Goal: Communication & Community: Answer question/provide support

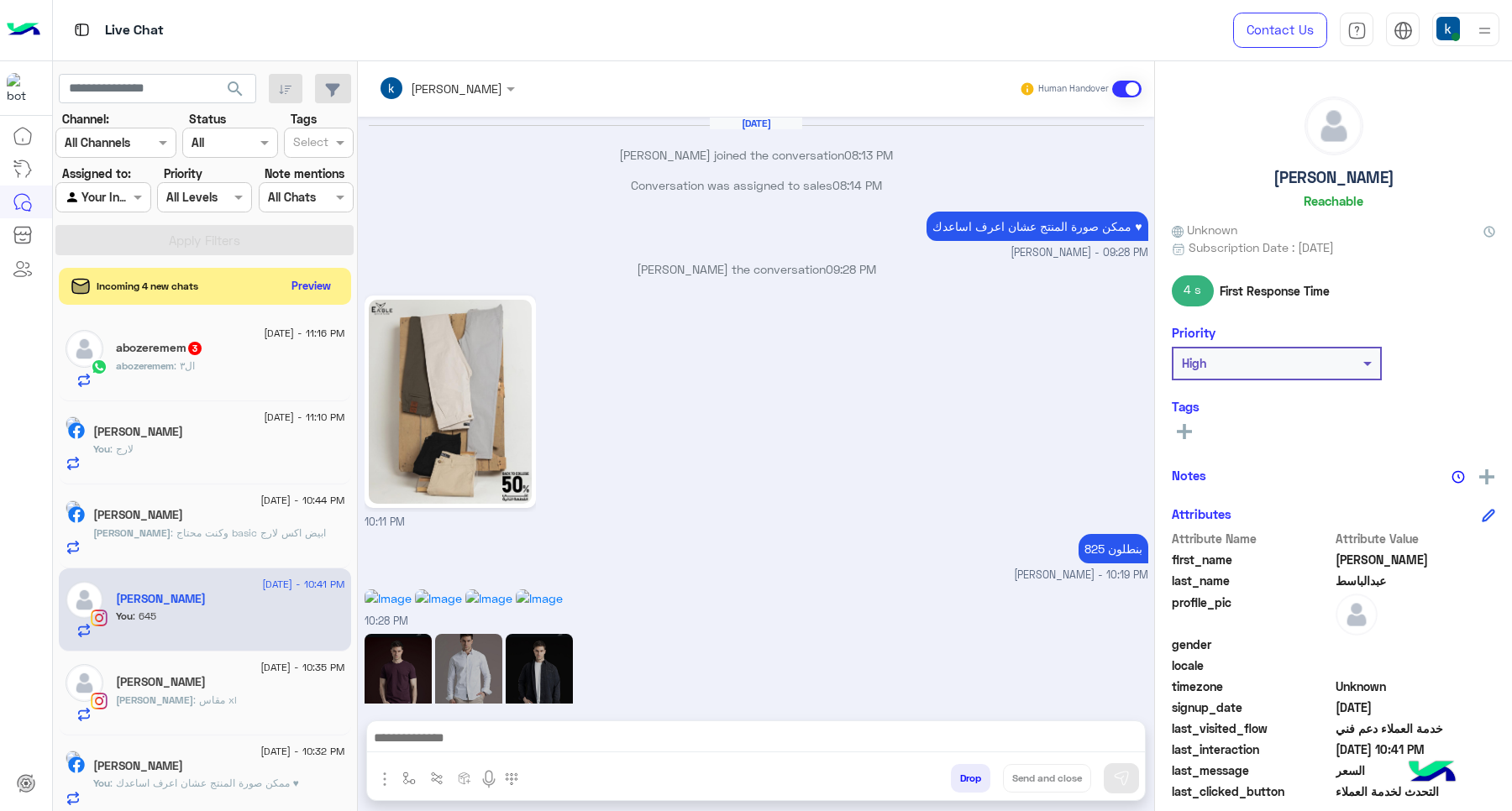
scroll to position [1060, 0]
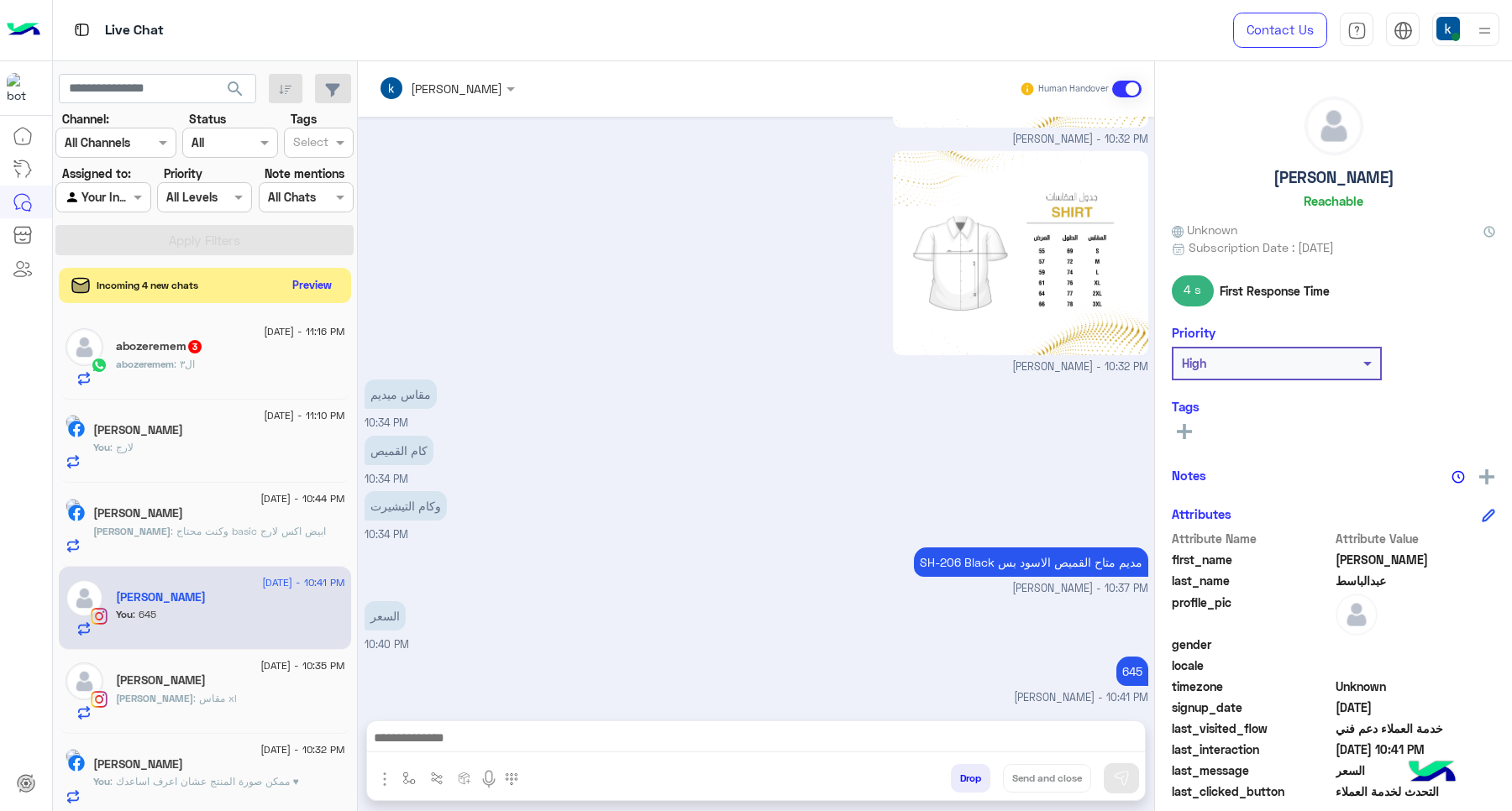
click at [317, 275] on button "Preview" at bounding box center [312, 285] width 52 height 23
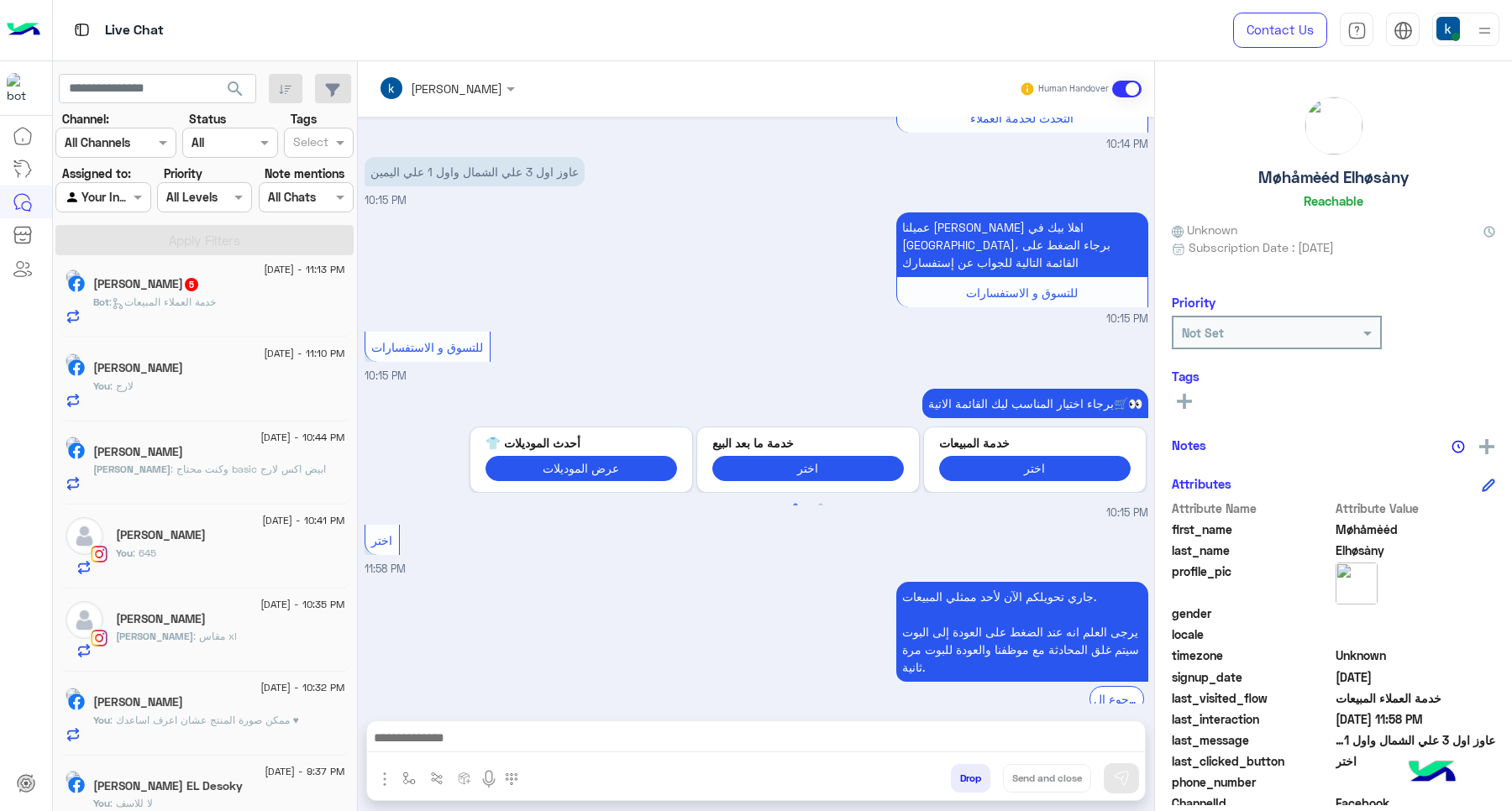
scroll to position [552, 0]
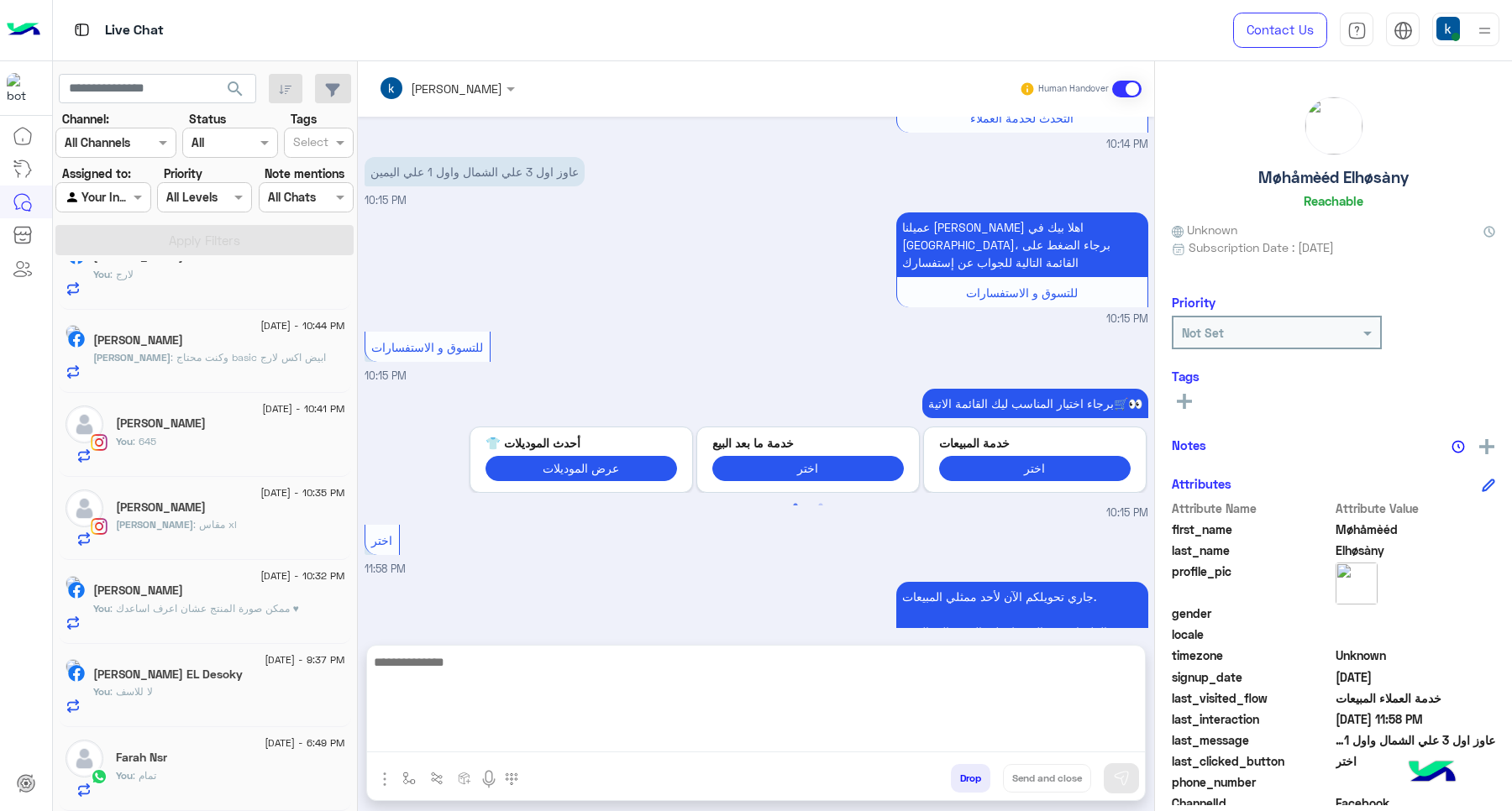
click at [451, 728] on textarea at bounding box center [756, 702] width 778 height 101
paste textarea "**********"
type textarea "**********"
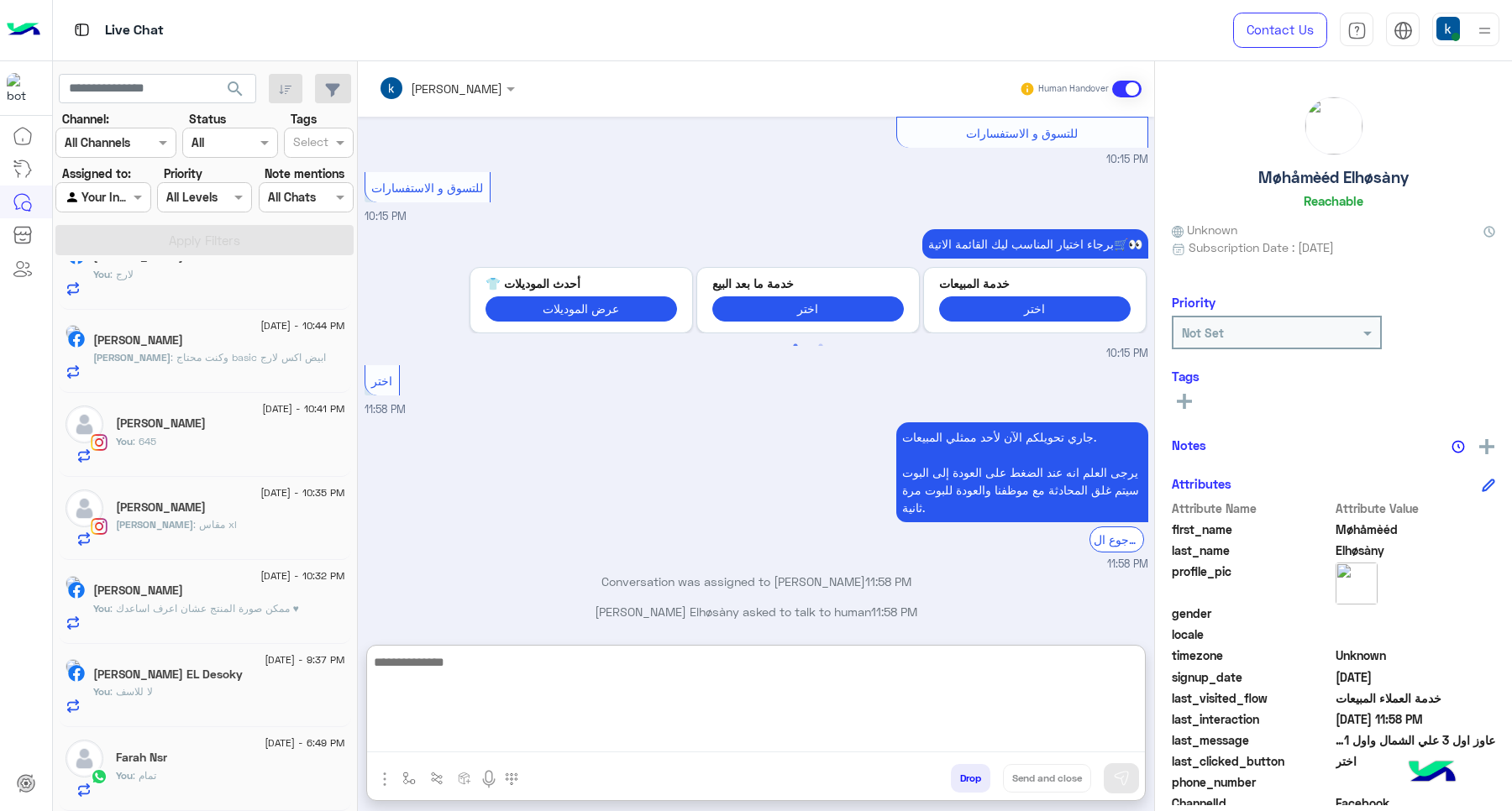
scroll to position [1844, 0]
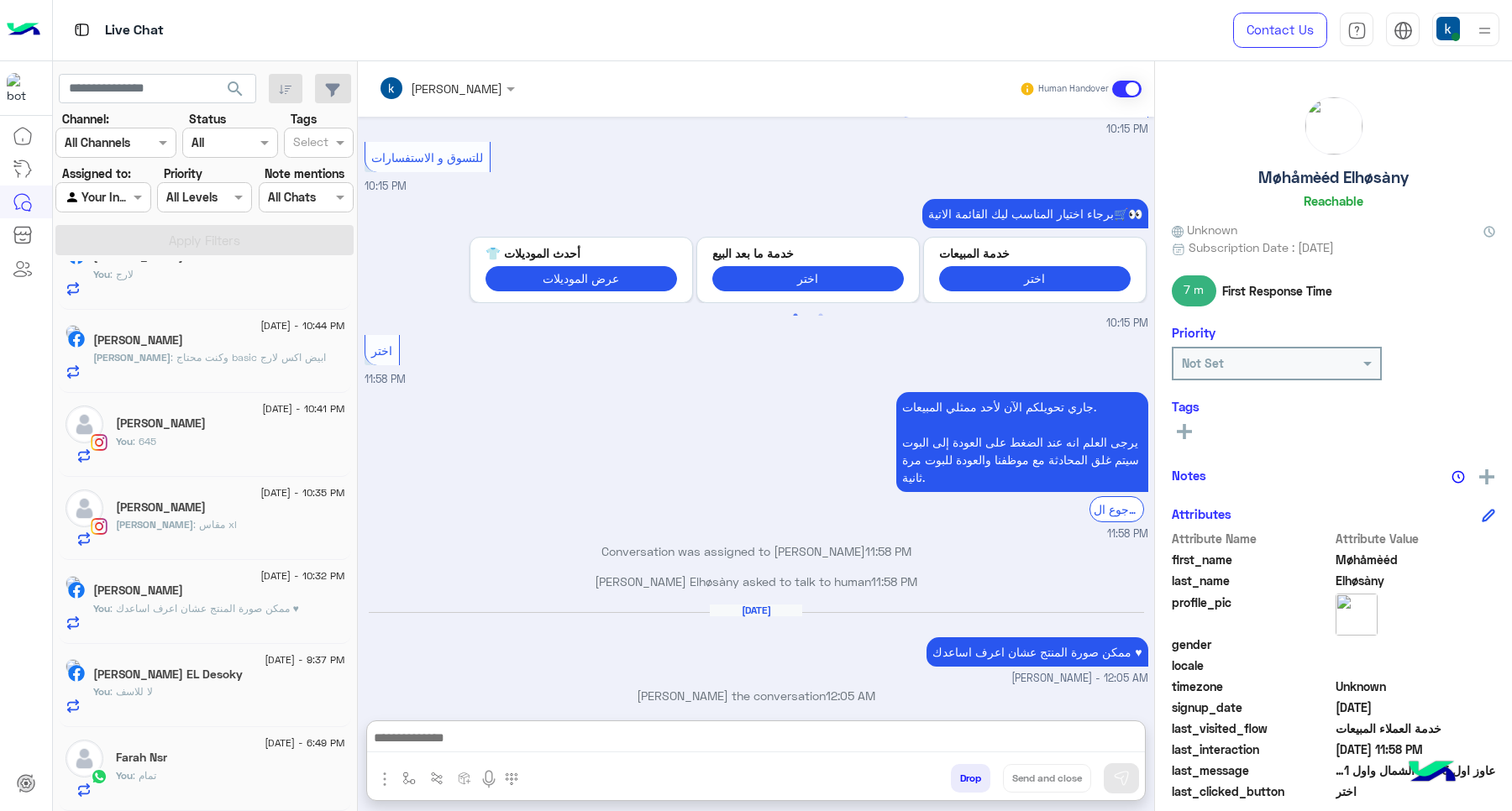
click at [225, 531] on div "Ahmed : مقاس xl" at bounding box center [230, 531] width 229 height 30
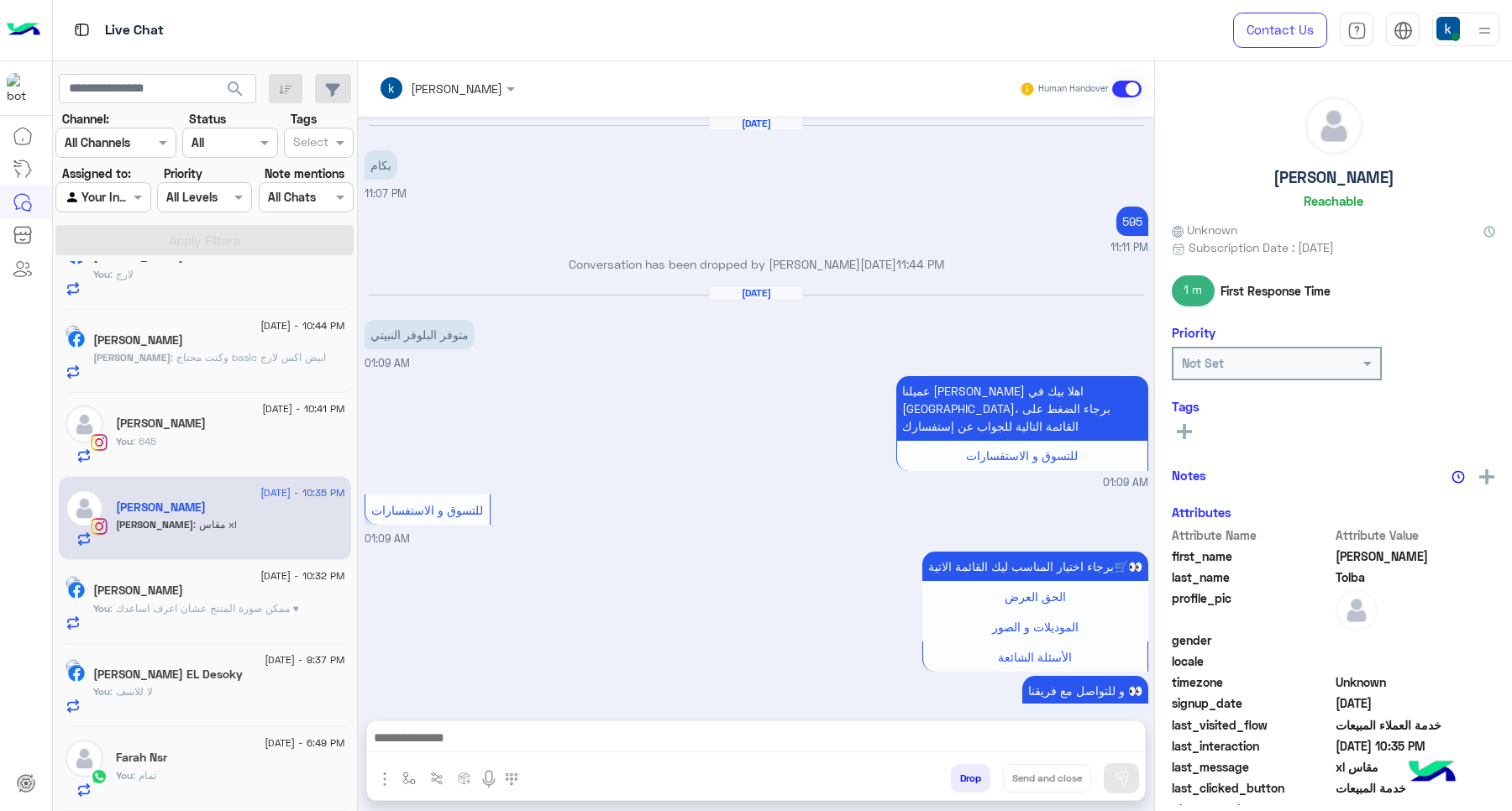
scroll to position [1874, 0]
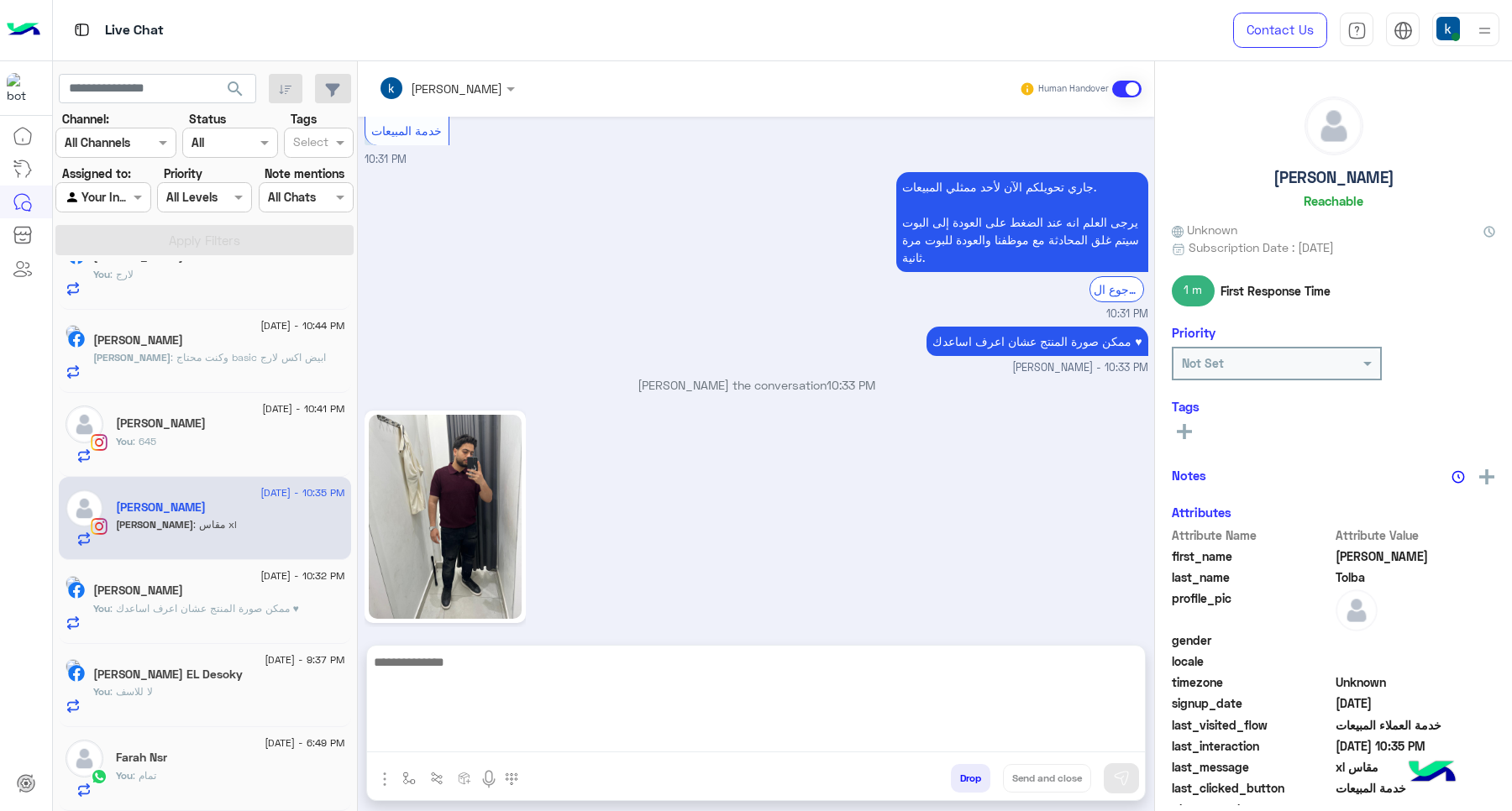
click at [516, 740] on textarea at bounding box center [756, 702] width 778 height 101
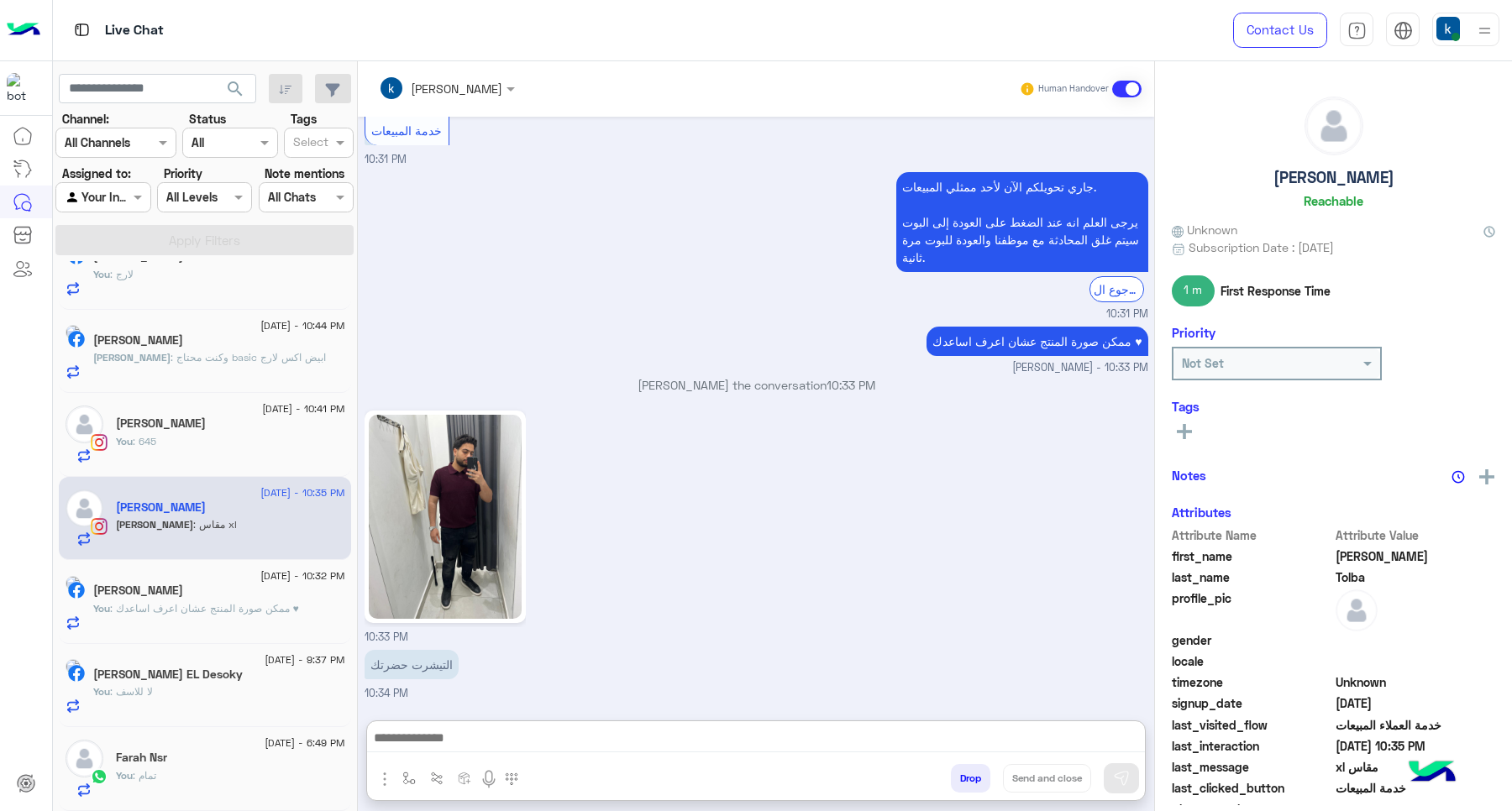
click at [954, 779] on button "Drop" at bounding box center [970, 778] width 39 height 29
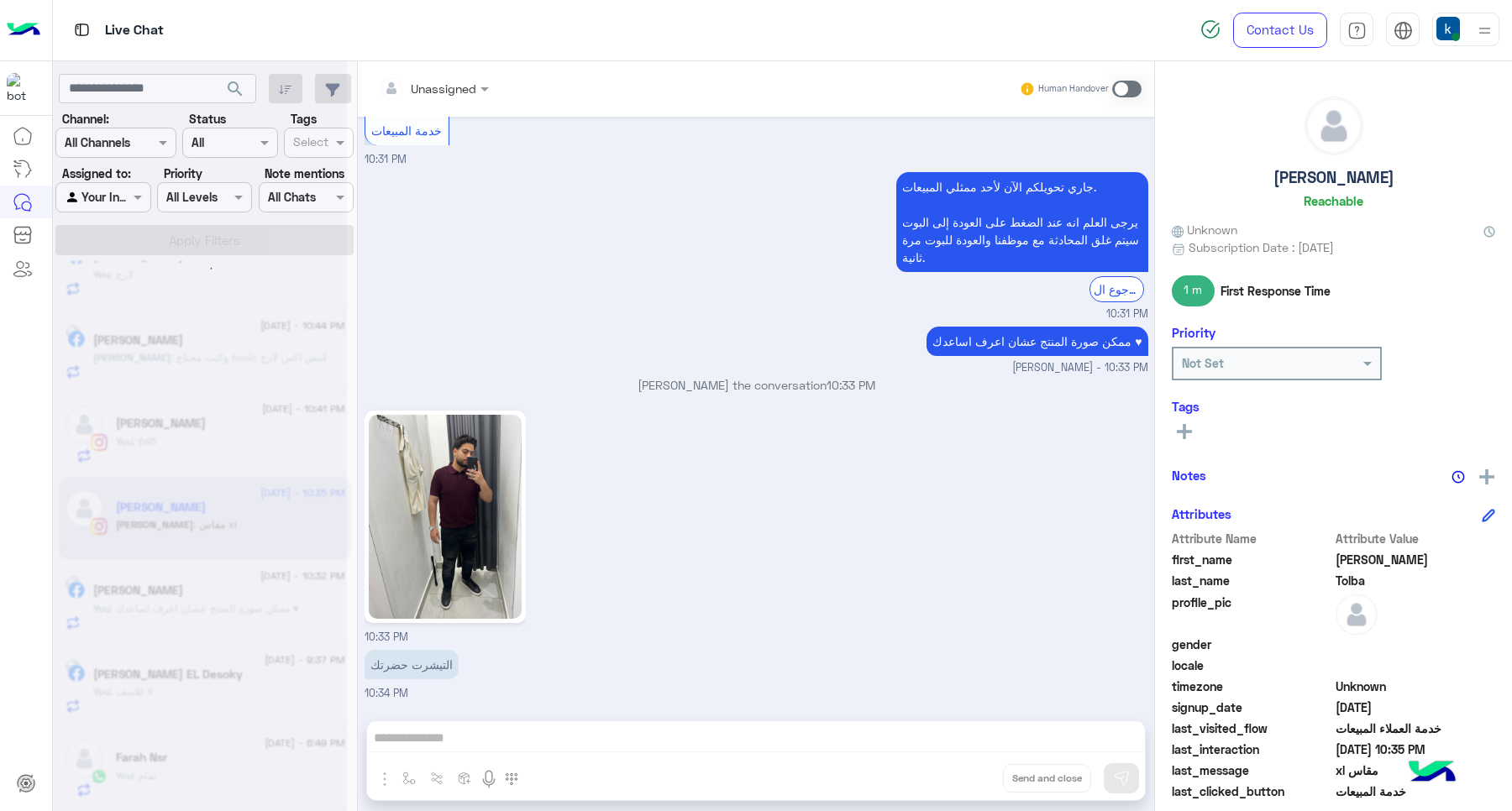
scroll to position [1934, 0]
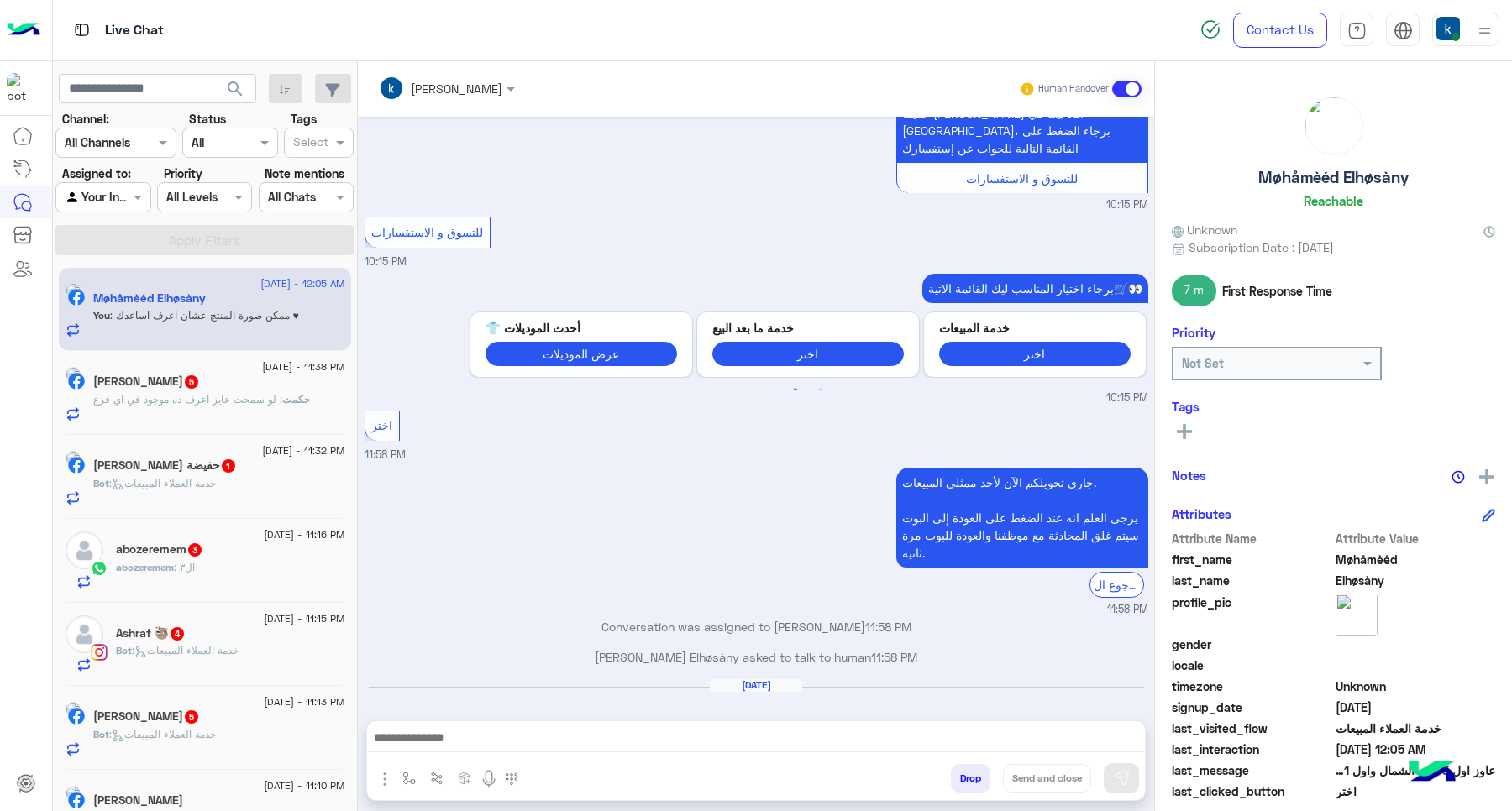
click at [203, 404] on span ": لو سمحت عايز اعرف ده موجود في اي فرع" at bounding box center [187, 399] width 189 height 12
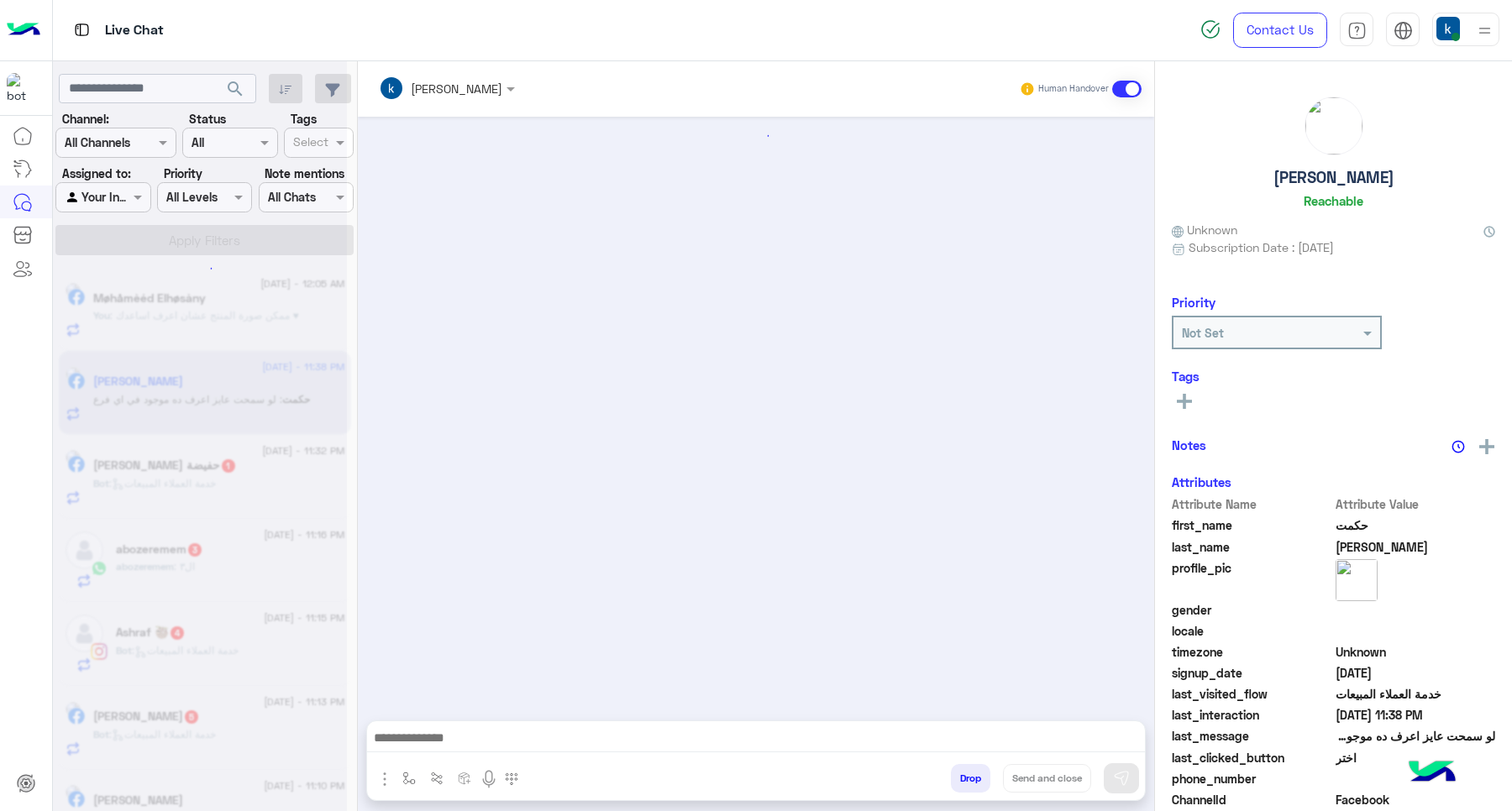
scroll to position [396, 0]
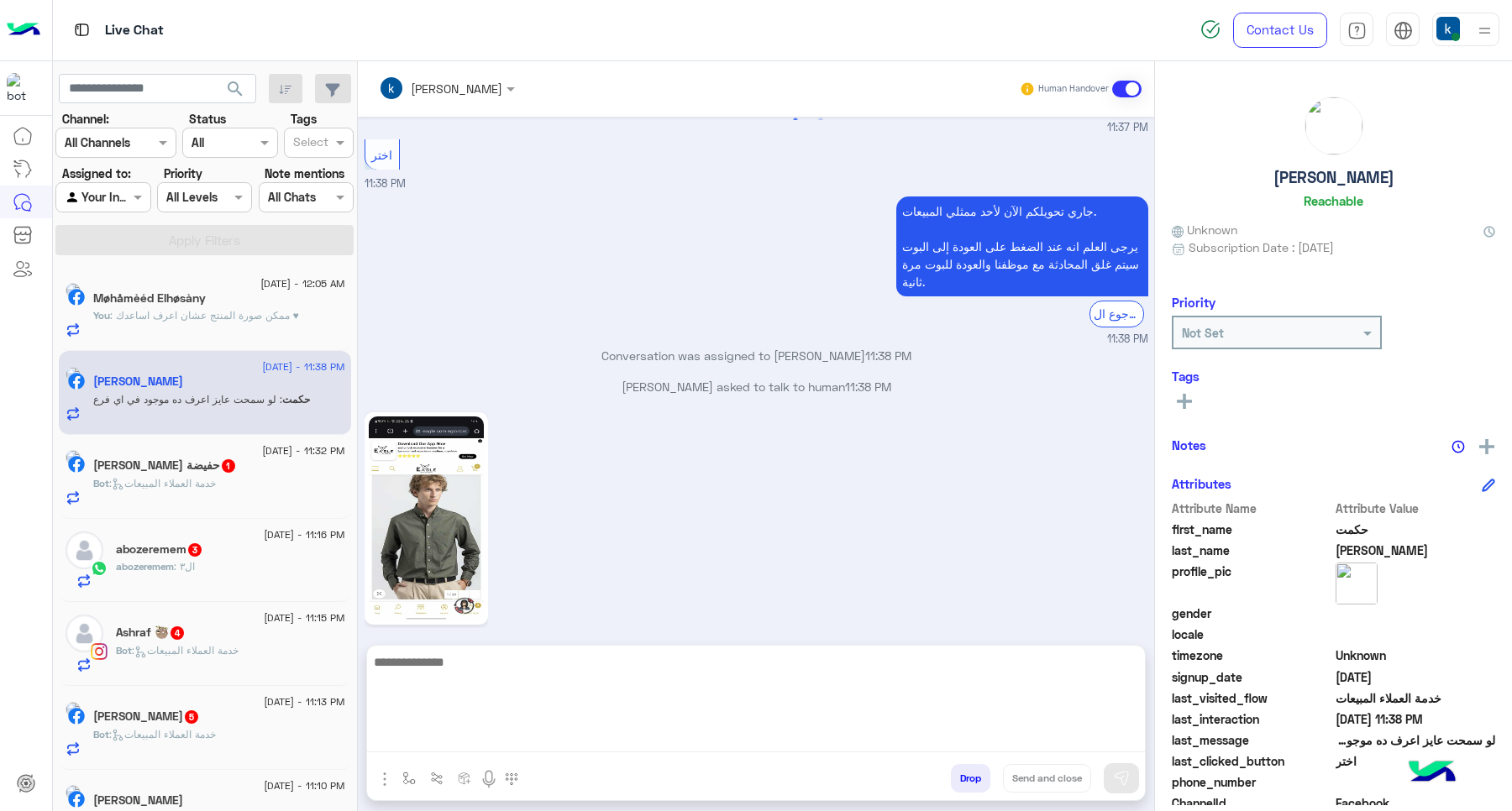
click at [546, 746] on textarea at bounding box center [756, 702] width 778 height 101
paste textarea "**********"
type textarea "**********"
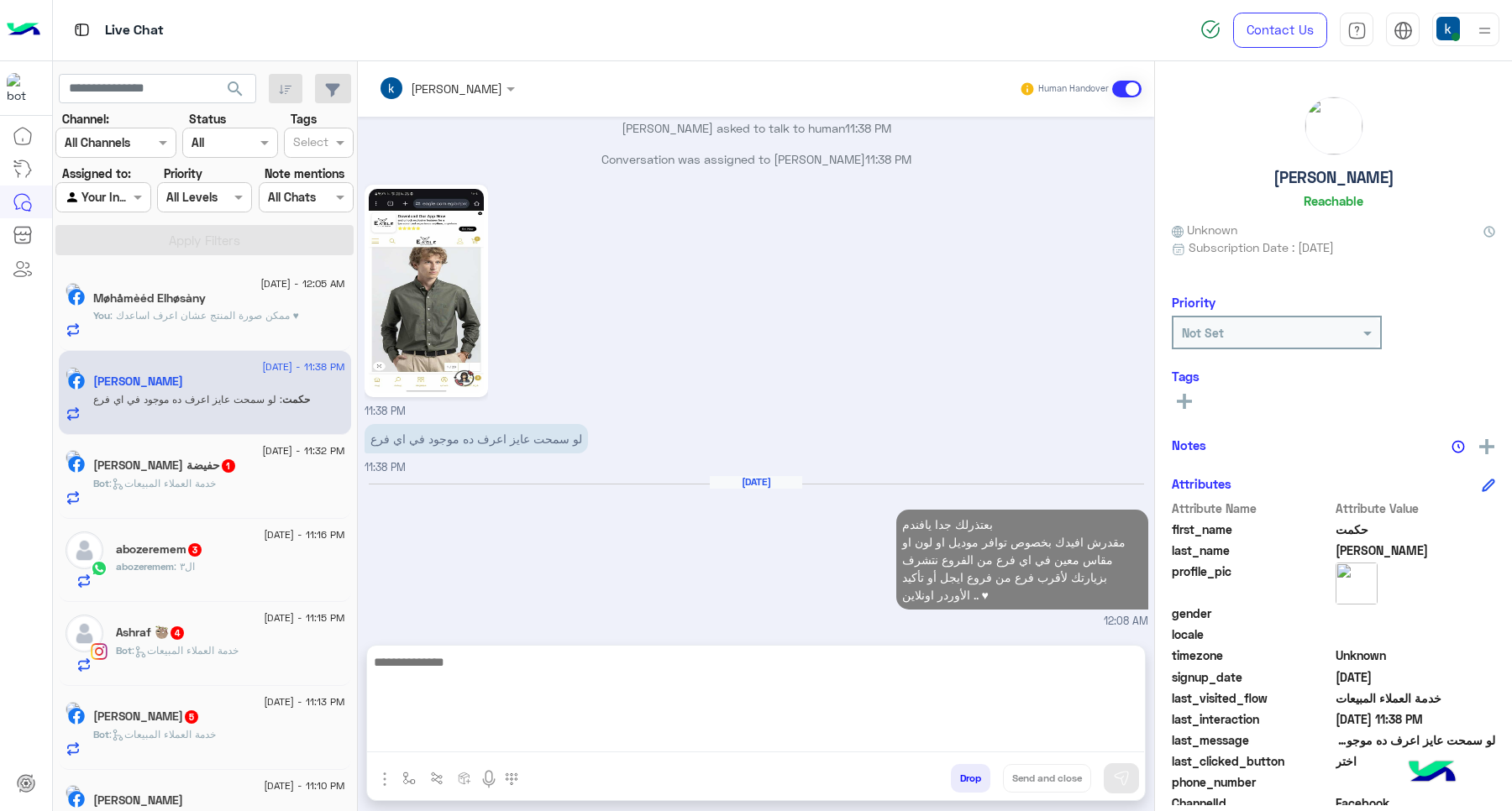
click at [212, 479] on p "Bot : خدمة العملاء المبيعات" at bounding box center [154, 484] width 123 height 15
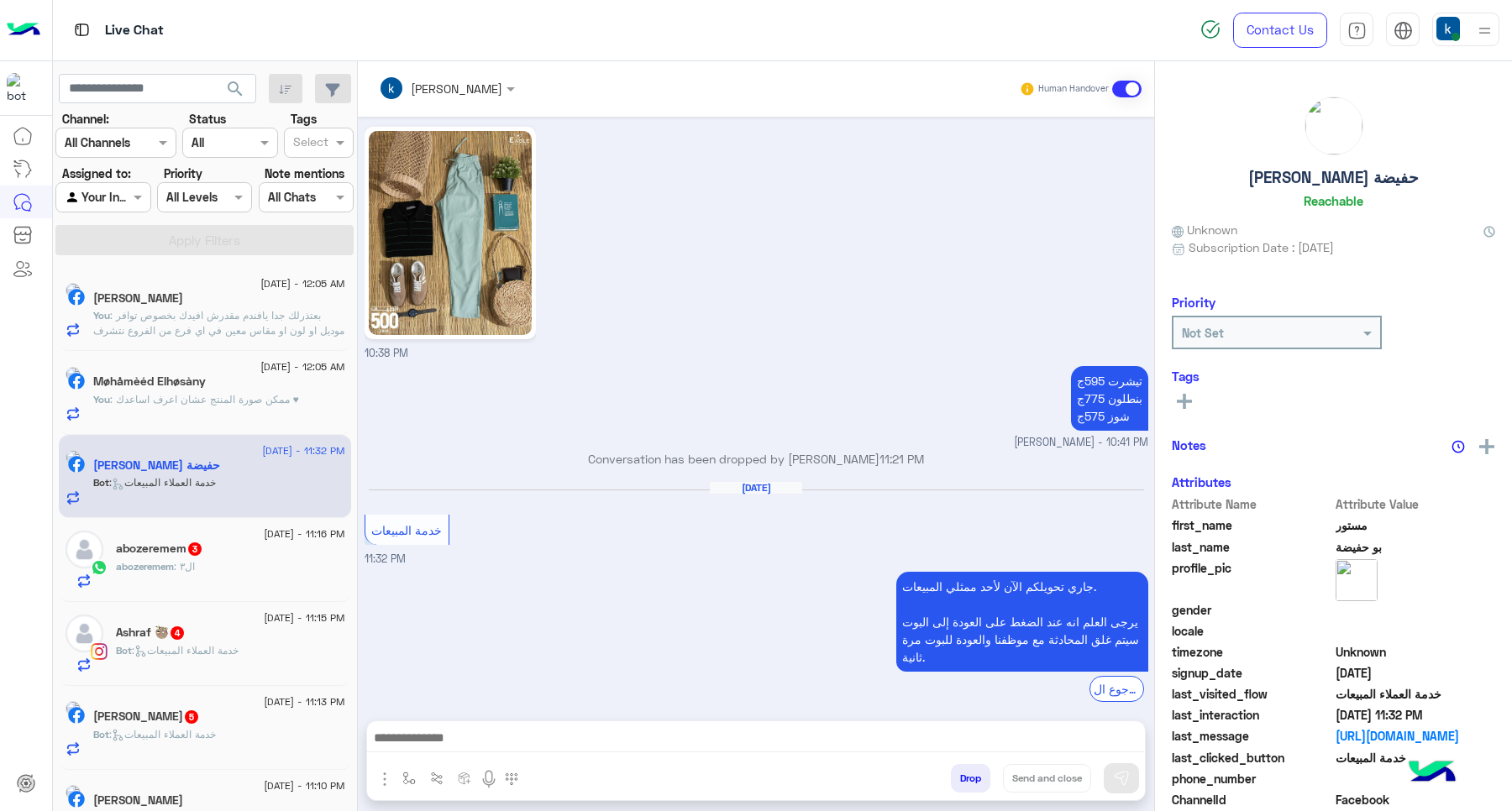
drag, startPoint x: 505, startPoint y: 755, endPoint x: 489, endPoint y: 745, distance: 18.9
click at [503, 754] on div at bounding box center [756, 743] width 778 height 42
click at [488, 745] on textarea at bounding box center [755, 740] width 777 height 25
paste textarea "**********"
type textarea "**********"
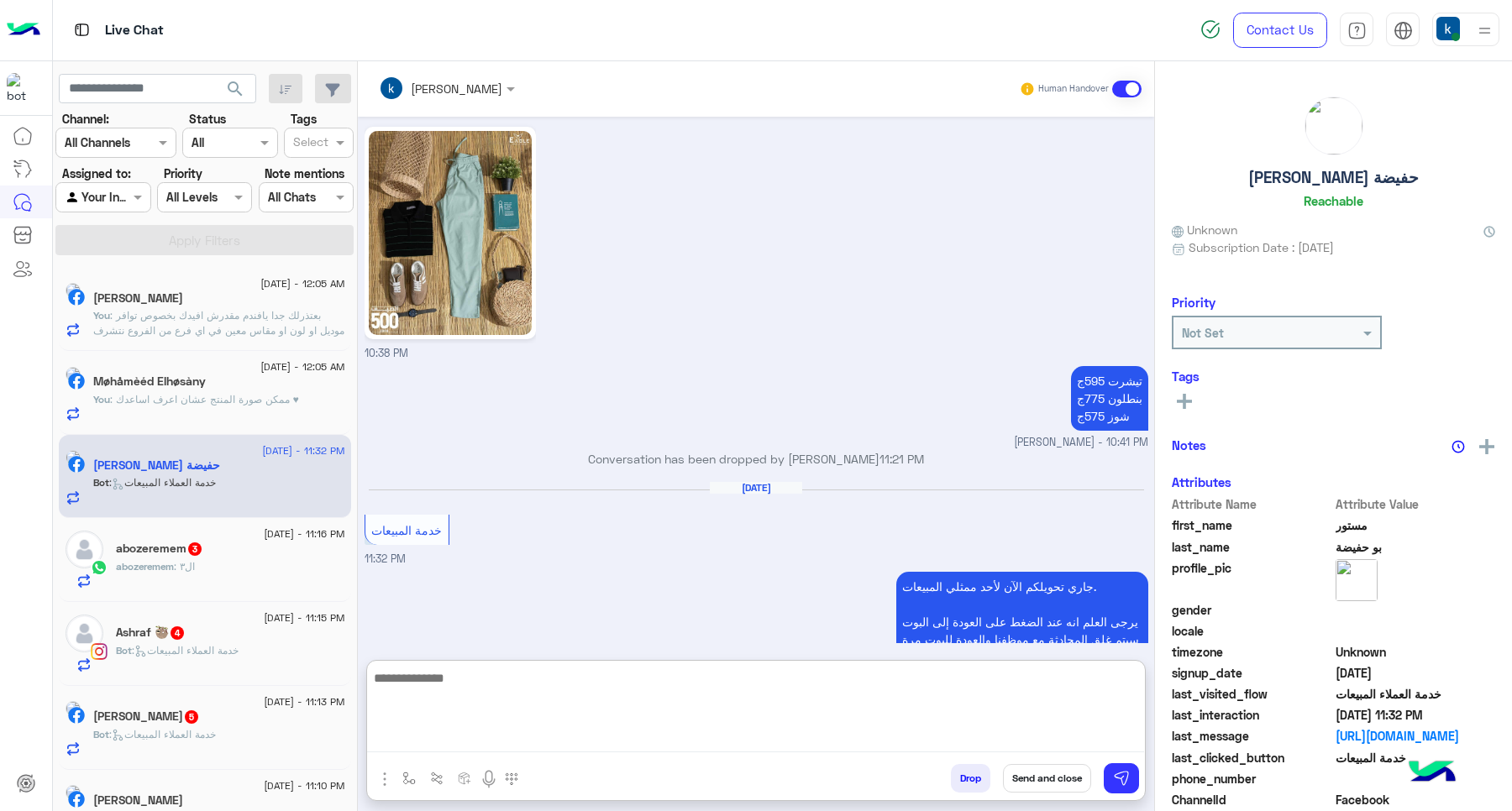
scroll to position [1551, 0]
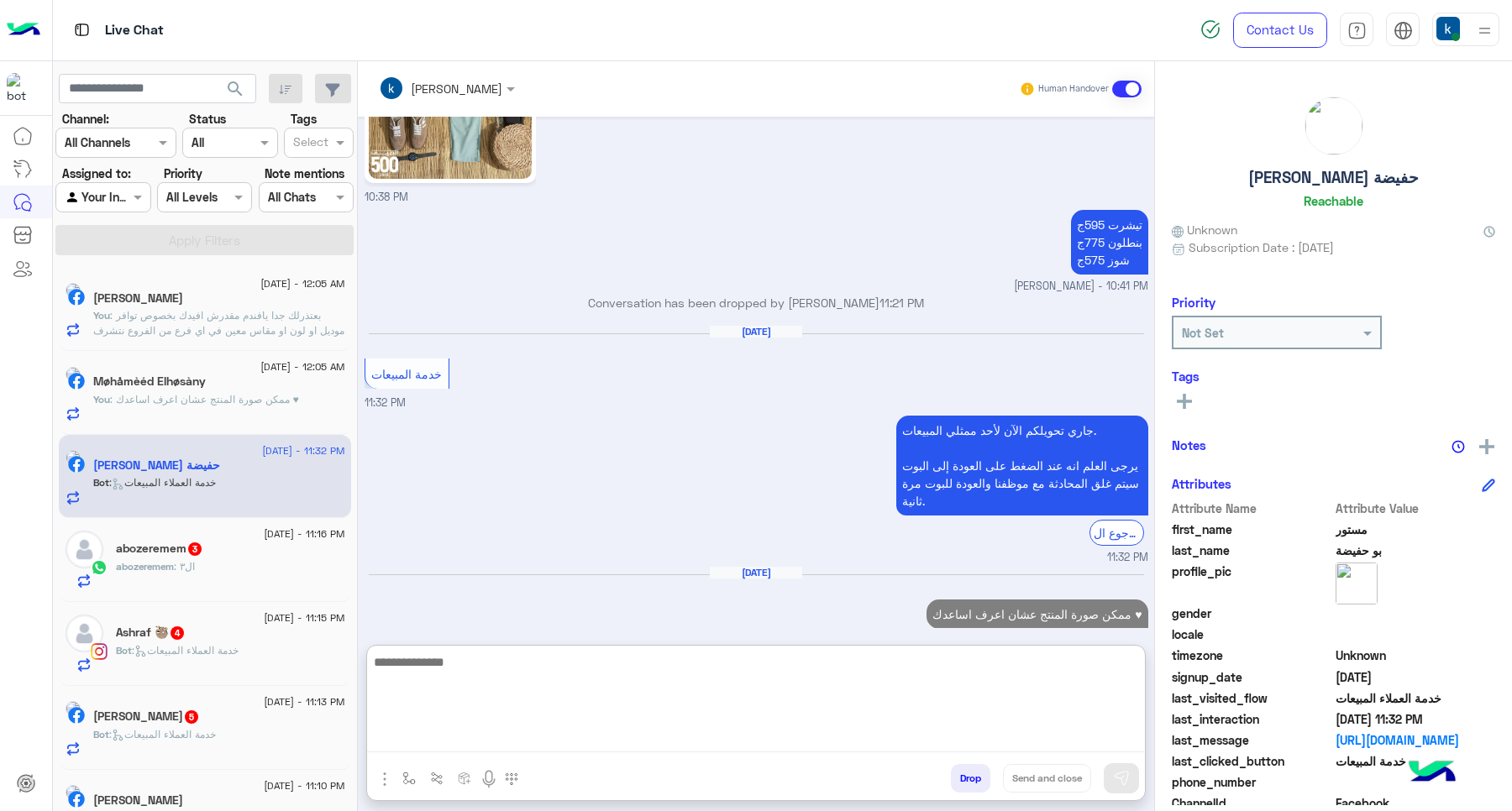
click at [209, 549] on div "abozeremem 3" at bounding box center [230, 551] width 229 height 17
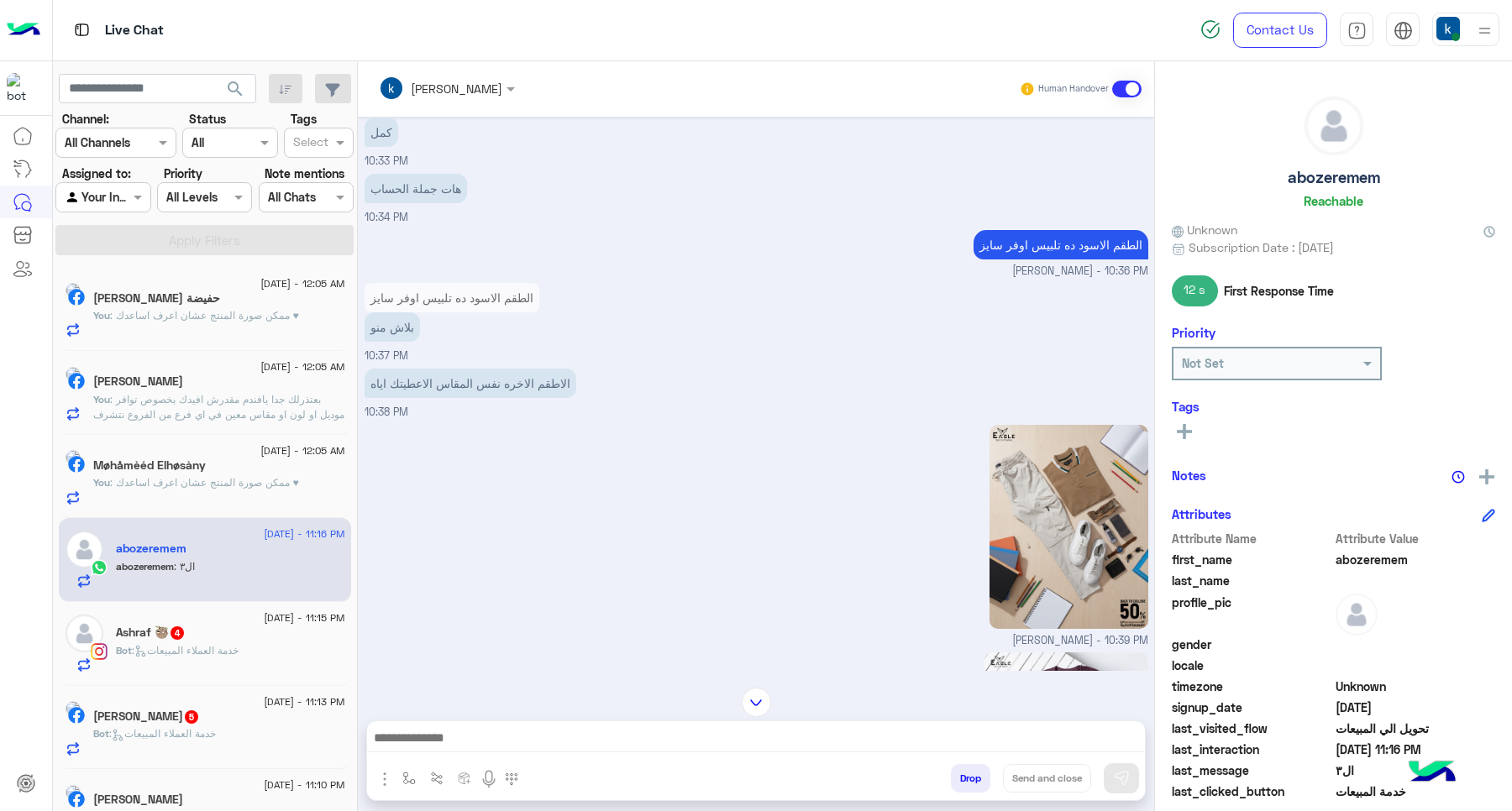
click at [767, 531] on div "khaled mohamed - 10:39 PM" at bounding box center [756, 534] width 783 height 229
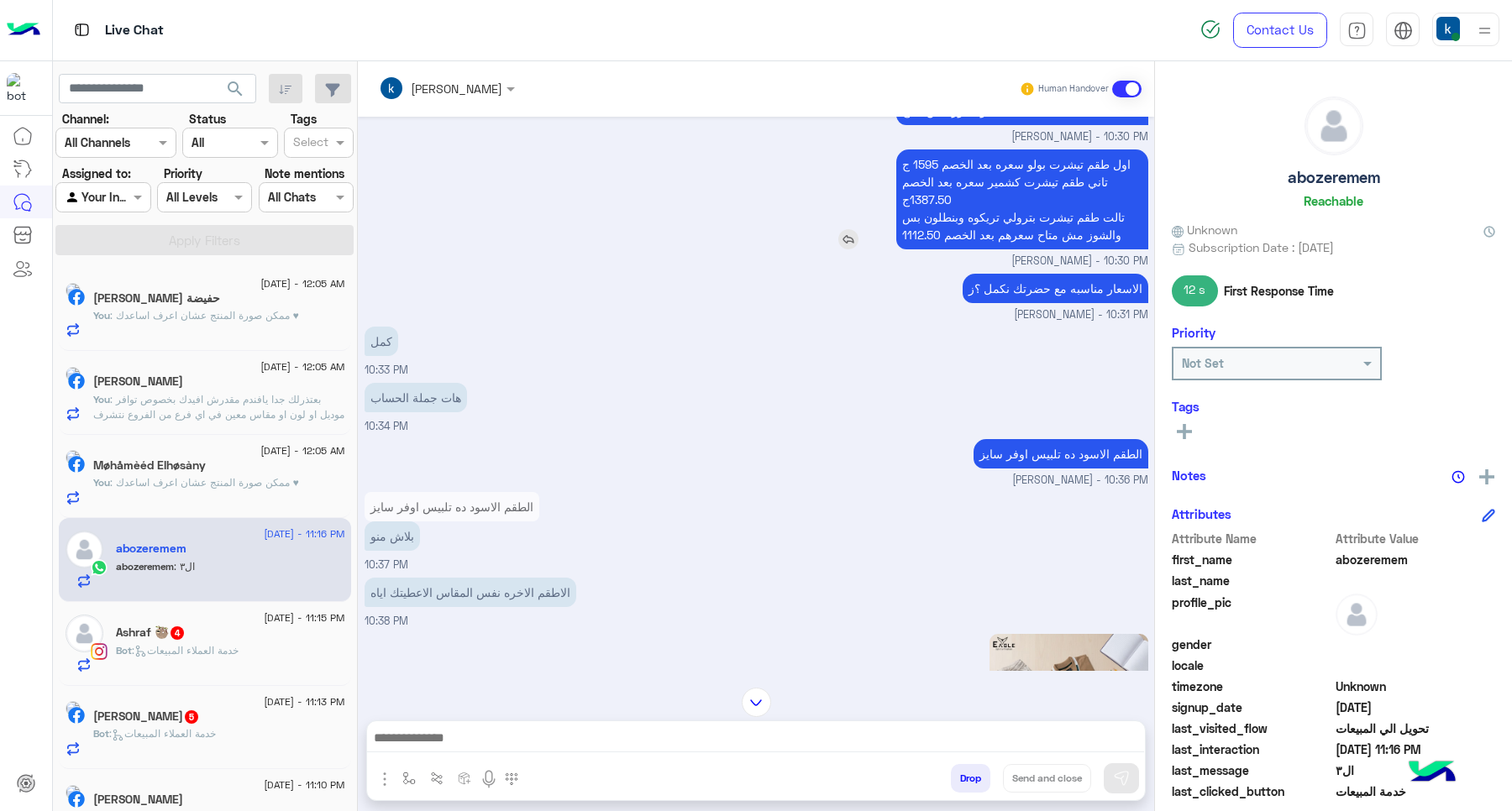
scroll to position [2213, 0]
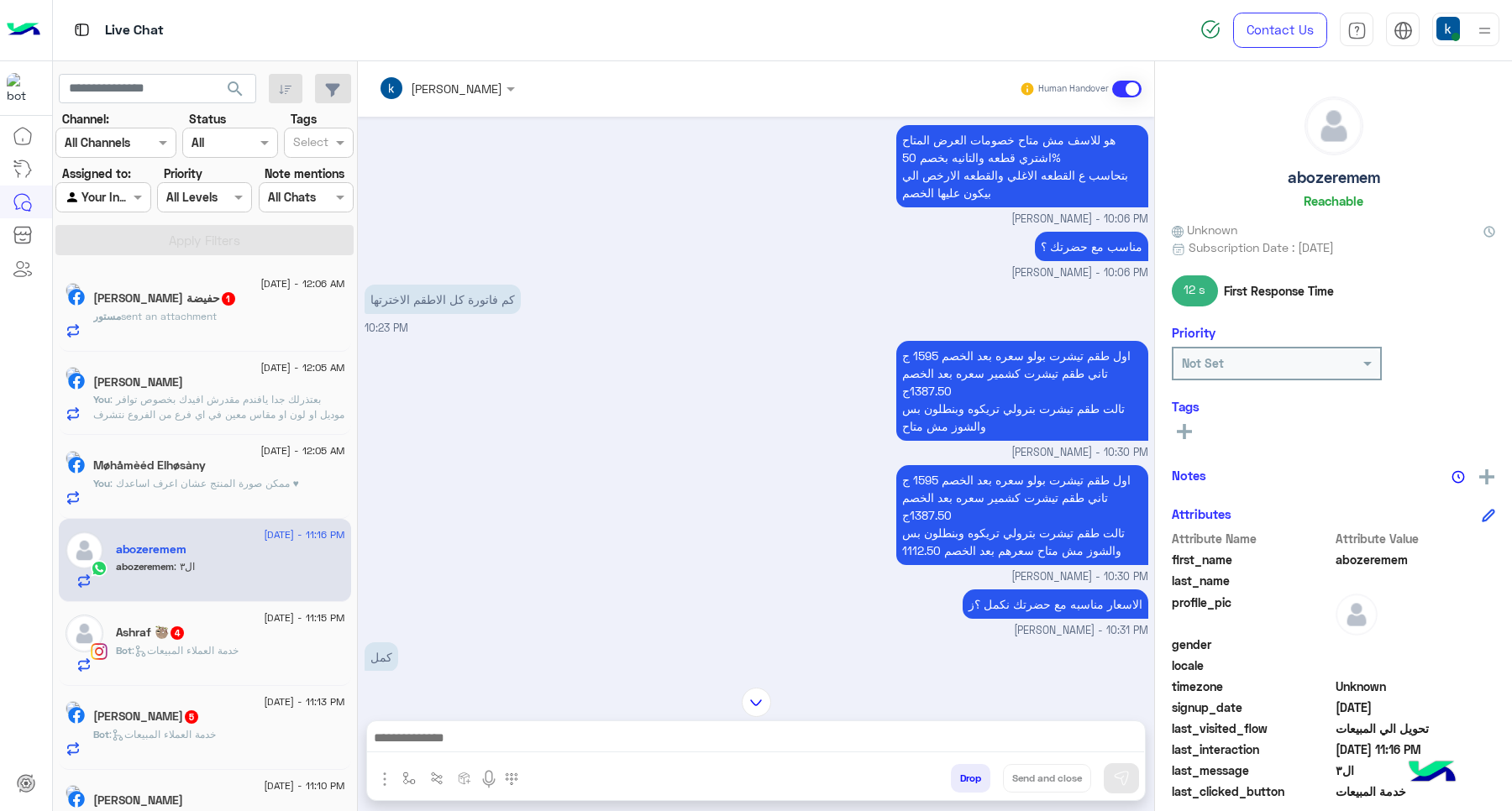
click at [533, 753] on div at bounding box center [756, 743] width 778 height 42
click at [494, 714] on div at bounding box center [756, 702] width 797 height 30
click at [497, 731] on textarea at bounding box center [755, 740] width 777 height 25
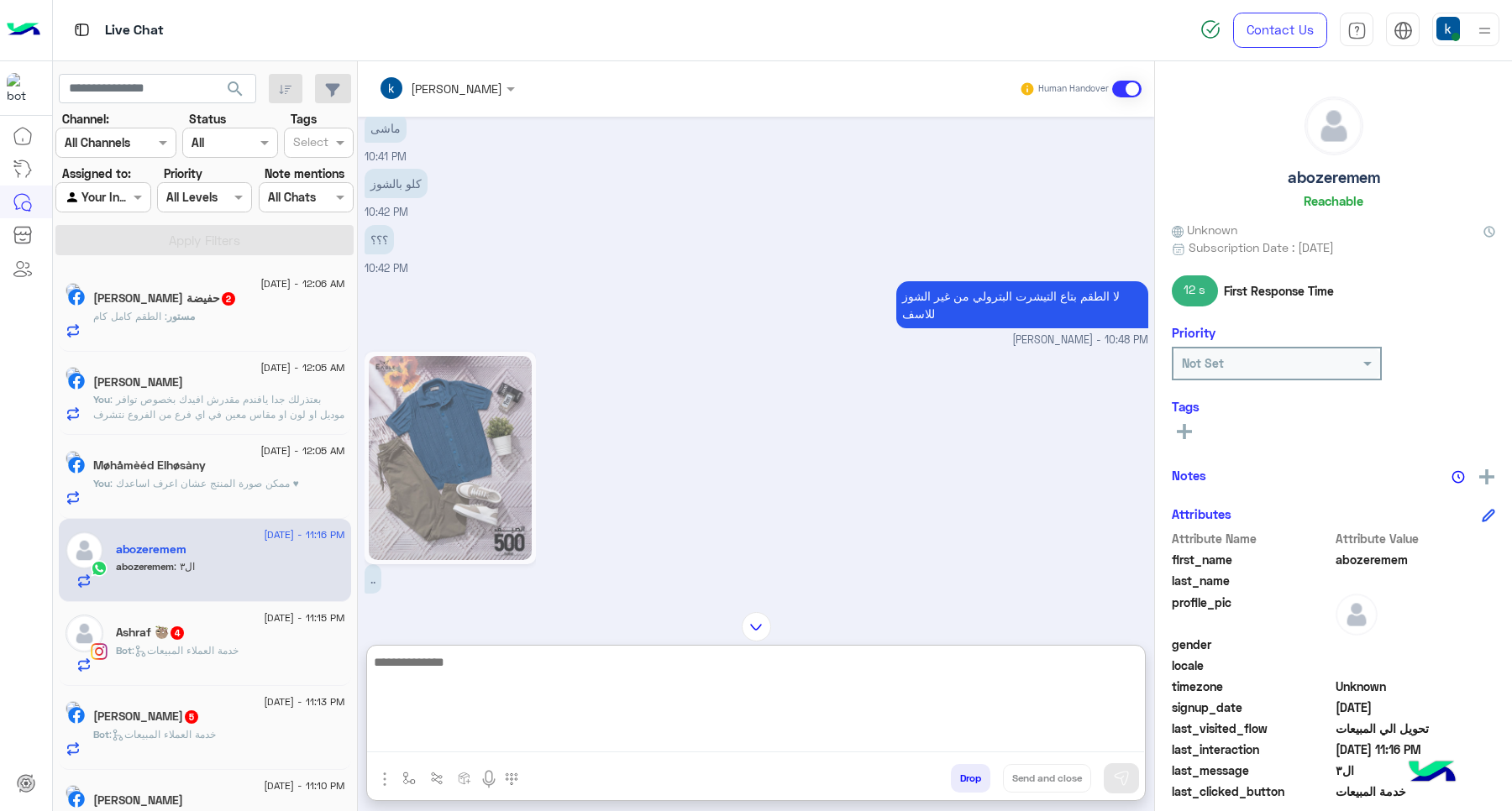
scroll to position [4256, 0]
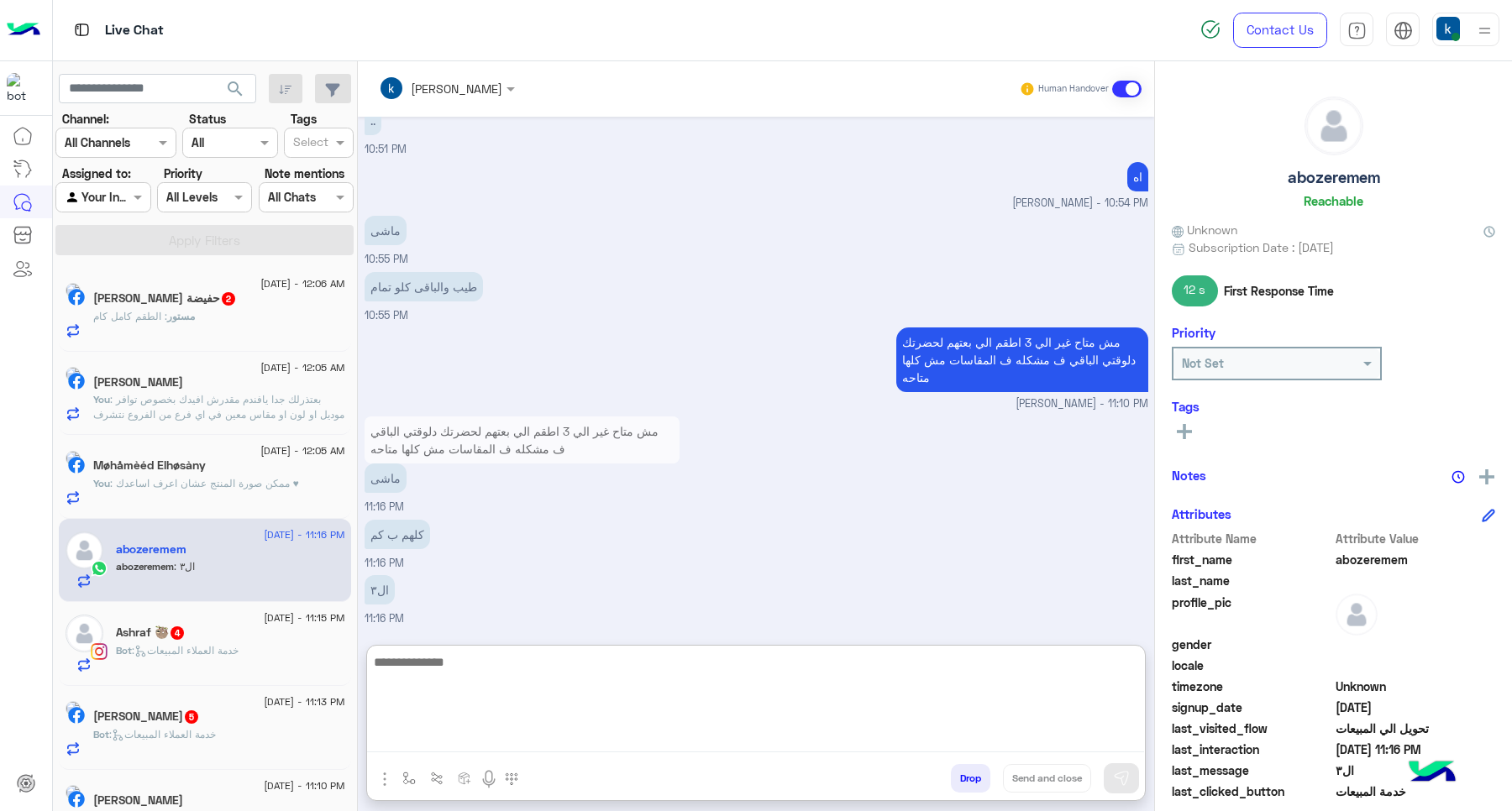
click at [510, 688] on textarea at bounding box center [755, 702] width 777 height 101
type textarea "**********"
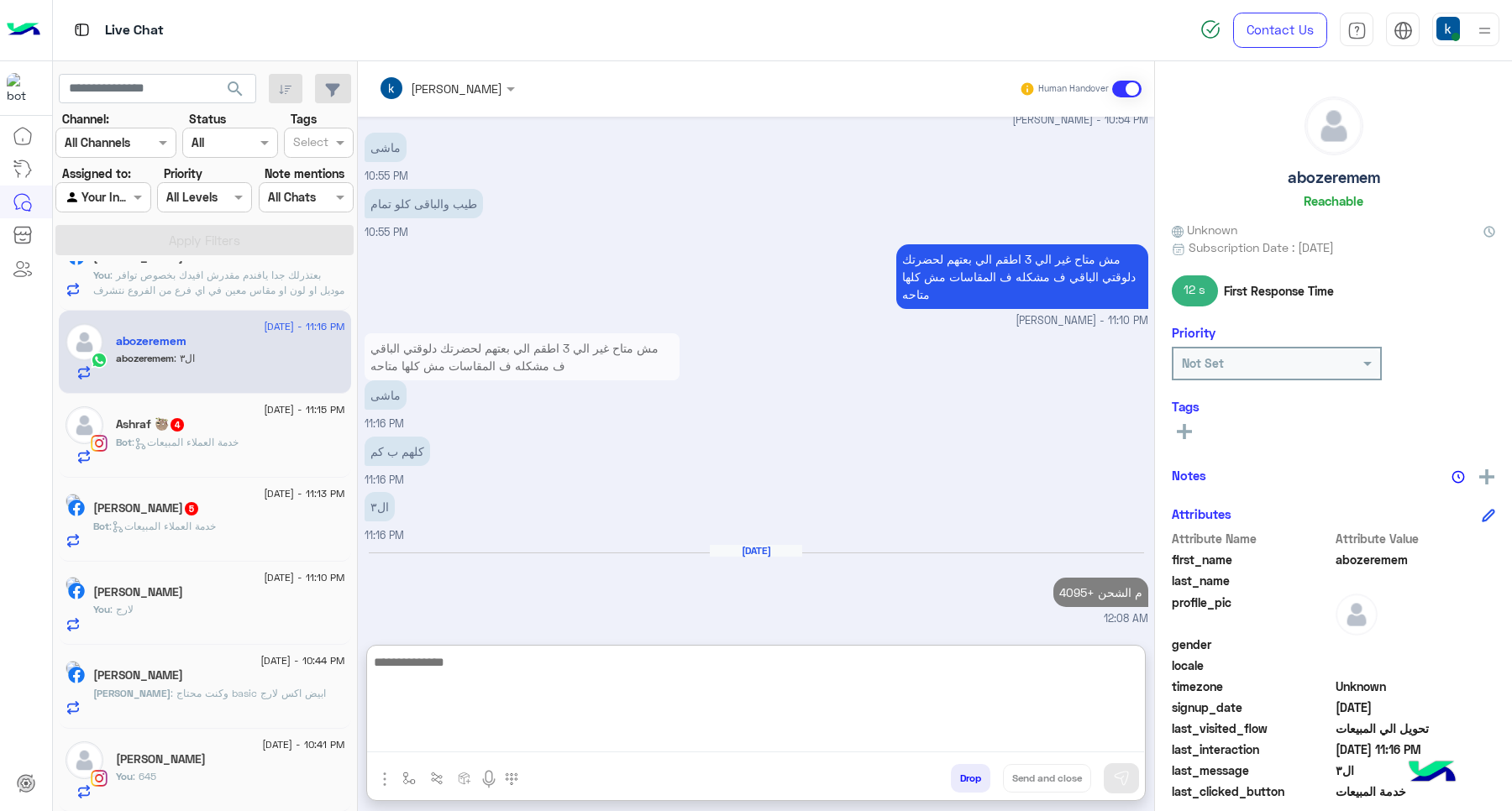
scroll to position [210, 0]
click at [232, 517] on div "Mena Nady 5" at bounding box center [218, 508] width 252 height 17
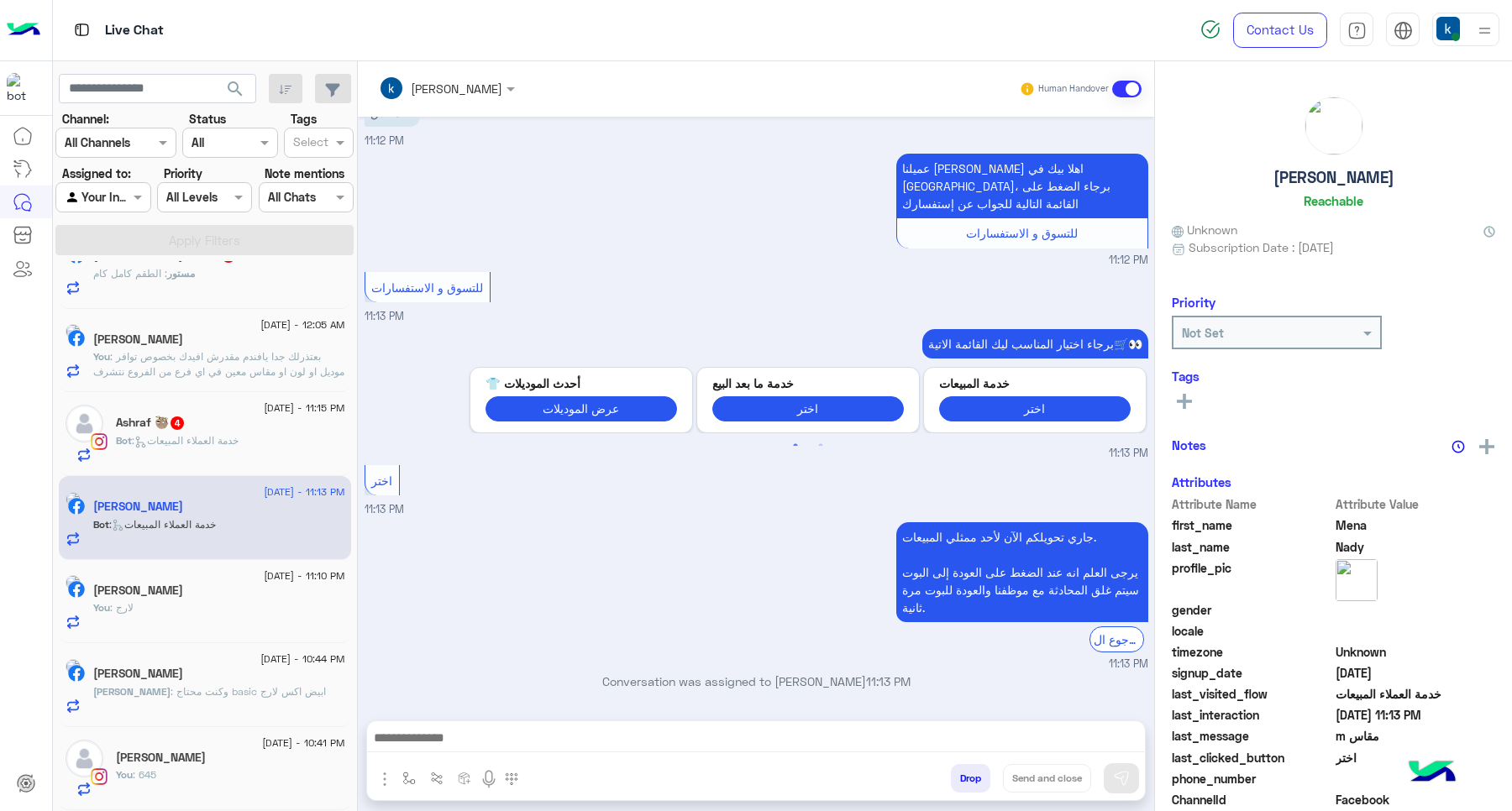
scroll to position [209, 0]
click at [503, 735] on textarea at bounding box center [755, 740] width 777 height 25
paste textarea "**********"
type textarea "**********"
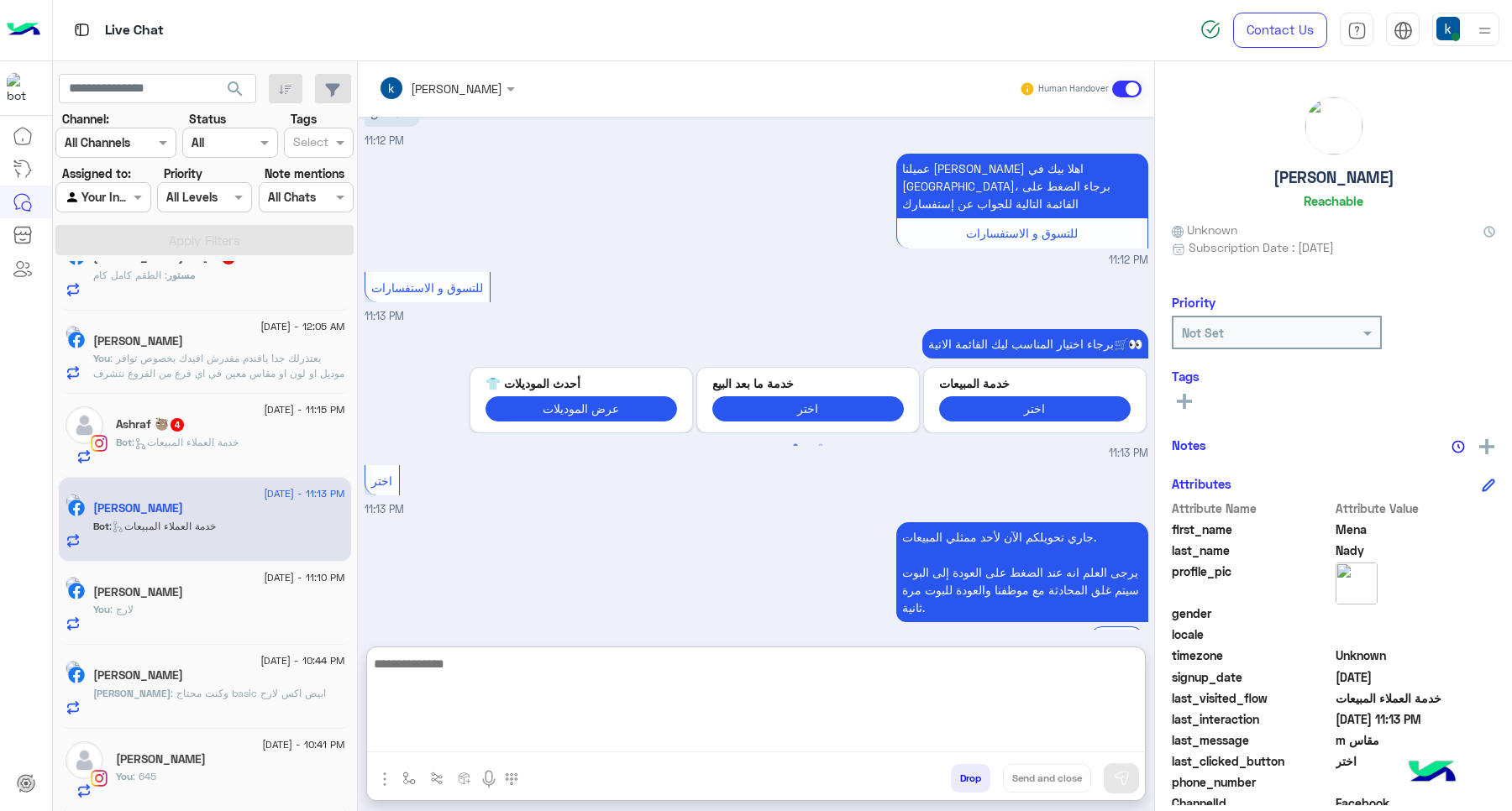
scroll to position [0, 0]
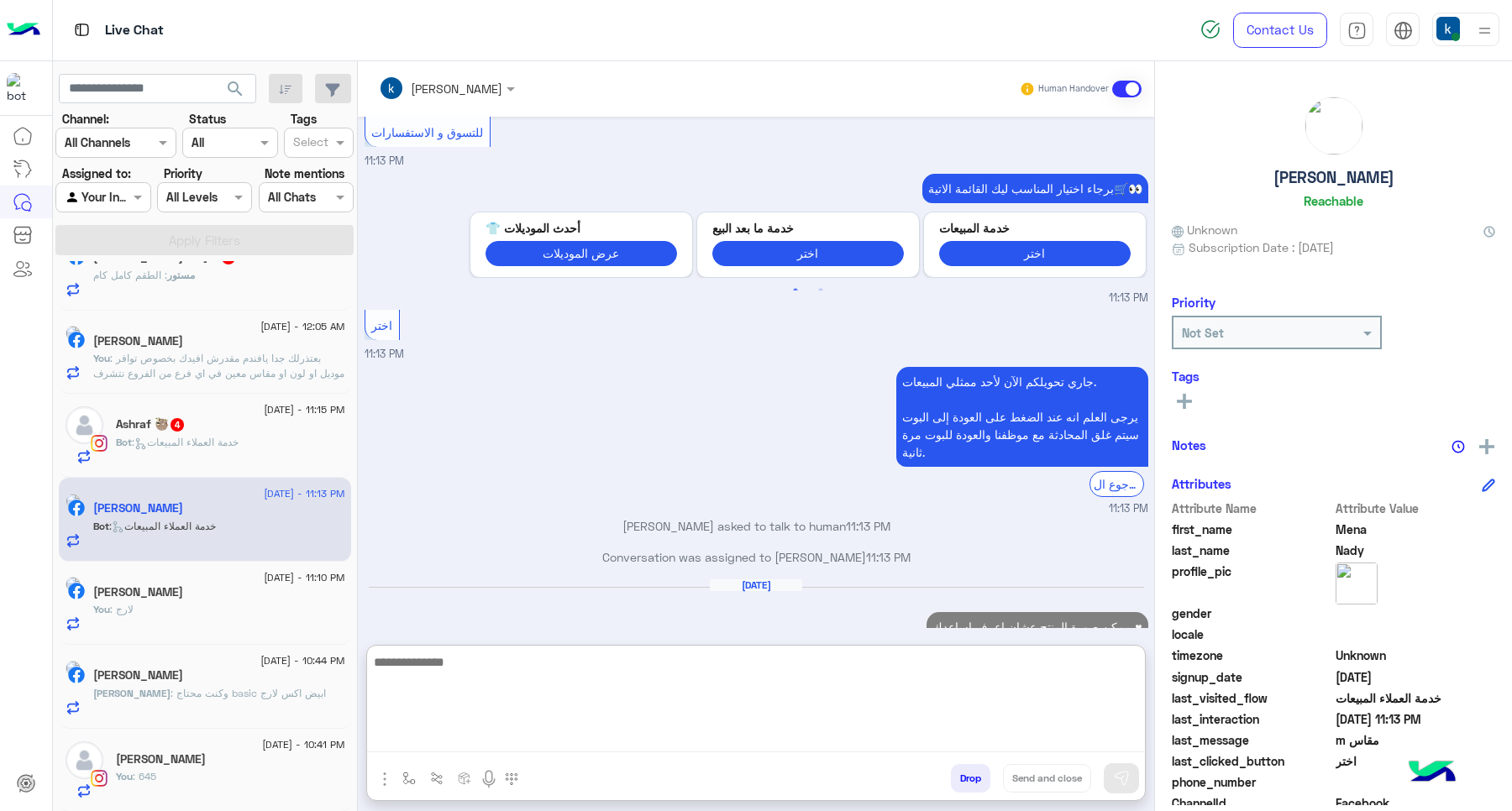
click at [110, 461] on div "13 September - 11:15 PM Ashraf 🦥 4 Bot : خدمة العملاء المبيعات" at bounding box center [205, 436] width 280 height 58
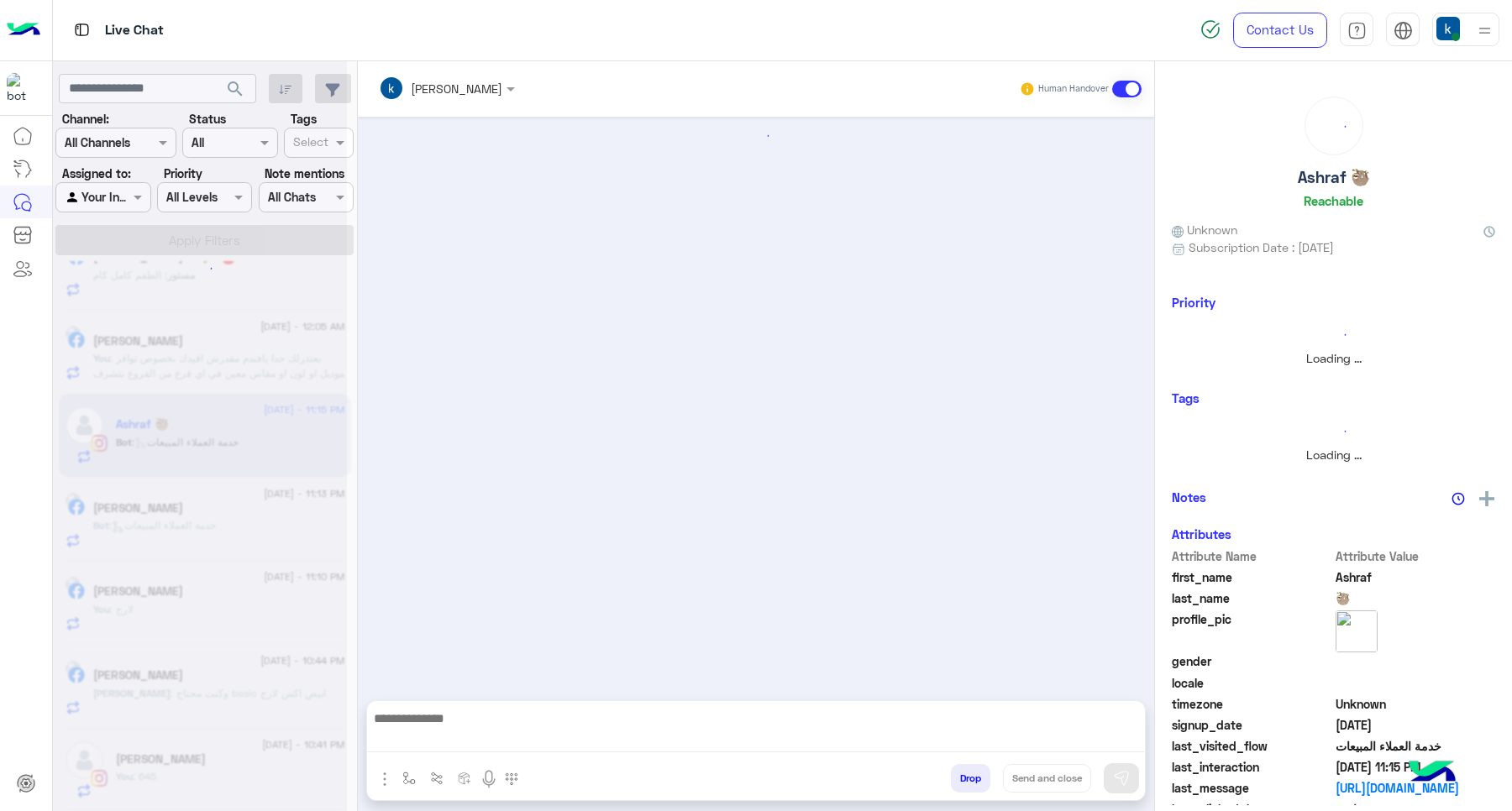
click at [156, 448] on div at bounding box center [199, 412] width 294 height 811
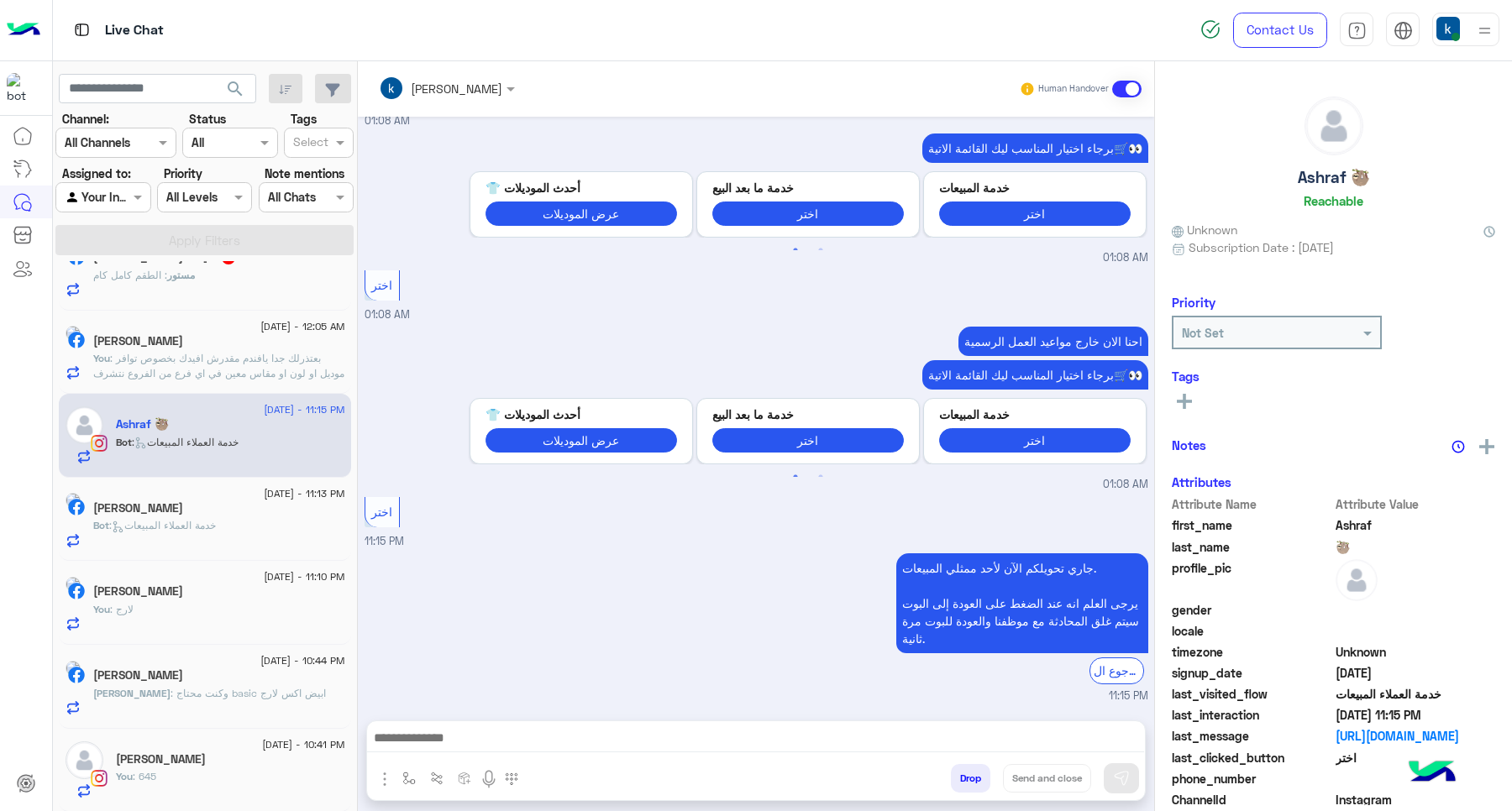
click at [489, 745] on textarea at bounding box center [755, 740] width 777 height 25
paste textarea "**********"
type textarea "**********"
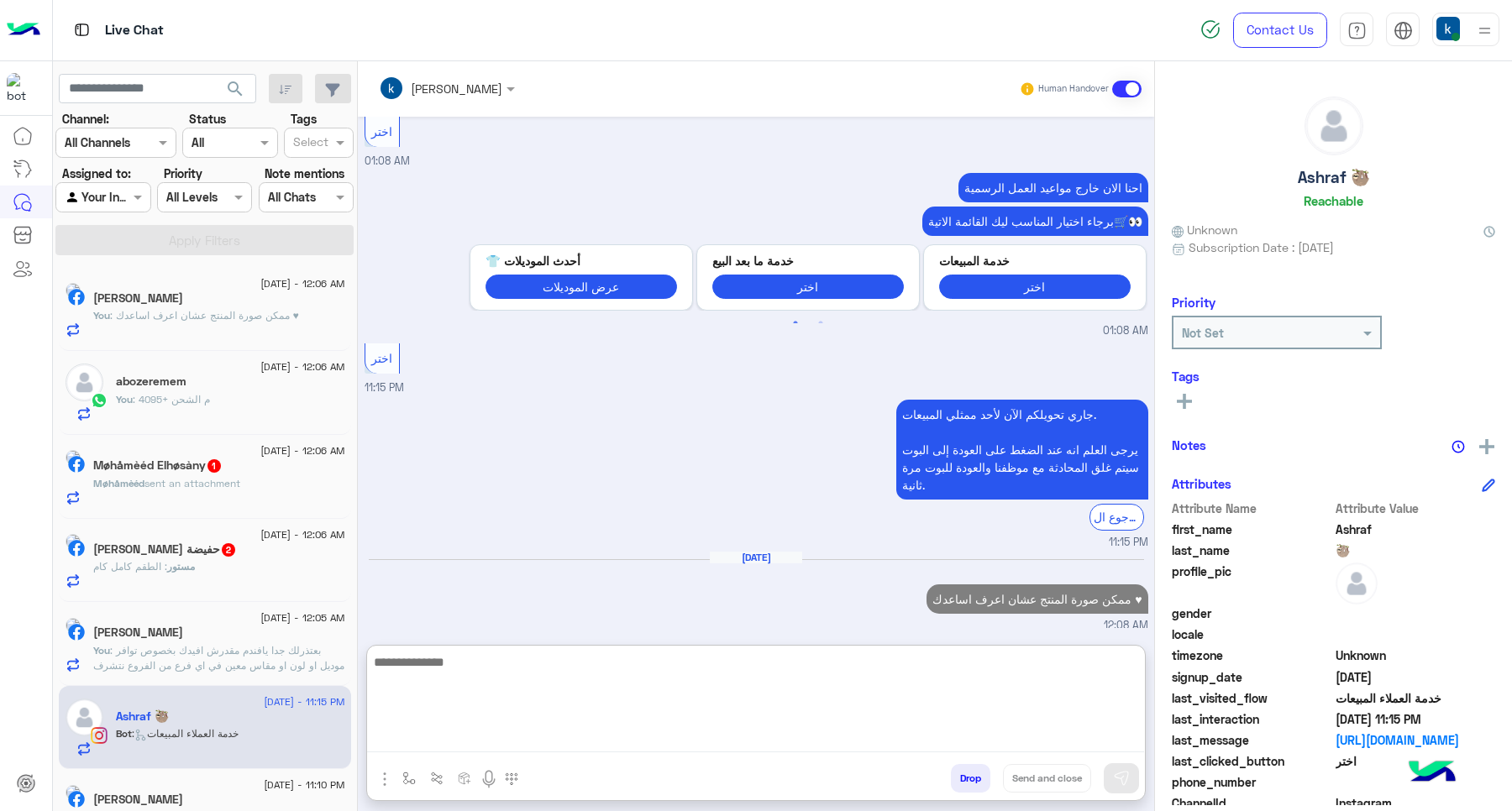
click at [223, 560] on div "مستور بو حفيضة 2" at bounding box center [218, 552] width 252 height 17
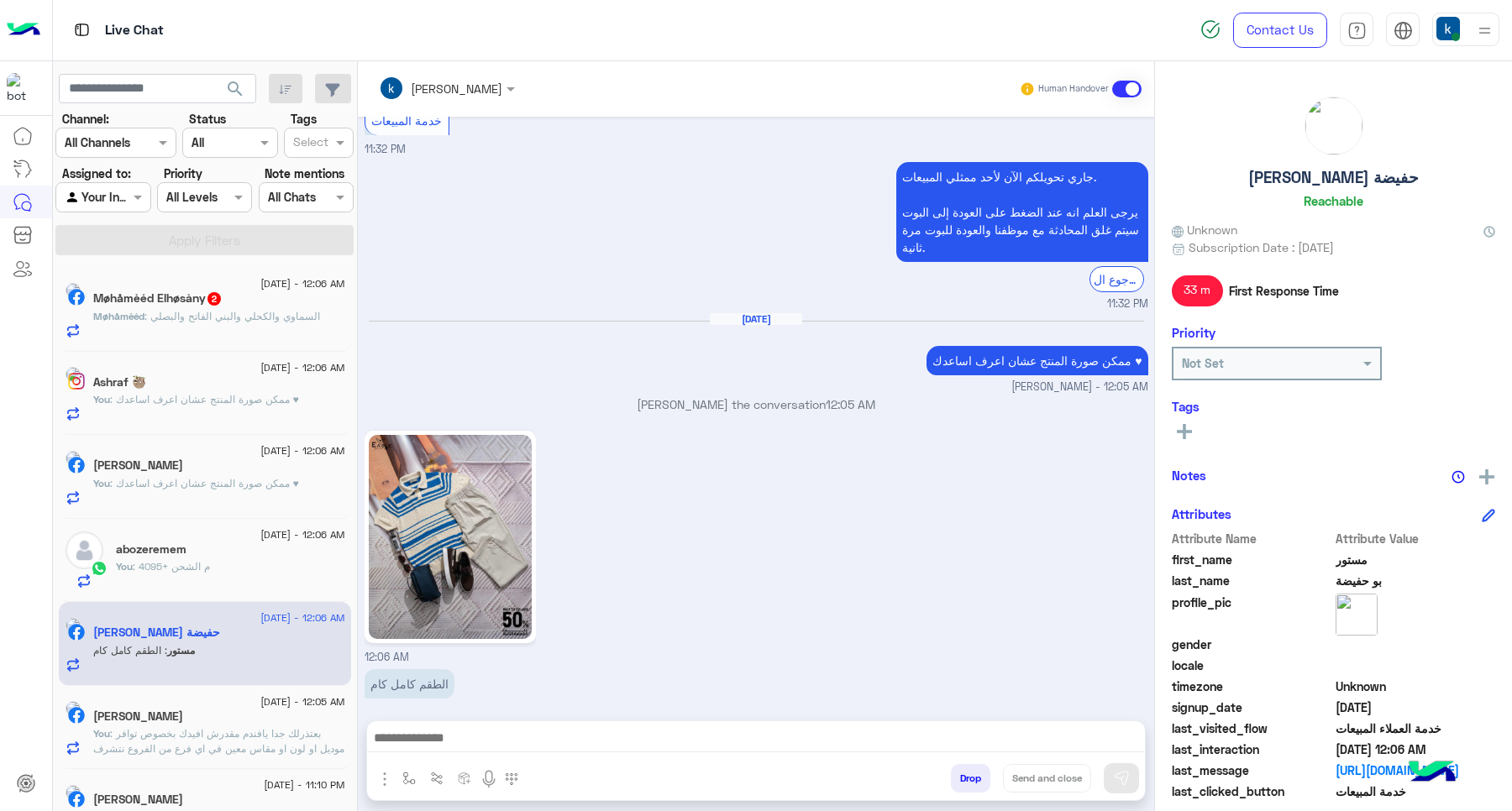
click at [503, 736] on textarea at bounding box center [755, 740] width 777 height 25
paste textarea "**********"
type textarea "**********"
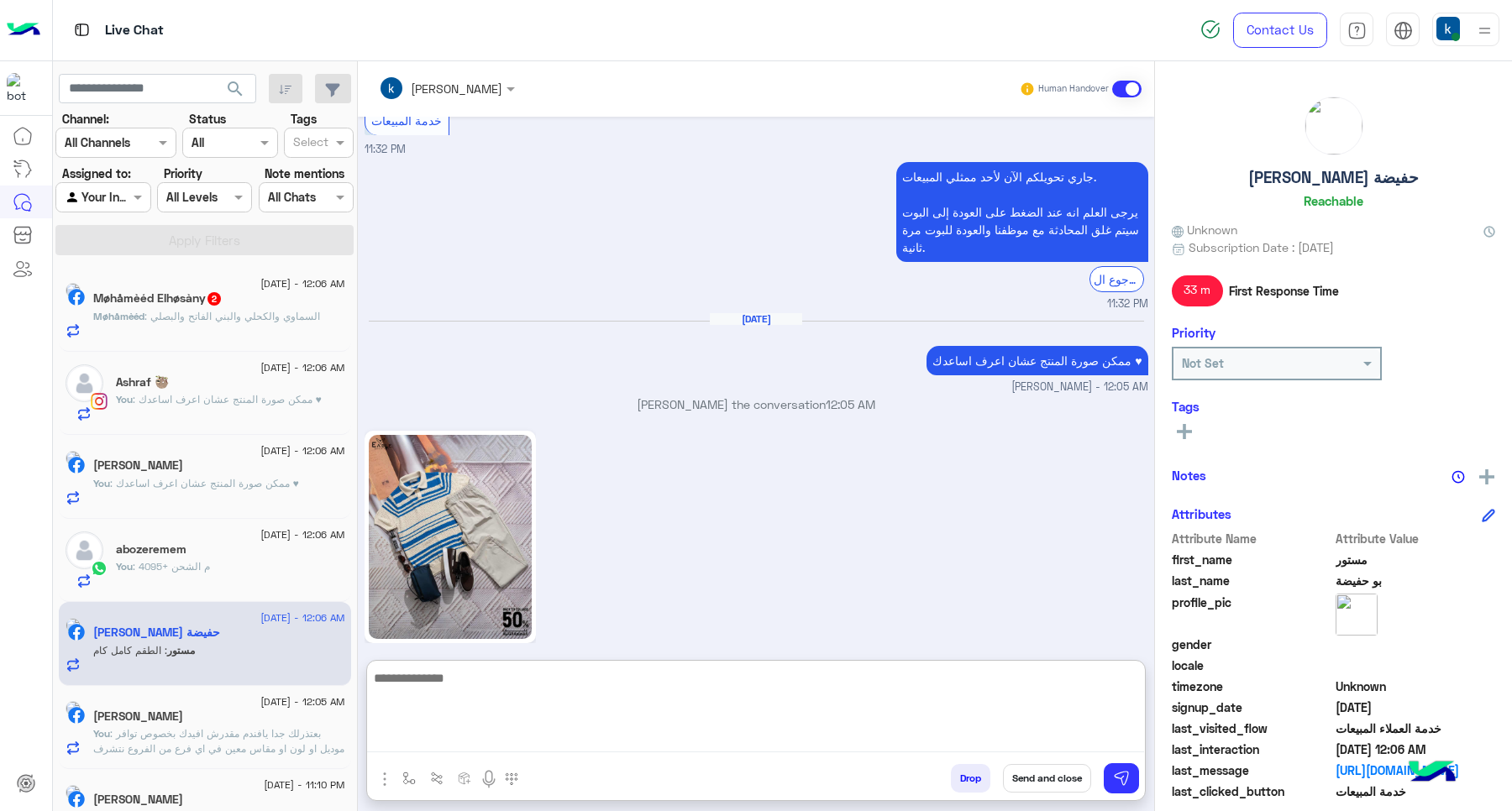
scroll to position [1665, 0]
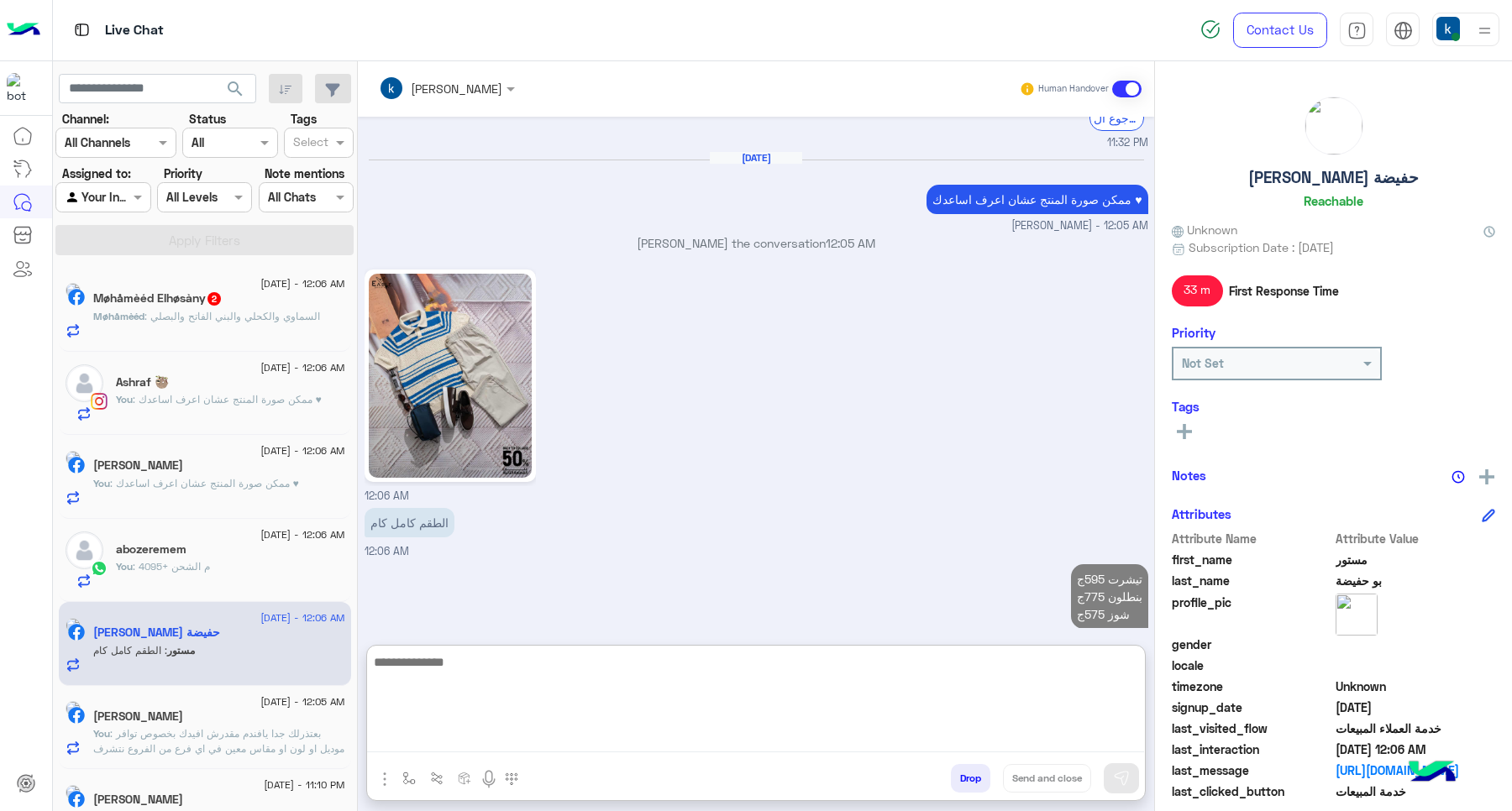
click at [266, 311] on p "Møhåmèéd : السماوي والكحلي والبني الفاتح والبصلي" at bounding box center [206, 317] width 227 height 15
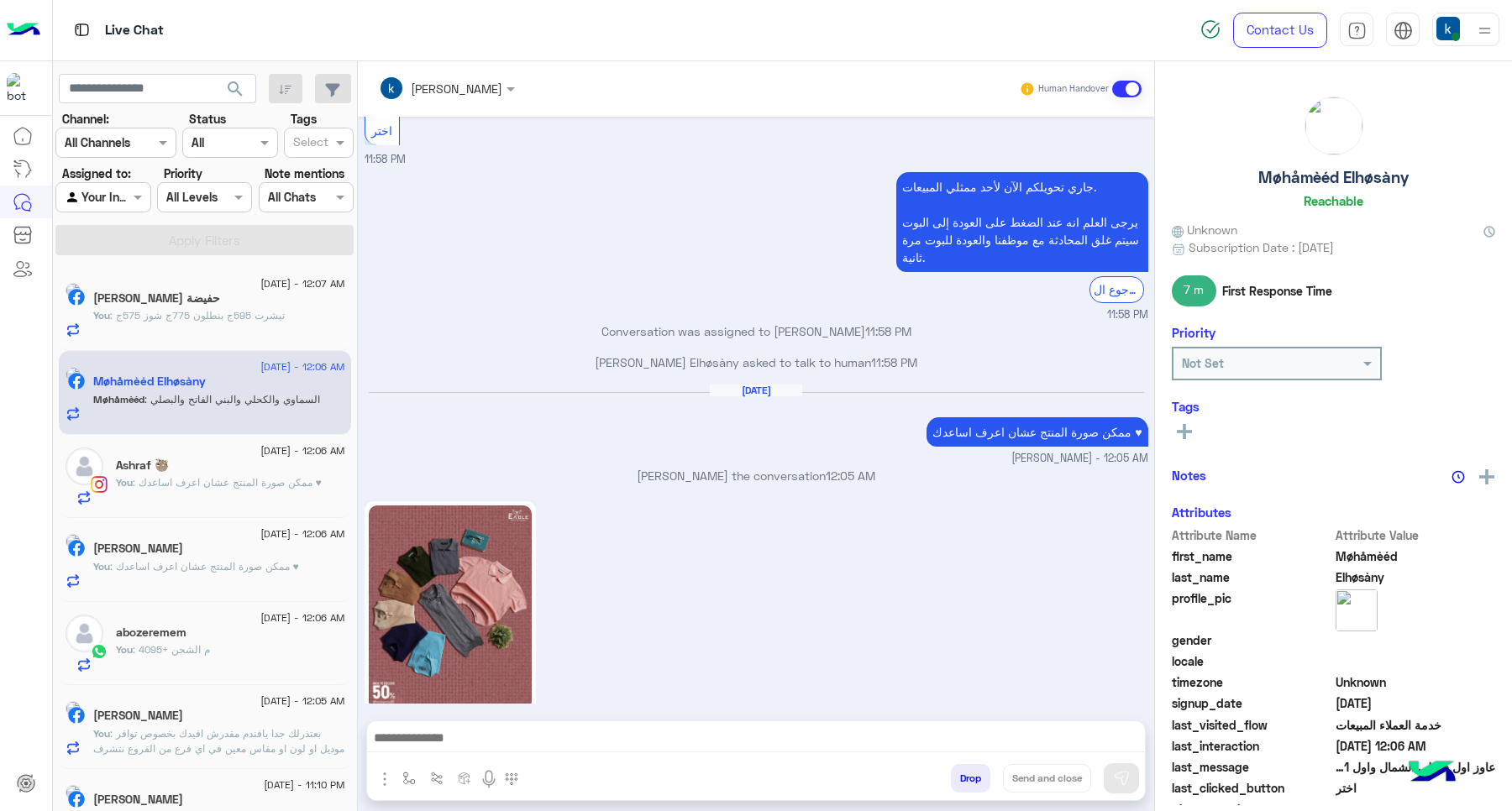
click at [483, 732] on textarea at bounding box center [755, 740] width 777 height 25
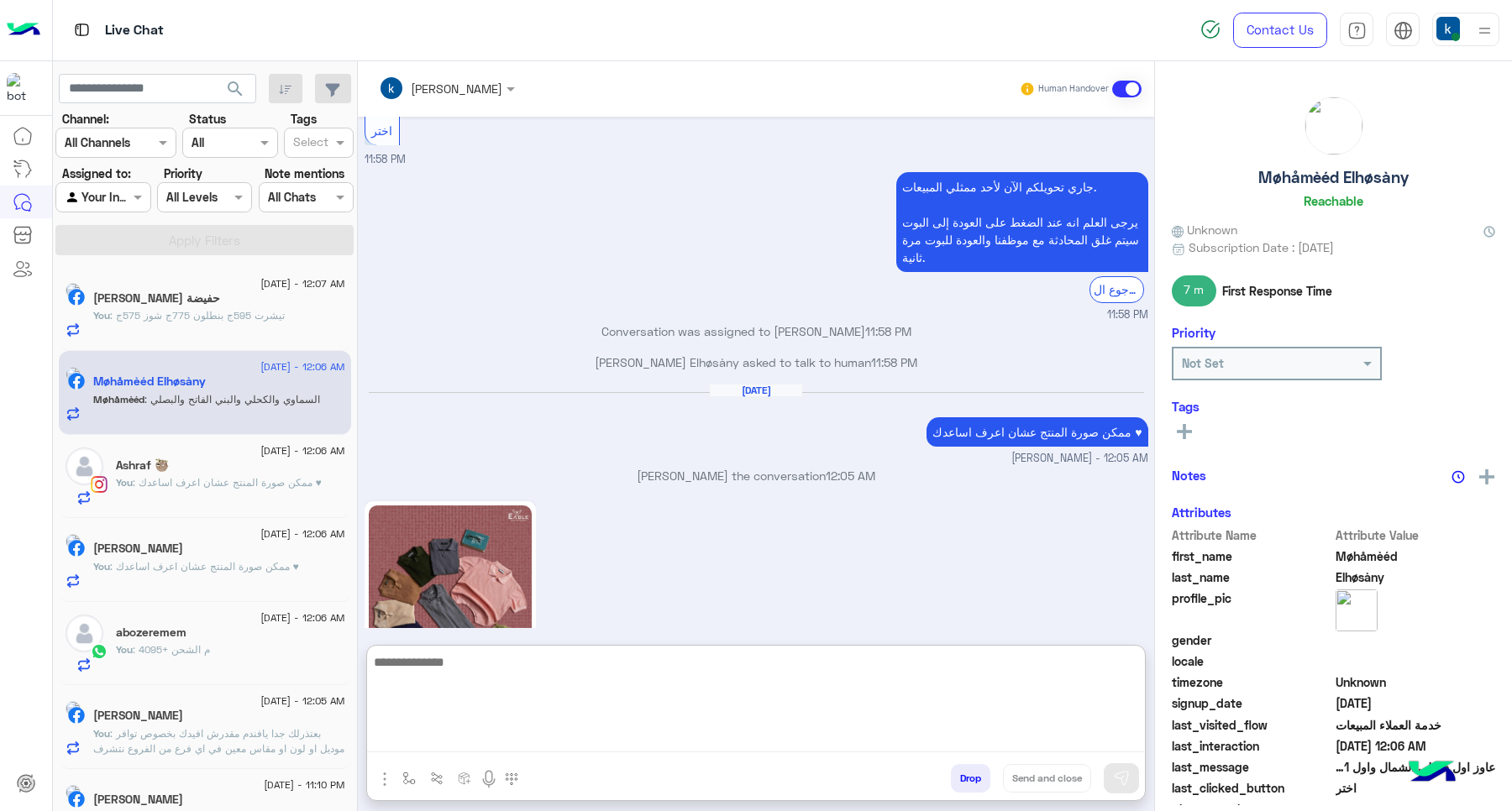
scroll to position [1912, 0]
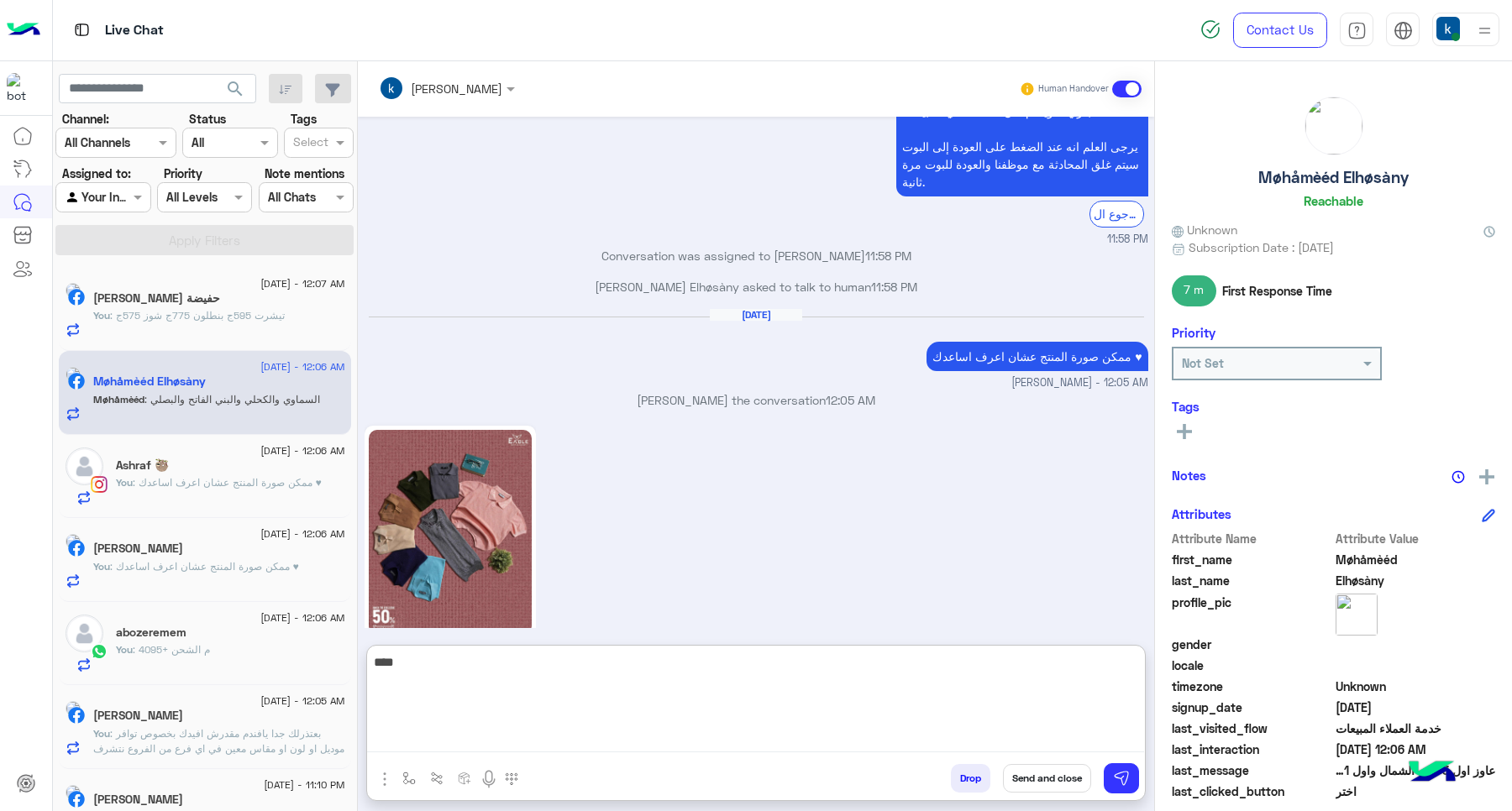
type textarea "****"
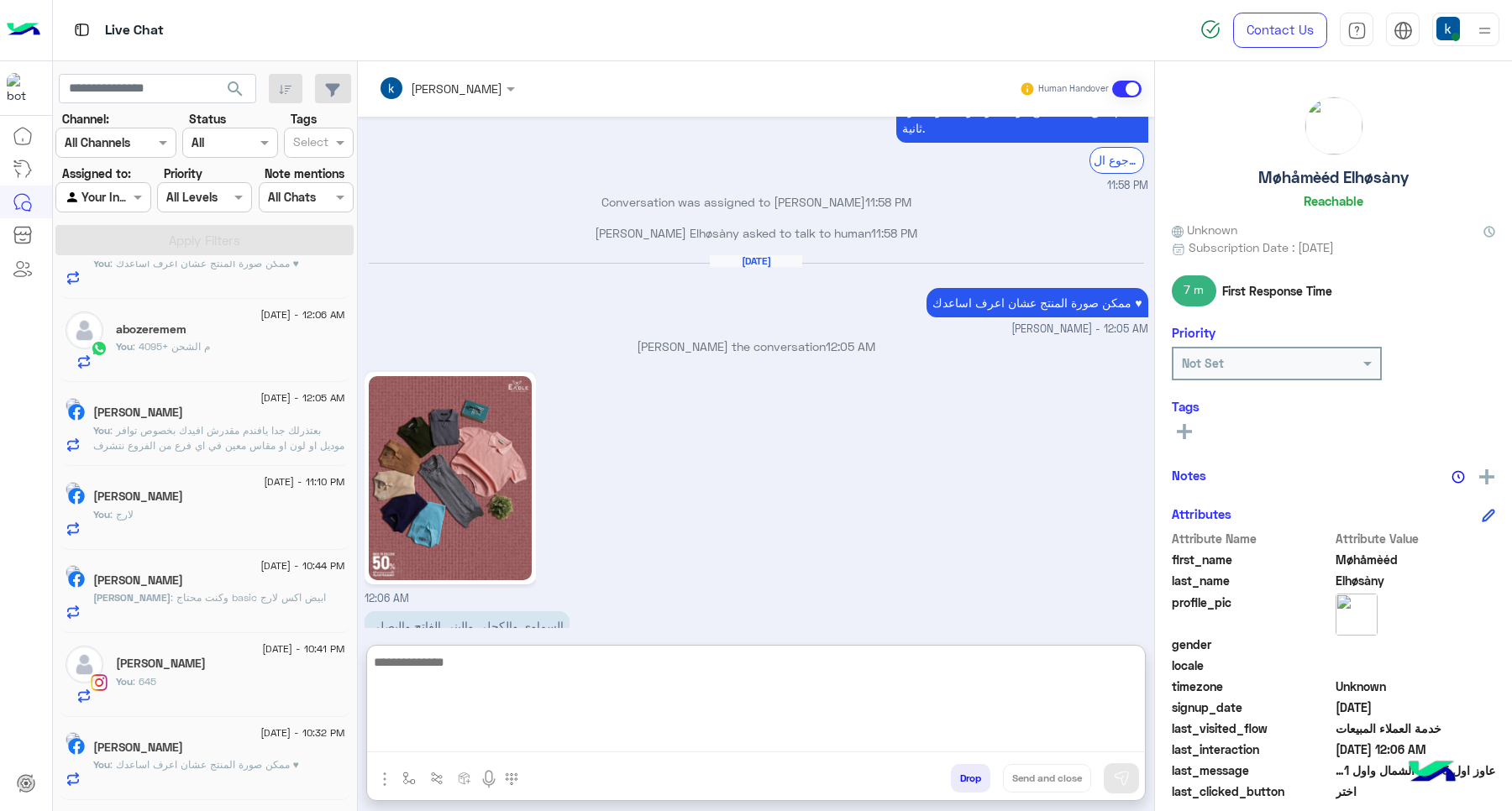
scroll to position [315, 0]
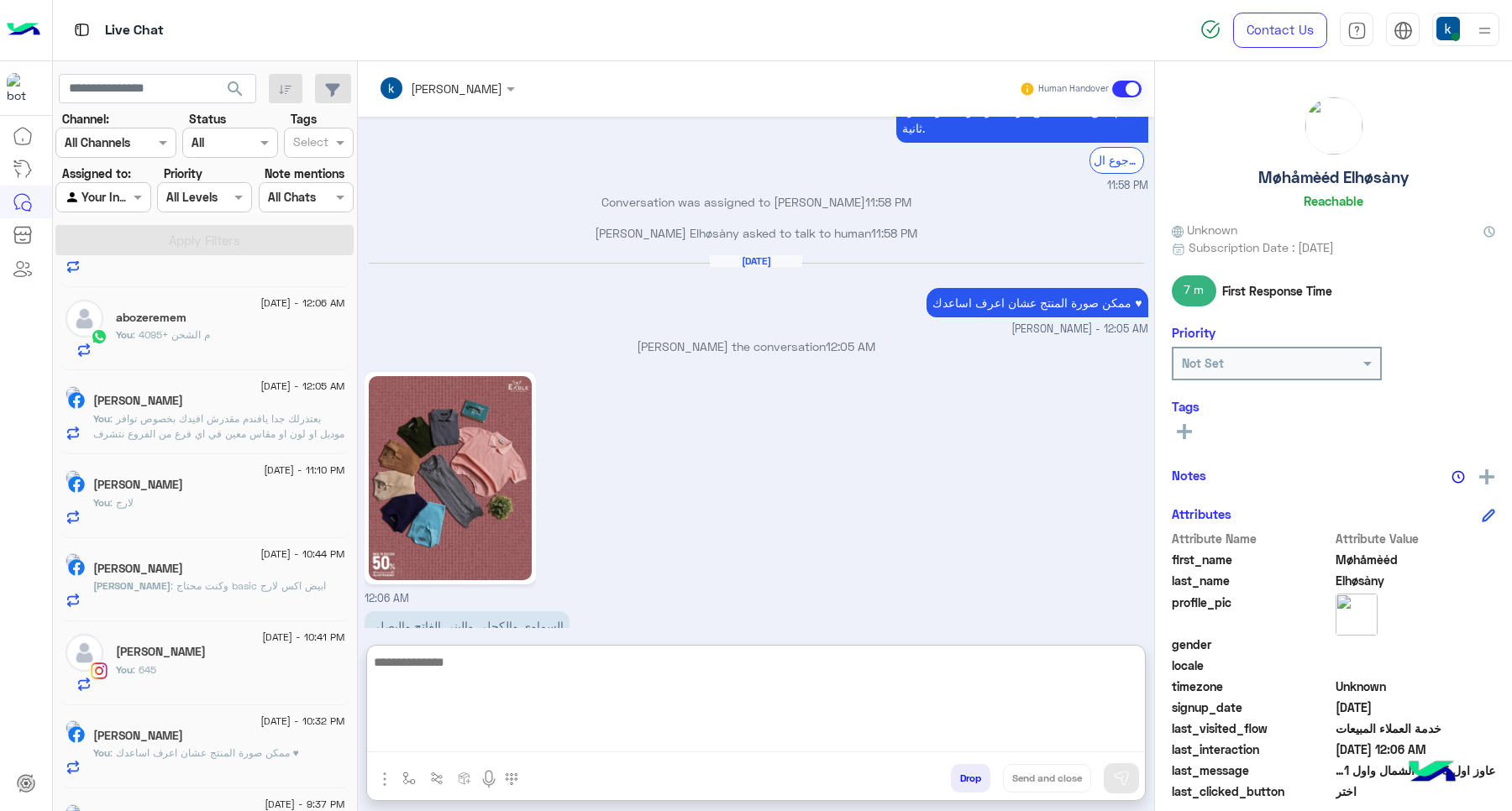
click at [280, 498] on div "You : لارج" at bounding box center [218, 510] width 252 height 30
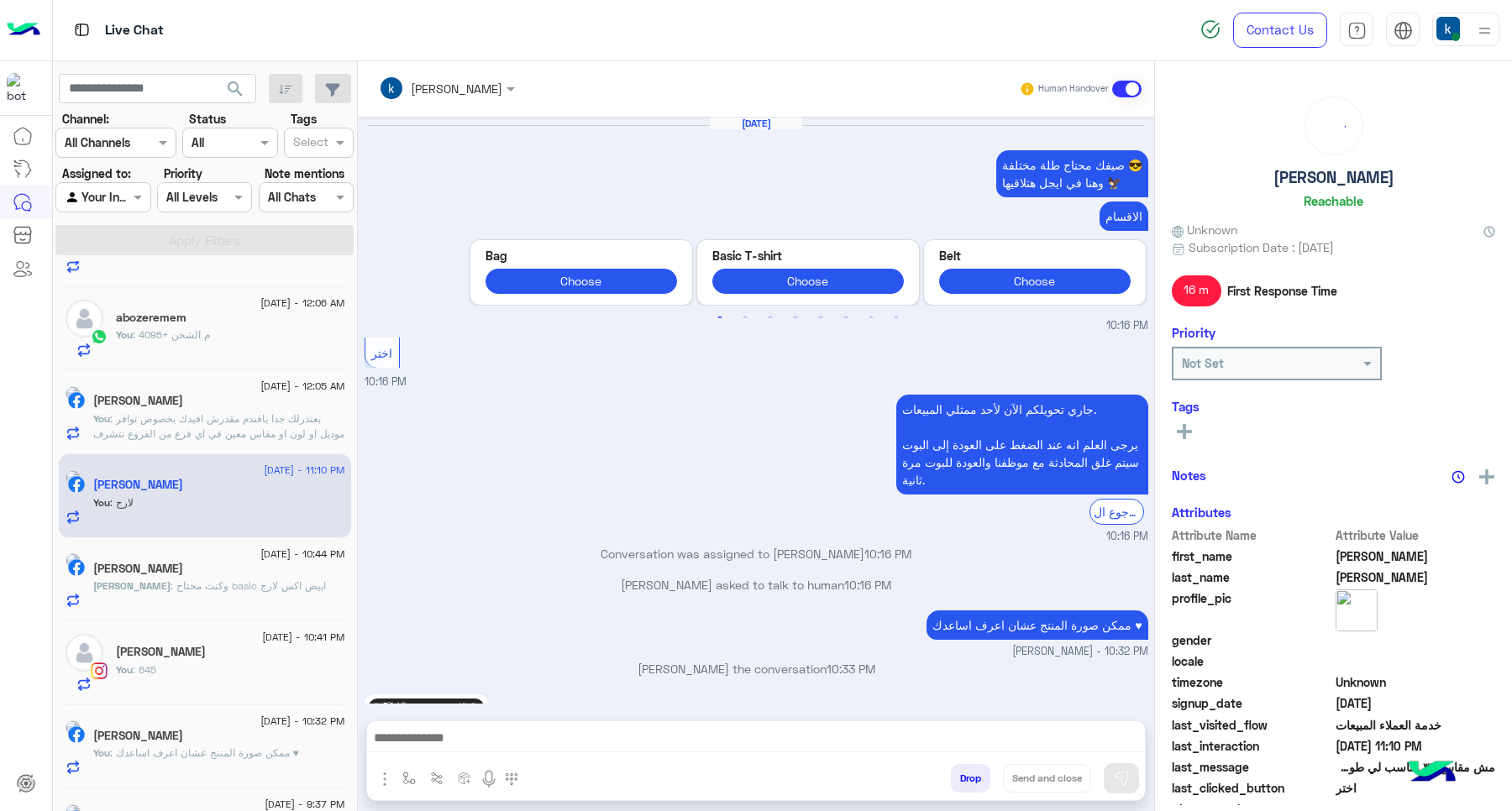
scroll to position [901, 0]
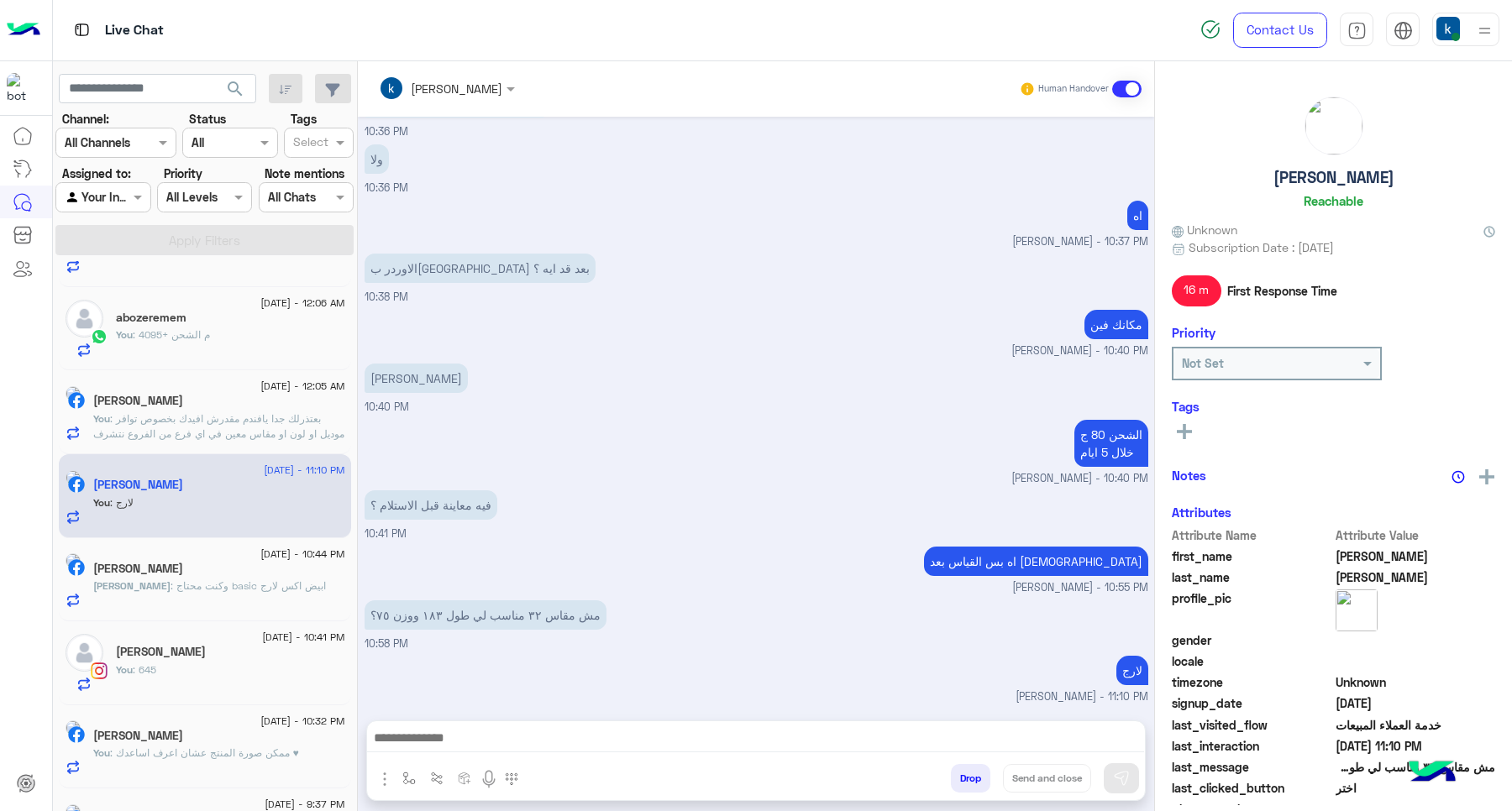
click at [254, 577] on div "[PERSON_NAME]" at bounding box center [218, 571] width 252 height 17
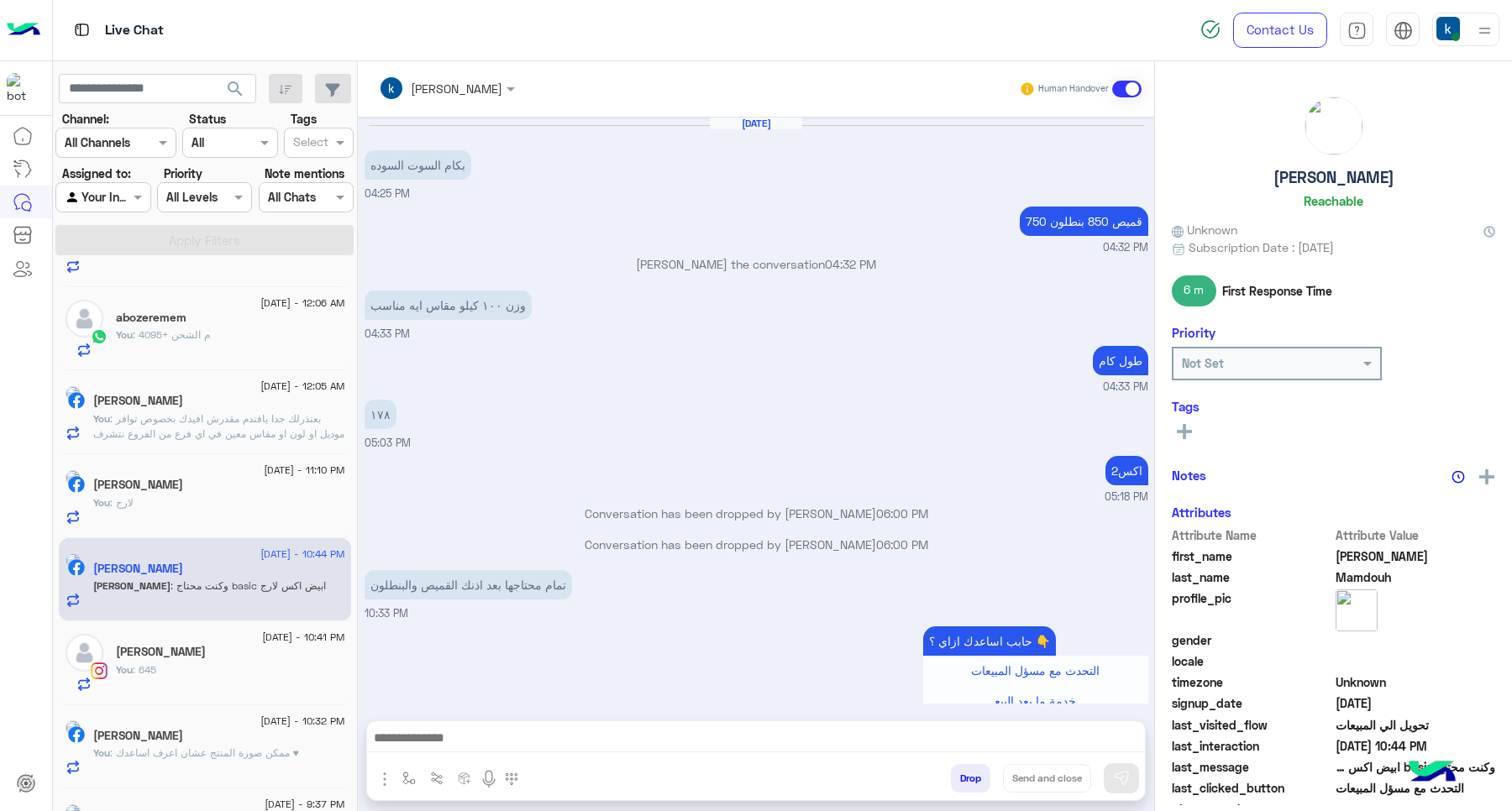
scroll to position [665, 0]
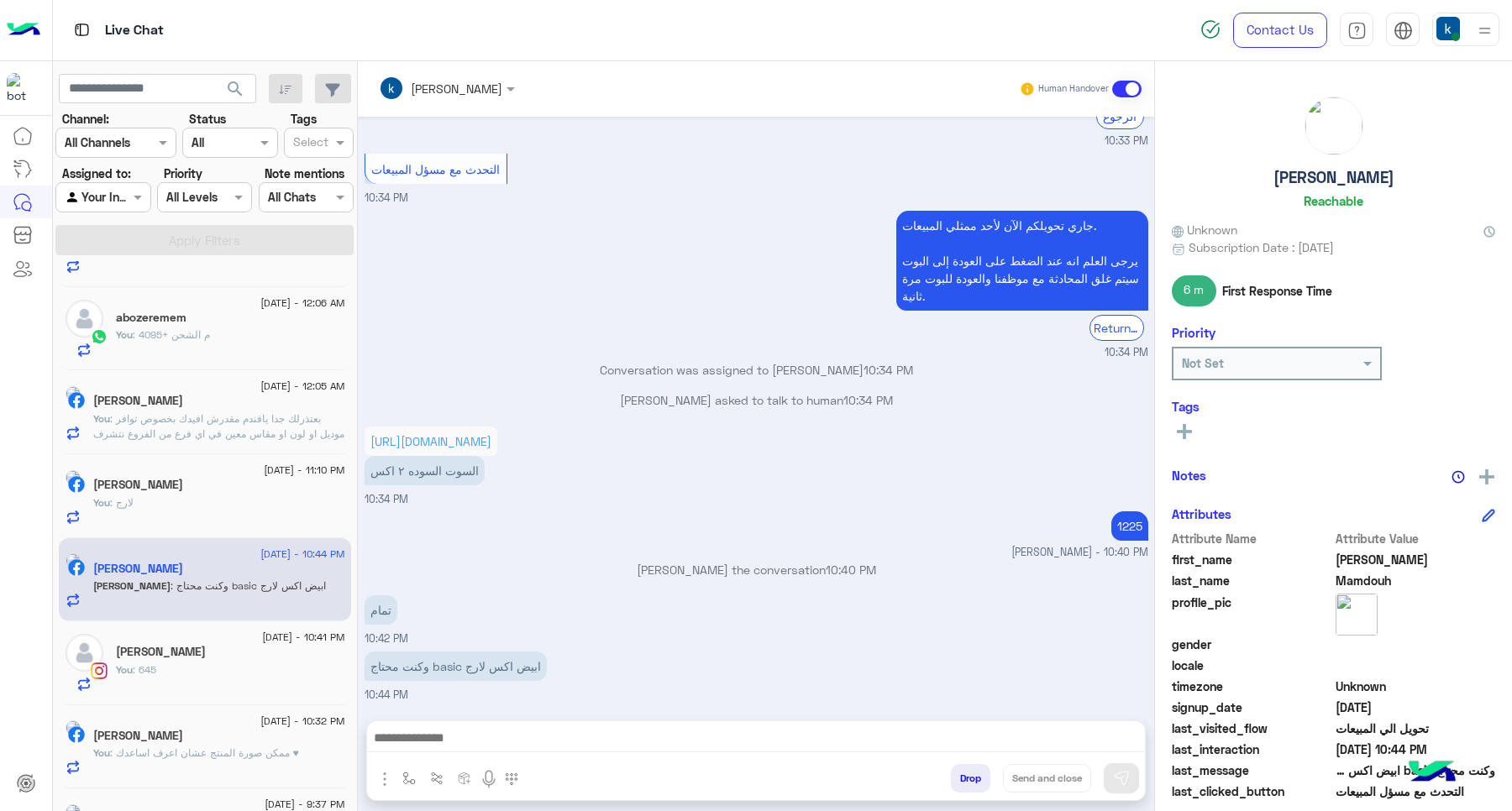
drag, startPoint x: 508, startPoint y: 732, endPoint x: 548, endPoint y: 606, distance: 132.2
click at [508, 732] on textarea at bounding box center [755, 740] width 777 height 25
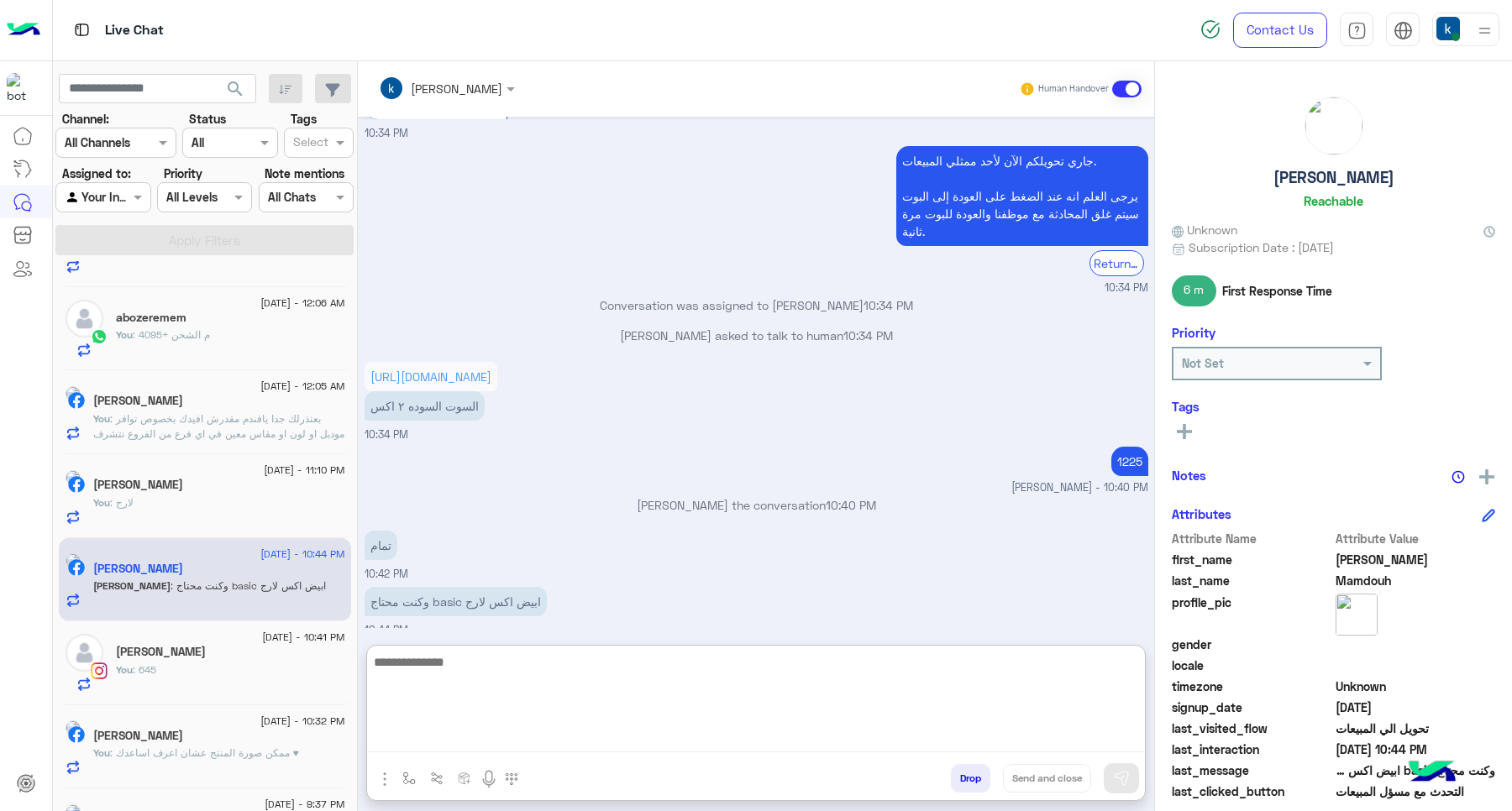
scroll to position [739, 0]
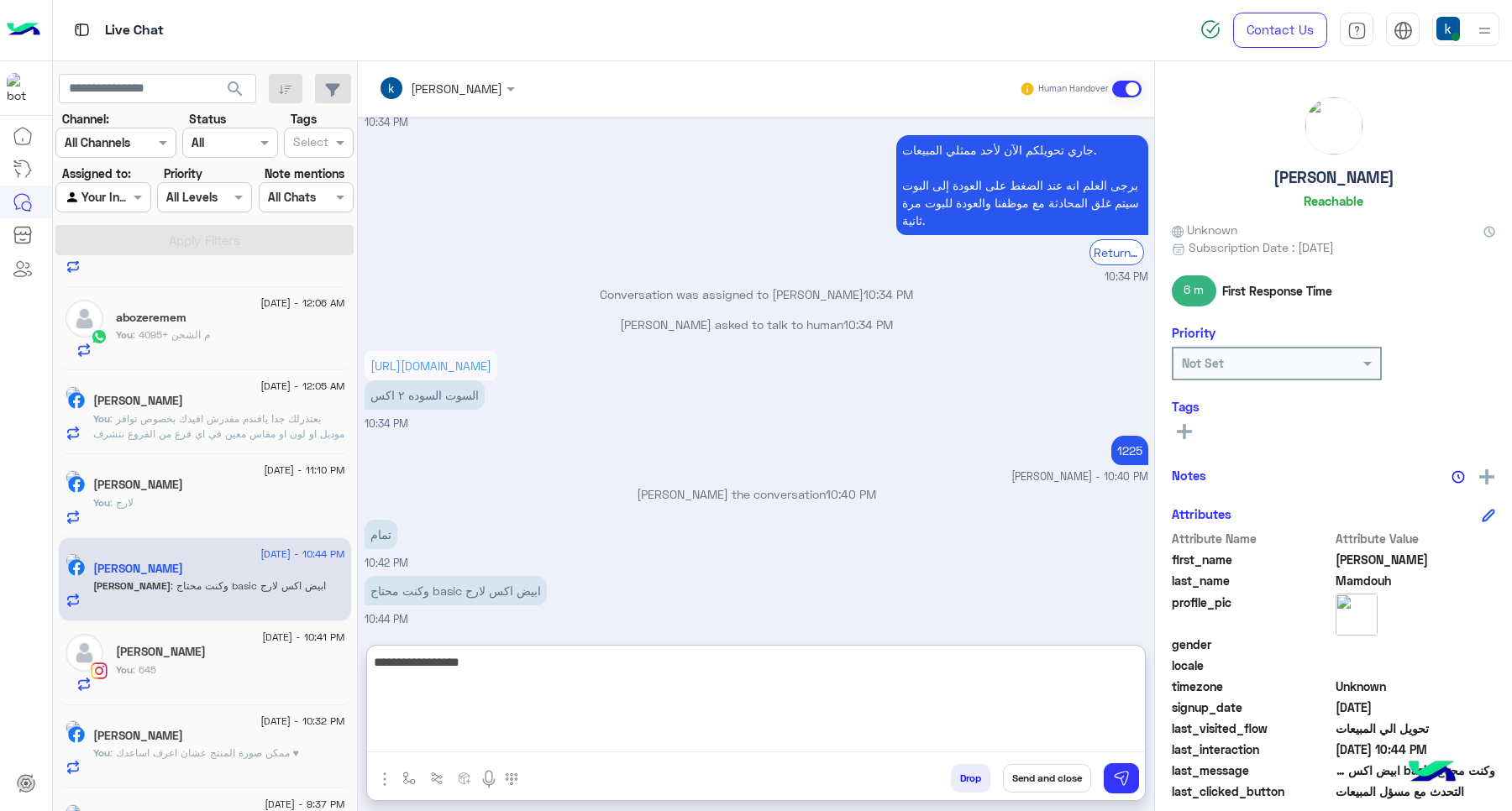
type textarea "**********"
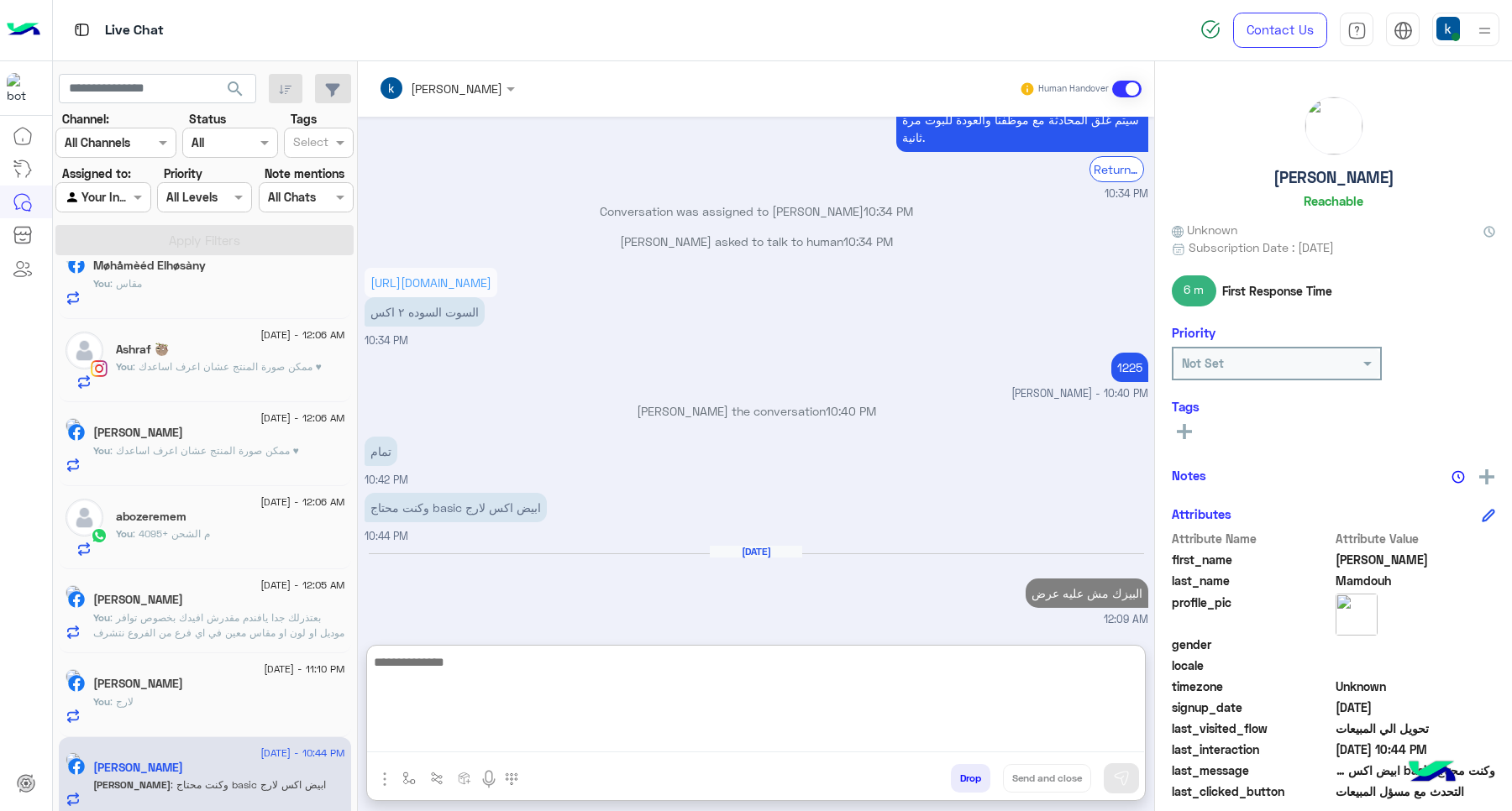
scroll to position [0, 0]
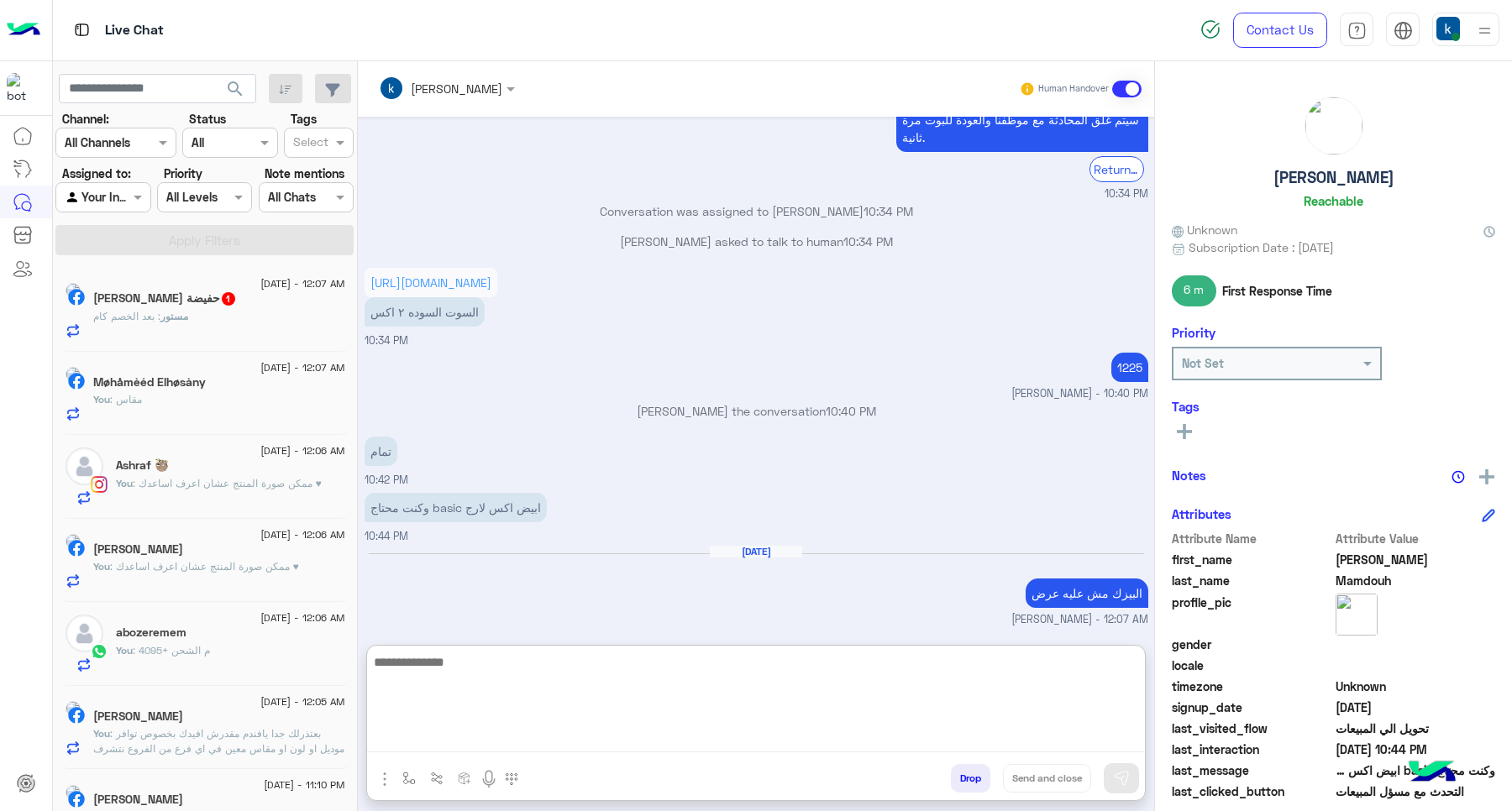
click at [185, 321] on span "مستور" at bounding box center [174, 316] width 28 height 12
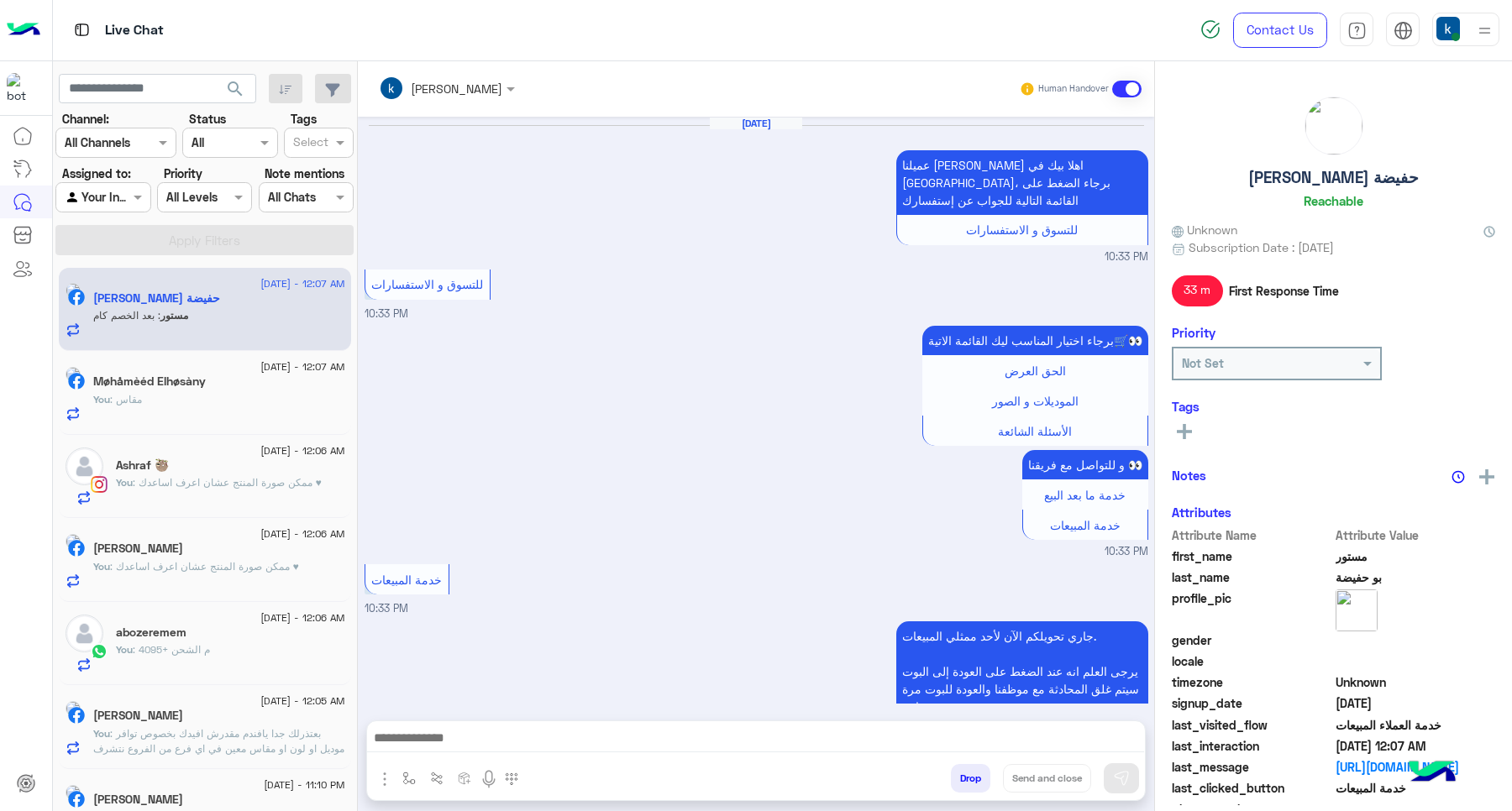
scroll to position [1349, 0]
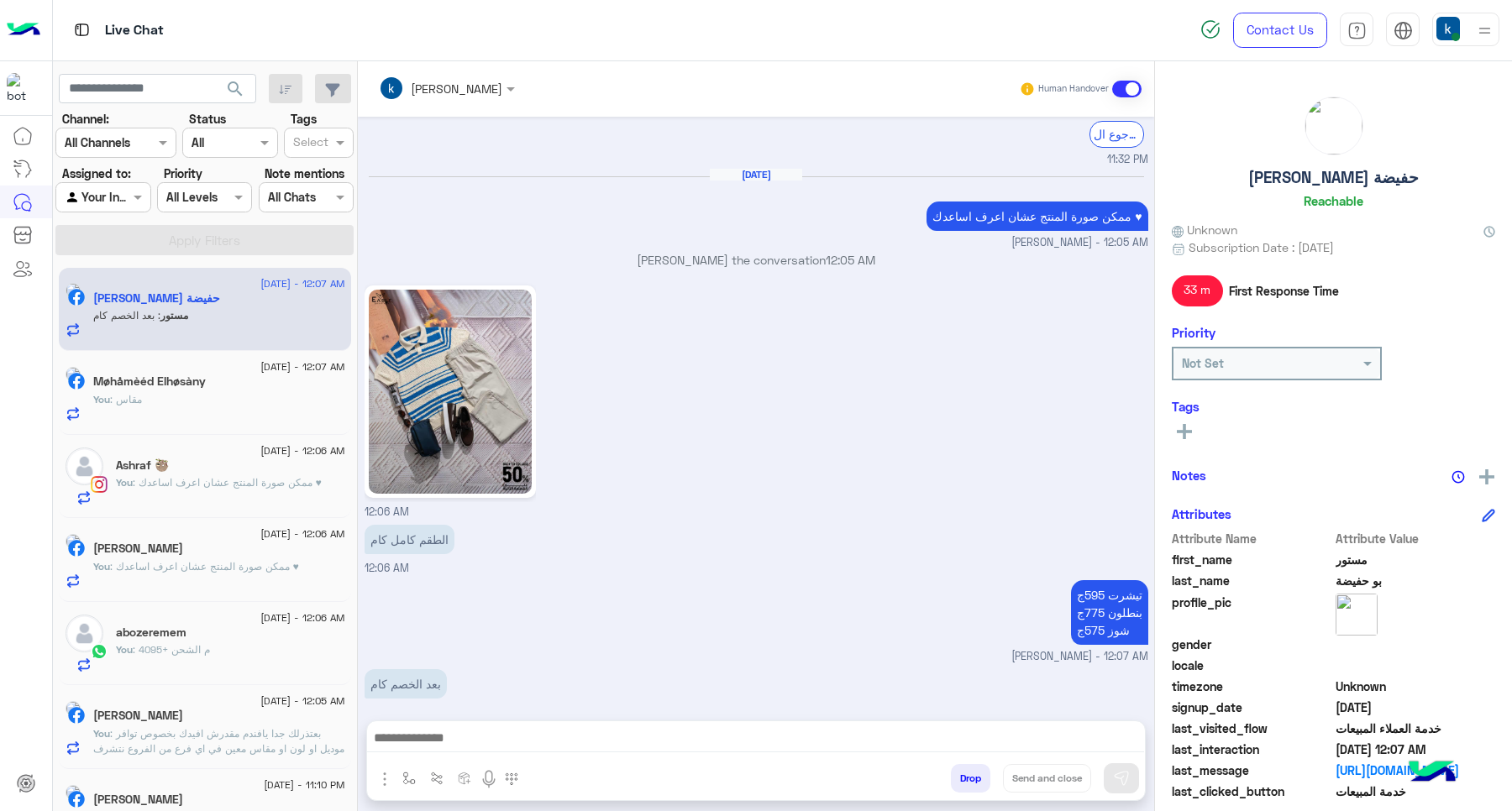
click at [553, 731] on textarea at bounding box center [755, 740] width 777 height 25
click at [406, 722] on div at bounding box center [756, 743] width 778 height 42
click at [441, 732] on textarea at bounding box center [755, 740] width 777 height 25
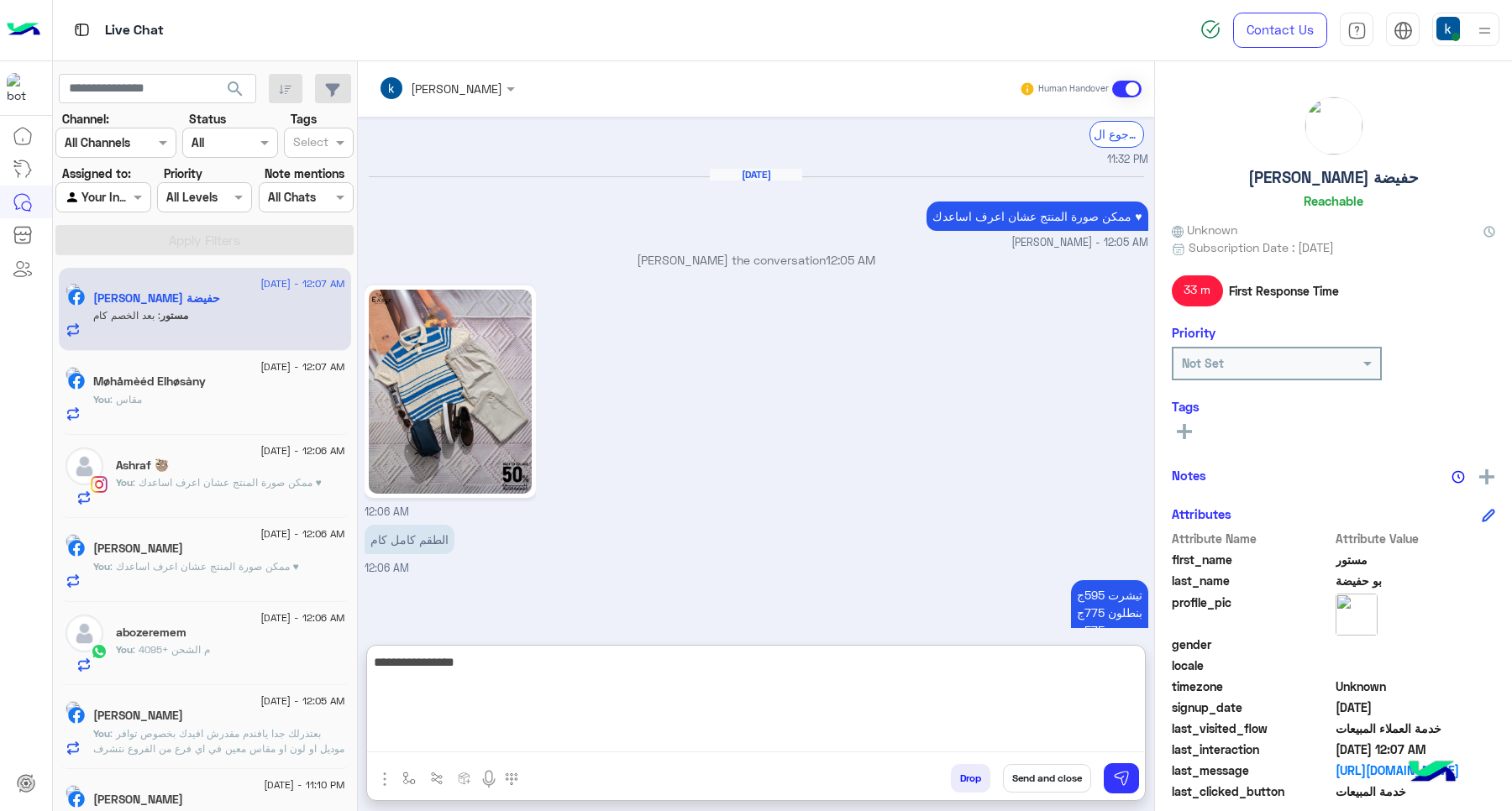
type textarea "**********"
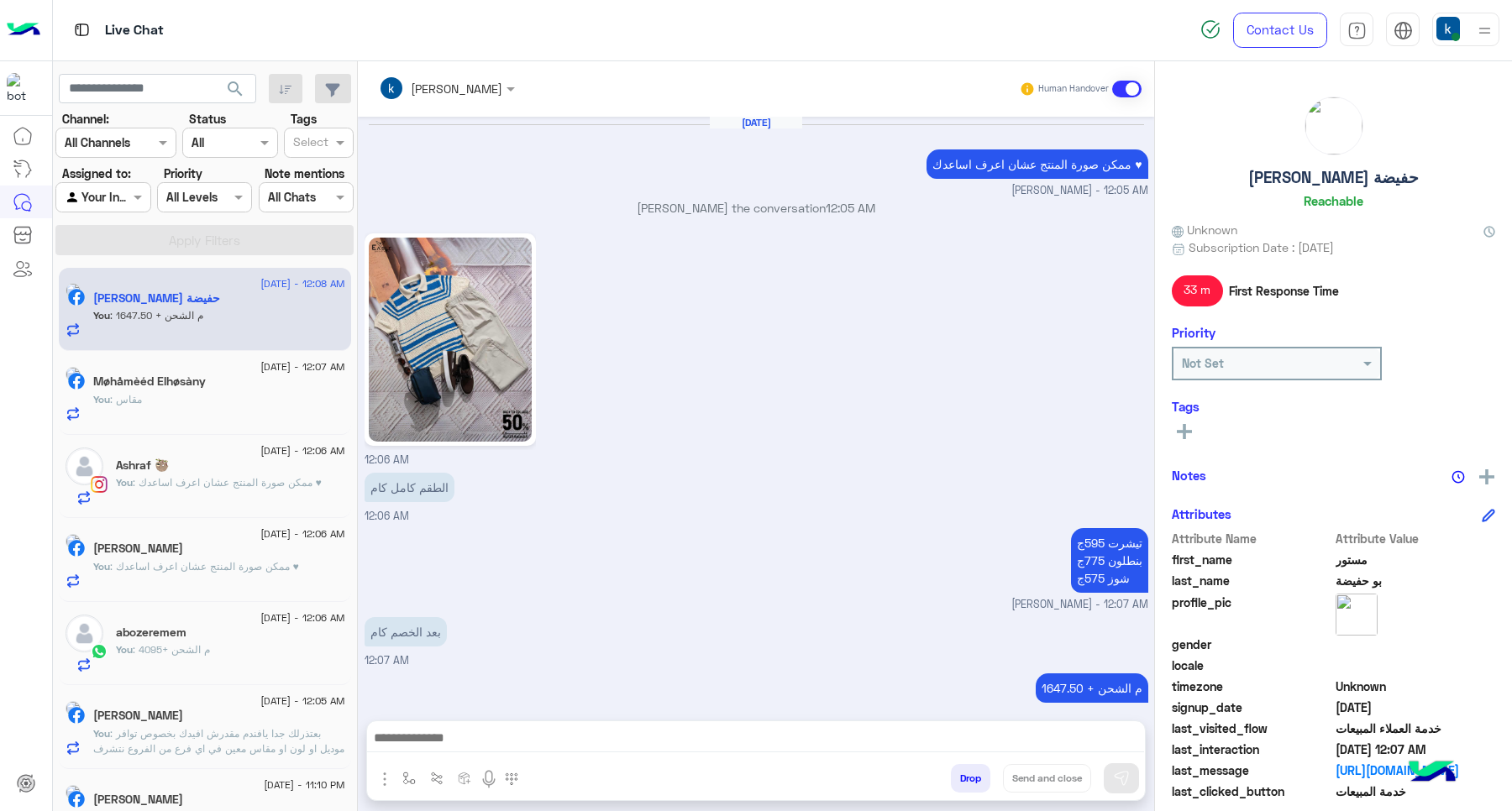
scroll to position [1401, 0]
click at [733, 565] on div "تيشرت 595ج بنطلون 775ج شوز 575ج khaled mohamed - 12:07 AM" at bounding box center [756, 568] width 783 height 89
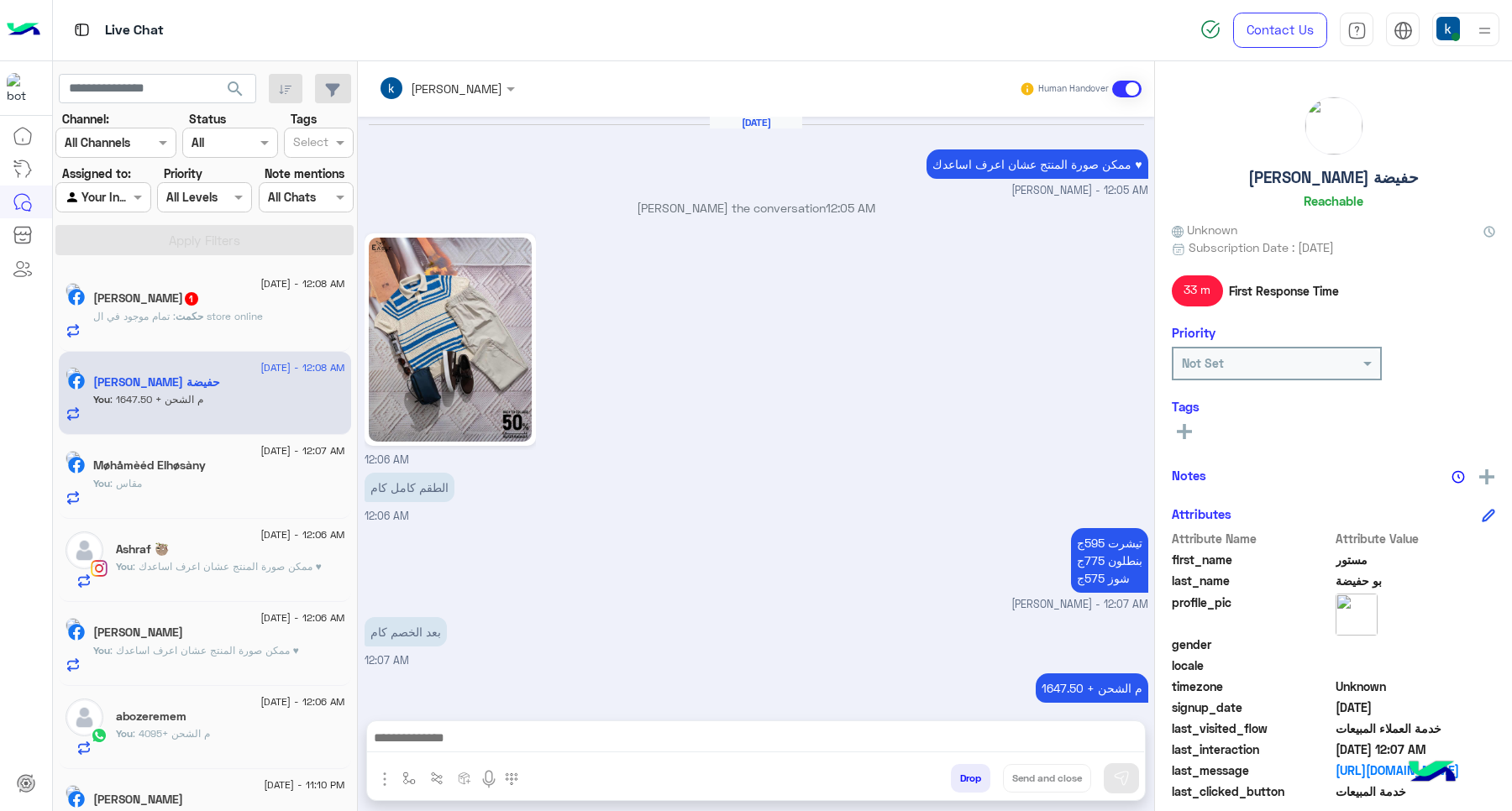
click at [174, 325] on p "حكمت : تمام موجود في ال store online" at bounding box center [177, 317] width 169 height 15
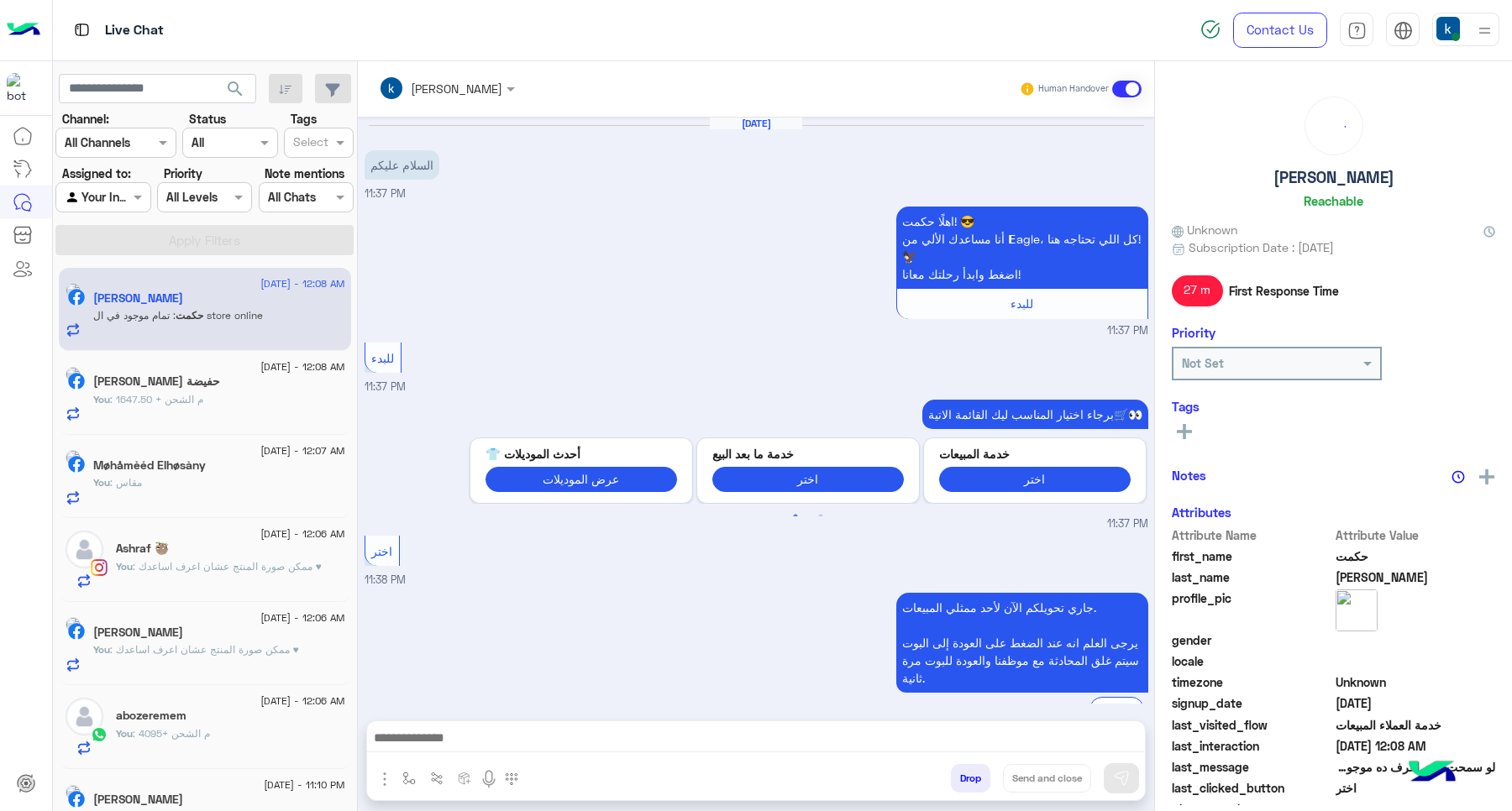
scroll to position [637, 0]
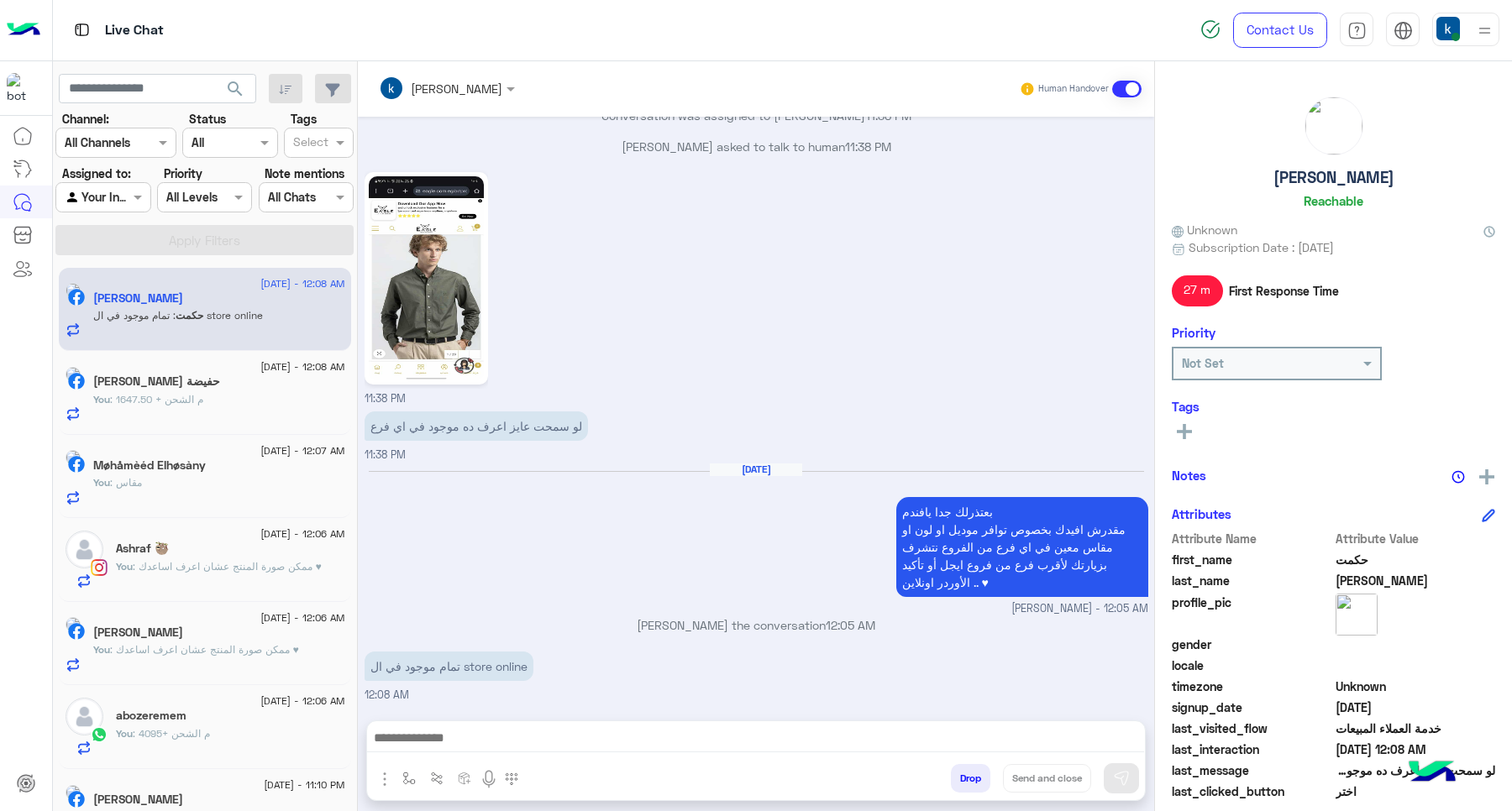
click at [458, 744] on textarea at bounding box center [755, 740] width 777 height 25
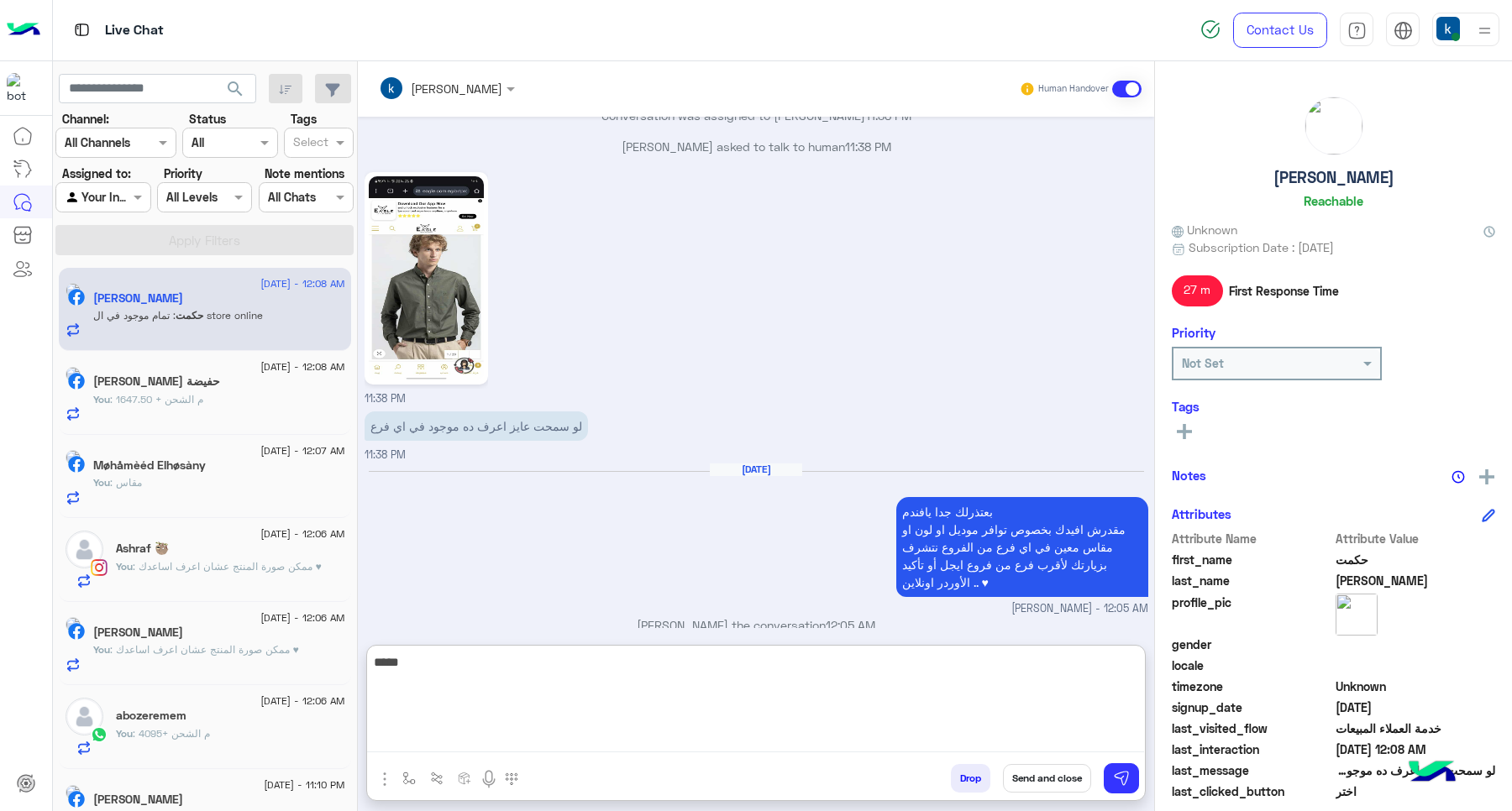
type textarea "******"
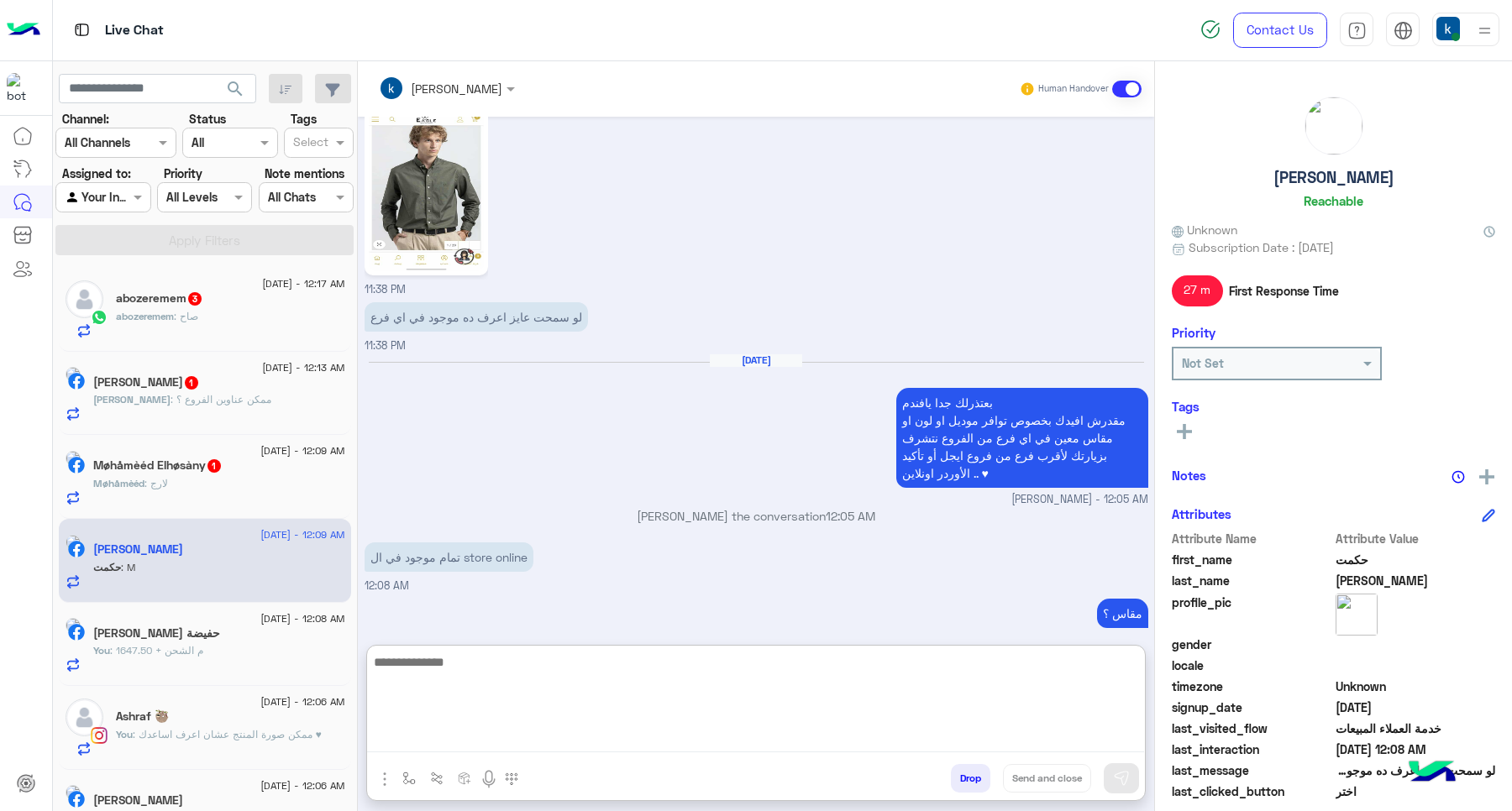
scroll to position [716, 0]
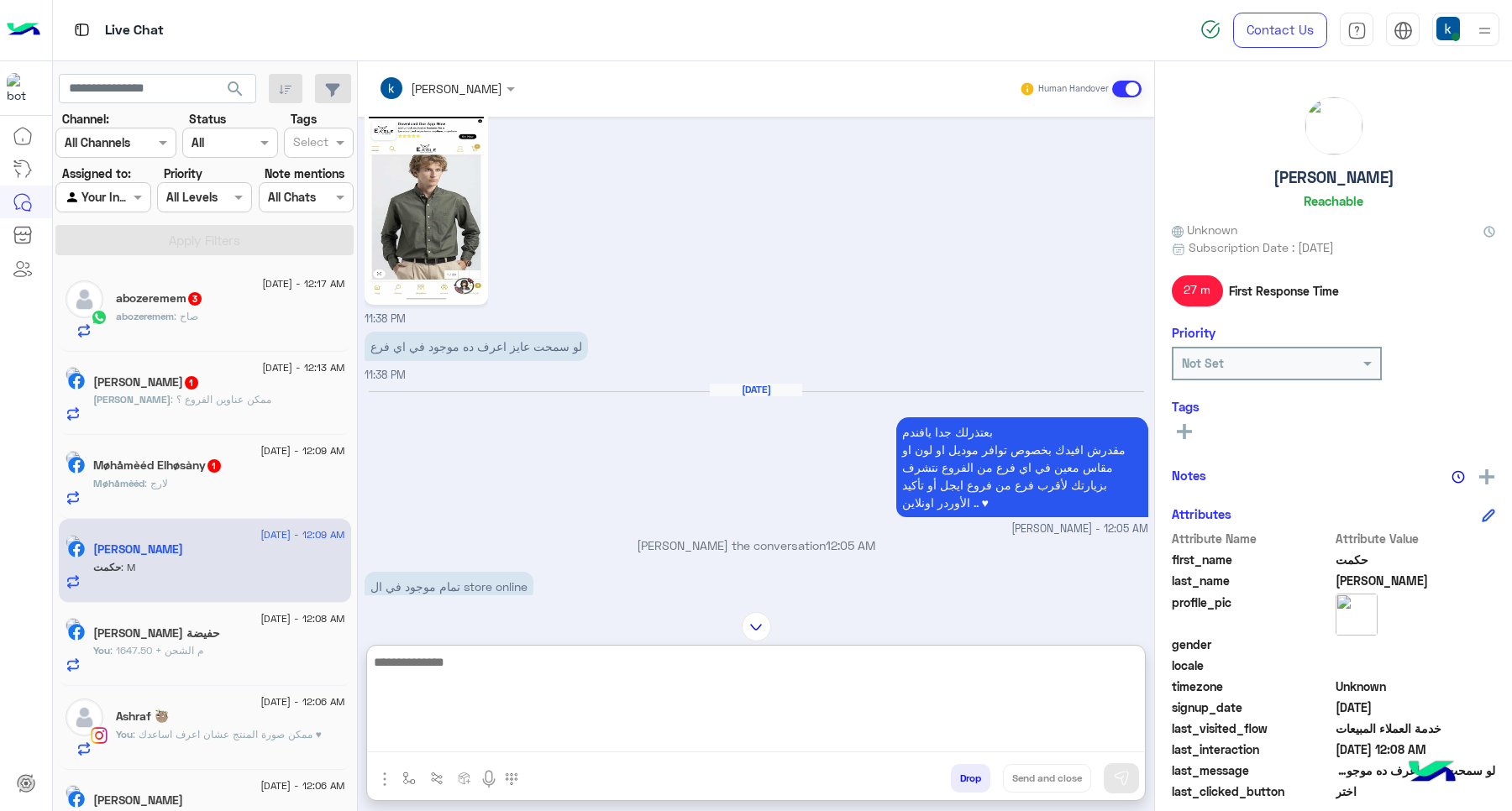
click at [598, 666] on textarea at bounding box center [755, 702] width 777 height 101
type textarea "******"
type textarea "*"
type textarea "**********"
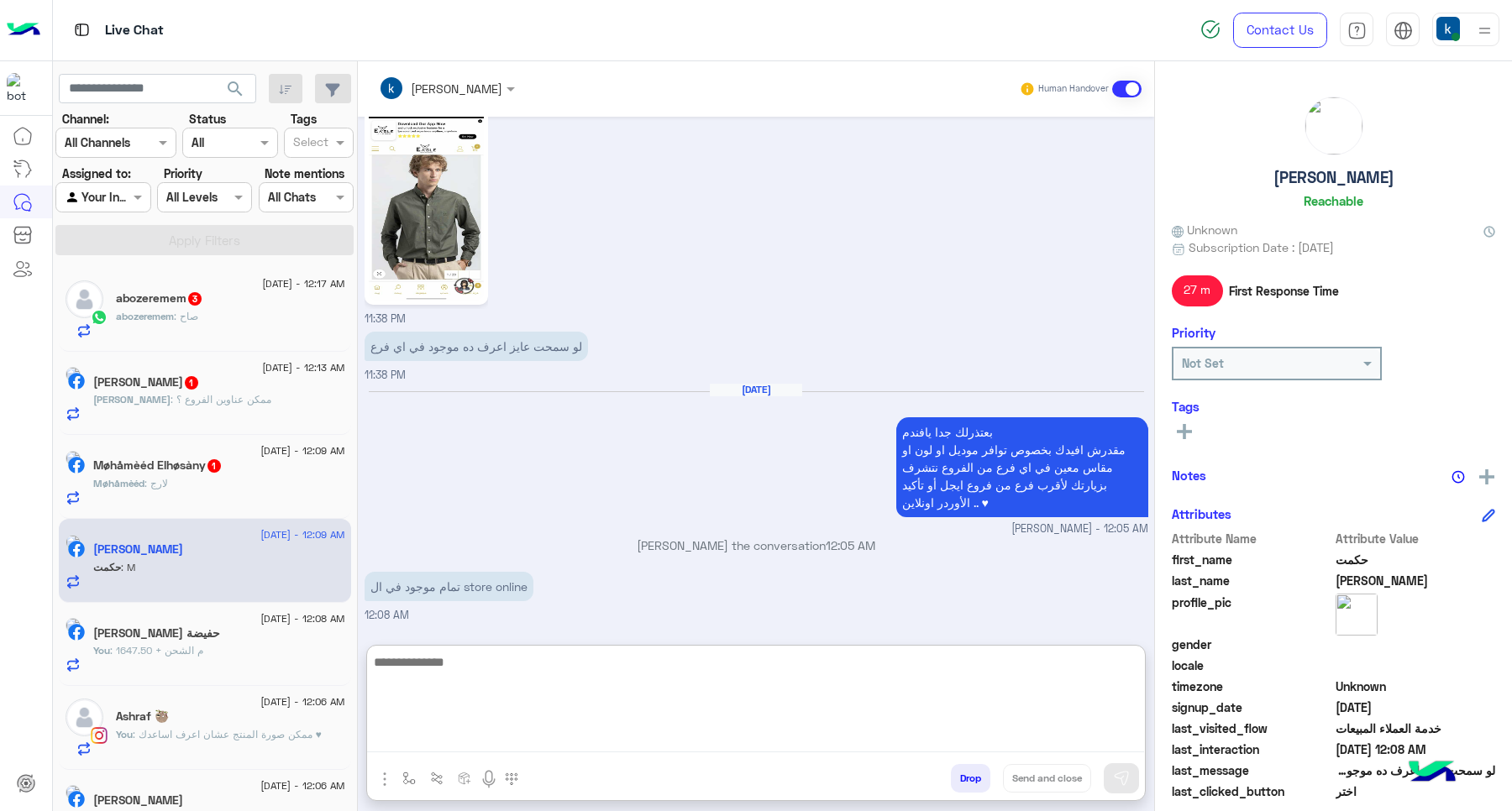
scroll to position [874, 0]
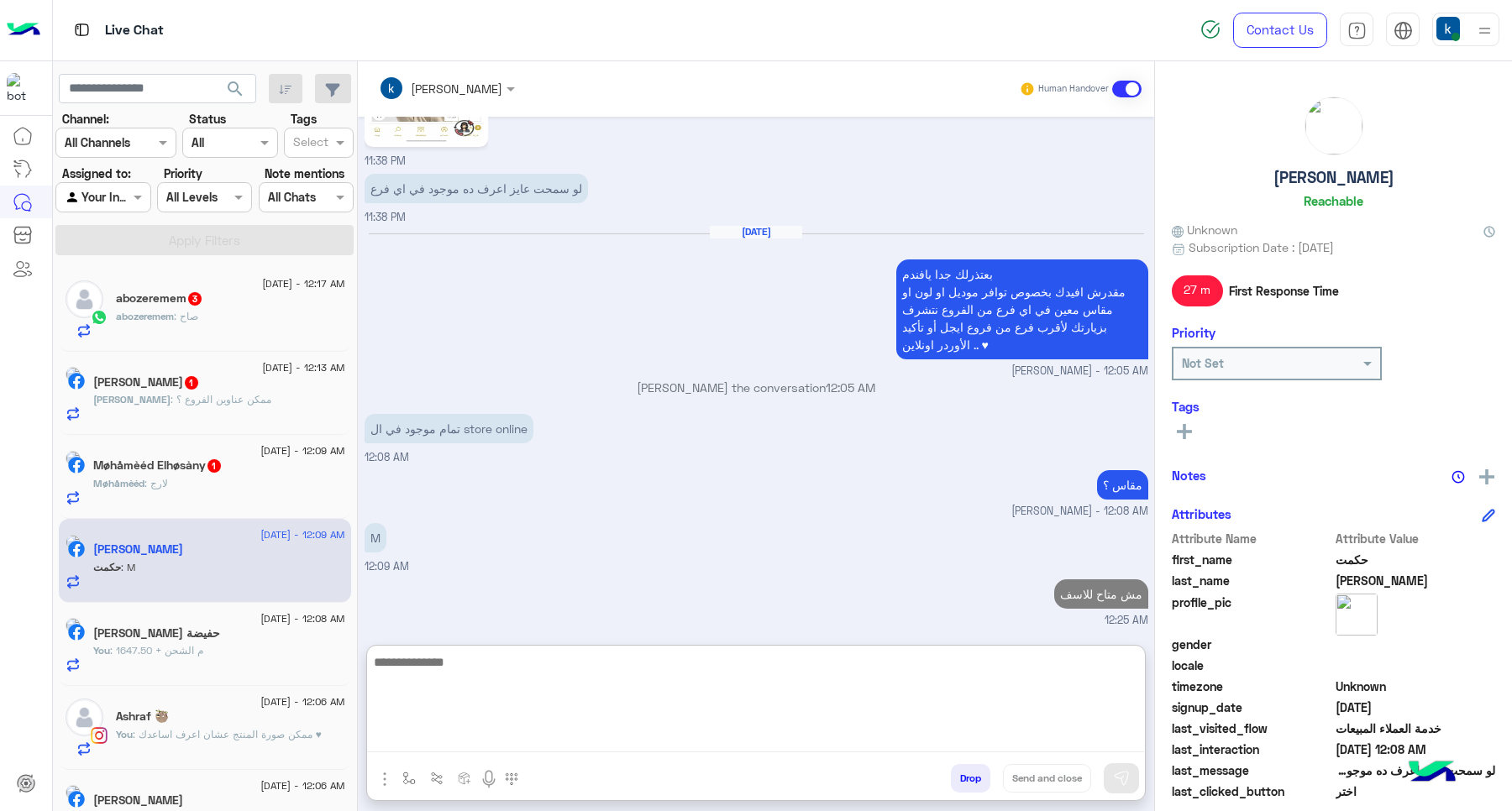
click at [241, 484] on div "Møhåmèéd : لارج" at bounding box center [218, 490] width 252 height 30
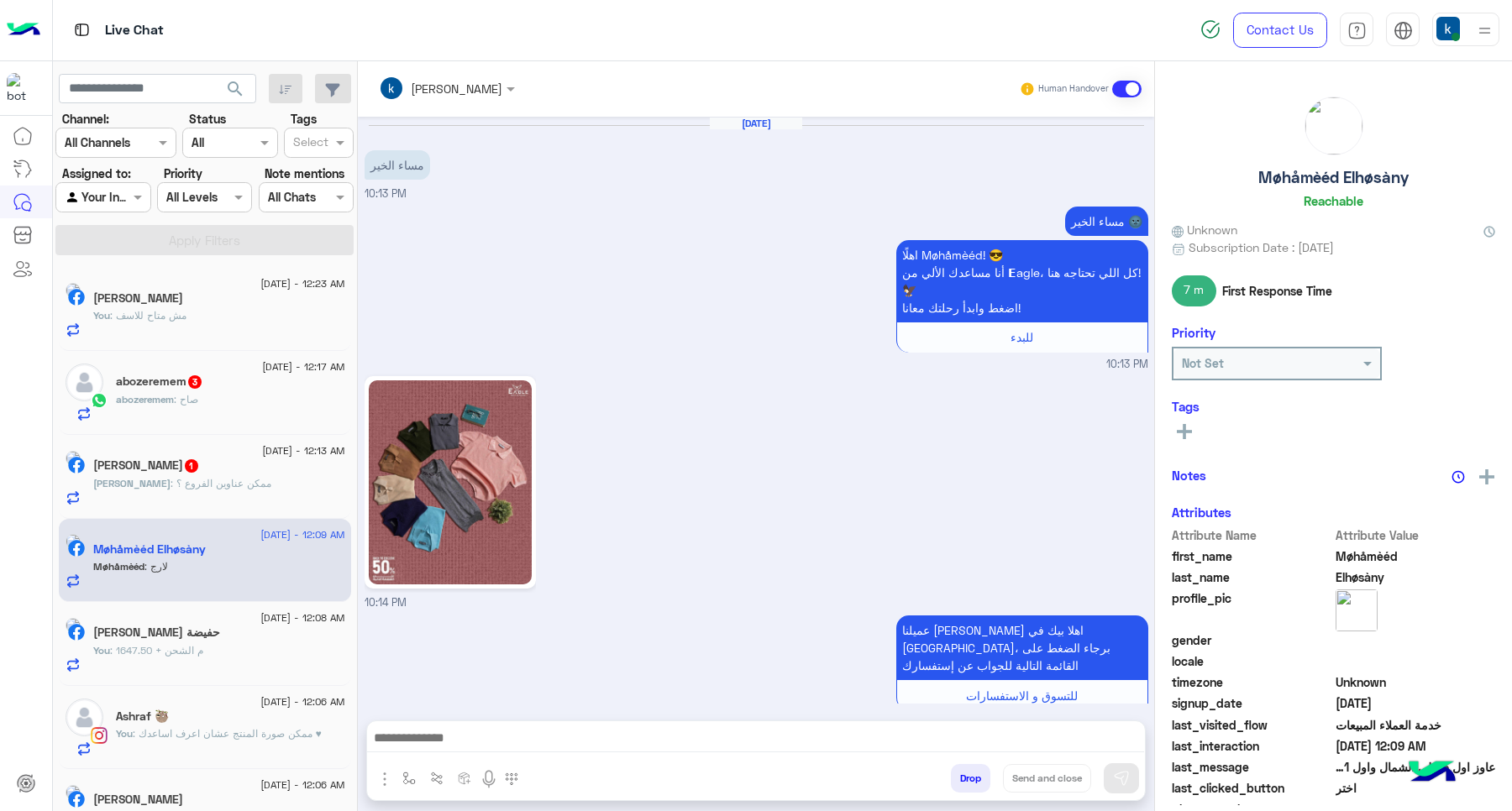
scroll to position [1760, 0]
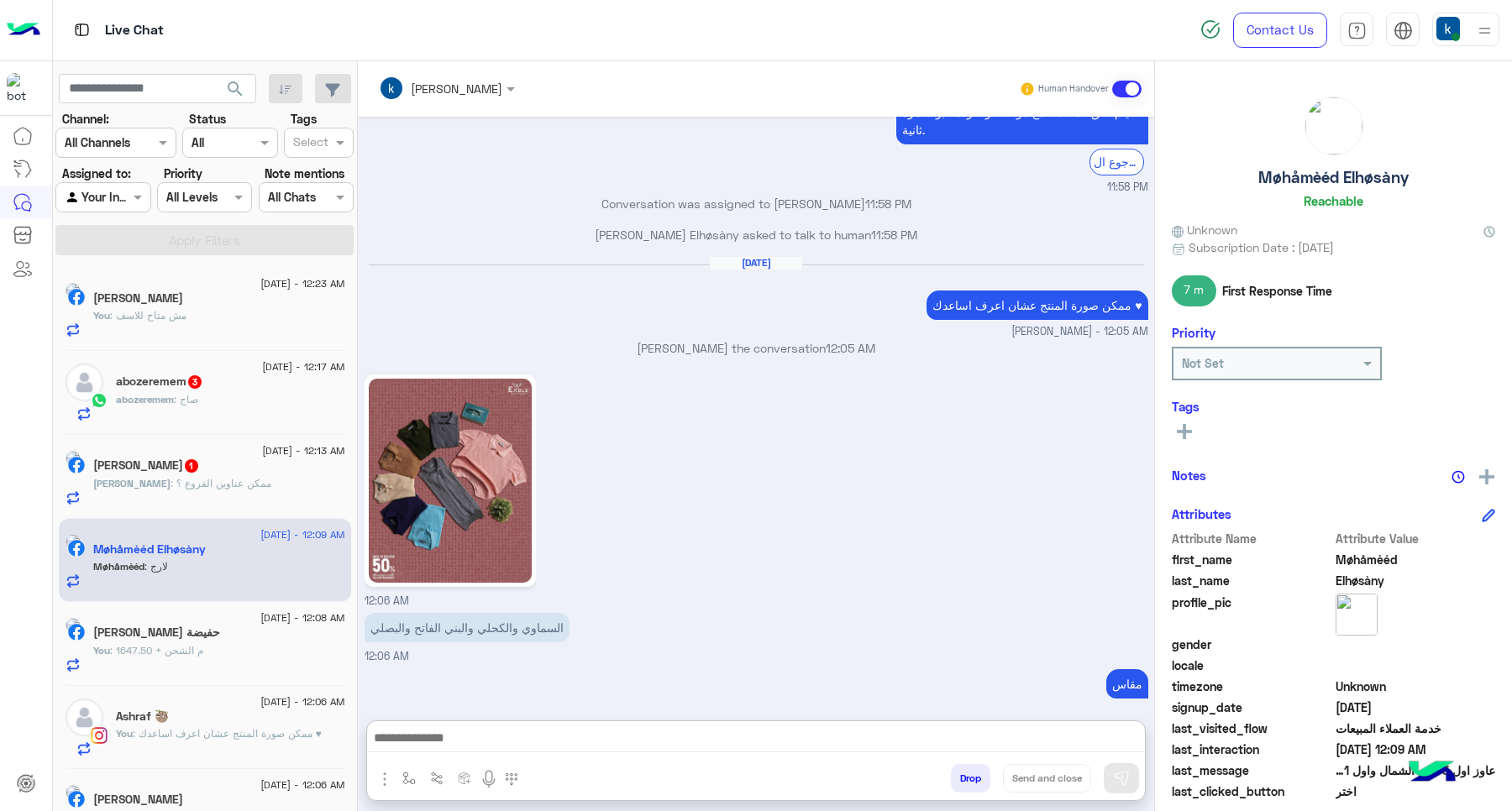
click at [491, 729] on textarea at bounding box center [755, 740] width 777 height 25
paste textarea "**********"
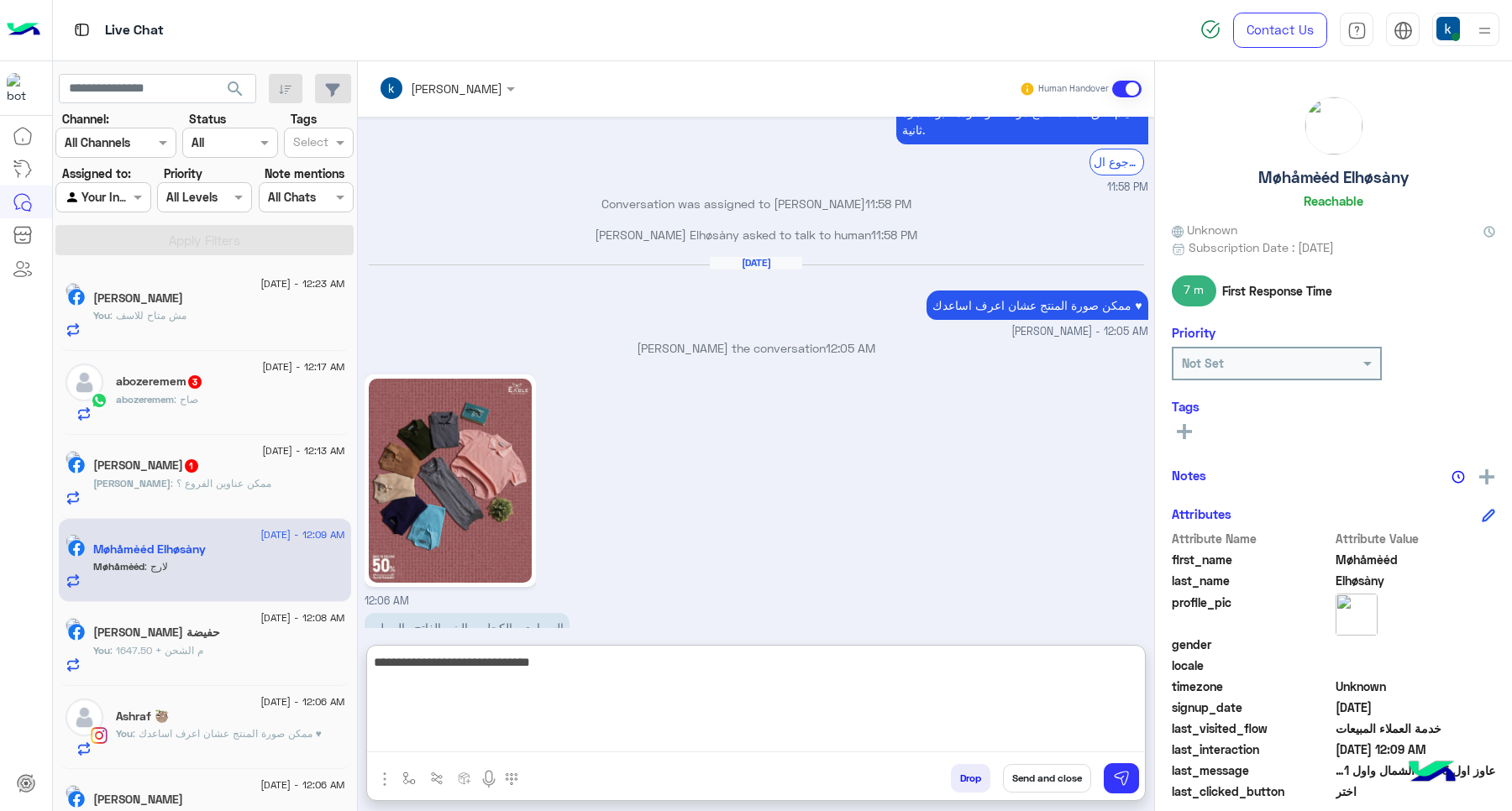
paste textarea "**********"
type textarea "**********"
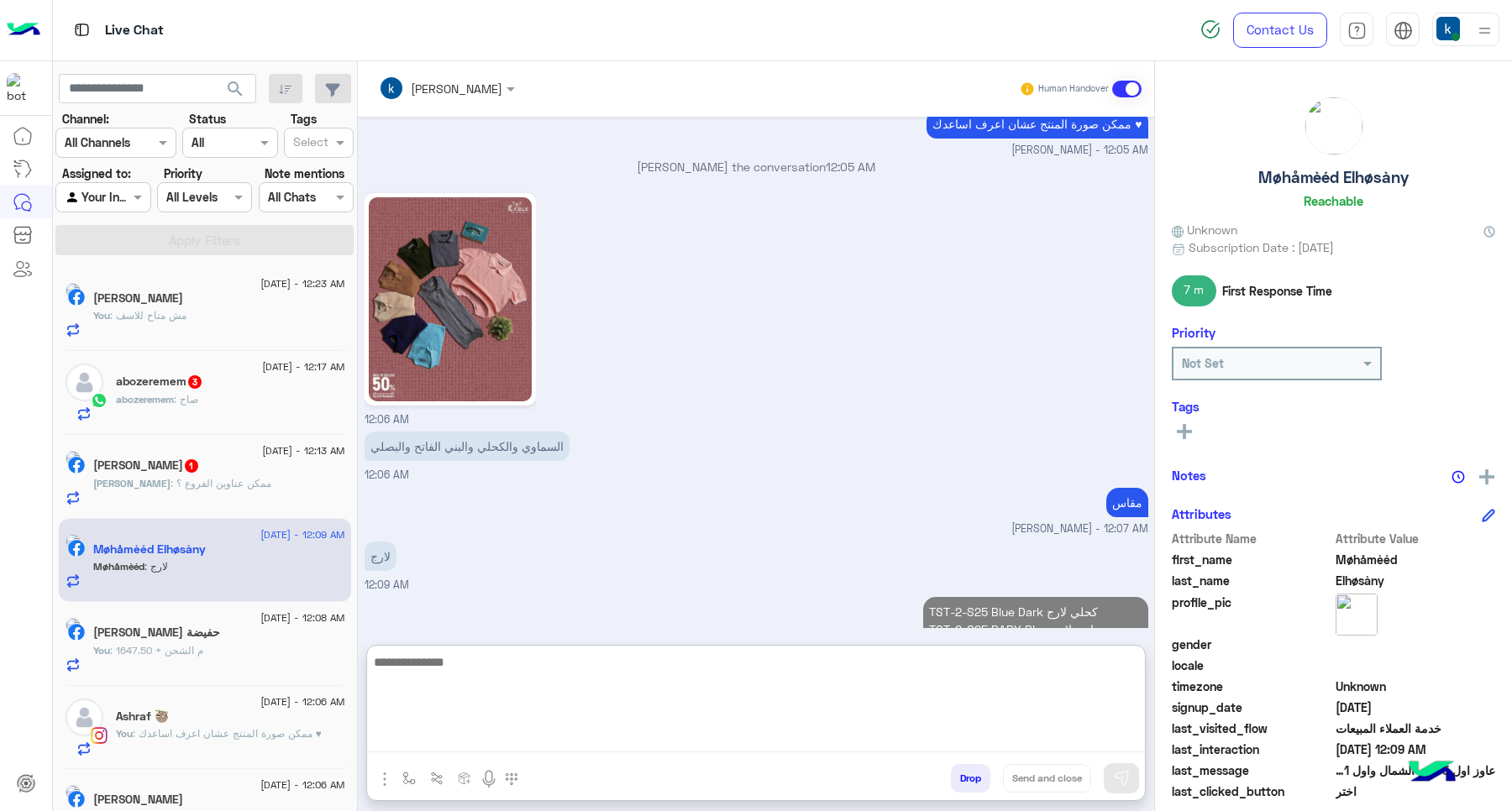
click at [262, 458] on span "14 September - 12:13 AM" at bounding box center [304, 451] width 82 height 15
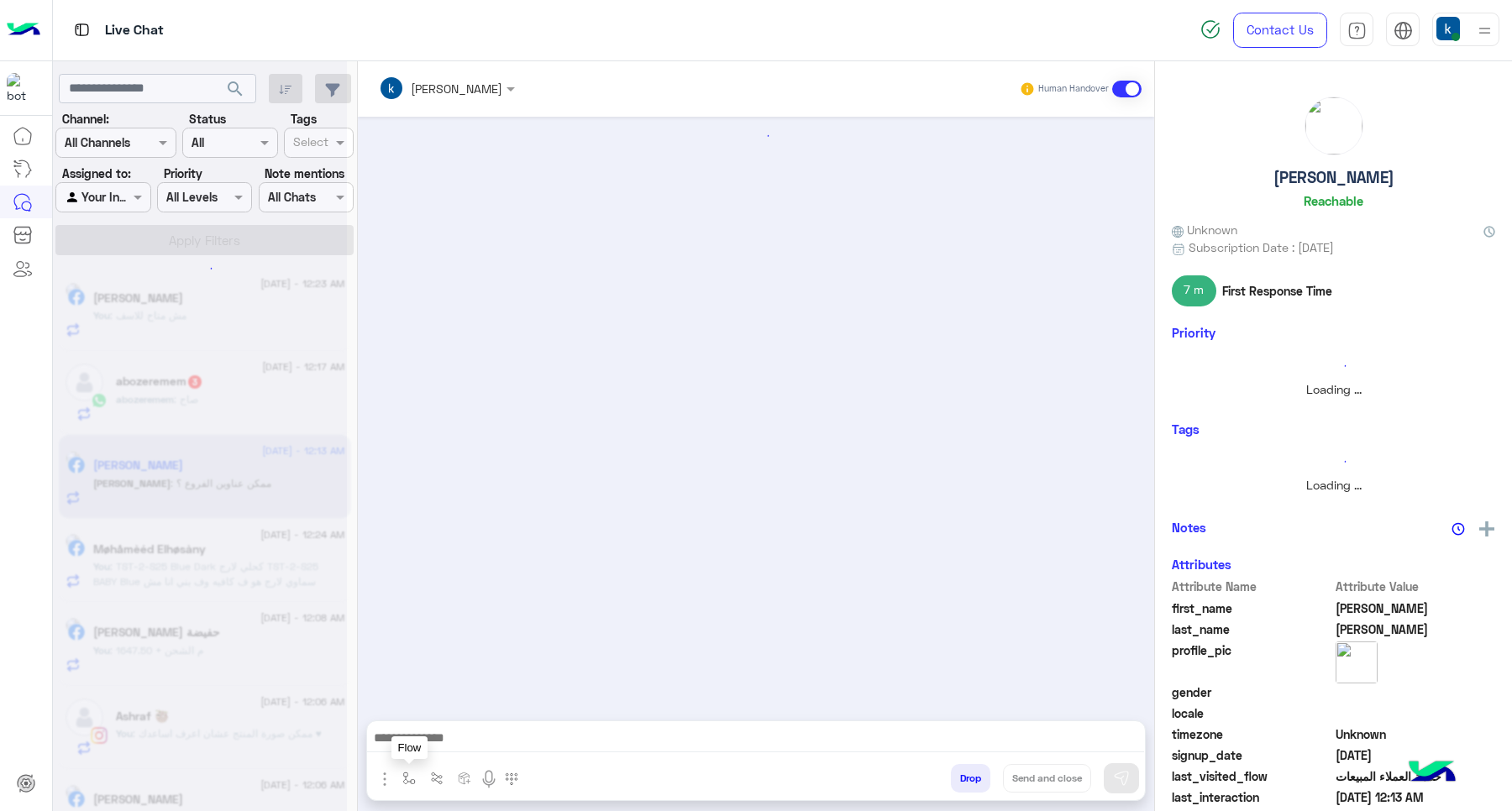
click at [400, 777] on button "button" at bounding box center [409, 777] width 28 height 28
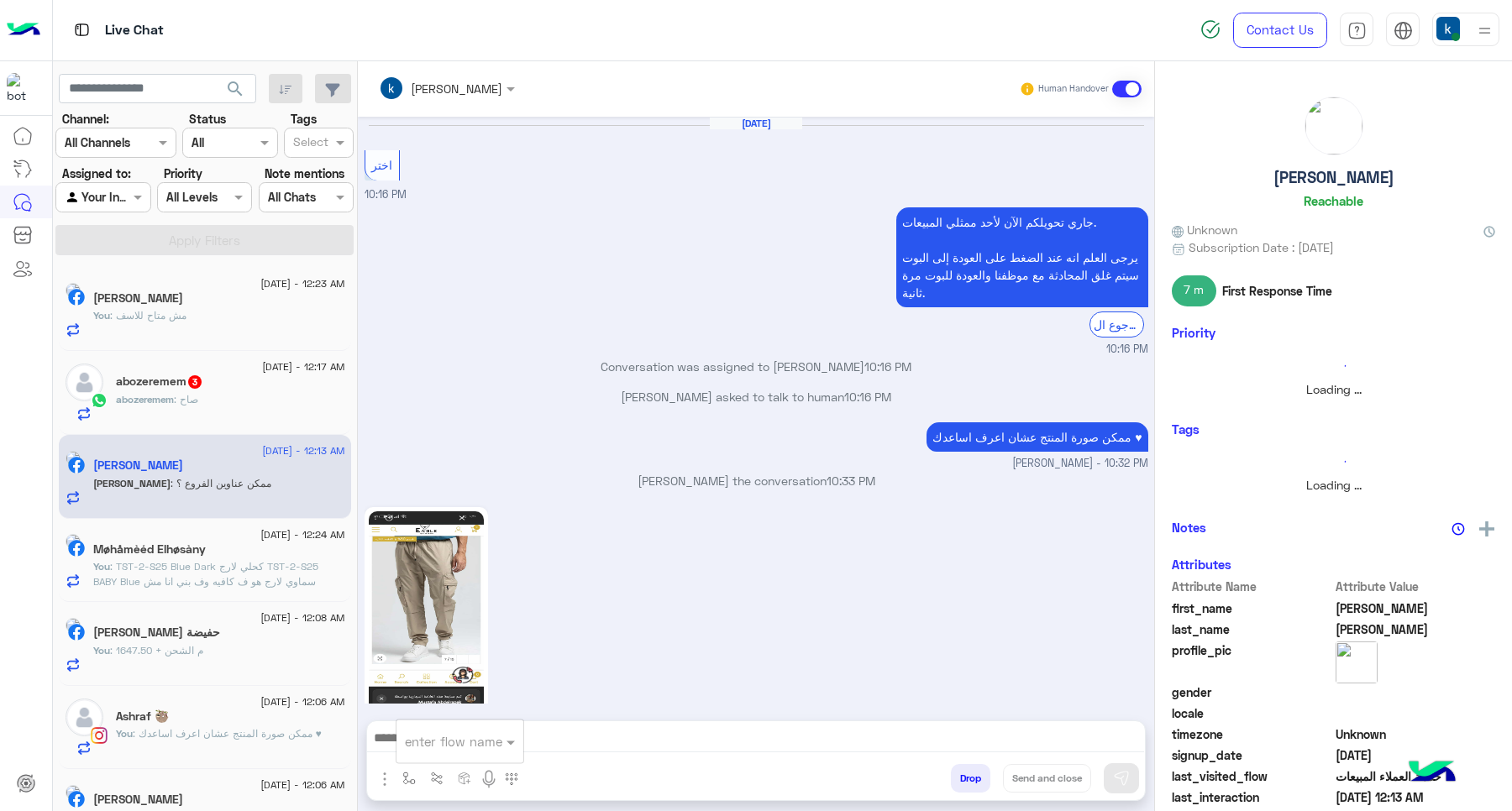
click at [441, 744] on input "text" at bounding box center [440, 742] width 69 height 19
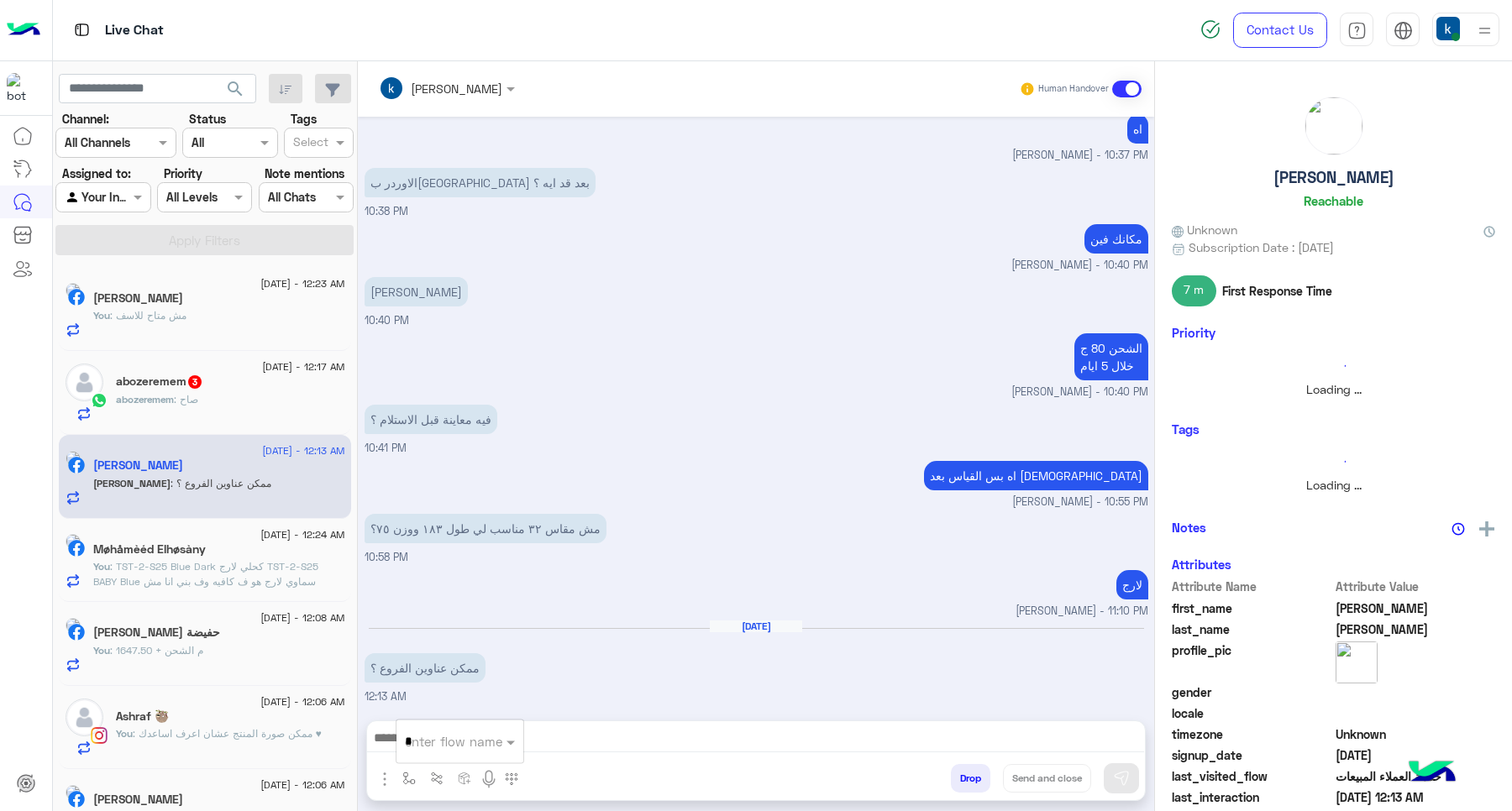
type input "**"
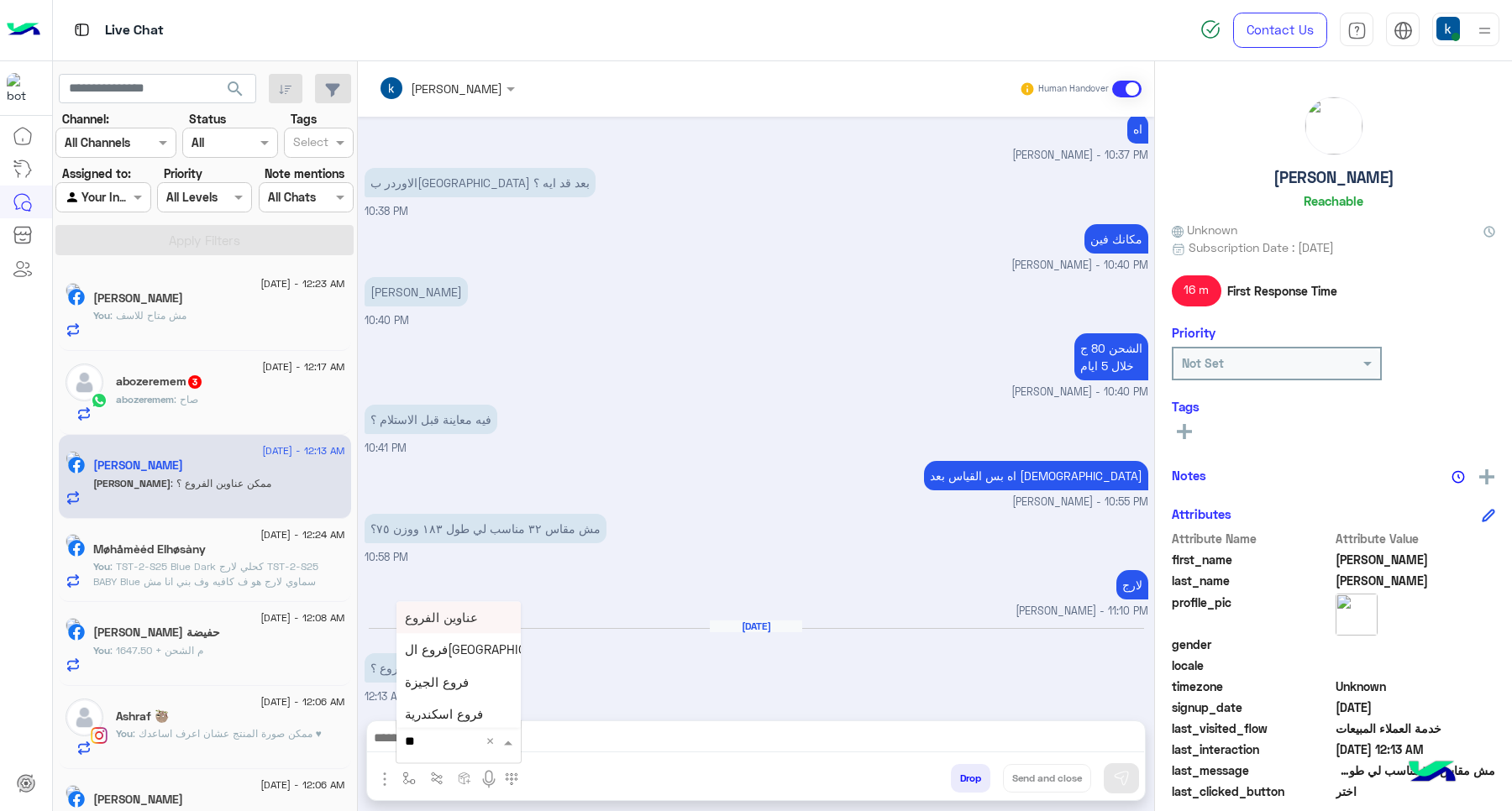
click at [455, 619] on span "عناوين الفروع" at bounding box center [441, 618] width 73 height 15
type textarea "**********"
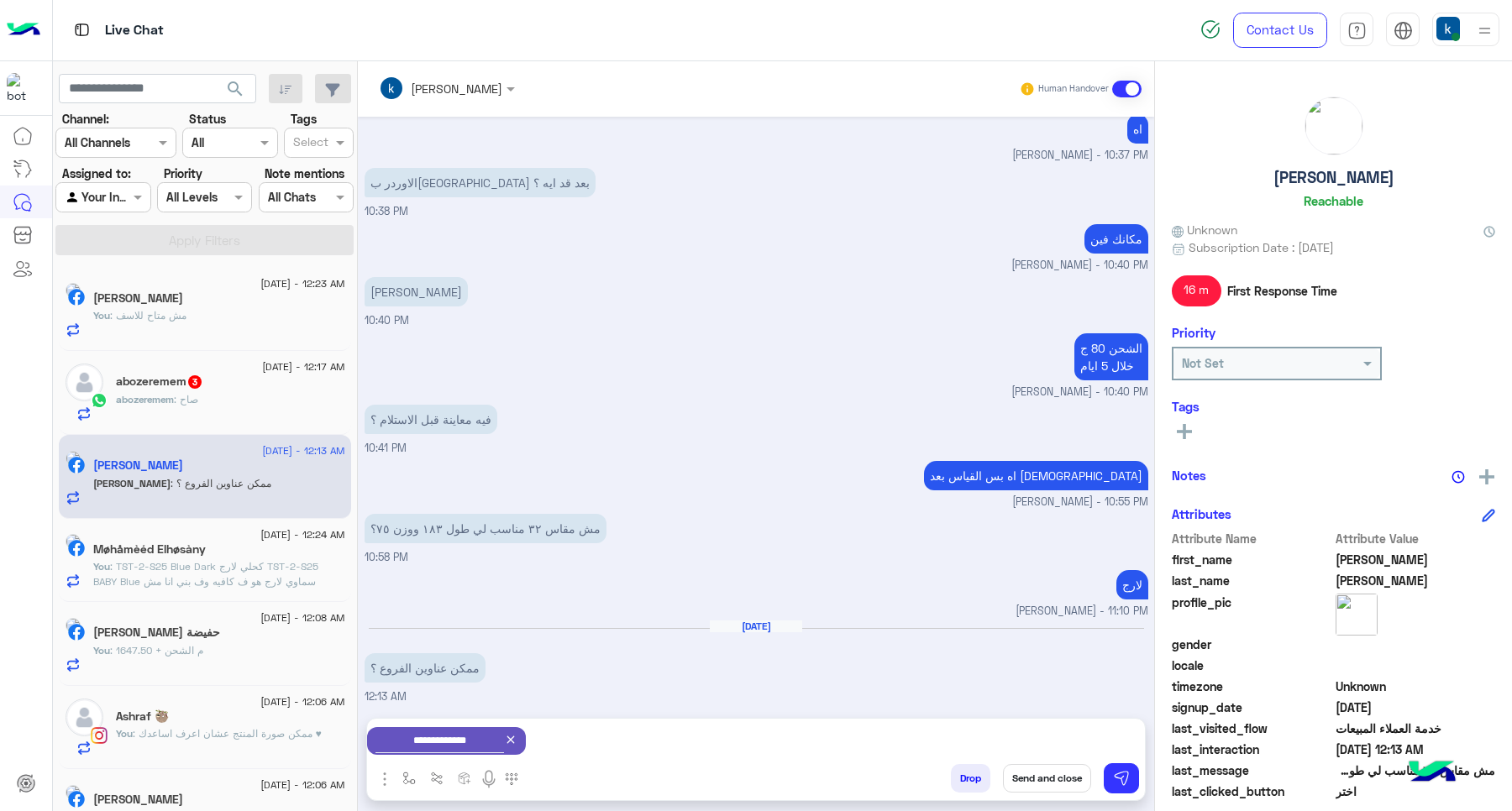
click at [1061, 783] on button "Send and close" at bounding box center [1047, 778] width 88 height 29
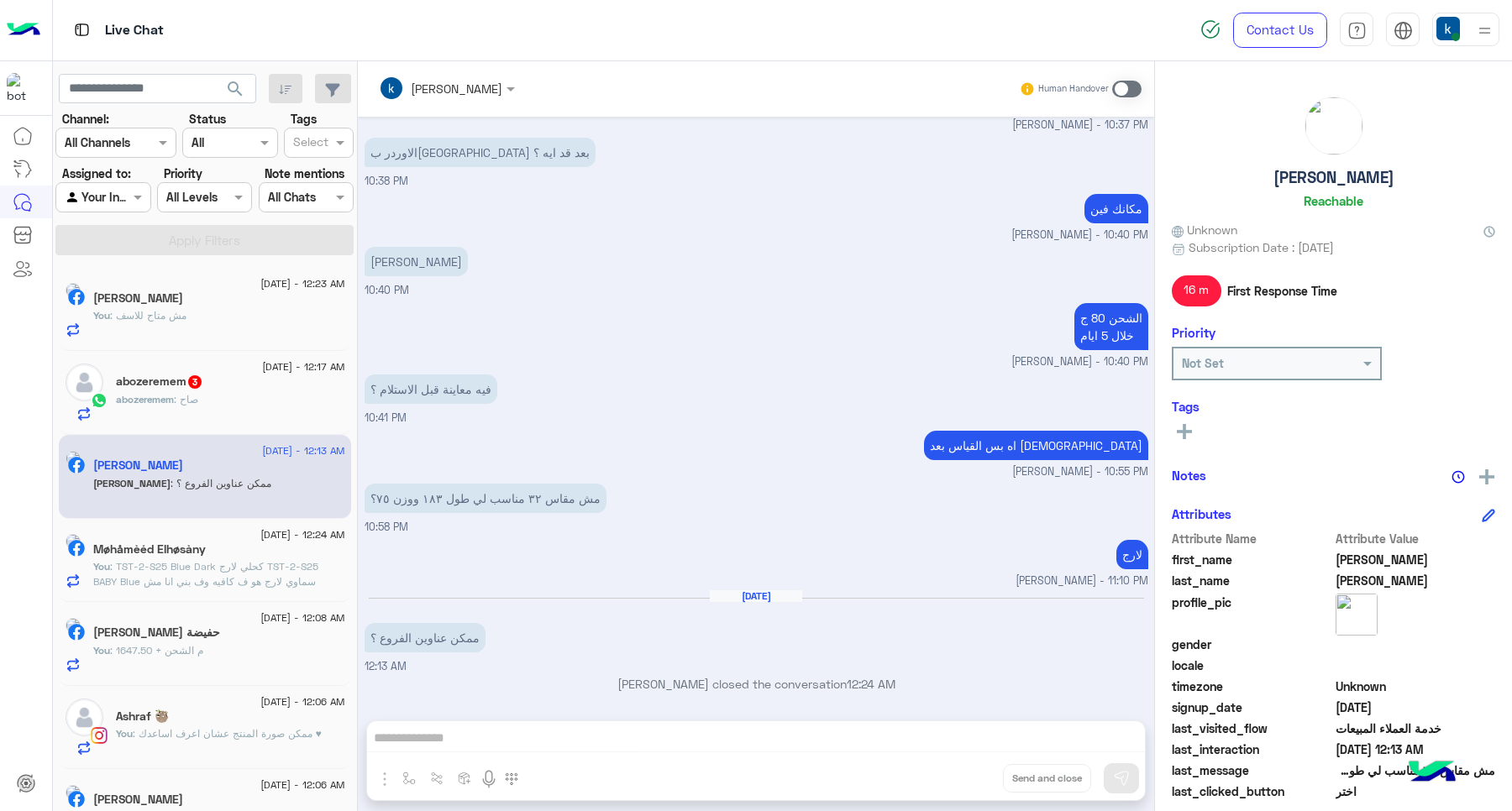
click at [259, 387] on div "abozeremem 3" at bounding box center [230, 383] width 229 height 17
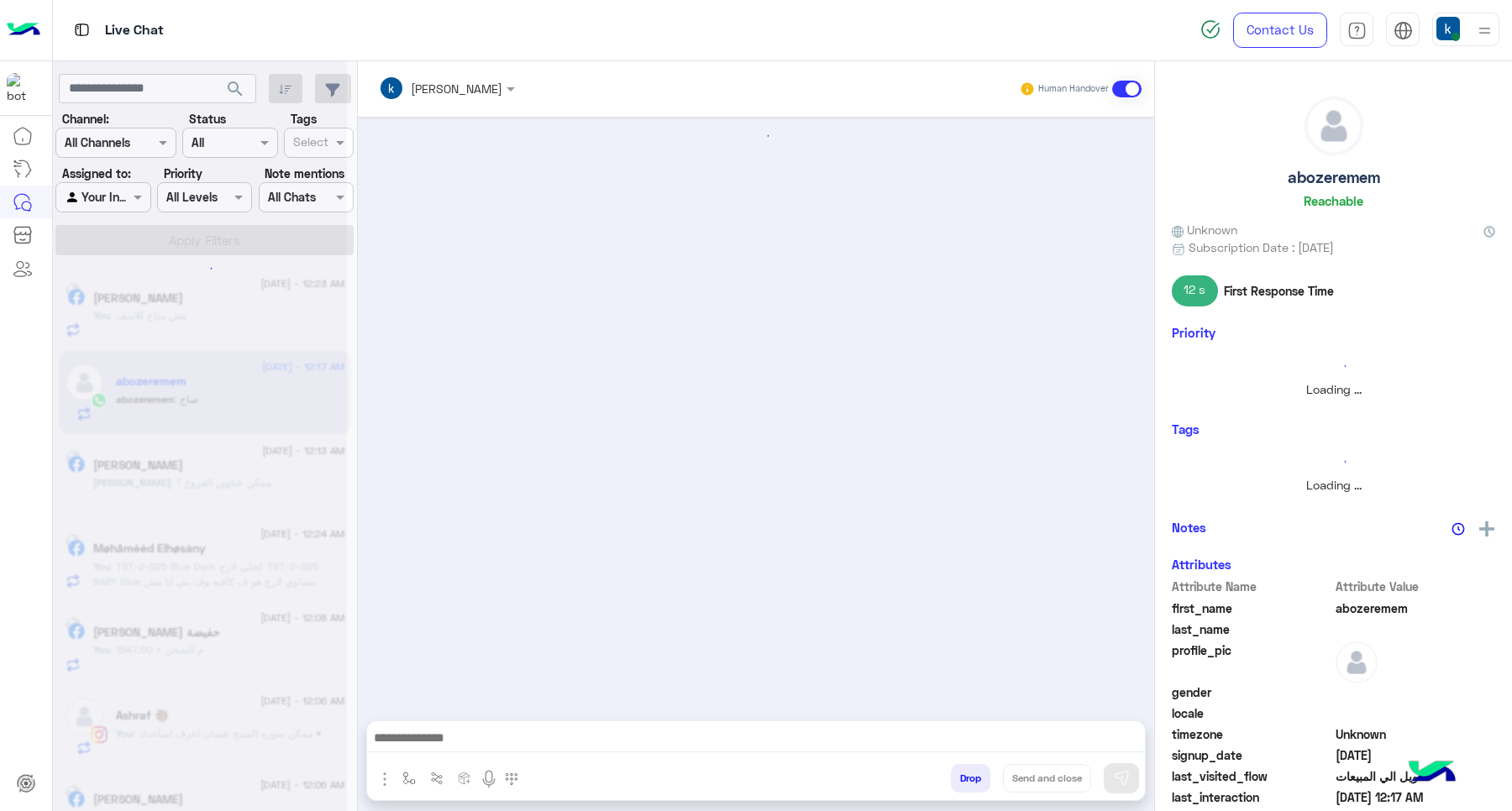
scroll to position [1406, 0]
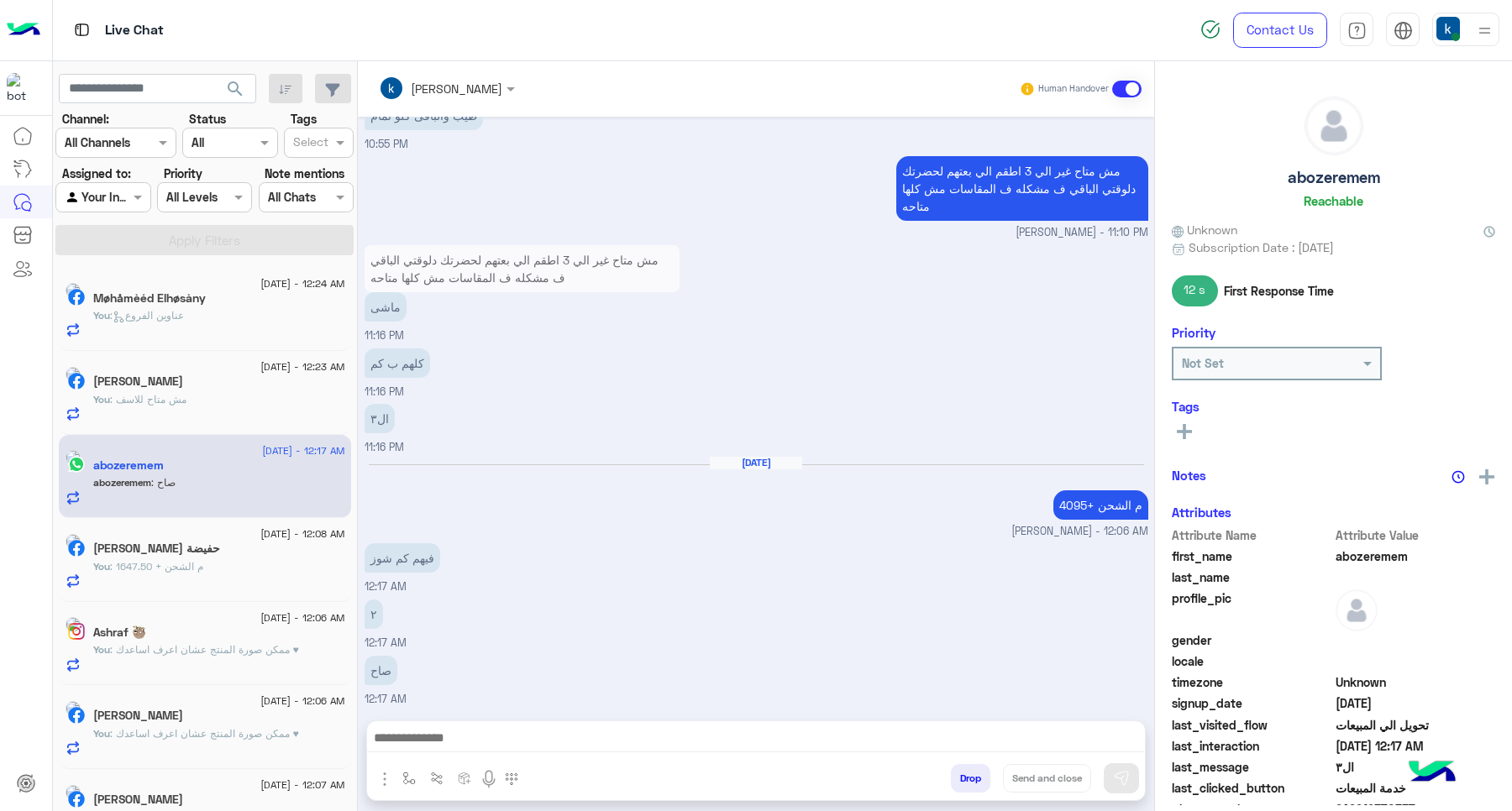
click at [456, 737] on textarea at bounding box center [755, 740] width 777 height 25
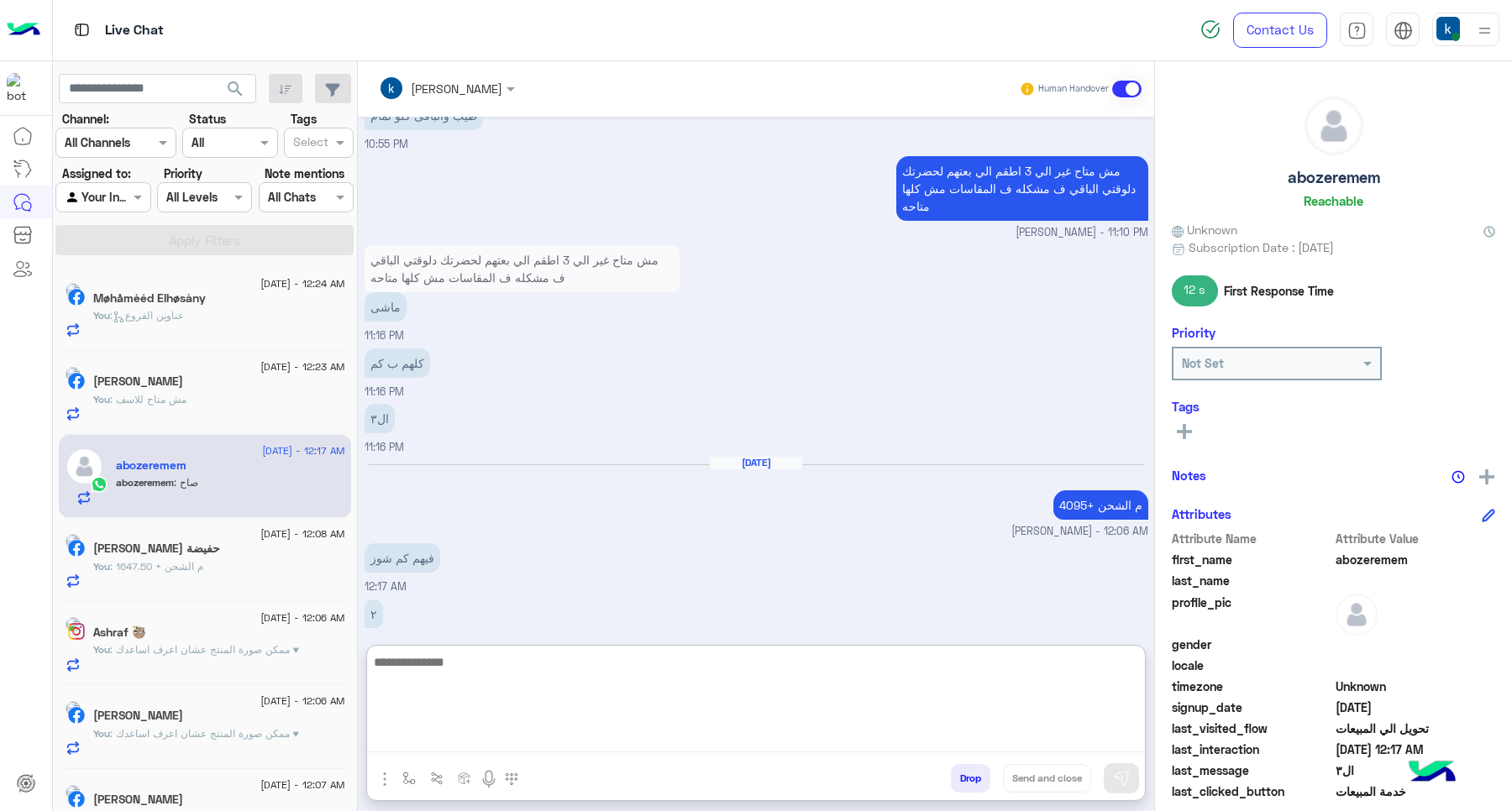
type textarea "*"
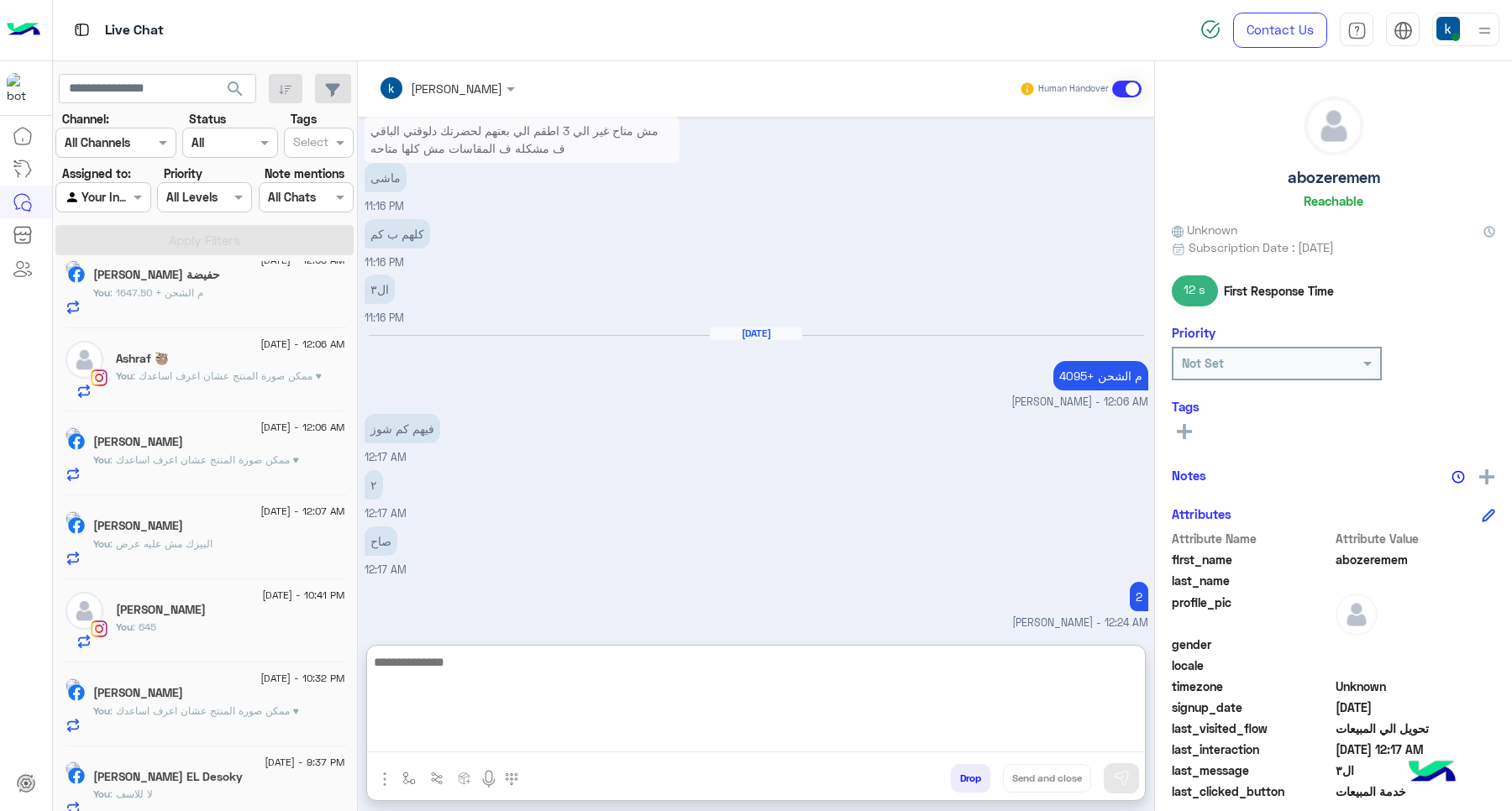
scroll to position [379, 0]
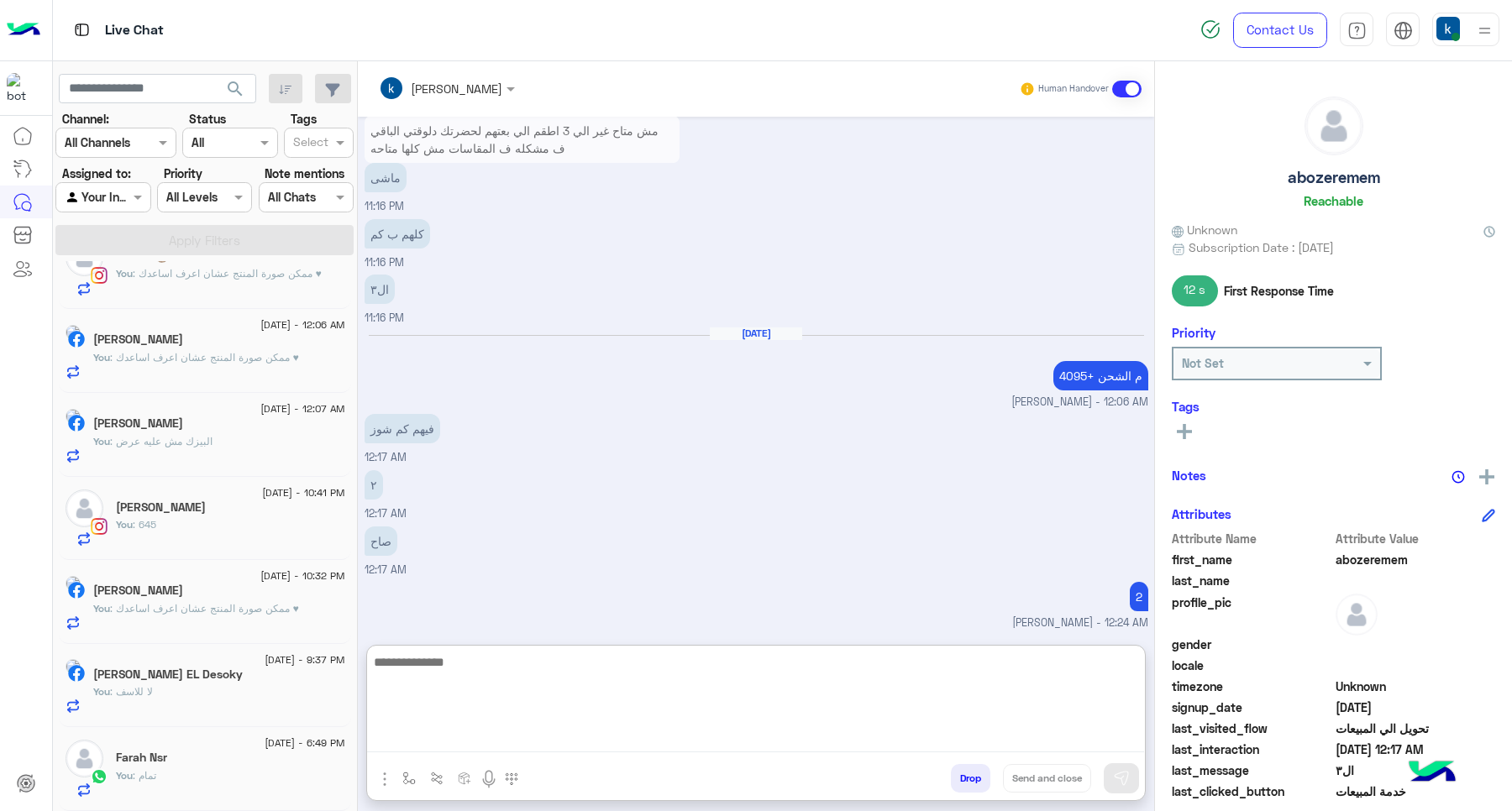
click at [173, 762] on div "Farah Nsr" at bounding box center [230, 759] width 229 height 17
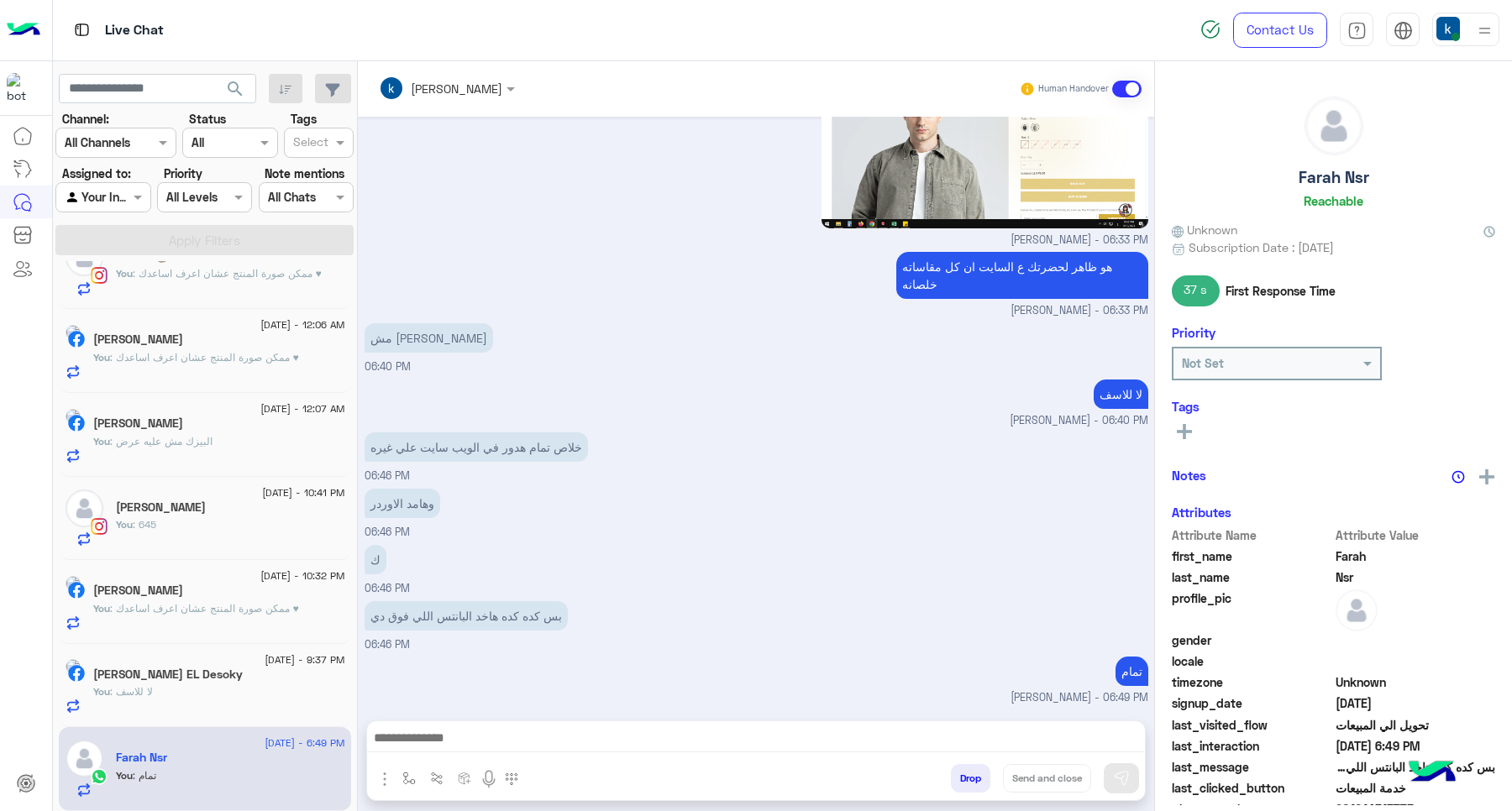
click at [960, 776] on button "Drop" at bounding box center [970, 778] width 39 height 29
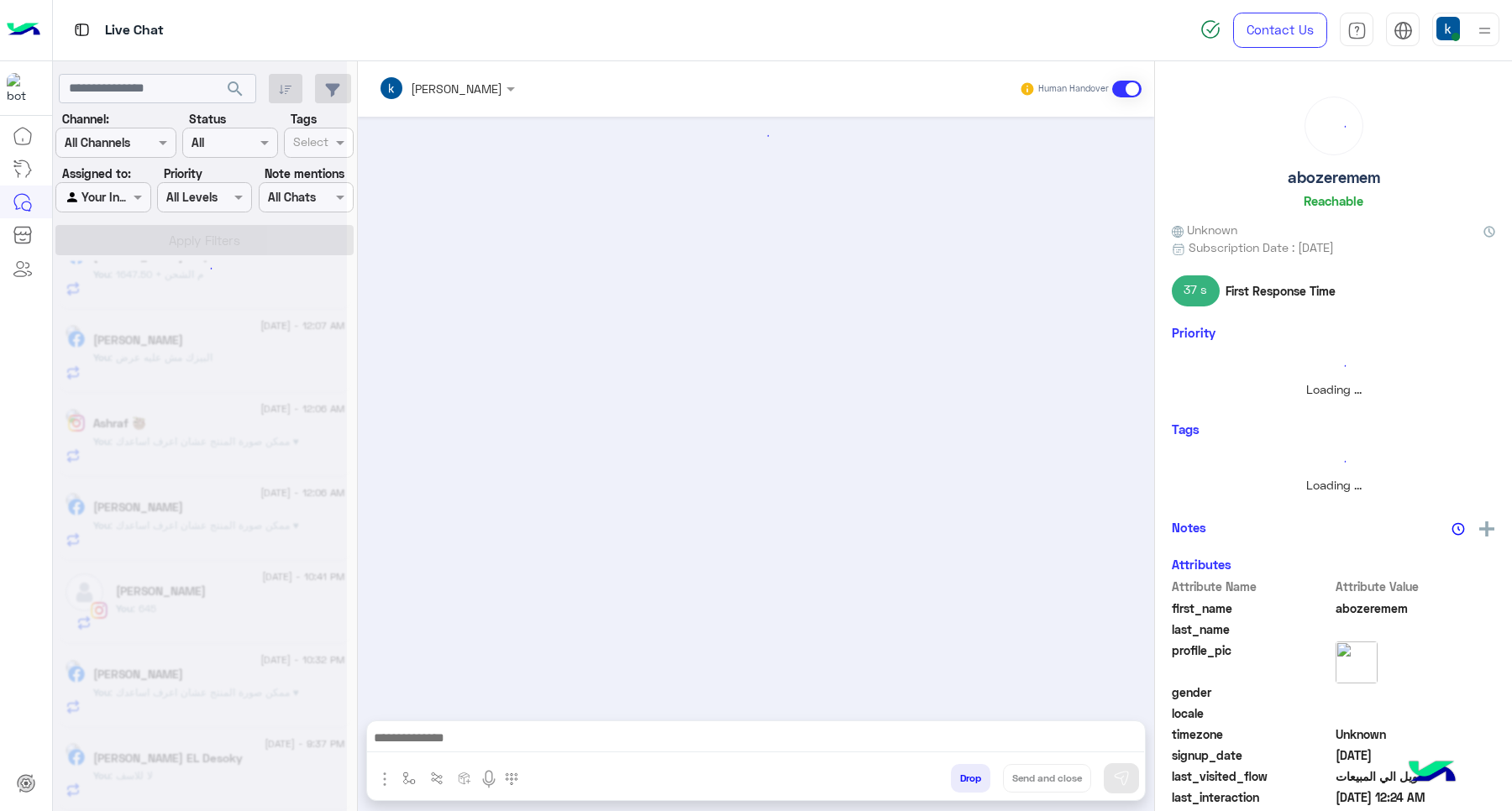
click at [153, 766] on div at bounding box center [199, 412] width 294 height 811
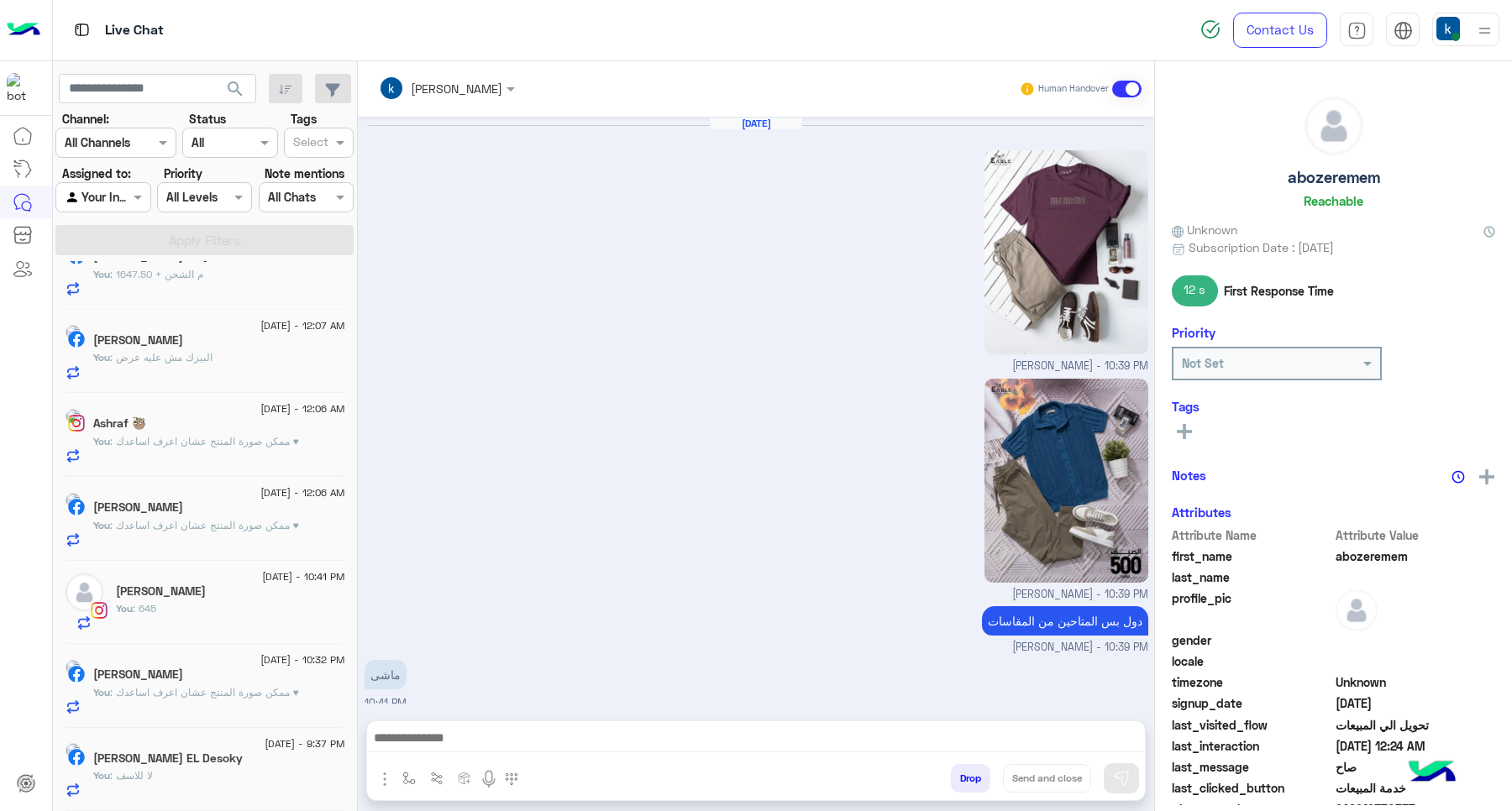
scroll to position [1231, 0]
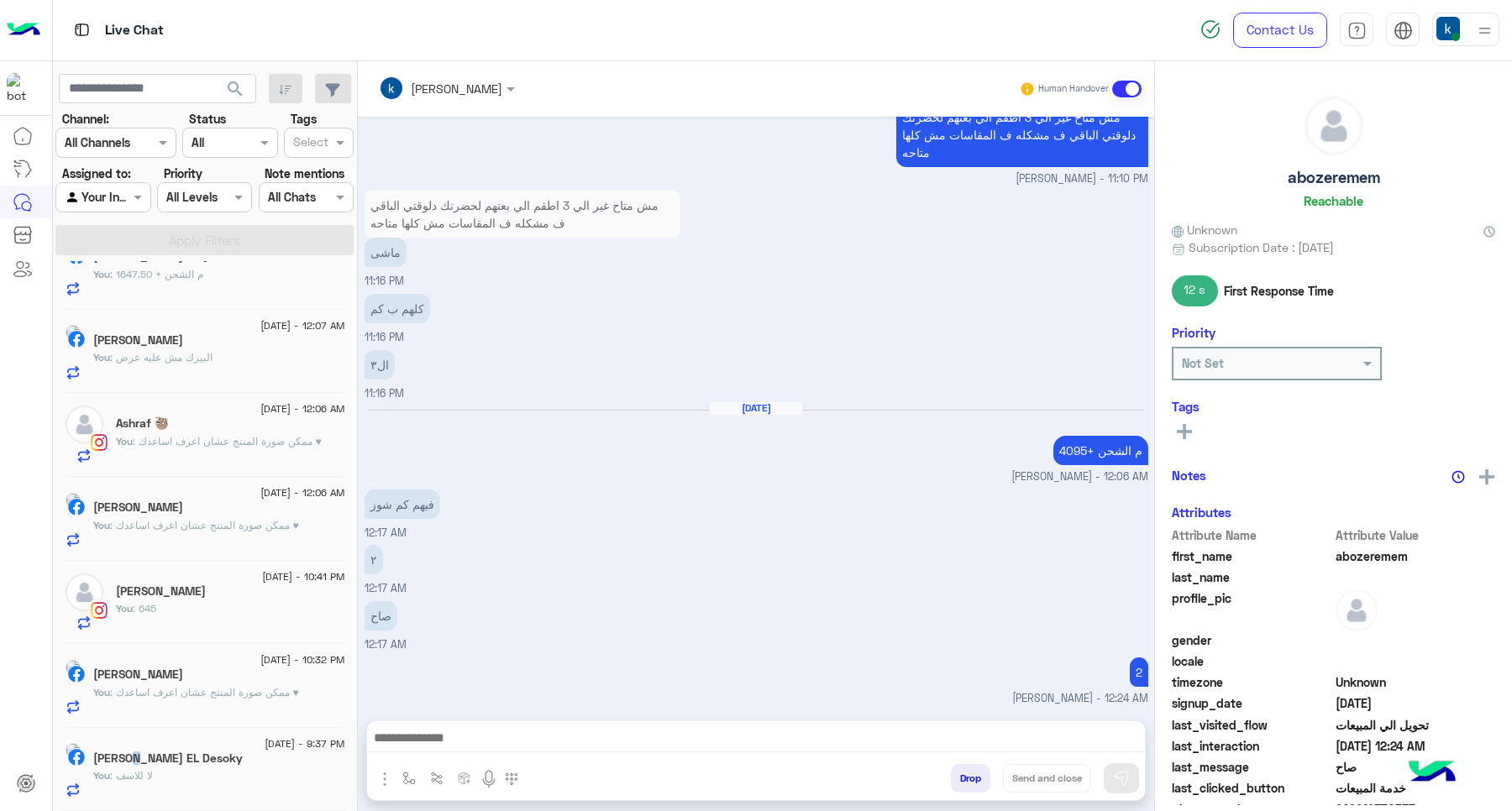
click at [153, 766] on div "Ahmed EL Desoky" at bounding box center [218, 760] width 252 height 17
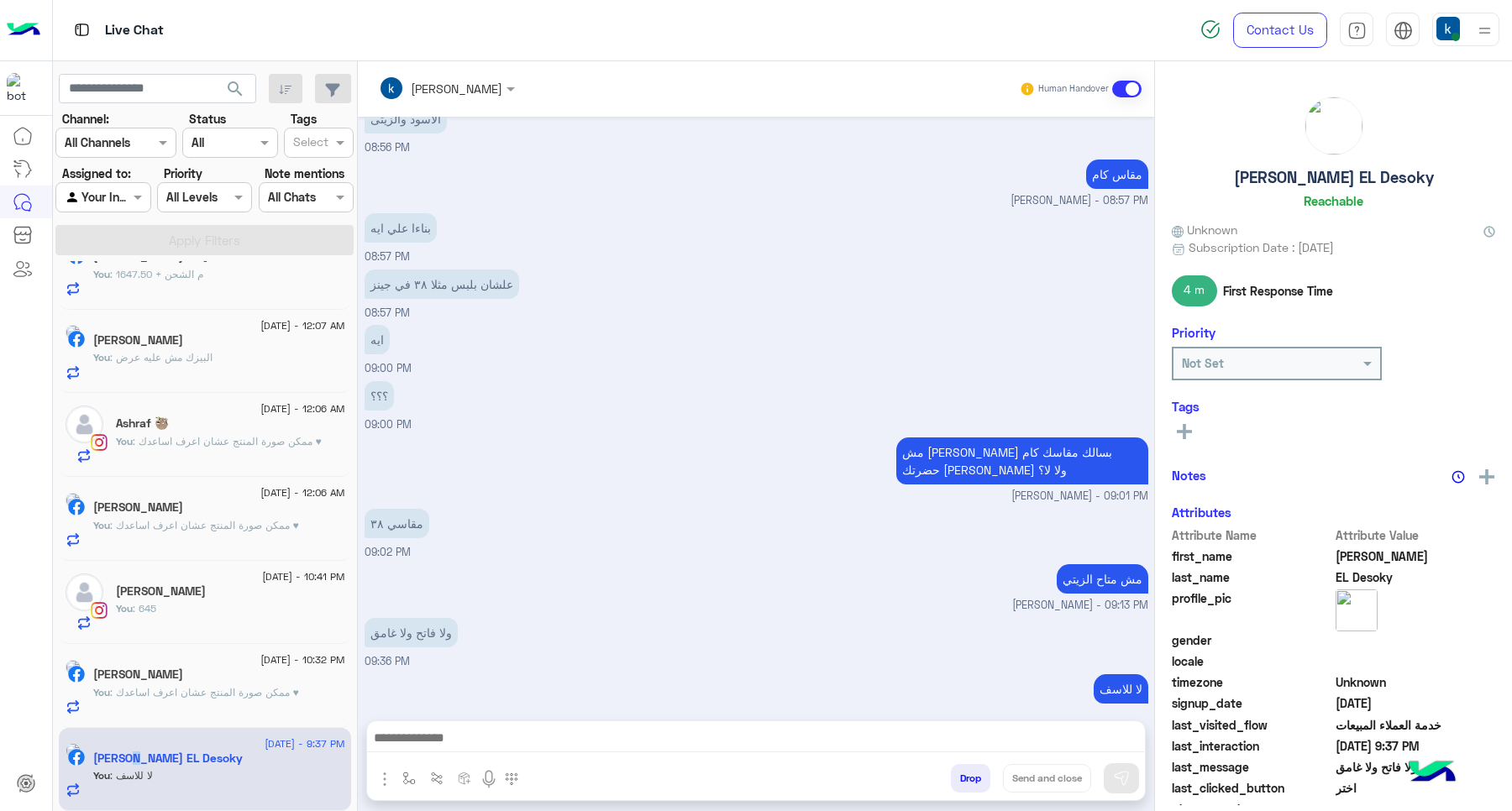
click at [970, 786] on button "Drop" at bounding box center [970, 778] width 39 height 29
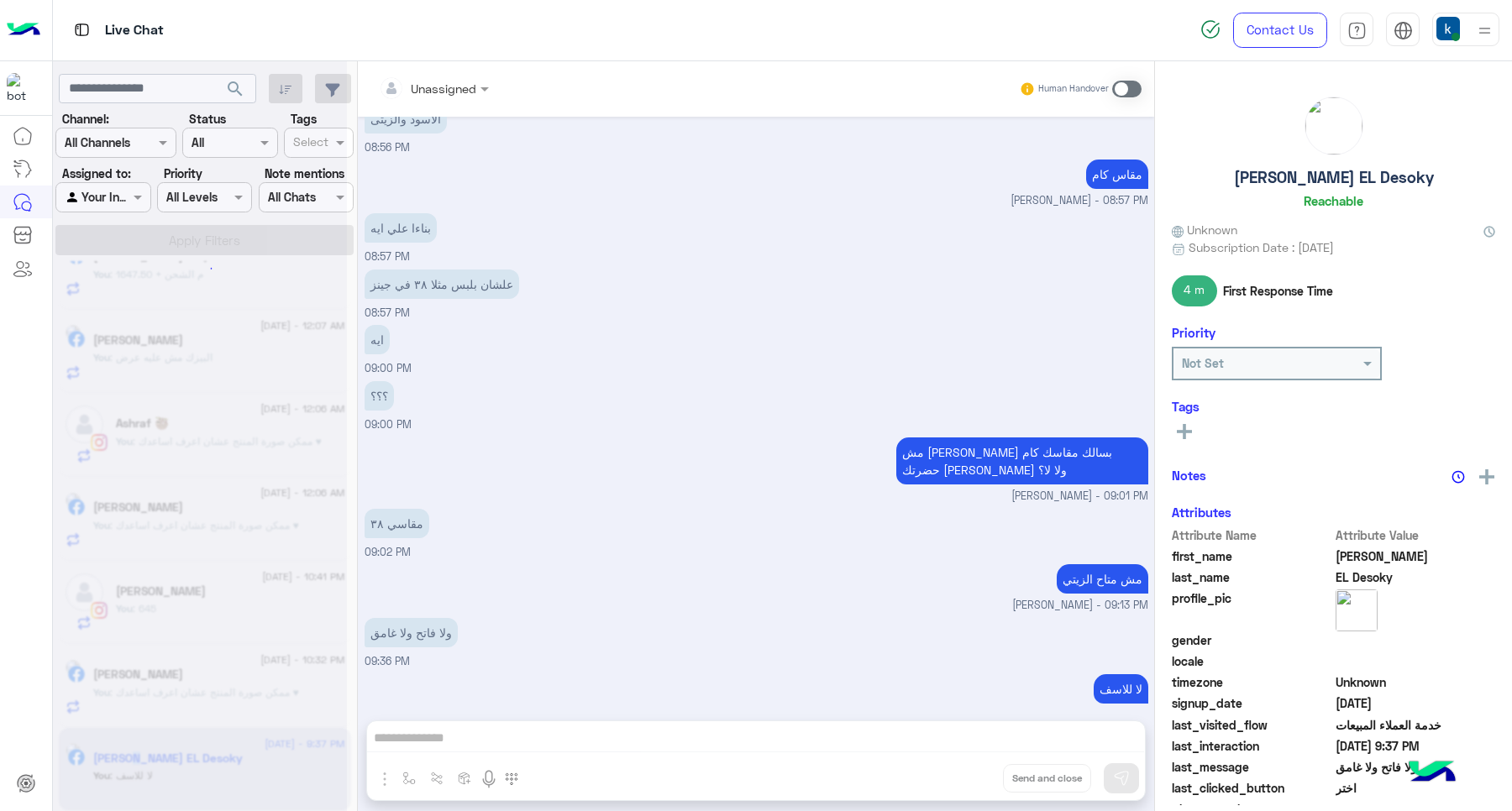
scroll to position [878, 0]
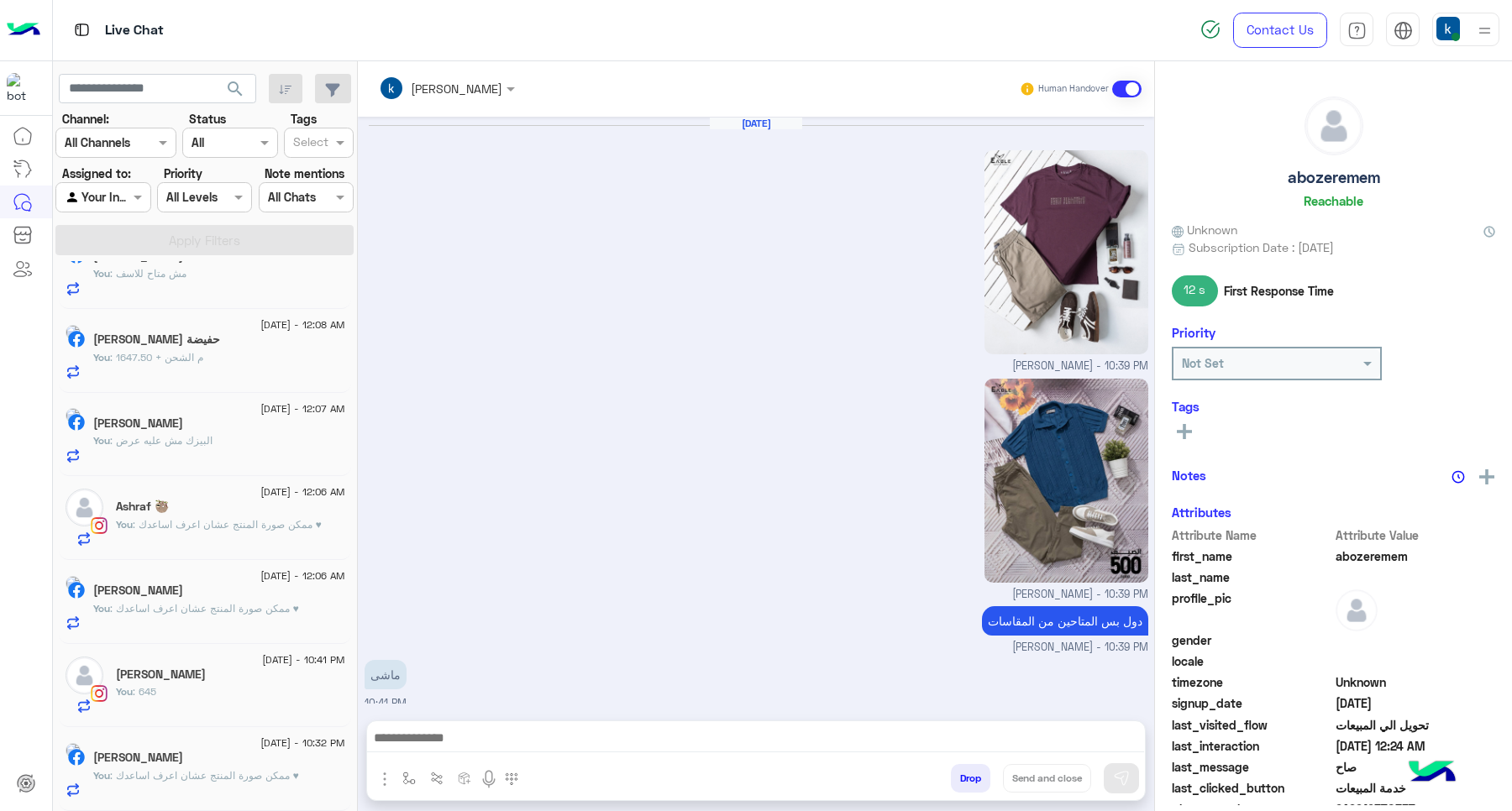
scroll to position [1231, 0]
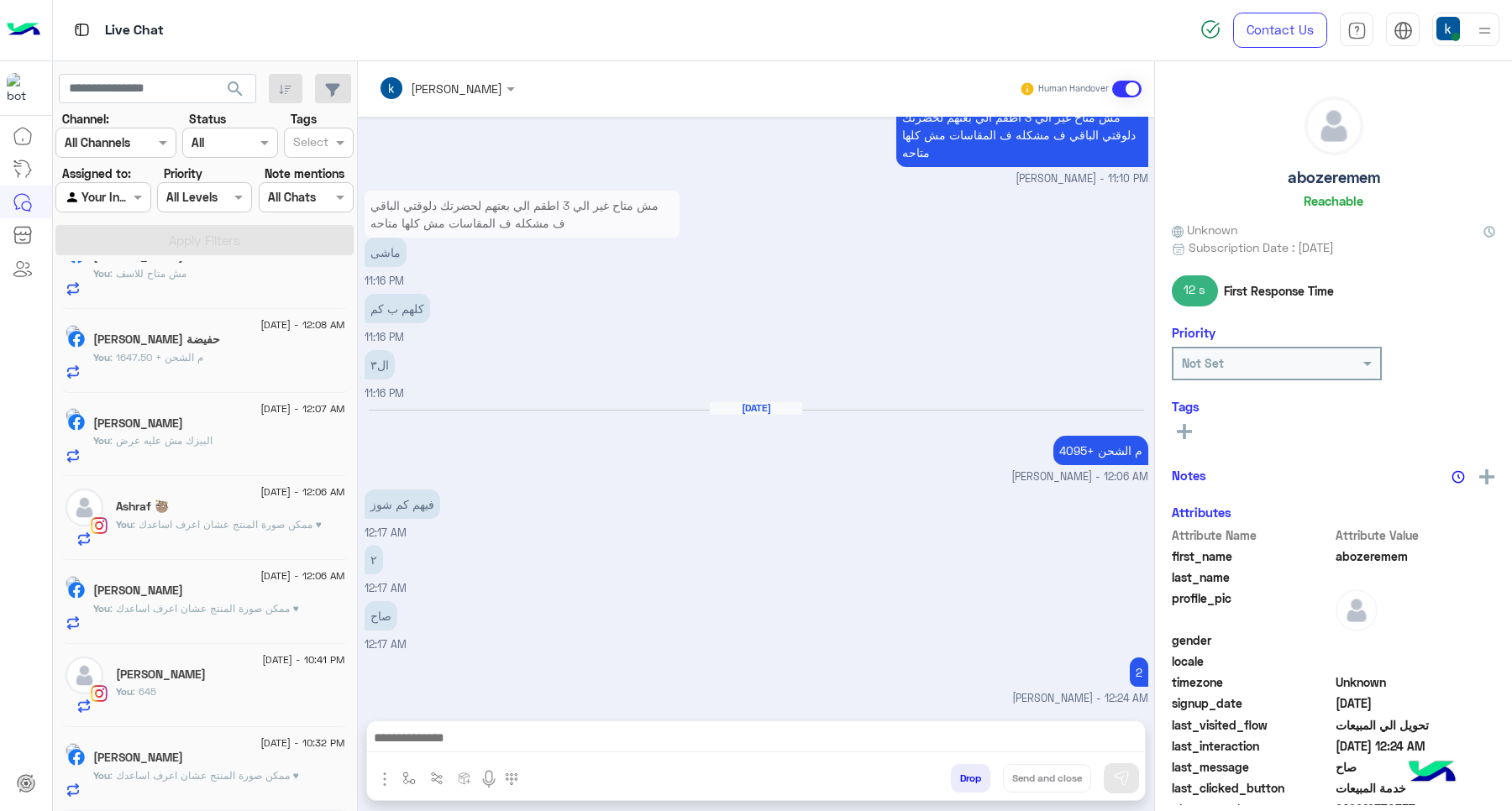
click at [211, 767] on div "Ahmed Kotb" at bounding box center [218, 759] width 252 height 17
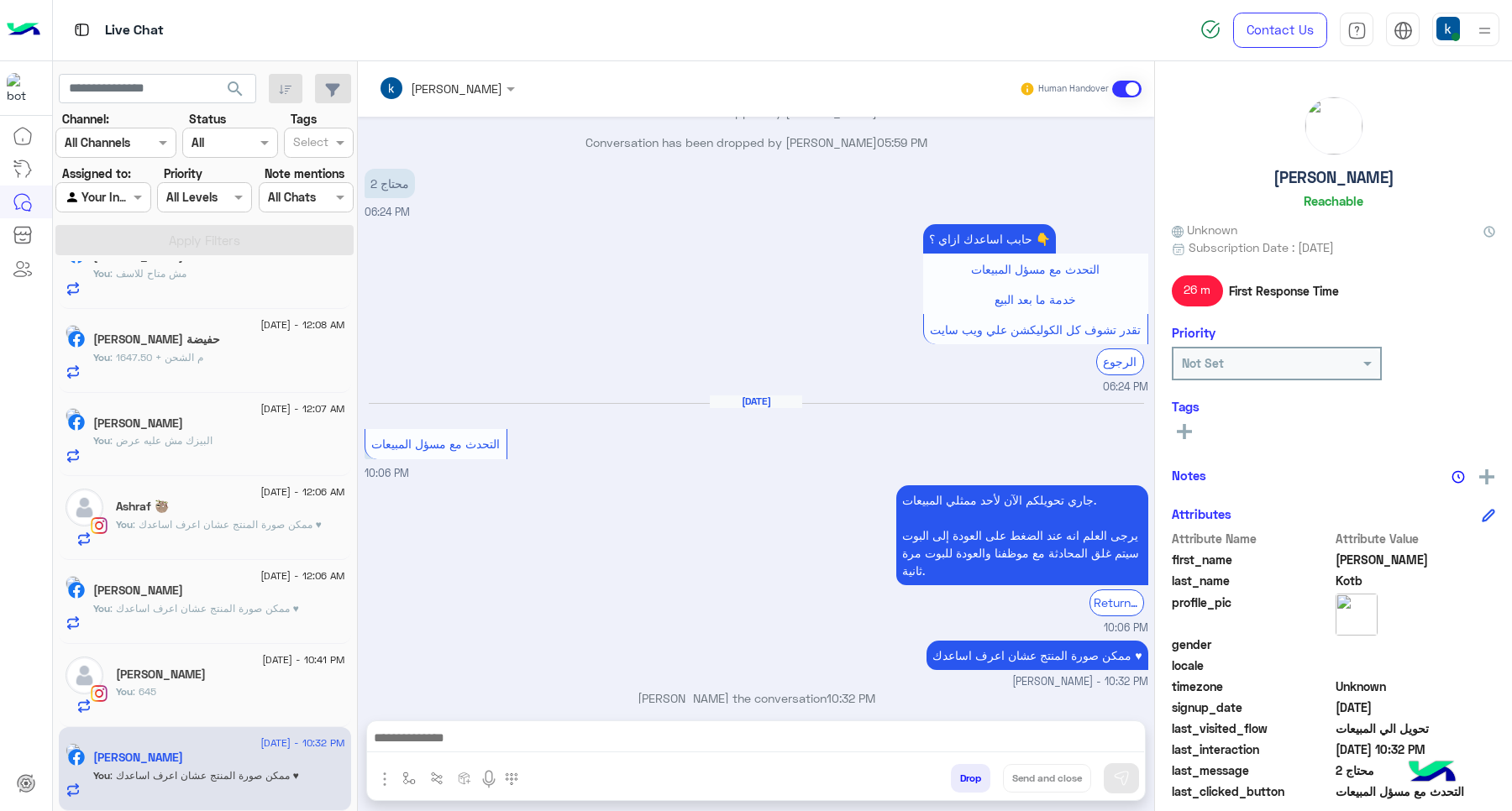
click at [977, 774] on button "Drop" at bounding box center [970, 778] width 39 height 29
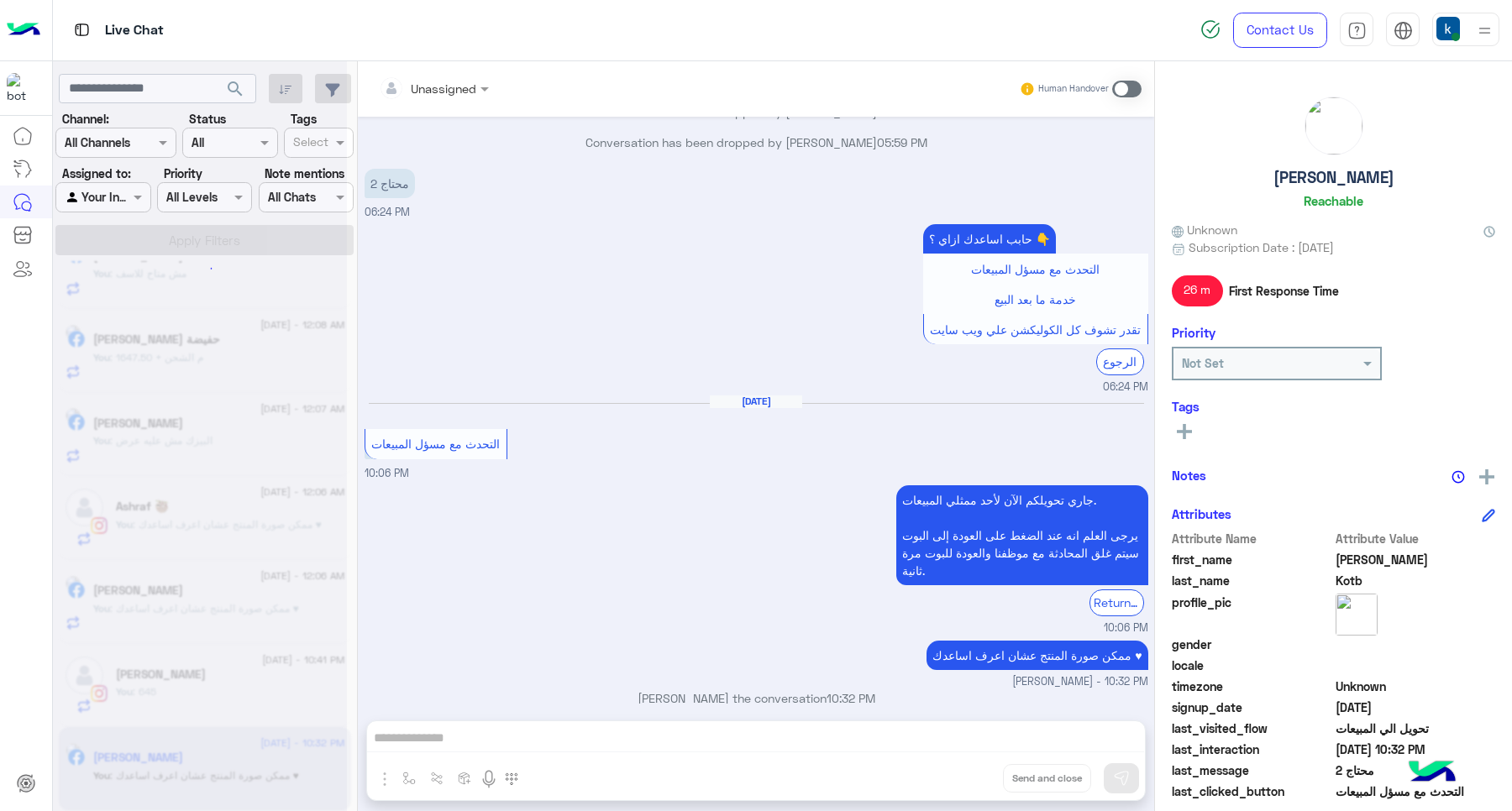
scroll to position [1072, 0]
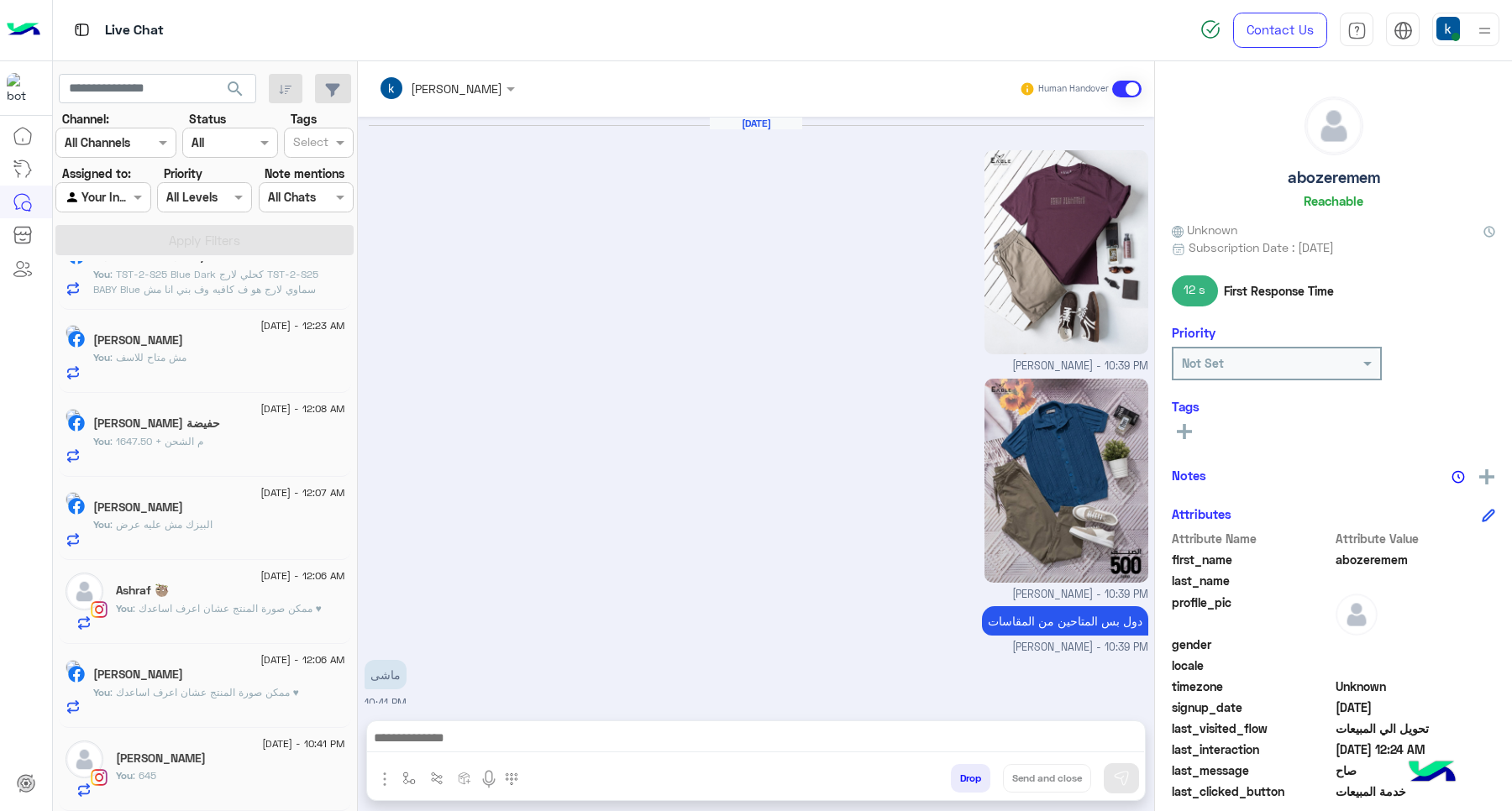
scroll to position [1231, 0]
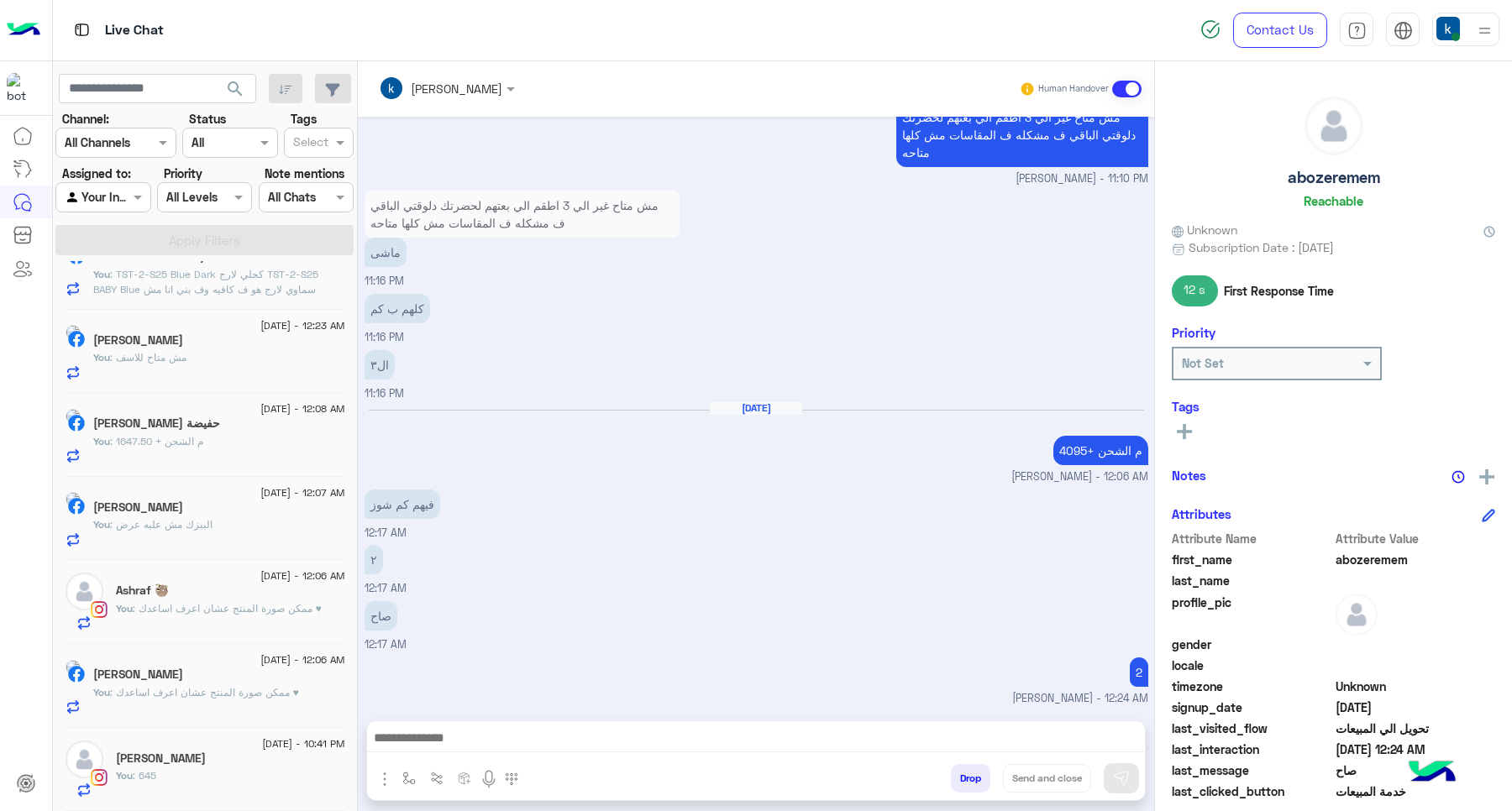
click at [188, 778] on div "You : 645" at bounding box center [230, 783] width 229 height 30
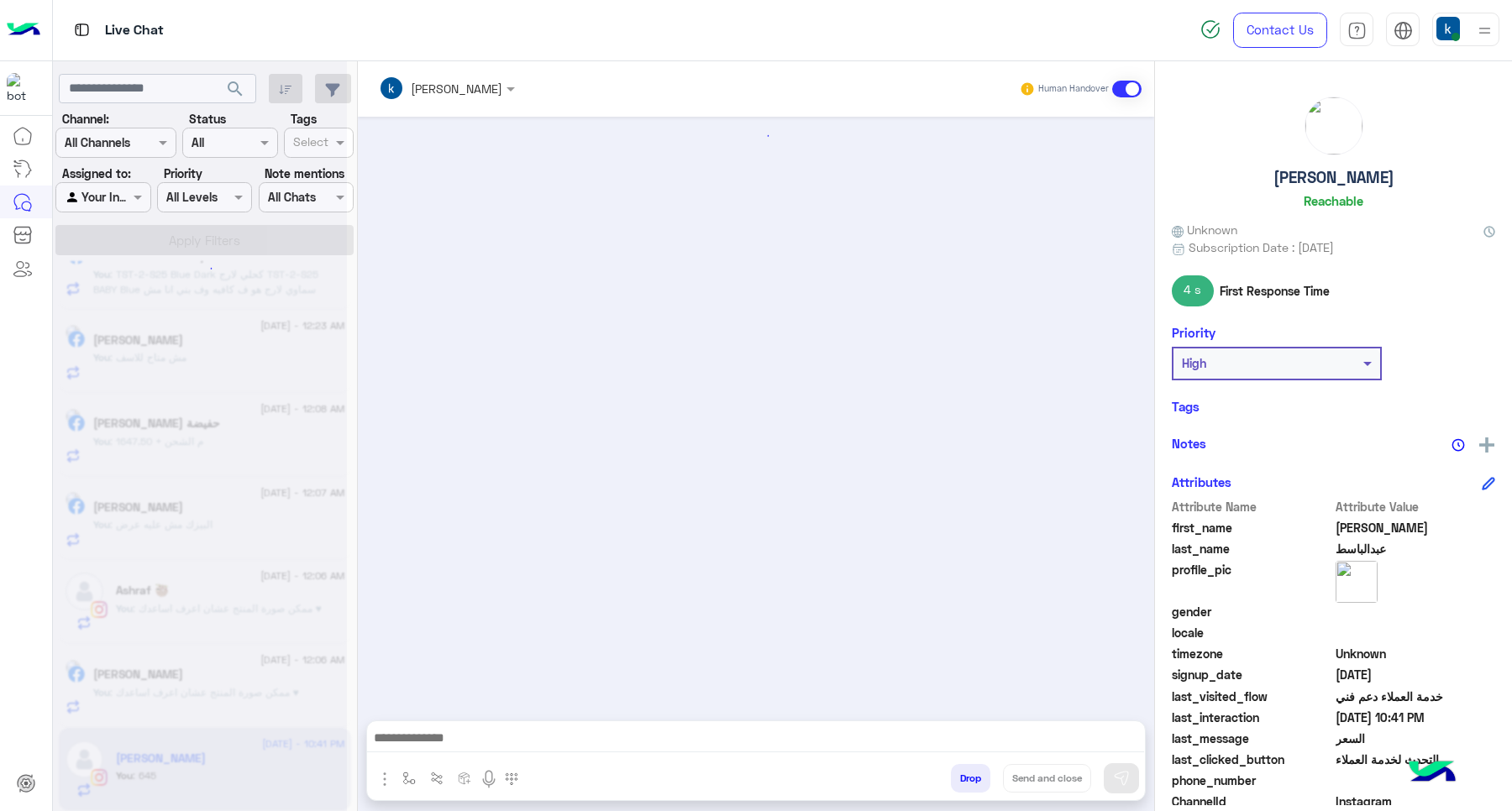
click at [981, 777] on button "Drop" at bounding box center [970, 778] width 39 height 29
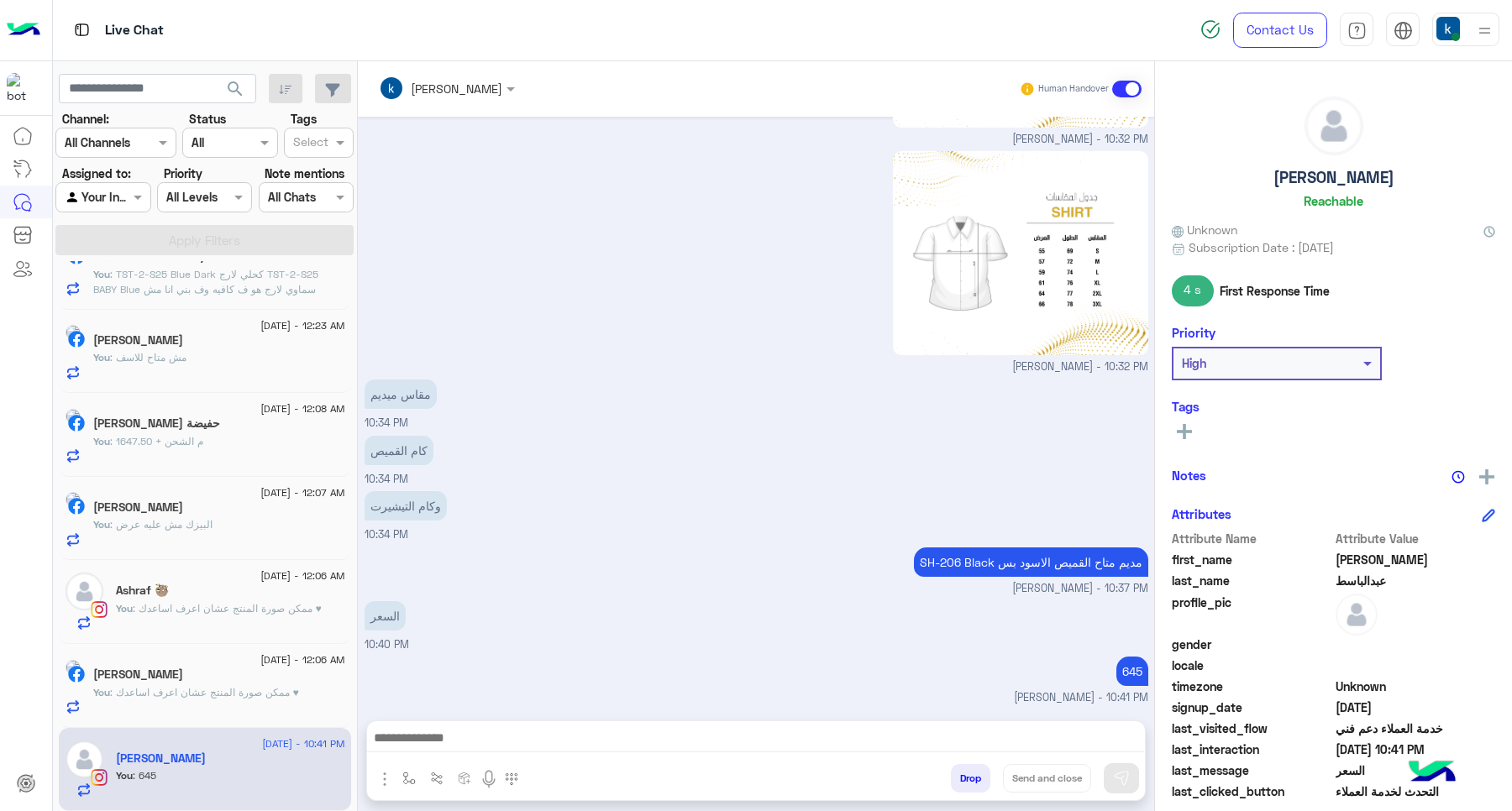
scroll to position [1121, 0]
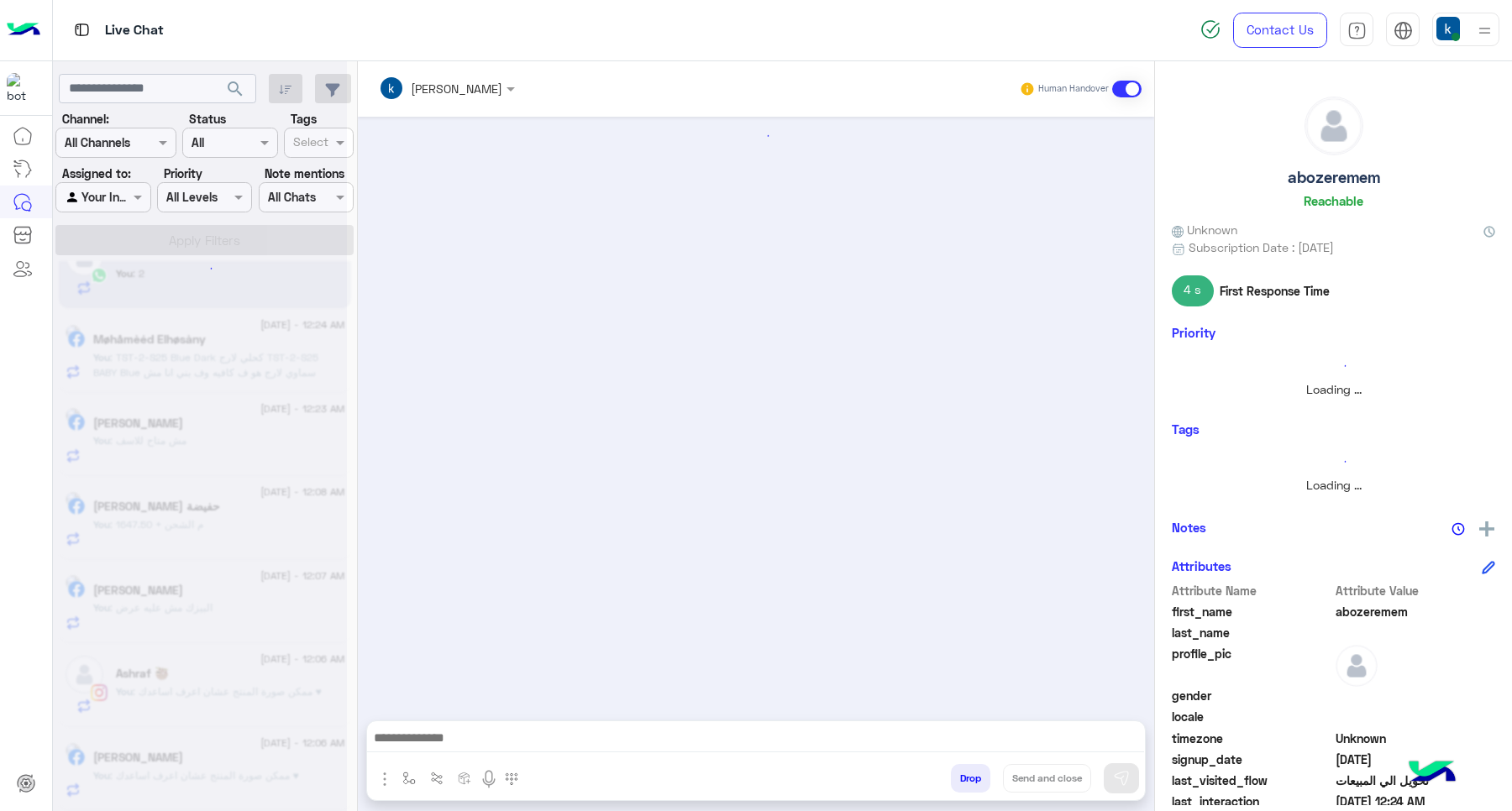
click at [207, 767] on div at bounding box center [199, 412] width 294 height 811
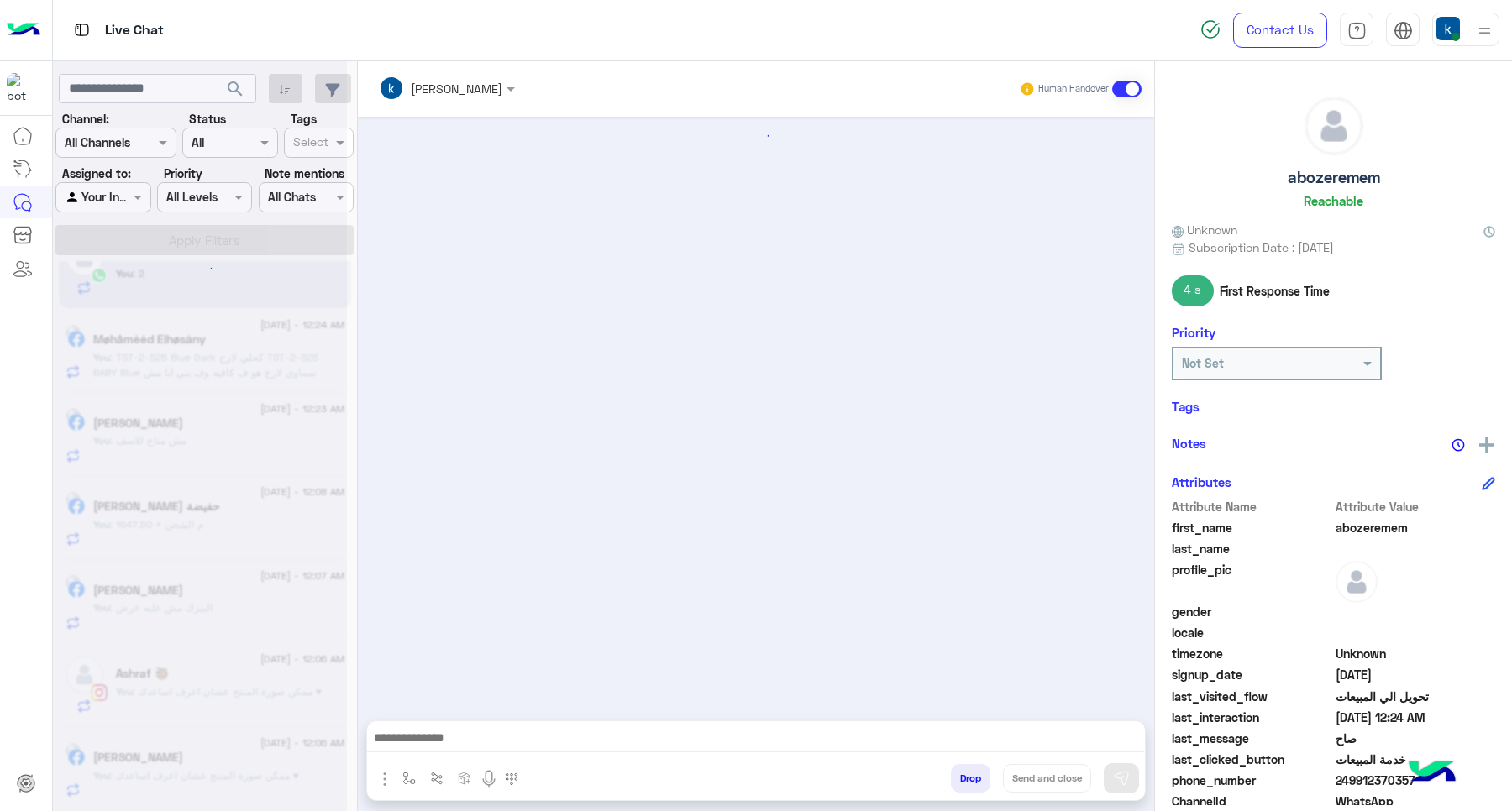
click at [206, 770] on div at bounding box center [199, 412] width 294 height 811
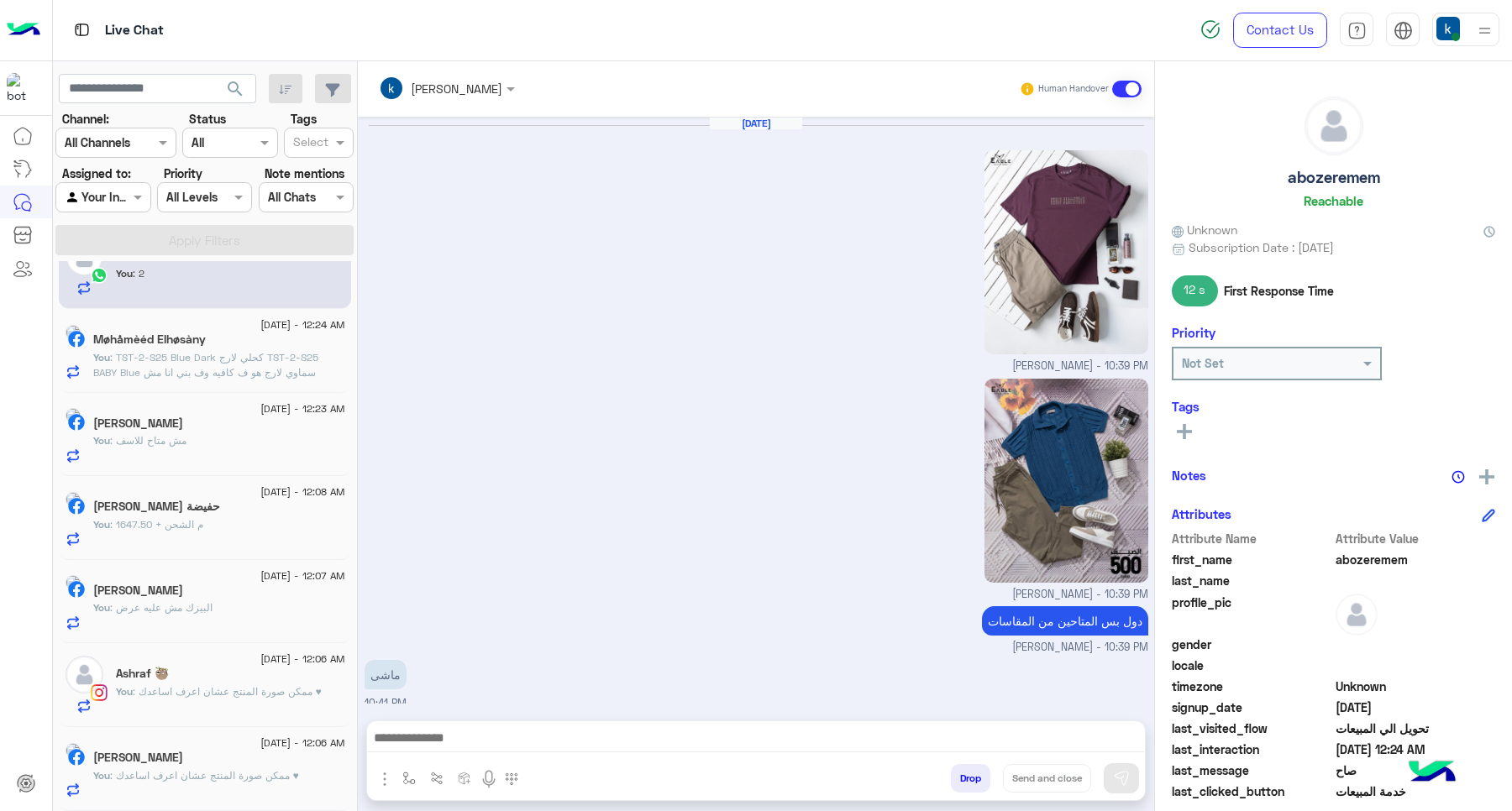
scroll to position [1231, 0]
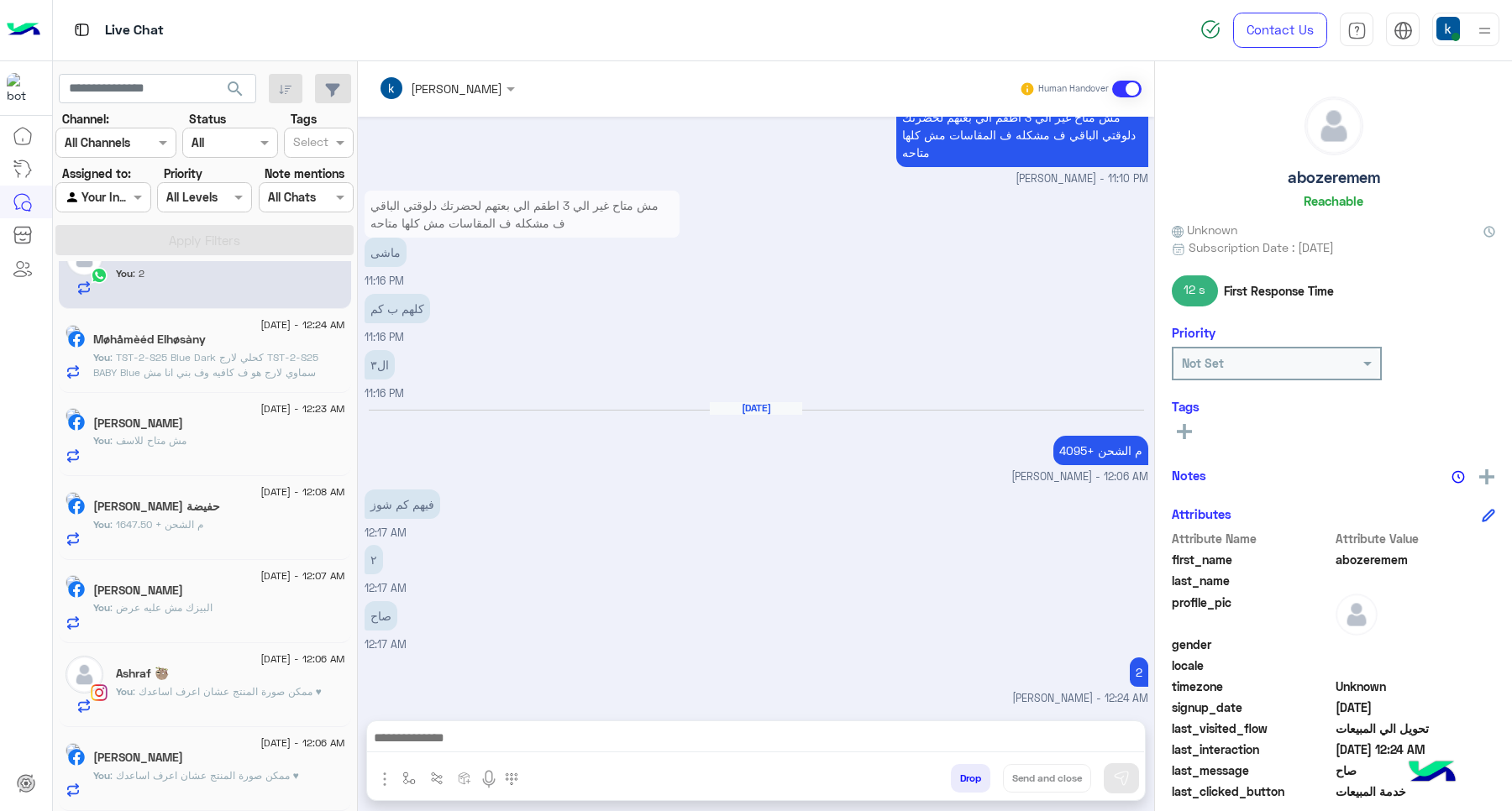
click at [207, 770] on span ": ممكن صورة المنتج عشان اعرف اساعدك ♥" at bounding box center [204, 776] width 189 height 12
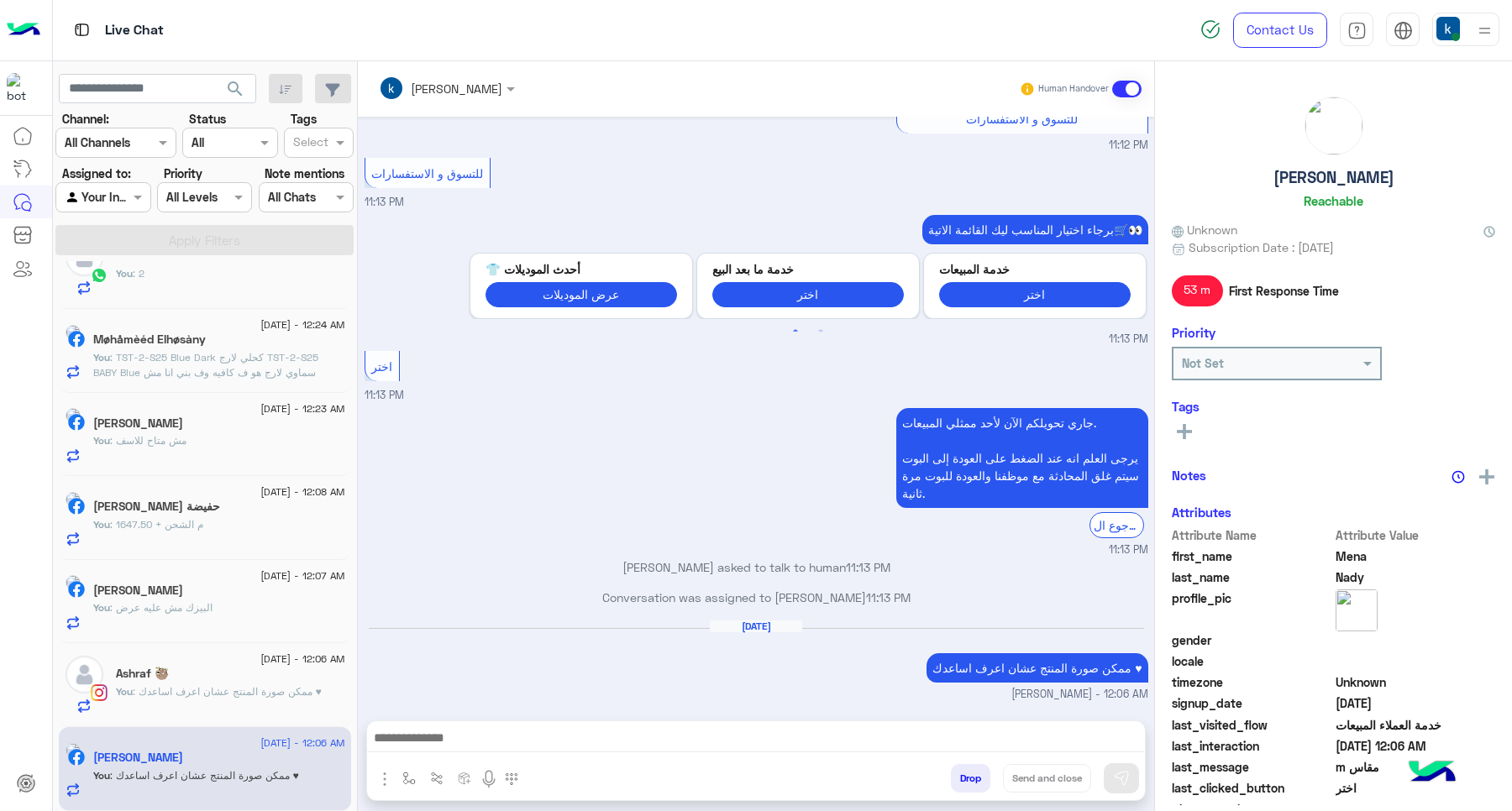
click at [961, 777] on button "Drop" at bounding box center [970, 778] width 39 height 29
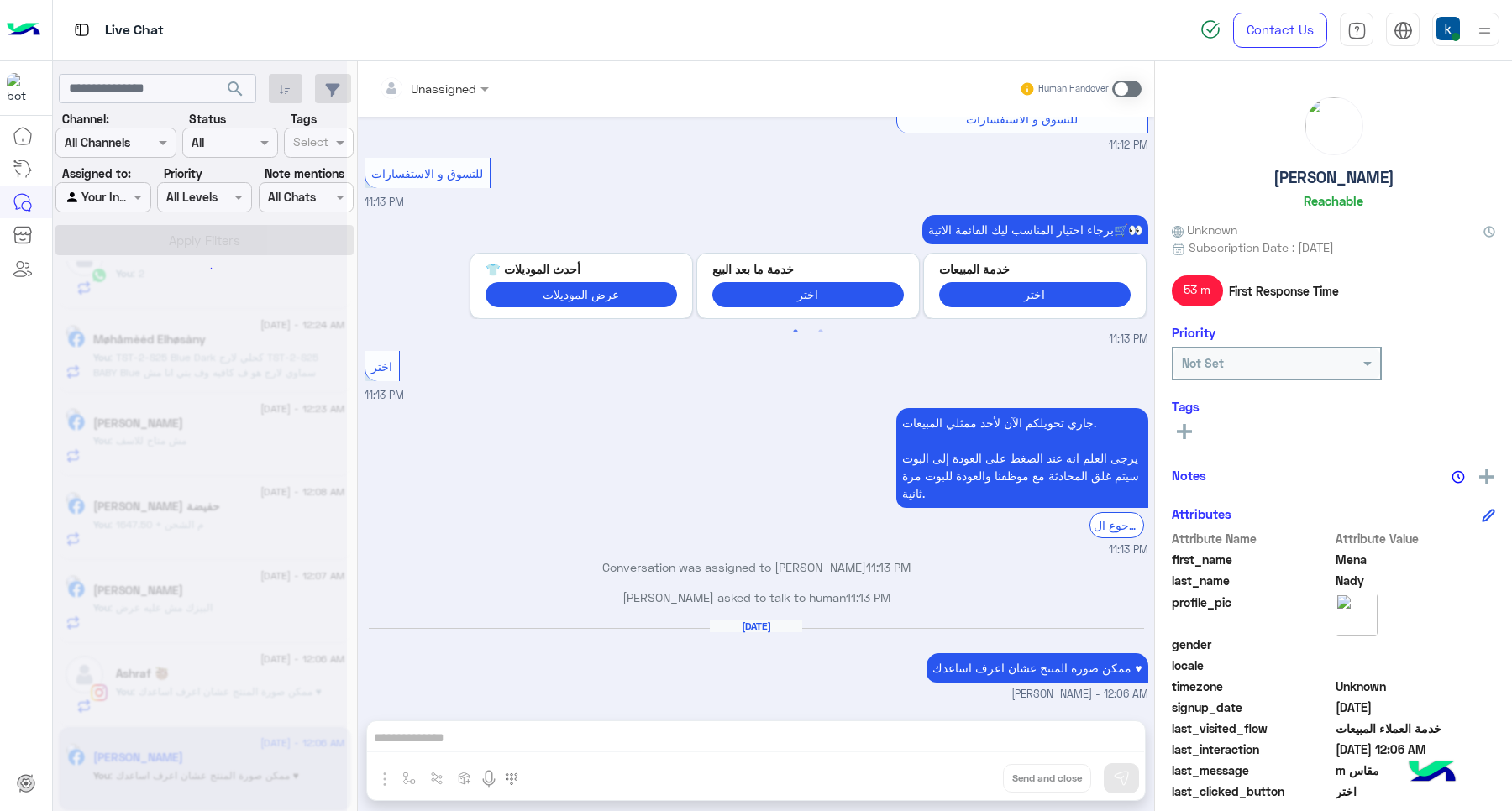
scroll to position [1480, 0]
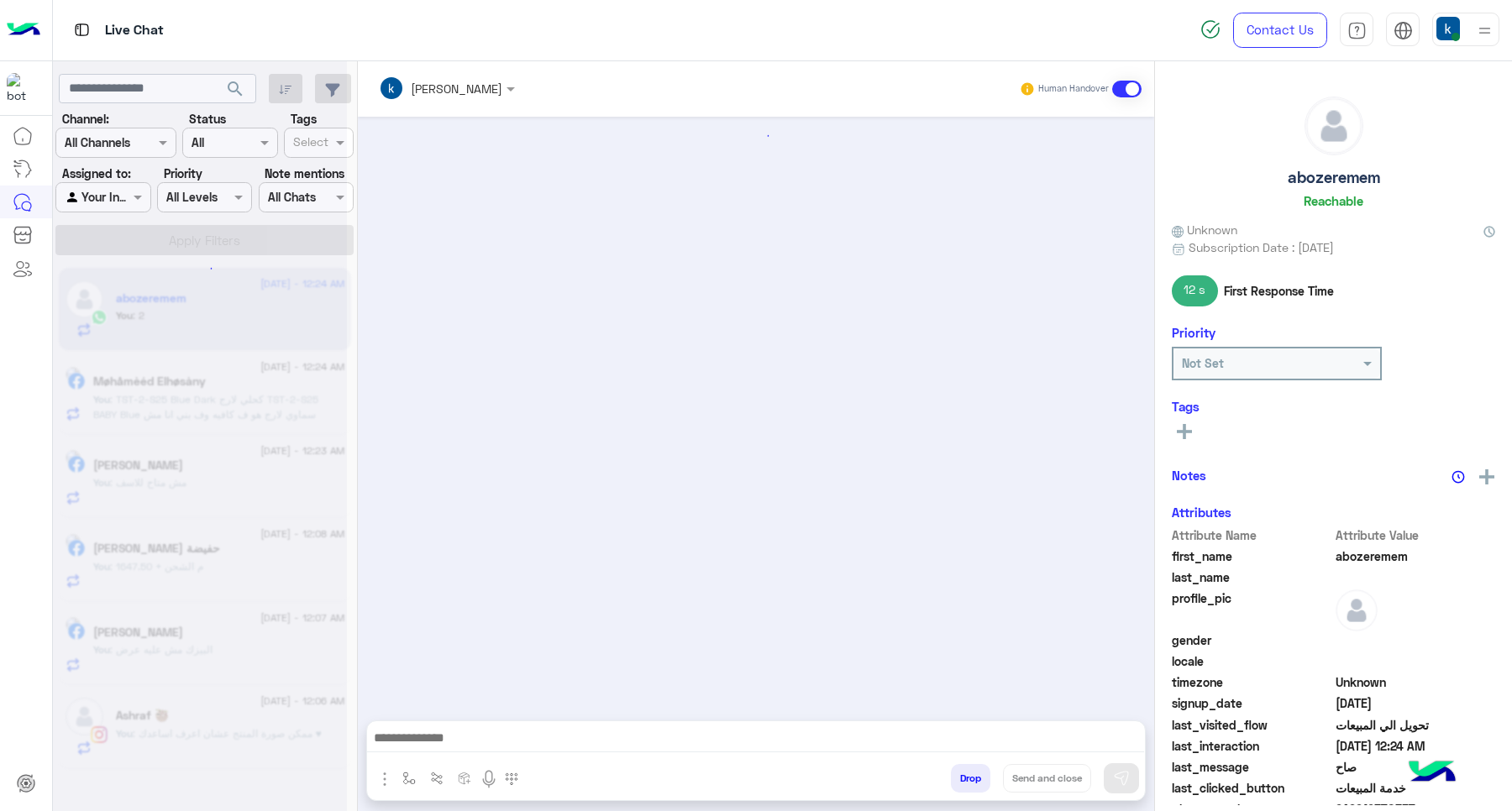
click at [182, 777] on div at bounding box center [199, 412] width 294 height 811
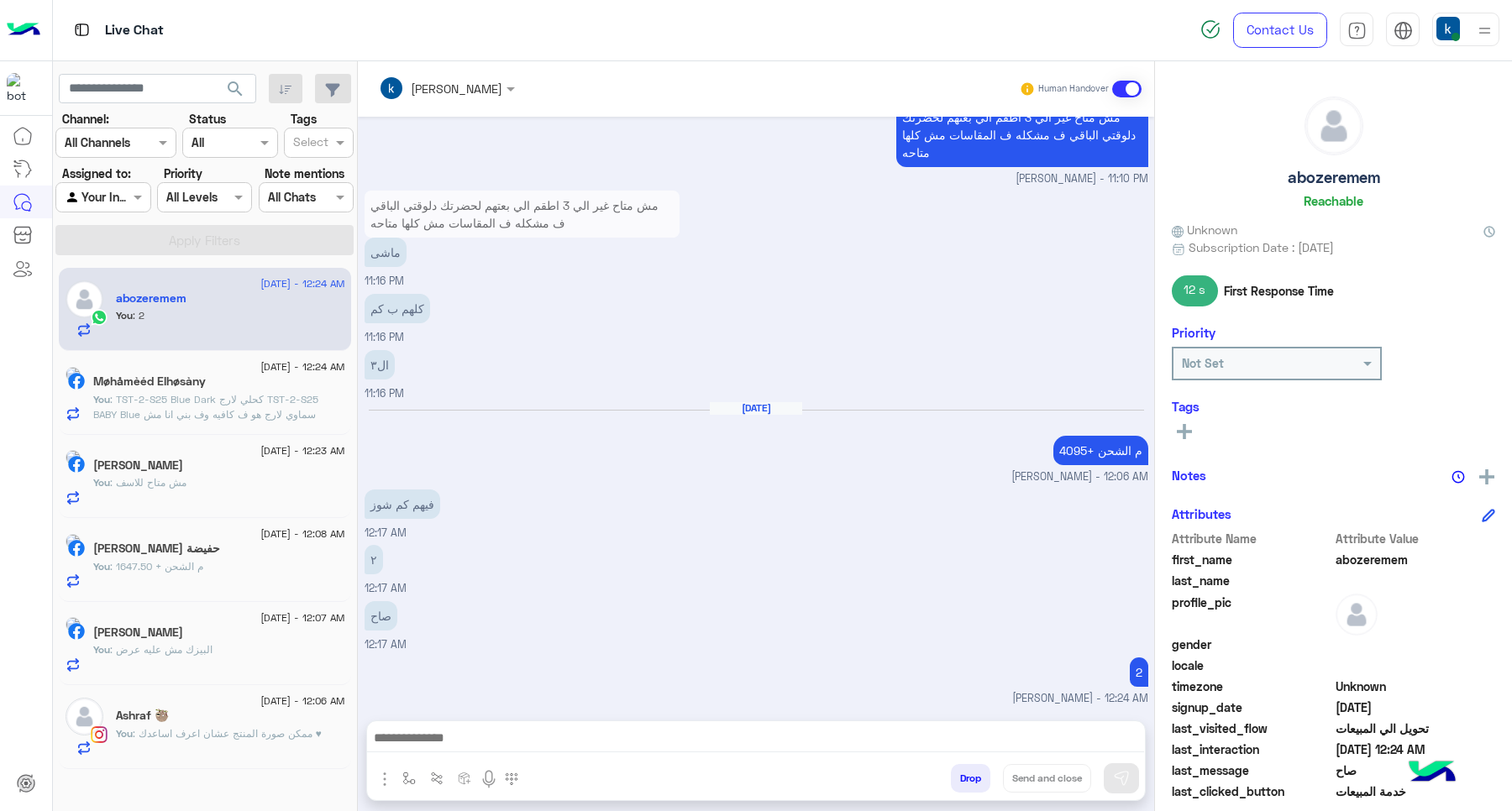
click at [221, 733] on span ": ممكن صورة المنتج عشان اعرف اساعدك ♥" at bounding box center [227, 733] width 189 height 12
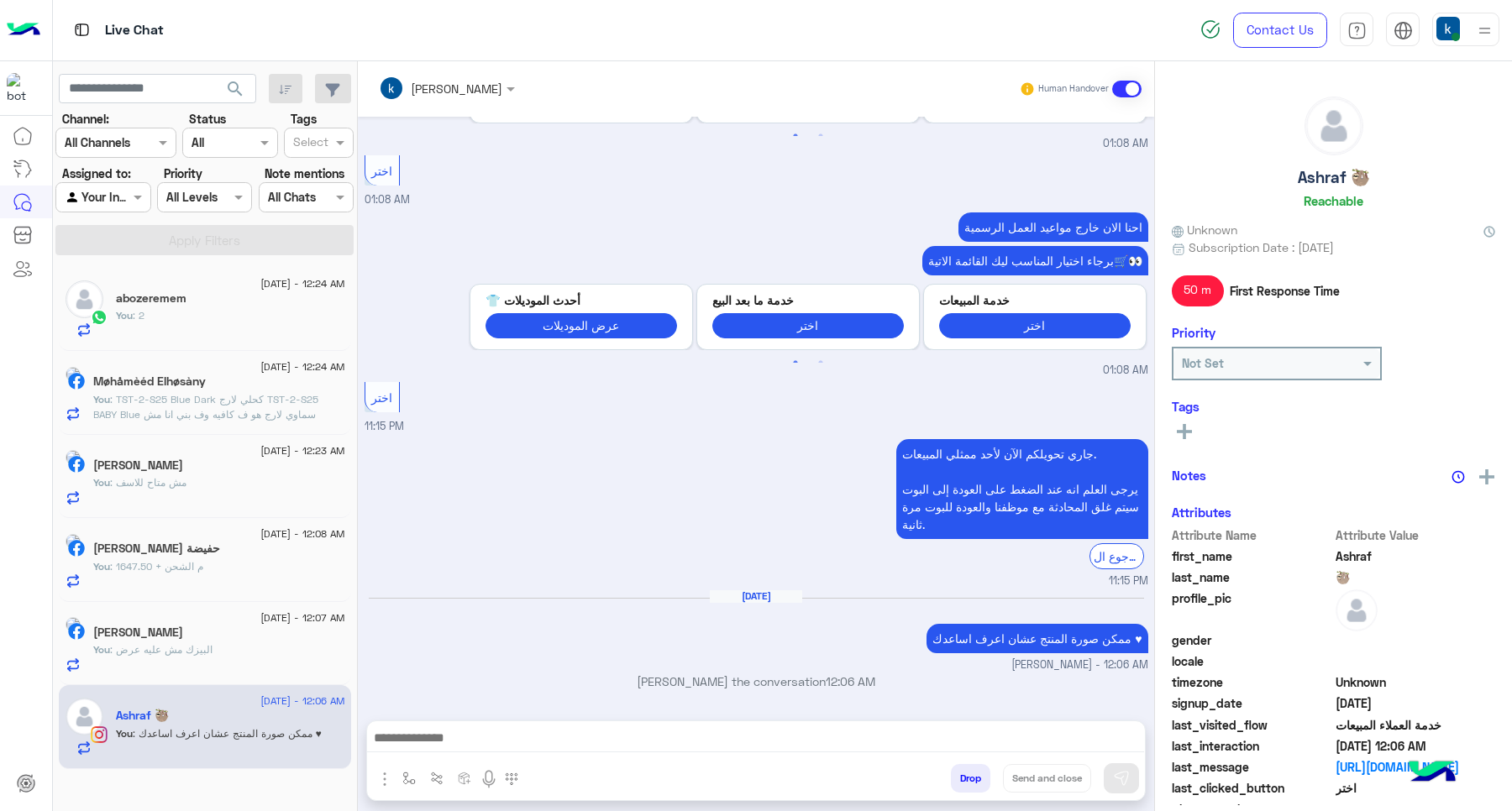
click at [980, 783] on button "Drop" at bounding box center [970, 778] width 39 height 29
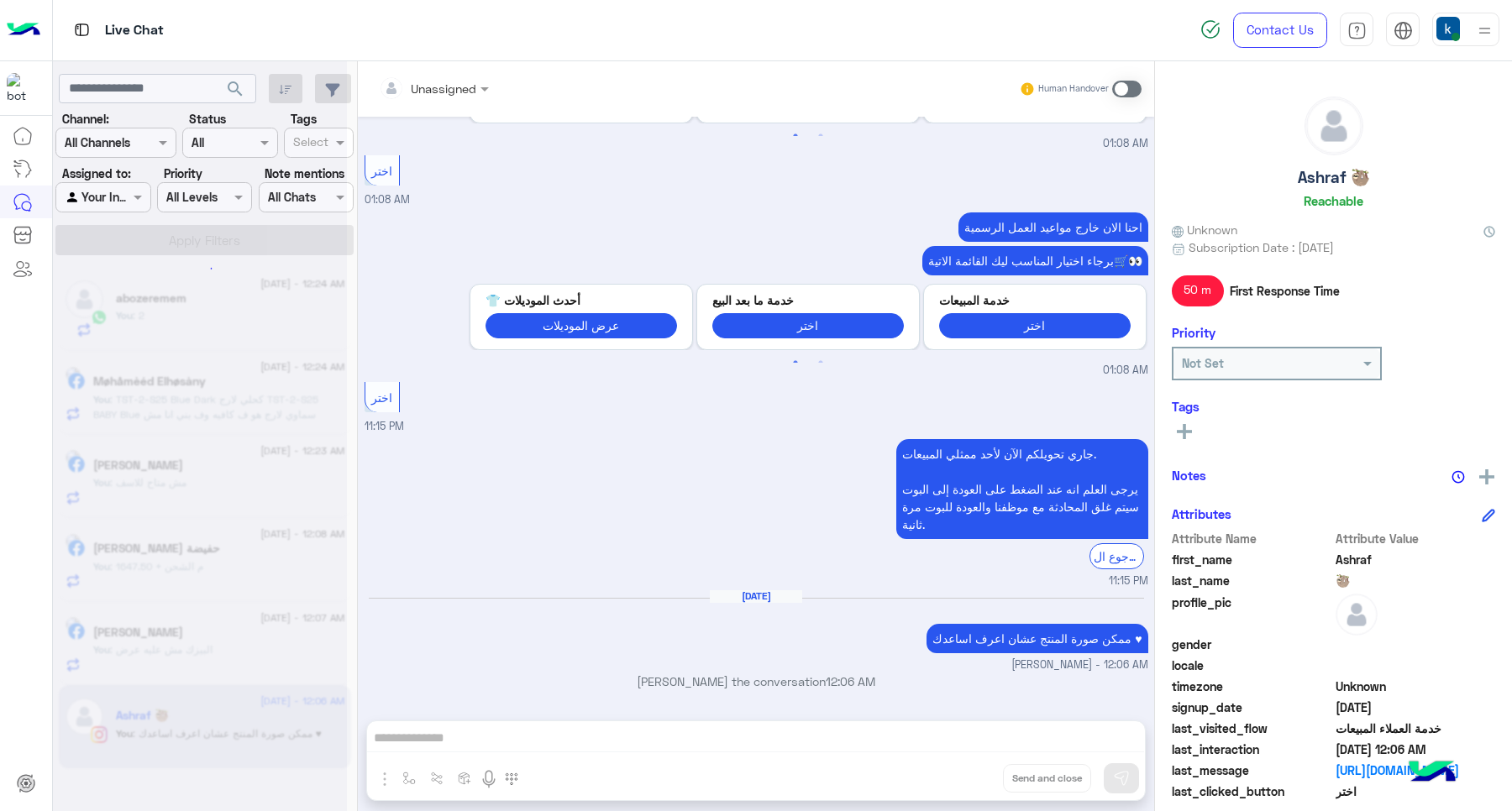
scroll to position [1012, 0]
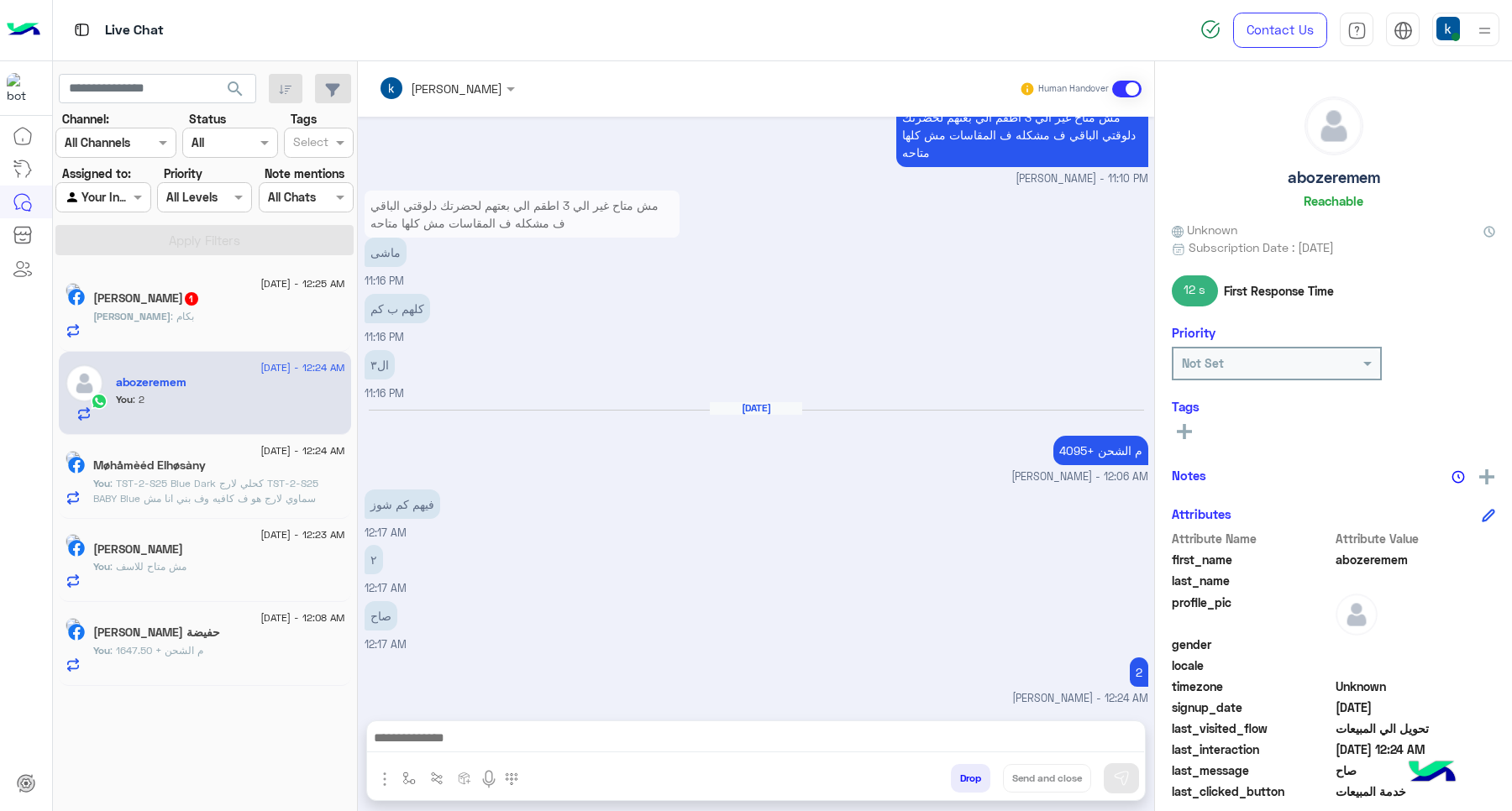
click at [215, 334] on div "Ahmed : بكام" at bounding box center [218, 324] width 252 height 30
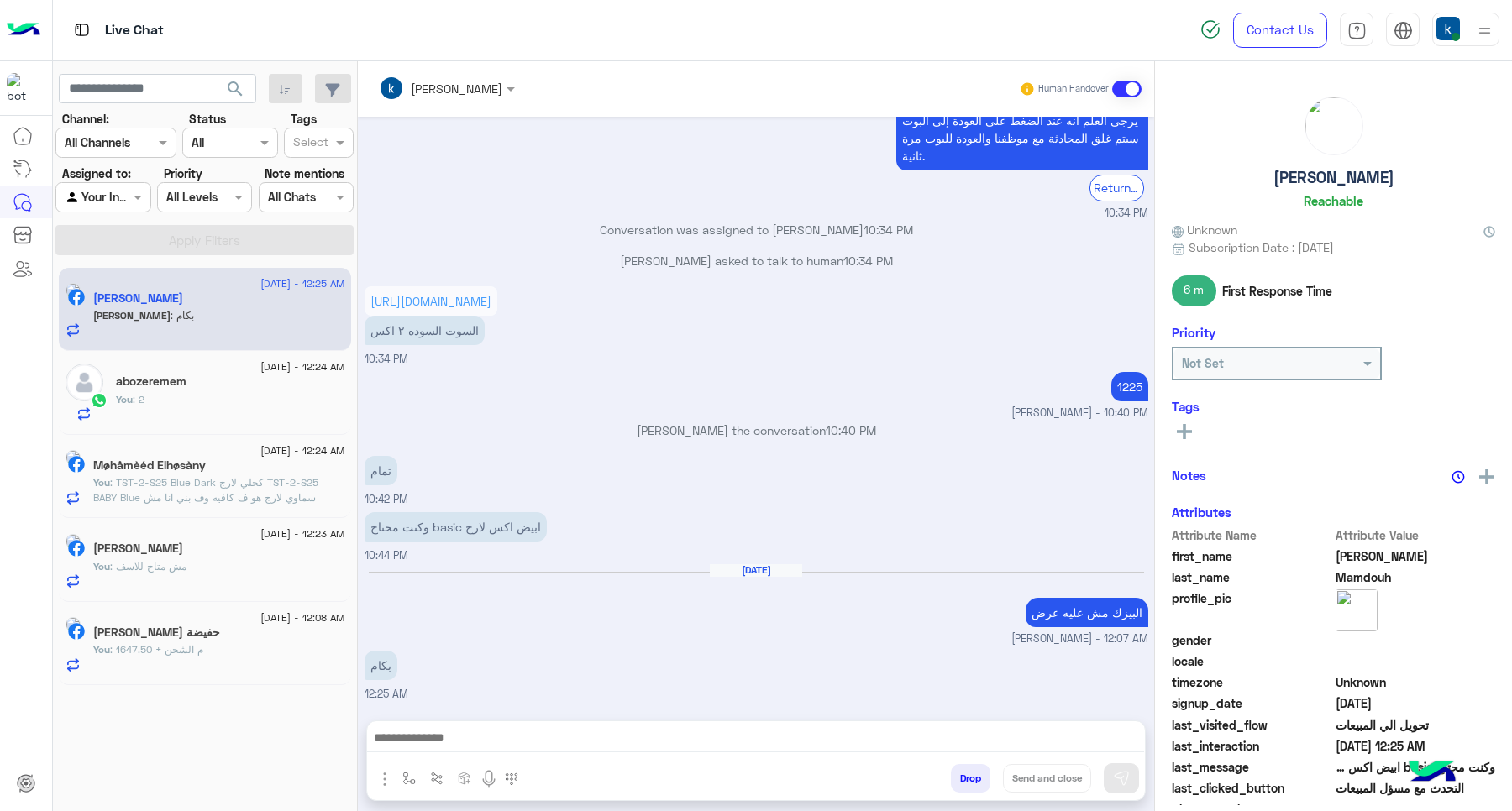
click at [518, 728] on textarea at bounding box center [755, 740] width 777 height 25
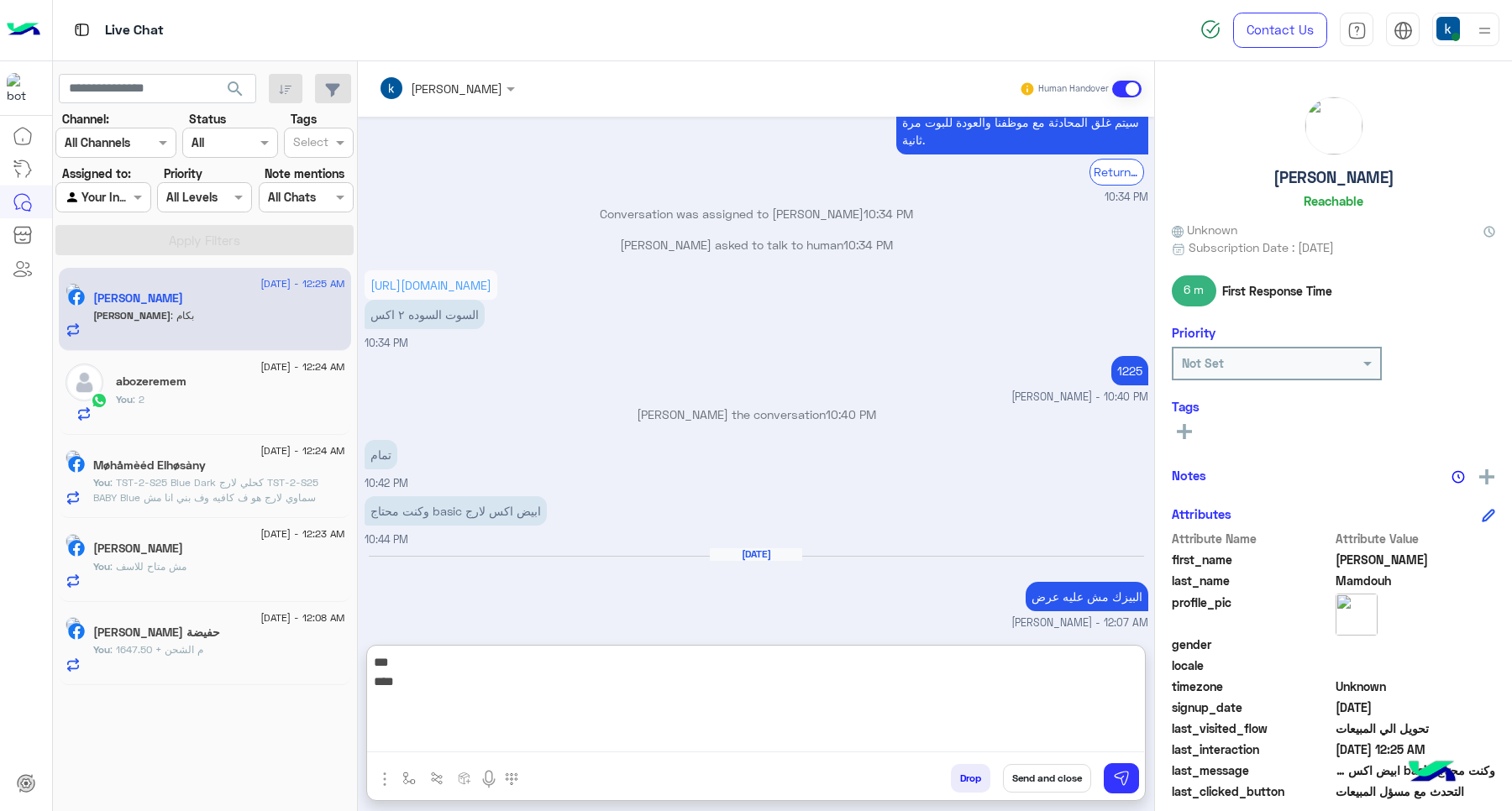
type textarea "*** *****"
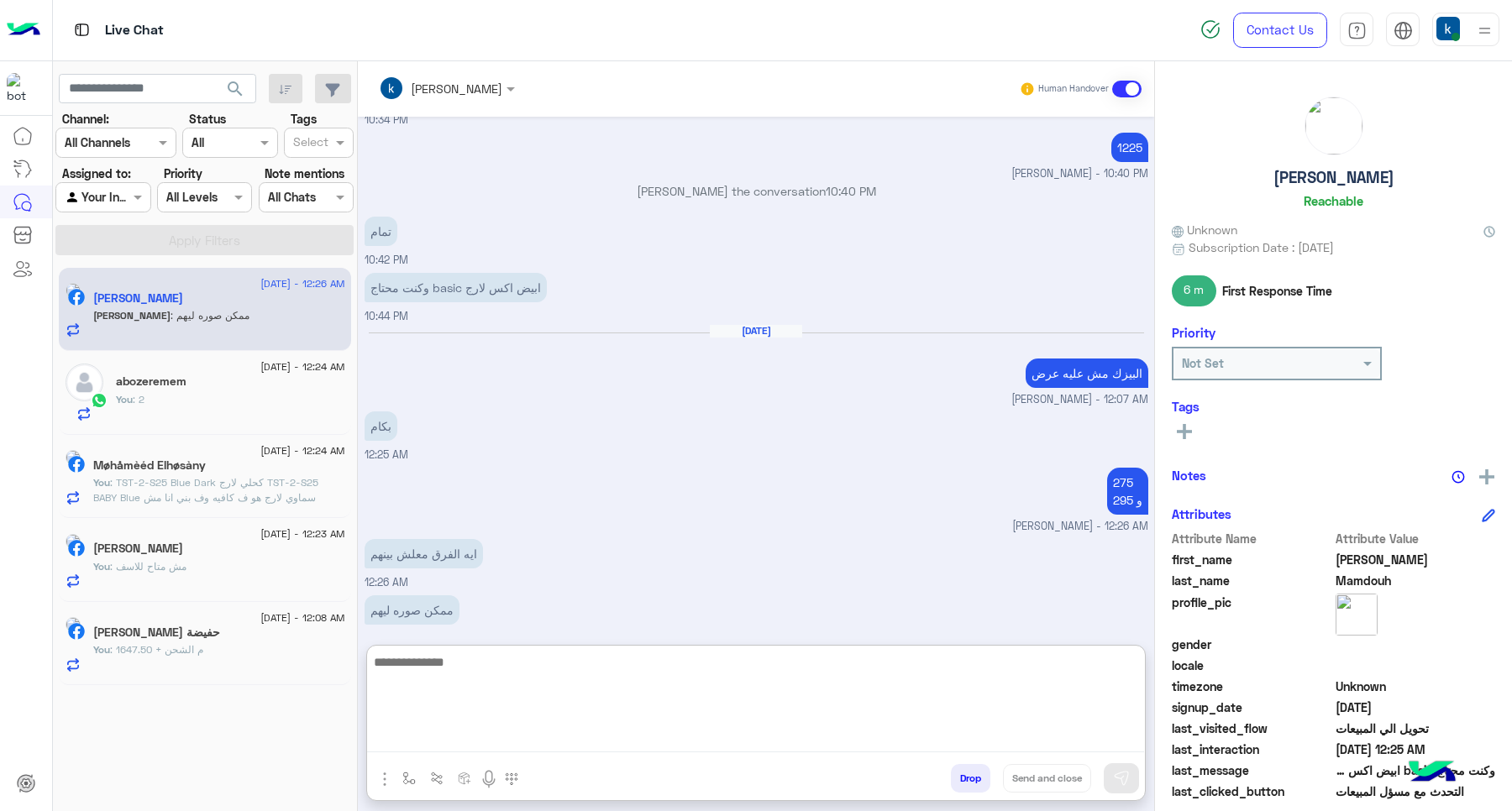
scroll to position [952, 0]
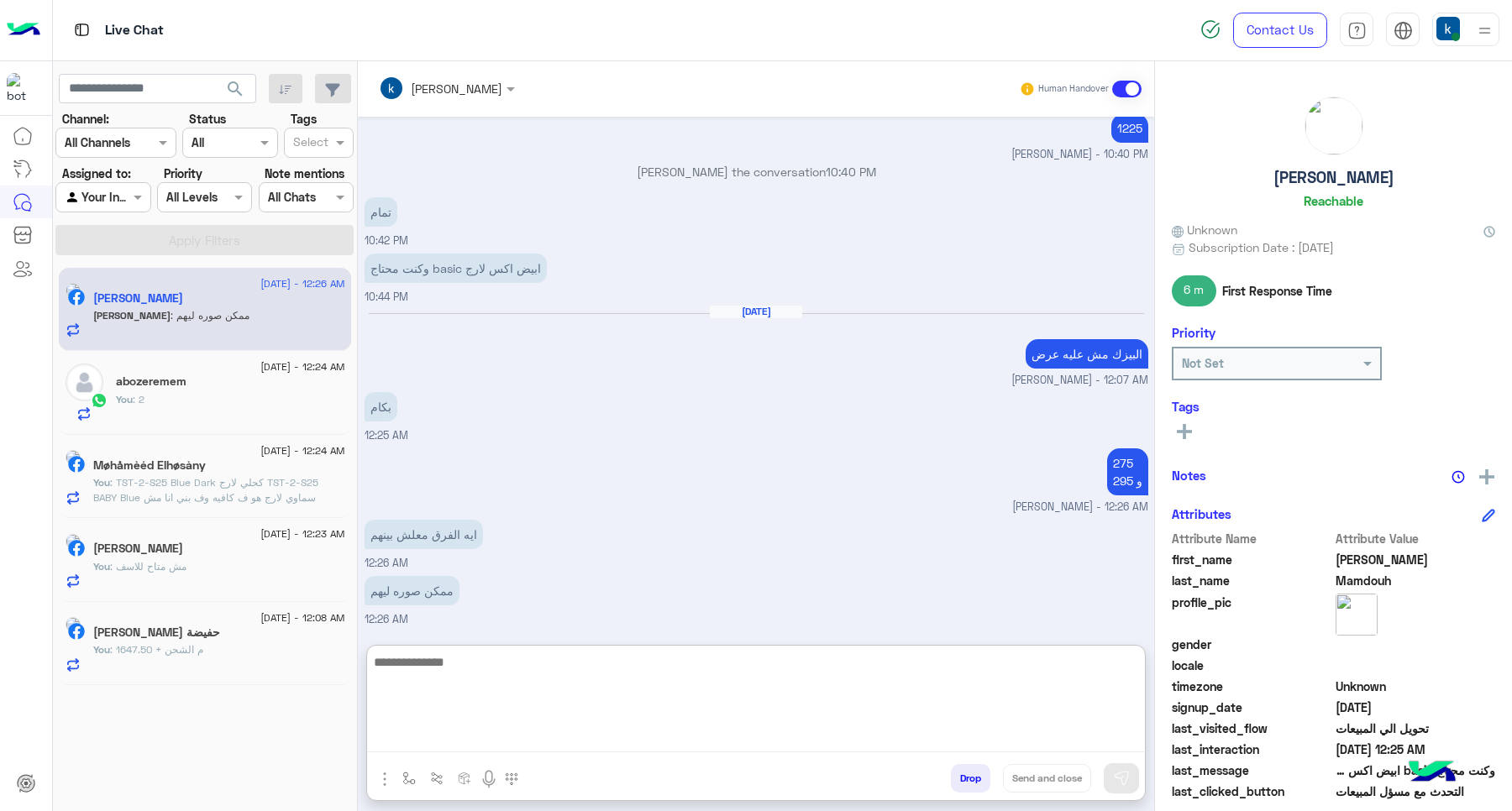
click at [483, 676] on textarea at bounding box center [755, 702] width 777 height 101
paste textarea "**********"
type textarea "**********"
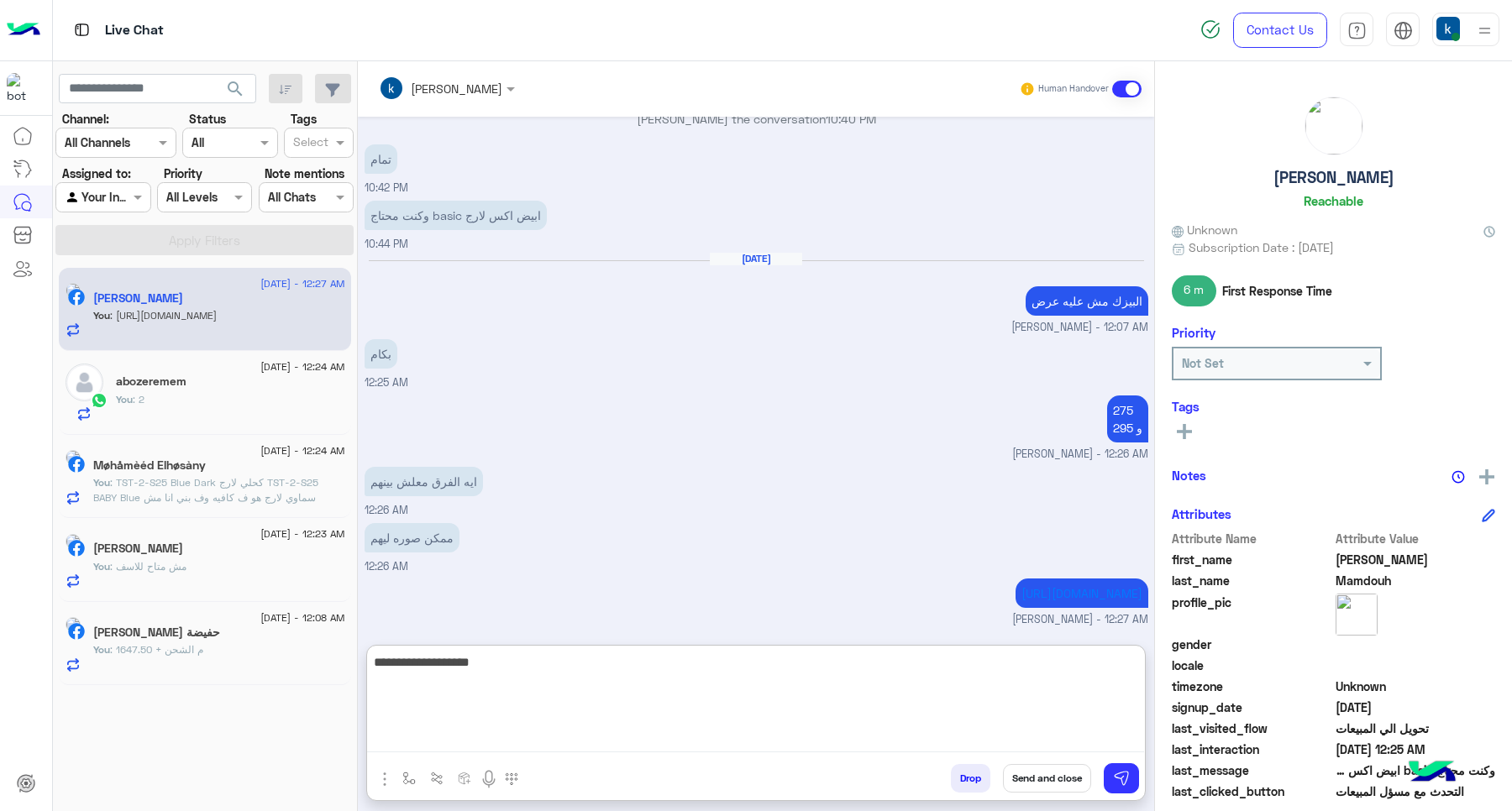
type textarea "**********"
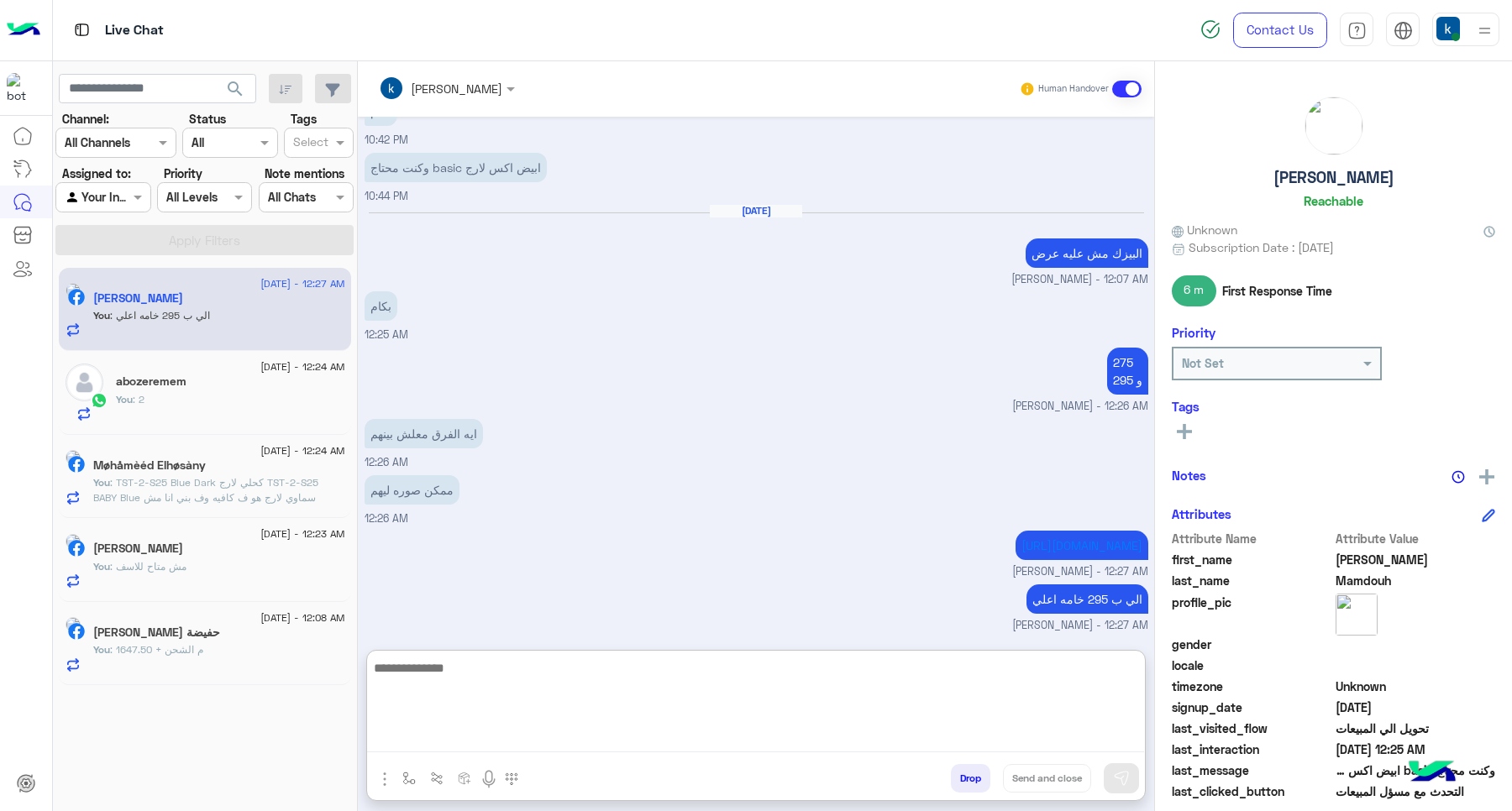
scroll to position [1077, 0]
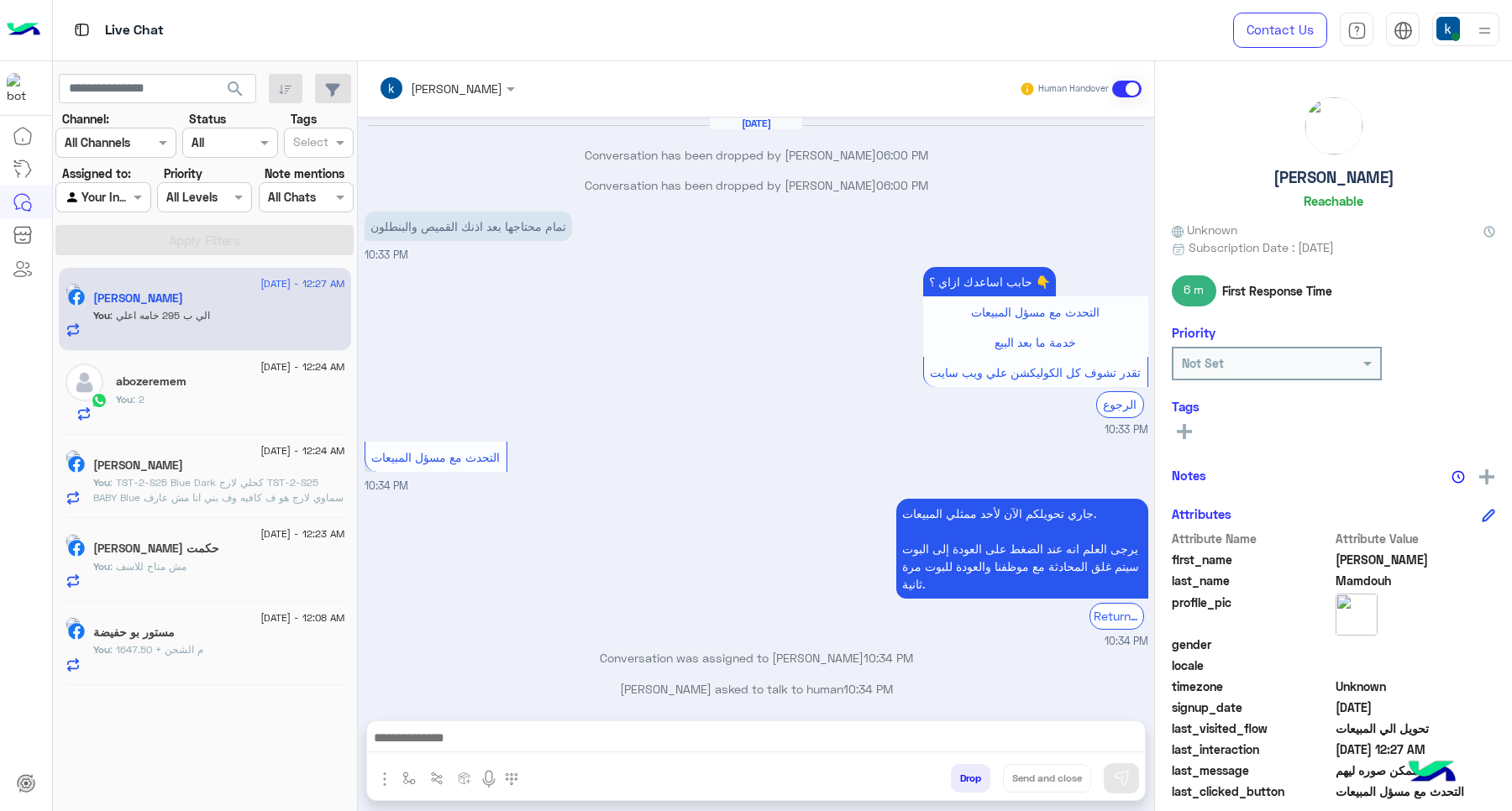
scroll to position [753, 0]
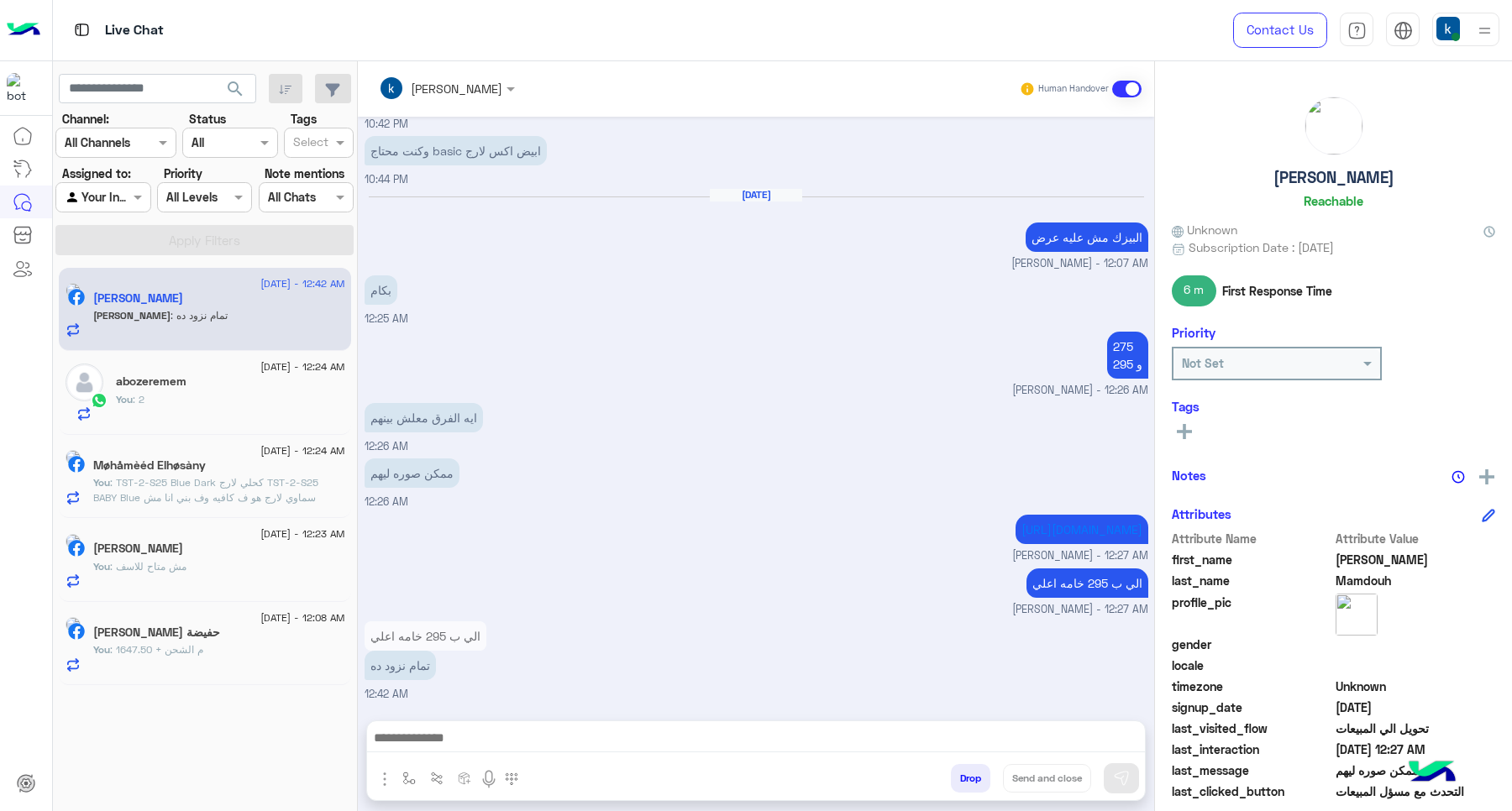
scroll to position [837, 0]
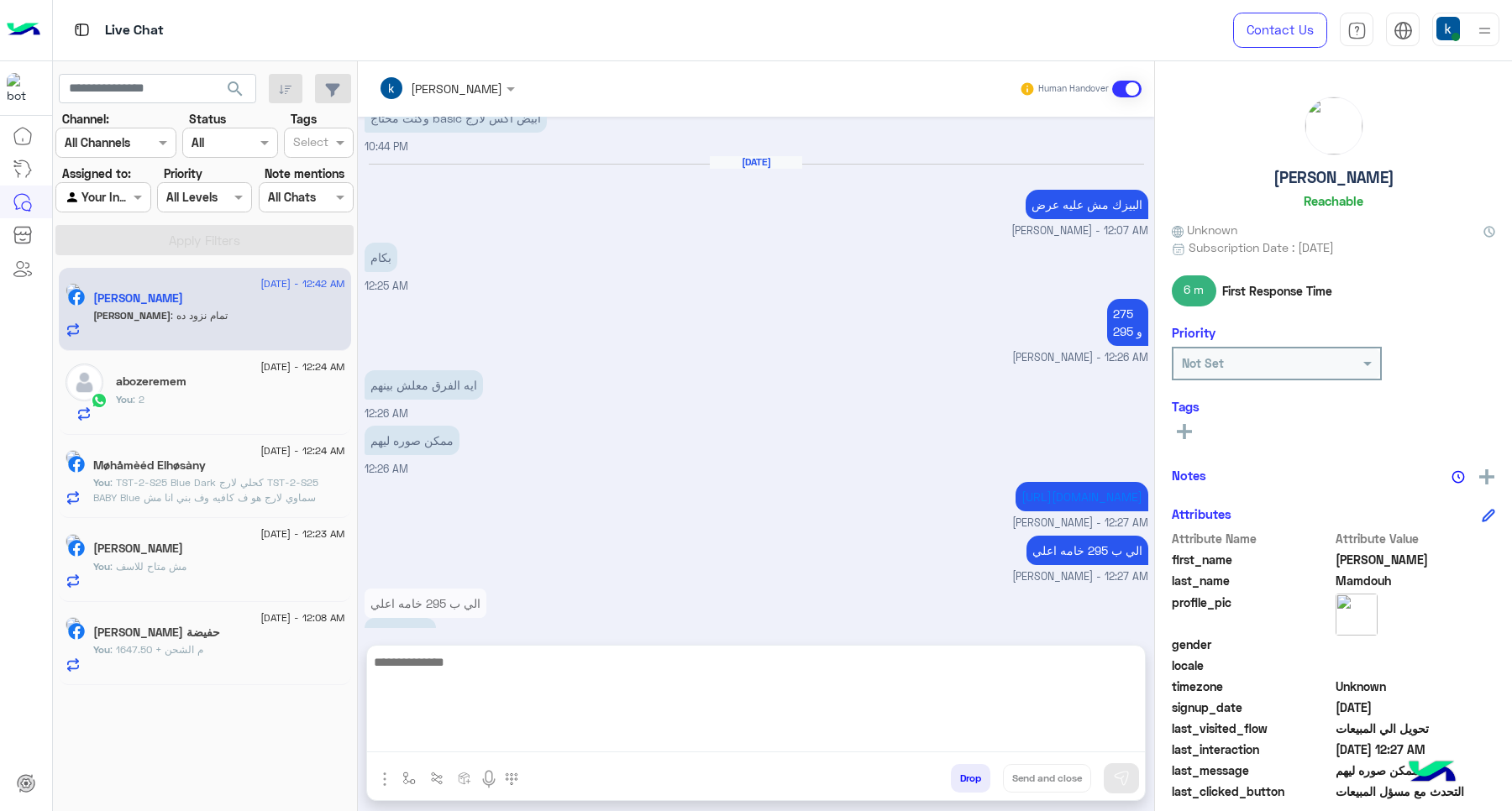
click at [462, 736] on textarea at bounding box center [756, 702] width 778 height 101
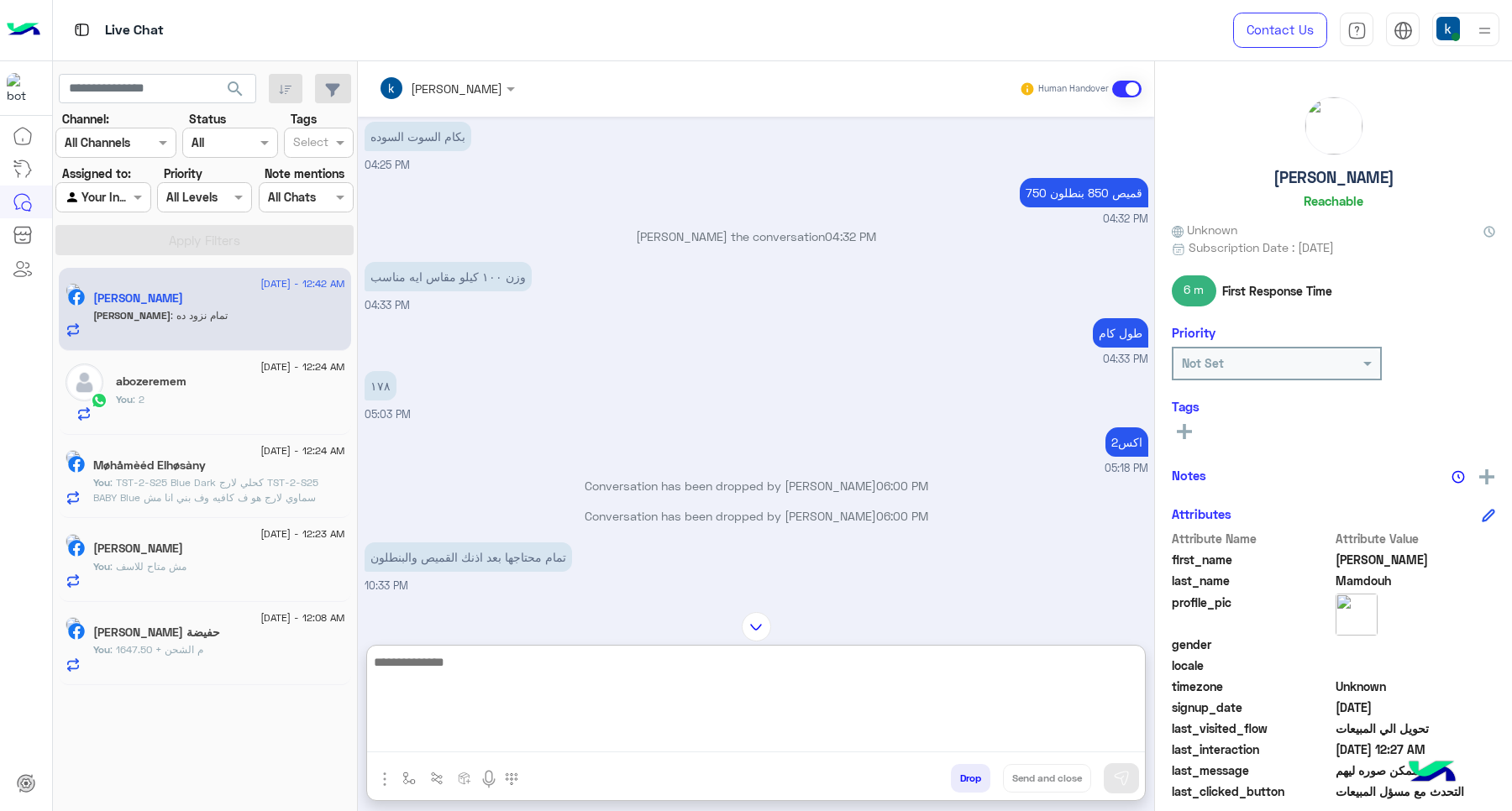
scroll to position [664, 0]
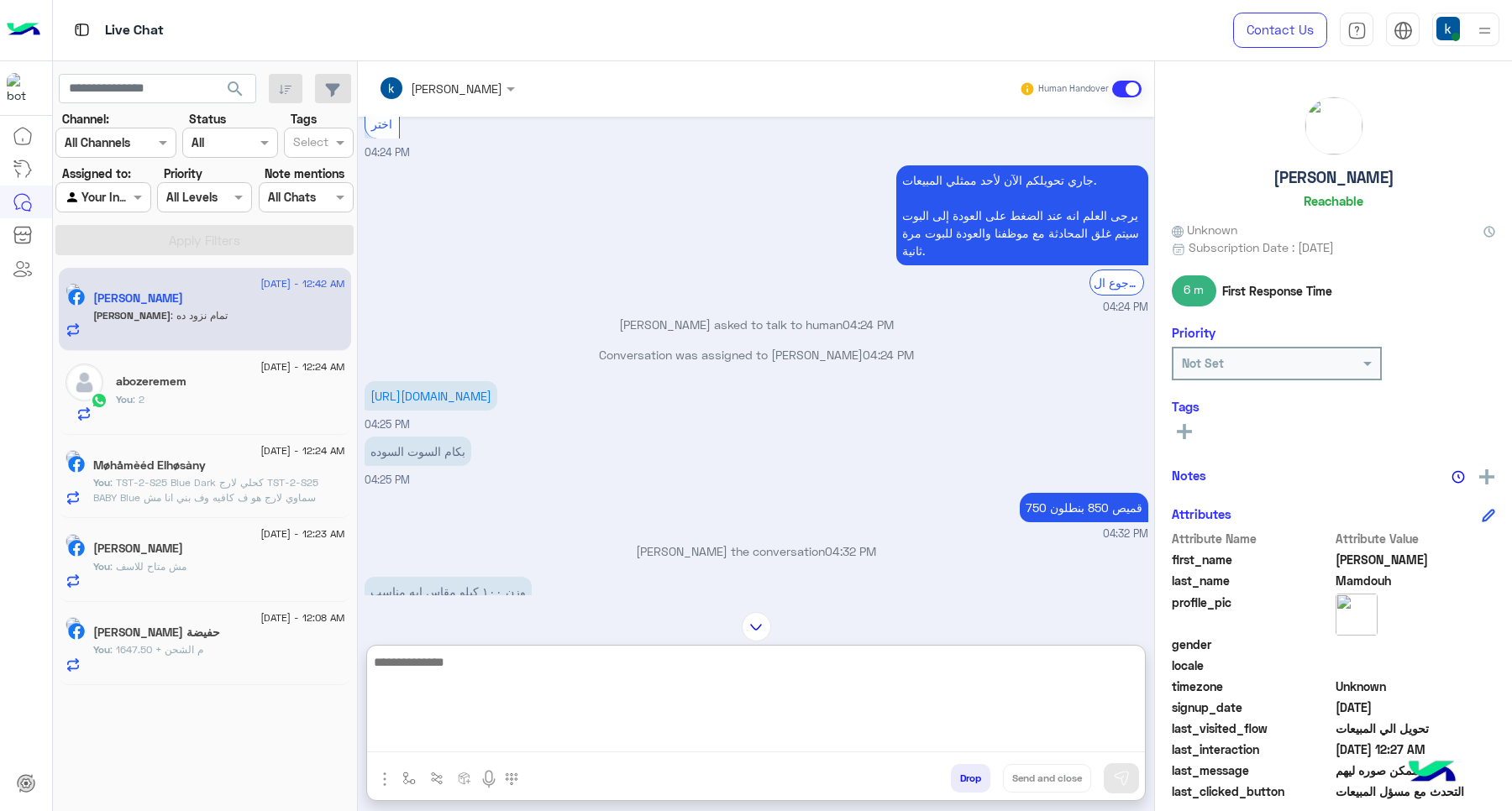
click at [518, 708] on textarea at bounding box center [756, 702] width 778 height 101
type textarea "**********"
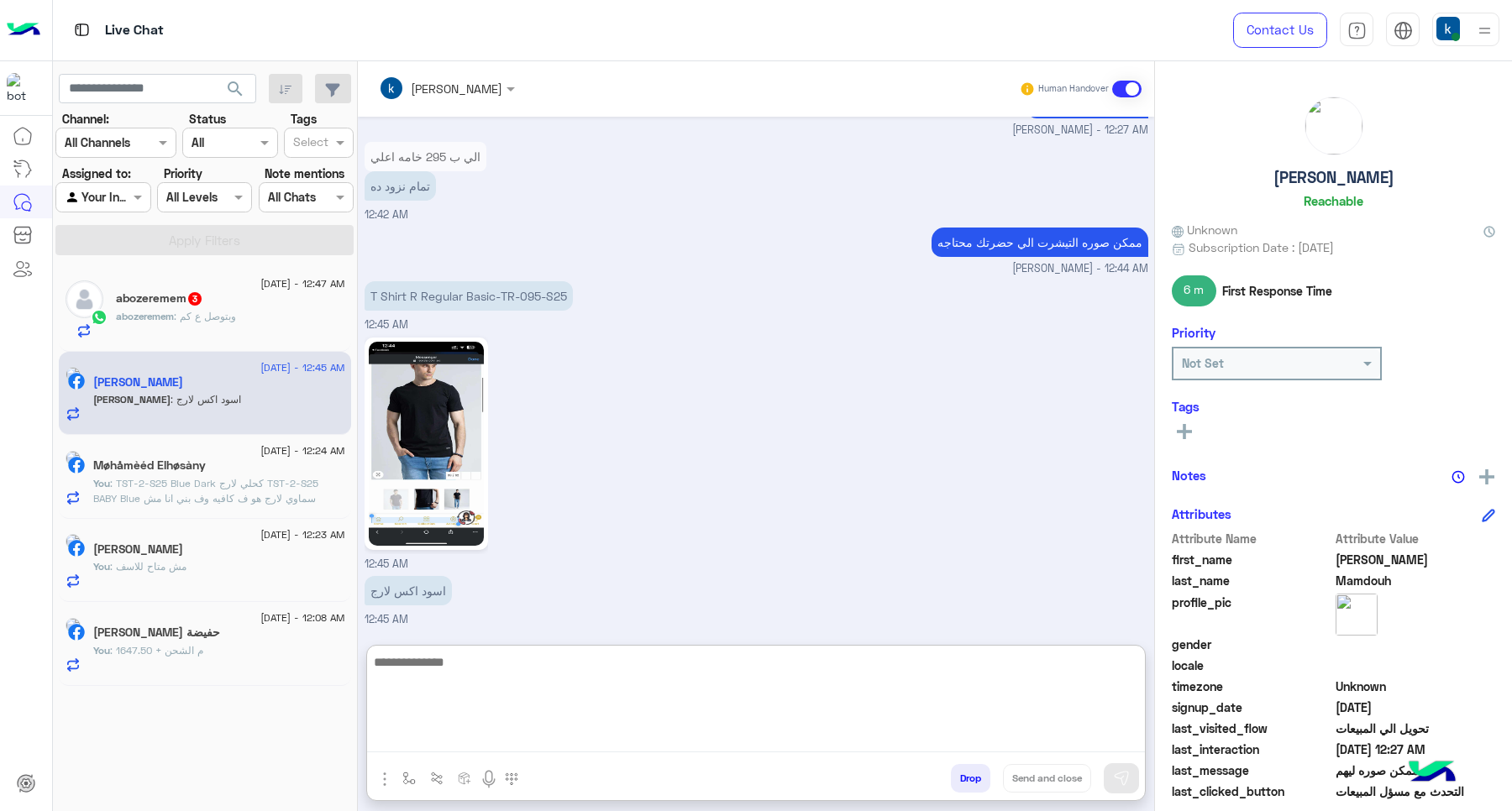
scroll to position [2647, 0]
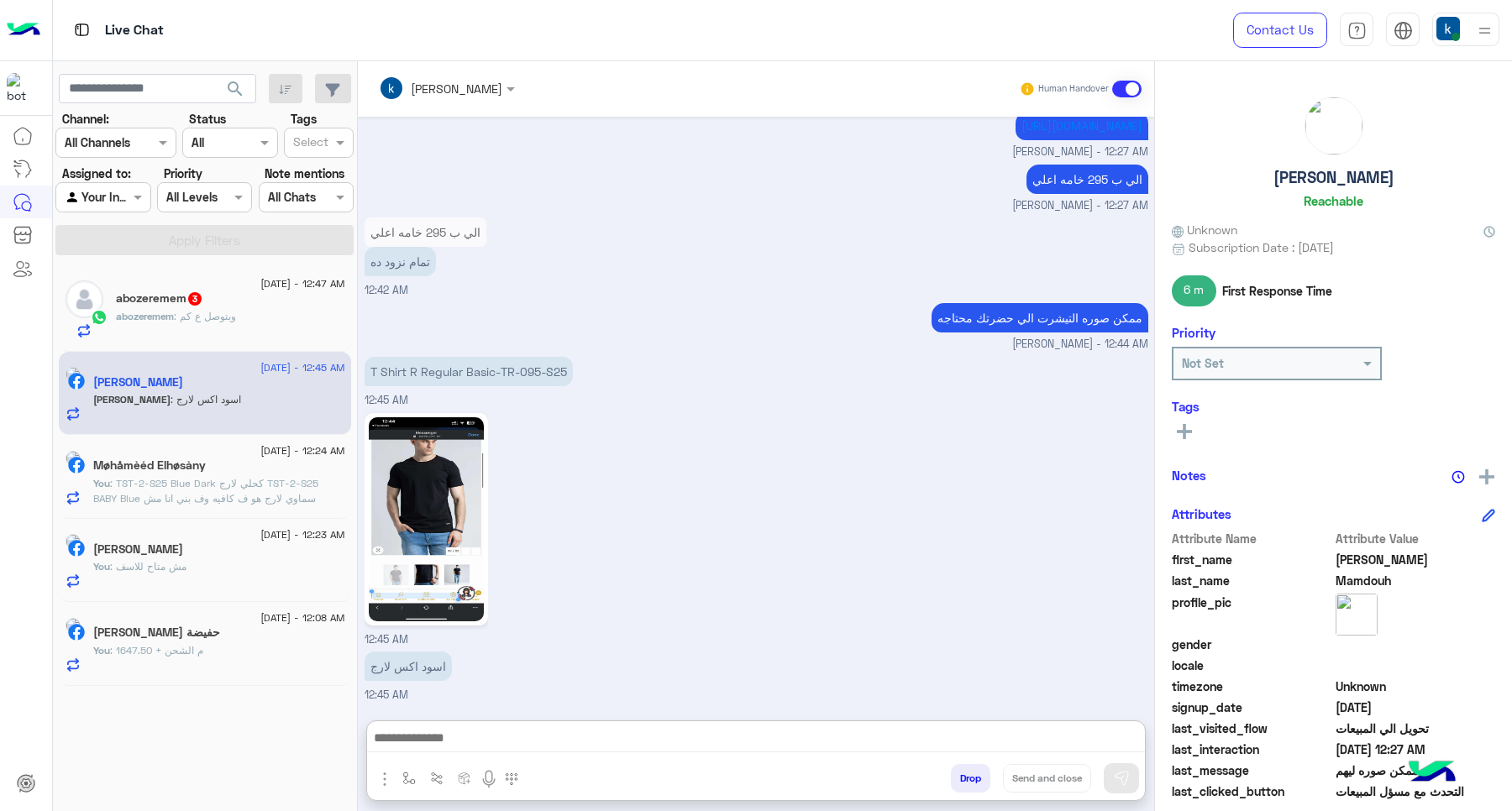
click at [509, 357] on p "T Shirt R Regular Basic-TR-095-S25" at bounding box center [469, 372] width 209 height 30
drag, startPoint x: 509, startPoint y: 295, endPoint x: 535, endPoint y: 304, distance: 27.5
click at [534, 301] on div "ممكن صوره التيشرت الي حضرتك محتاجه khaled mohamed - 12:44 AM" at bounding box center [756, 326] width 783 height 54
click at [501, 373] on p "T Shirt R Regular Basic-TR-095-S25" at bounding box center [469, 372] width 209 height 30
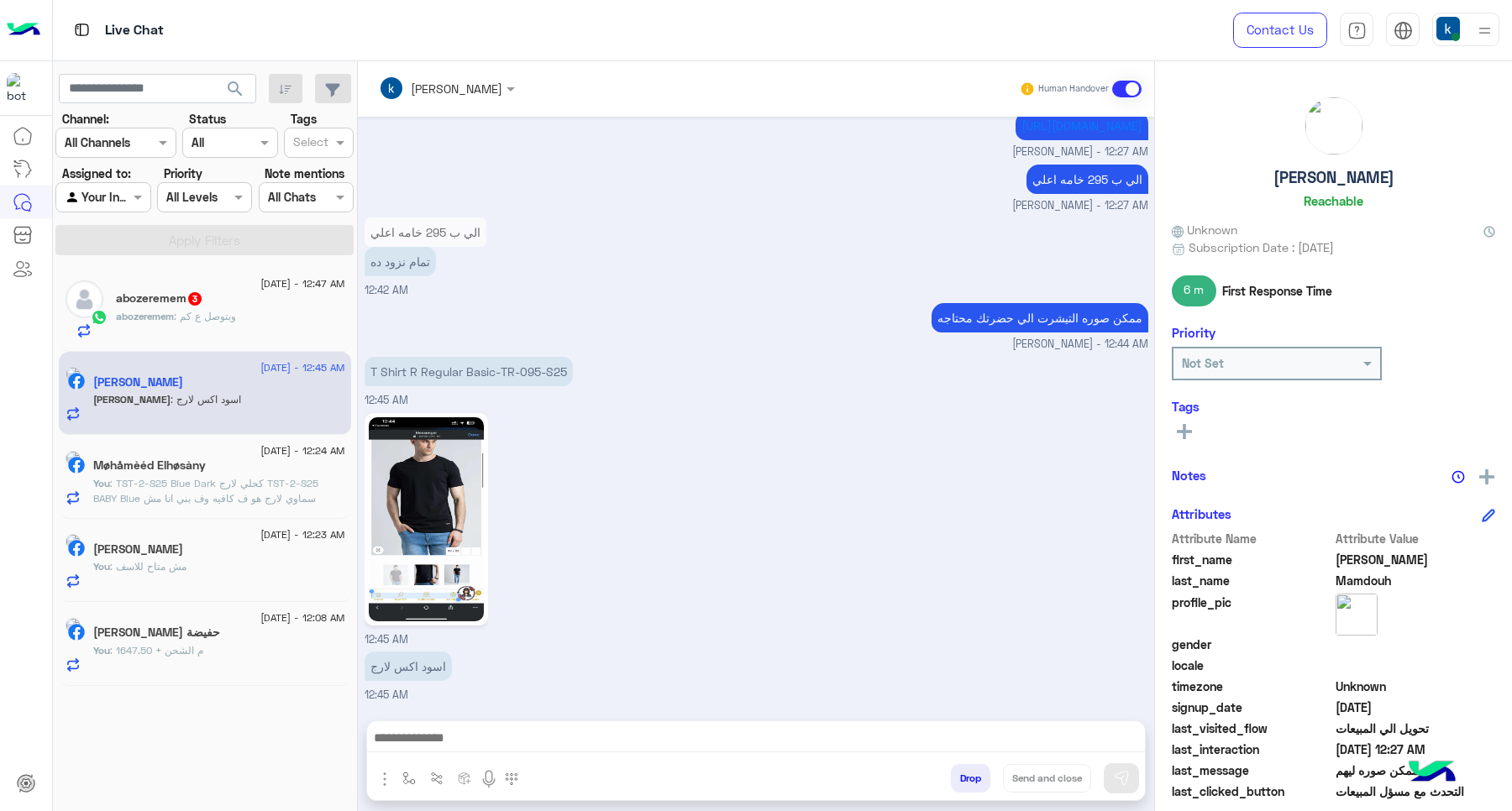
click at [510, 372] on p "T Shirt R Regular Basic-TR-095-S25" at bounding box center [469, 372] width 209 height 30
drag, startPoint x: 510, startPoint y: 372, endPoint x: 530, endPoint y: 372, distance: 20.0
click at [530, 372] on p "T Shirt R Regular Basic-TR-095-S25" at bounding box center [469, 372] width 209 height 30
copy p "TR-095"
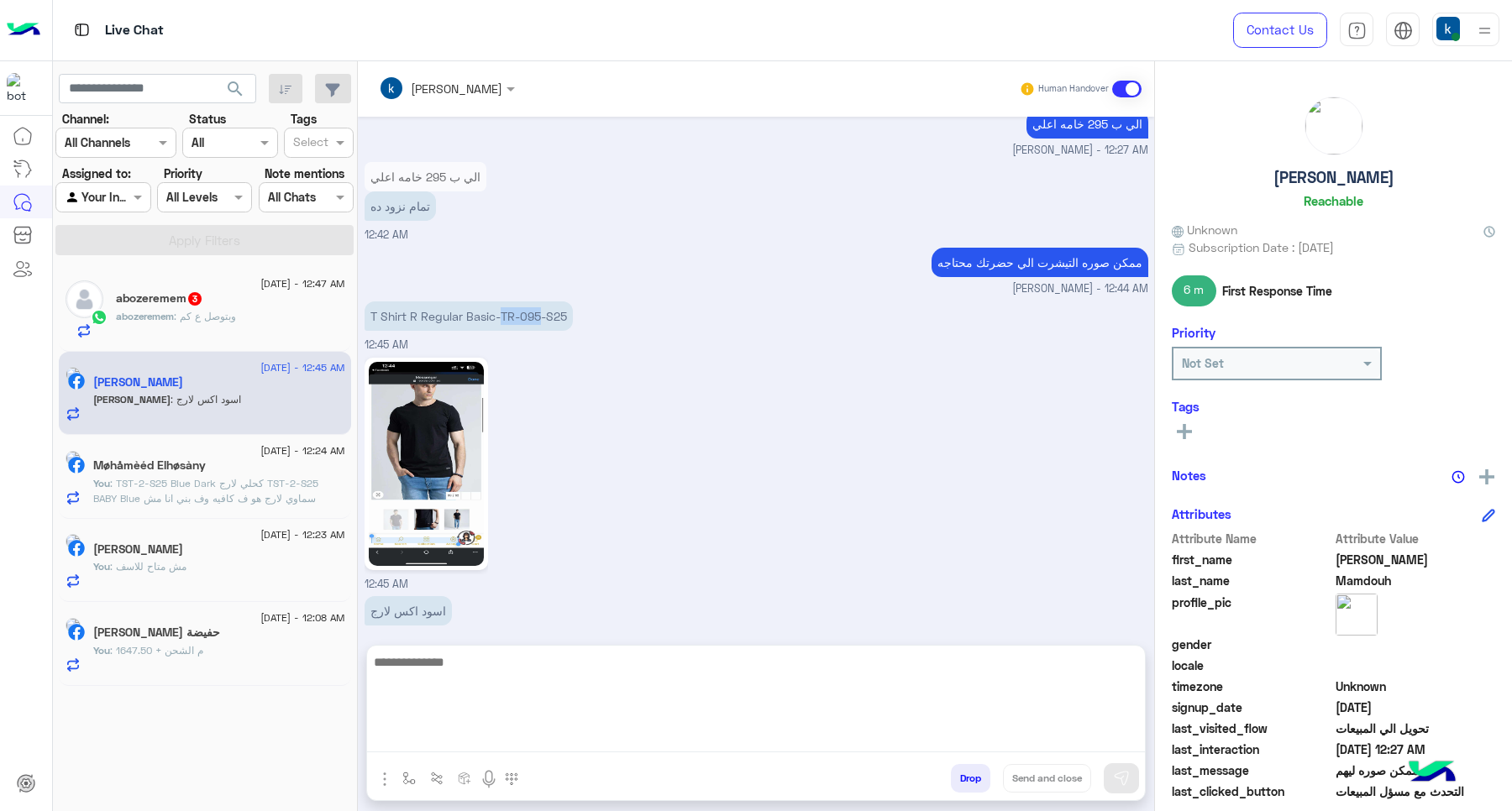
click at [448, 729] on textarea at bounding box center [756, 702] width 778 height 101
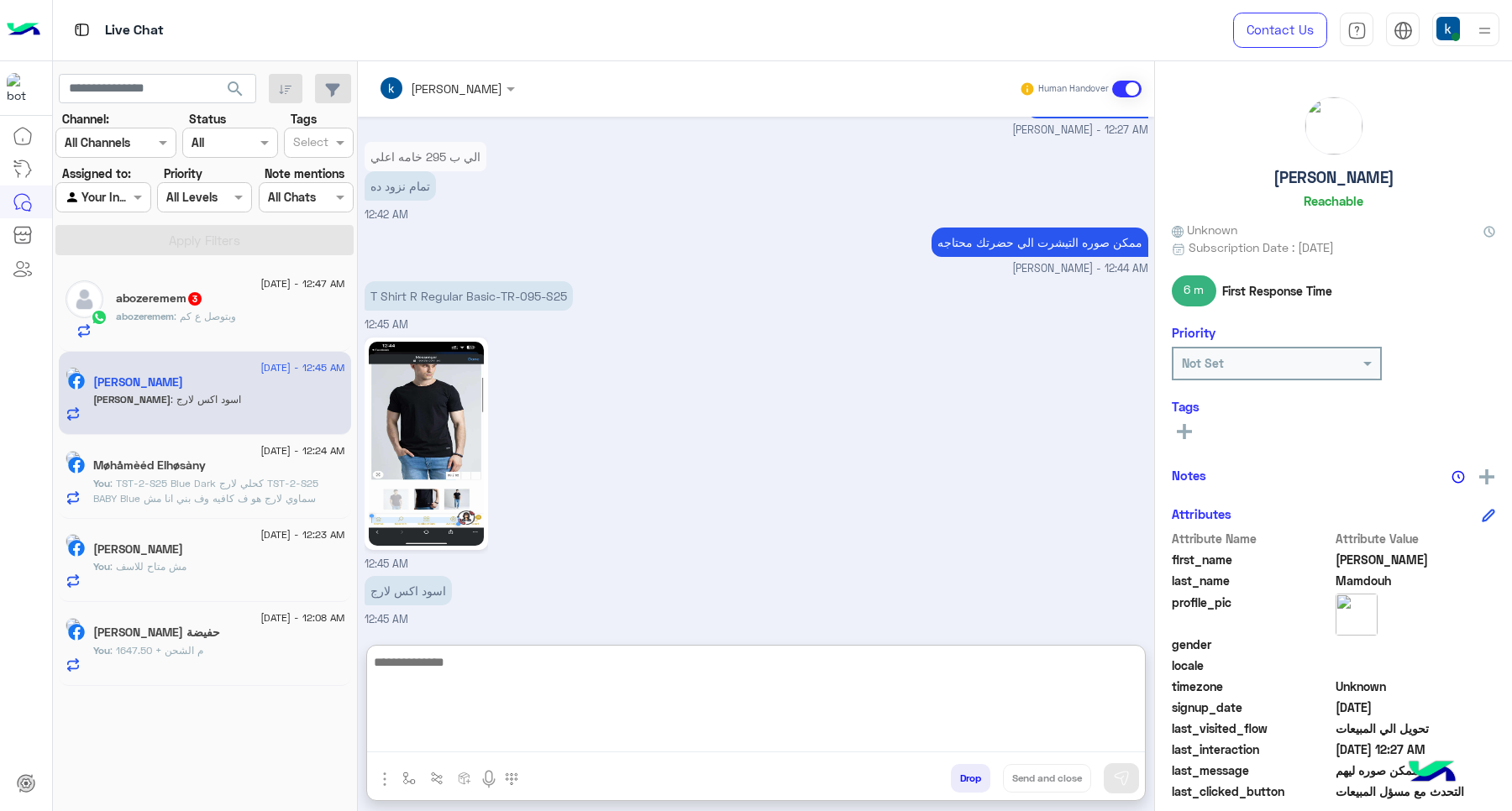
scroll to position [2647, 0]
type textarea "****"
type textarea "**********"
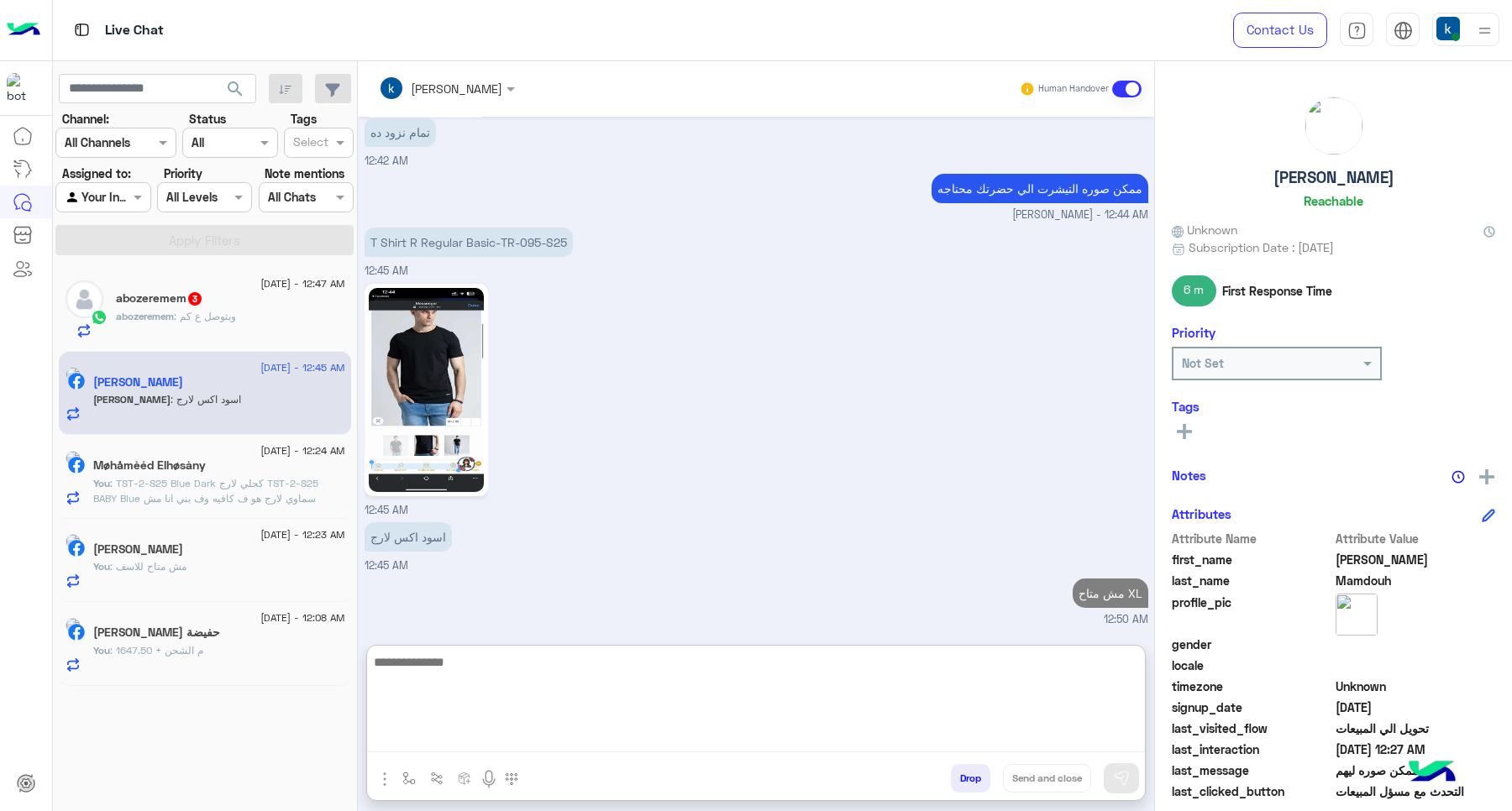
scroll to position [2702, 0]
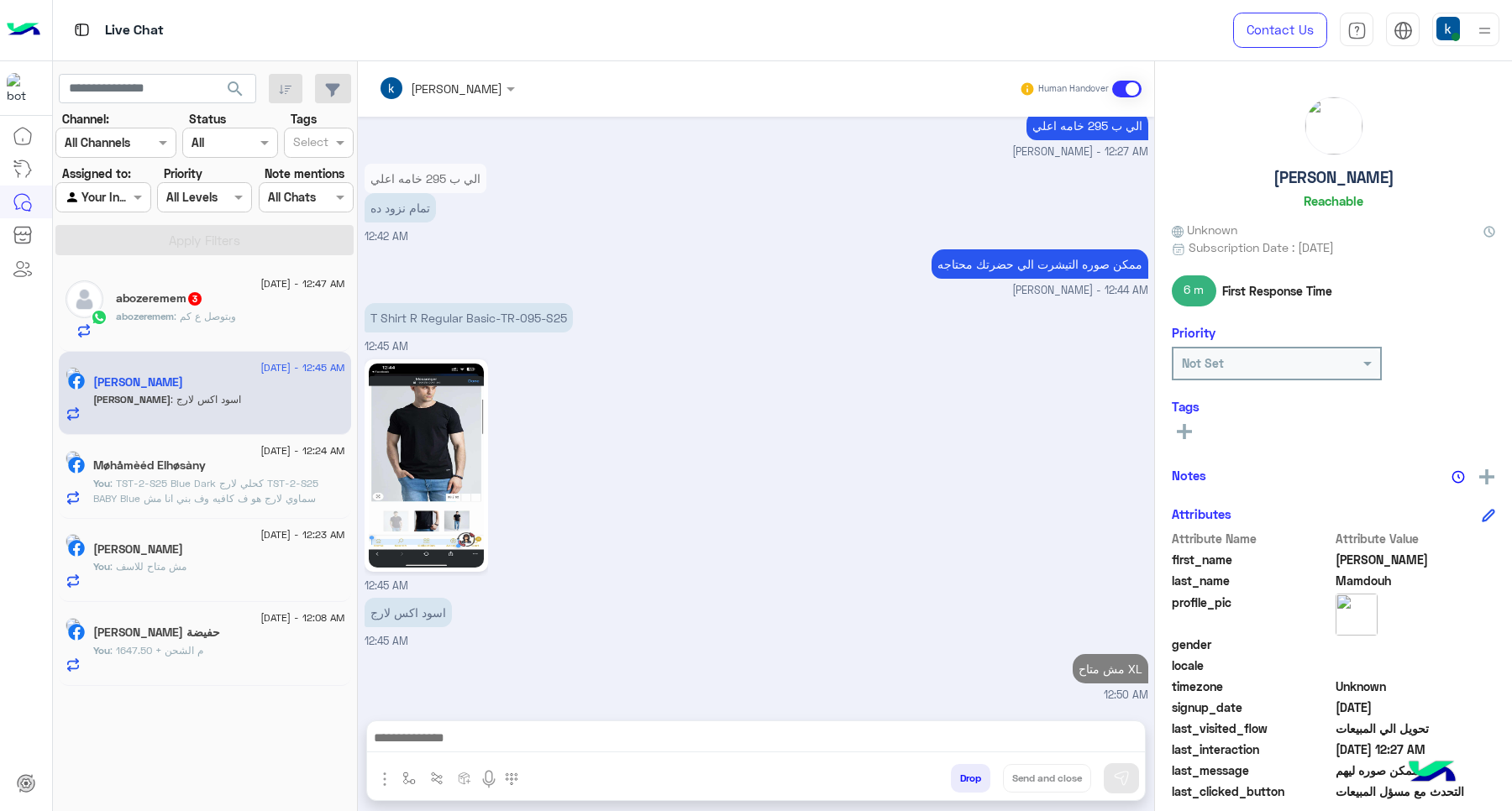
click at [248, 328] on div "abozeremem : وبتوصل ع كم" at bounding box center [230, 324] width 229 height 30
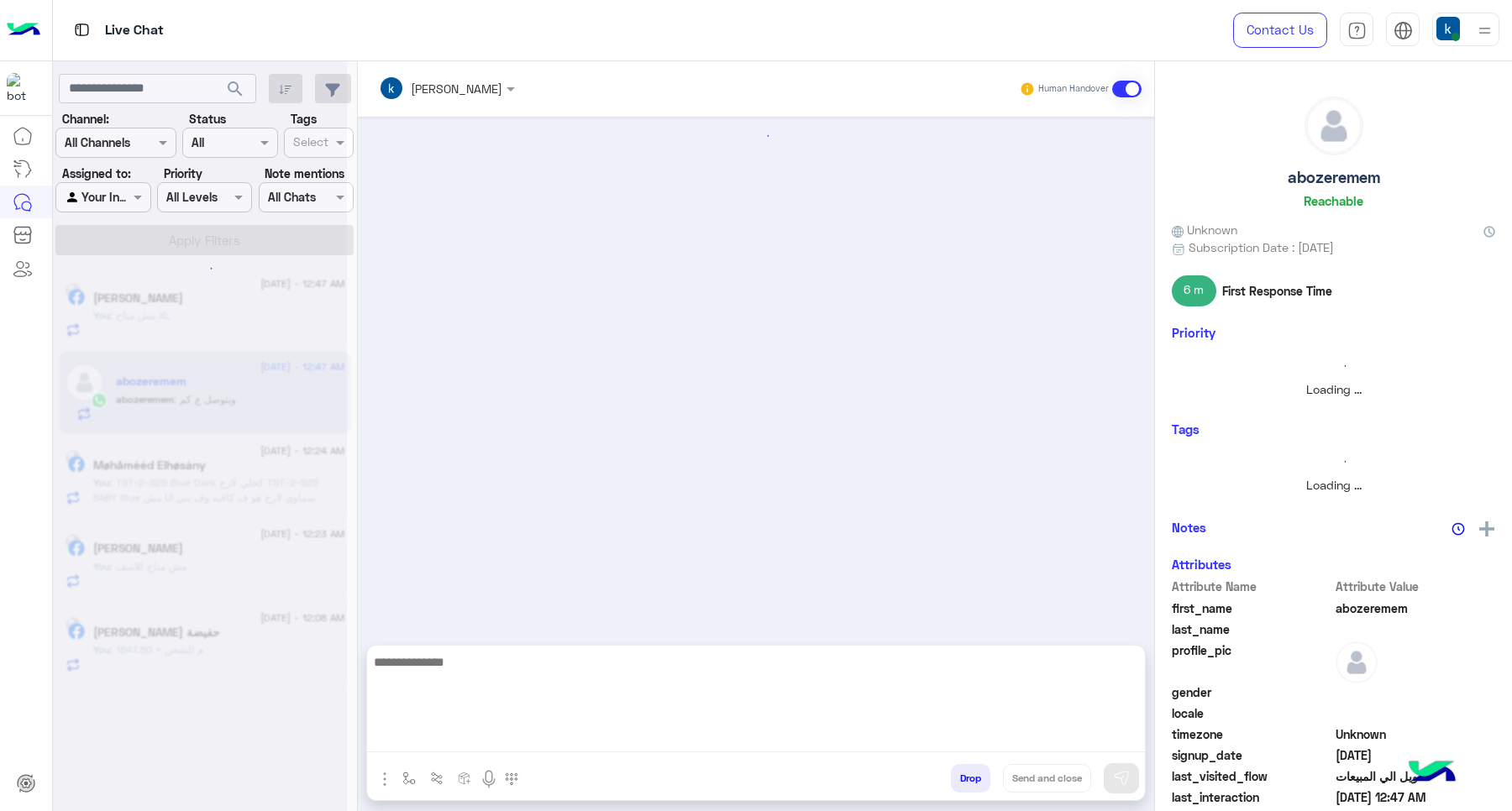
click at [551, 744] on textarea at bounding box center [756, 702] width 778 height 101
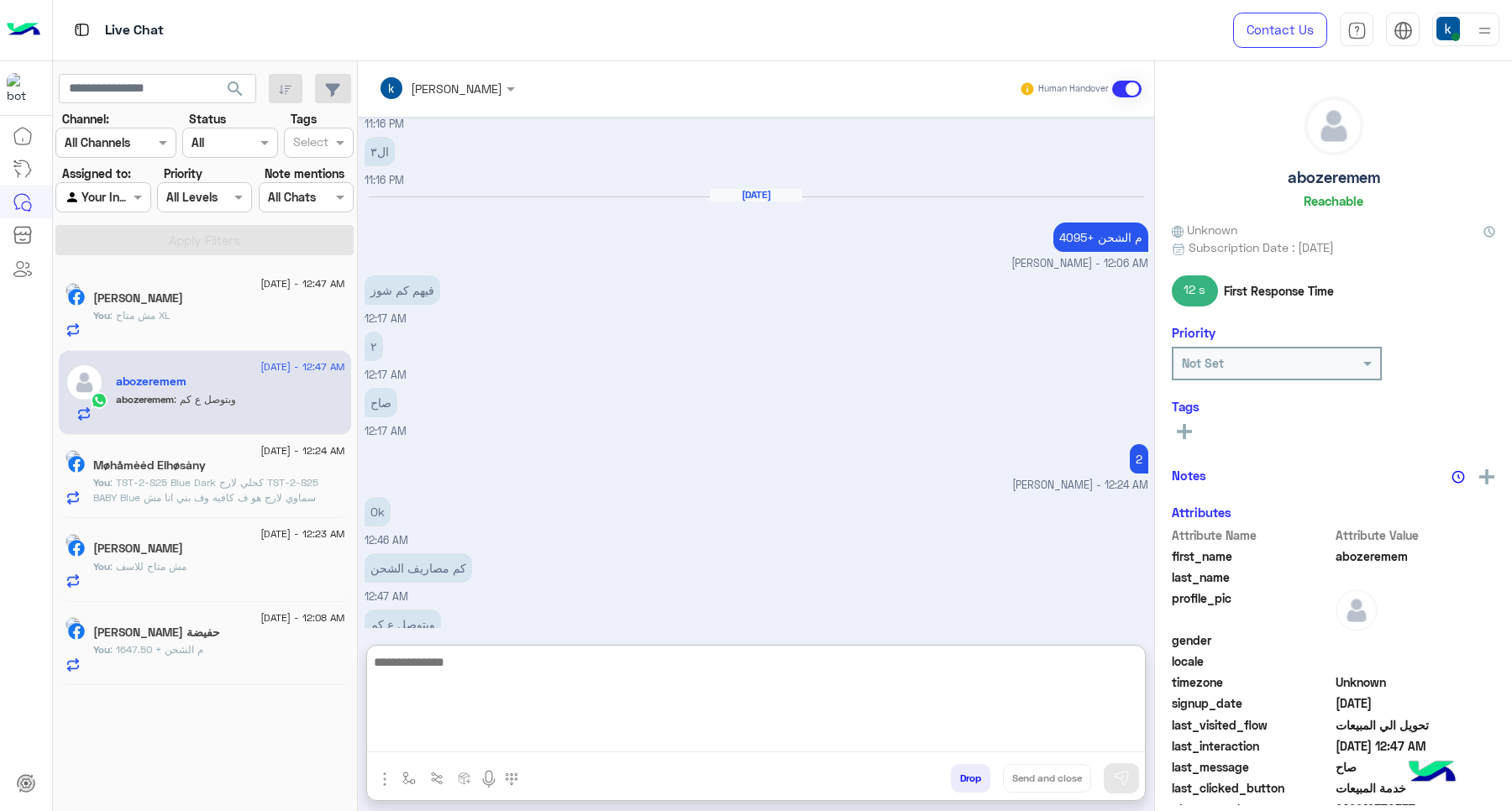
scroll to position [963, 0]
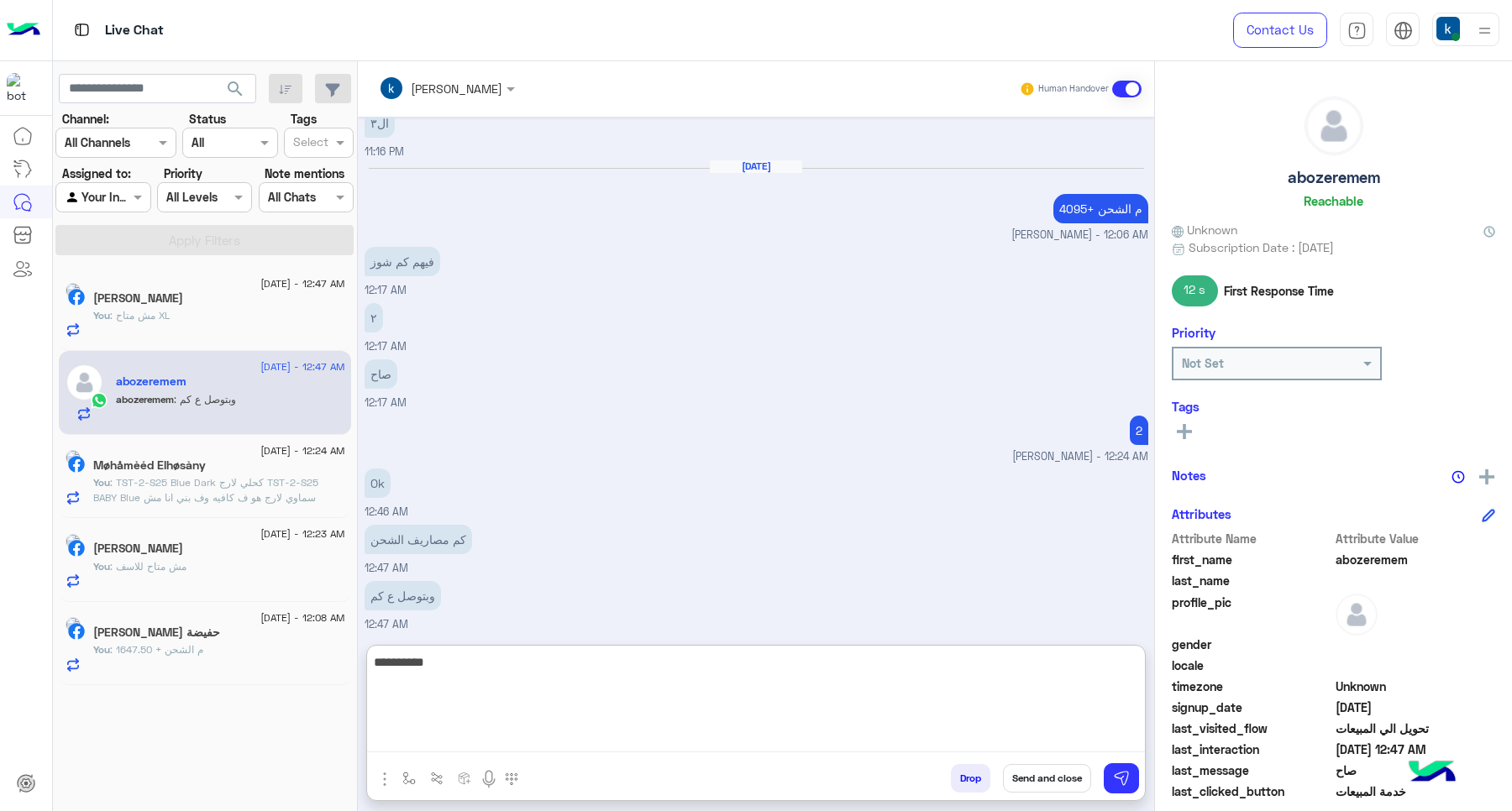
type textarea "**********"
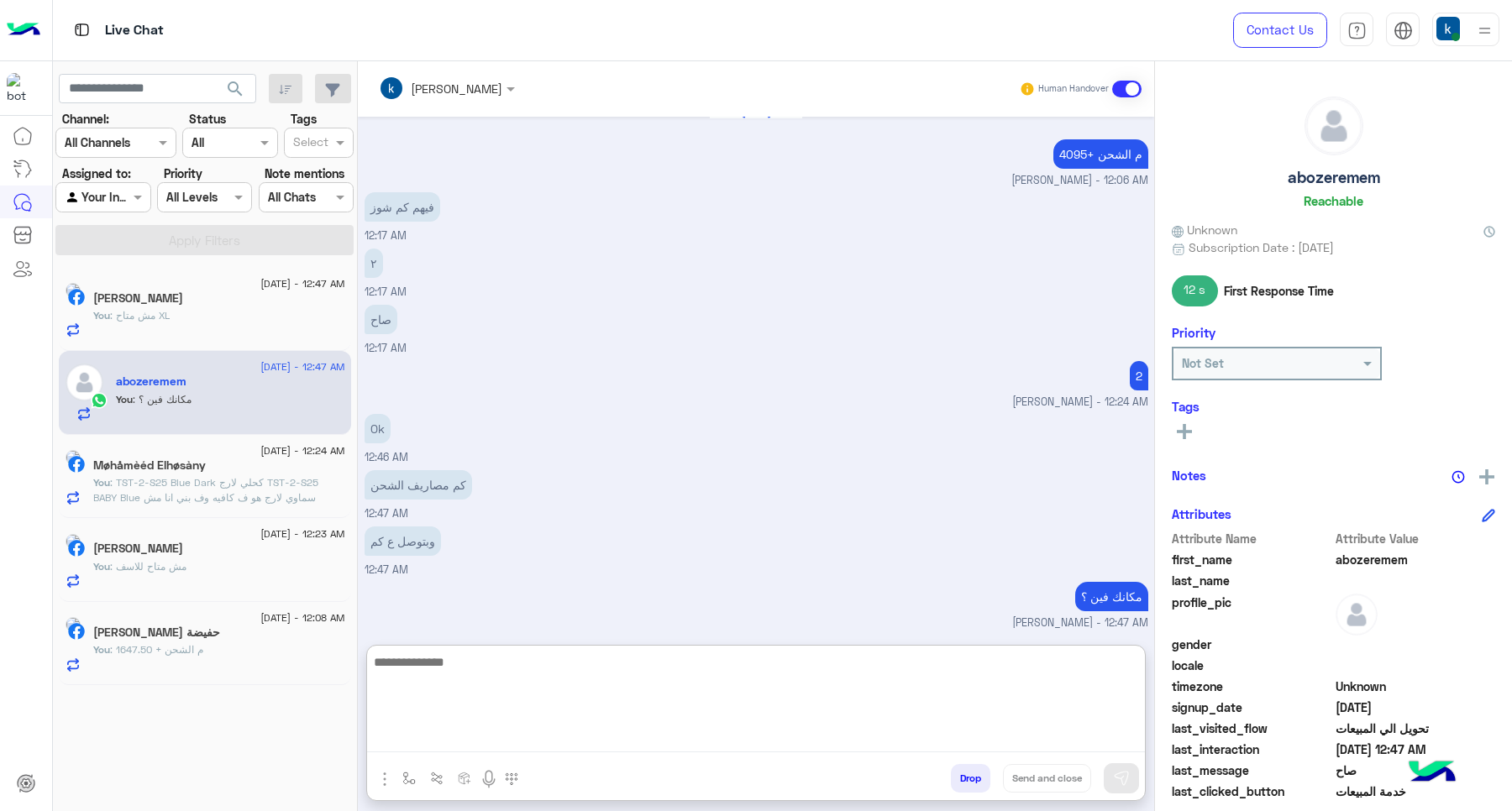
click at [456, 691] on textarea at bounding box center [756, 702] width 778 height 101
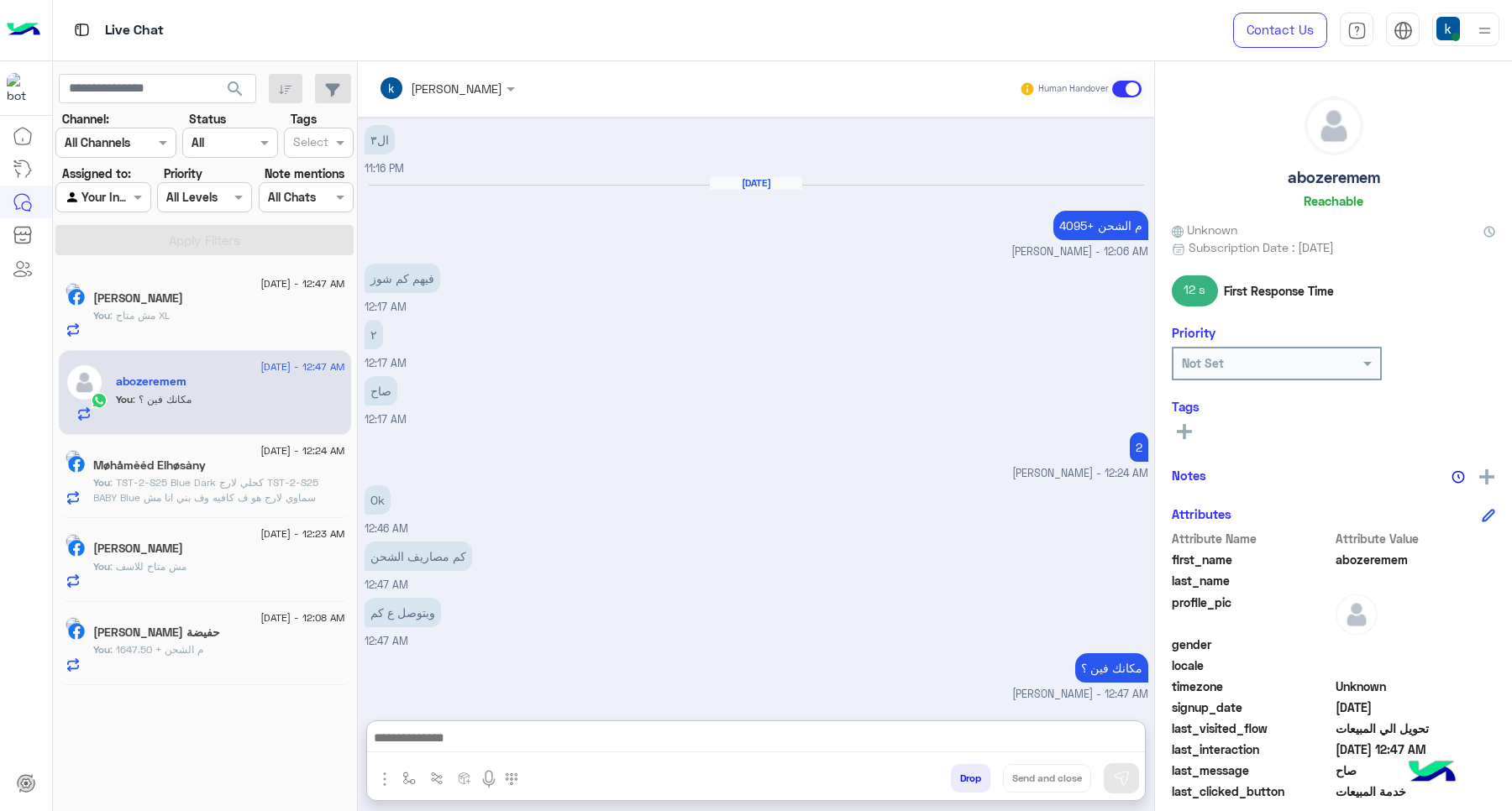
click at [261, 327] on div "You : مش متاح XL" at bounding box center [218, 323] width 252 height 30
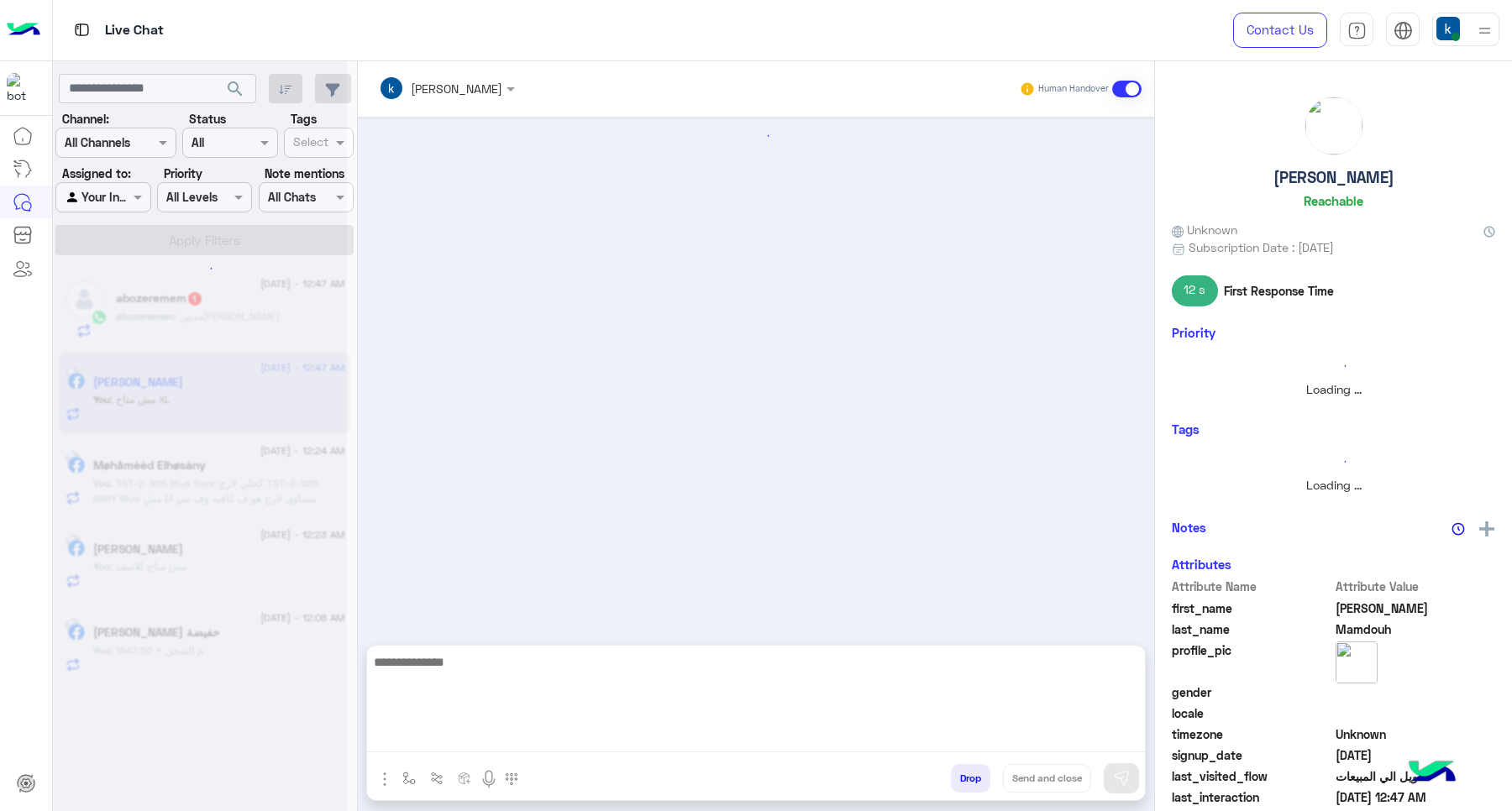
click at [484, 732] on textarea at bounding box center [756, 702] width 778 height 101
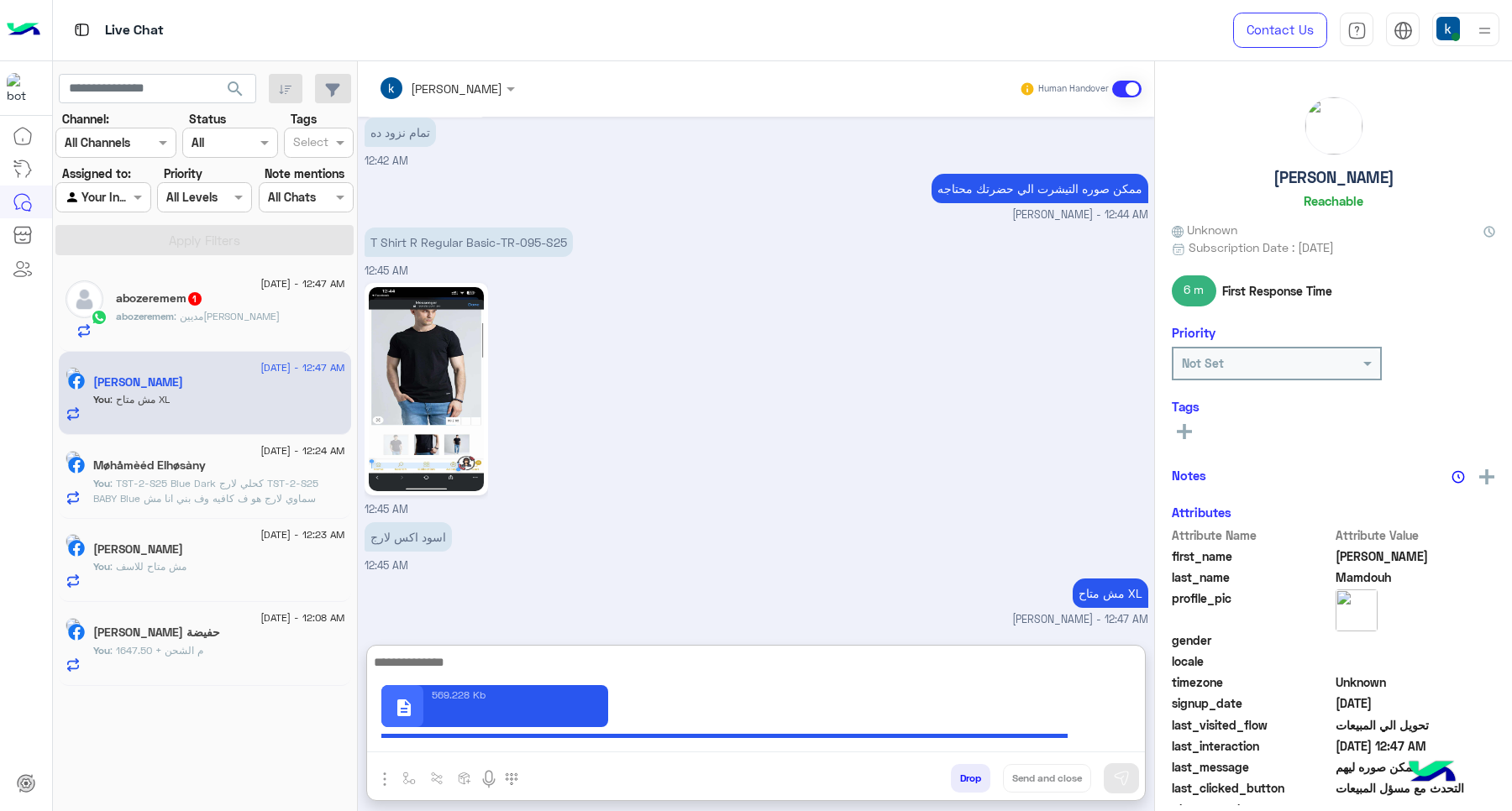
scroll to position [866, 0]
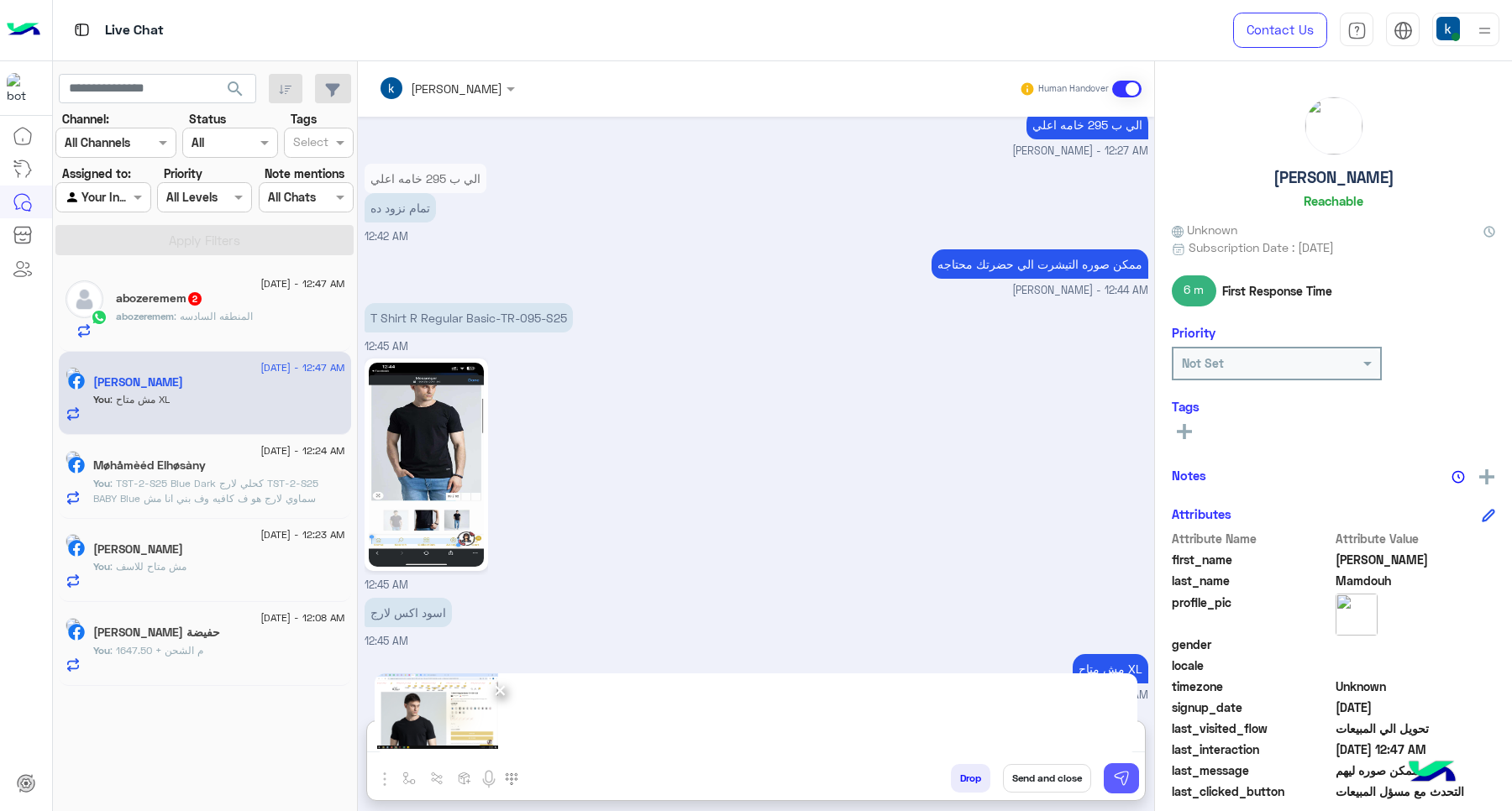
click at [1116, 779] on img at bounding box center [1121, 778] width 17 height 17
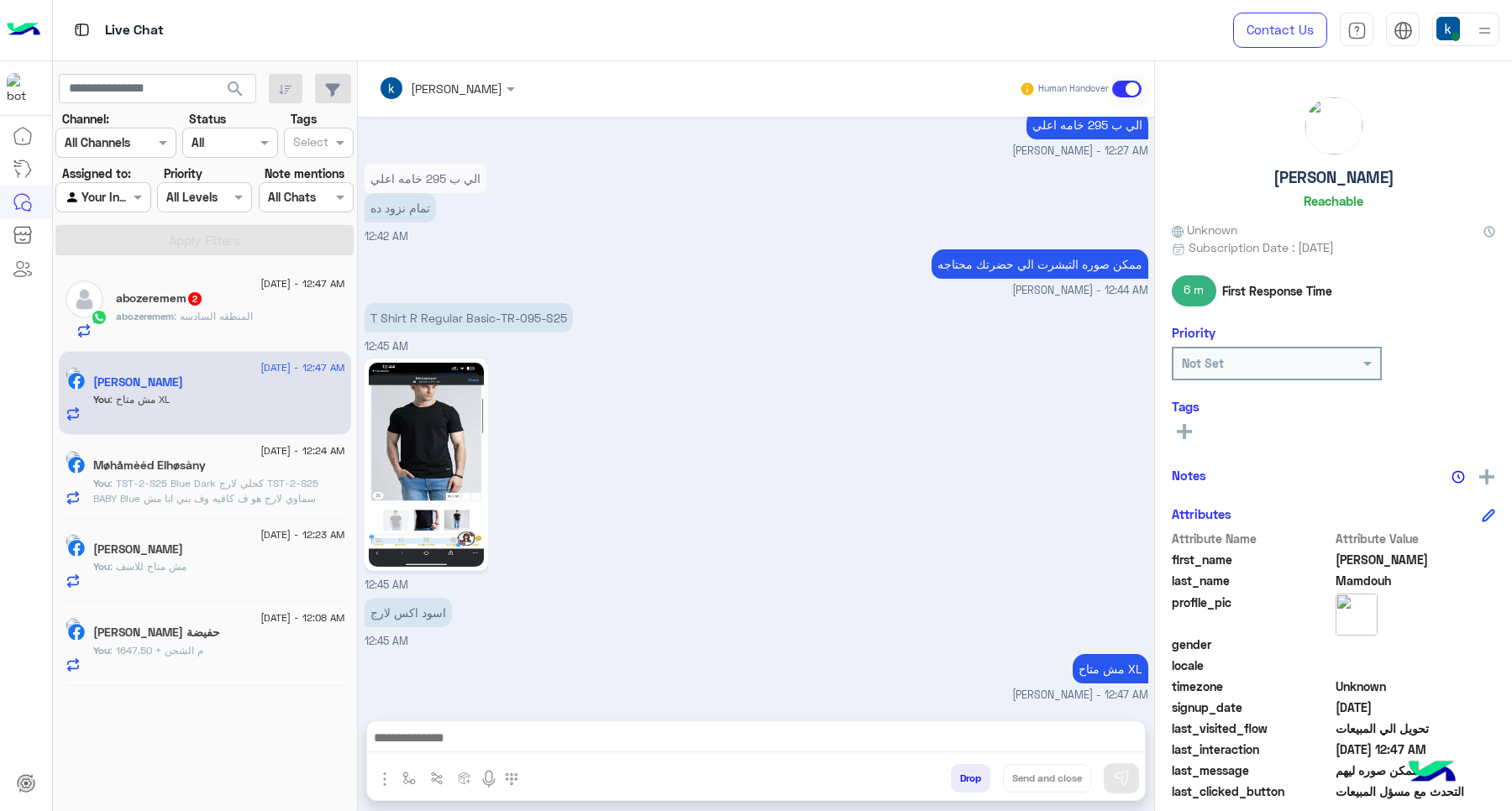
click at [635, 718] on div "khaled mohamed Human Handover Sep 13, 2025 Conversation was assigned to khaled …" at bounding box center [756, 439] width 797 height 756
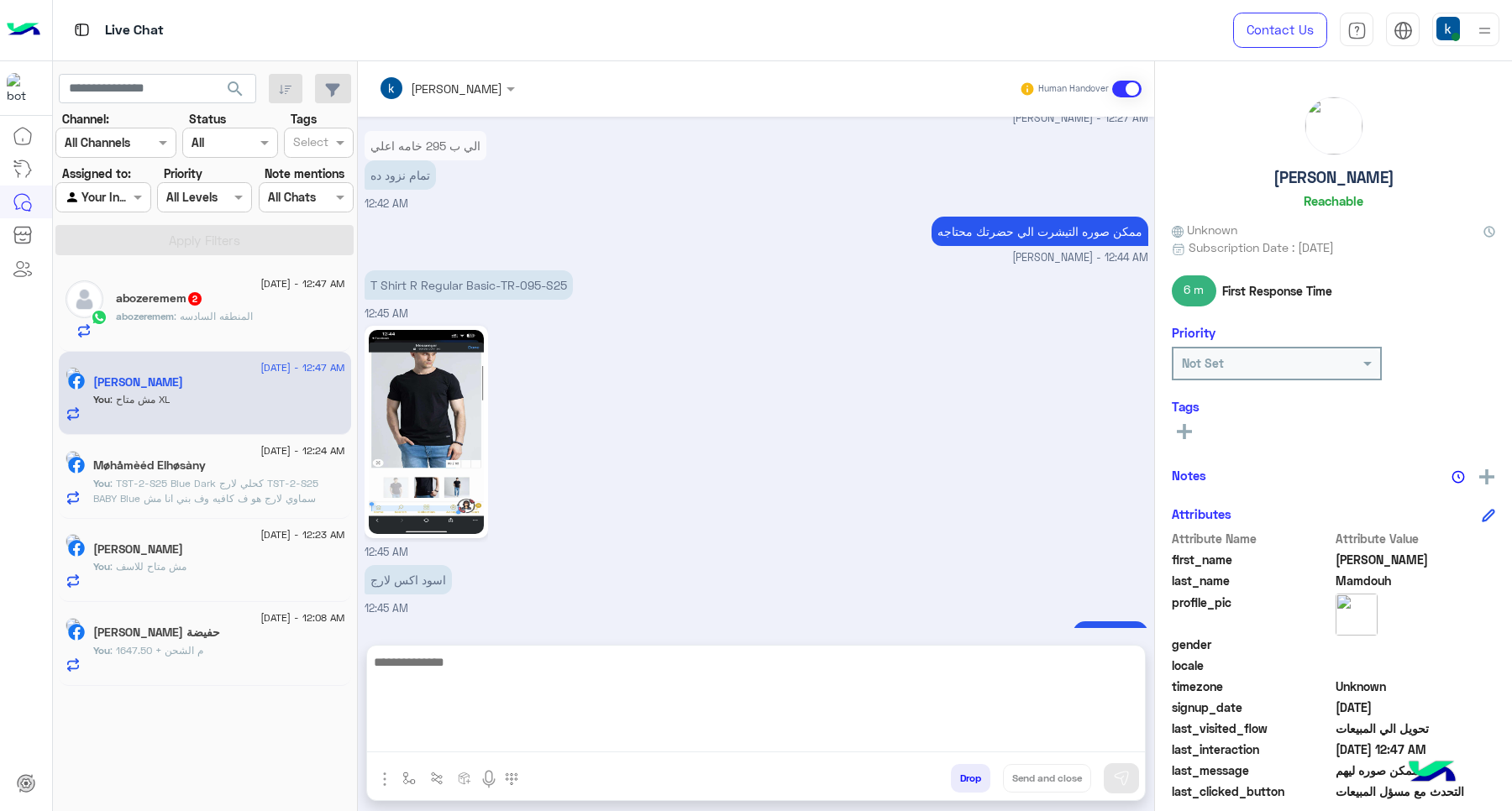
click at [634, 728] on textarea at bounding box center [756, 702] width 778 height 101
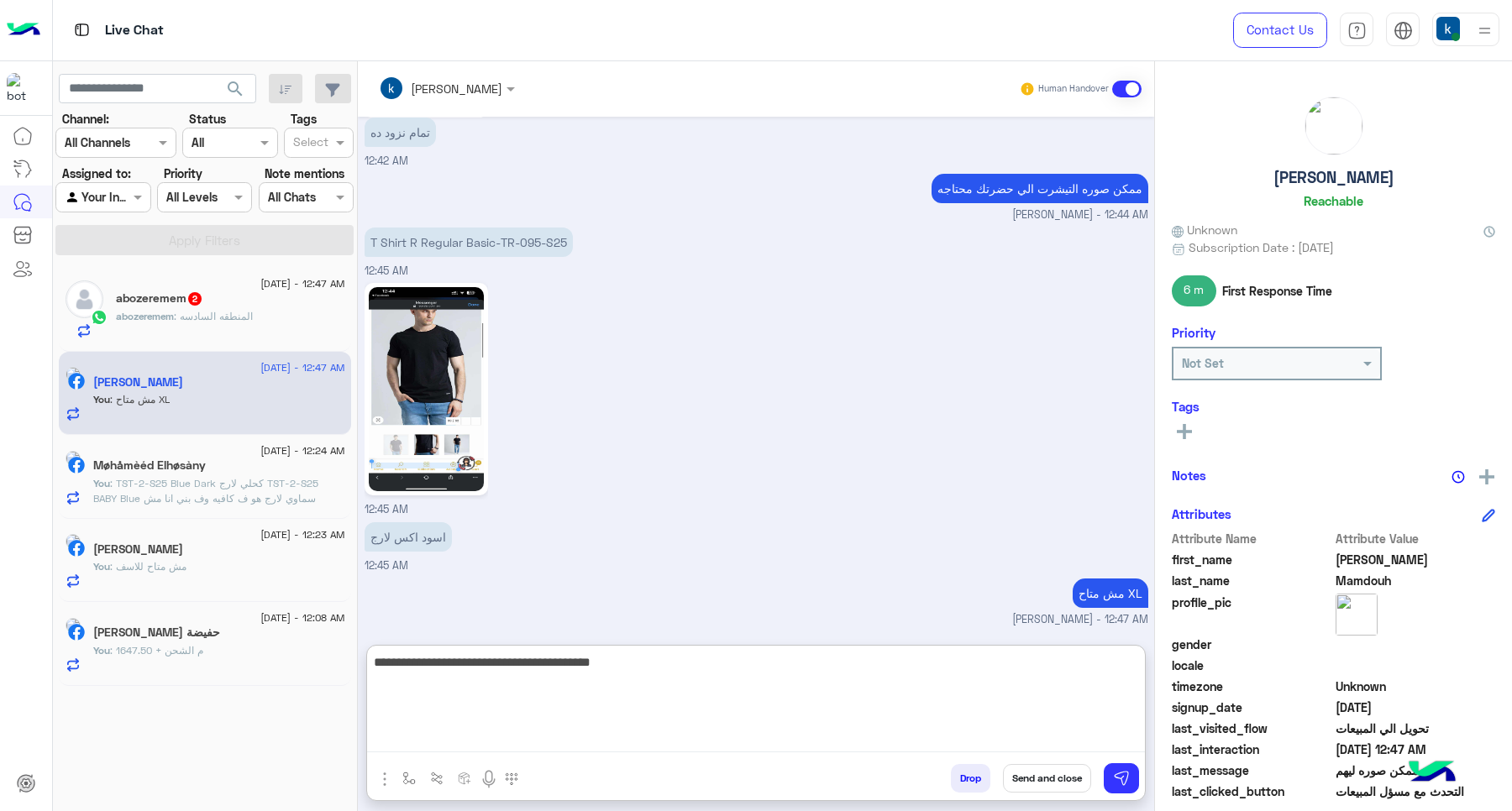
type textarea "**********"
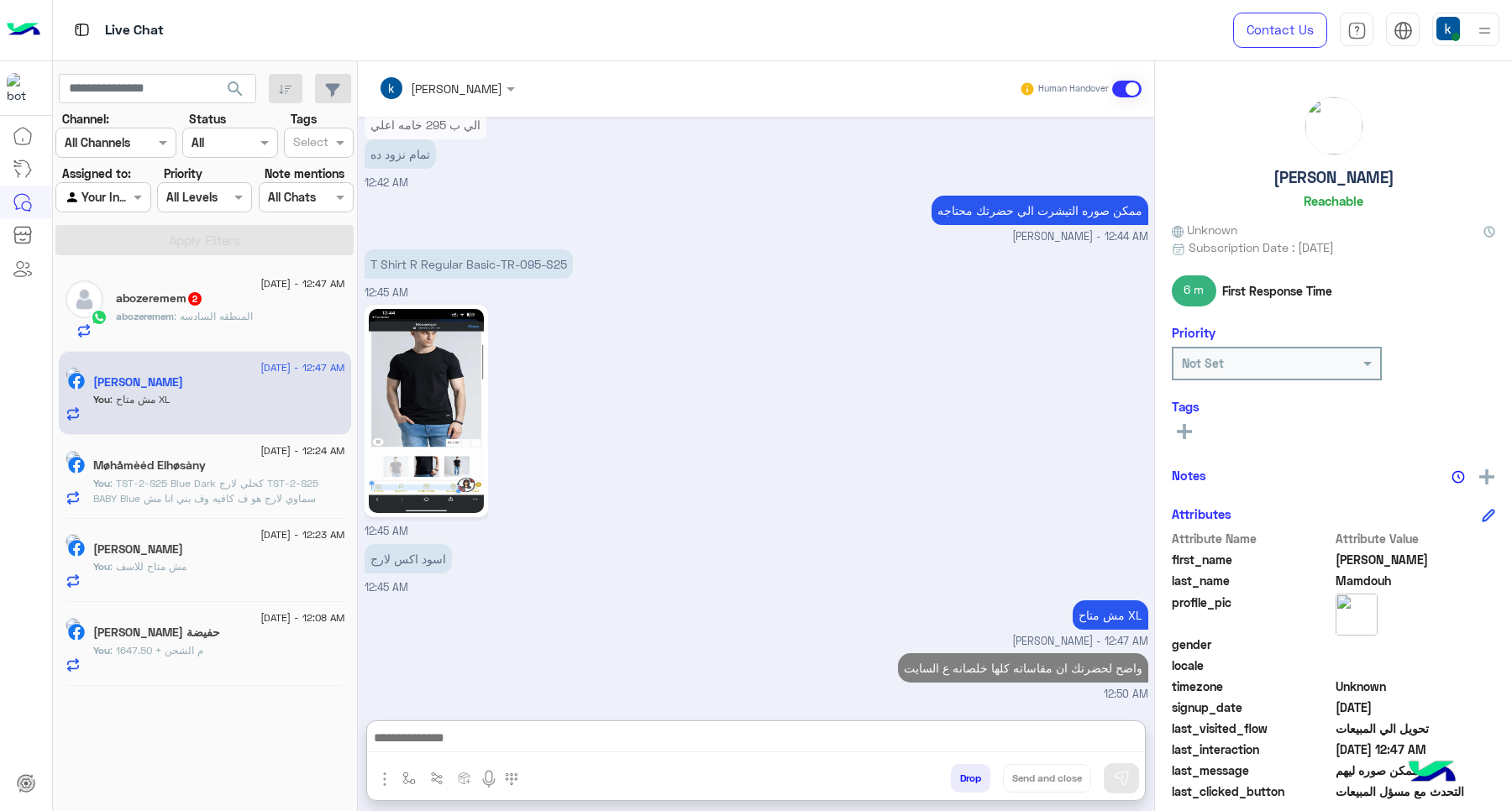
scroll to position [1147, 0]
click at [229, 322] on span ": المنطقه السادسه" at bounding box center [214, 316] width 79 height 12
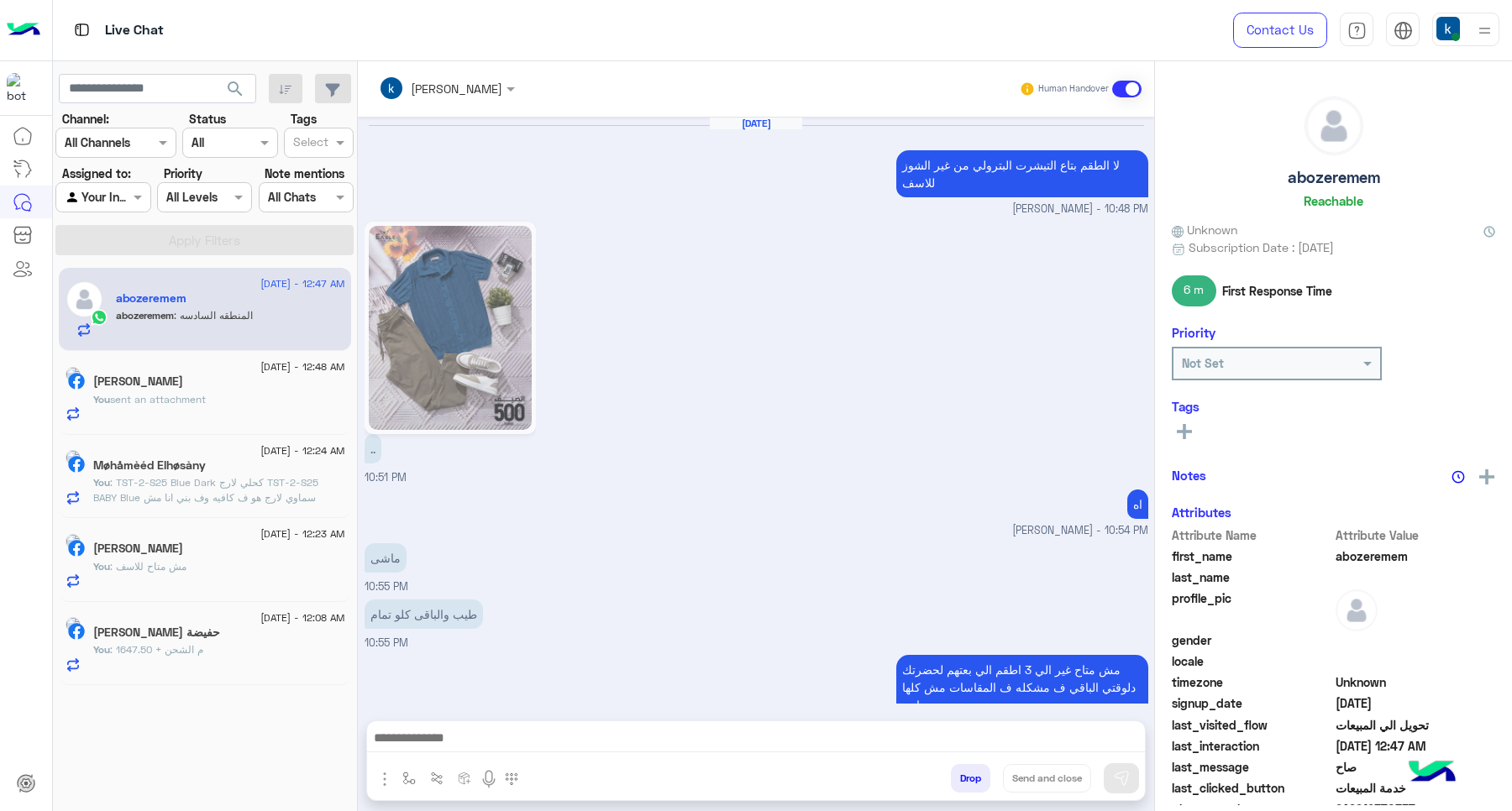
scroll to position [887, 0]
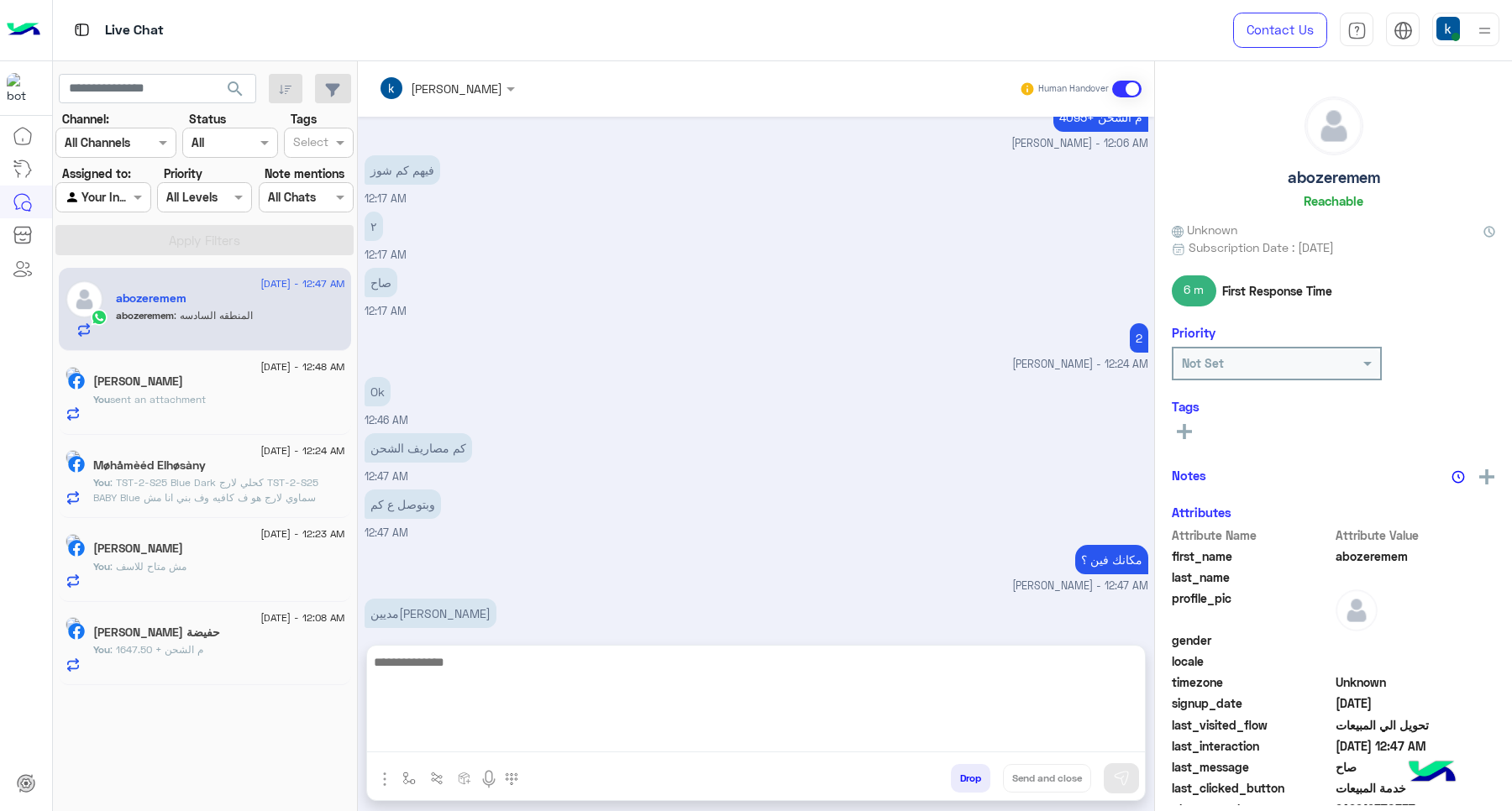
click at [483, 731] on textarea at bounding box center [756, 702] width 778 height 101
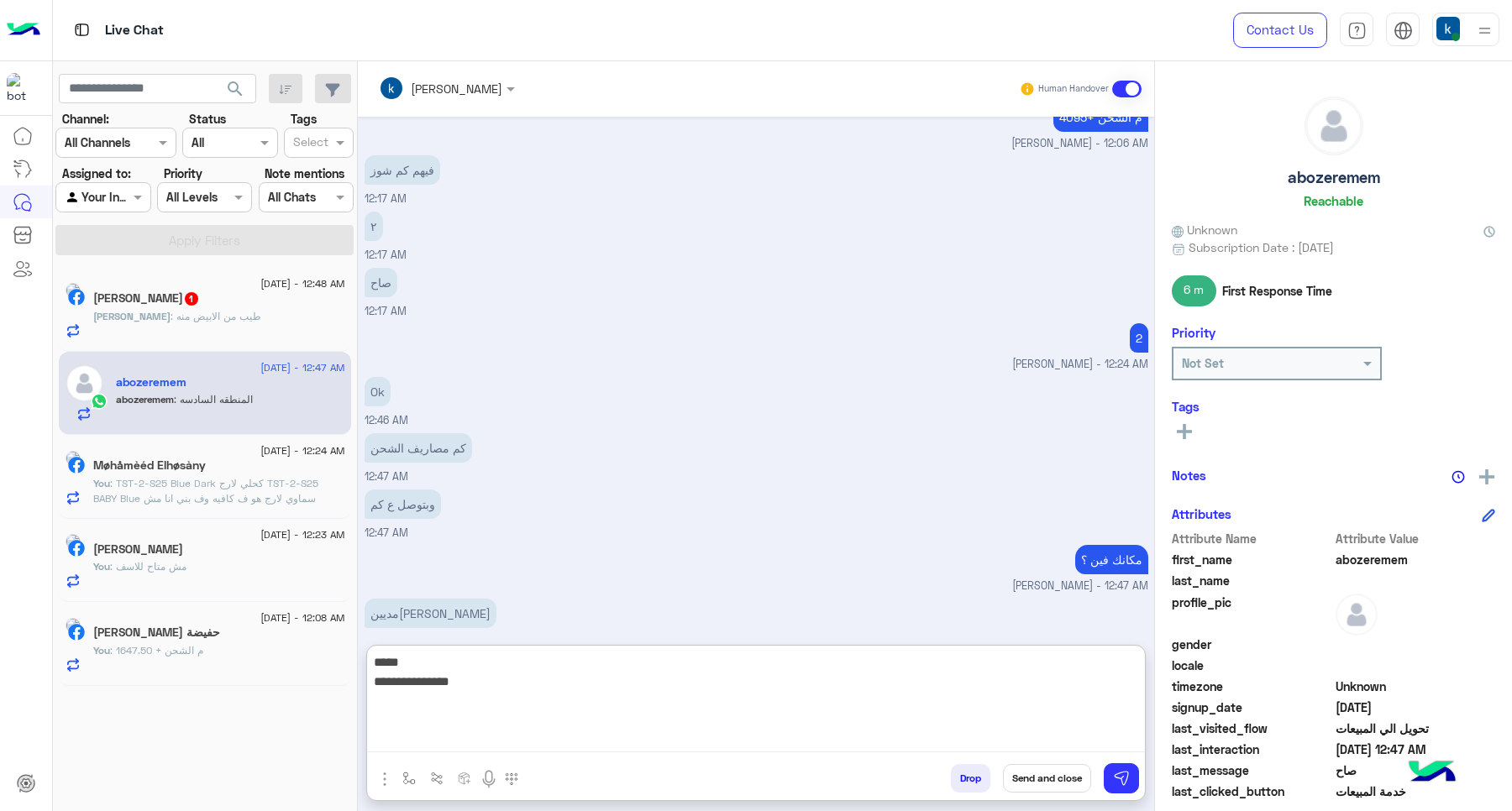
type textarea "**********"
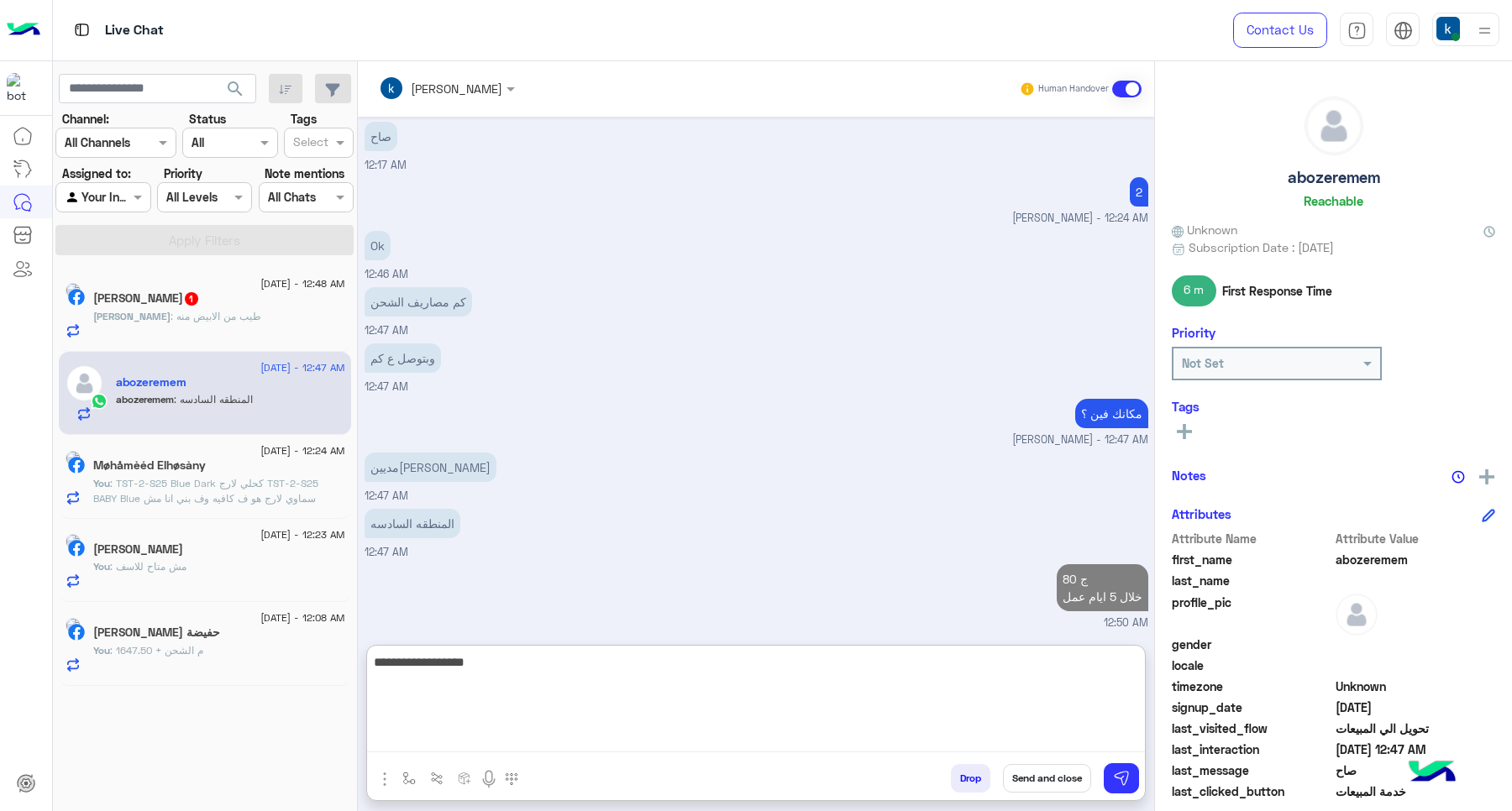
type textarea "**********"
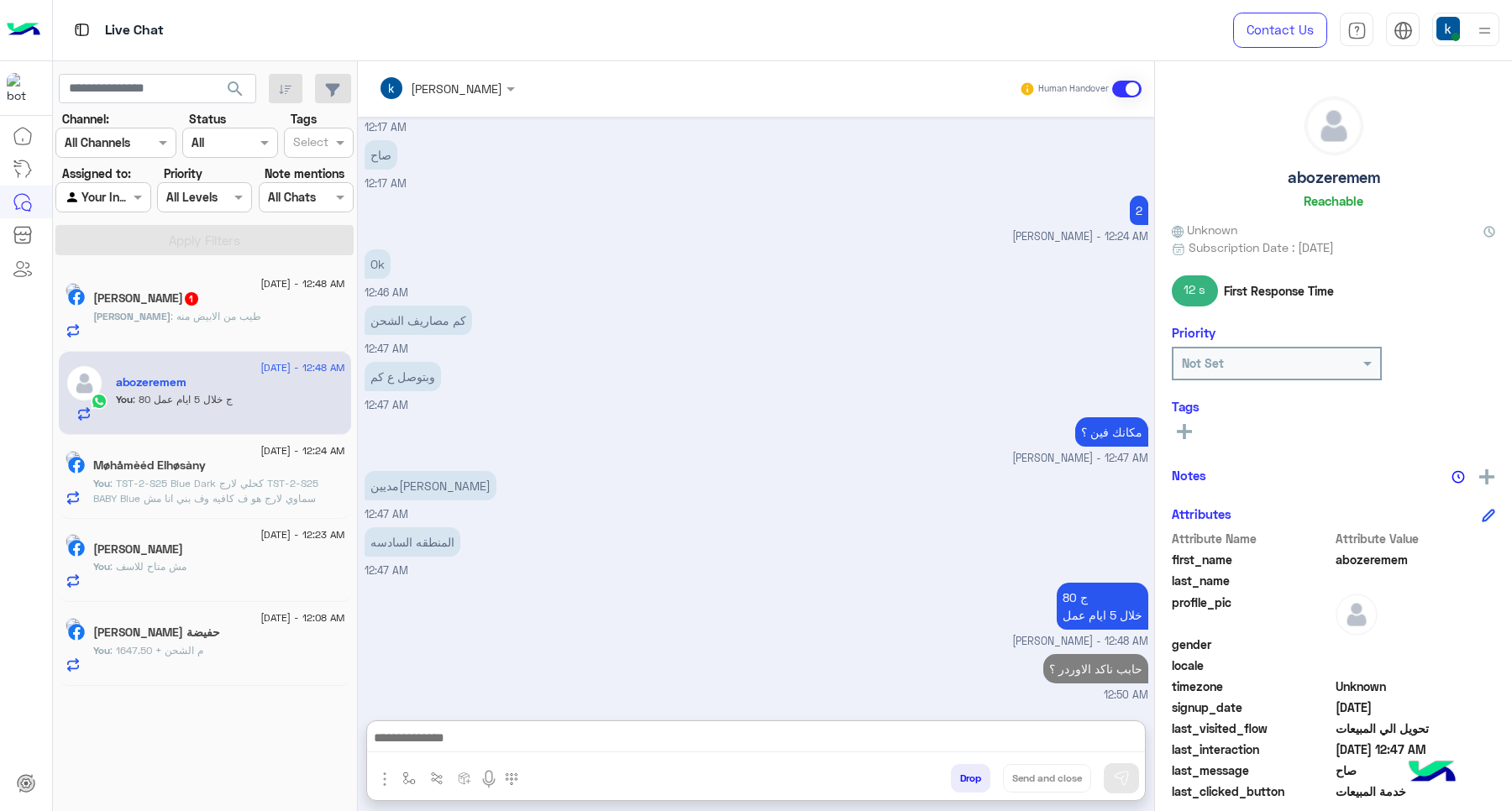
click at [222, 300] on div "Ahmed Mamdouh 1" at bounding box center [218, 300] width 252 height 17
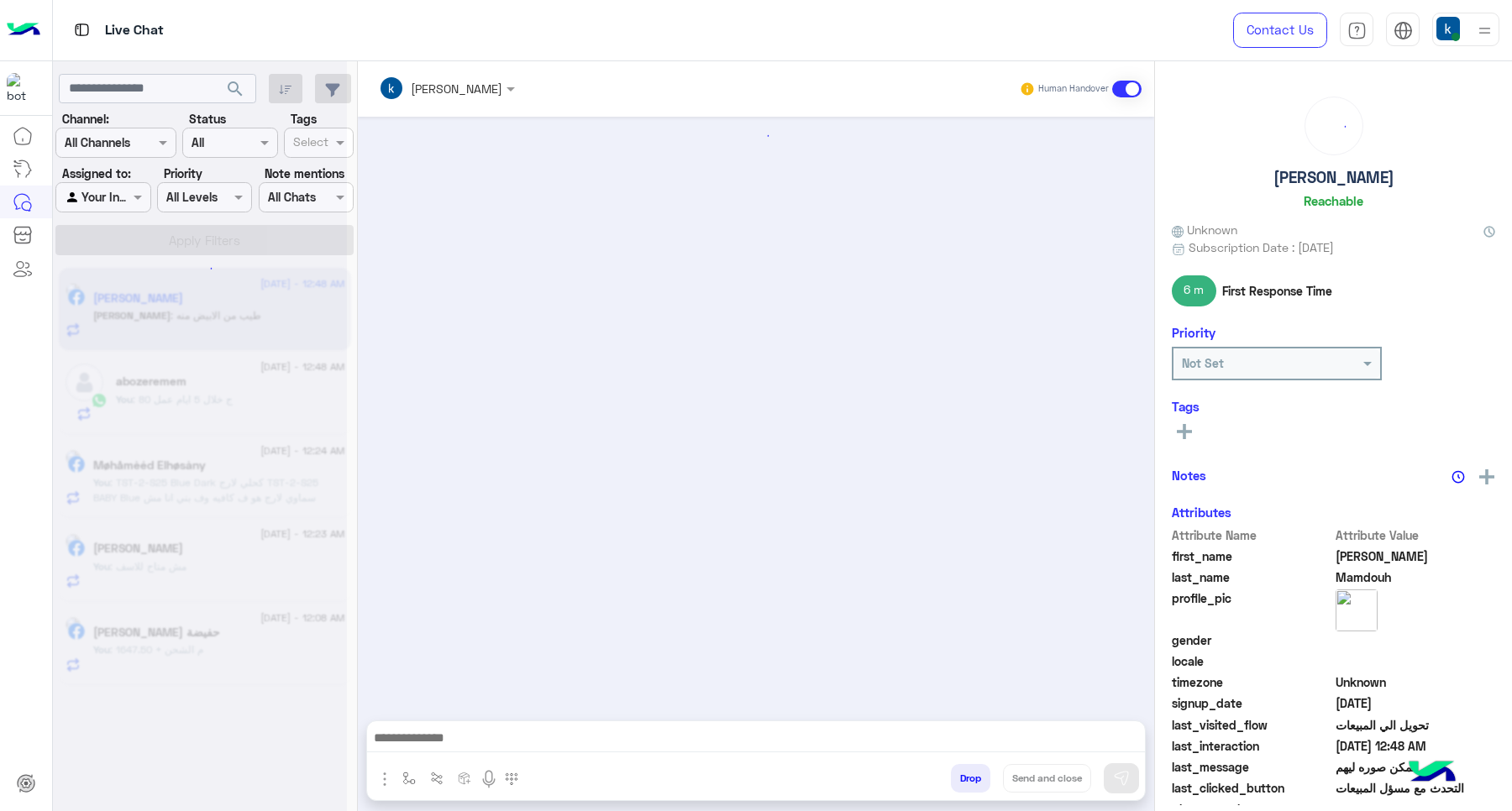
scroll to position [964, 0]
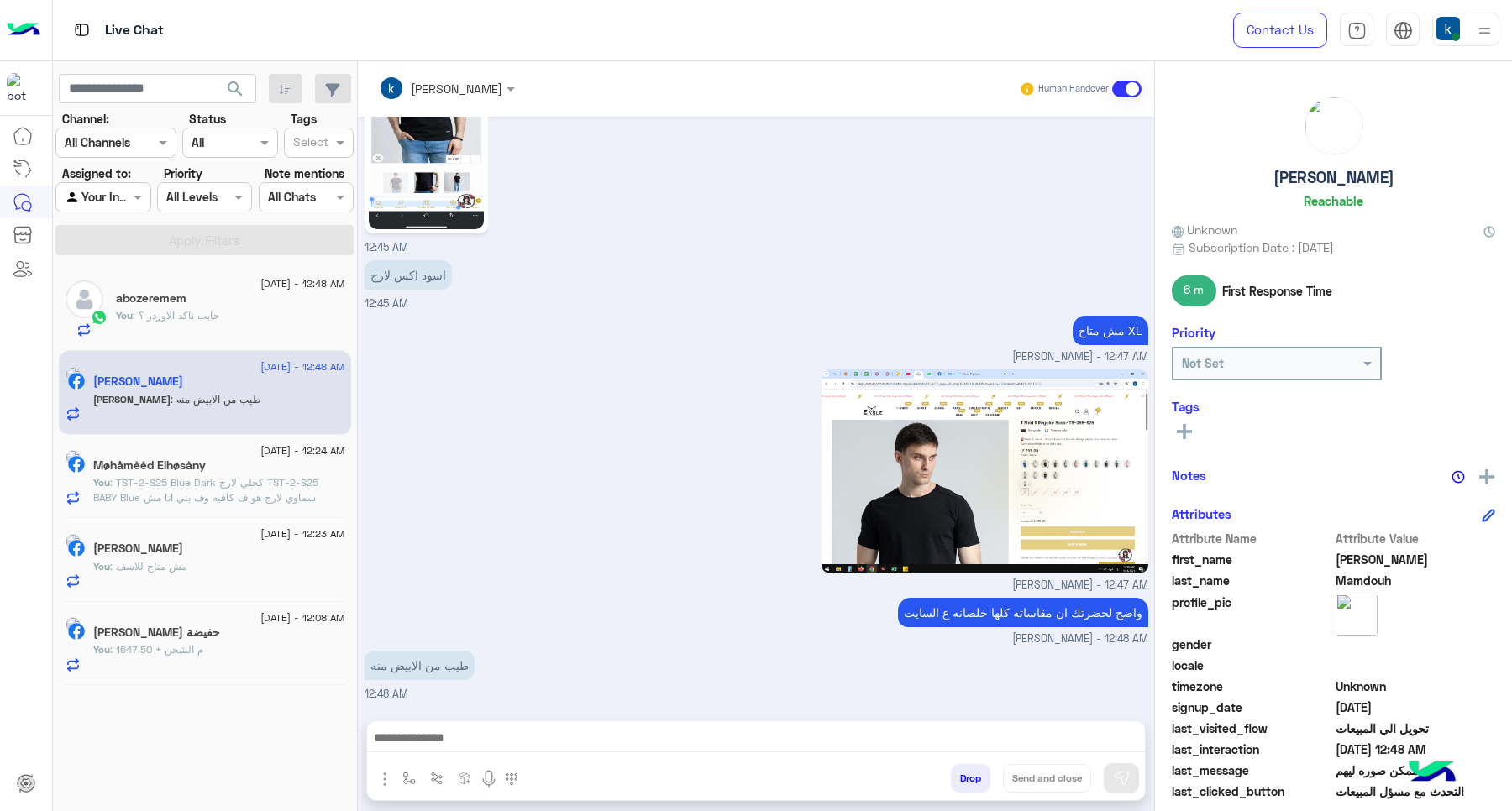
click at [481, 724] on div at bounding box center [756, 743] width 778 height 42
click at [483, 755] on div at bounding box center [756, 743] width 778 height 42
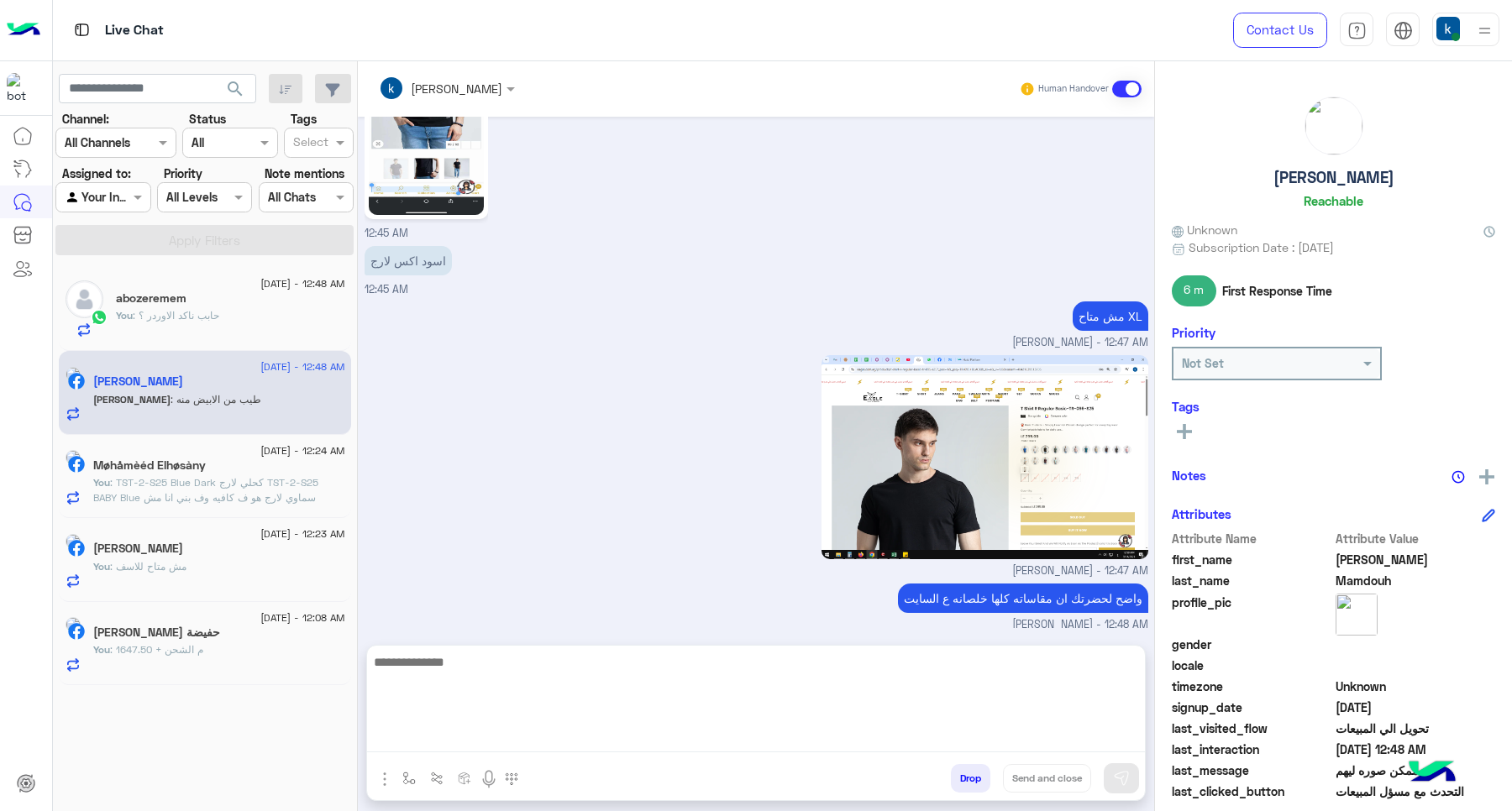
click at [467, 735] on textarea at bounding box center [756, 702] width 778 height 101
type textarea "**"
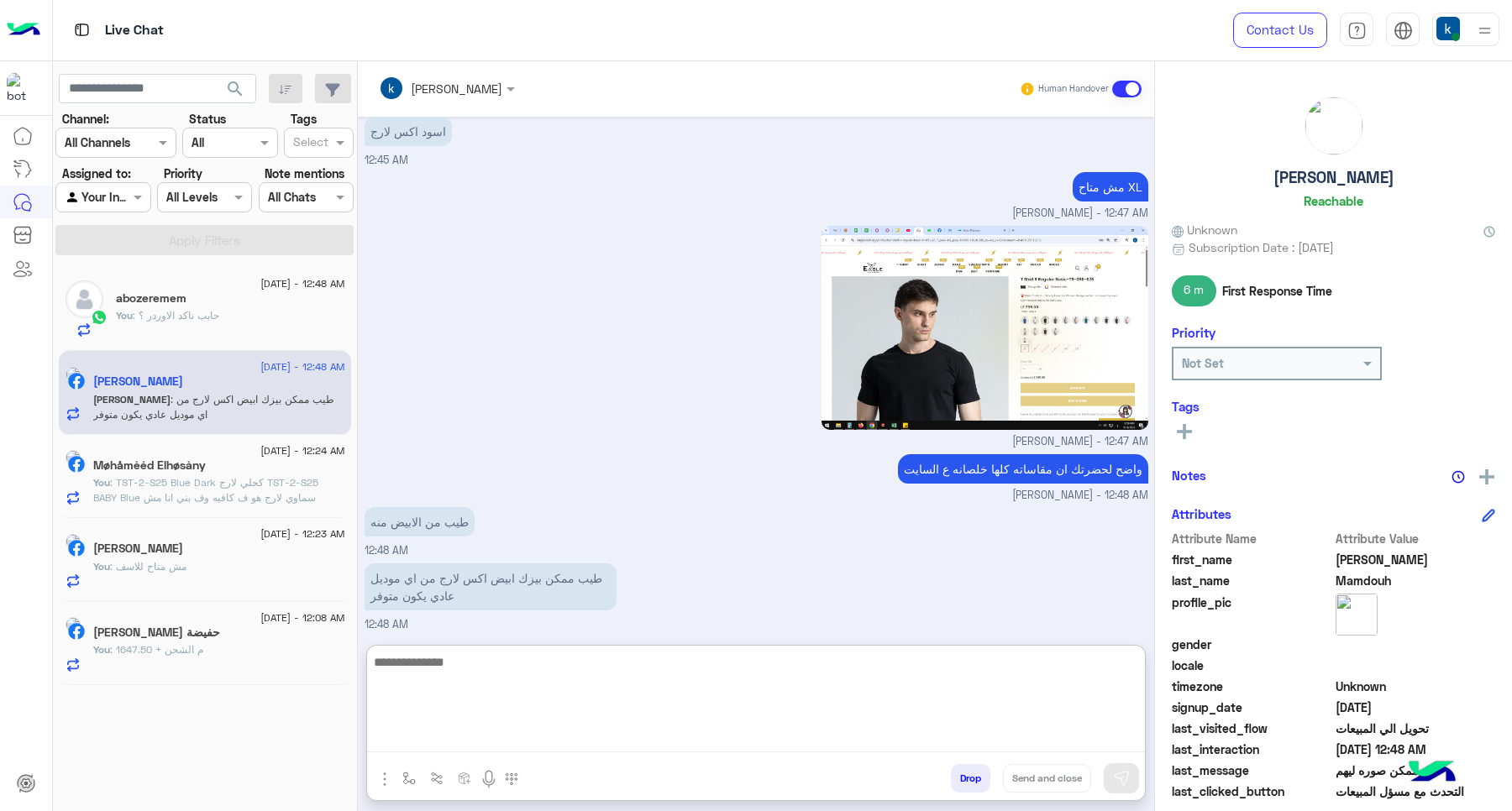
scroll to position [1167, 0]
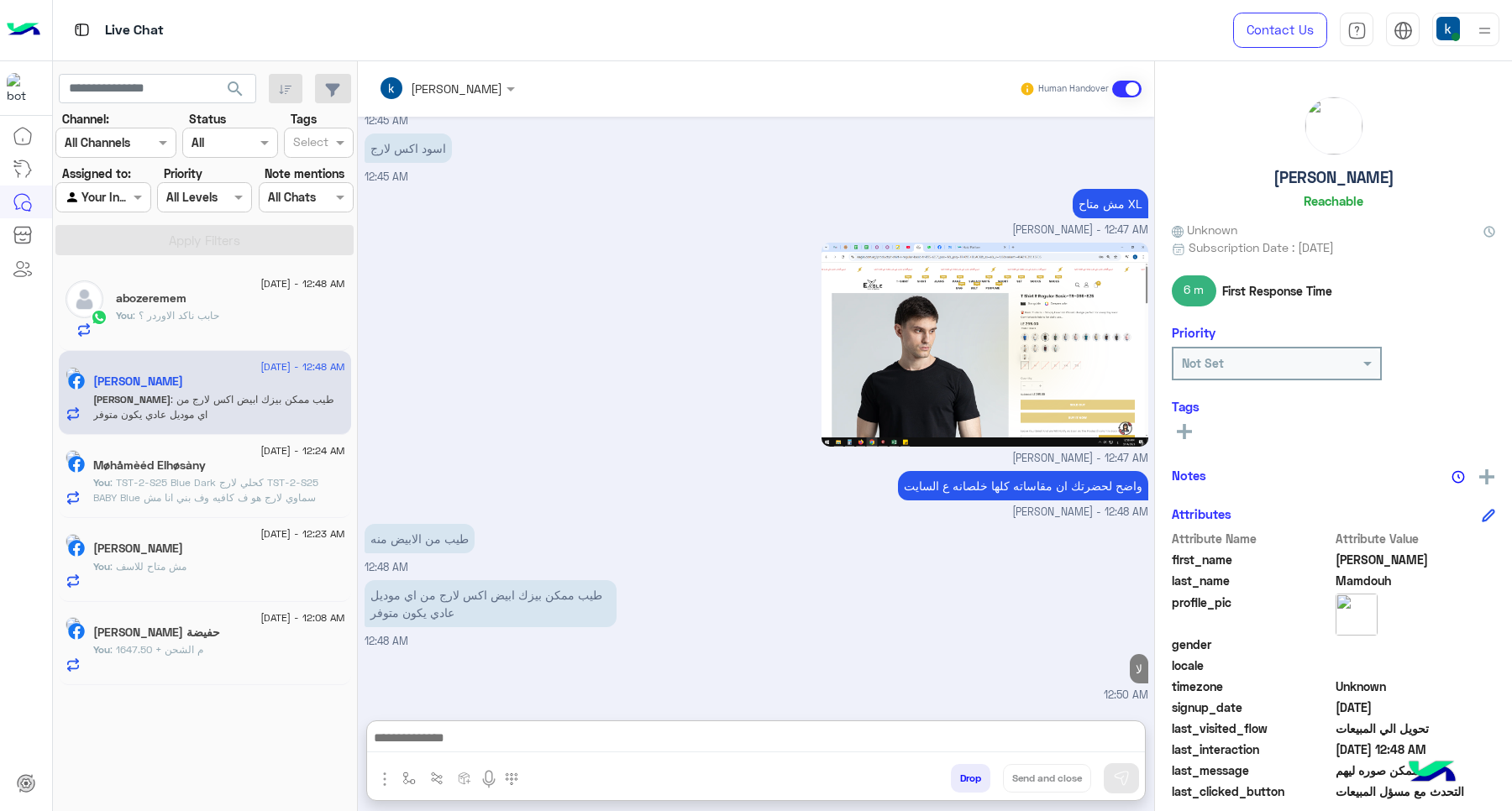
click at [157, 308] on p "You : حابب ناكد الاوردر ؟" at bounding box center [168, 316] width 103 height 15
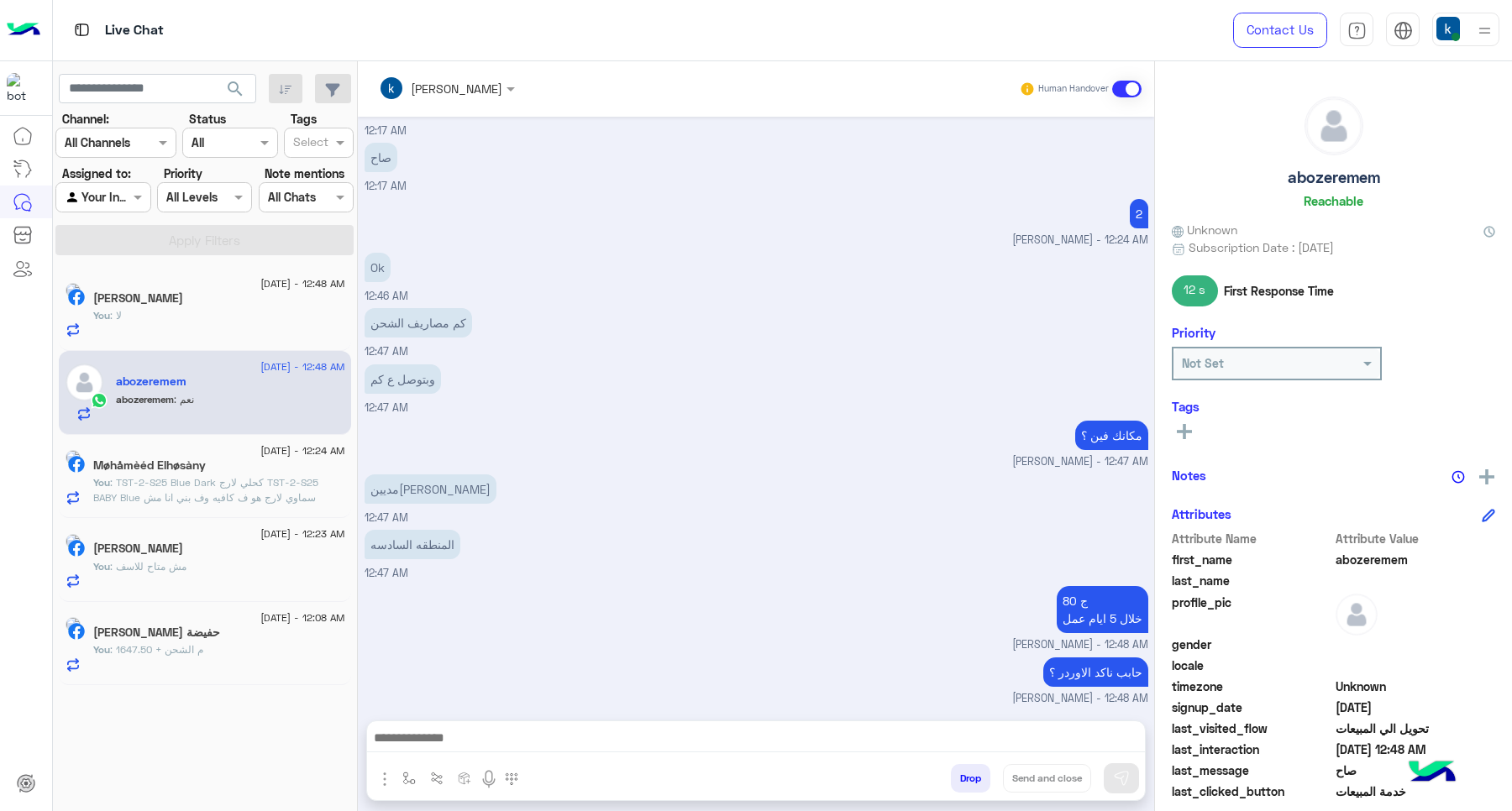
scroll to position [756, 0]
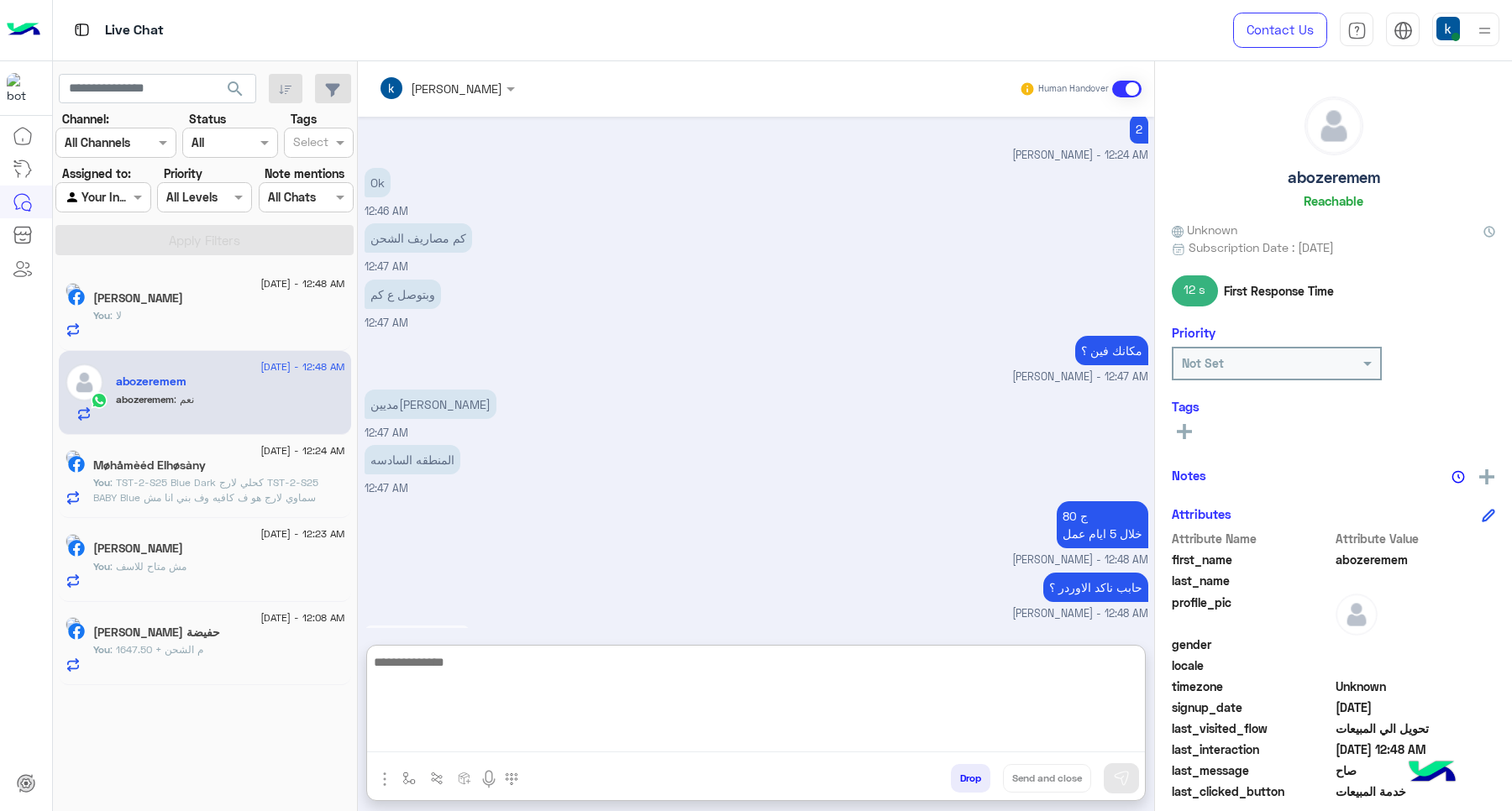
click at [522, 739] on textarea at bounding box center [756, 702] width 778 height 101
paste textarea "**********"
type textarea "**********"
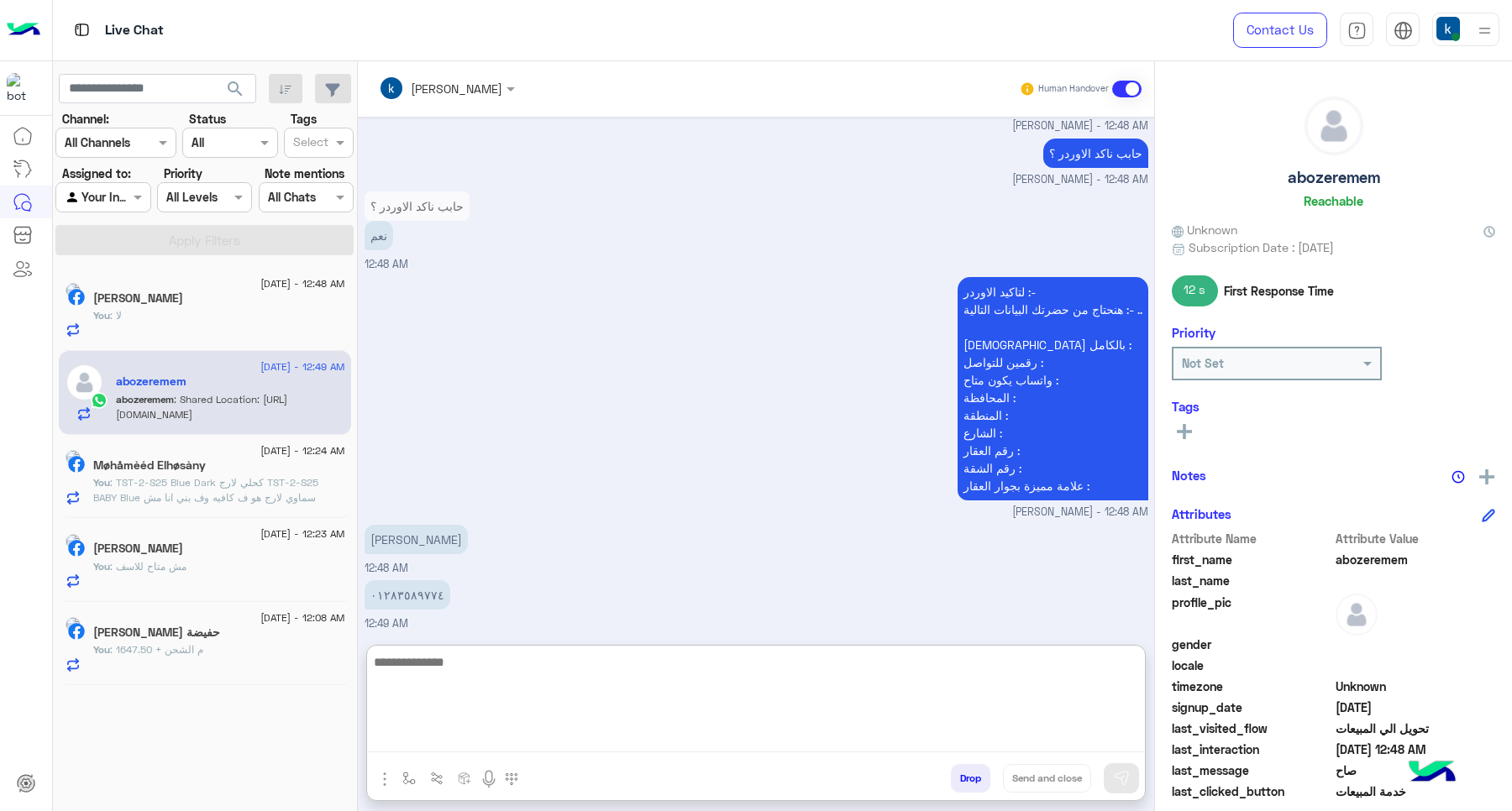
scroll to position [1282, 0]
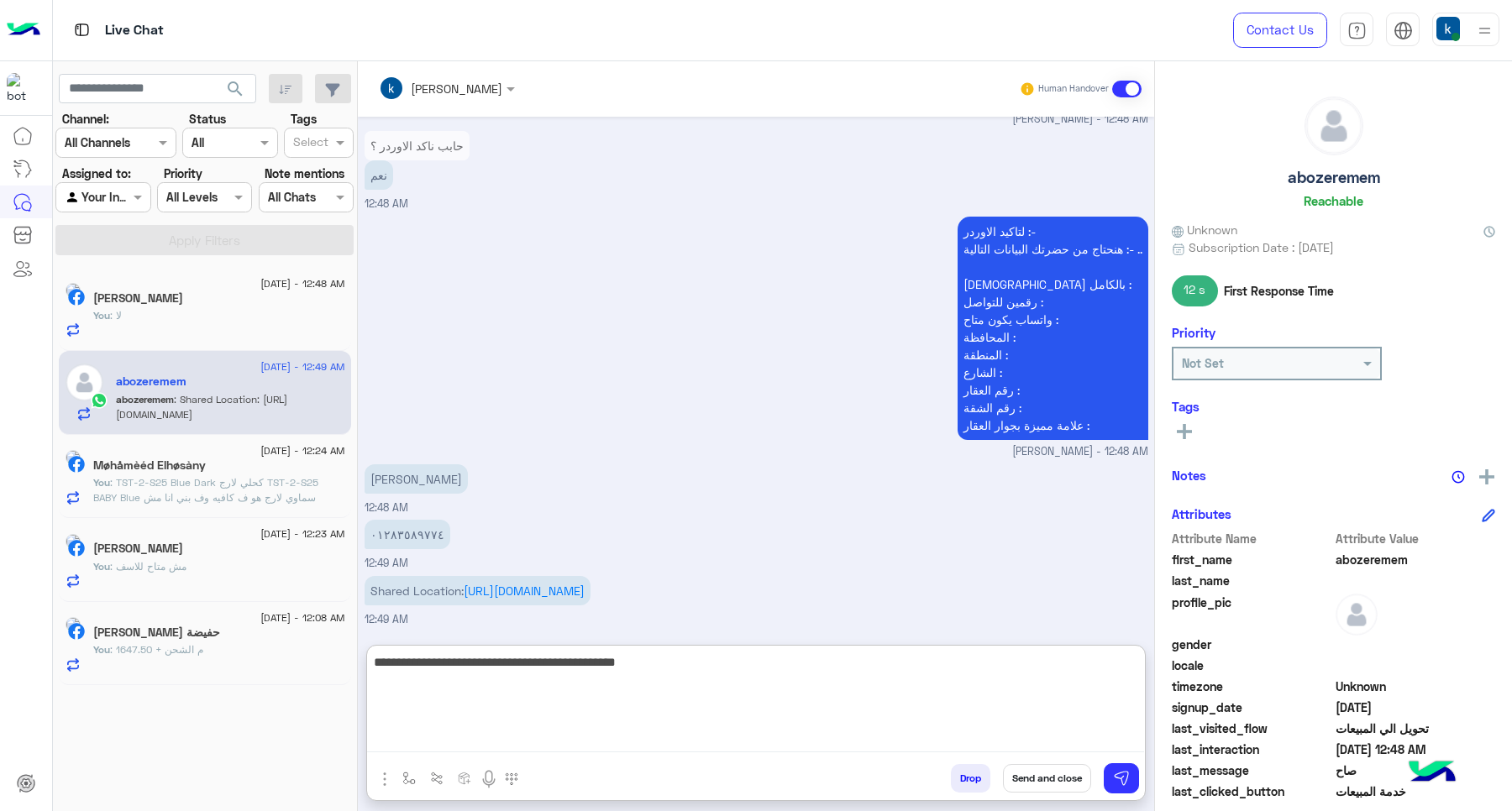
type textarea "**********"
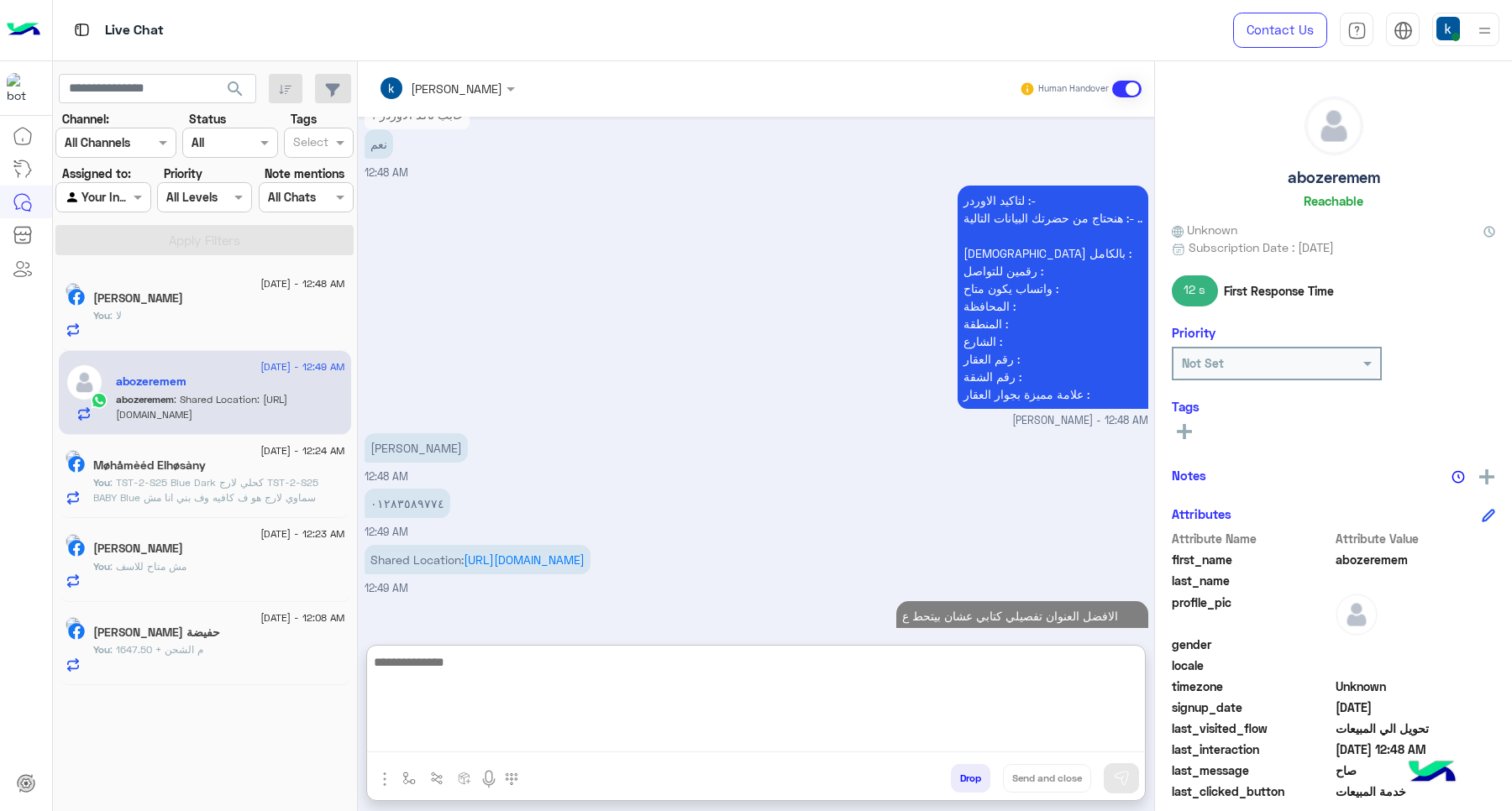
scroll to position [1353, 0]
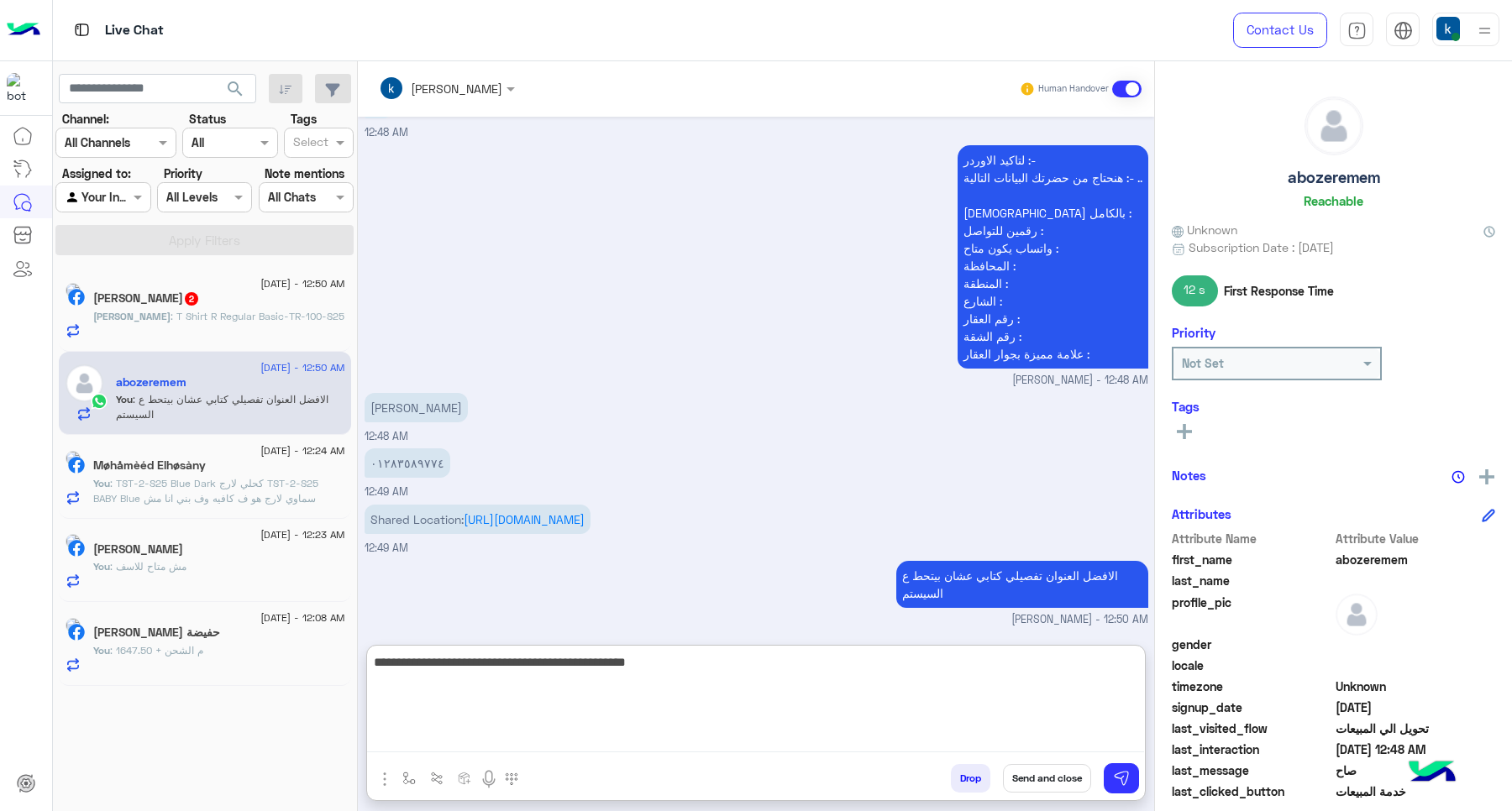
type textarea "**********"
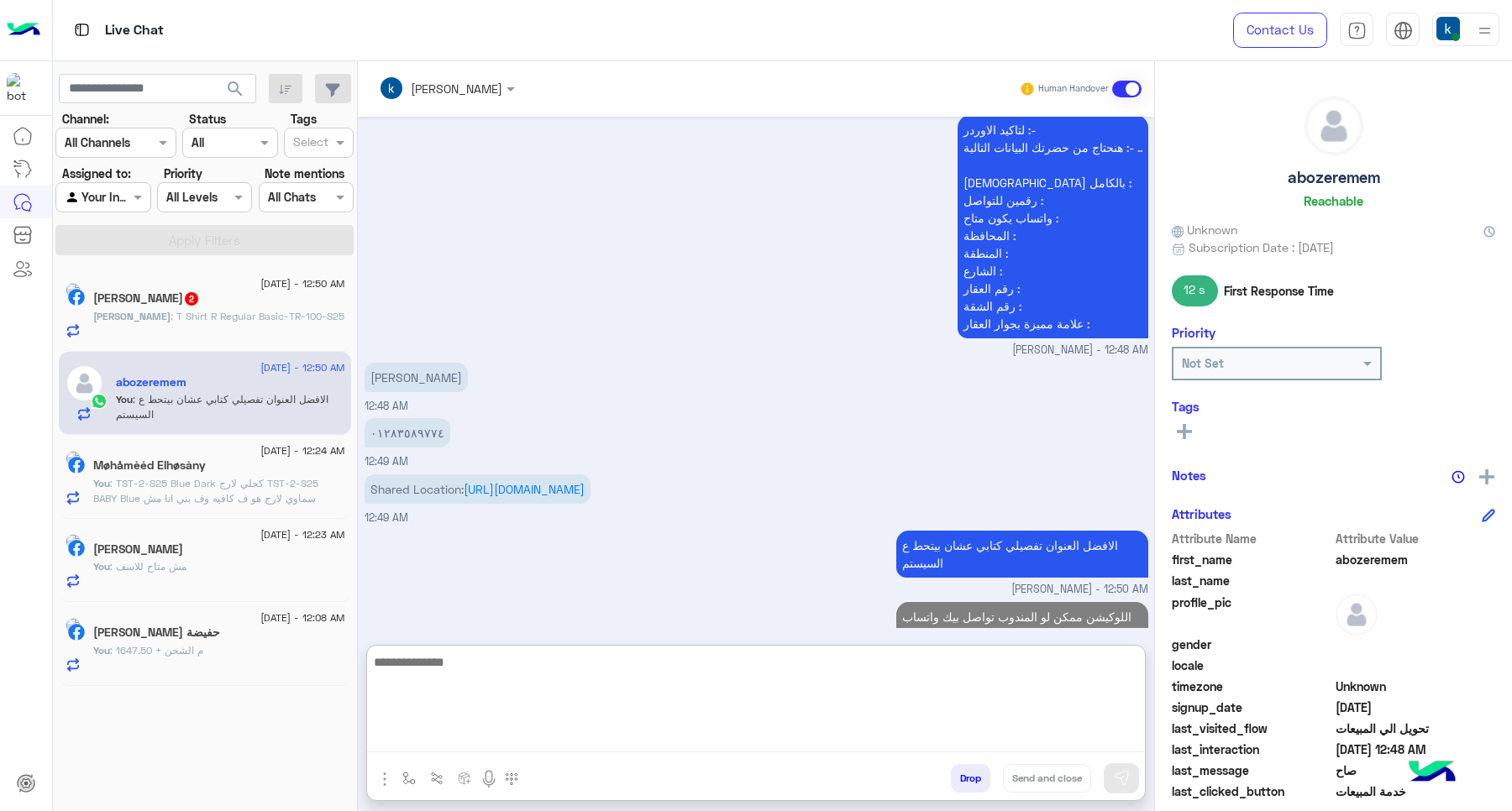
scroll to position [1425, 0]
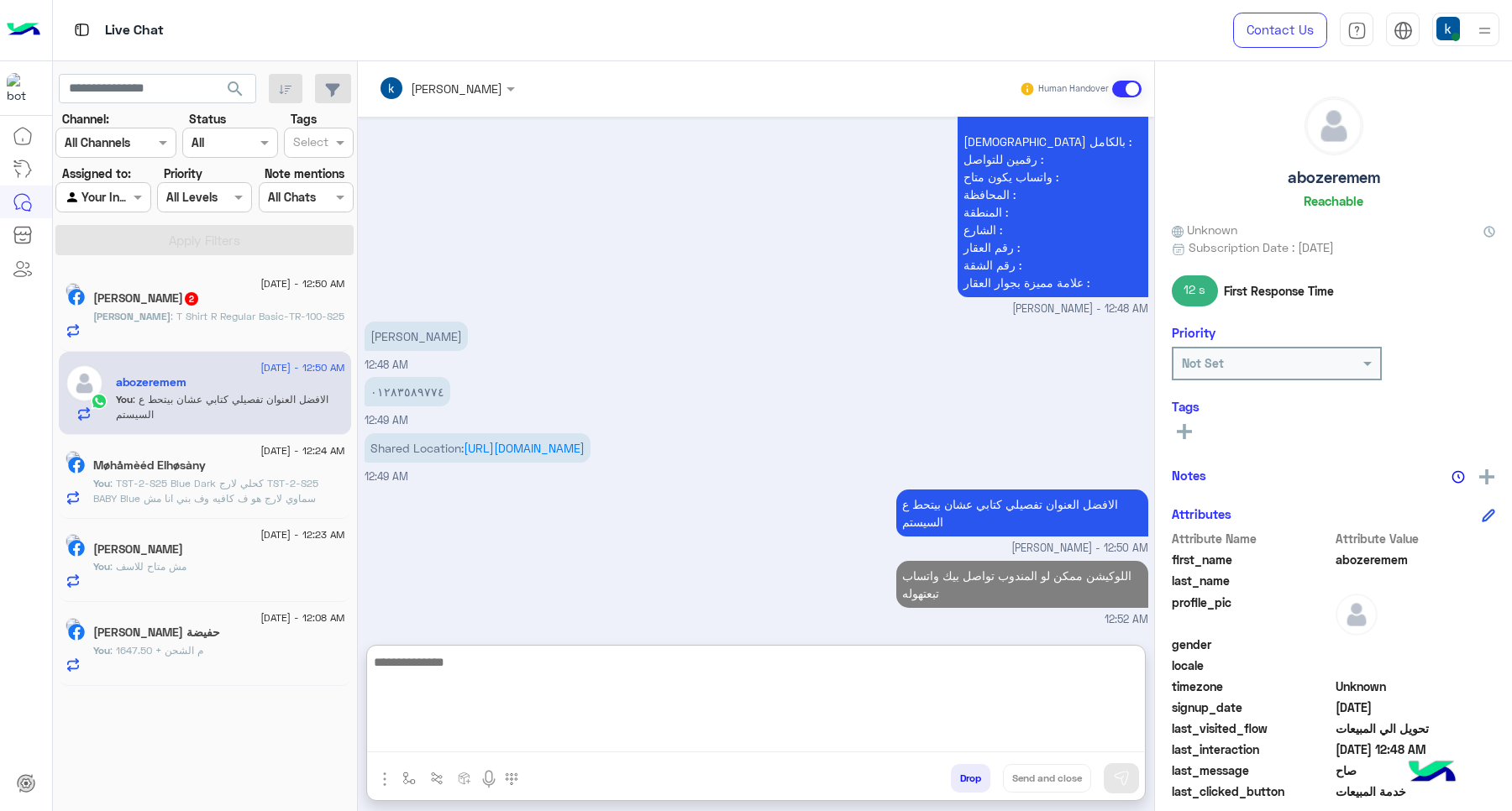
click at [165, 300] on h5 "Ahmed Mamdouh 2" at bounding box center [146, 298] width 106 height 14
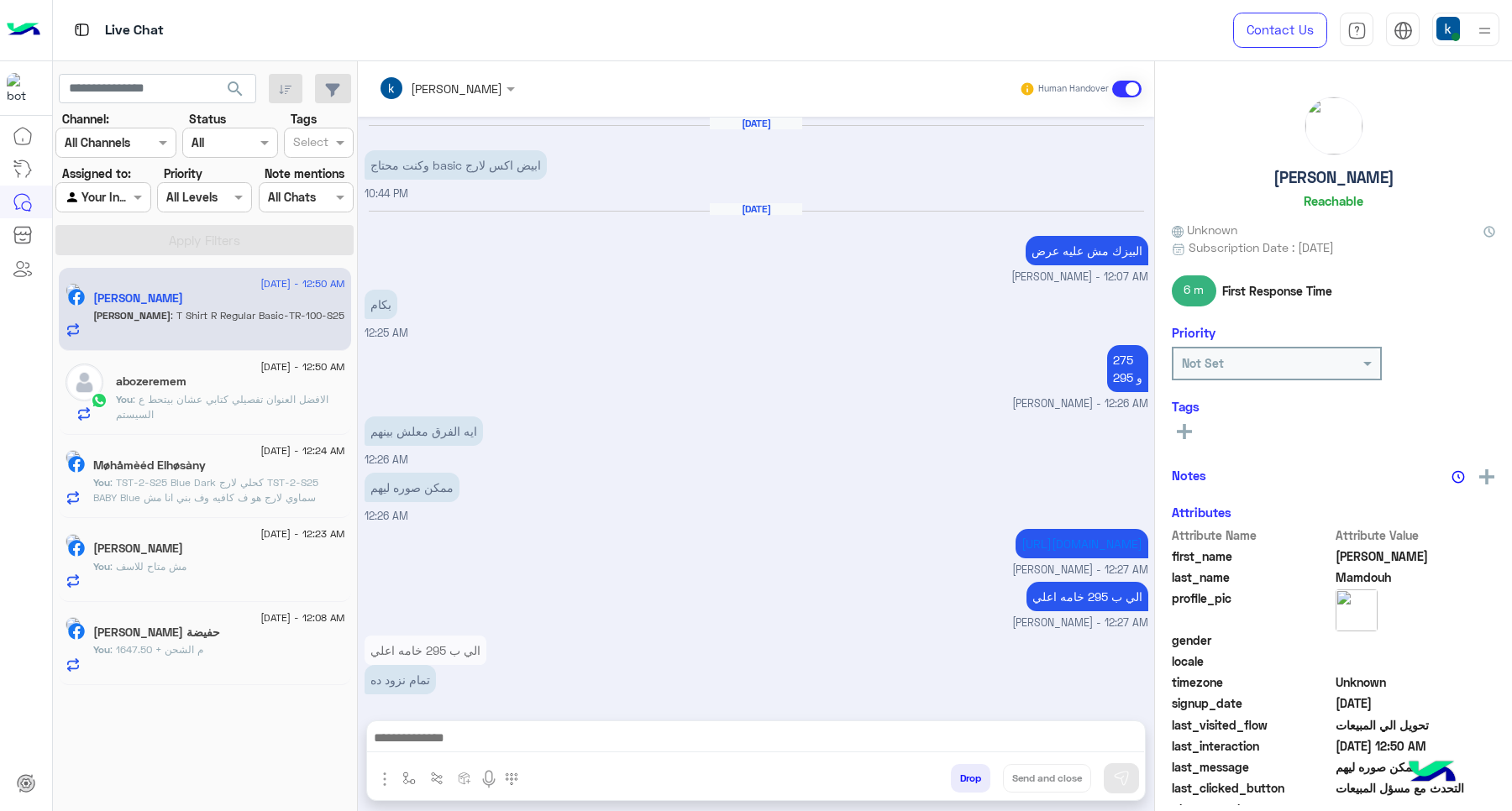
scroll to position [1008, 0]
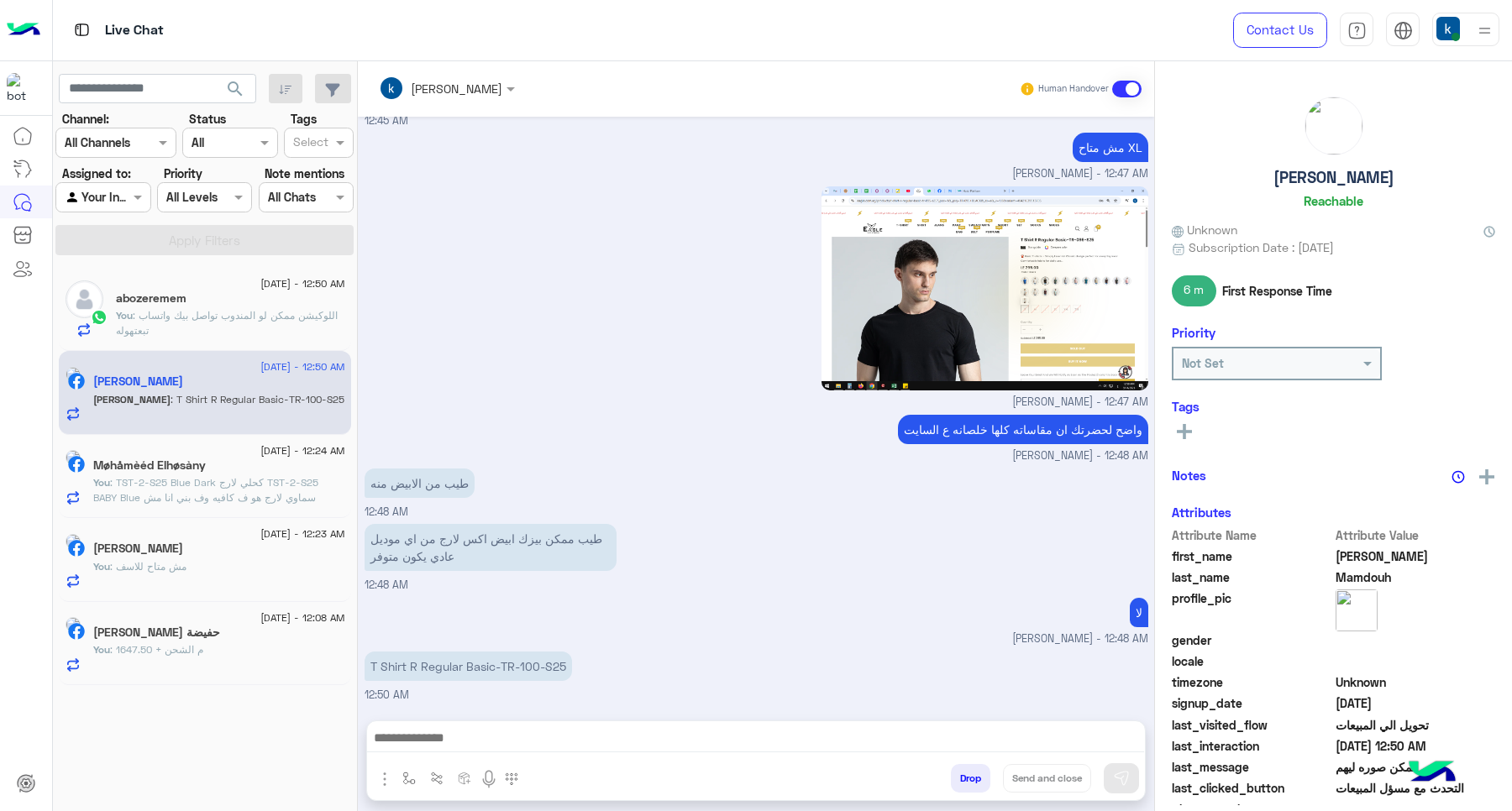
click at [507, 668] on p "T Shirt R Regular Basic-TR-100-S25" at bounding box center [468, 666] width 208 height 30
click at [528, 668] on div "Sep 13, 2025 وكنت محتاج basic ابيض اكس لارج 10:44 PM Sep 14, 2025 البيزك مش علي…" at bounding box center [756, 410] width 797 height 587
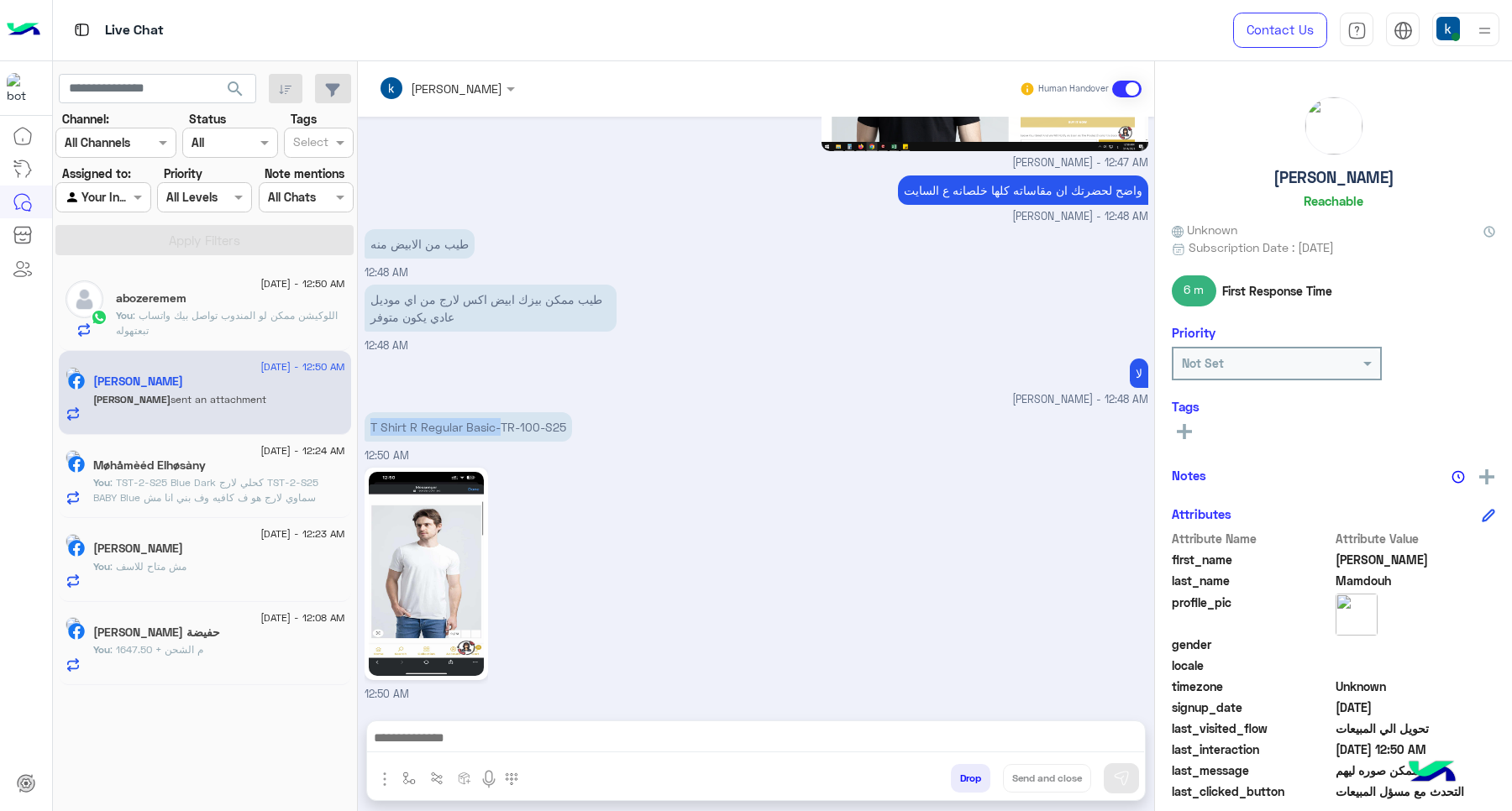
copy p "TR-100"
click at [592, 513] on div "12:50 AM" at bounding box center [756, 583] width 783 height 239
click at [508, 431] on p "T Shirt R Regular Basic-TR-100-S25" at bounding box center [468, 427] width 208 height 30
drag, startPoint x: 508, startPoint y: 431, endPoint x: 530, endPoint y: 434, distance: 22.2
click at [530, 434] on p "T Shirt R Regular Basic-TR-100-S25" at bounding box center [468, 427] width 208 height 30
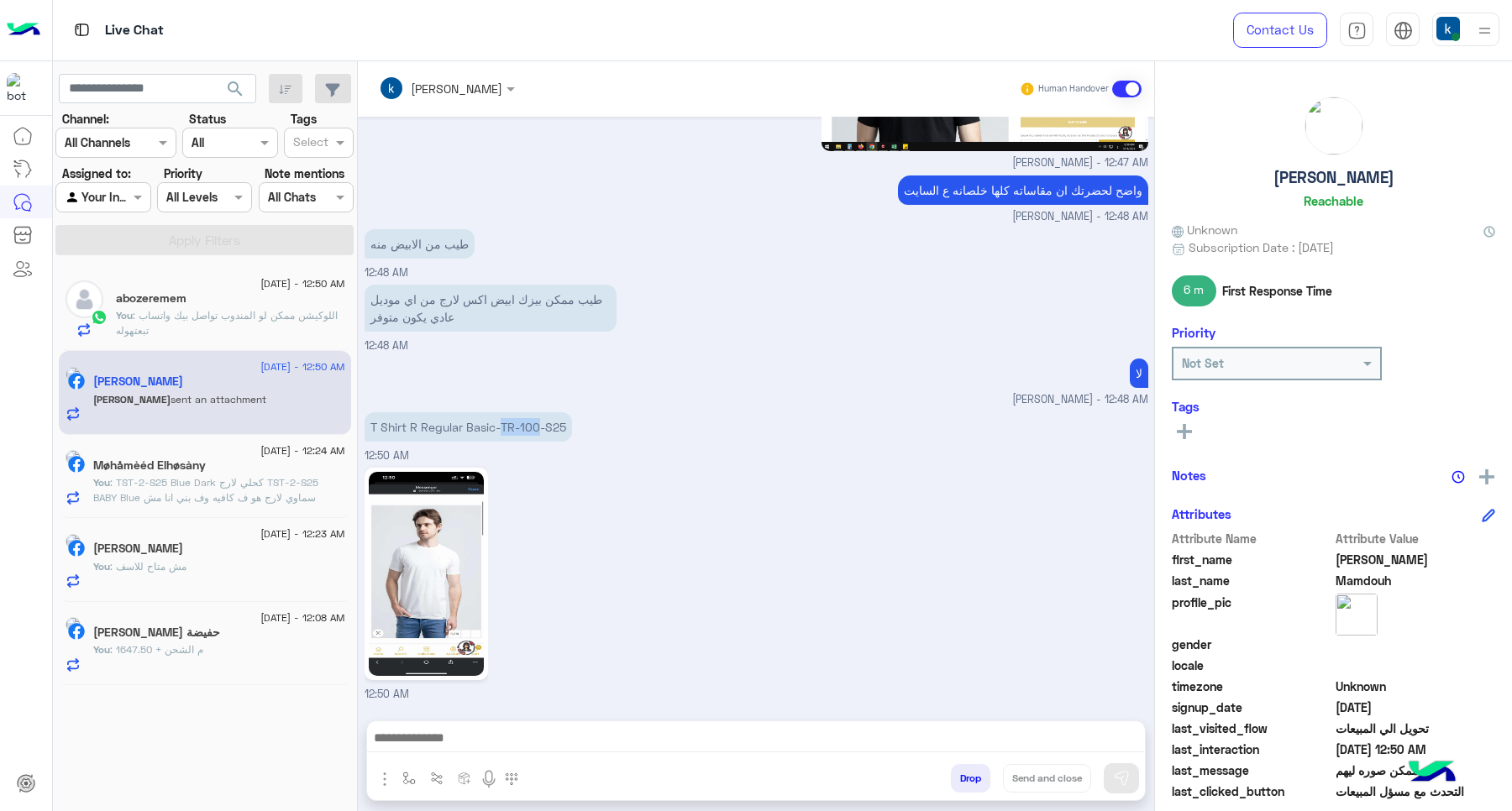
copy p "TR-100"
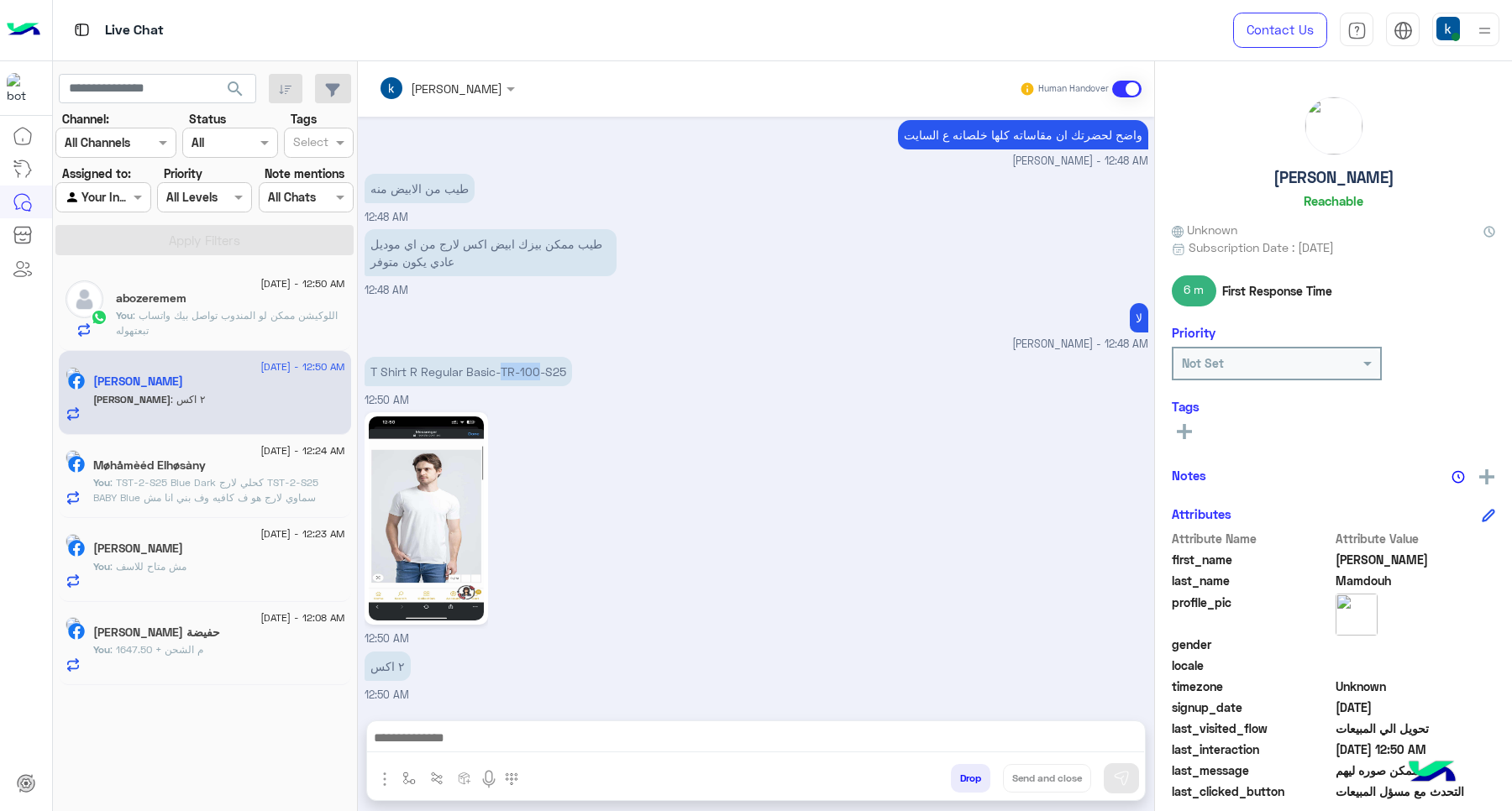
click at [441, 728] on textarea at bounding box center [755, 740] width 777 height 25
paste textarea "**********"
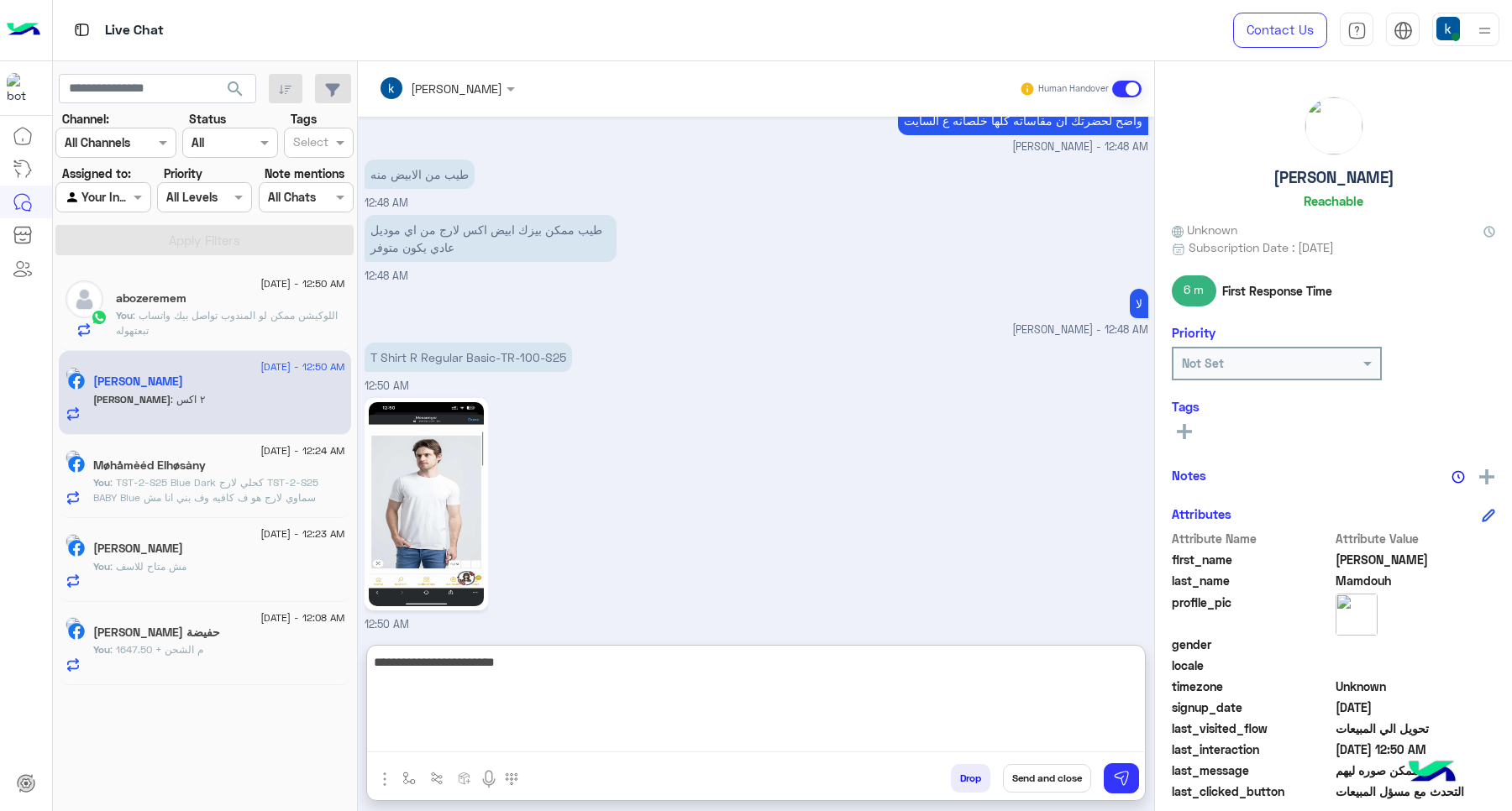
type textarea "**********"
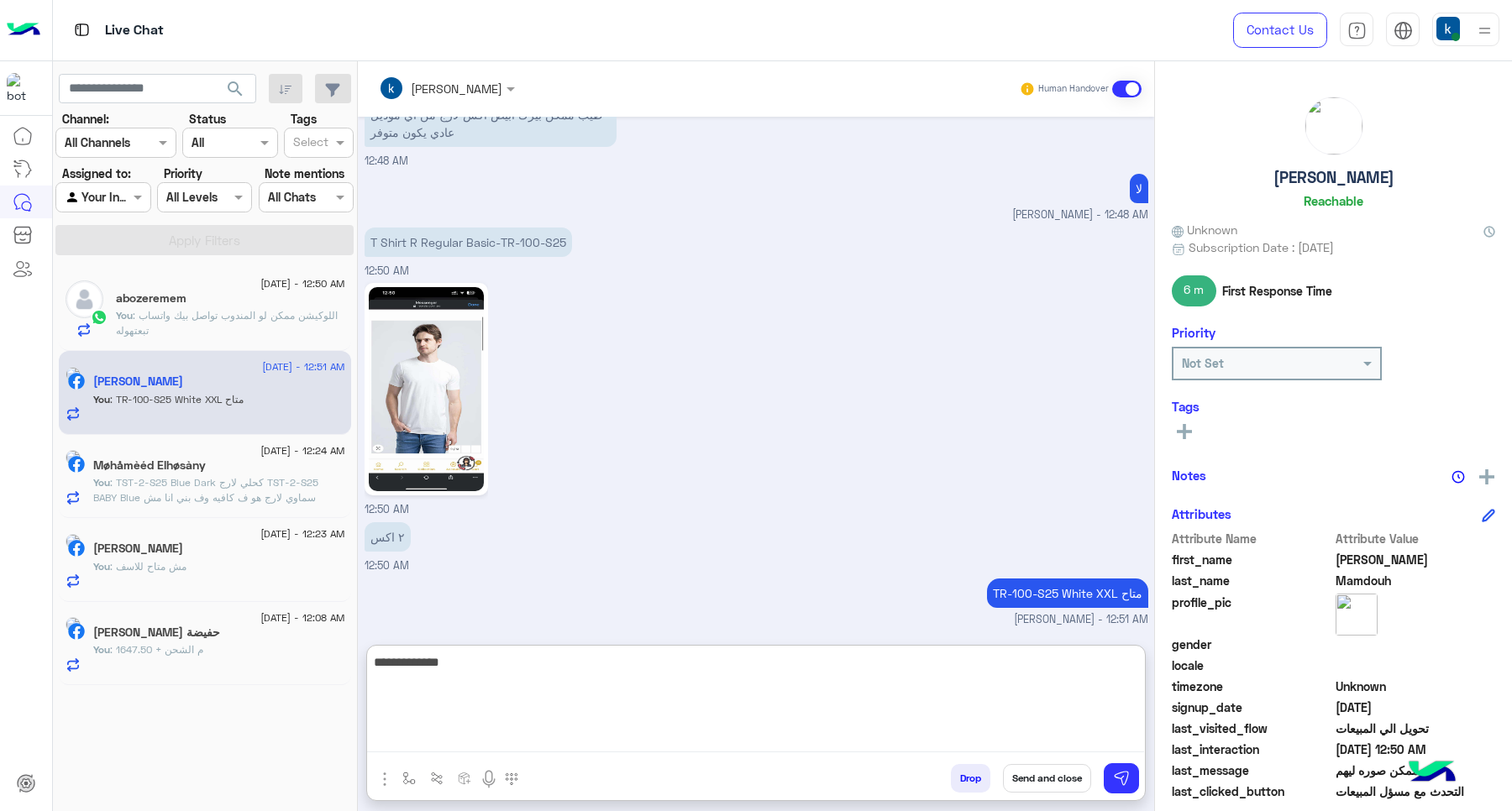
type textarea "**********"
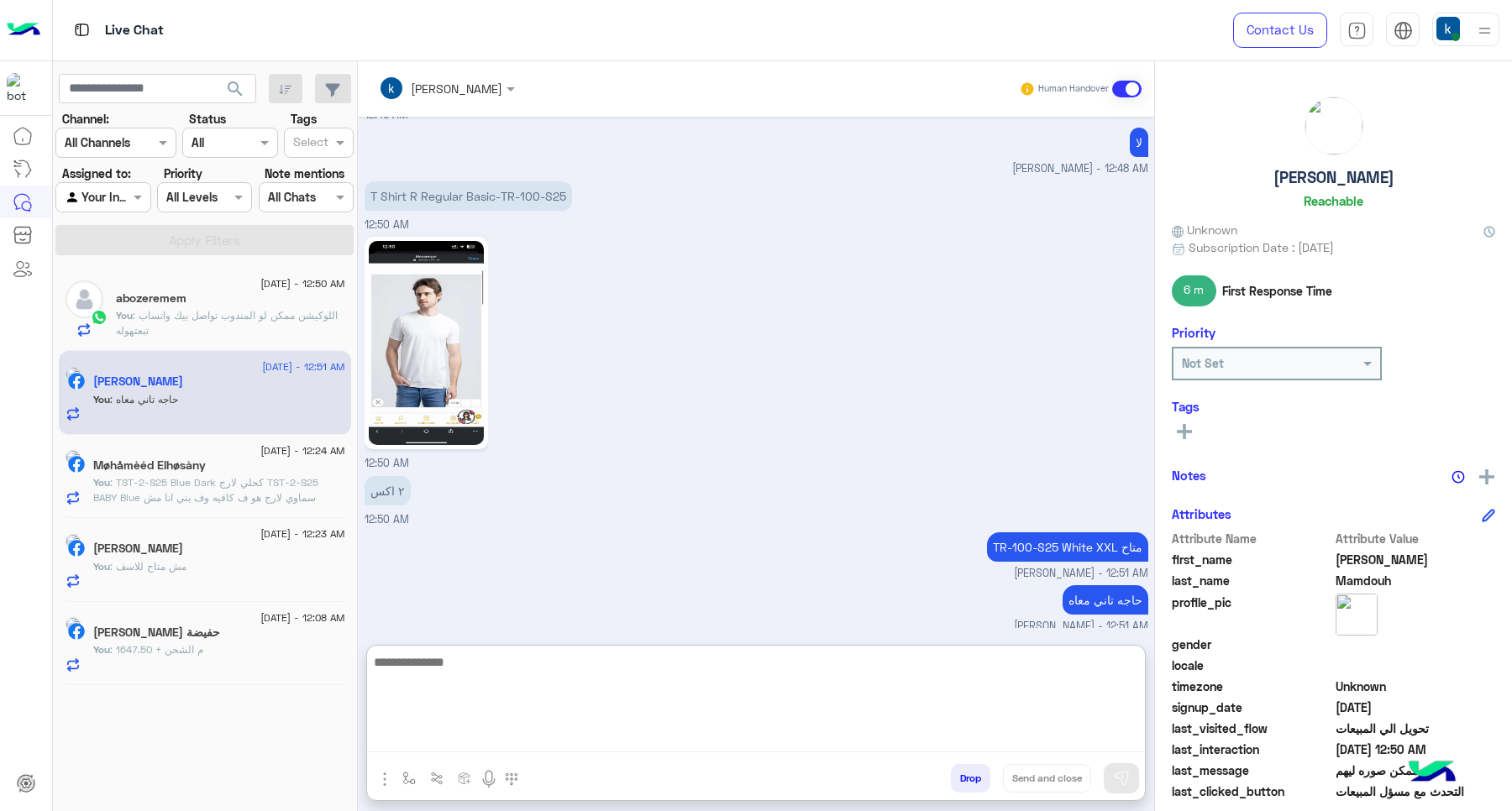
scroll to position [1455, 0]
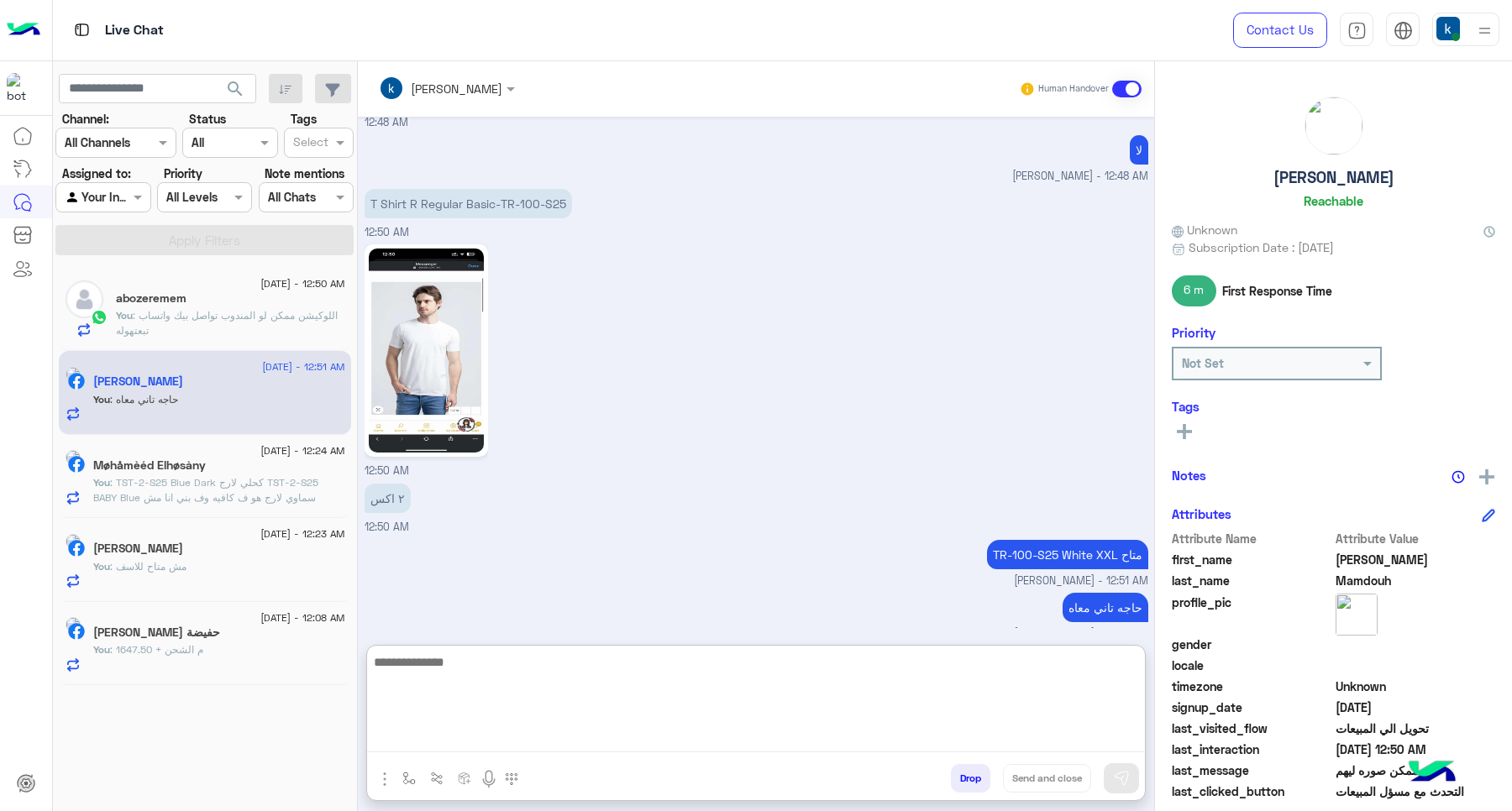
click at [270, 320] on span ": اللوكيشن ممكن لو المندوب تواصل بيك واتساب تبعتهوله" at bounding box center [227, 323] width 222 height 28
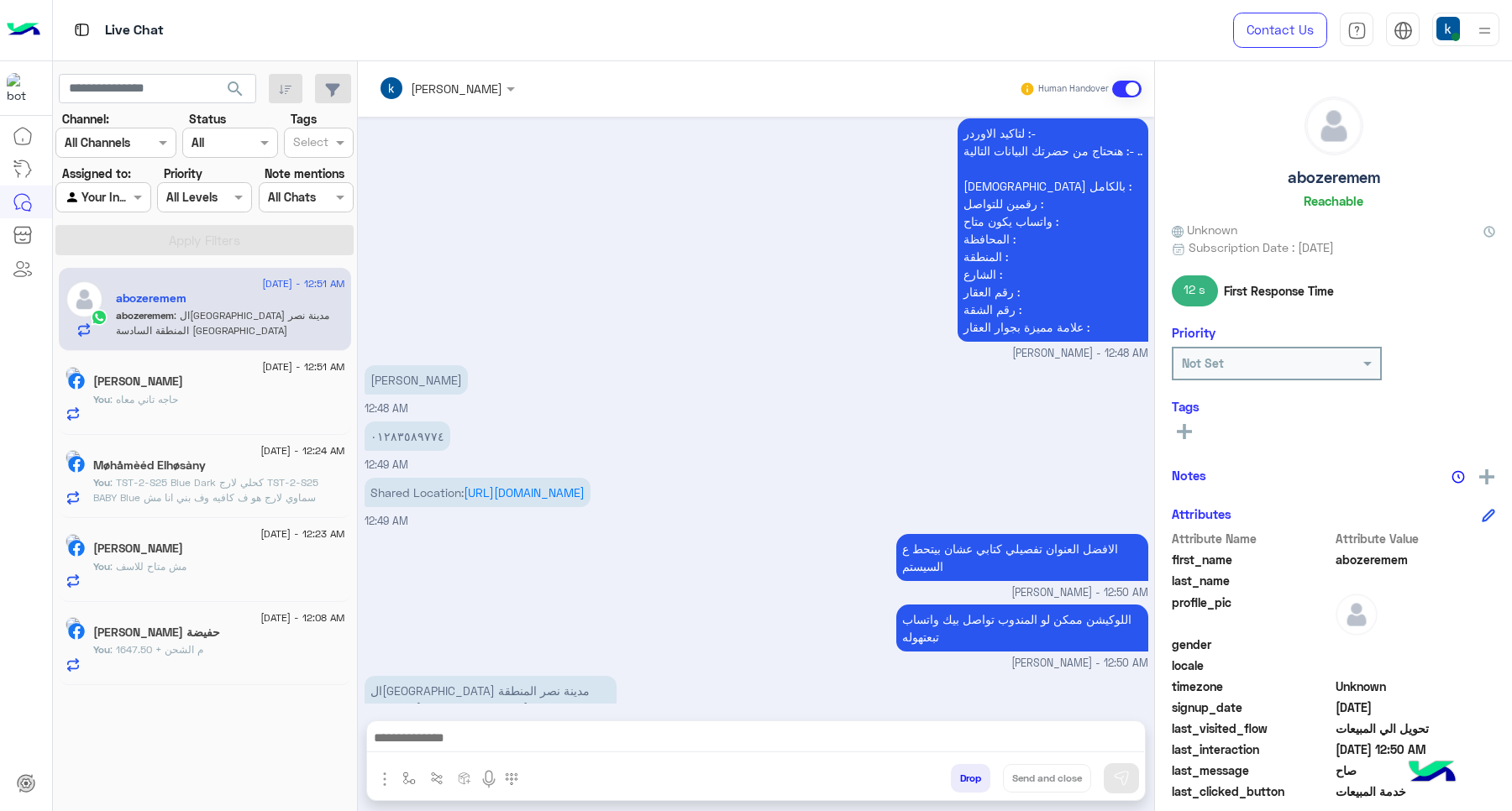
scroll to position [925, 0]
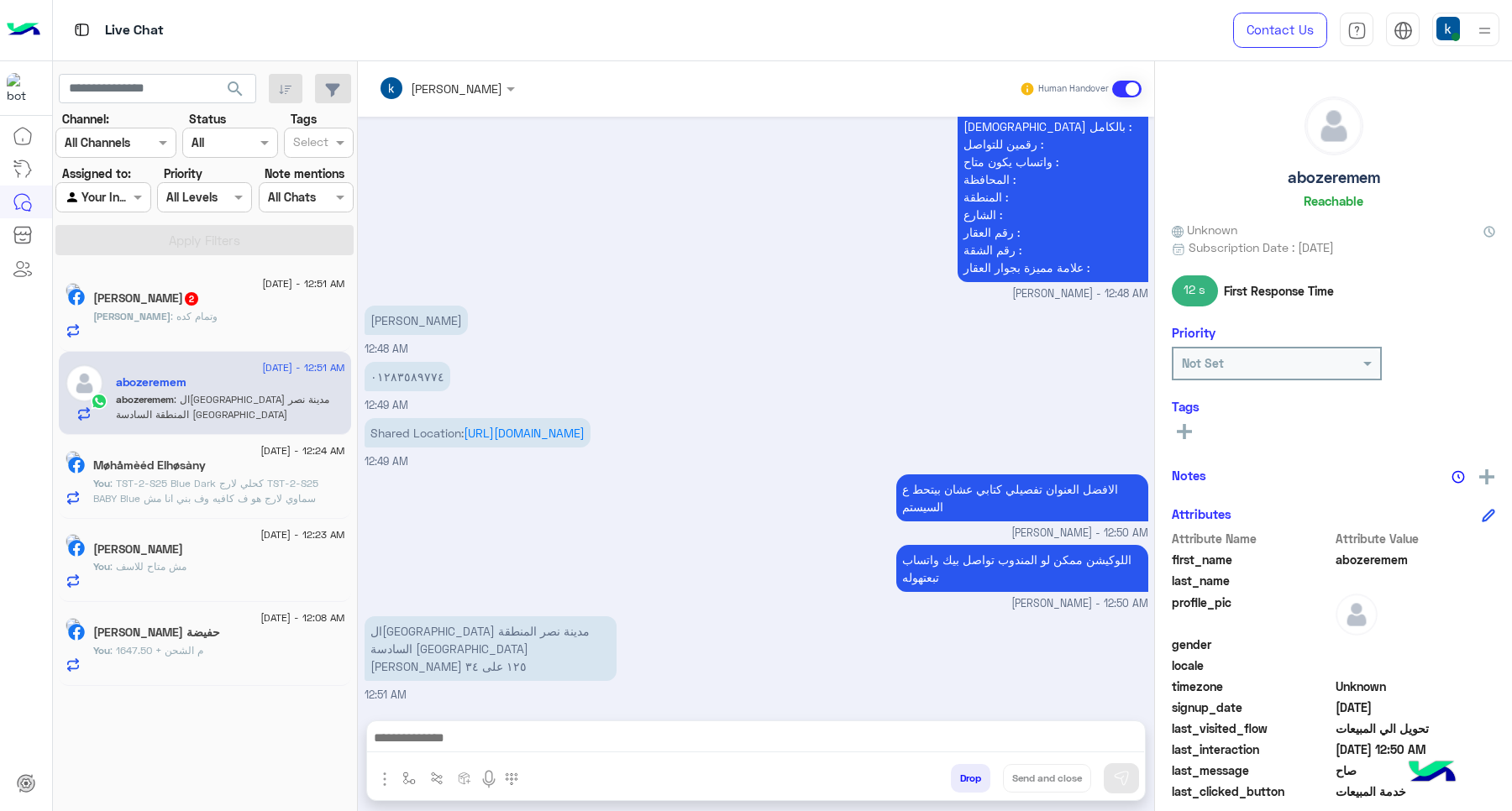
click at [246, 325] on div "Ahmed : وتمام كده" at bounding box center [218, 324] width 252 height 30
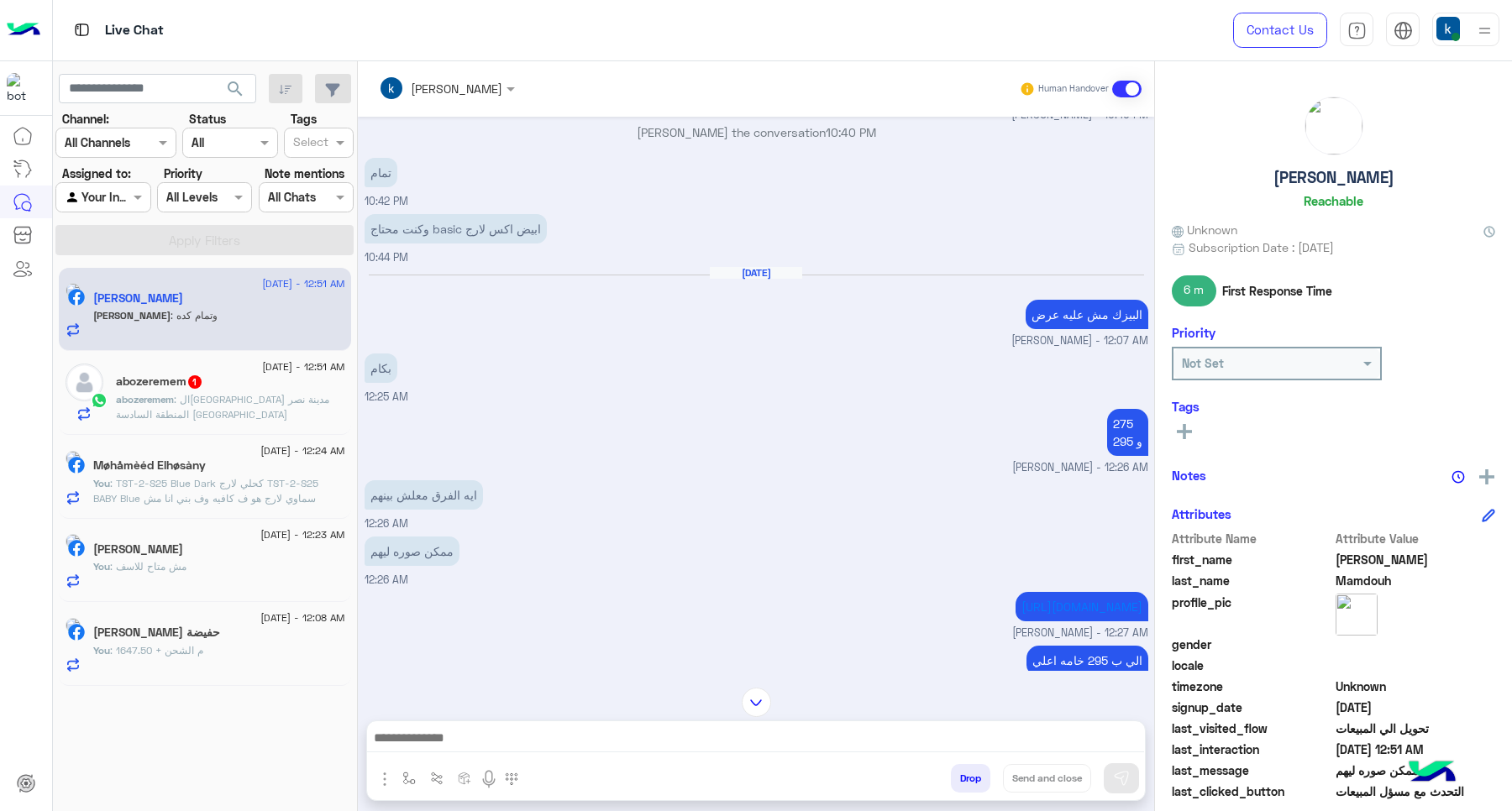
scroll to position [626, 0]
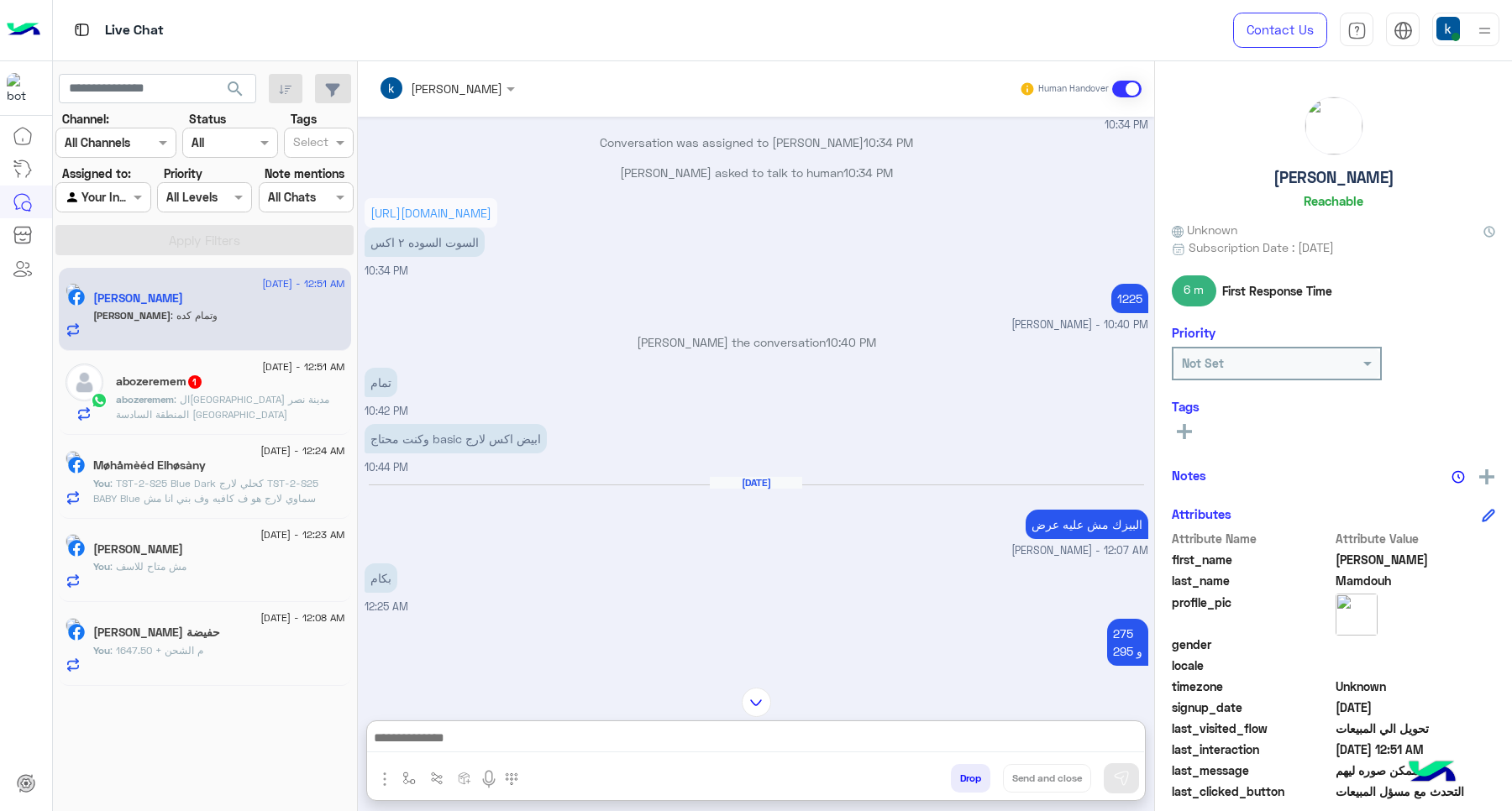
click at [525, 736] on textarea at bounding box center [755, 740] width 777 height 25
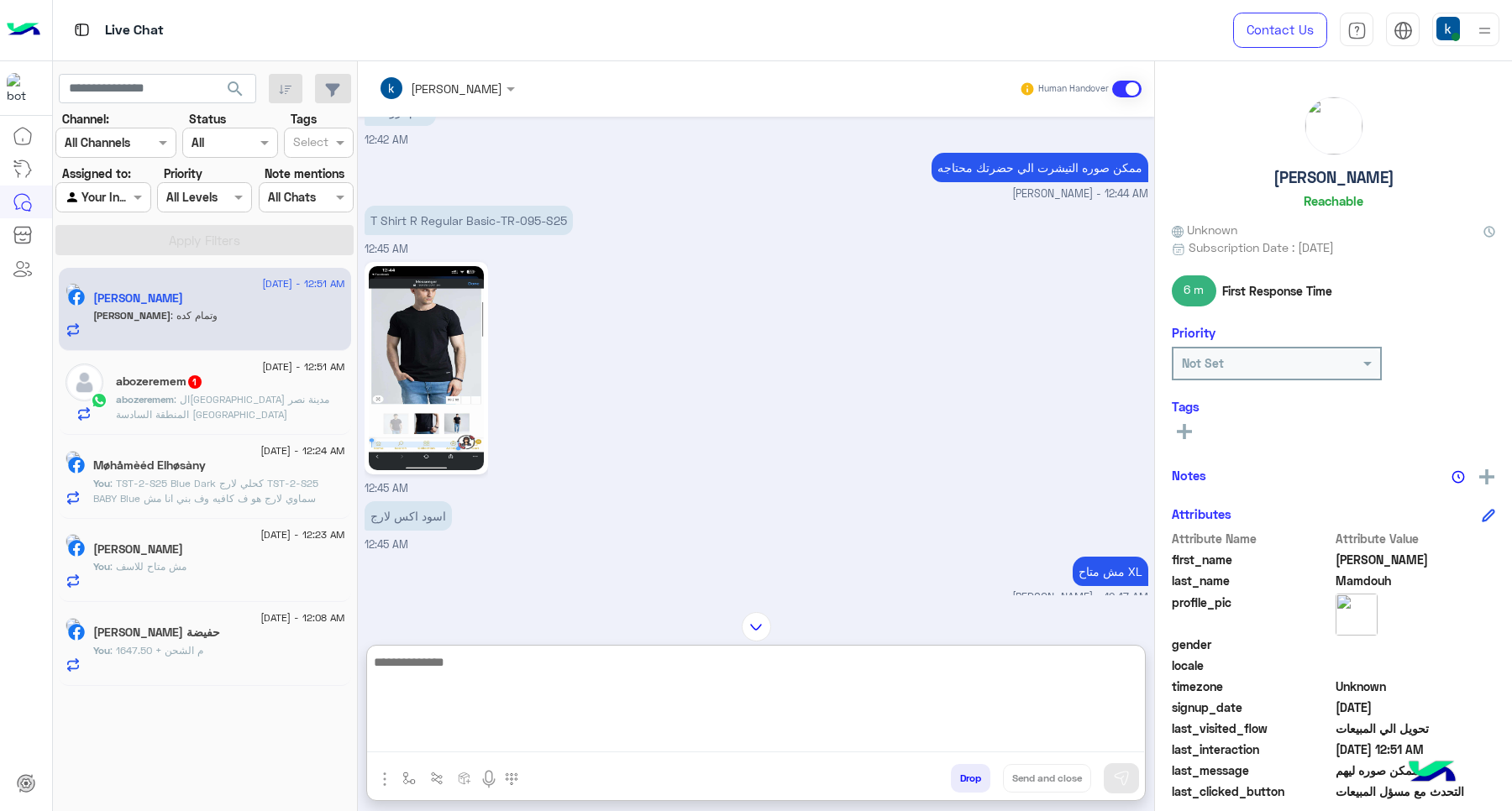
scroll to position [1570, 0]
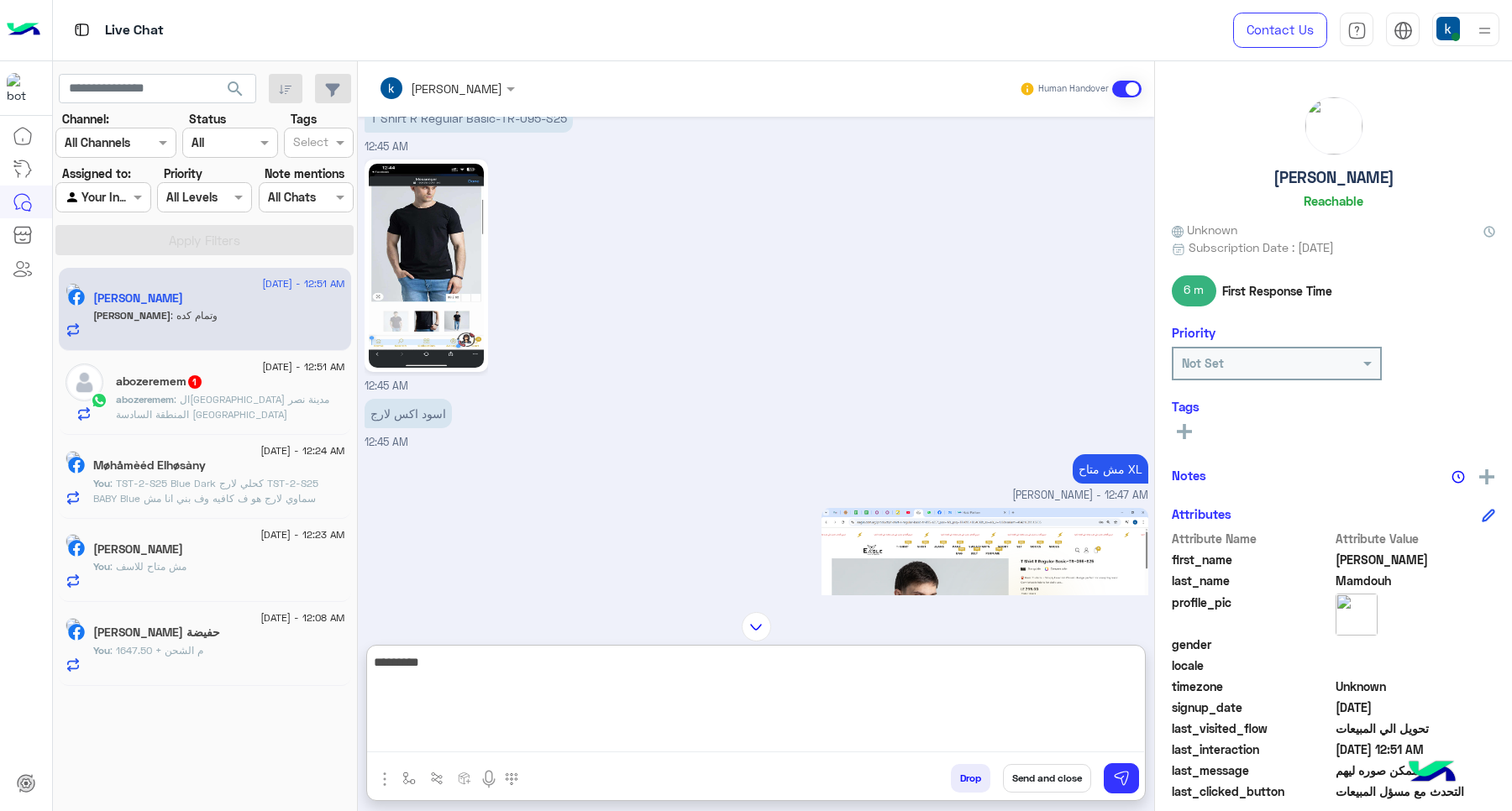
type textarea "**********"
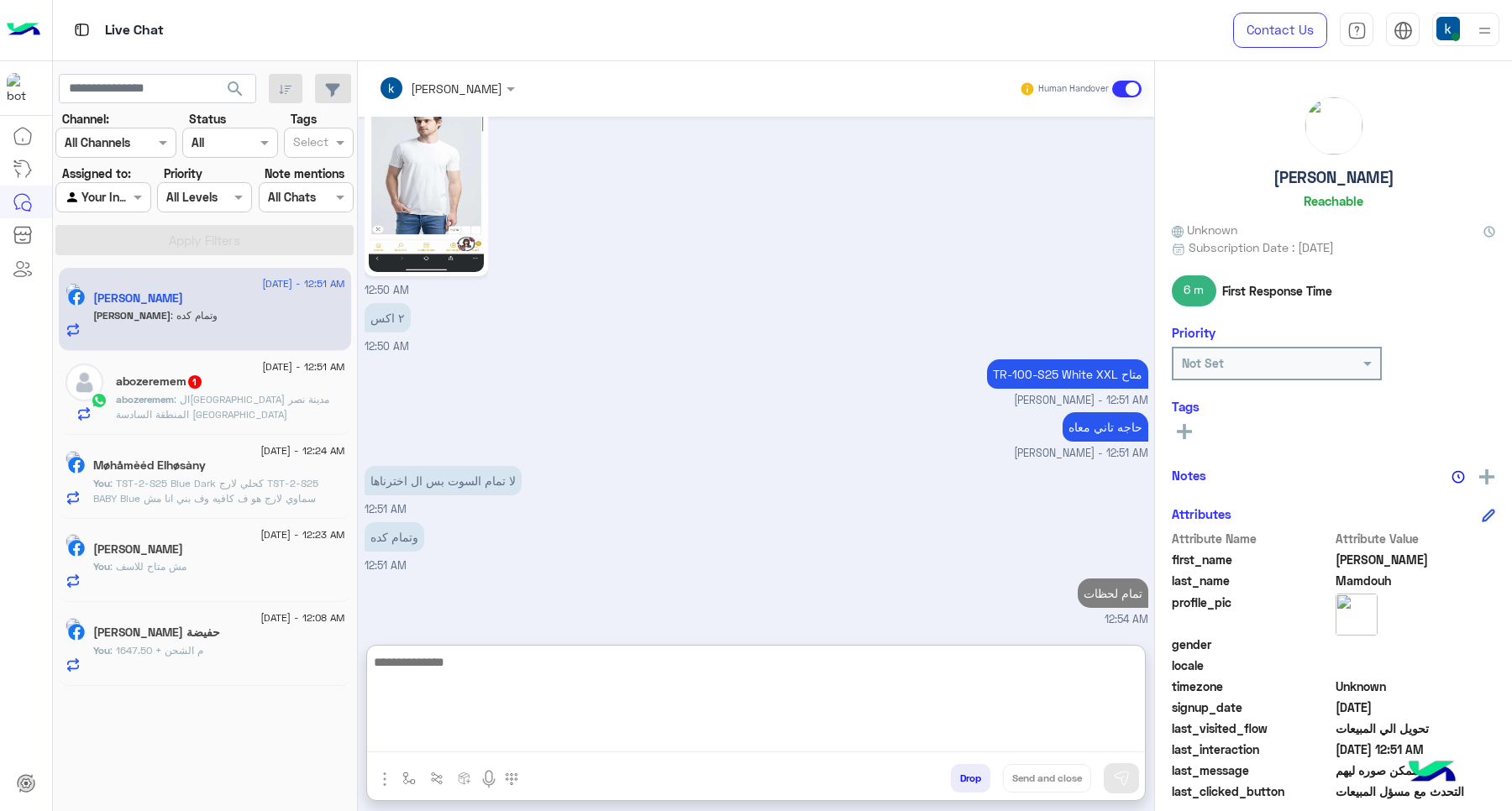
scroll to position [2566, 0]
click at [276, 383] on div "abozeremem 1" at bounding box center [230, 383] width 229 height 17
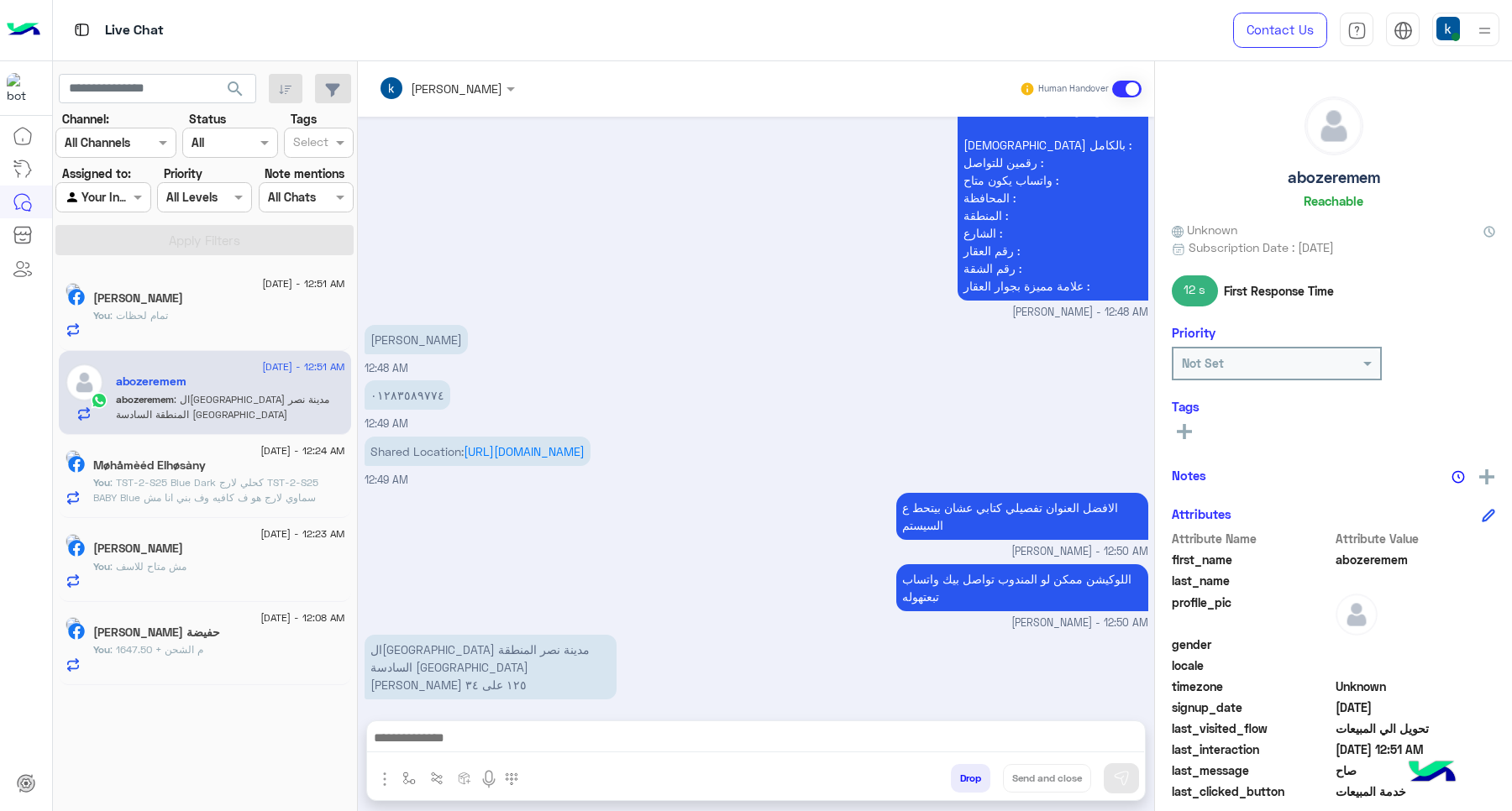
scroll to position [871, 0]
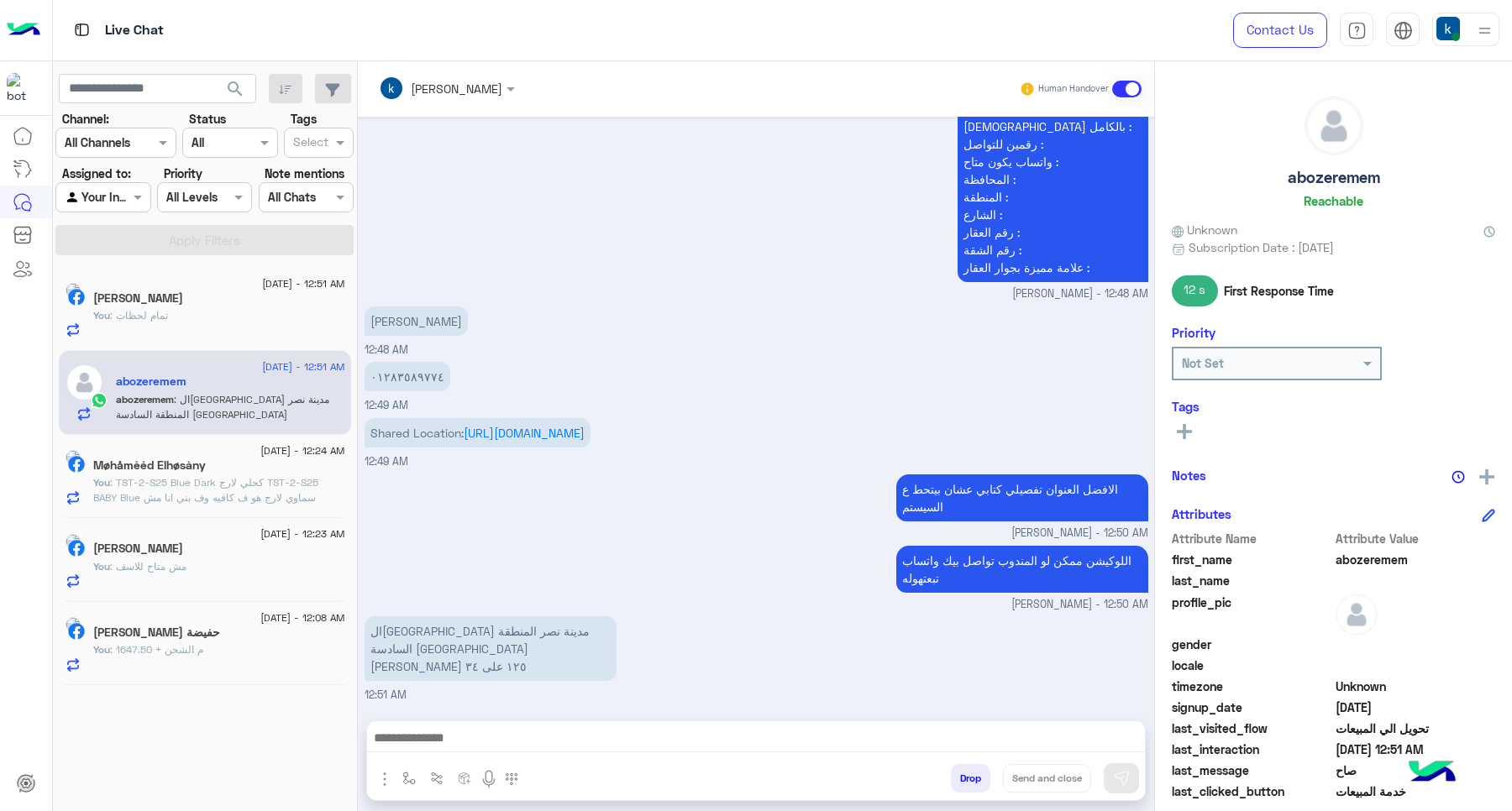
click at [448, 752] on textarea at bounding box center [755, 740] width 777 height 25
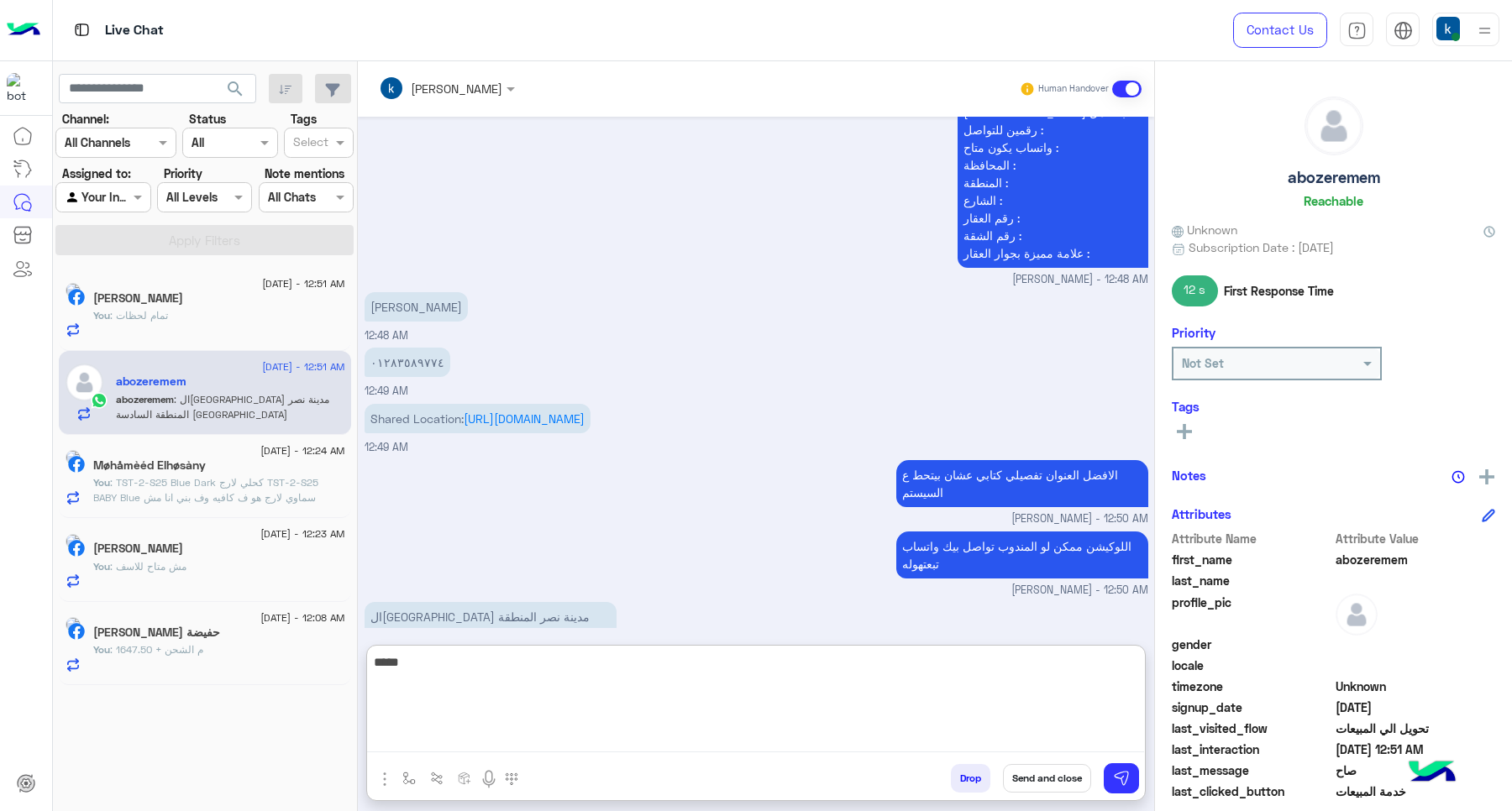
type textarea "*****"
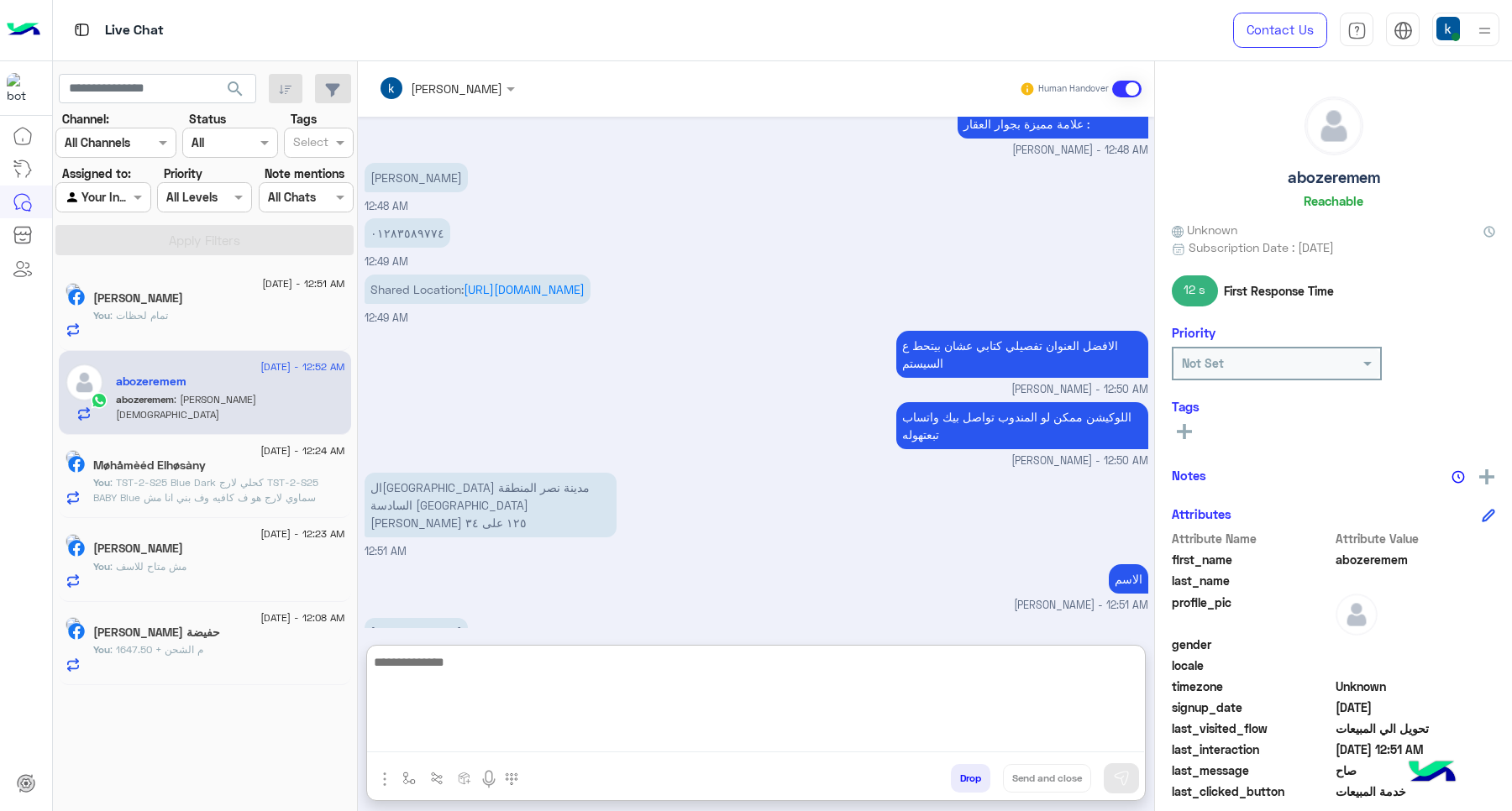
scroll to position [1056, 0]
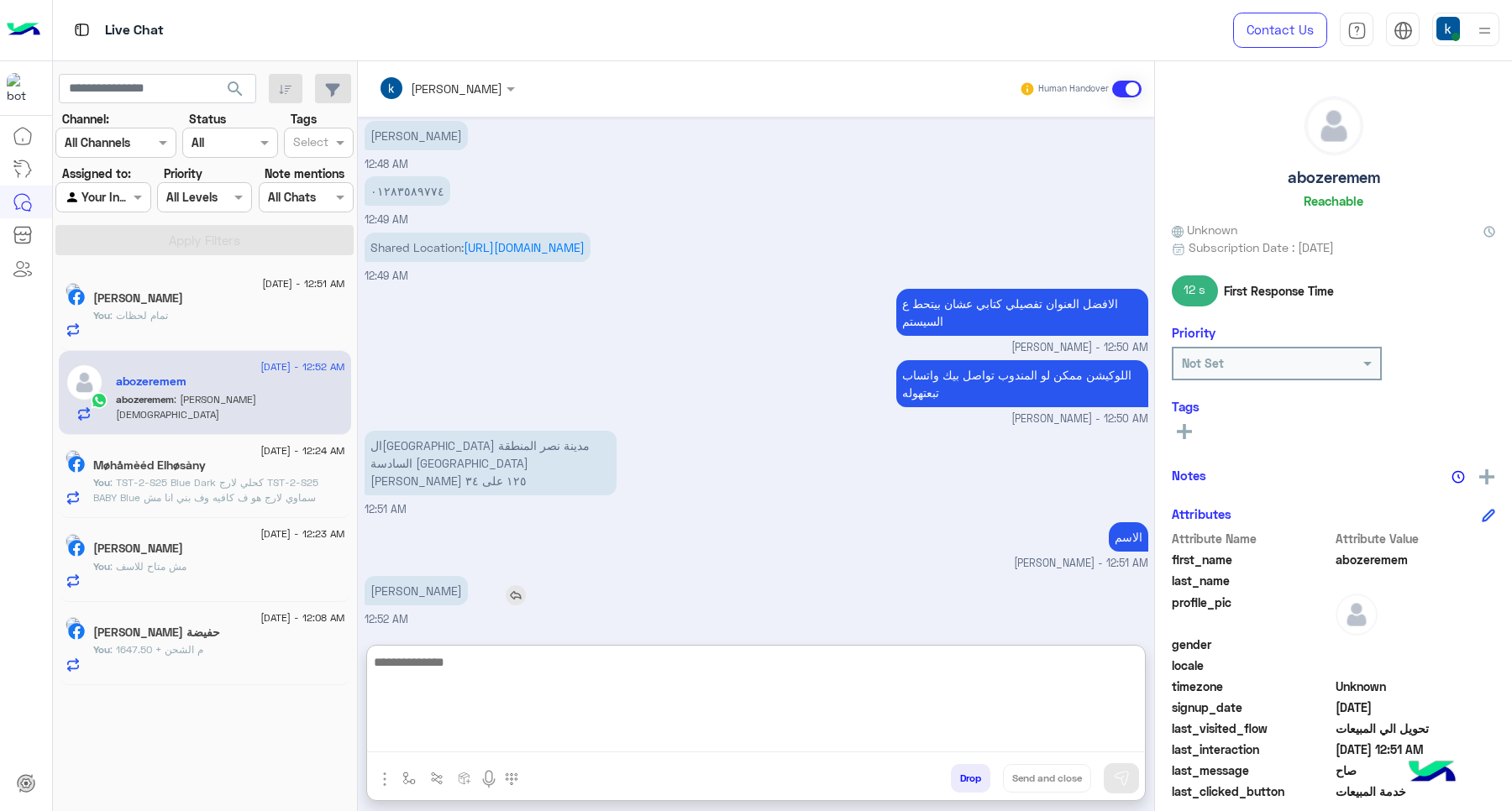
click at [455, 598] on p "ابوذر امام عوض الكريم" at bounding box center [417, 591] width 103 height 30
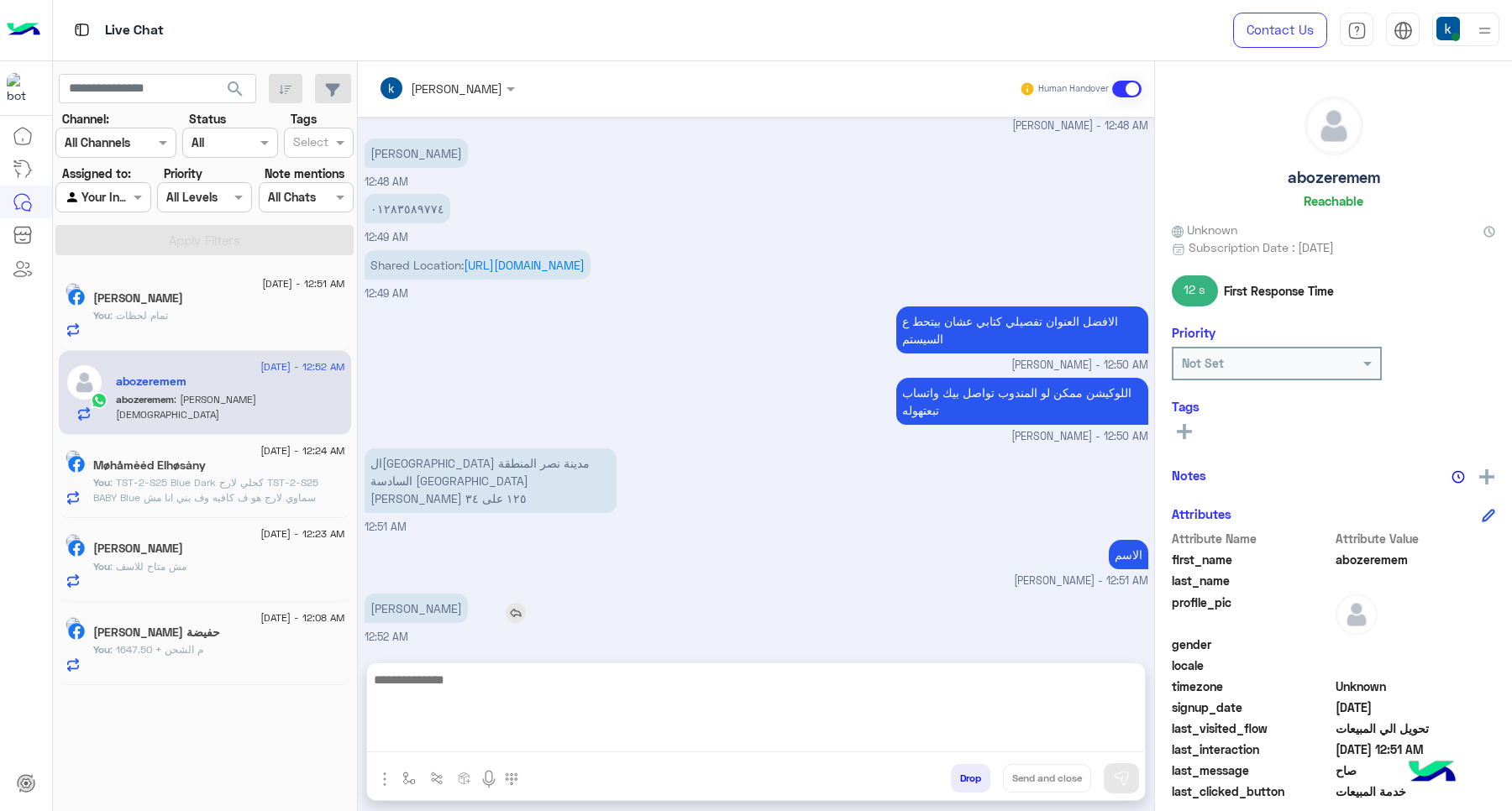
scroll to position [980, 0]
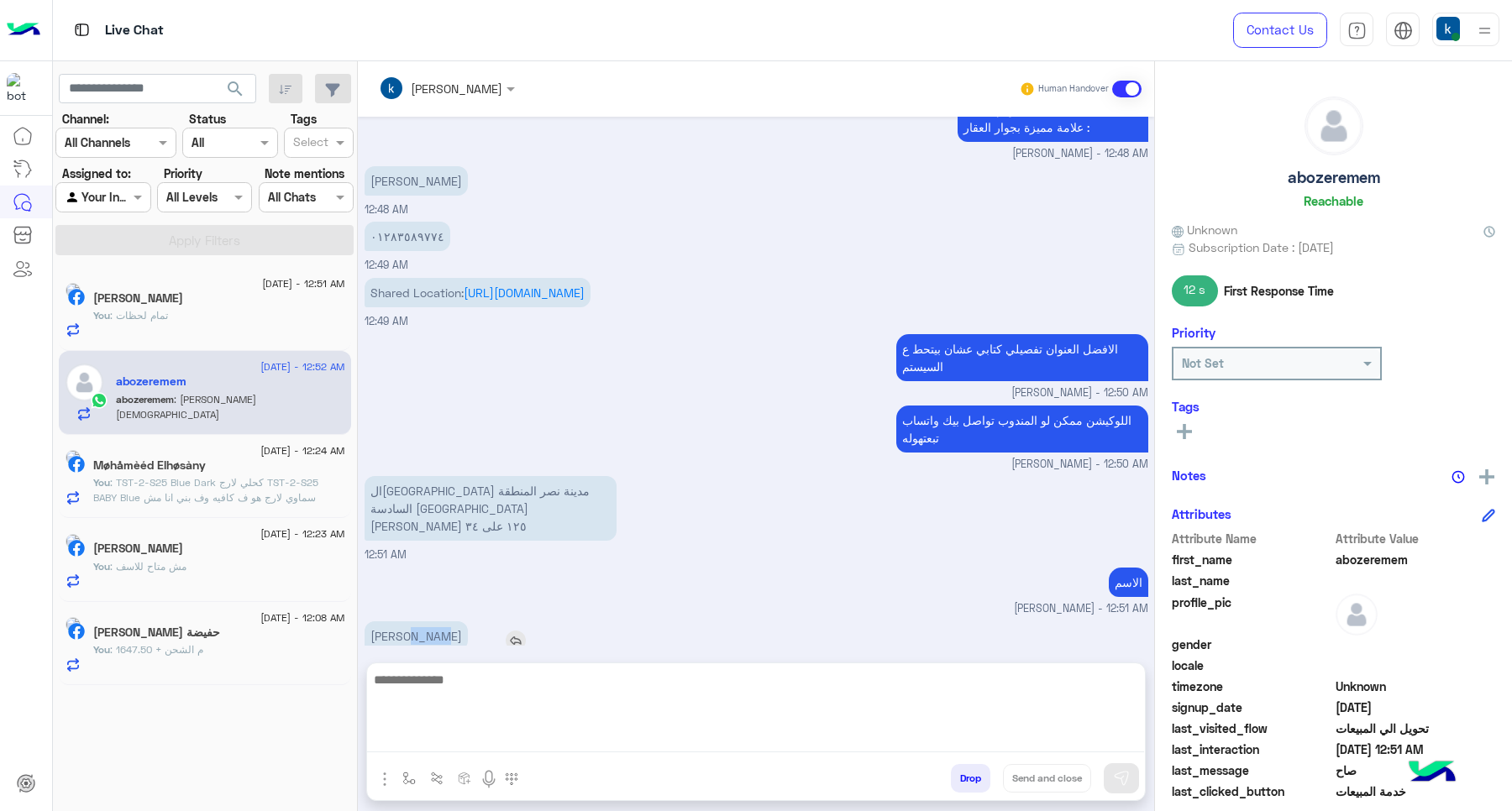
click at [455, 598] on div "Sep 14, 2025 فيهم كم شوز 12:17 AM ٢ 12:17 AM صاح 12:17 AM 2 khaled mohamed - 12…" at bounding box center [756, 381] width 797 height 529
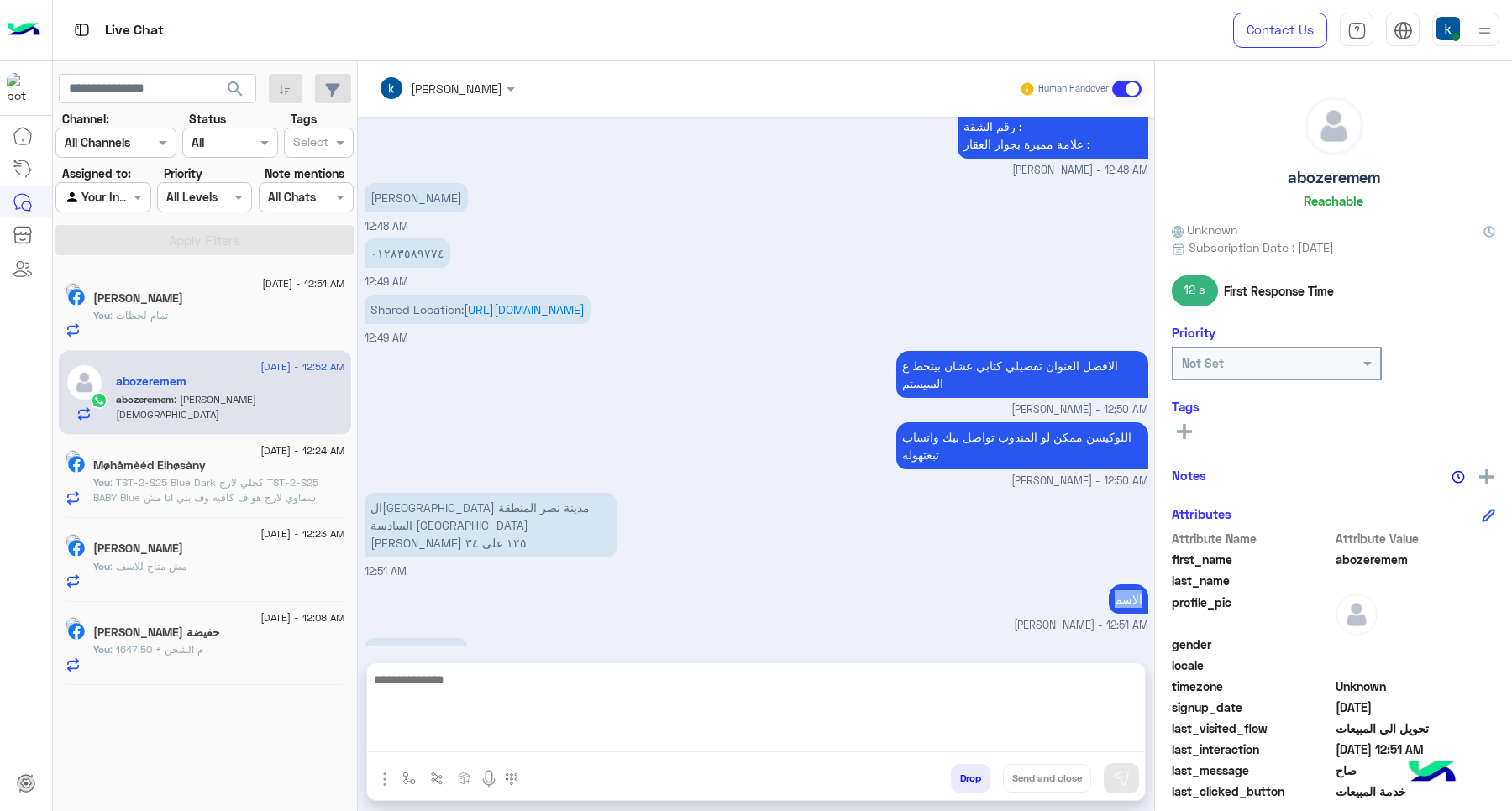
click at [455, 598] on div "الاسم khaled mohamed - 12:51 AM" at bounding box center [756, 607] width 783 height 54
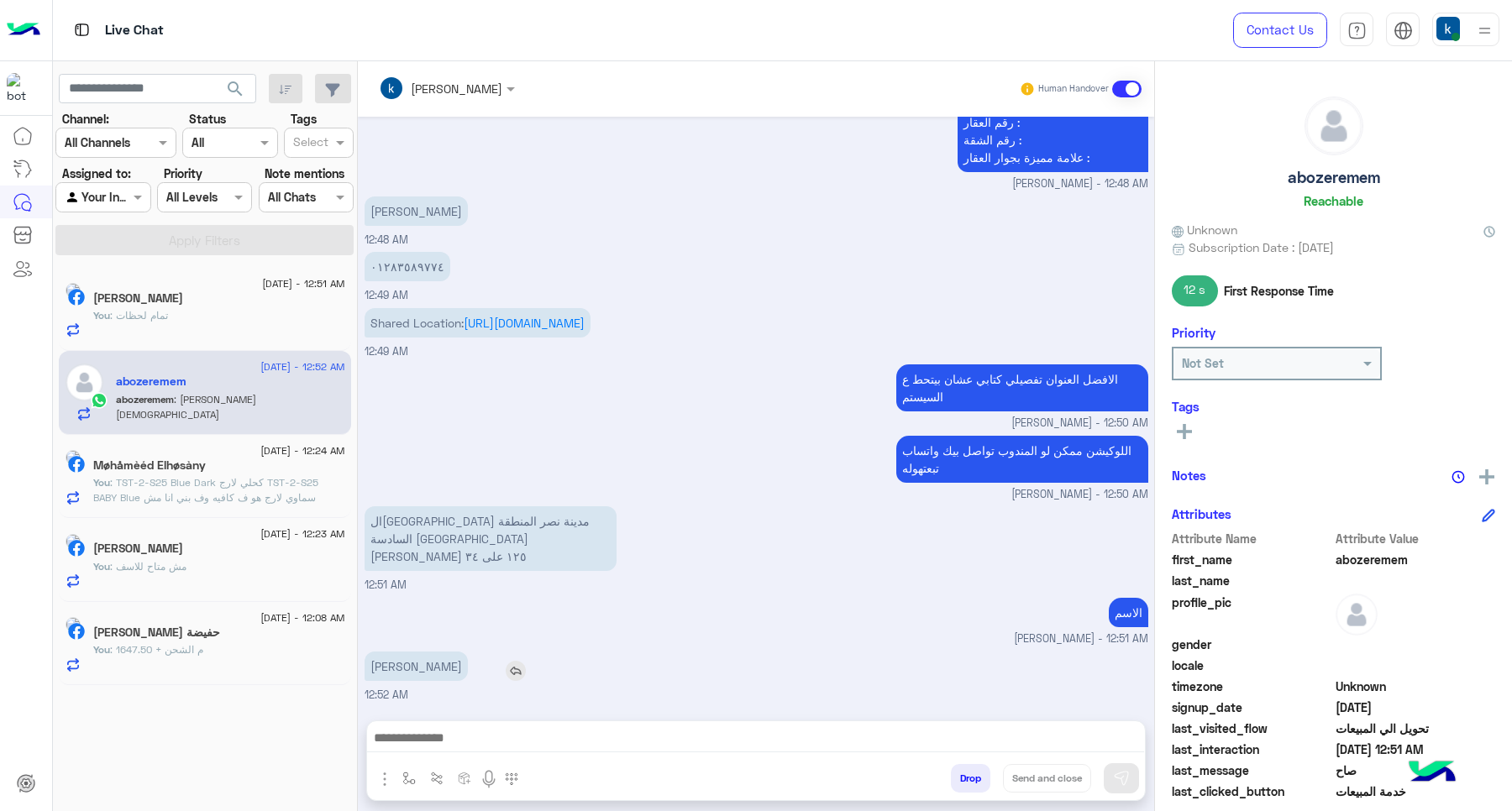
click at [467, 662] on p "ابوذر امام عوض الكريم" at bounding box center [417, 666] width 103 height 30
copy app-msgs-text
click at [485, 544] on p "القاهرة مدينة نصر المنطقة السادسة شارع محمد المقريفي عمارة ١٢٥ على ٣٤" at bounding box center [490, 539] width 252 height 65
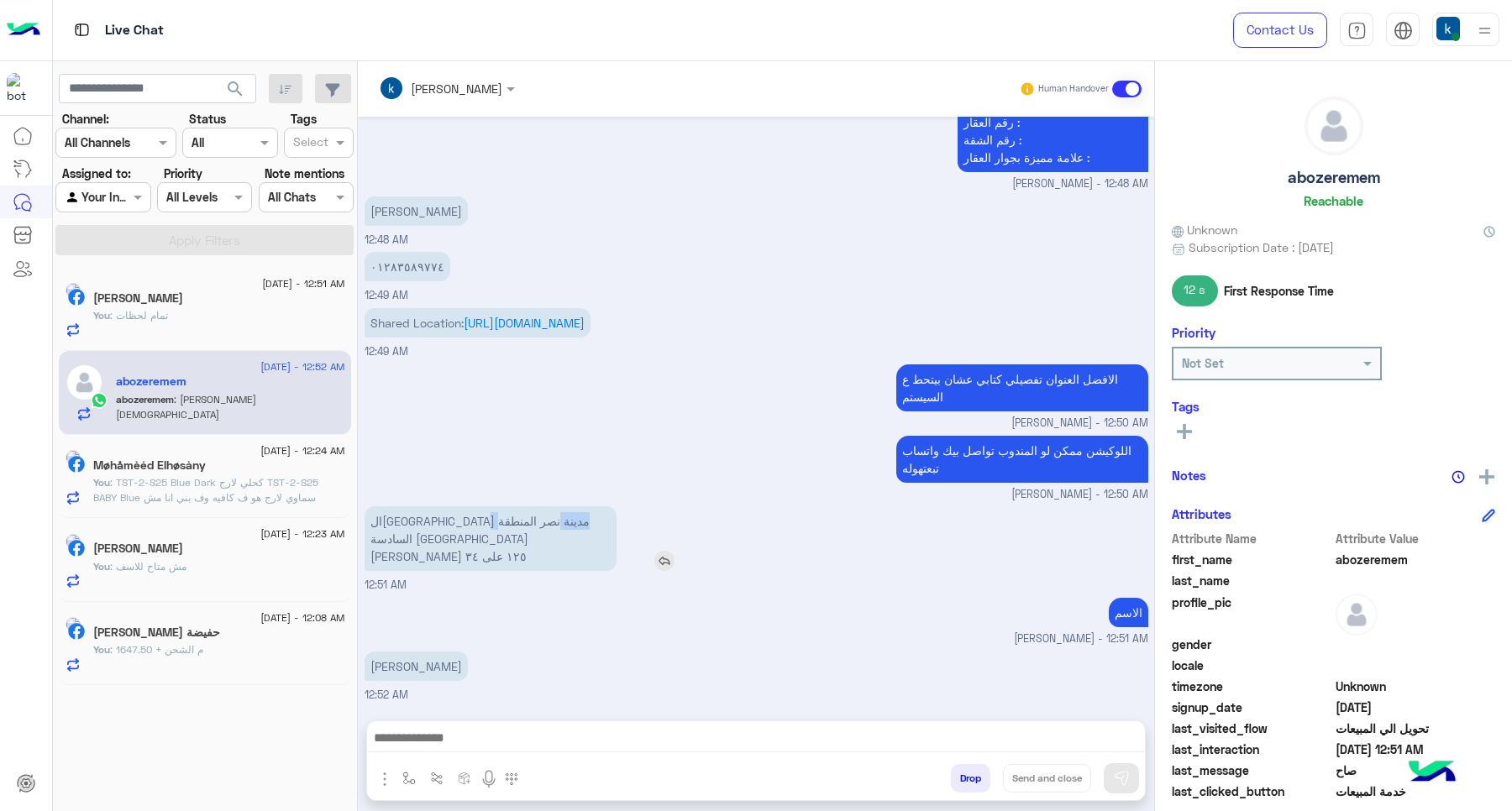
click at [485, 544] on p "القاهرة مدينة نصر المنطقة السادسة شارع محمد المقريفي عمارة ١٢٥ على ٣٤" at bounding box center [490, 539] width 252 height 65
copy app-msgs-text
click at [383, 258] on p "‏‪٠١٢٨٣٥٨٩٧٧٤‬‏" at bounding box center [407, 266] width 85 height 30
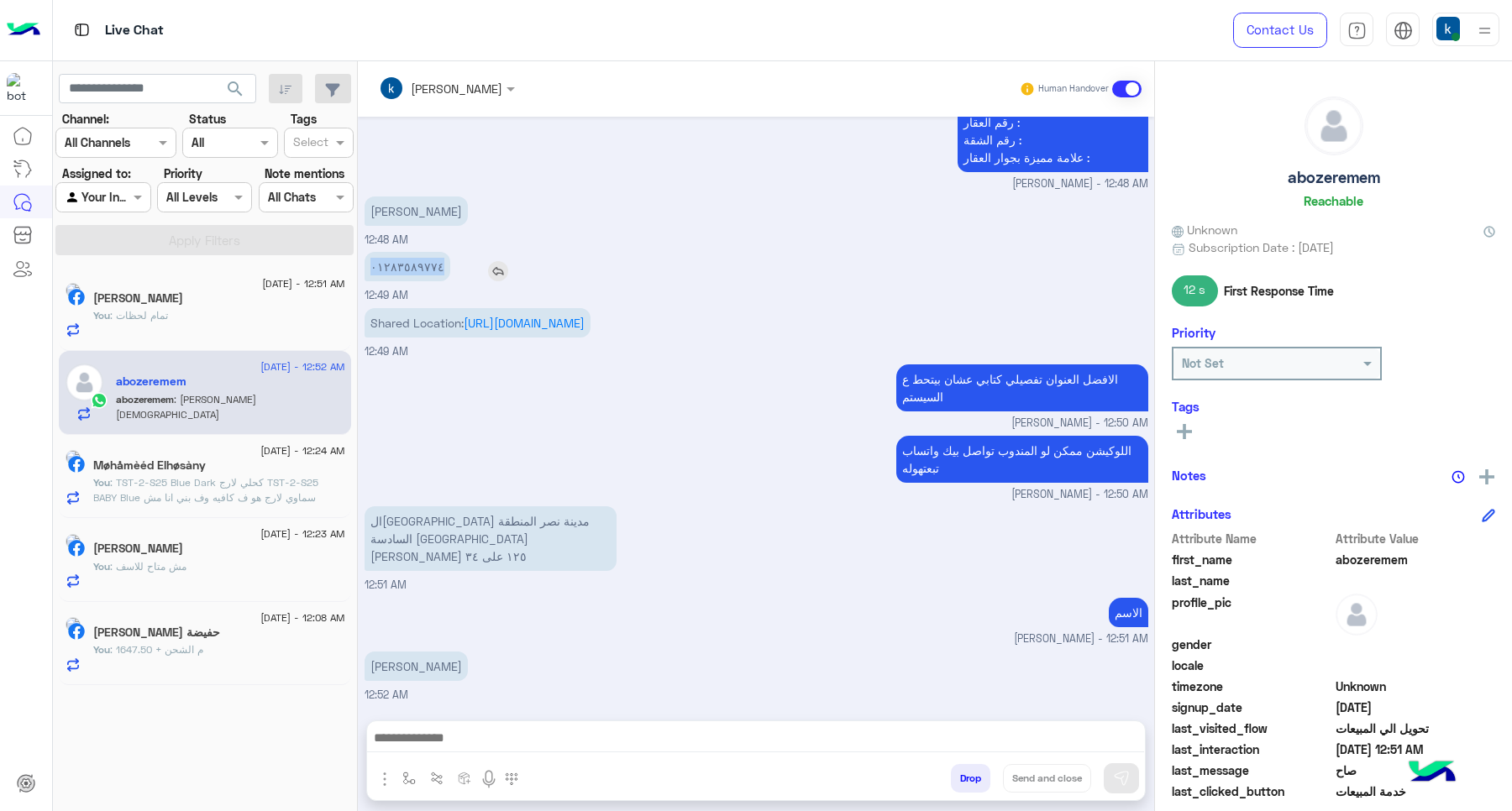
click at [383, 258] on p "‏‪٠١٢٨٣٥٨٩٧٧٤‬‏" at bounding box center [407, 266] width 85 height 30
click at [522, 745] on textarea at bounding box center [755, 740] width 777 height 25
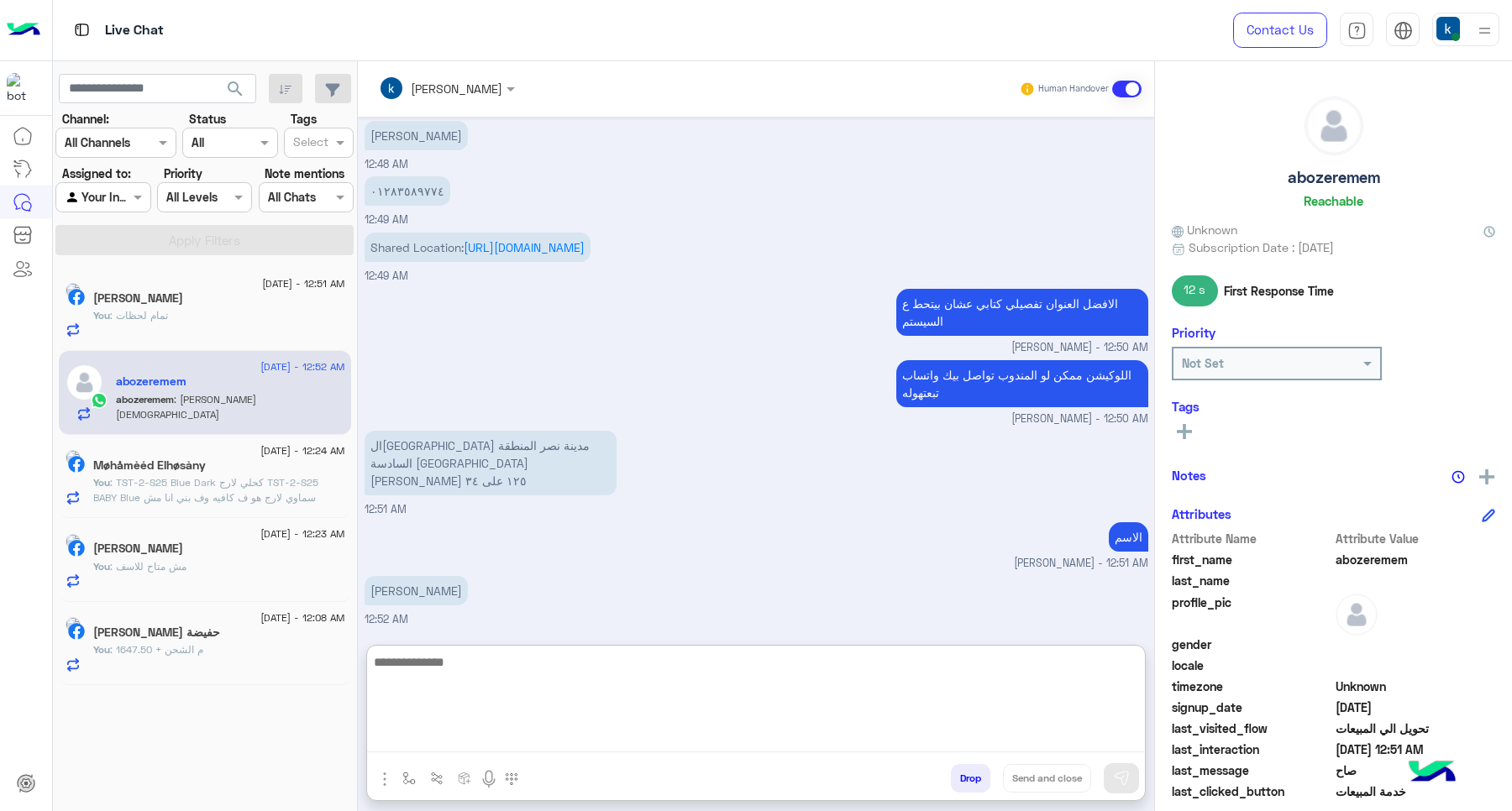
scroll to position [1056, 0]
type textarea "**********"
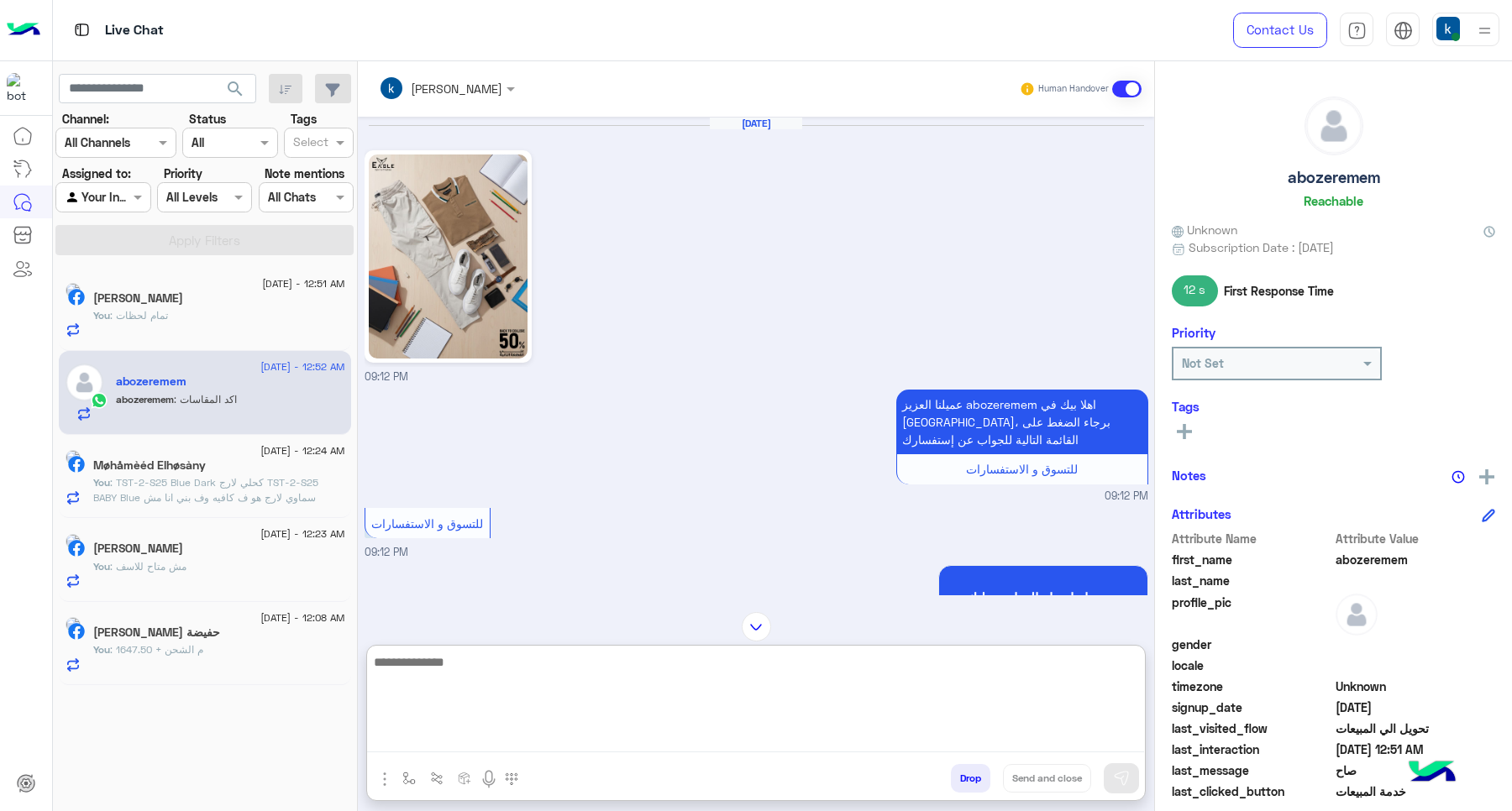
scroll to position [1718, 0]
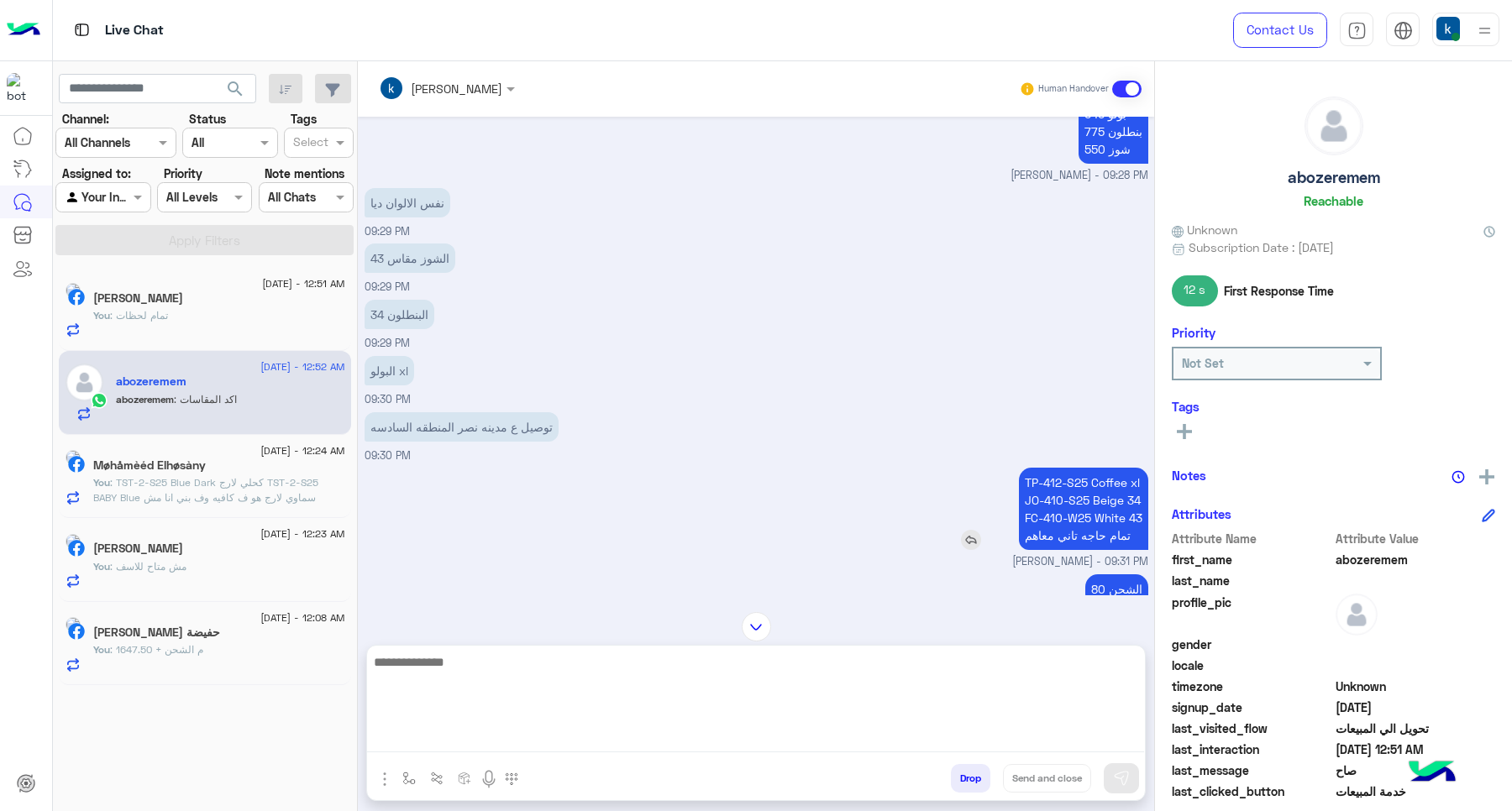
click at [1036, 475] on p "TP-412-S25 Coffee xl JO-410-S25 Beige 34 FC-410-W25 White 43 تمام حاجه تاني معا…" at bounding box center [1083, 509] width 129 height 82
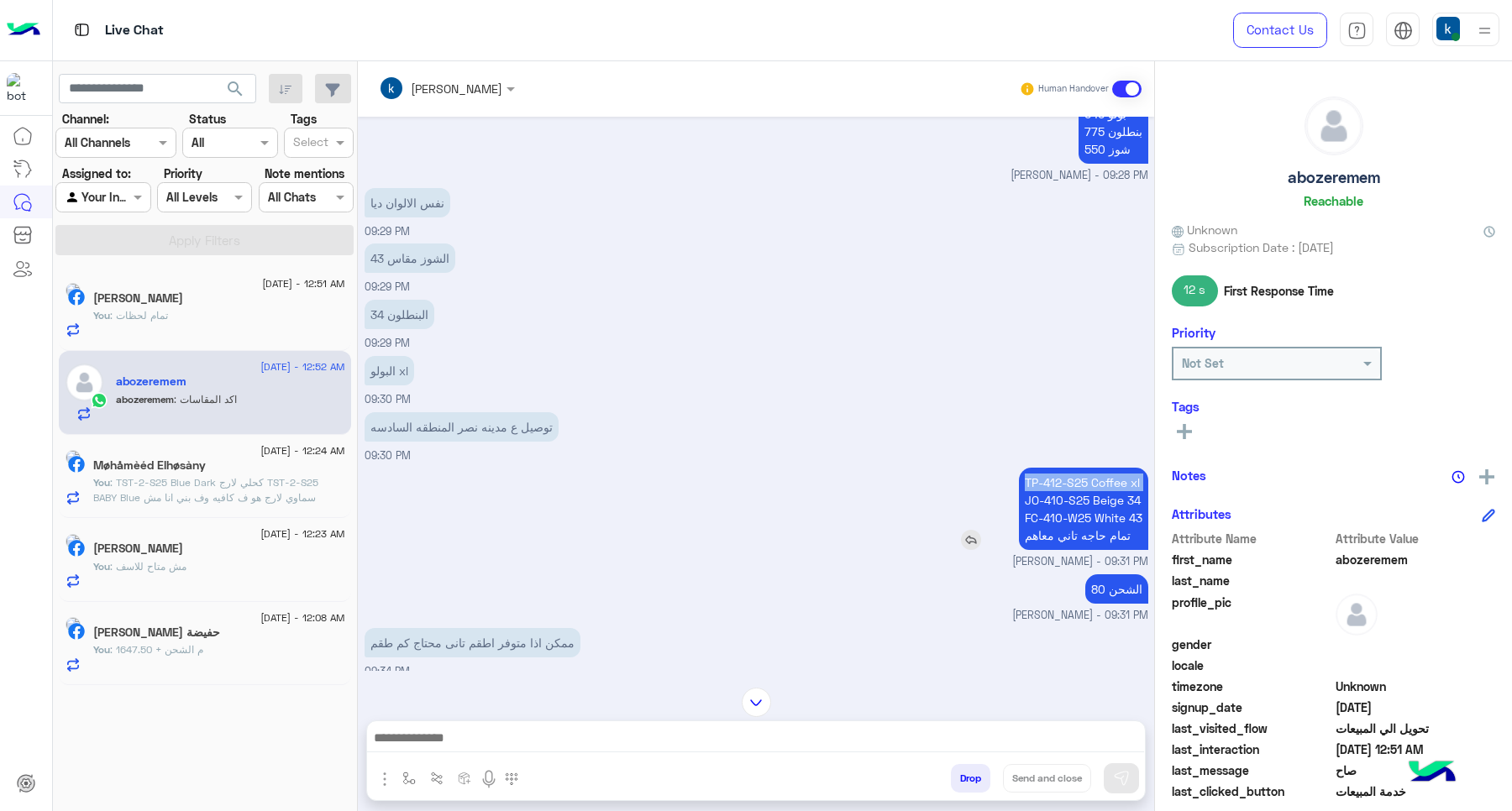
click at [1036, 475] on p "TP-412-S25 Coffee xl JO-410-S25 Beige 34 FC-410-W25 White 43 تمام حاجه تاني معا…" at bounding box center [1083, 509] width 129 height 82
copy p "TP-412-S25 Coffee xl"
click at [1086, 498] on p "TP-412-S25 Coffee xl JO-410-S25 Beige 34 FC-410-W25 White 43 تمام حاجه تاني معا…" at bounding box center [1083, 509] width 129 height 82
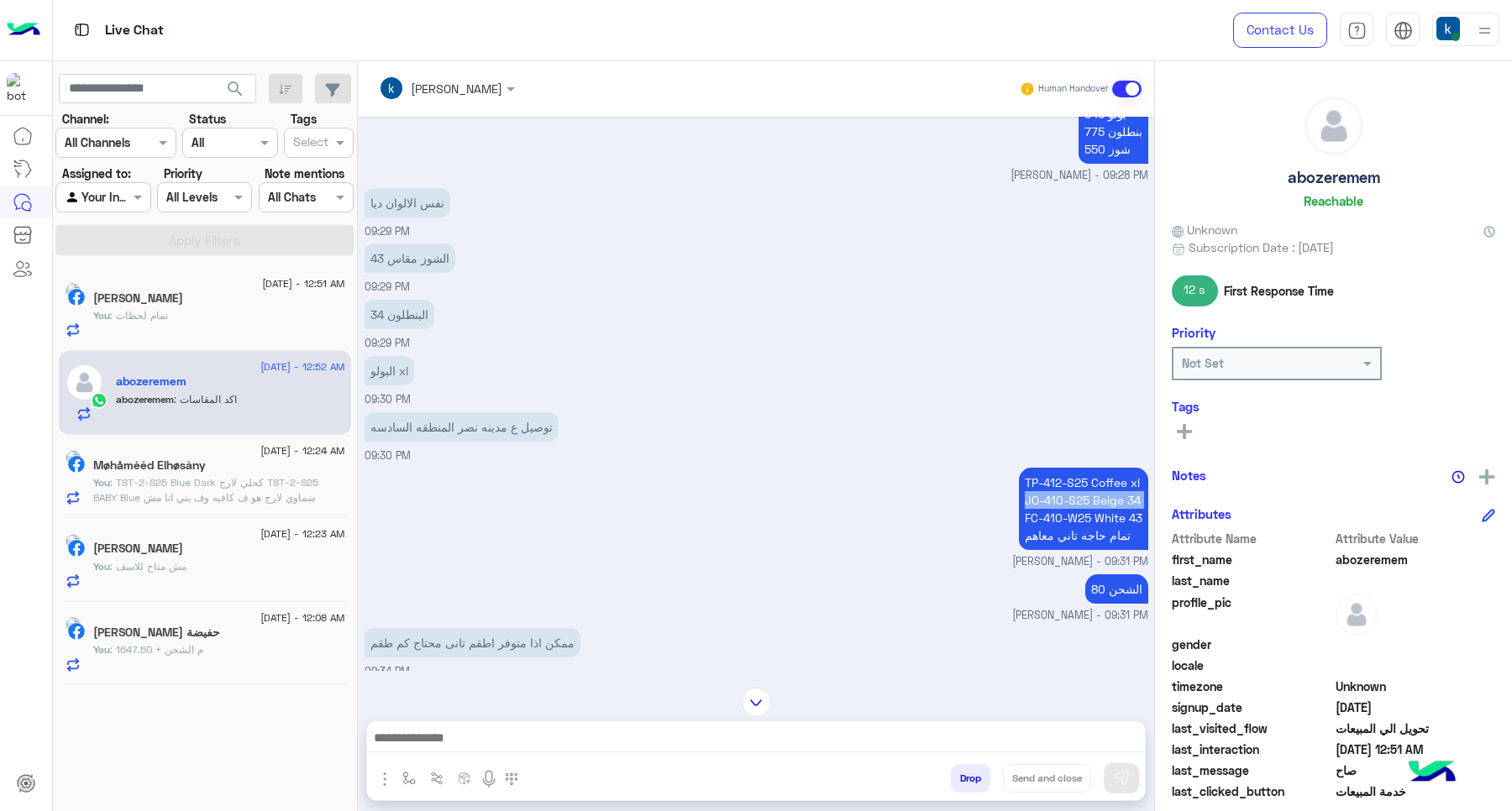
copy p "JO-410-S25 Beige 34"
click at [1112, 512] on p "TP-412-S25 Coffee xl JO-410-S25 Beige 34 FC-410-W25 White 43 تمام حاجه تاني معا…" at bounding box center [1083, 509] width 129 height 82
copy p "FC-410-W25 White 43"
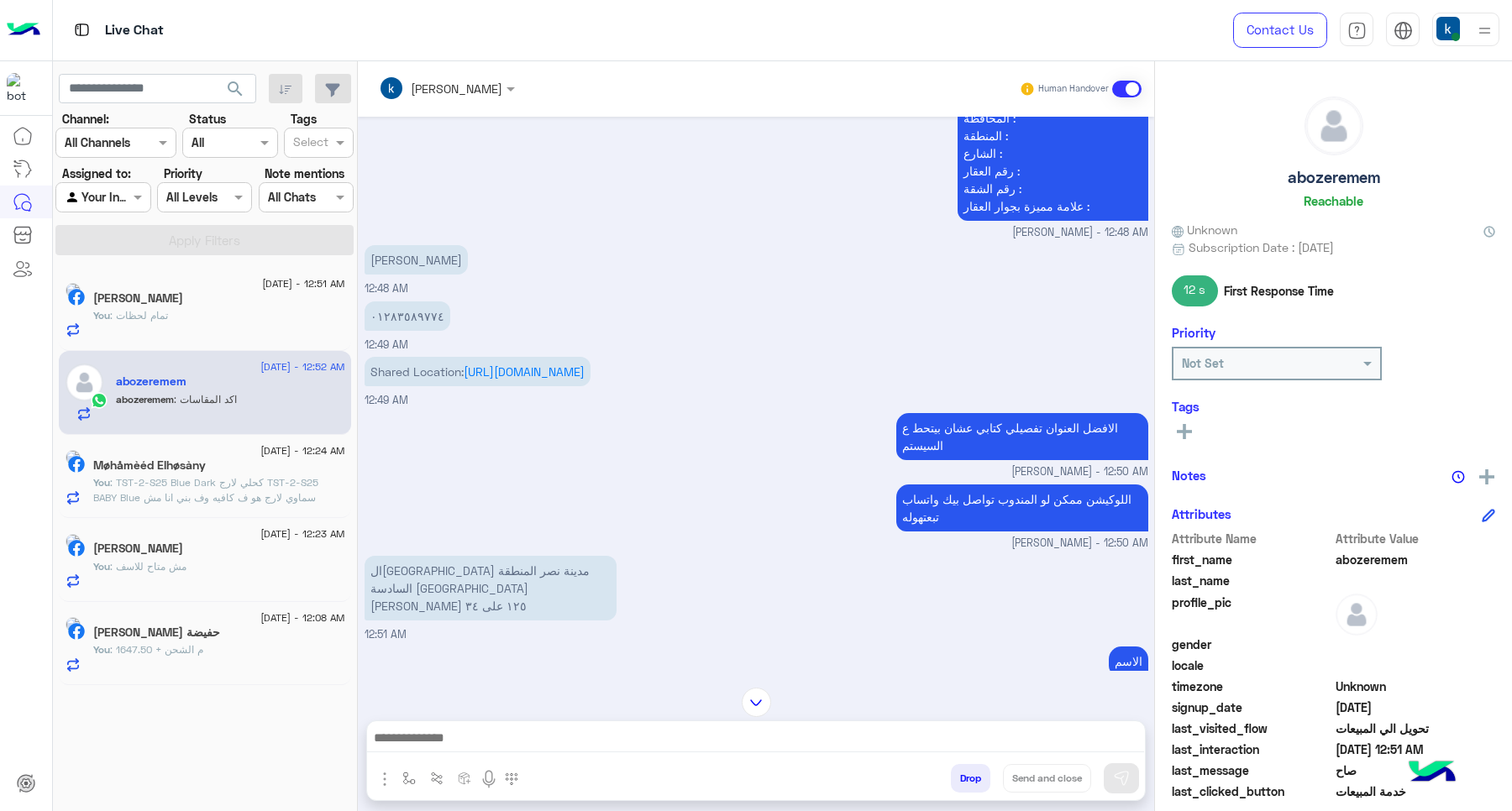
scroll to position [8564, 0]
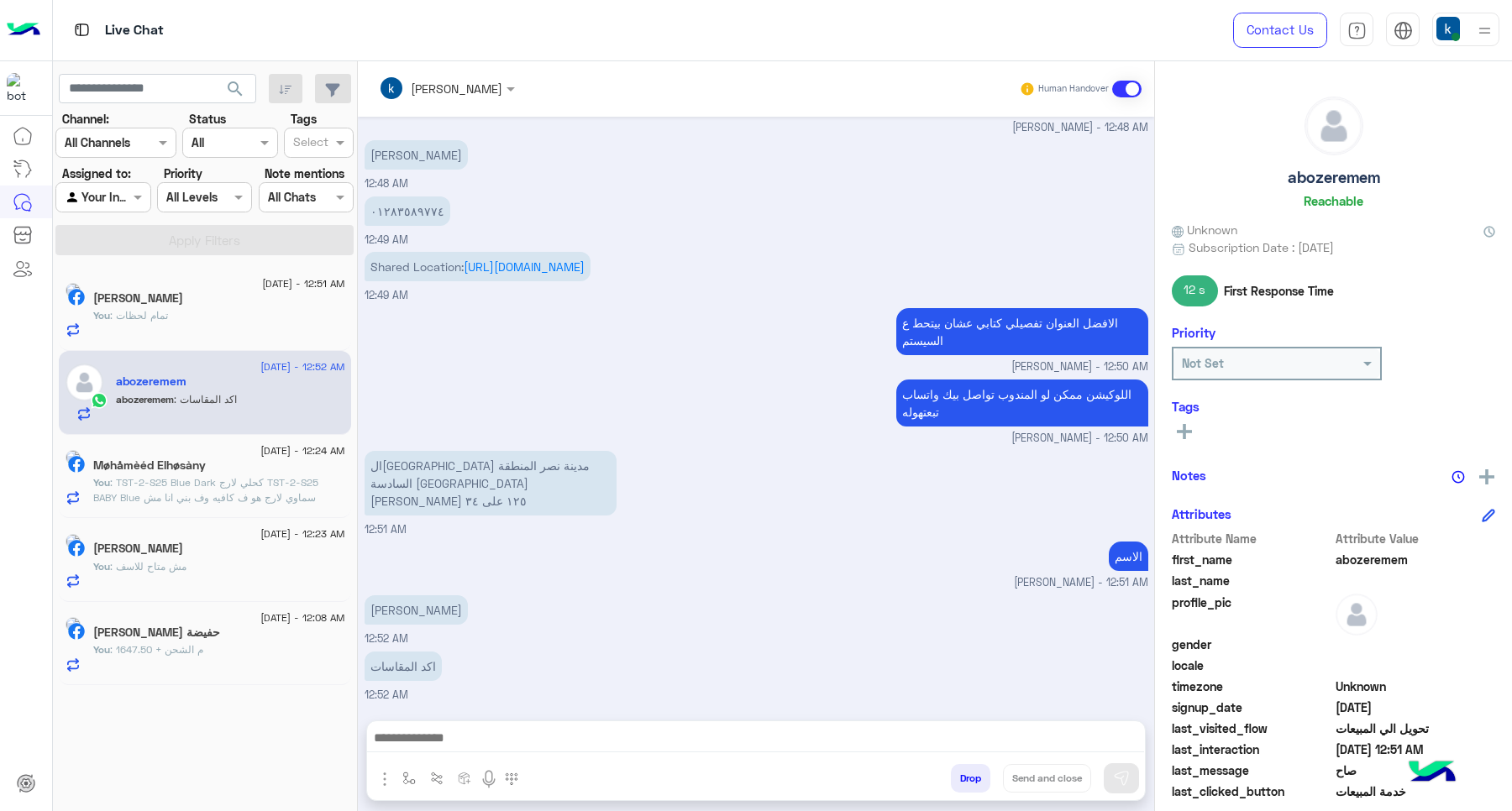
click at [526, 750] on textarea at bounding box center [755, 740] width 777 height 25
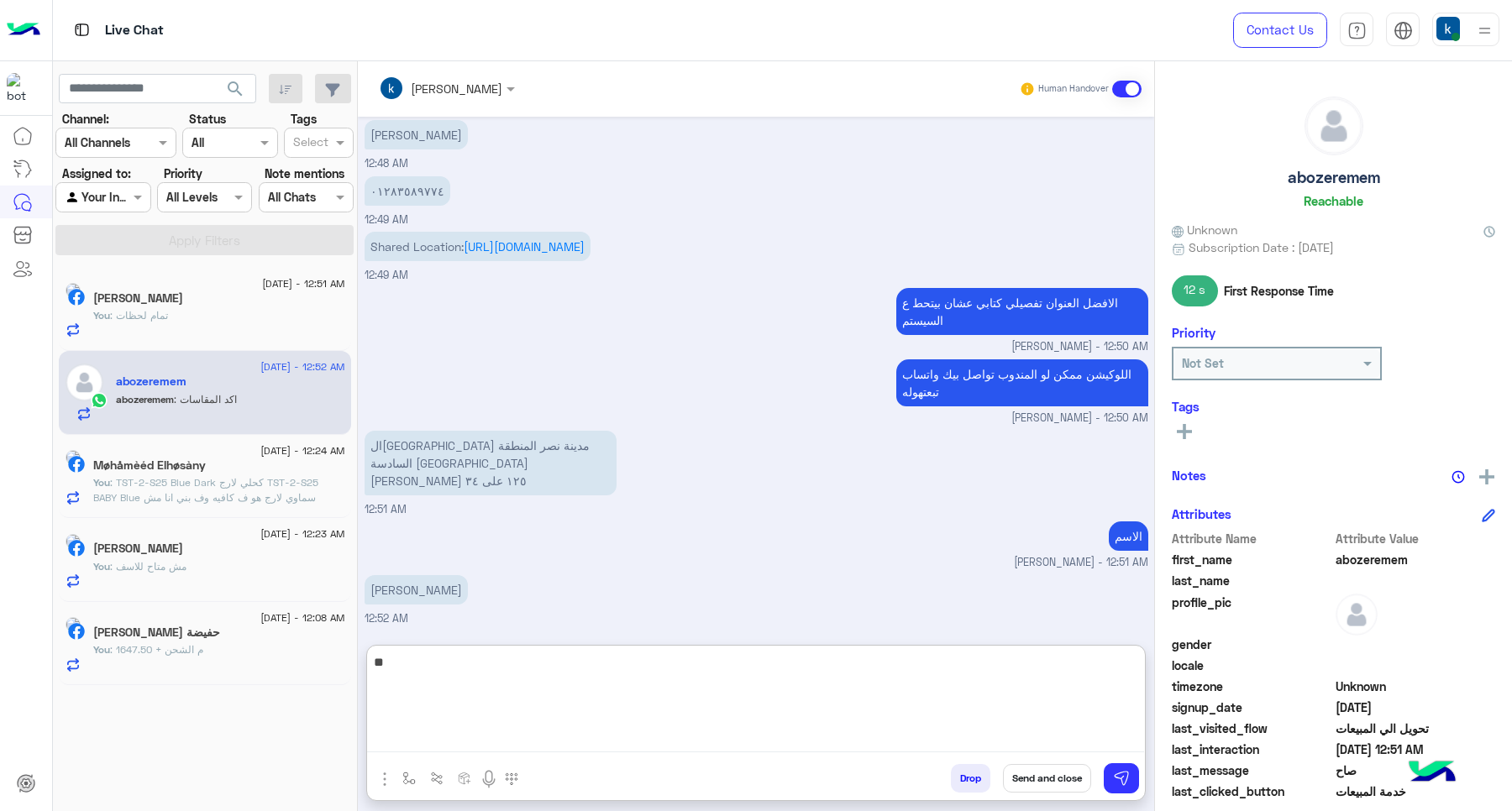
type textarea "*"
type textarea "*** ** **"
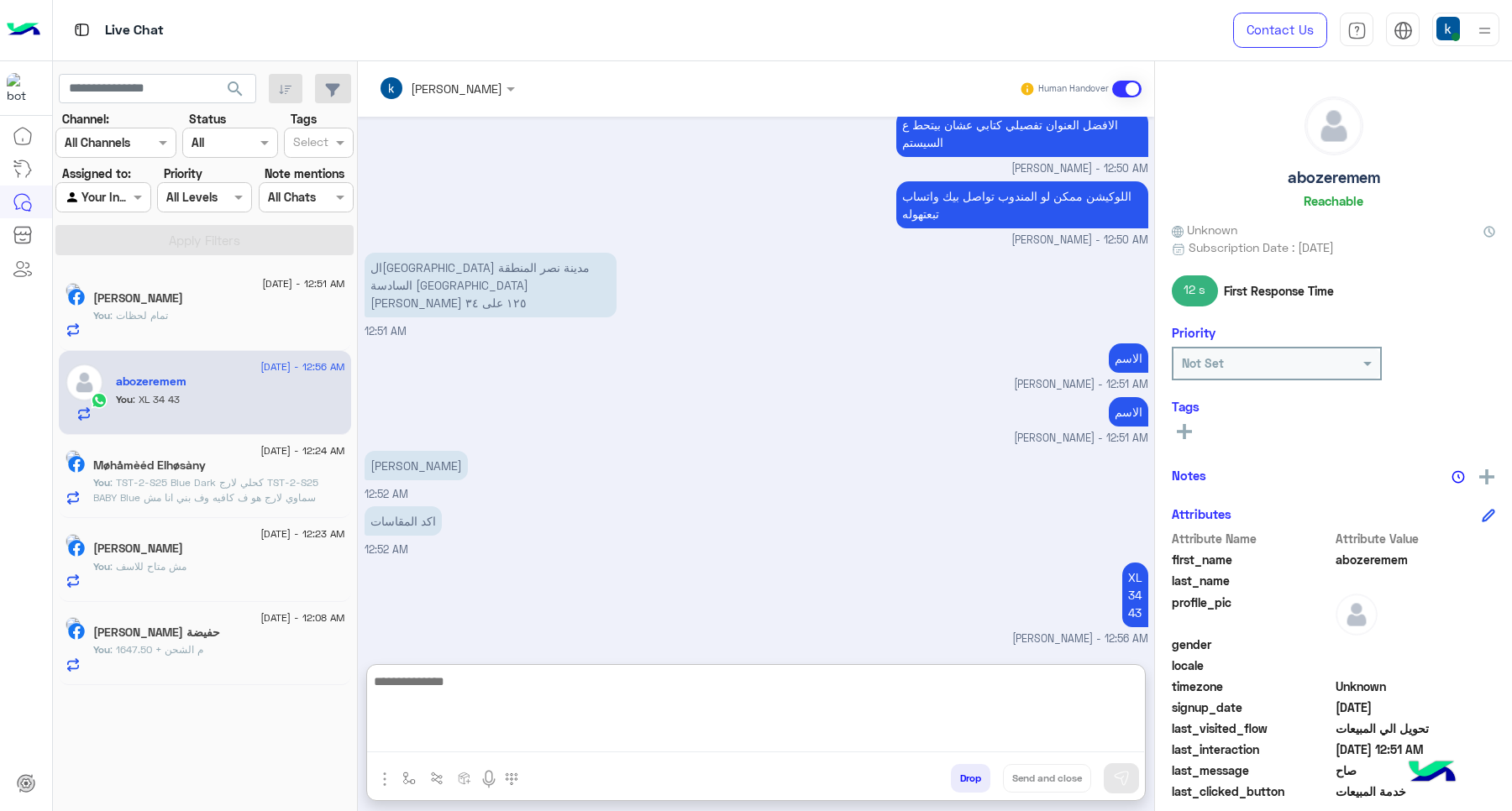
scroll to position [8781, 0]
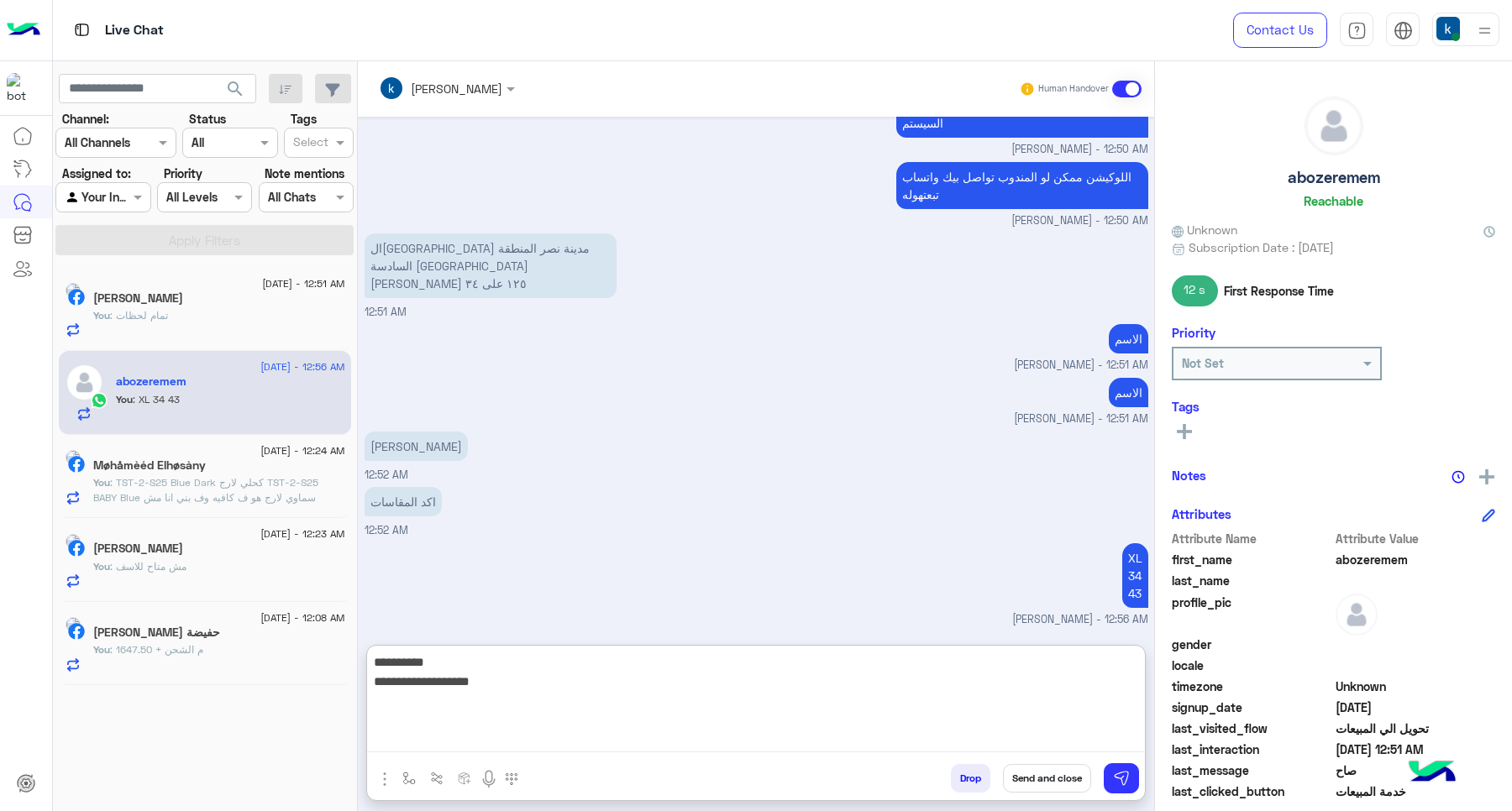
type textarea "**********"
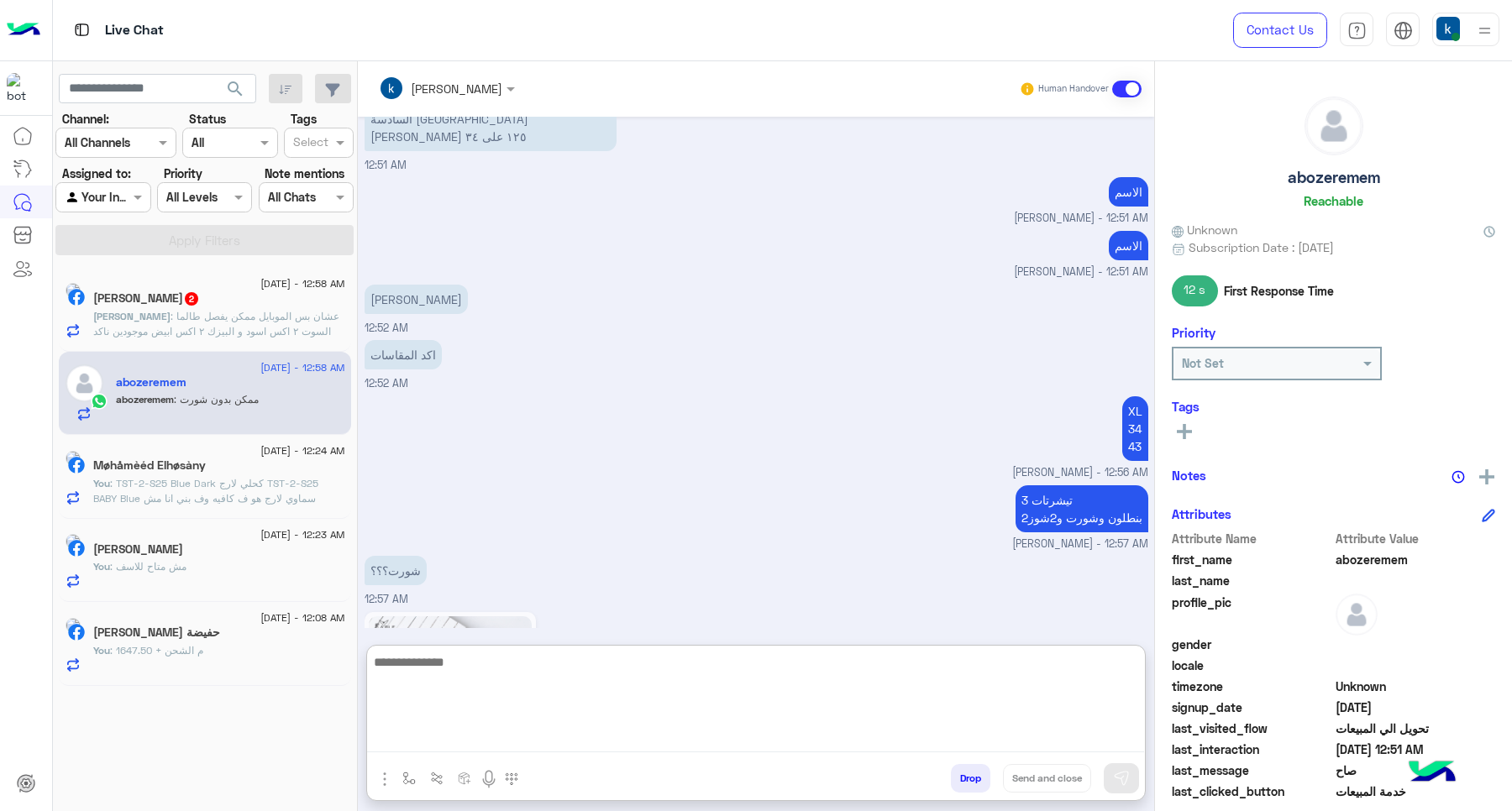
scroll to position [9177, 0]
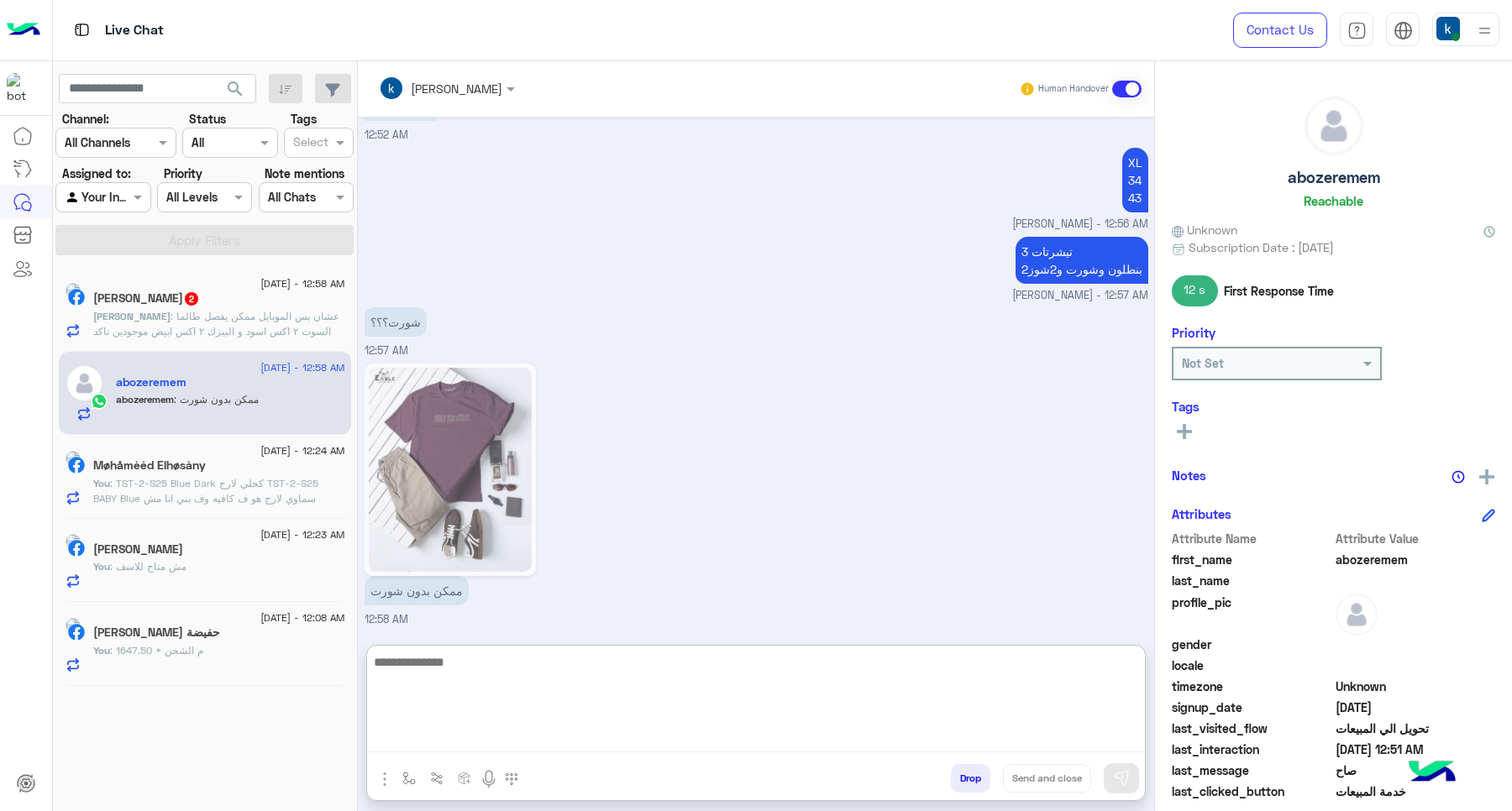
click at [523, 694] on textarea at bounding box center [755, 702] width 777 height 101
type textarea "**********"
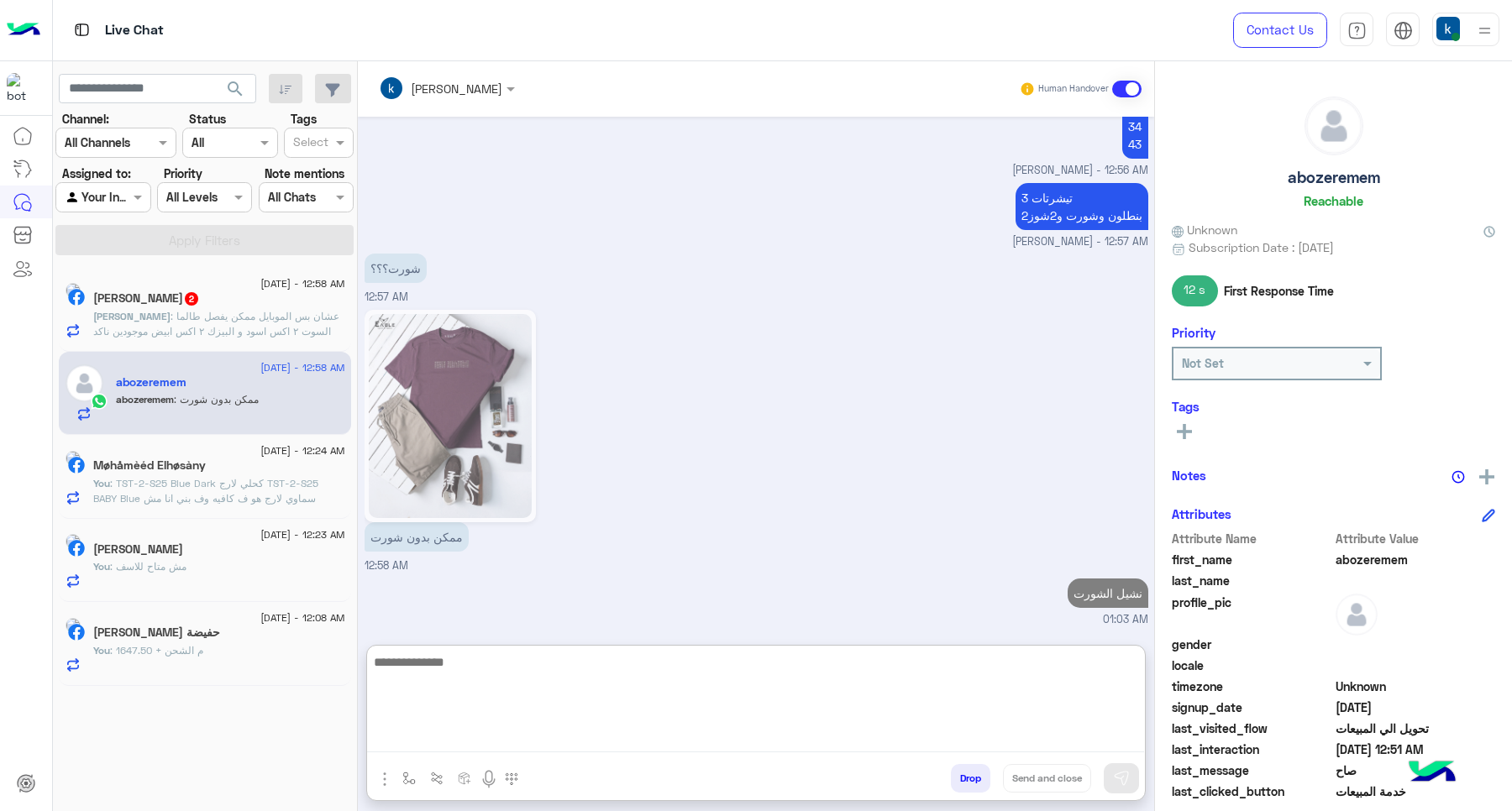
click at [200, 325] on p "Ahmed : عشان بس الموبايل ممكن يفصل طالما السوت ٢ اكس اسود و البيزك ٢ اكس ابيض م…" at bounding box center [218, 331] width 252 height 45
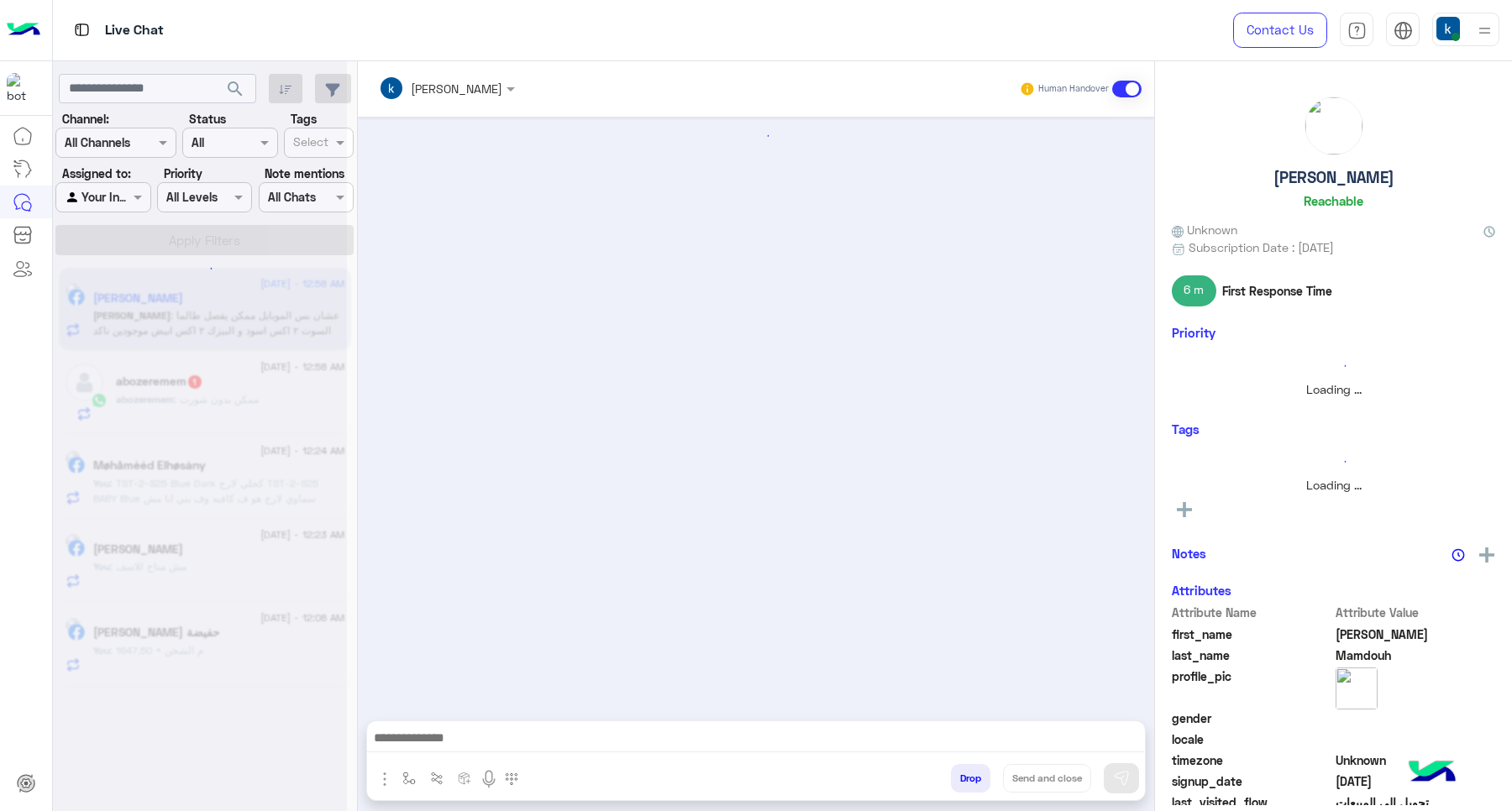
scroll to position [1240, 0]
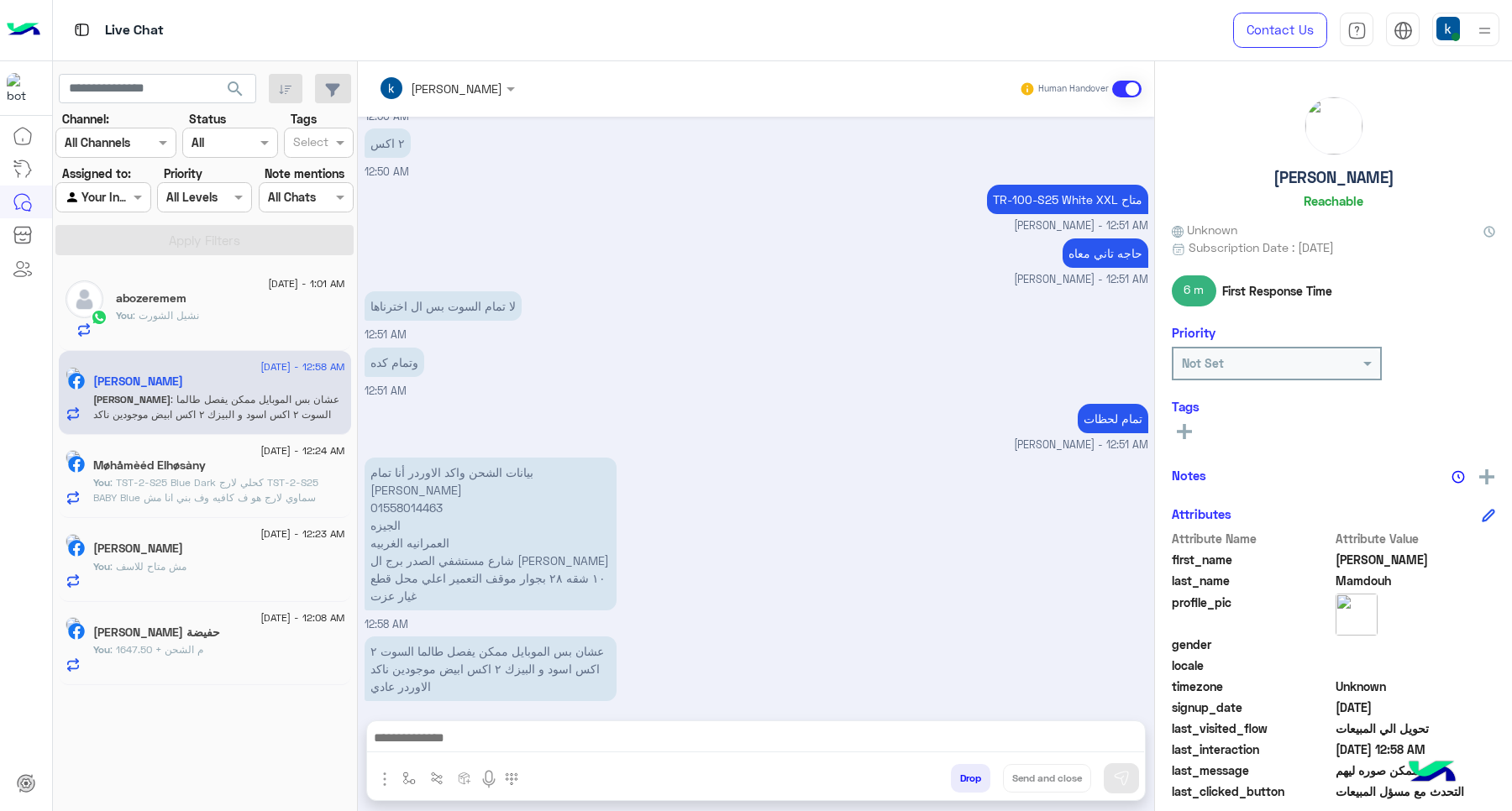
click at [496, 733] on textarea at bounding box center [755, 740] width 777 height 25
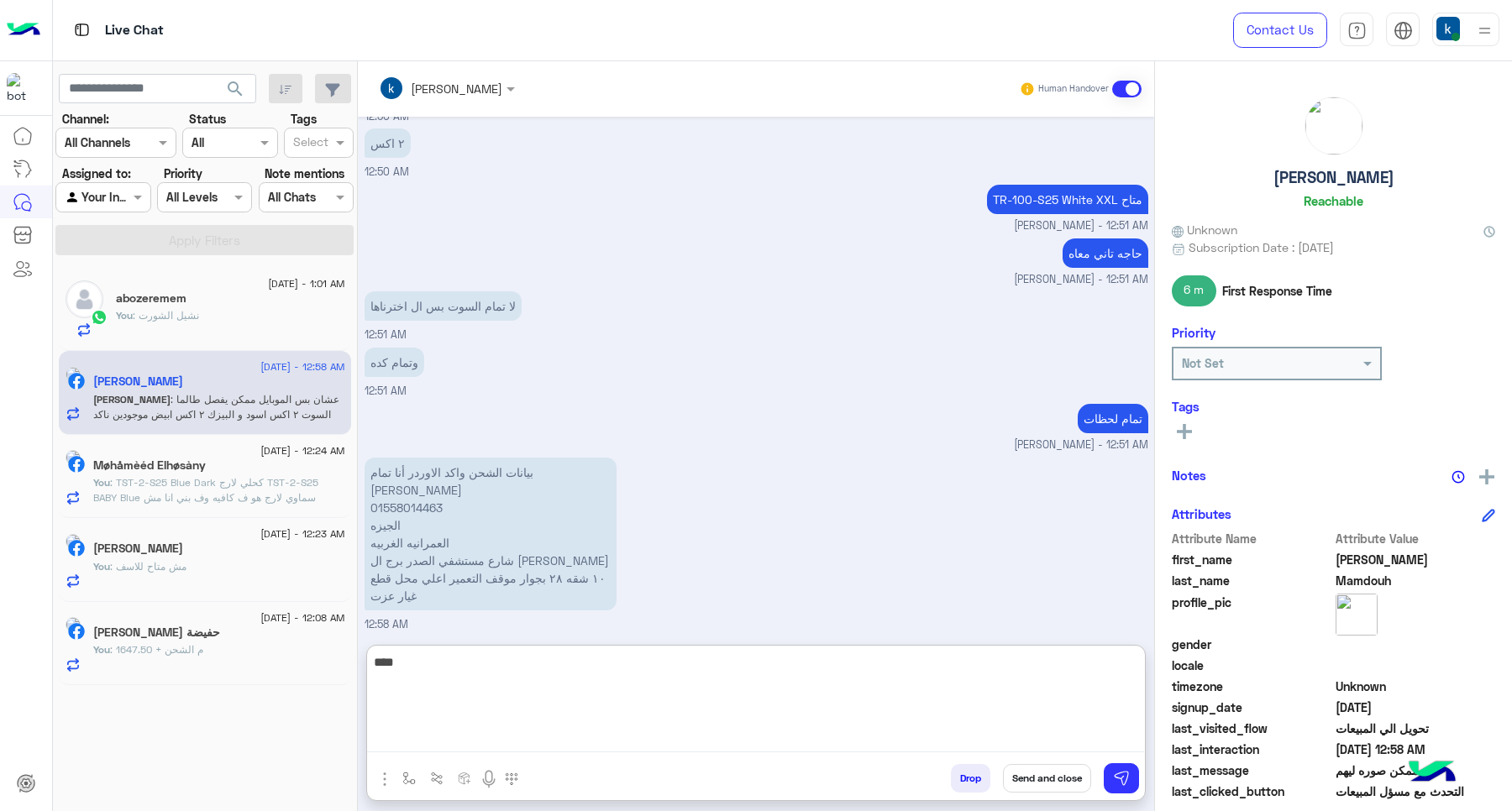
type textarea "****"
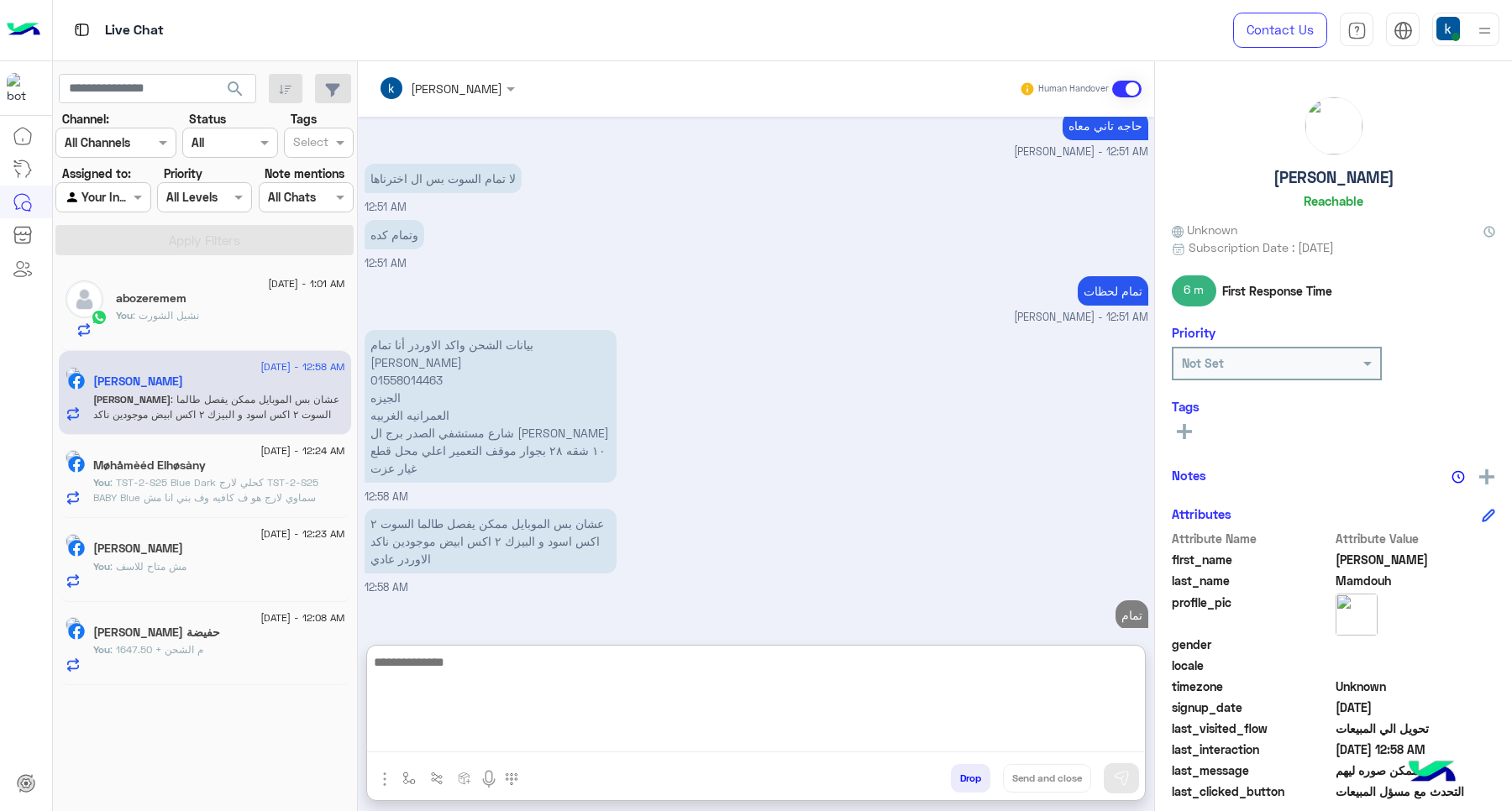
click at [216, 294] on div "abozeremem" at bounding box center [230, 300] width 229 height 17
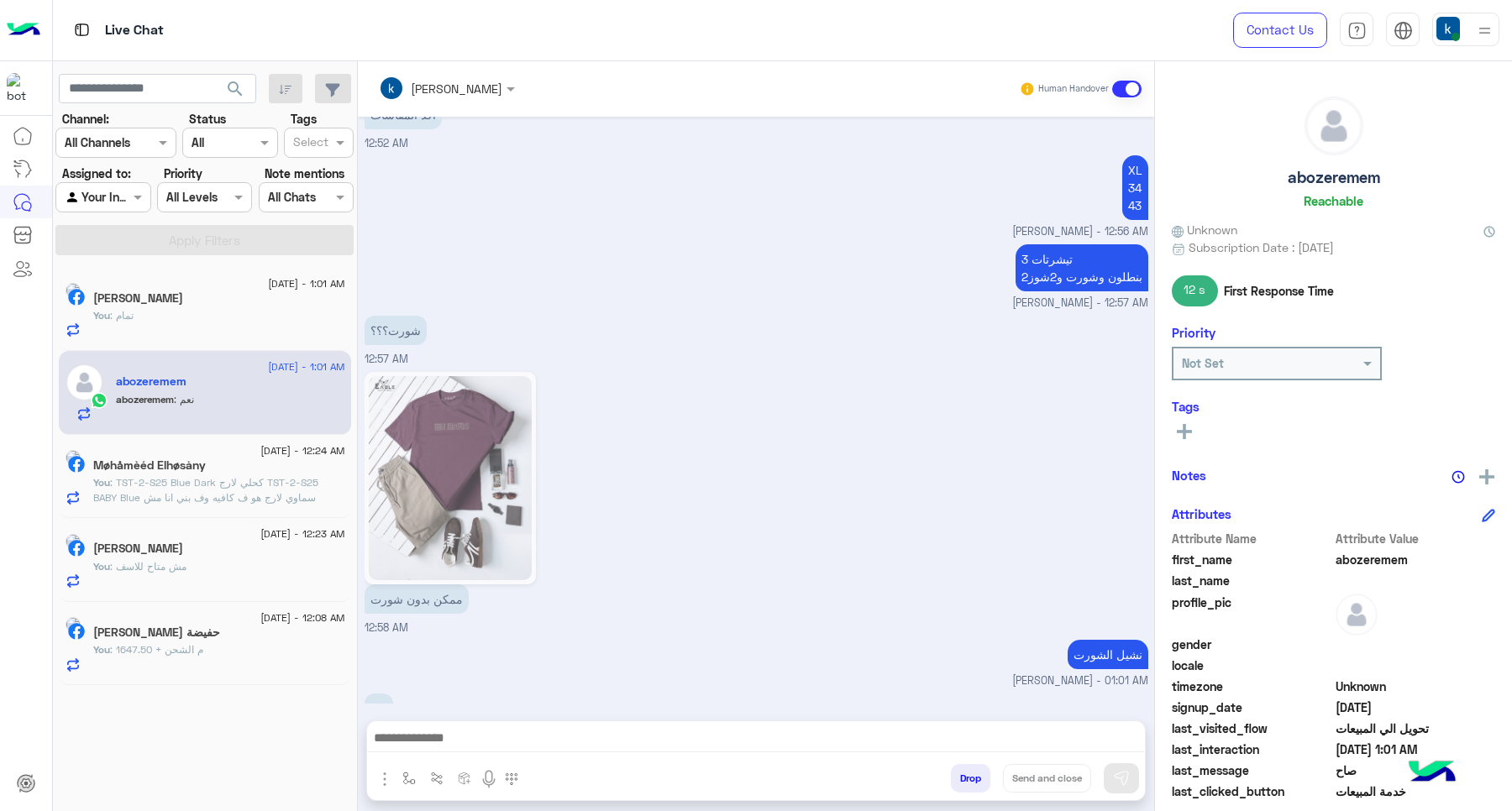
scroll to position [1186, 0]
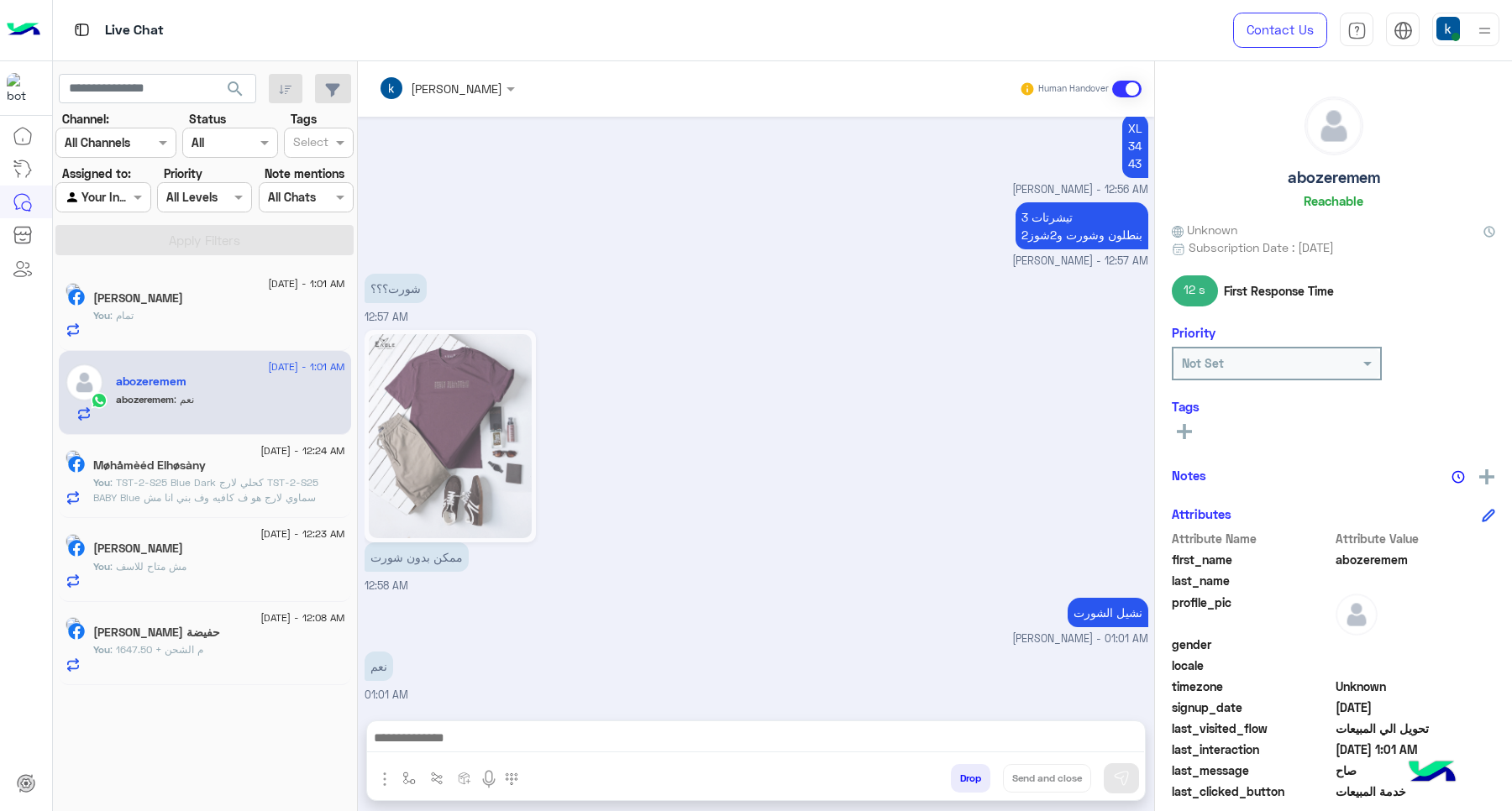
click at [518, 744] on textarea at bounding box center [755, 740] width 777 height 25
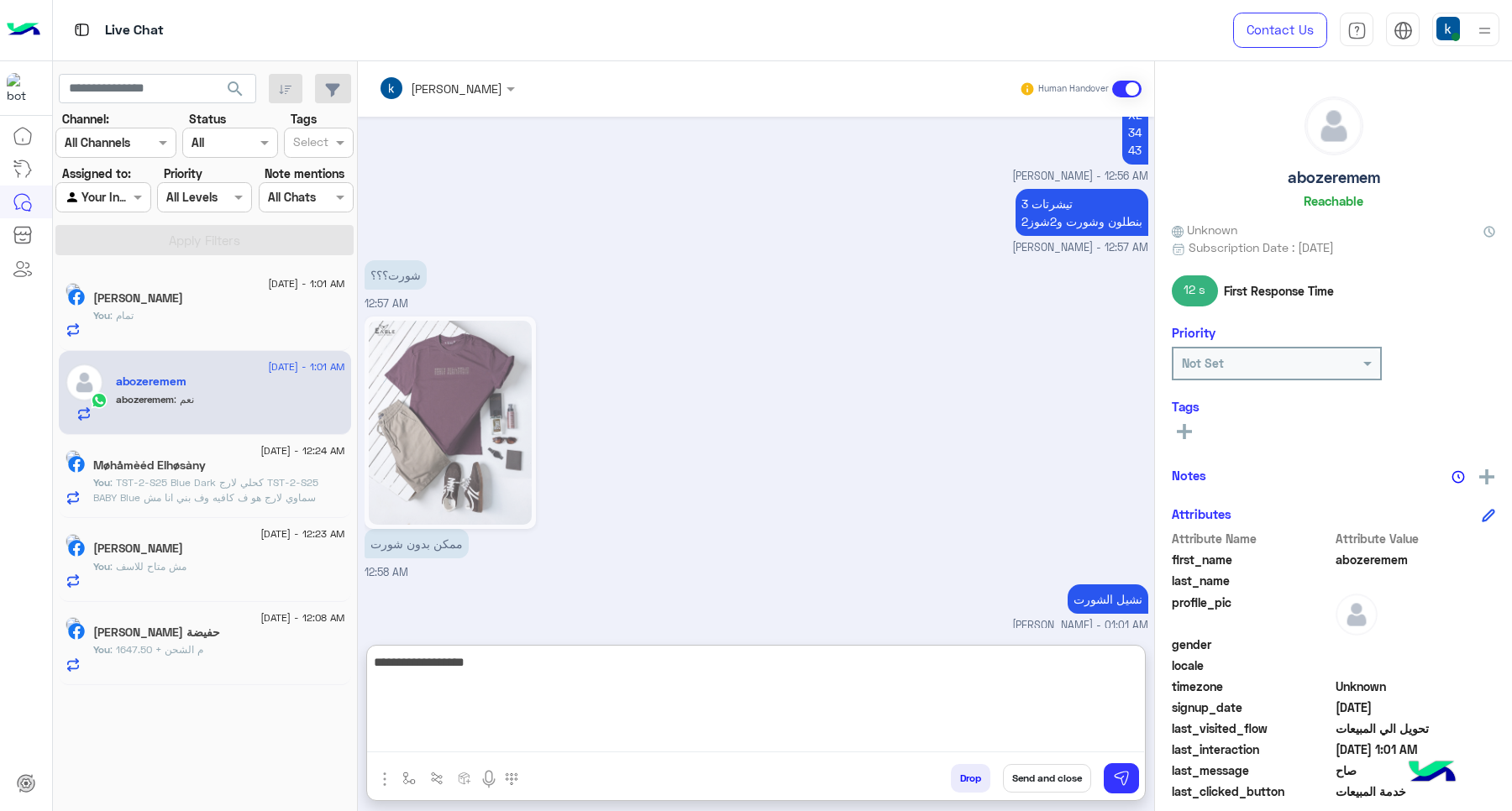
type textarea "**********"
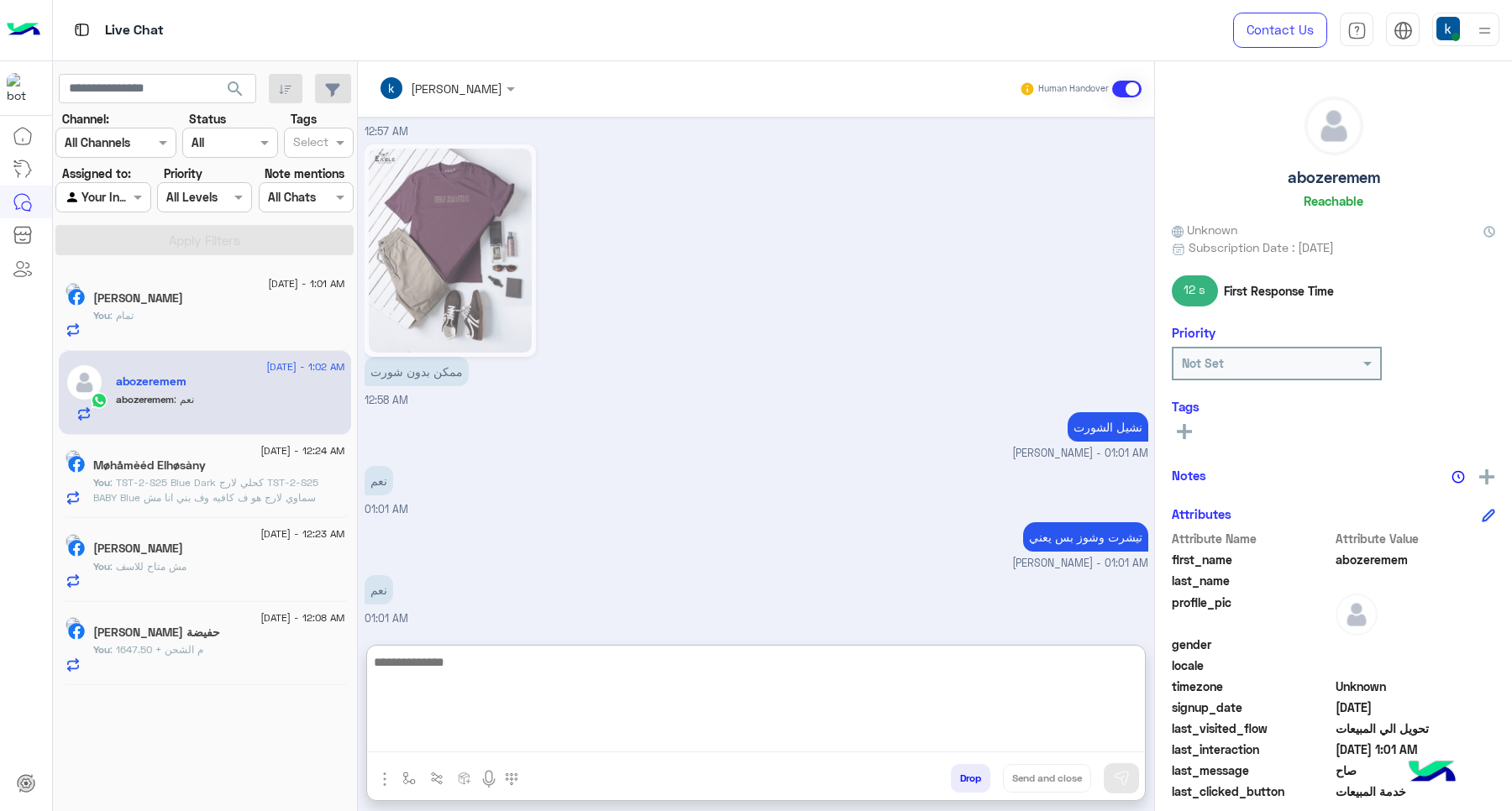
scroll to position [1371, 0]
click at [525, 672] on textarea at bounding box center [755, 702] width 777 height 101
paste textarea "**********"
type textarea "**********"
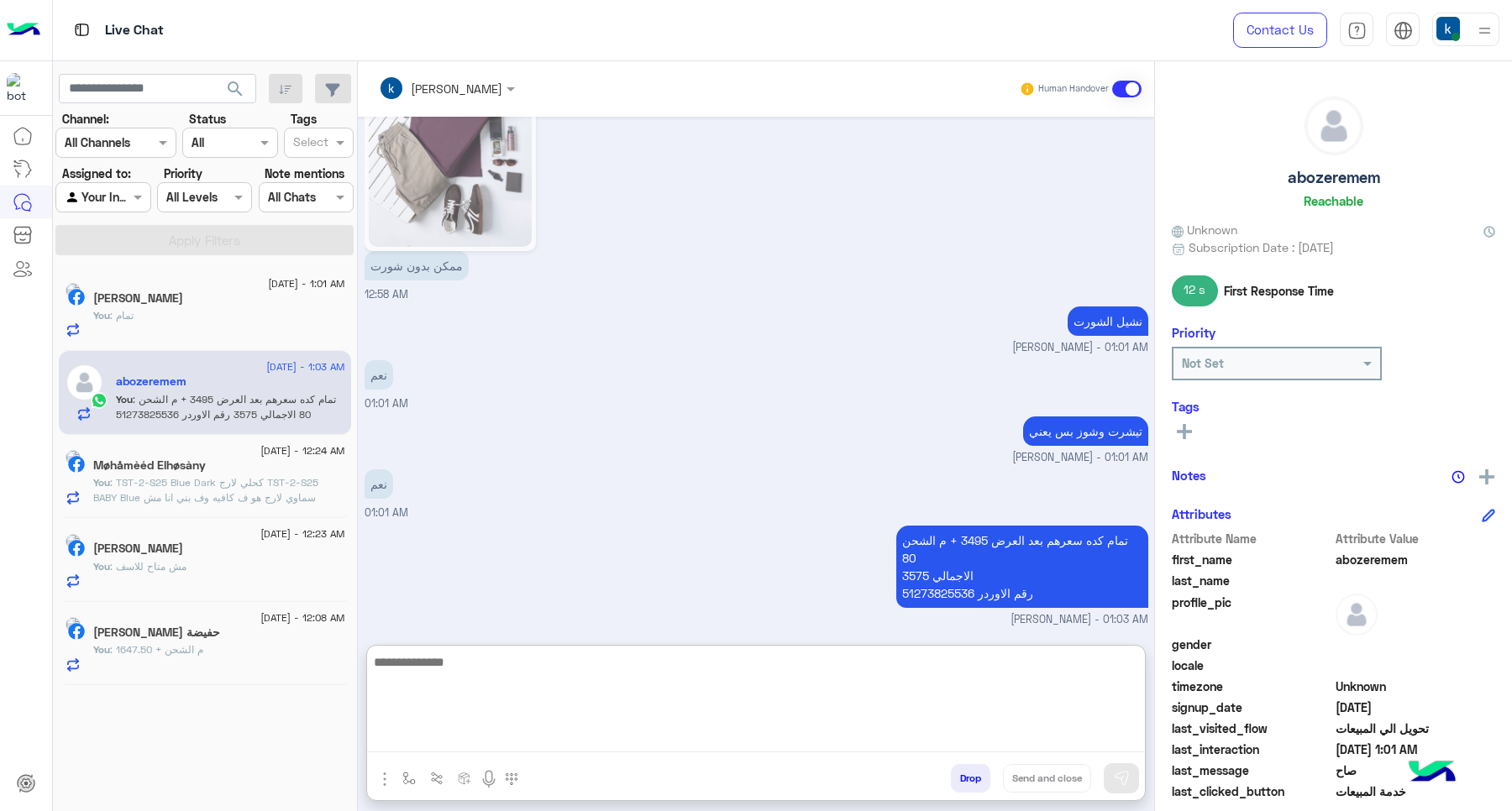
scroll to position [162, 0]
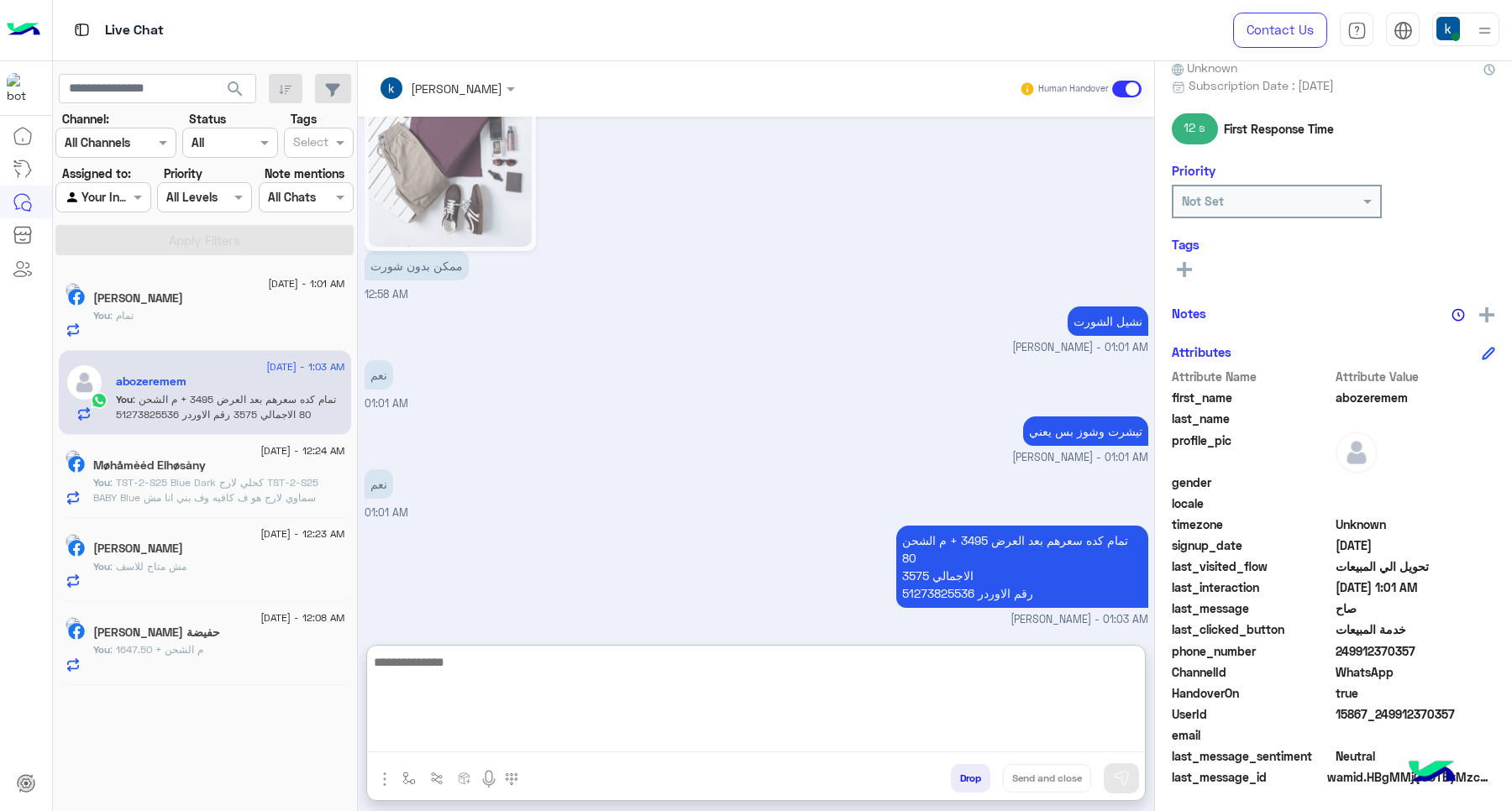
click at [1365, 694] on span "true" at bounding box center [1416, 693] width 161 height 17
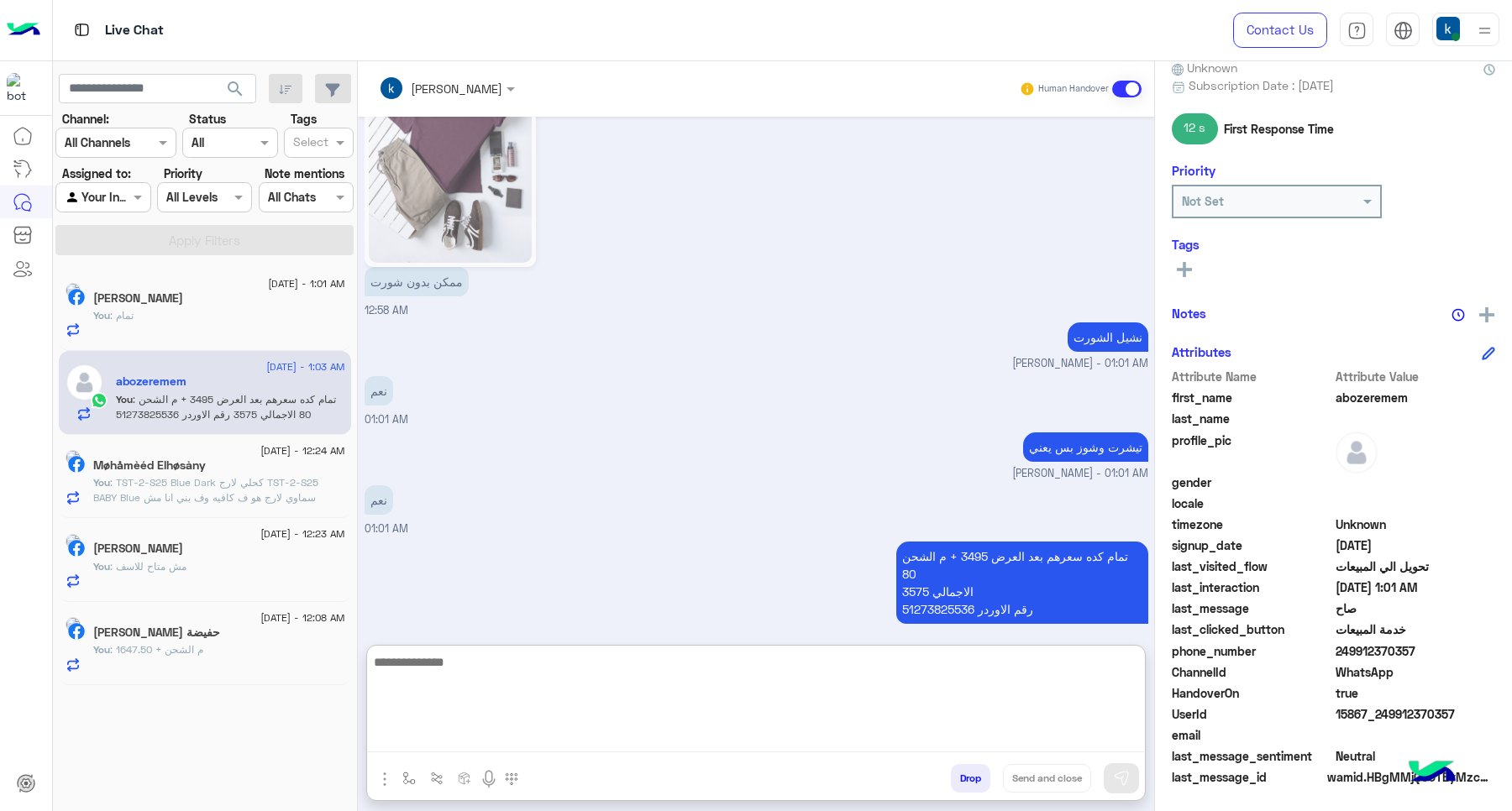
click at [1365, 694] on span "true" at bounding box center [1416, 693] width 161 height 17
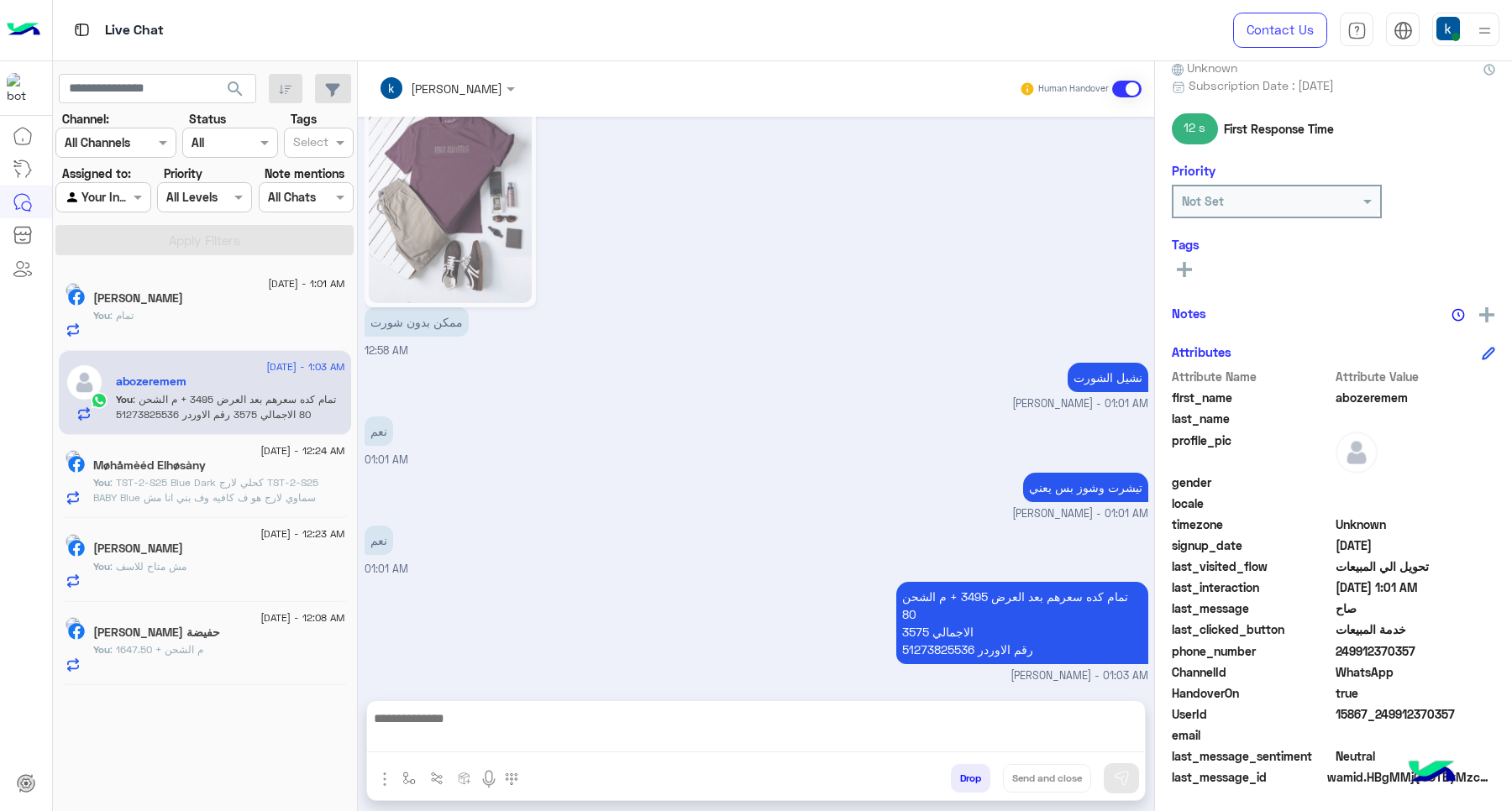
scroll to position [1404, 0]
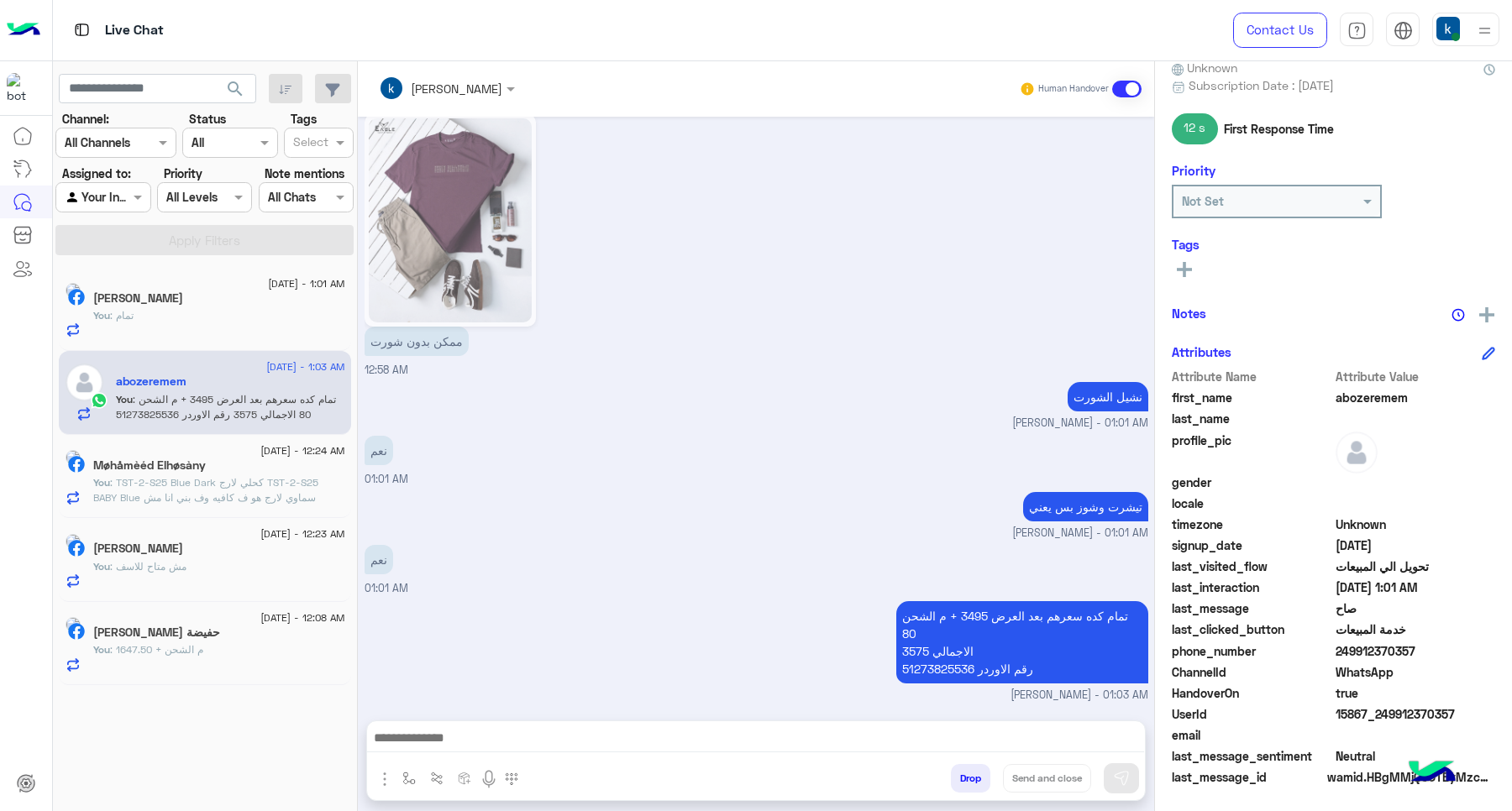
click at [1385, 702] on div "HandoverOn true" at bounding box center [1334, 695] width 324 height 21
click at [1390, 710] on span "15867_249912370357" at bounding box center [1416, 714] width 161 height 17
copy span "15867_249912370357"
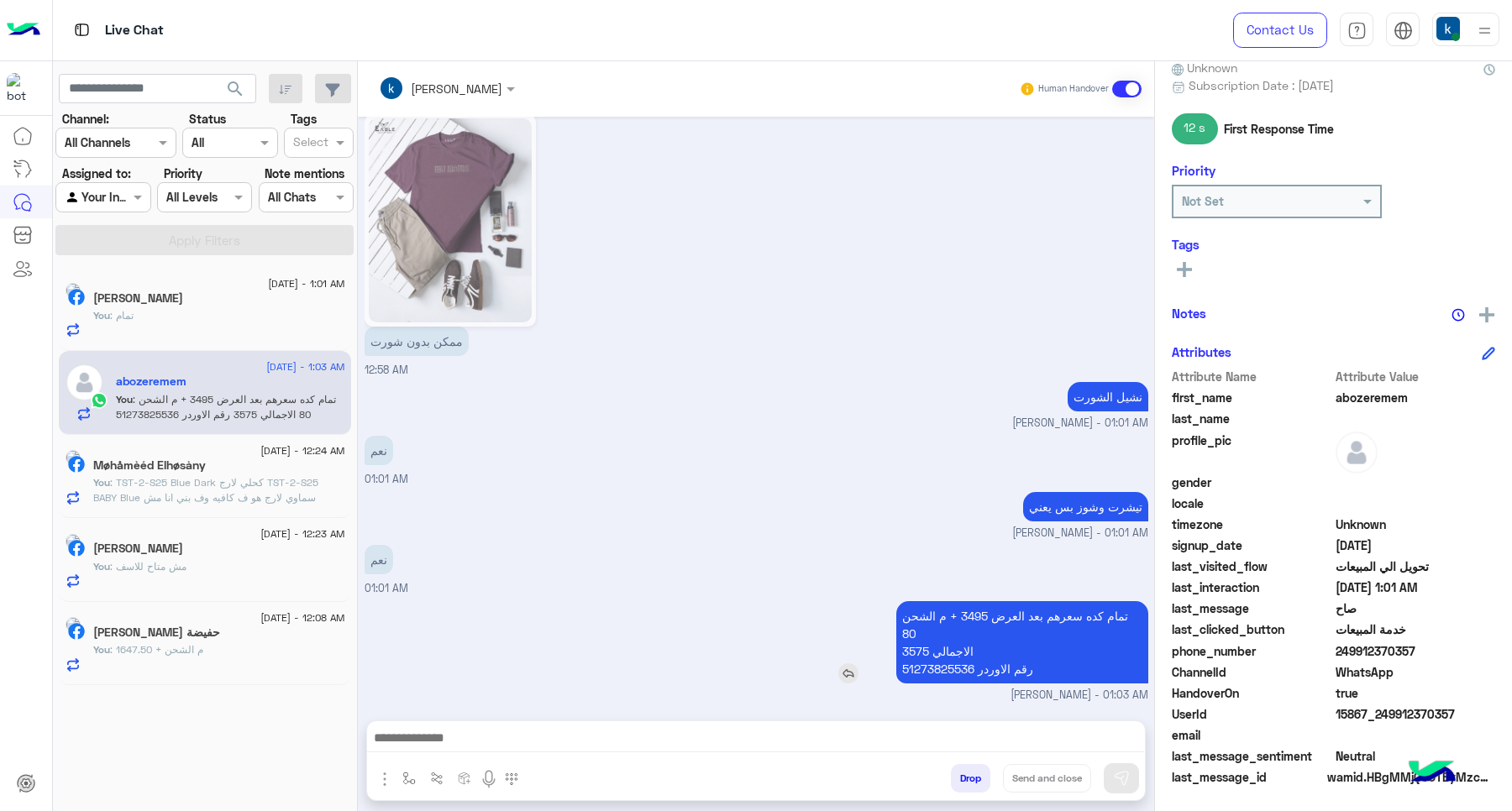
click at [963, 613] on p "تمام كده سعرهم بعد العرض 3495 + م الشحن 80 الاجمالي 3575 رقم الاوردر 51273825536" at bounding box center [1022, 642] width 252 height 82
copy p "3495"
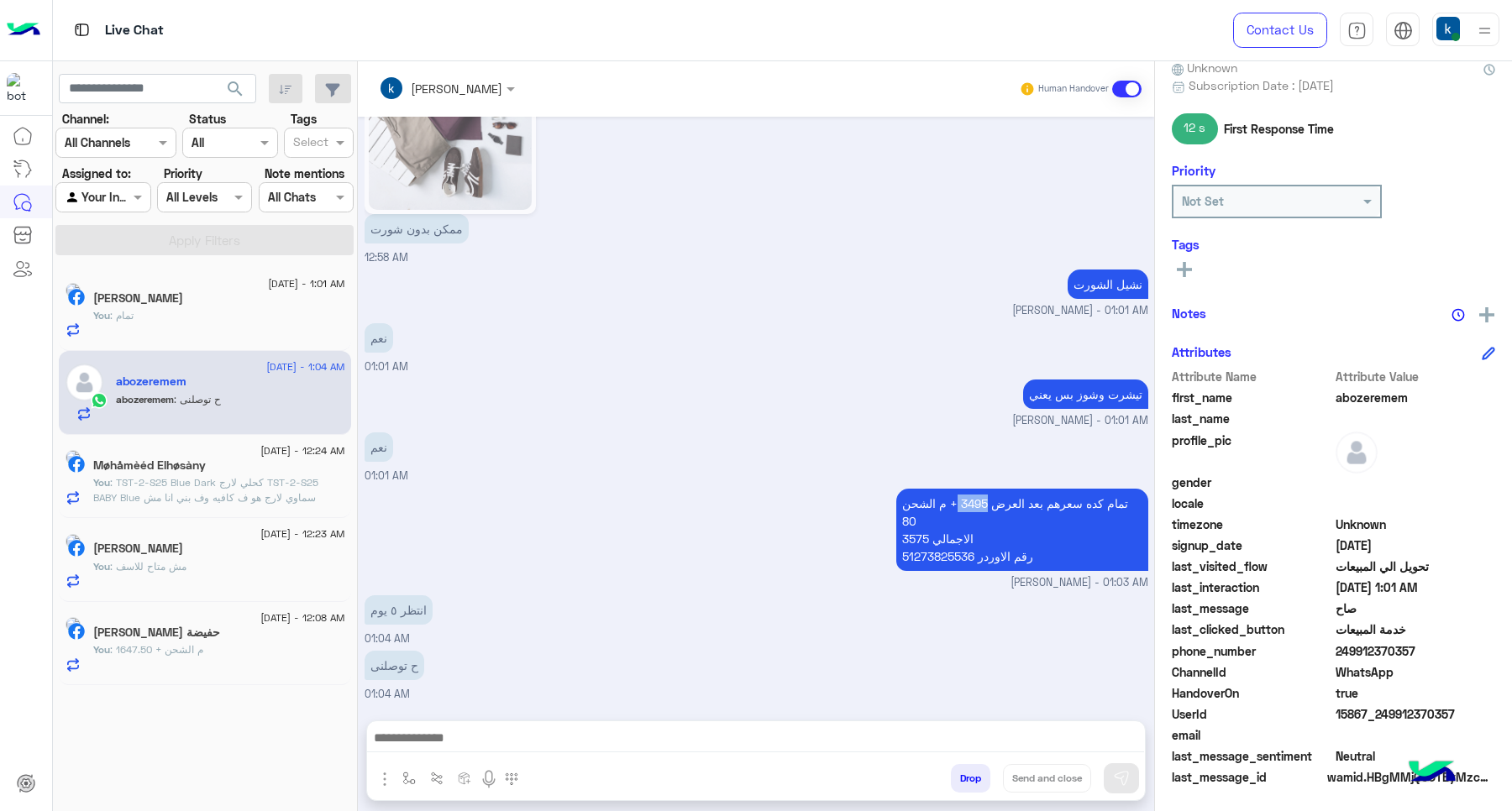
scroll to position [1570, 0]
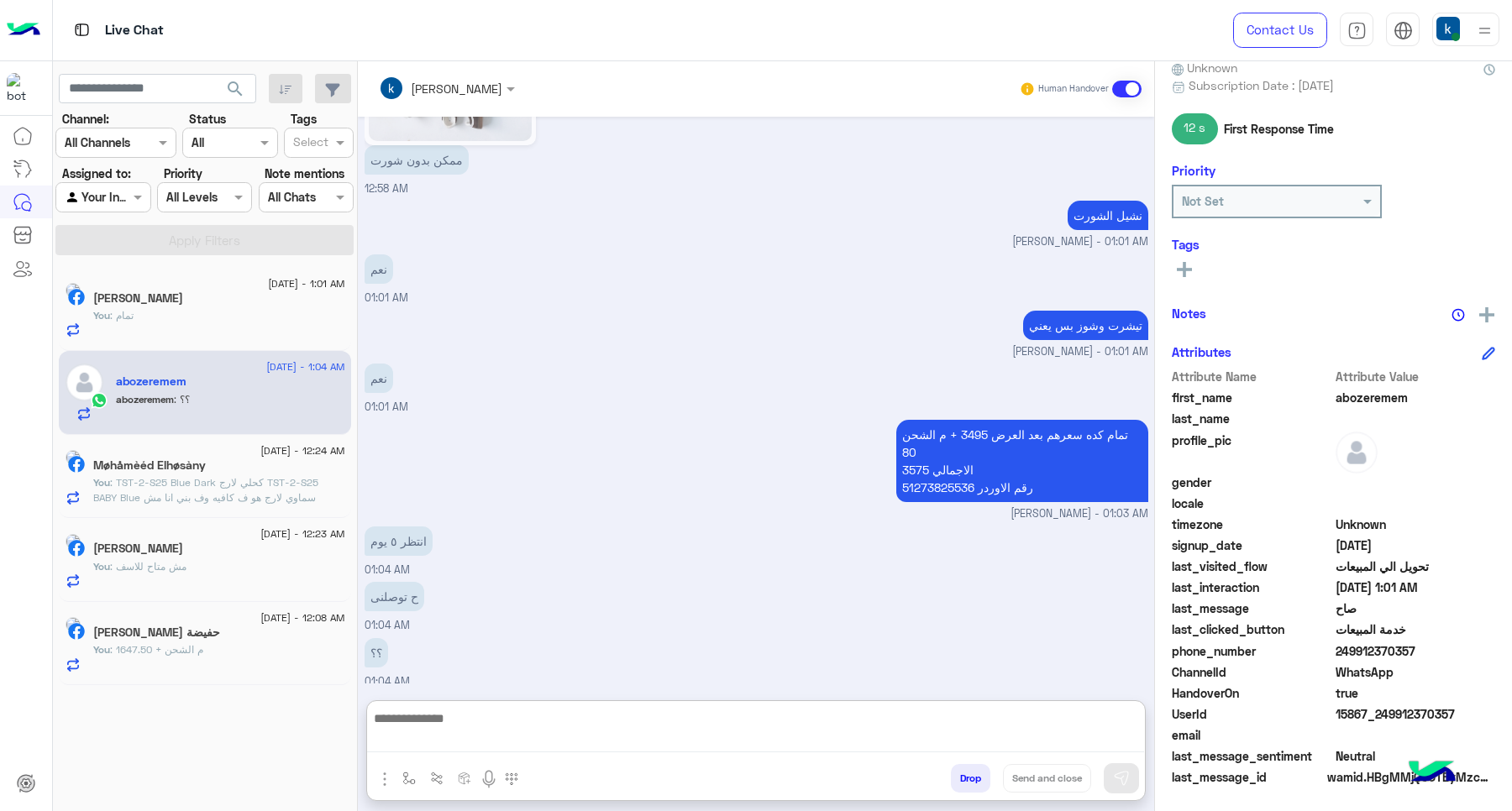
click at [463, 745] on textarea at bounding box center [755, 730] width 777 height 44
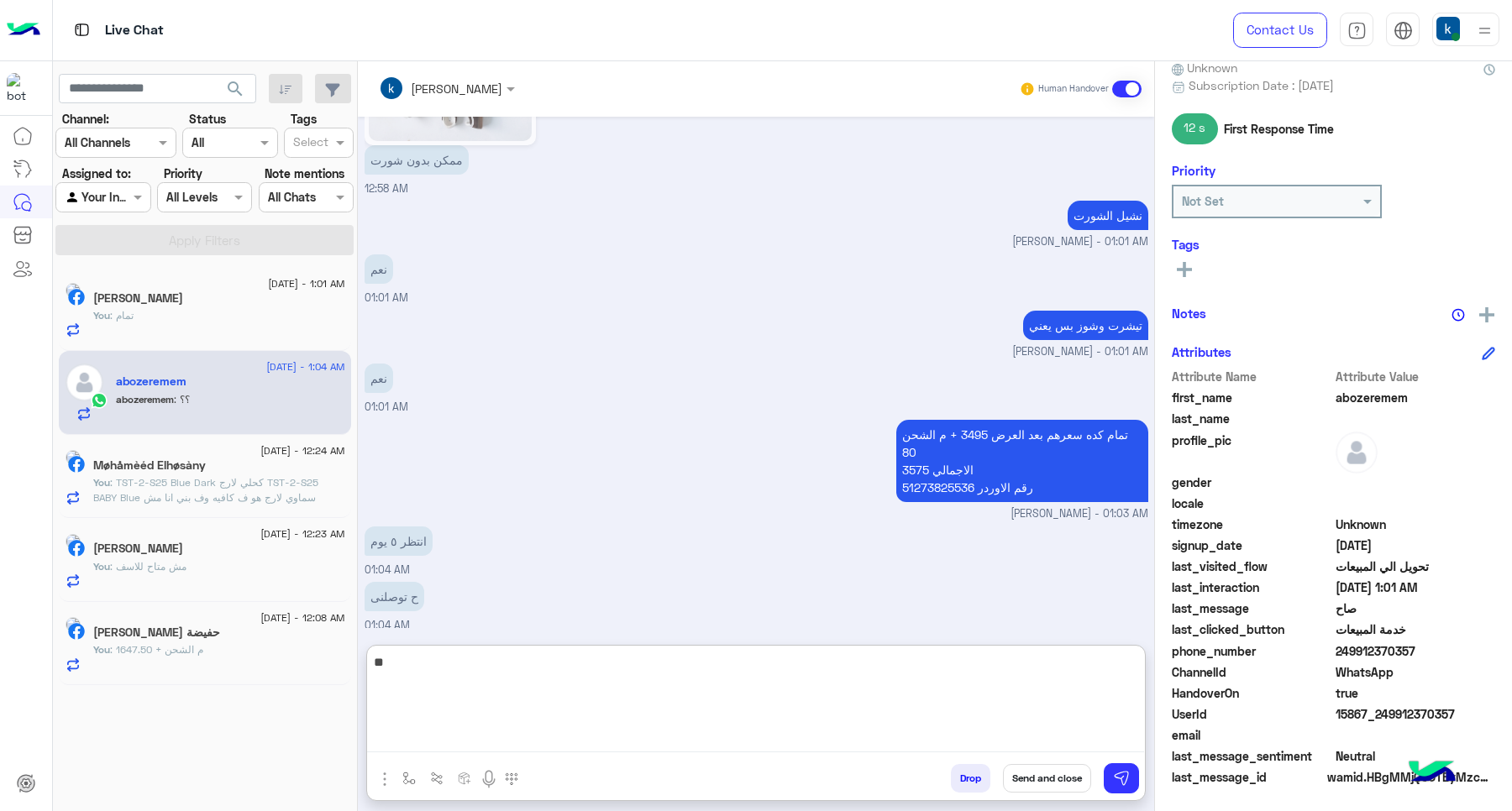
type textarea "*"
type textarea "**********"
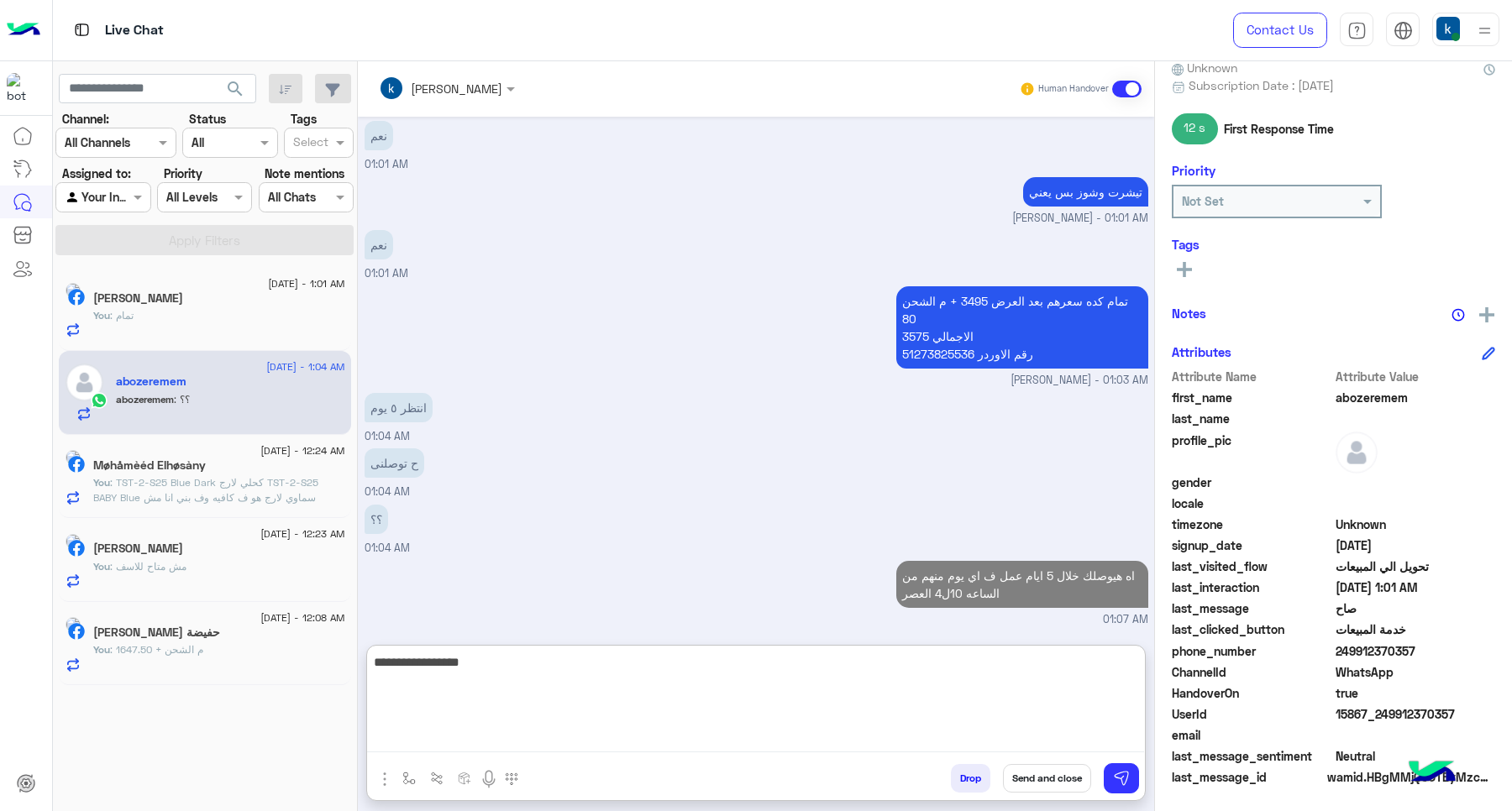
type textarea "**********"
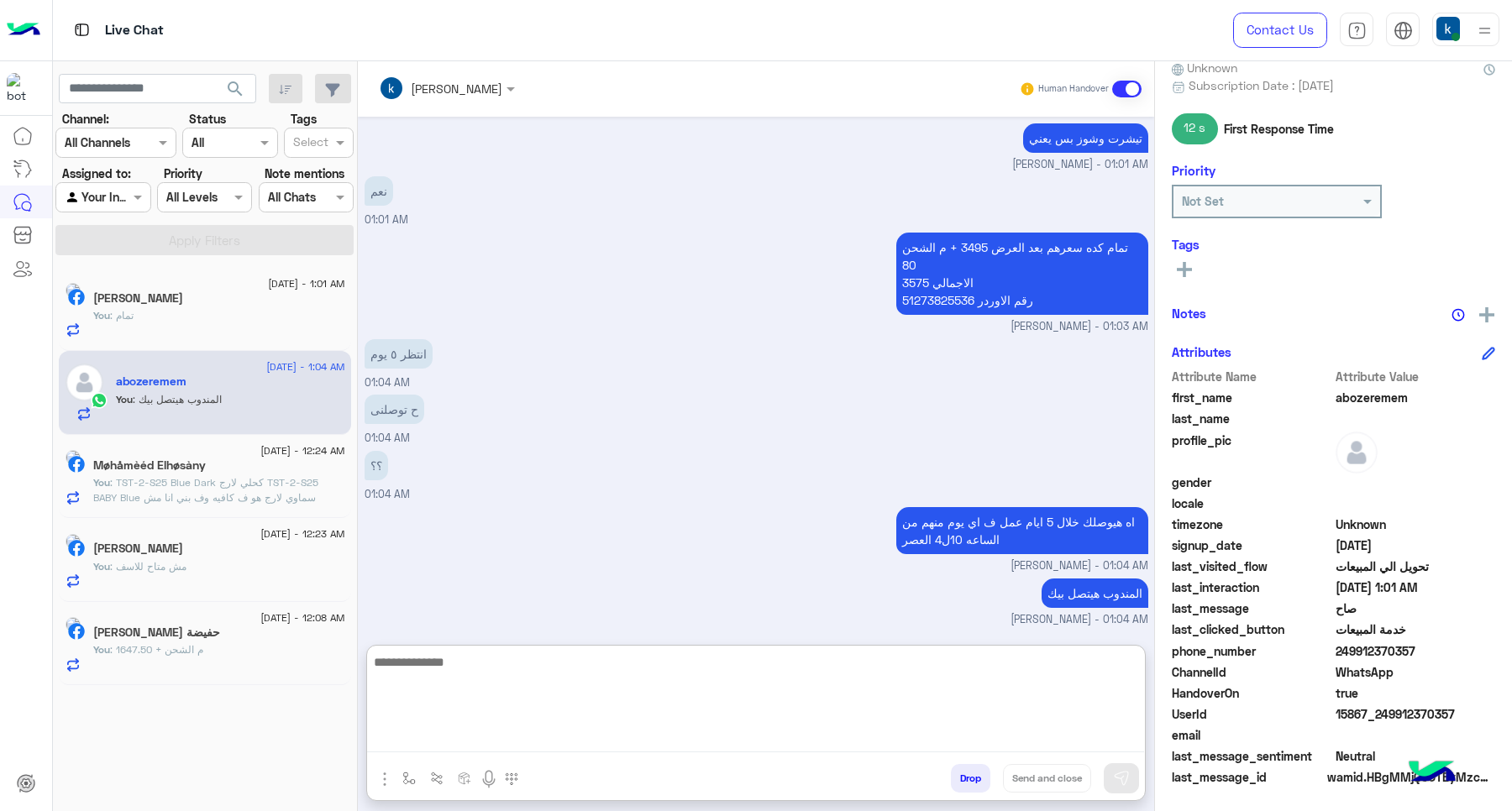
scroll to position [1770, 0]
click at [239, 321] on div "You : تمام" at bounding box center [218, 323] width 252 height 30
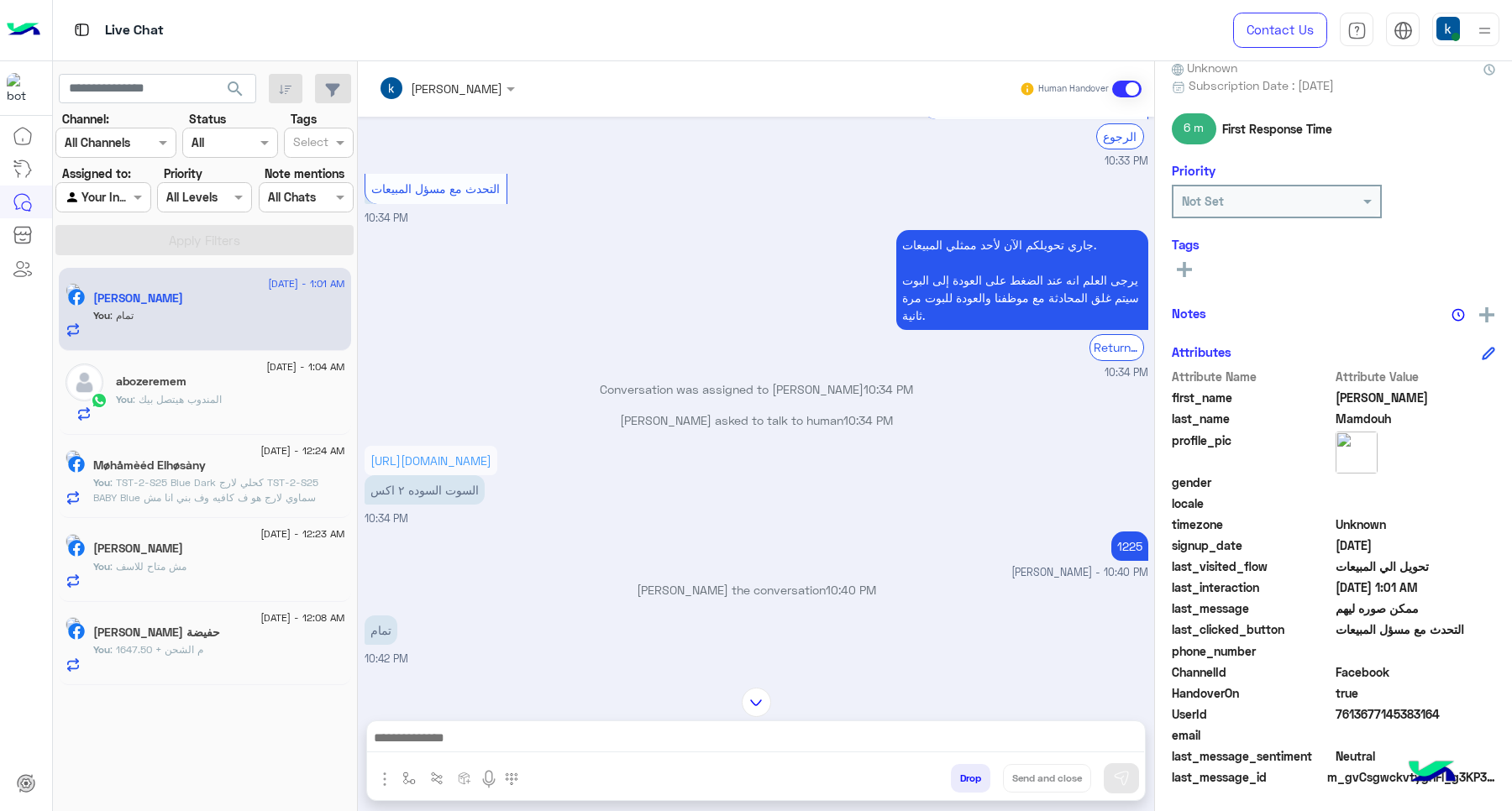
scroll to position [90, 0]
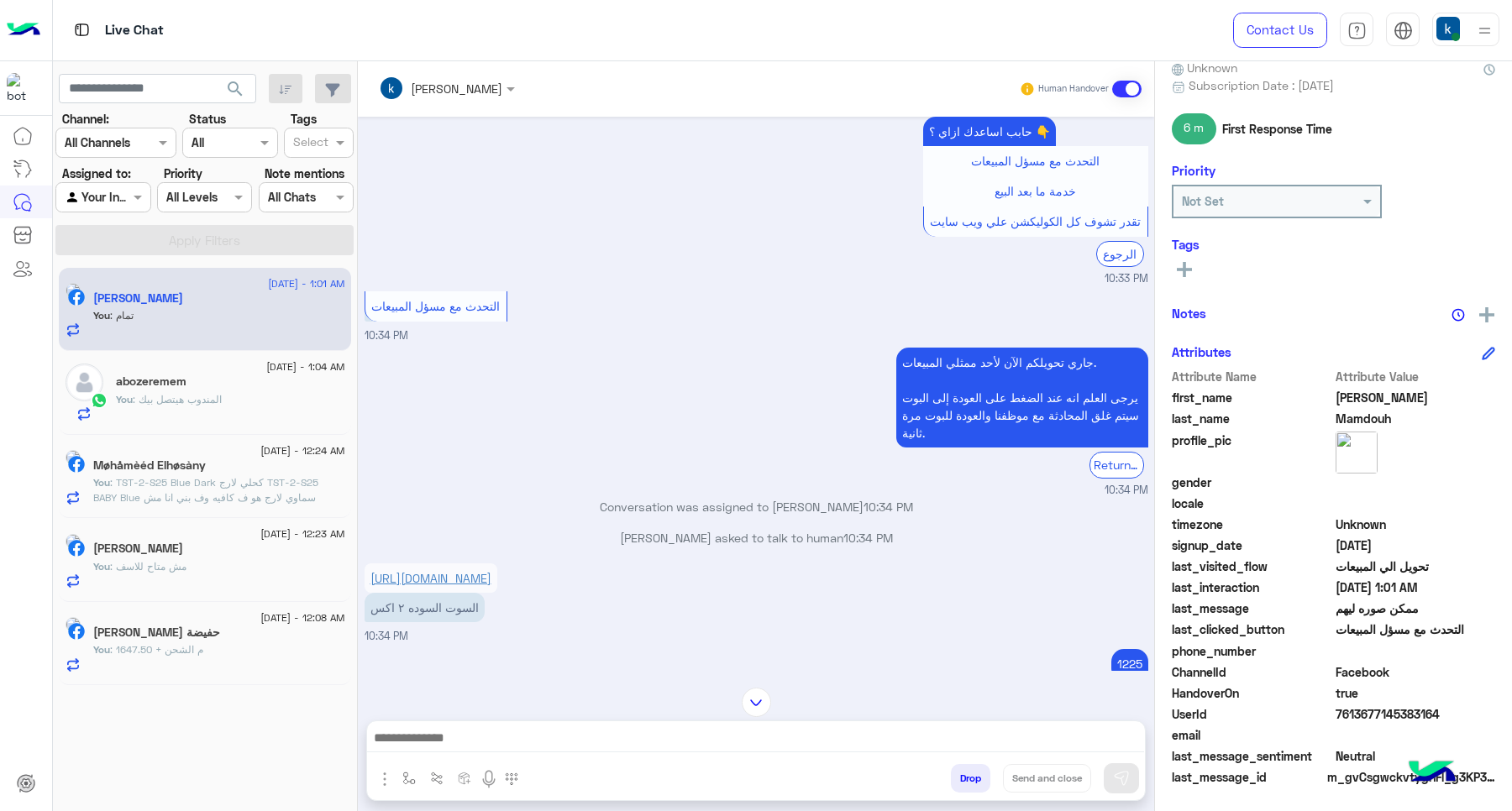
click at [455, 582] on link "https://www.facebook.com/share/r/1AznqhhsTu/?mibextid=wwXIfr" at bounding box center [431, 577] width 121 height 14
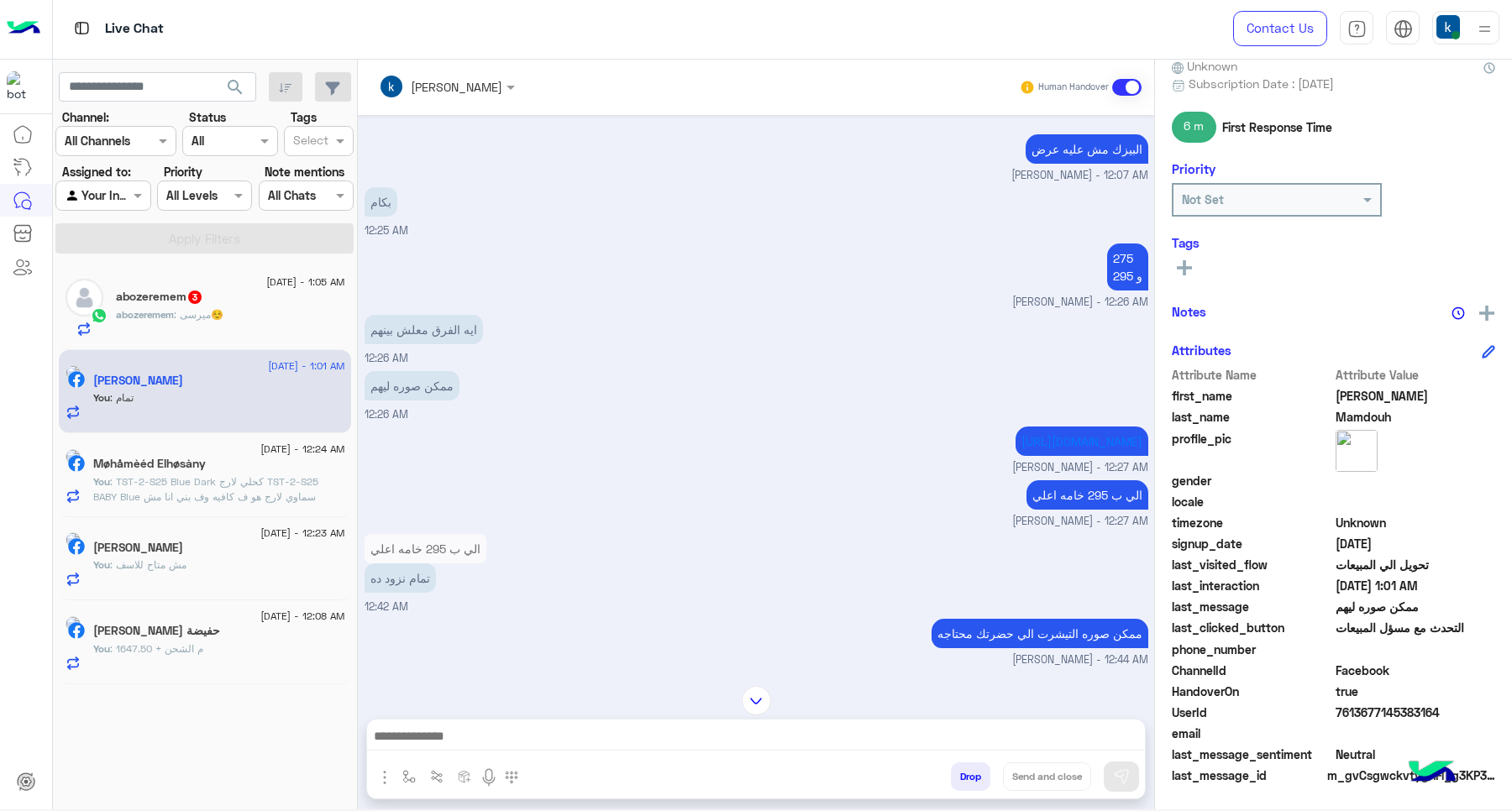
scroll to position [708, 0]
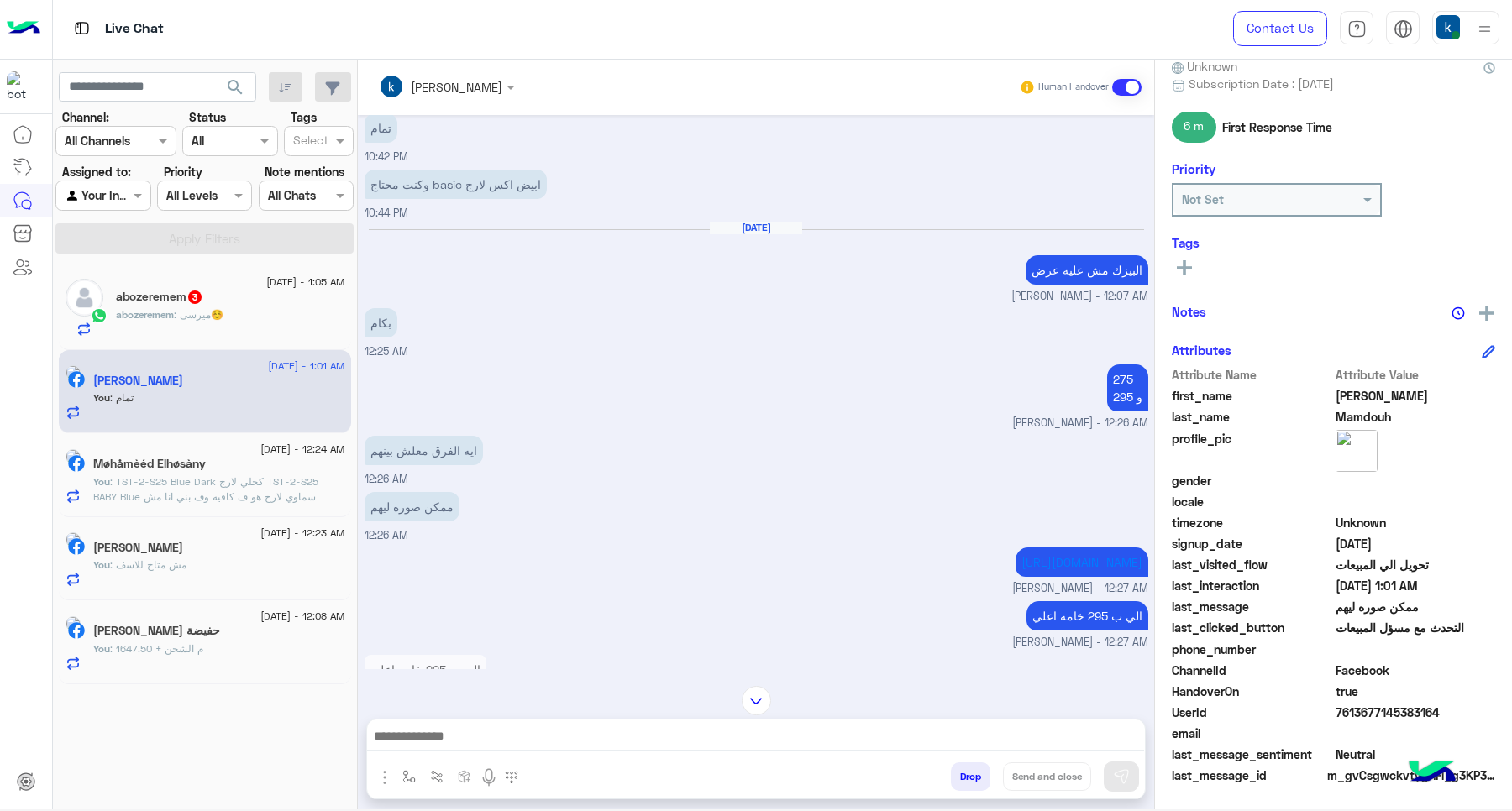
click at [379, 770] on img "button" at bounding box center [384, 777] width 20 height 20
click at [420, 735] on span "Images" at bounding box center [422, 741] width 43 height 19
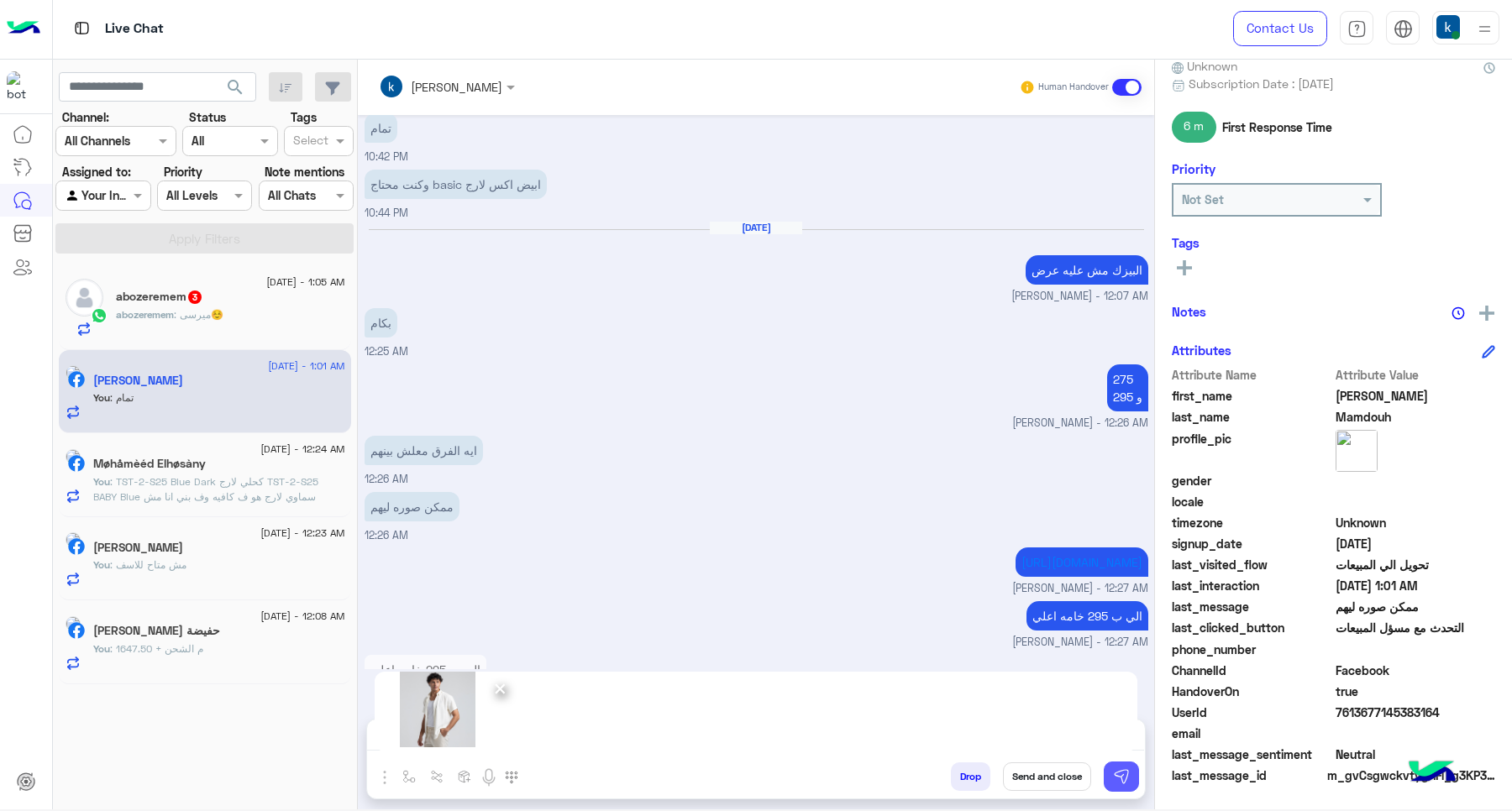
click at [1126, 783] on img at bounding box center [1121, 777] width 17 height 17
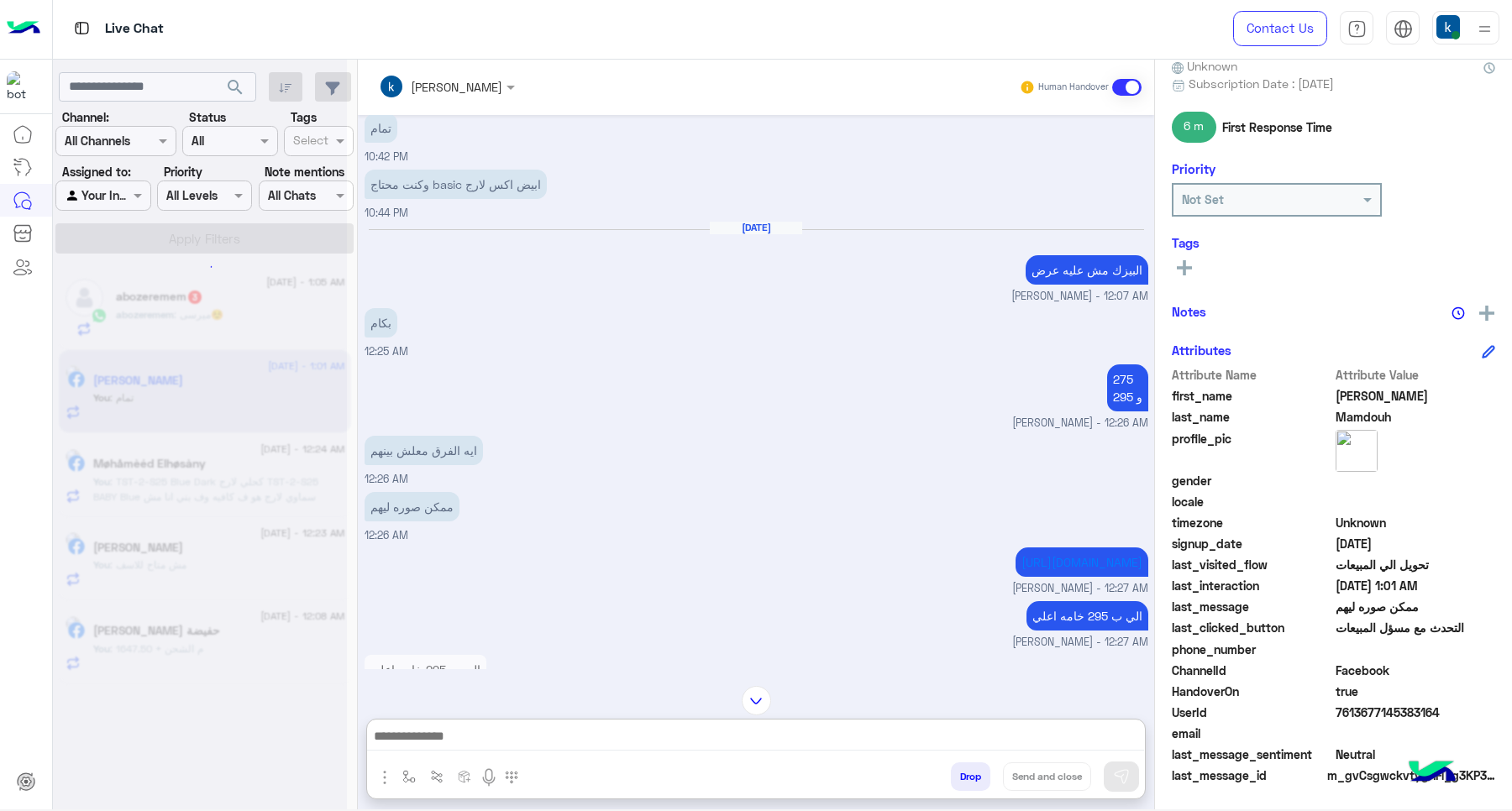
click at [555, 735] on textarea at bounding box center [755, 738] width 777 height 25
paste textarea "**********"
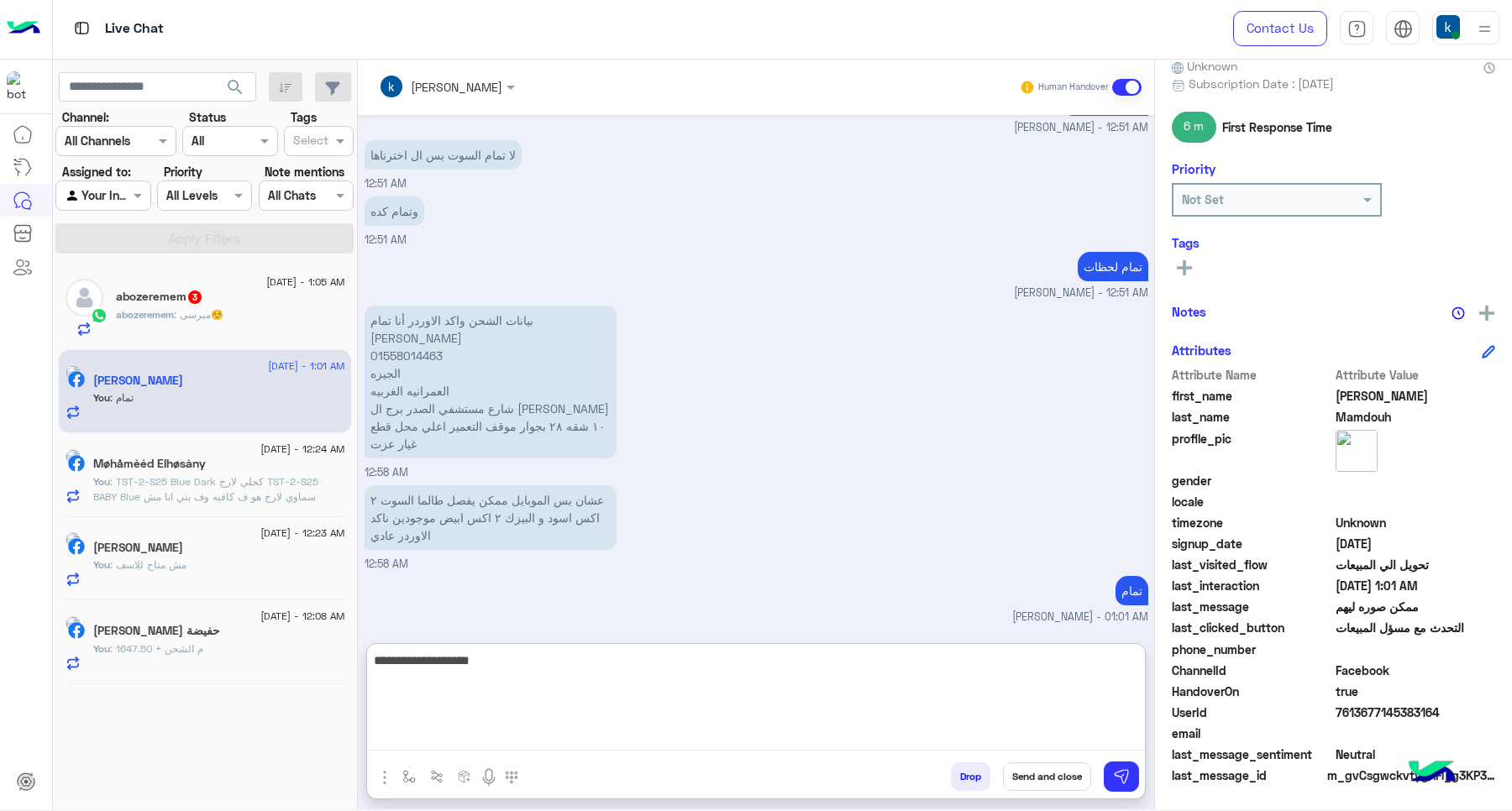
type textarea "**********"
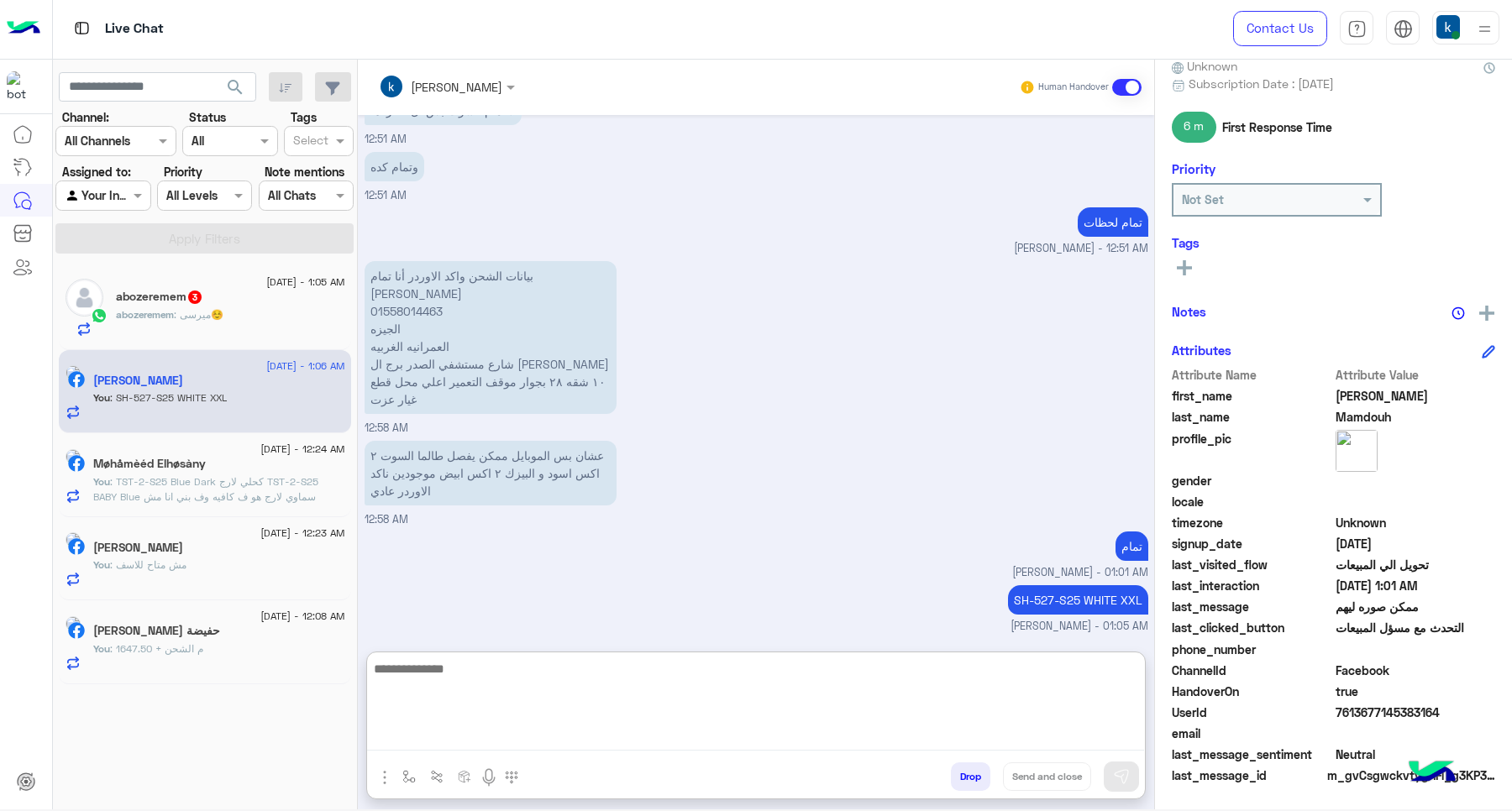
scroll to position [2755, 0]
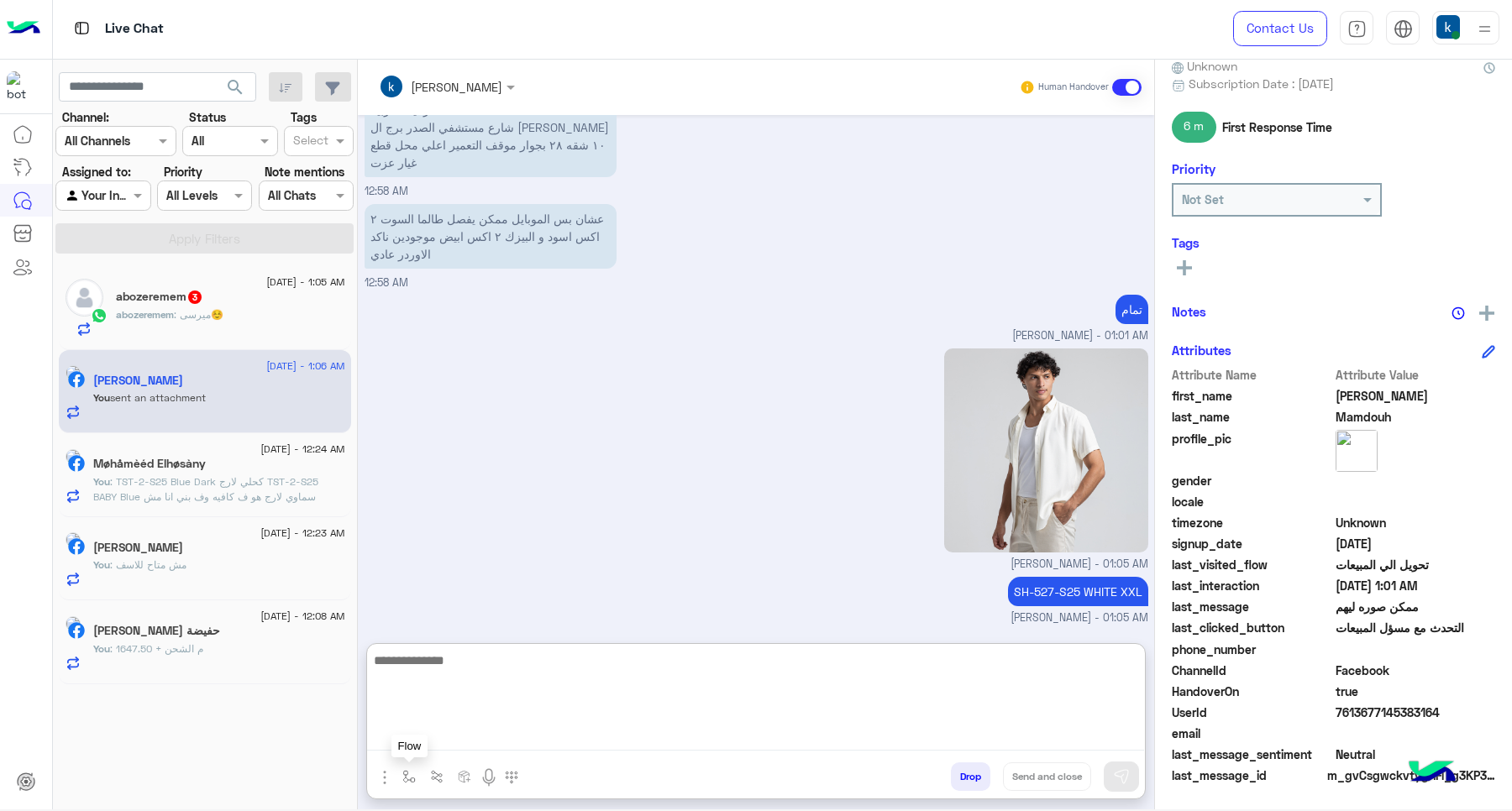
click at [389, 777] on img "button" at bounding box center [384, 777] width 20 height 20
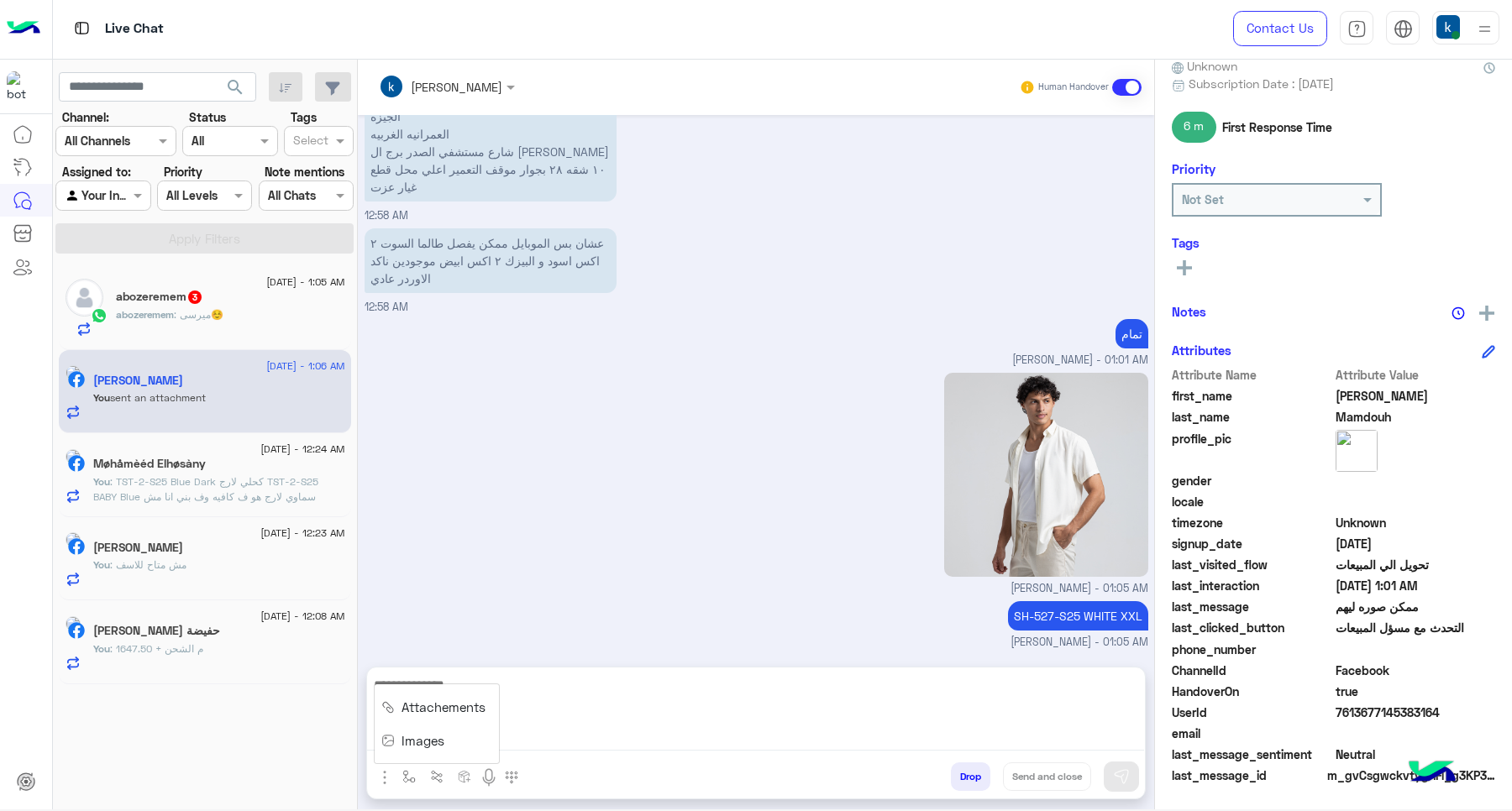
scroll to position [2908, 0]
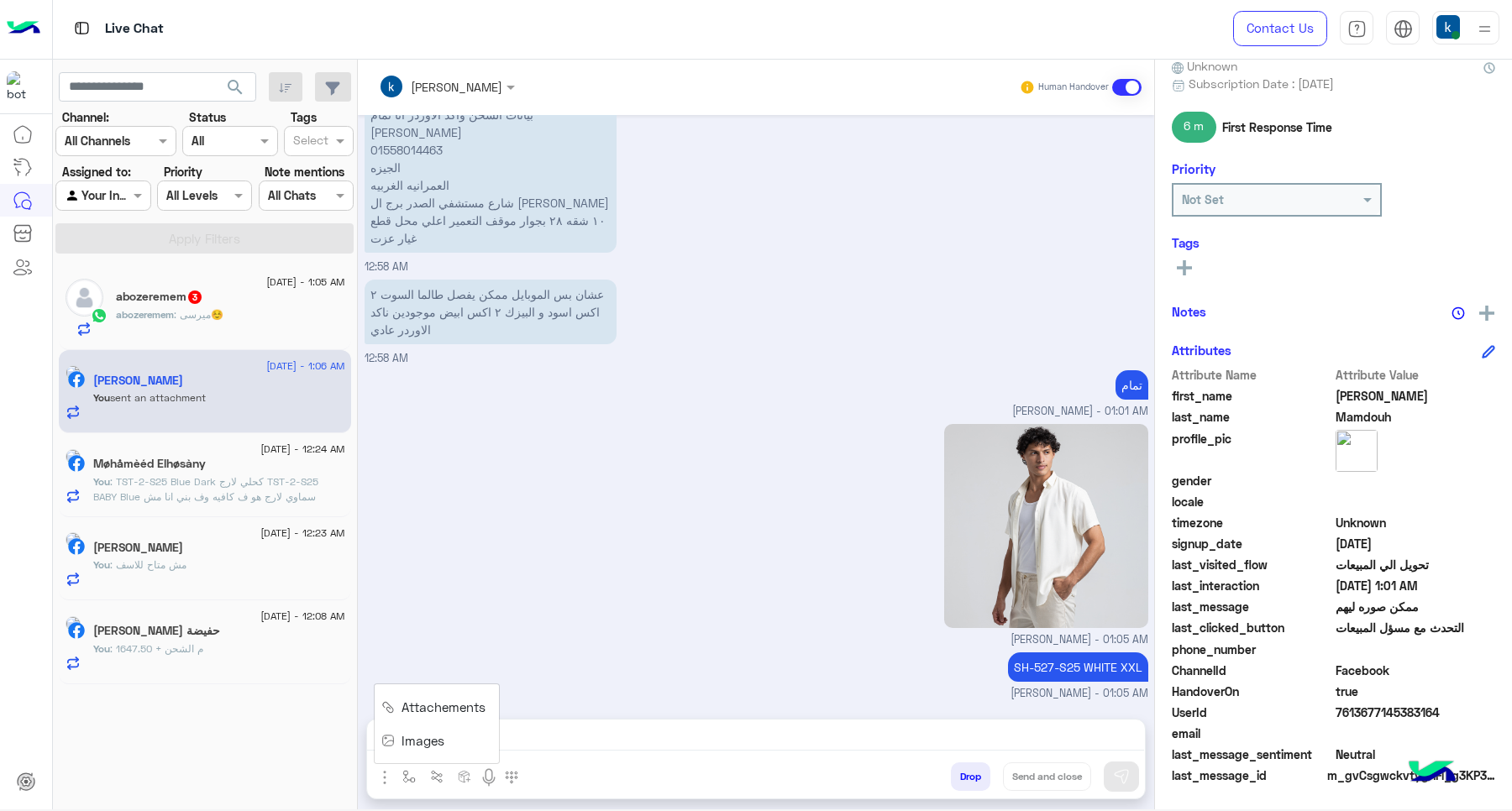
click at [405, 750] on button "Images" at bounding box center [416, 740] width 83 height 34
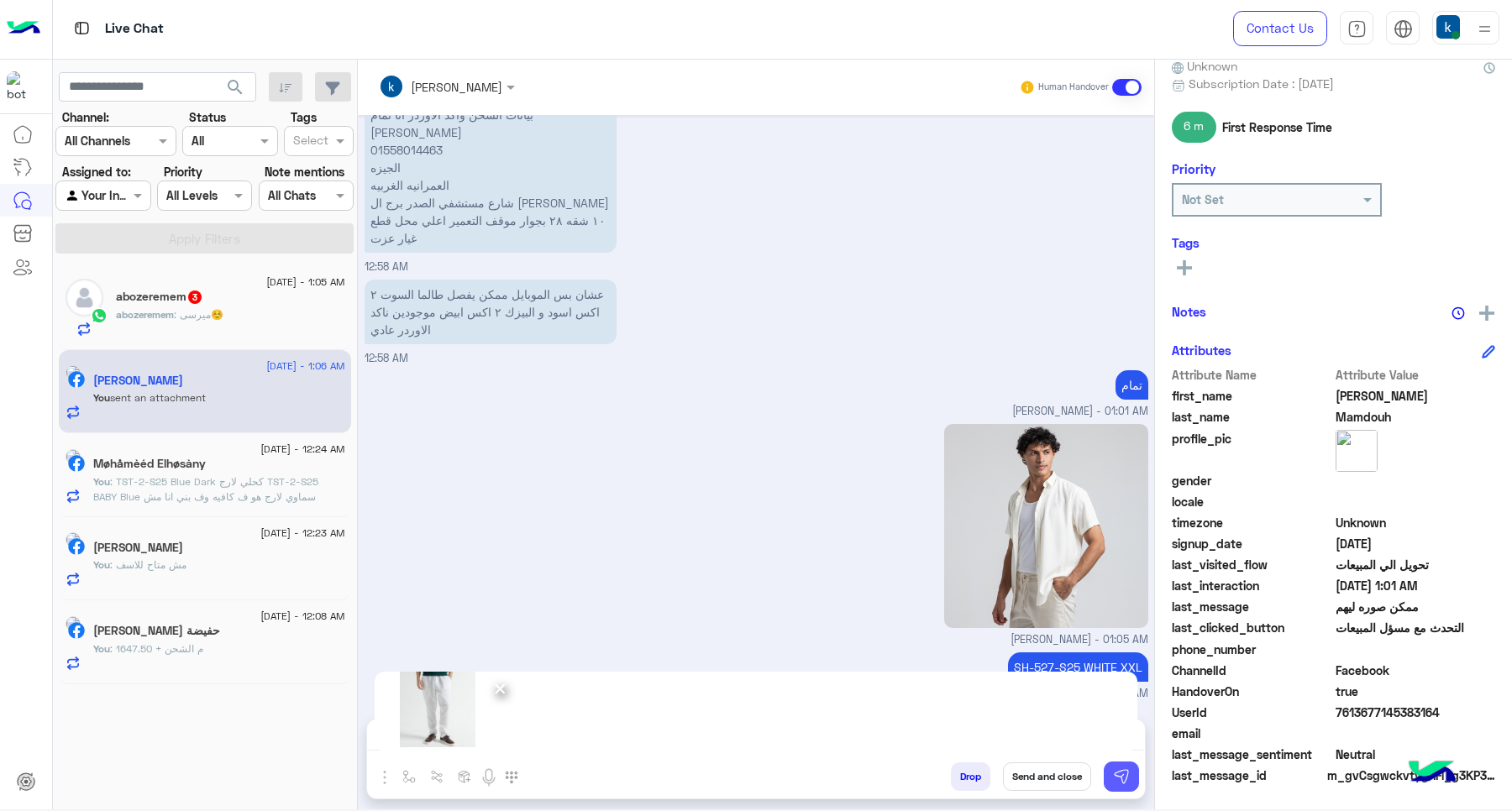
click at [1132, 779] on button at bounding box center [1121, 777] width 35 height 31
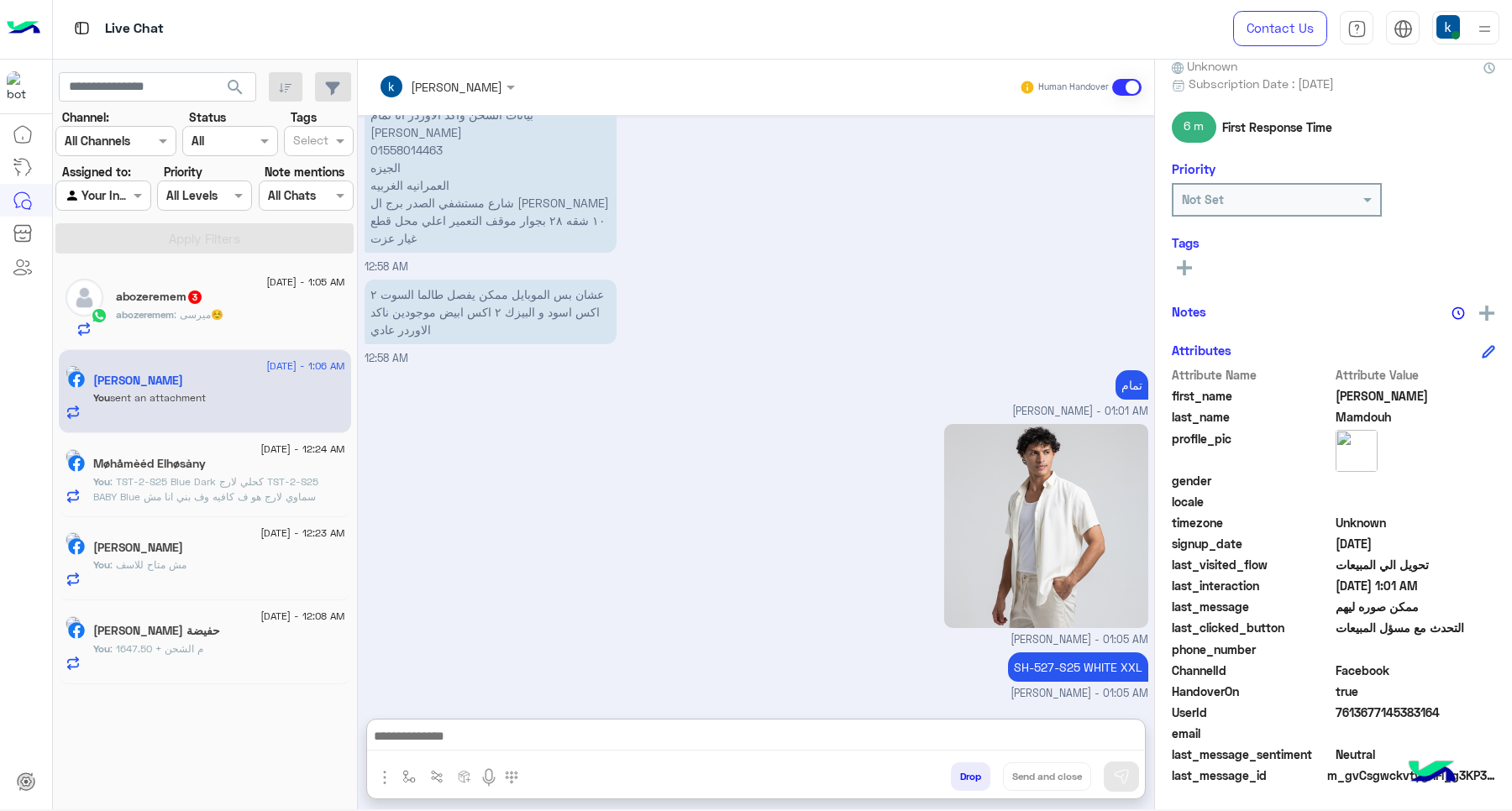
click at [641, 748] on textarea at bounding box center [755, 738] width 777 height 25
click at [630, 741] on textarea at bounding box center [755, 738] width 777 height 25
paste textarea "**********"
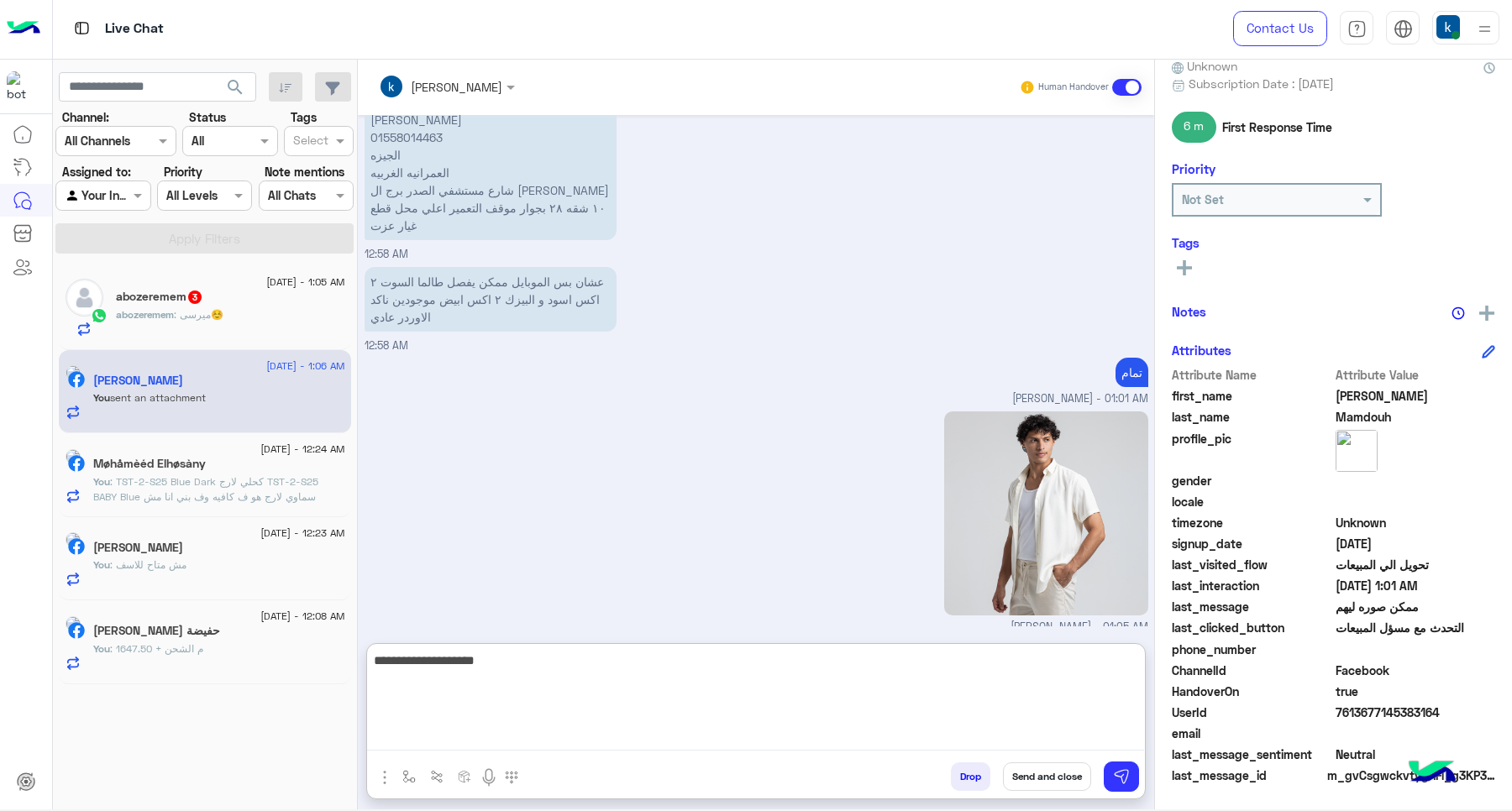
type textarea "**********"
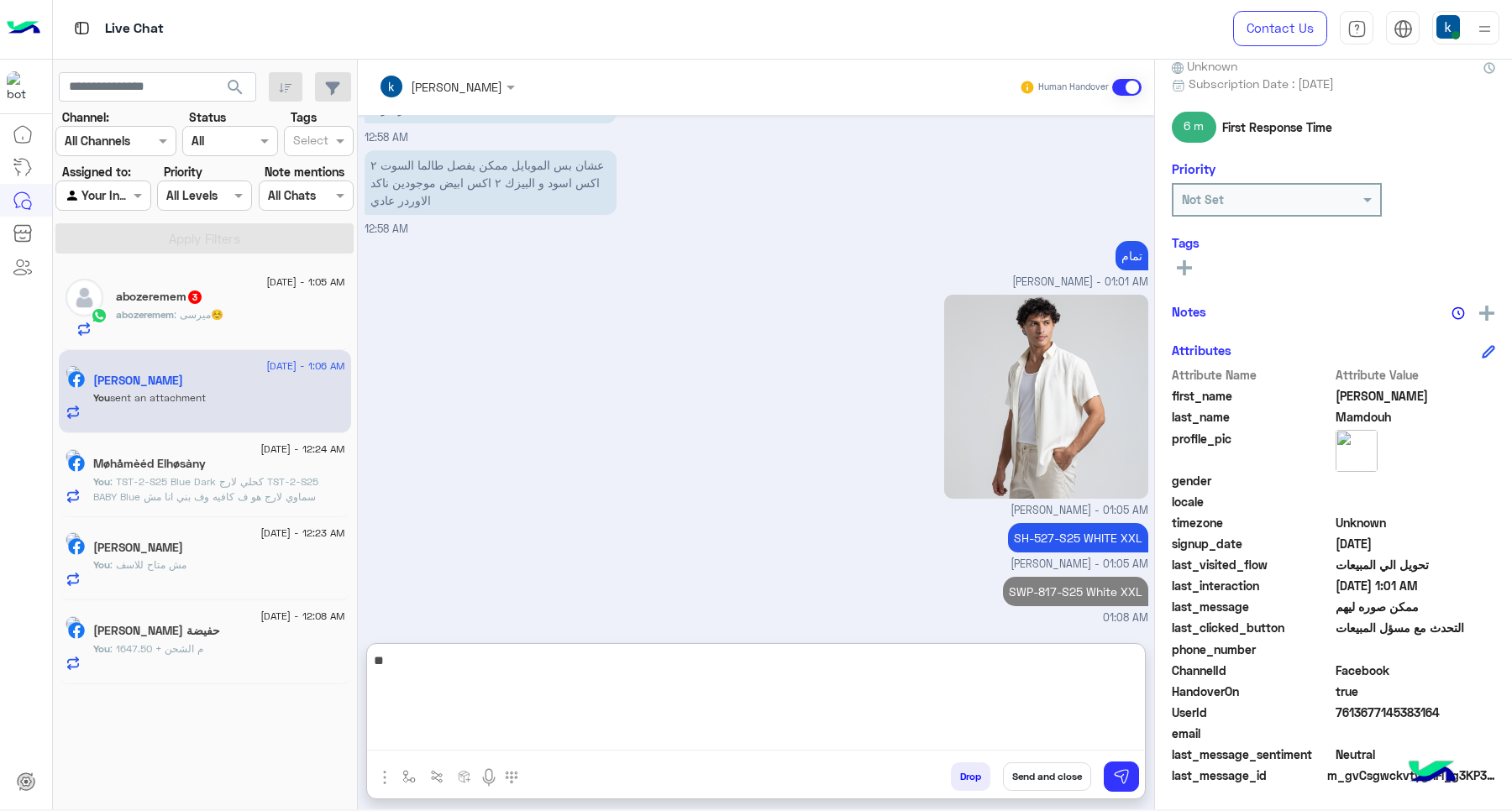
type textarea "*"
type textarea "**********"
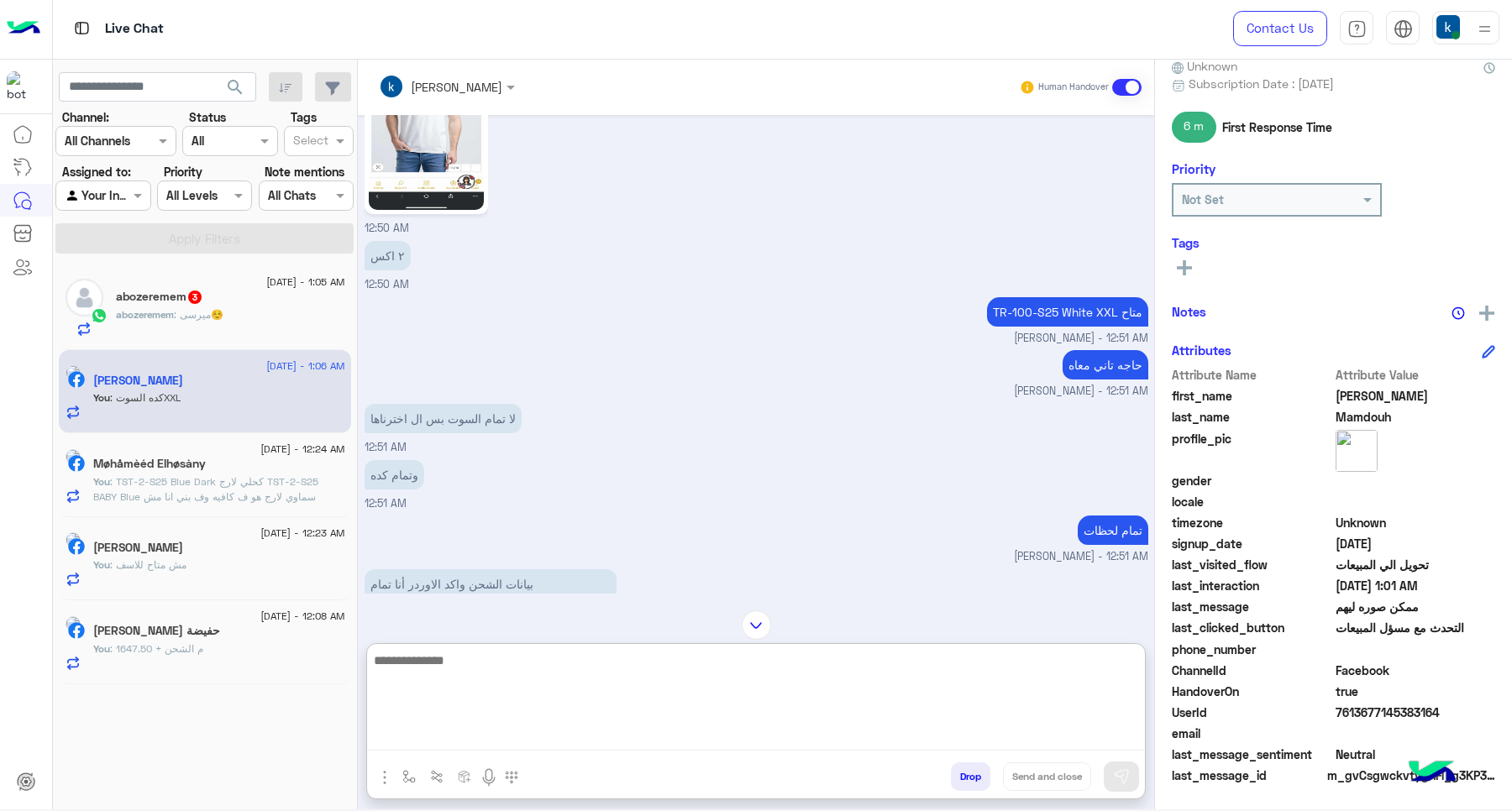
scroll to position [2374, 0]
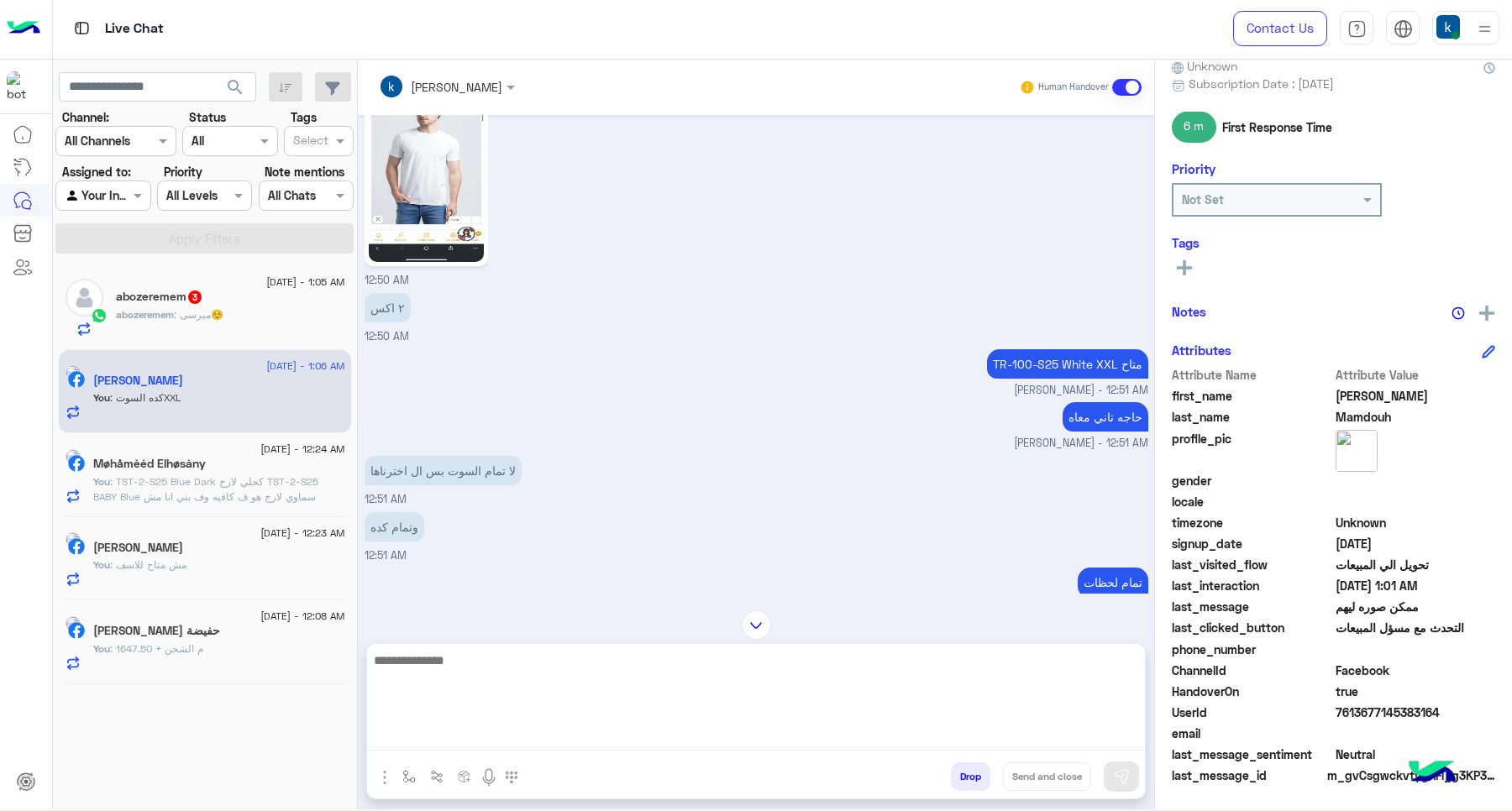
click at [988, 379] on p "TR-100-S25 White XXL متاح" at bounding box center [1068, 364] width 161 height 30
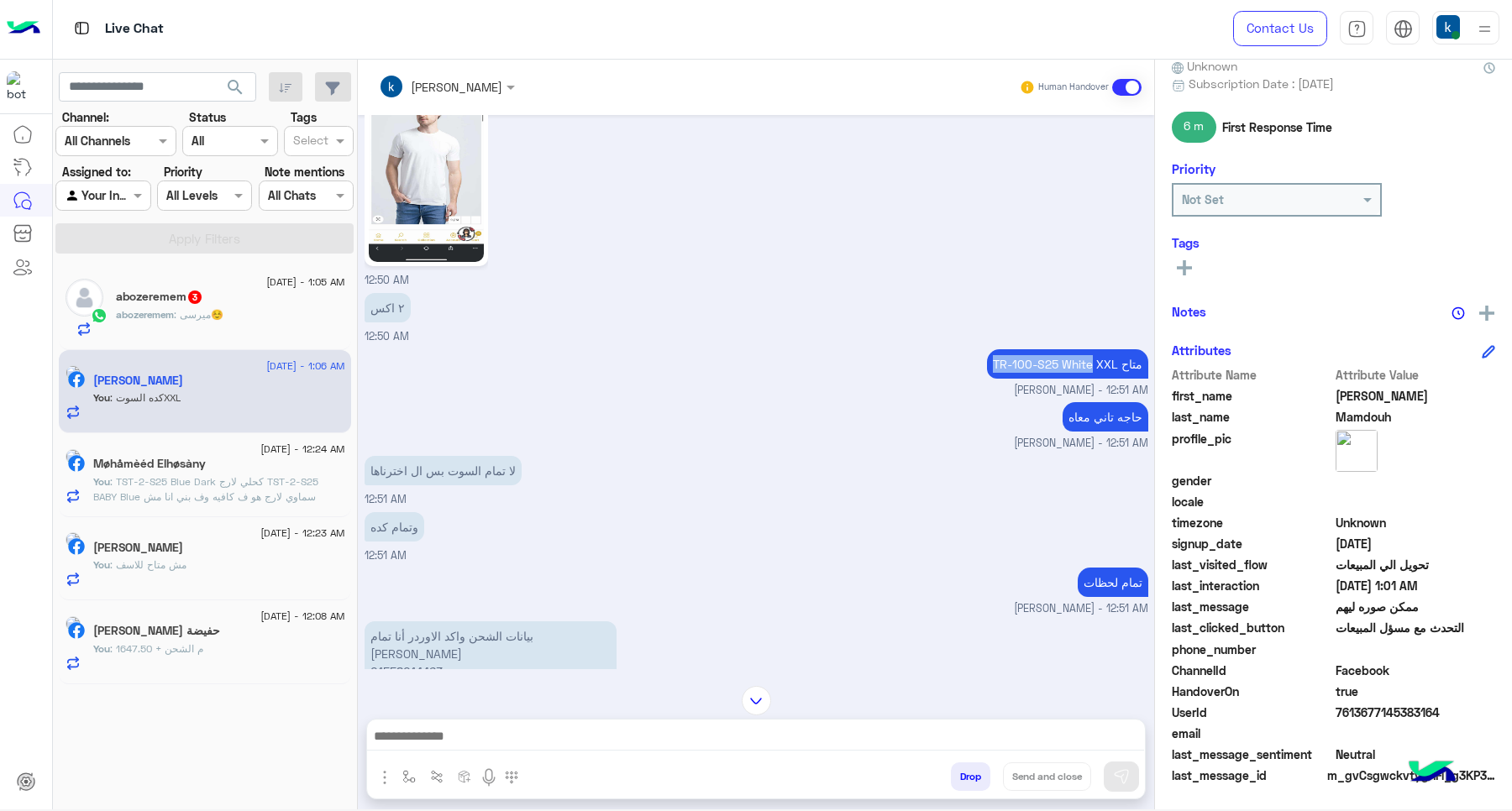
drag, startPoint x: 988, startPoint y: 399, endPoint x: 1070, endPoint y: 401, distance: 82.0
click at [1070, 379] on p "TR-100-S25 White XXL متاح" at bounding box center [1068, 364] width 161 height 30
click at [371, 781] on div "Attachements Images" at bounding box center [448, 779] width 164 height 34
click at [391, 770] on img "button" at bounding box center [384, 777] width 20 height 20
click at [397, 743] on button "Images" at bounding box center [416, 740] width 83 height 34
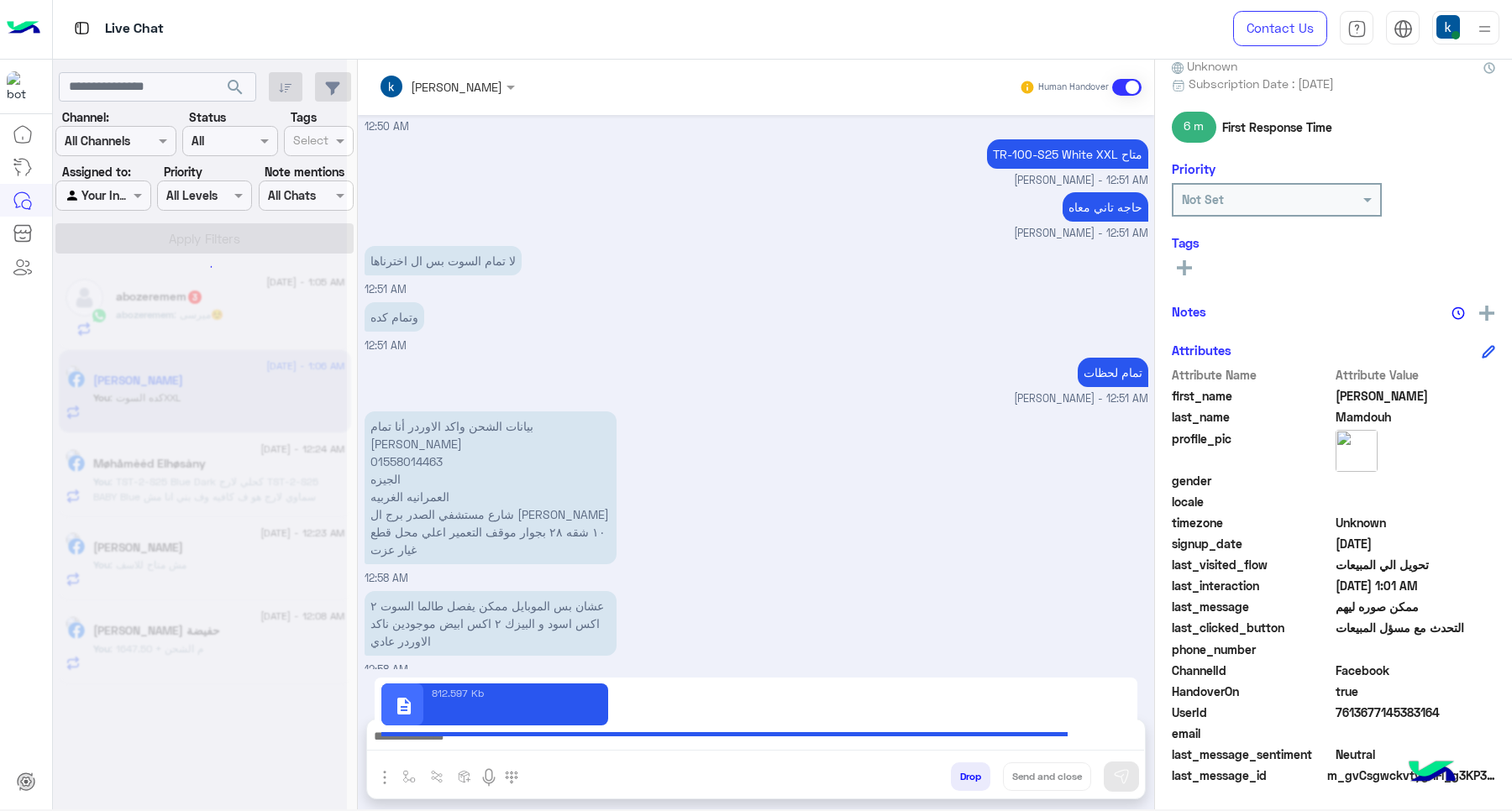
scroll to position [3243, 0]
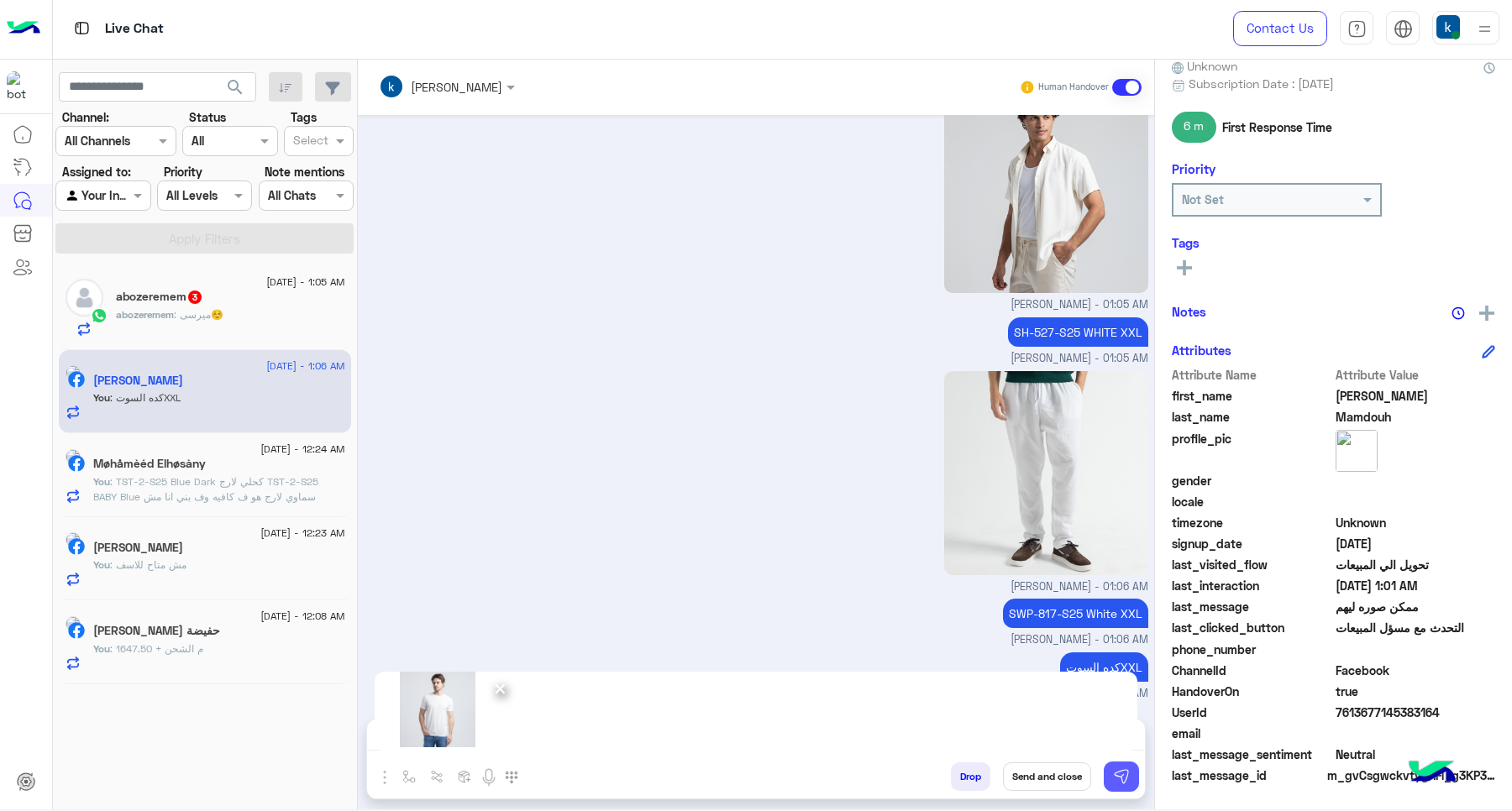
click at [1116, 777] on img at bounding box center [1121, 777] width 17 height 17
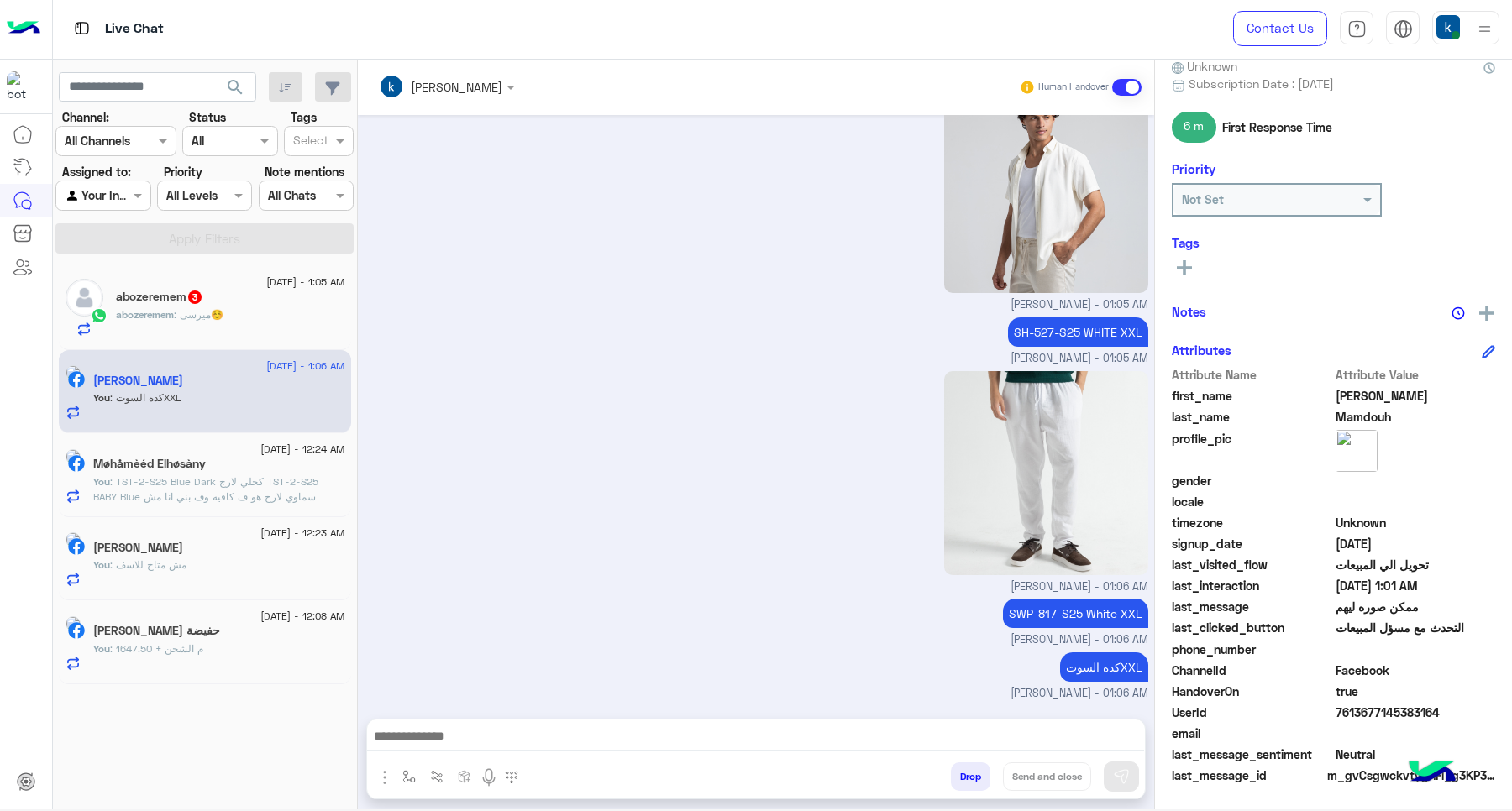
click at [485, 735] on textarea at bounding box center [755, 738] width 777 height 25
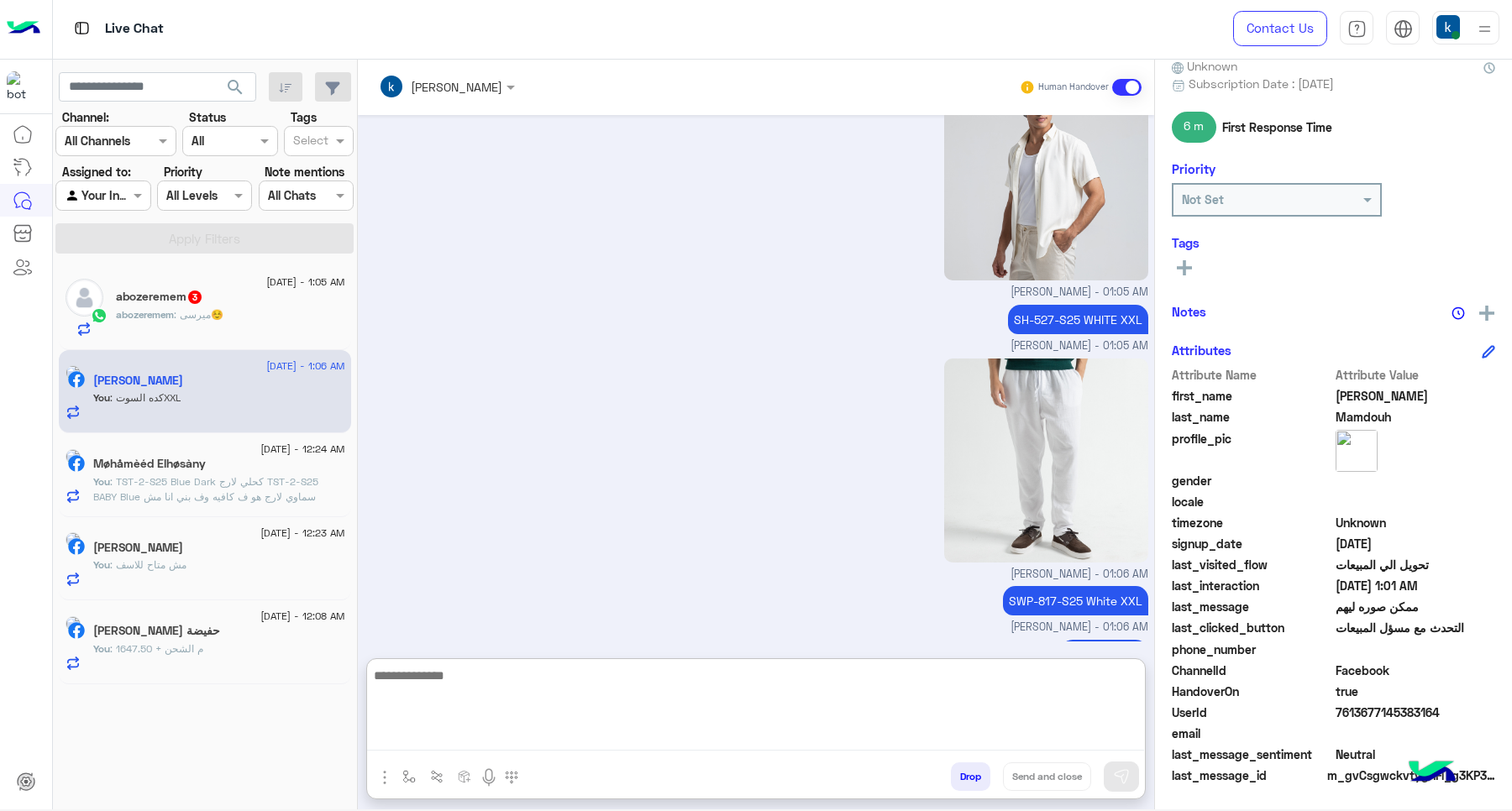
paste textarea "**********"
type textarea "**********"
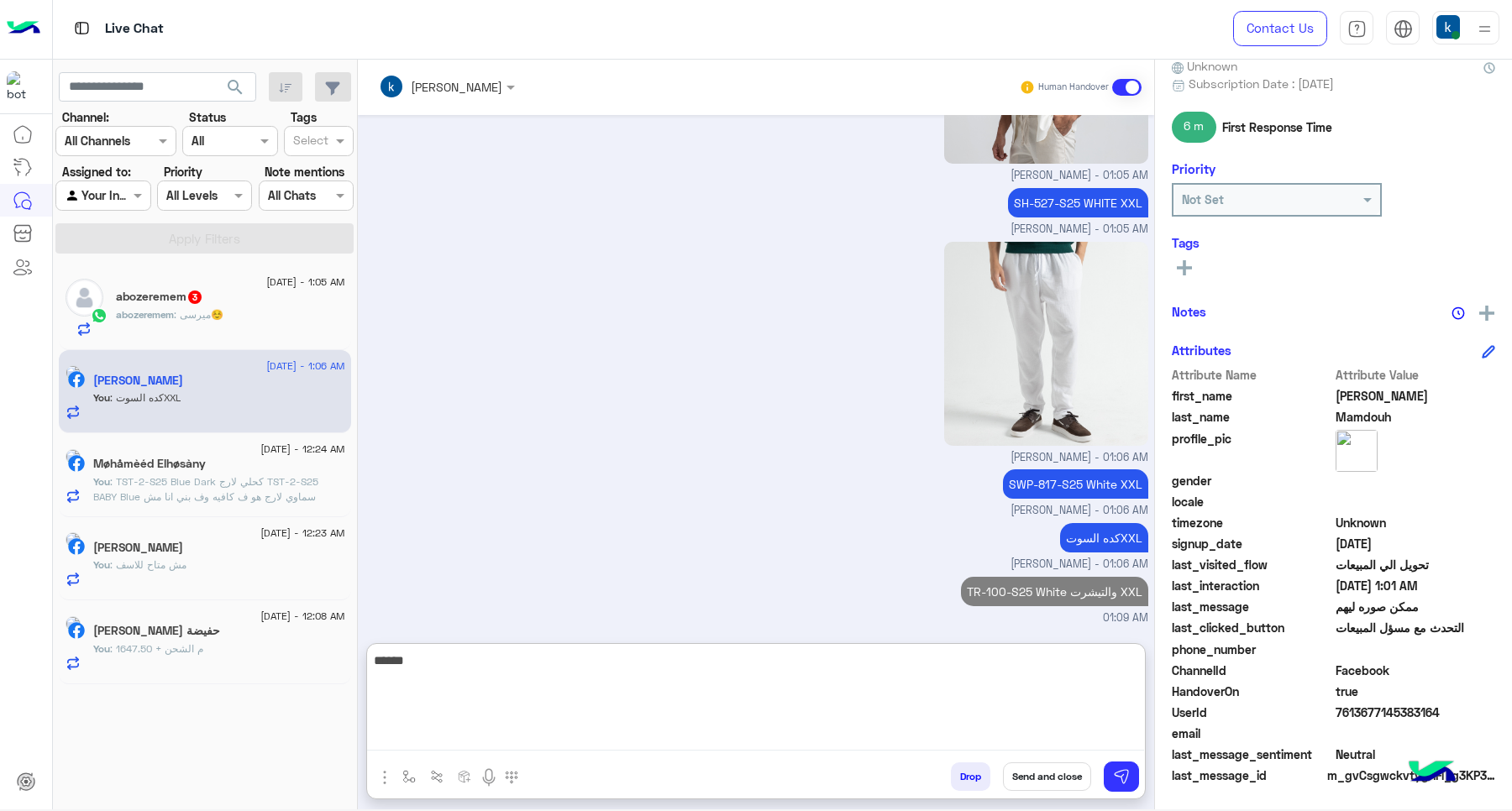
type textarea "*******"
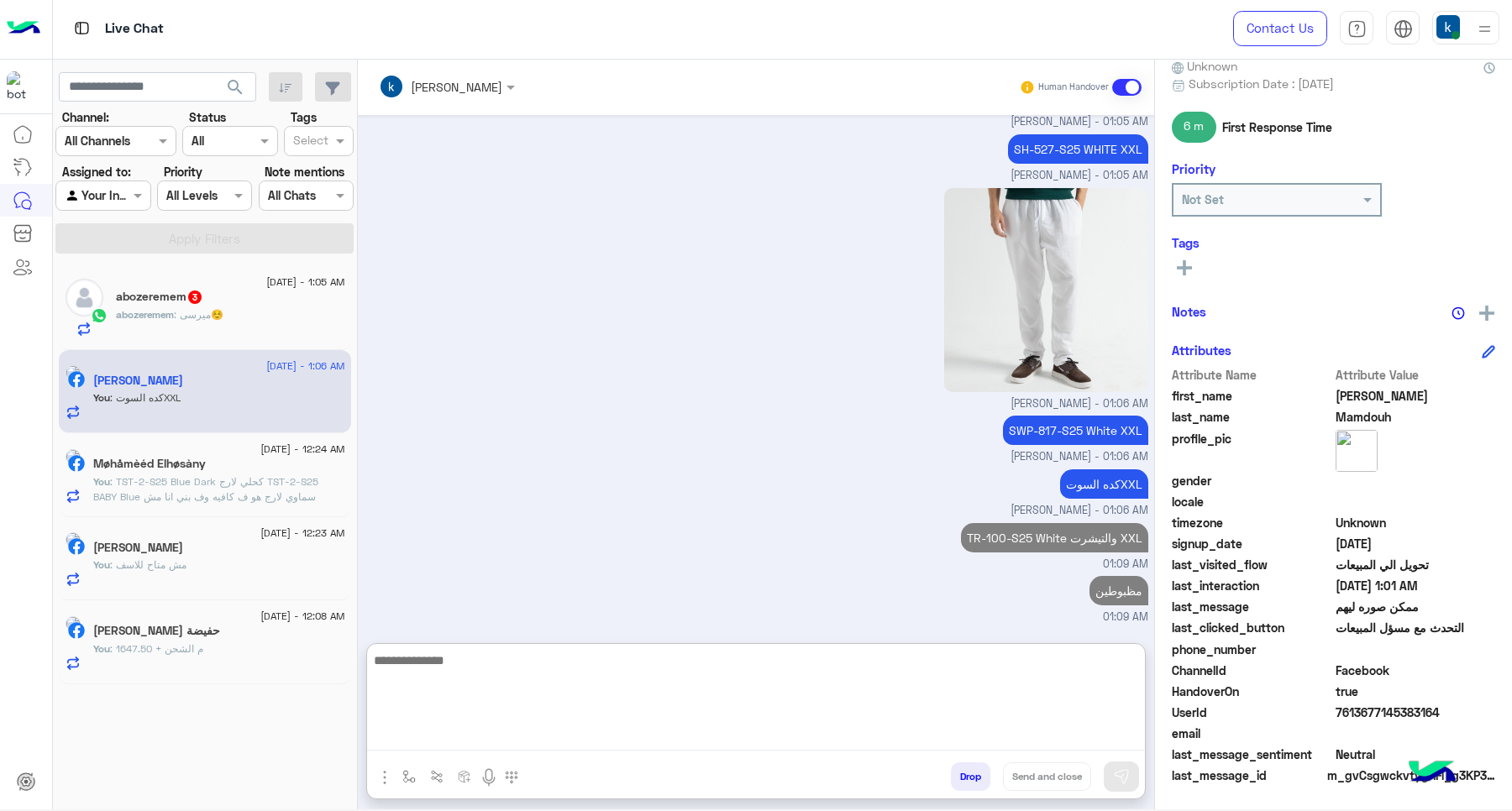
click at [292, 308] on div "abozeremem : ميرسى☺️" at bounding box center [230, 322] width 229 height 30
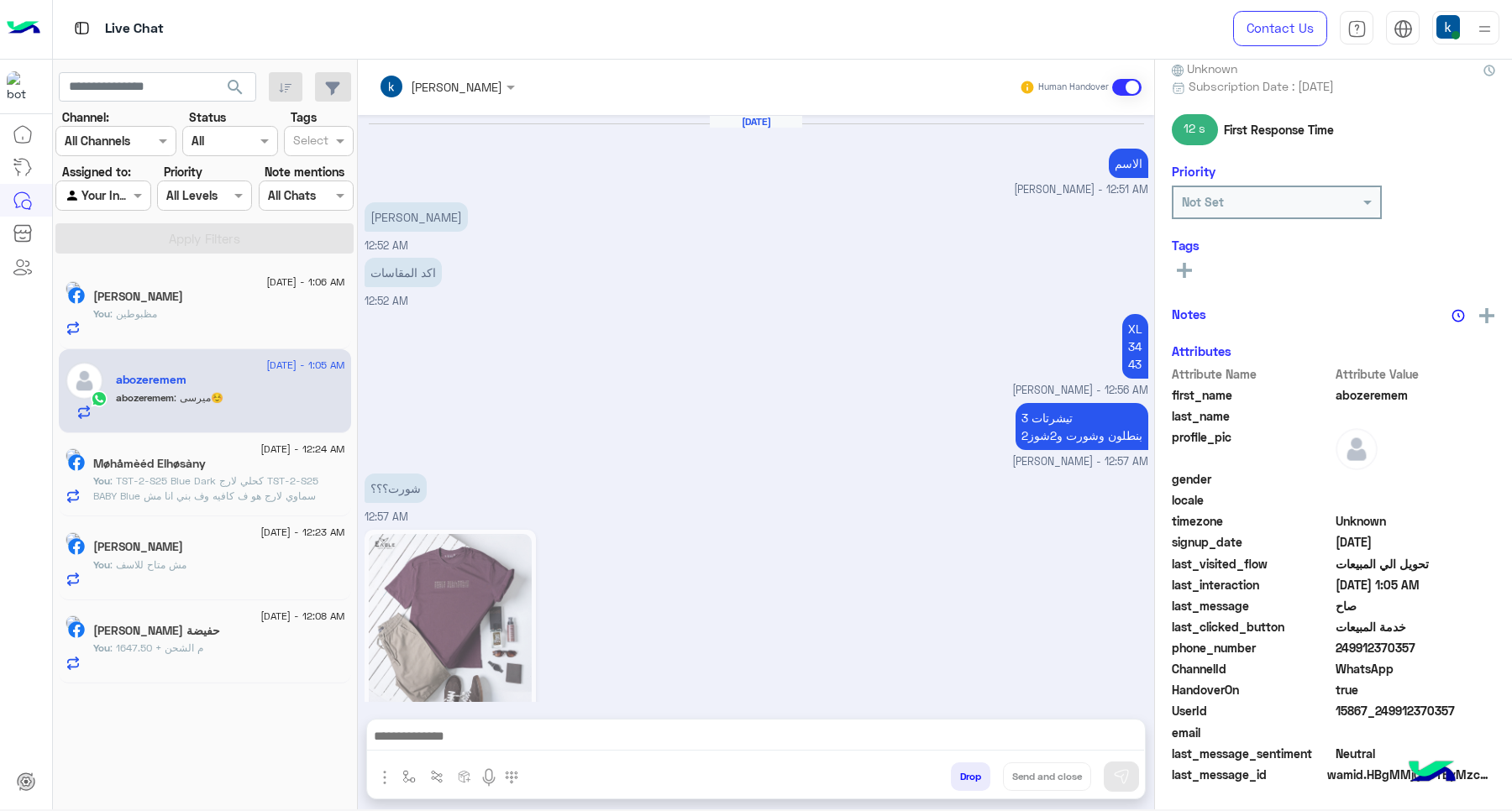
scroll to position [875, 0]
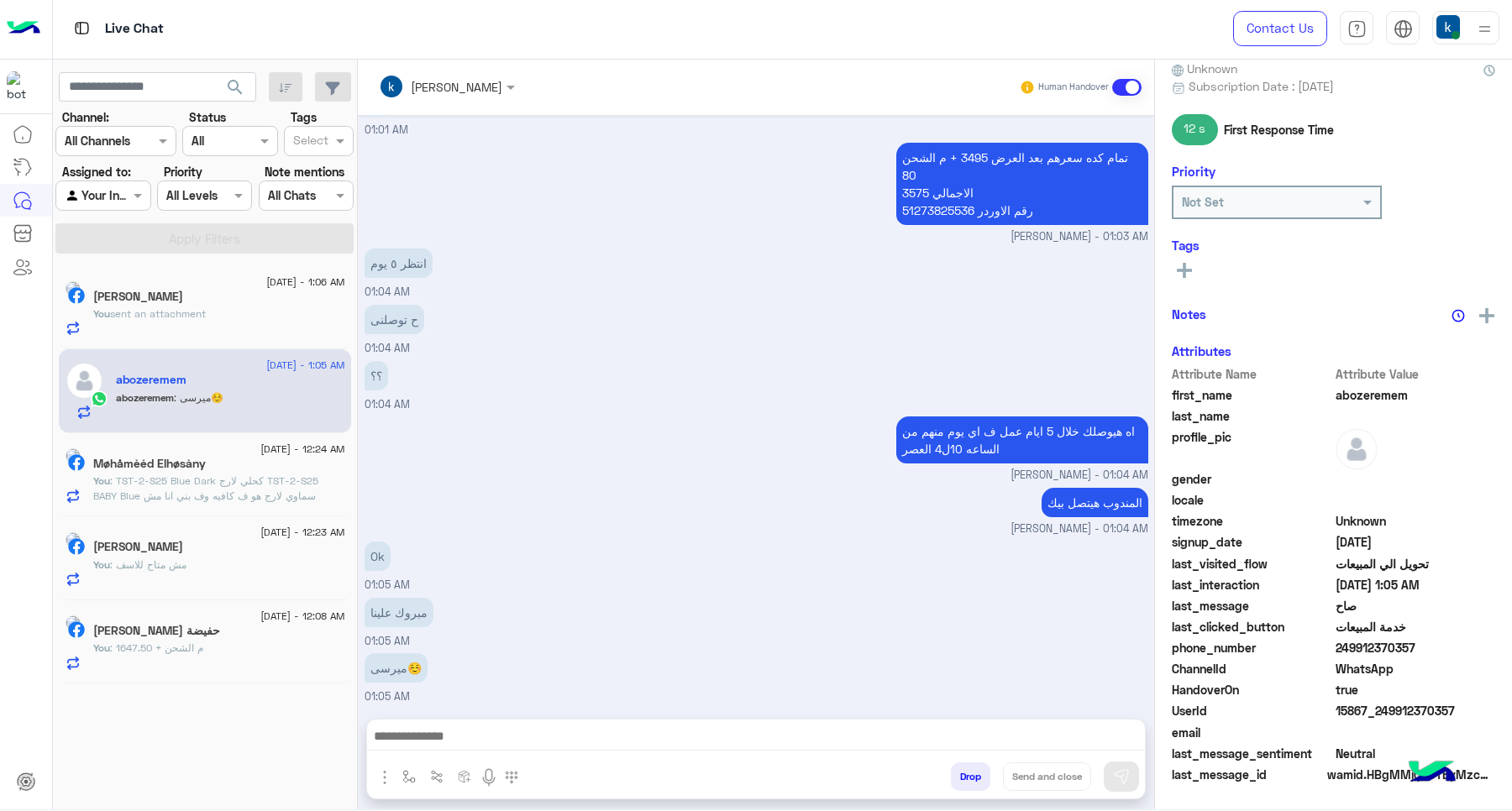
click at [513, 743] on textarea at bounding box center [755, 738] width 777 height 25
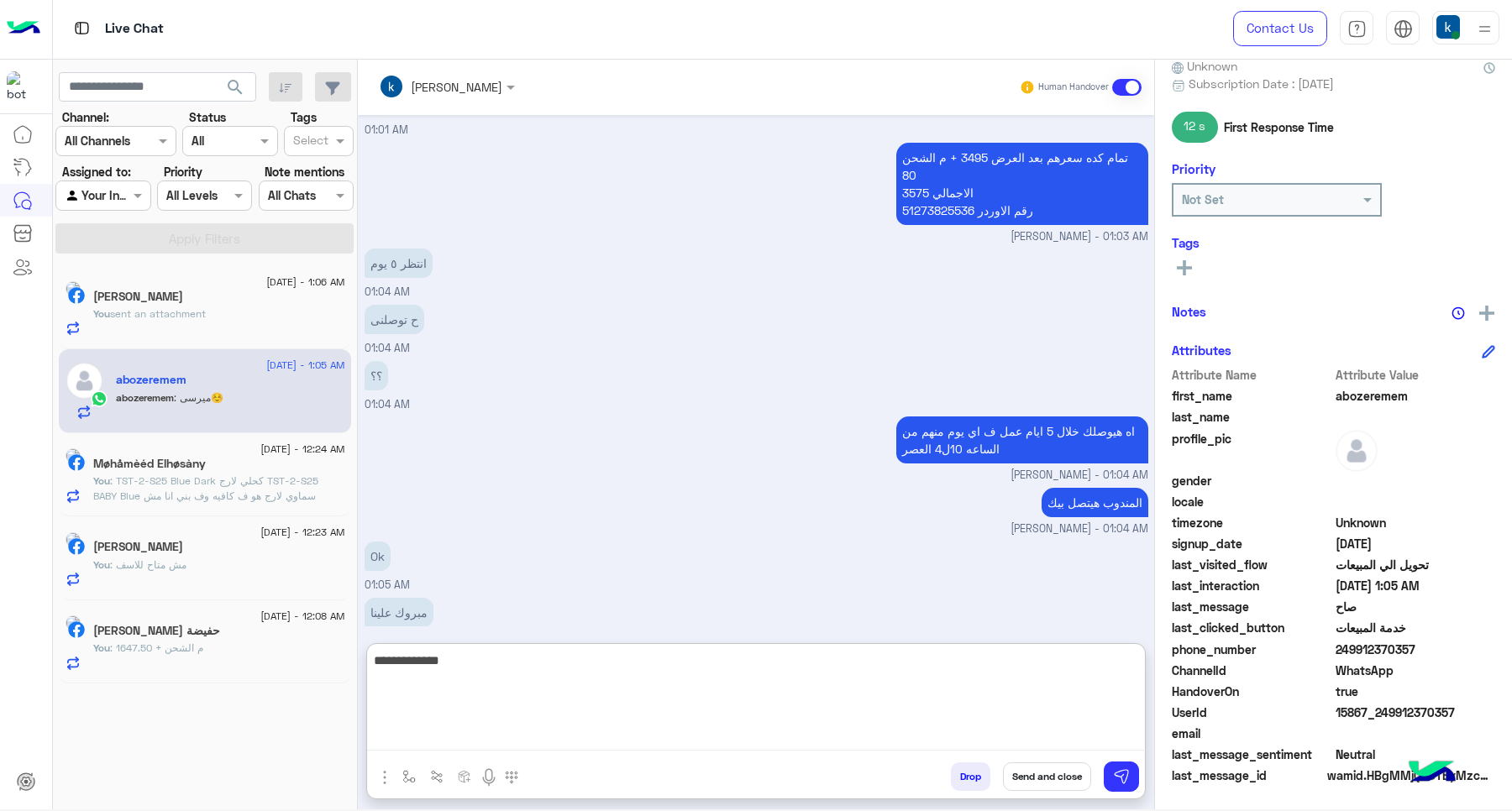
scroll to position [951, 0]
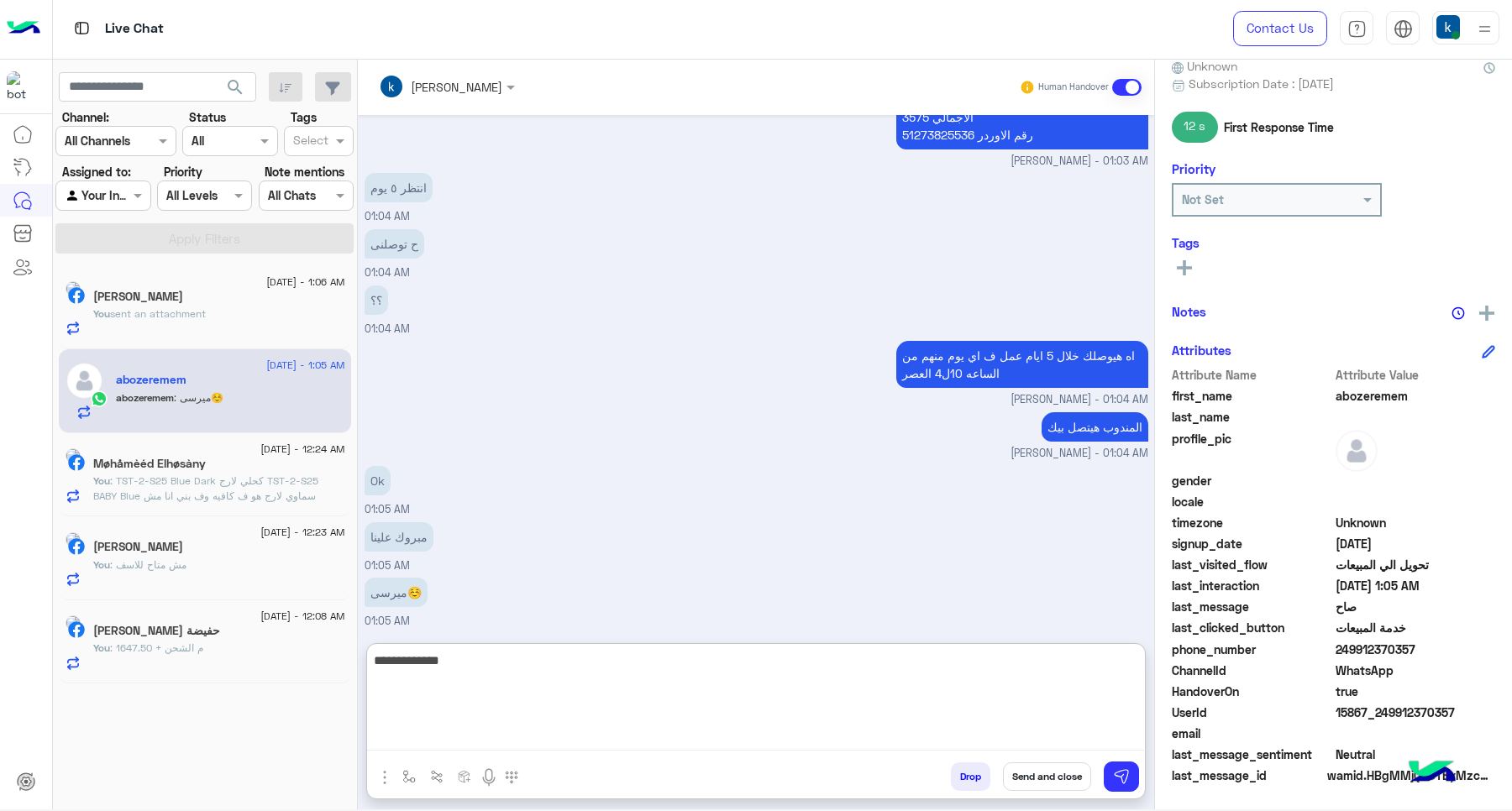
type textarea "**********"
click at [1025, 777] on button "Send and close" at bounding box center [1047, 777] width 88 height 29
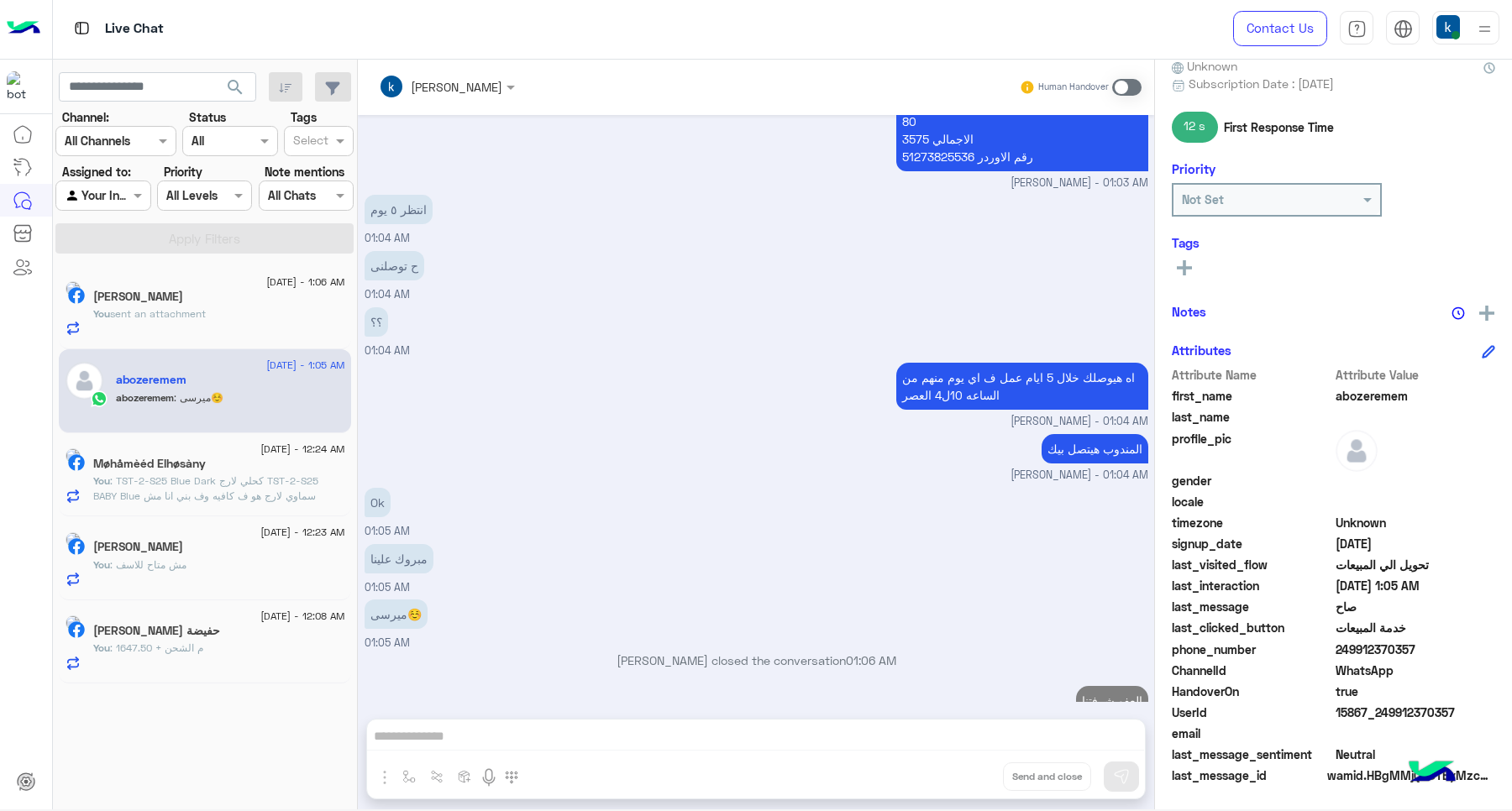
scroll to position [959, 0]
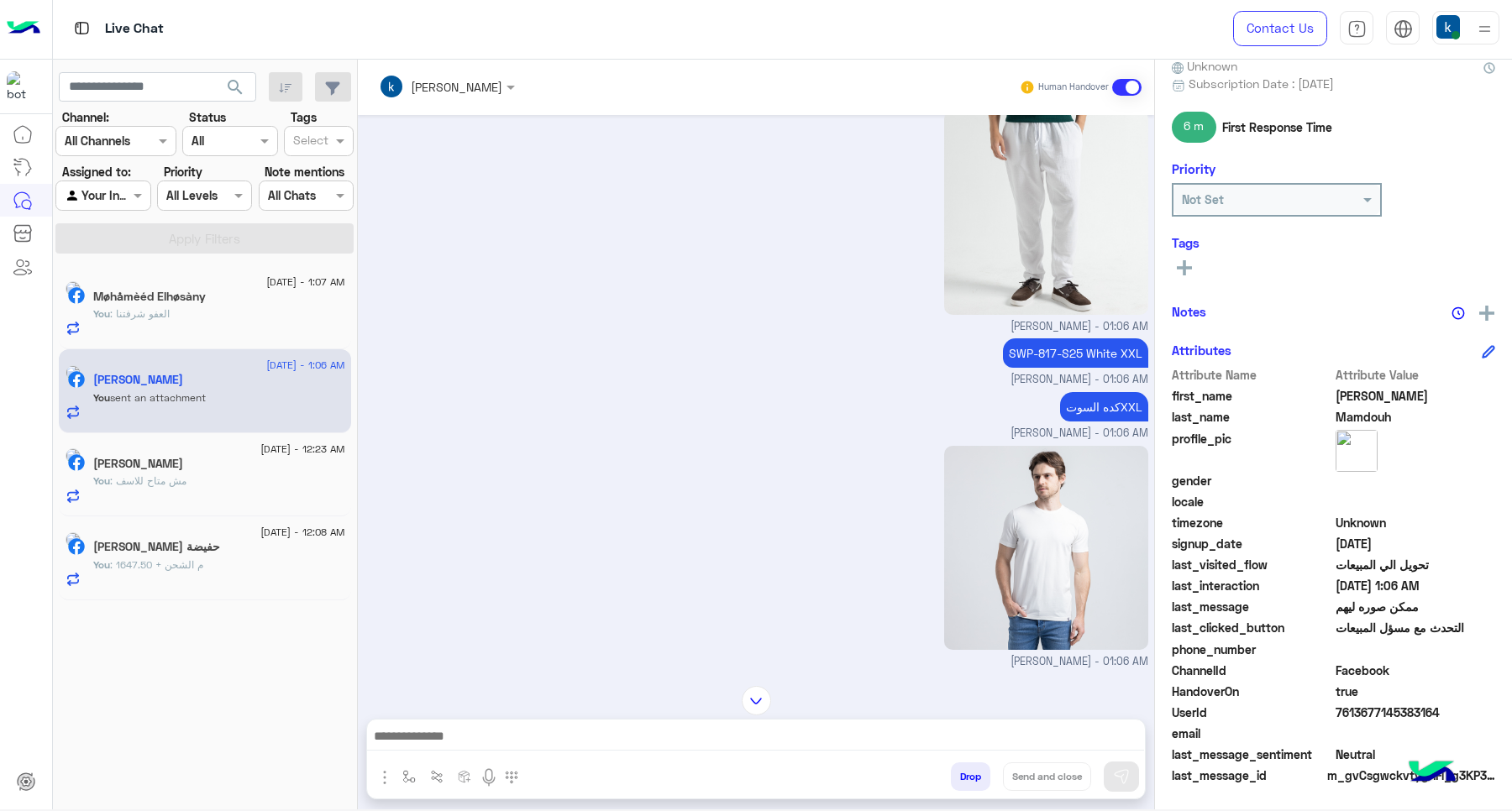
scroll to position [1376, 0]
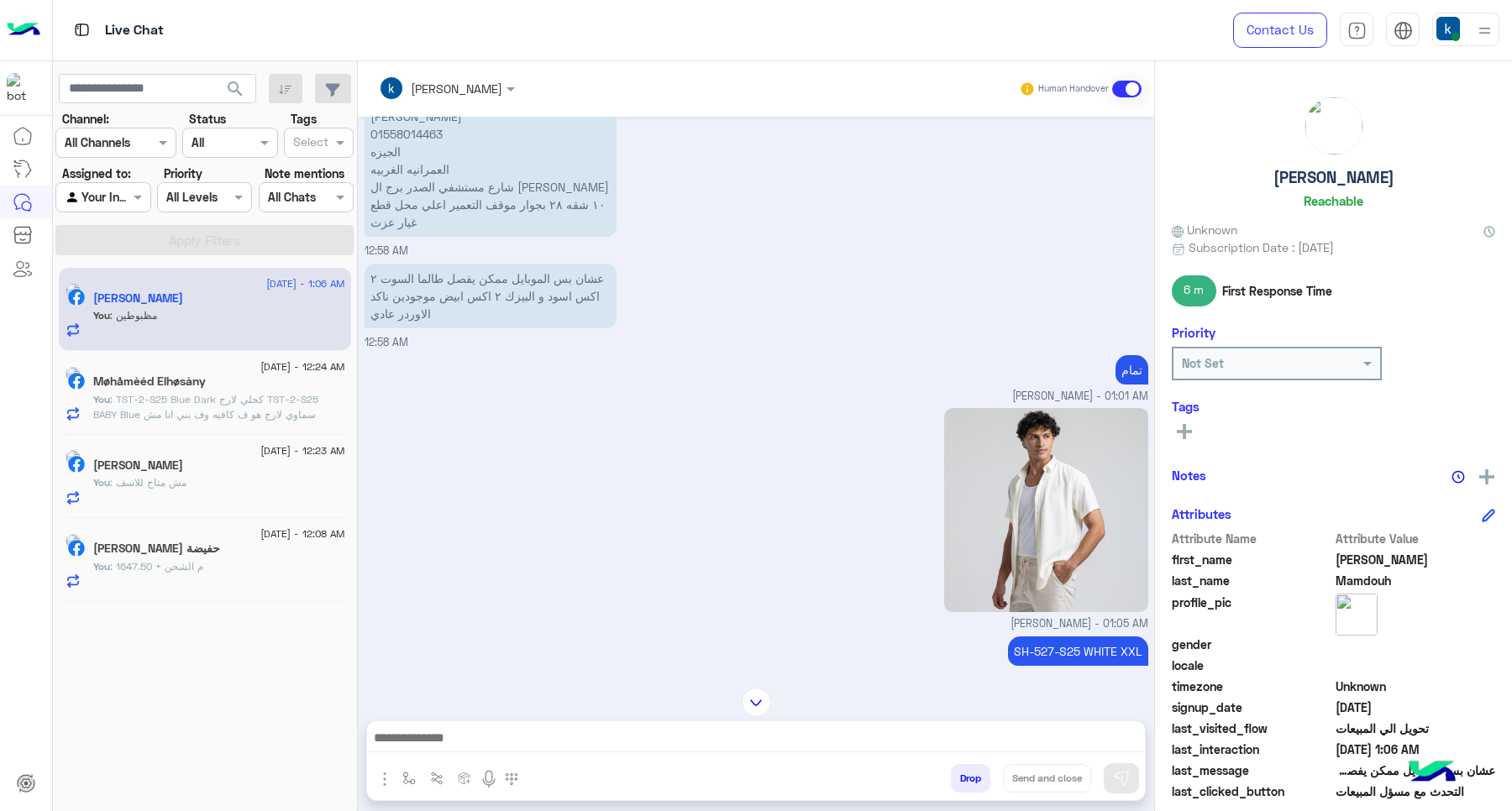
scroll to position [641, 0]
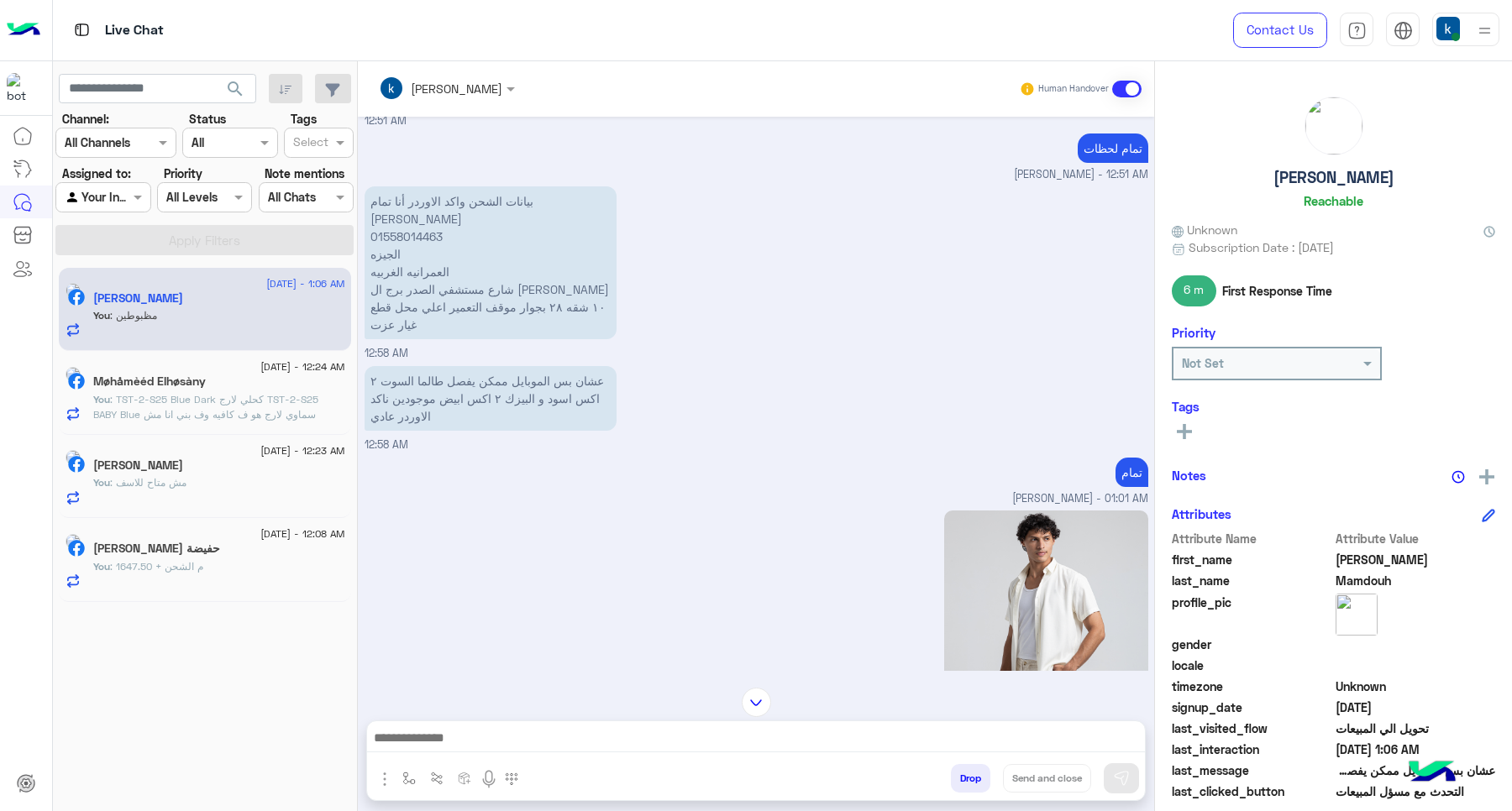
click at [413, 223] on p "بيانات الشحن واكد الاوردر أنا تمام احمد ممدوح 01558014463 الجيزه العمرانيه الغر…" at bounding box center [490, 263] width 252 height 153
click at [412, 221] on p "بيانات الشحن واكد الاوردر أنا تمام احمد ممدوح 01558014463 الجيزه العمرانيه الغر…" at bounding box center [490, 263] width 252 height 153
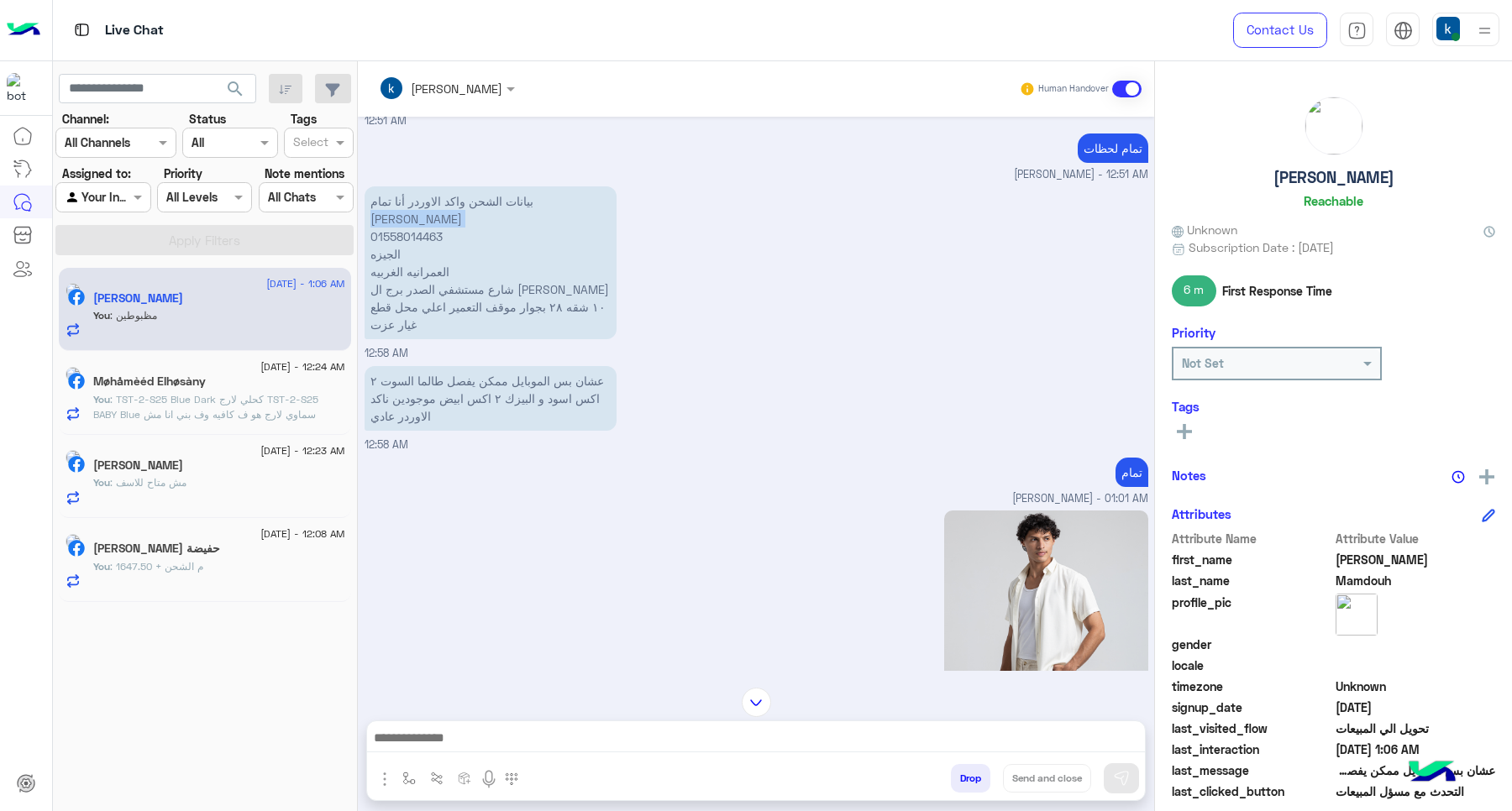
copy p "[PERSON_NAME]"
click at [370, 252] on p "بيانات الشحن واكد الاوردر أنا تمام احمد ممدوح 01558014463 الجيزه العمرانيه الغر…" at bounding box center [490, 263] width 252 height 153
copy p "الجيزه"
click at [405, 273] on p "بيانات الشحن واكد الاوردر أنا تمام احمد ممدوح 01558014463 الجيزه العمرانيه الغر…" at bounding box center [490, 263] width 252 height 153
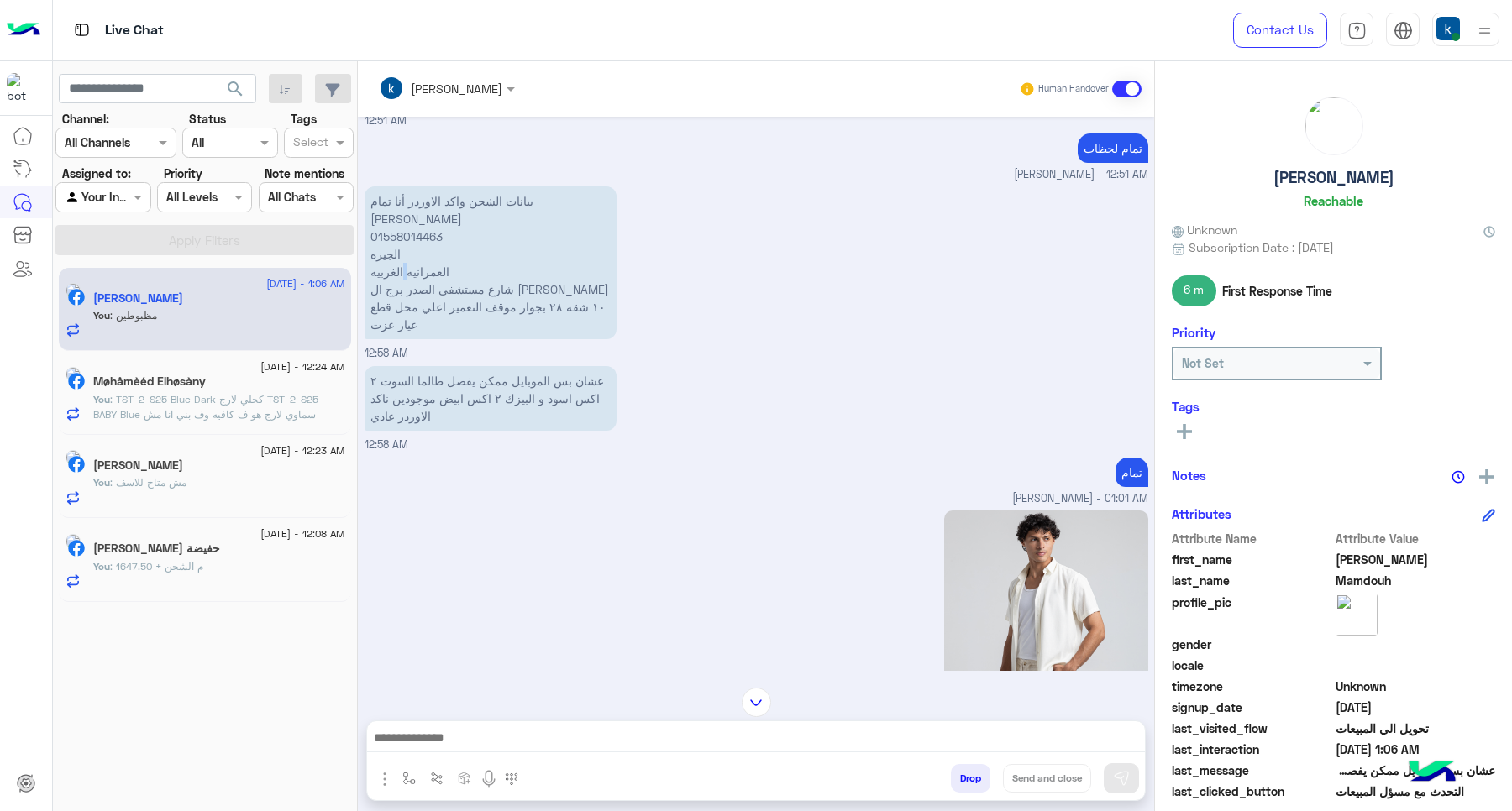
click at [405, 273] on p "بيانات الشحن واكد الاوردر أنا تمام احمد ممدوح 01558014463 الجيزه العمرانيه الغر…" at bounding box center [490, 263] width 252 height 153
copy p "العمرانيه الغربيه"
click at [514, 295] on p "بيانات الشحن واكد الاوردر أنا تمام احمد ممدوح 01558014463 الجيزه العمرانيه الغر…" at bounding box center [490, 263] width 252 height 153
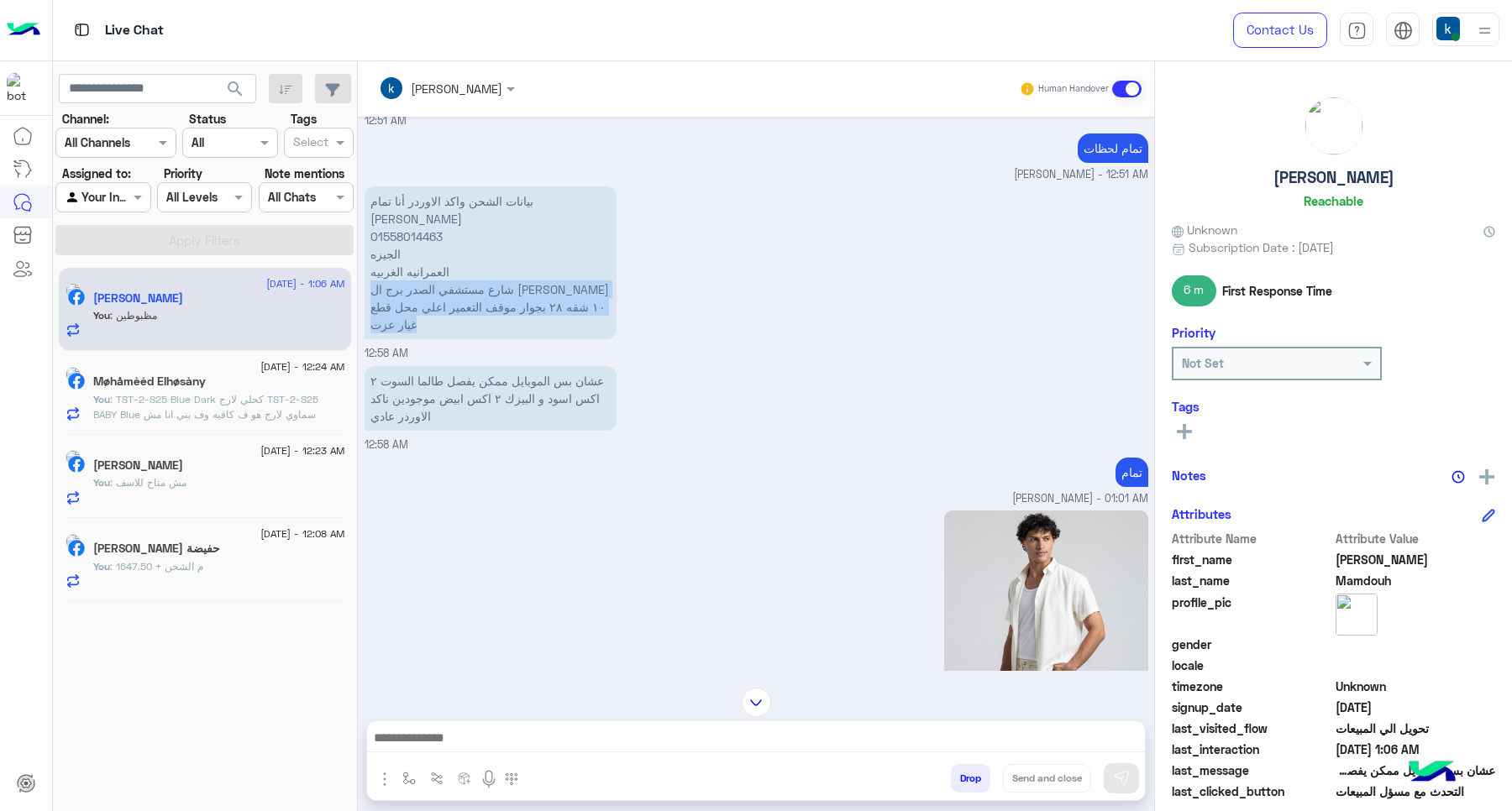
click at [514, 295] on p "بيانات الشحن واكد الاوردر أنا تمام احمد ممدوح 01558014463 الجيزه العمرانيه الغر…" at bounding box center [490, 263] width 252 height 153
copy app-message "[GEOGRAPHIC_DATA] ١٠ شقه ٢٨ بجوار موقف التعمير اعلي محل قطع غيار [PERSON_NAME]"
click at [392, 225] on p "بيانات الشحن واكد الاوردر أنا تمام احمد ممدوح 01558014463 الجيزه العمرانيه الغر…" at bounding box center [490, 263] width 252 height 153
copy p "ممدوح"
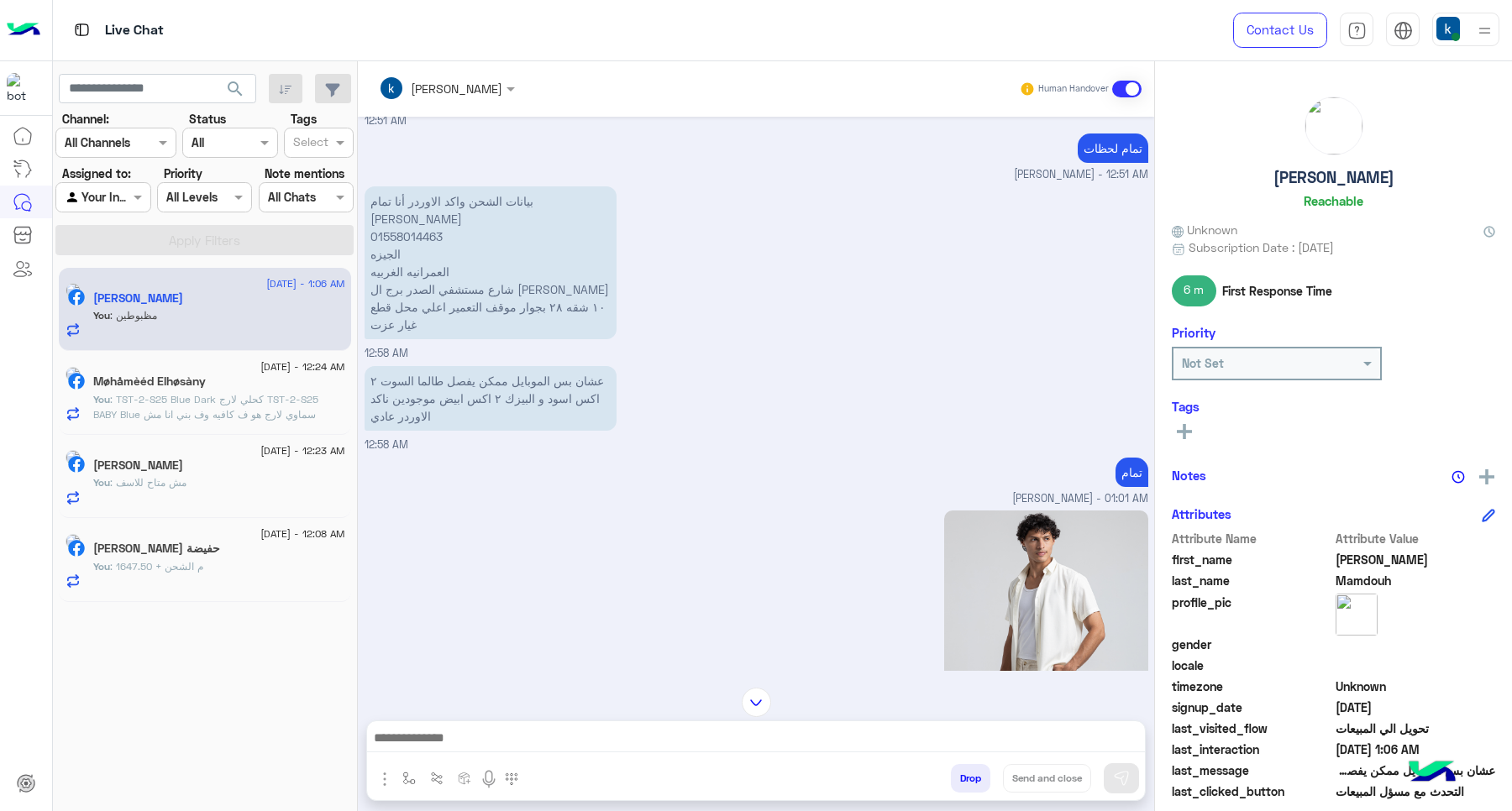
click at [400, 233] on p "بيانات الشحن واكد الاوردر أنا تمام احمد ممدوح 01558014463 الجيزه العمرانيه الغر…" at bounding box center [490, 263] width 252 height 153
copy p "01558014463"
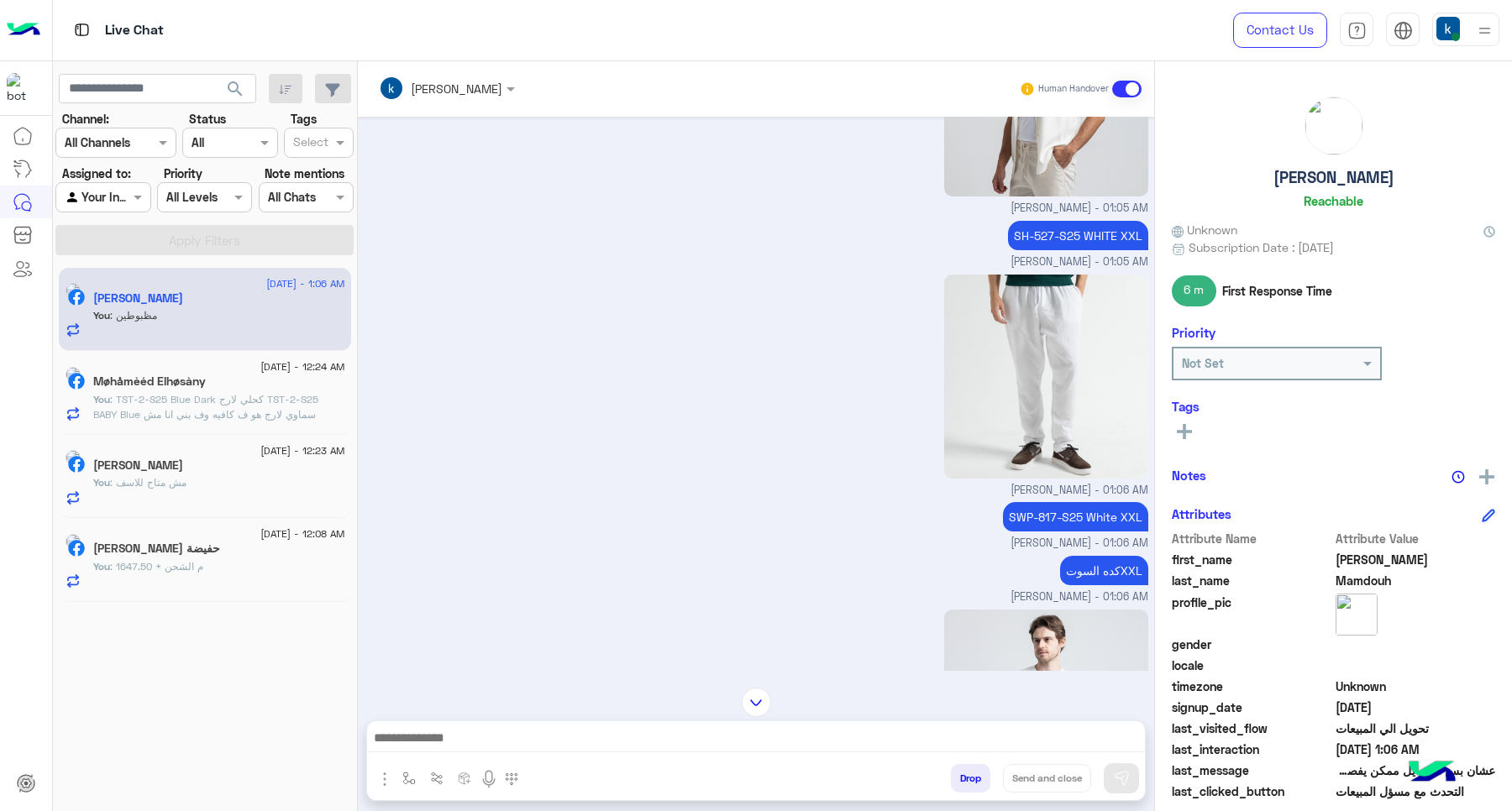
scroll to position [1061, 0]
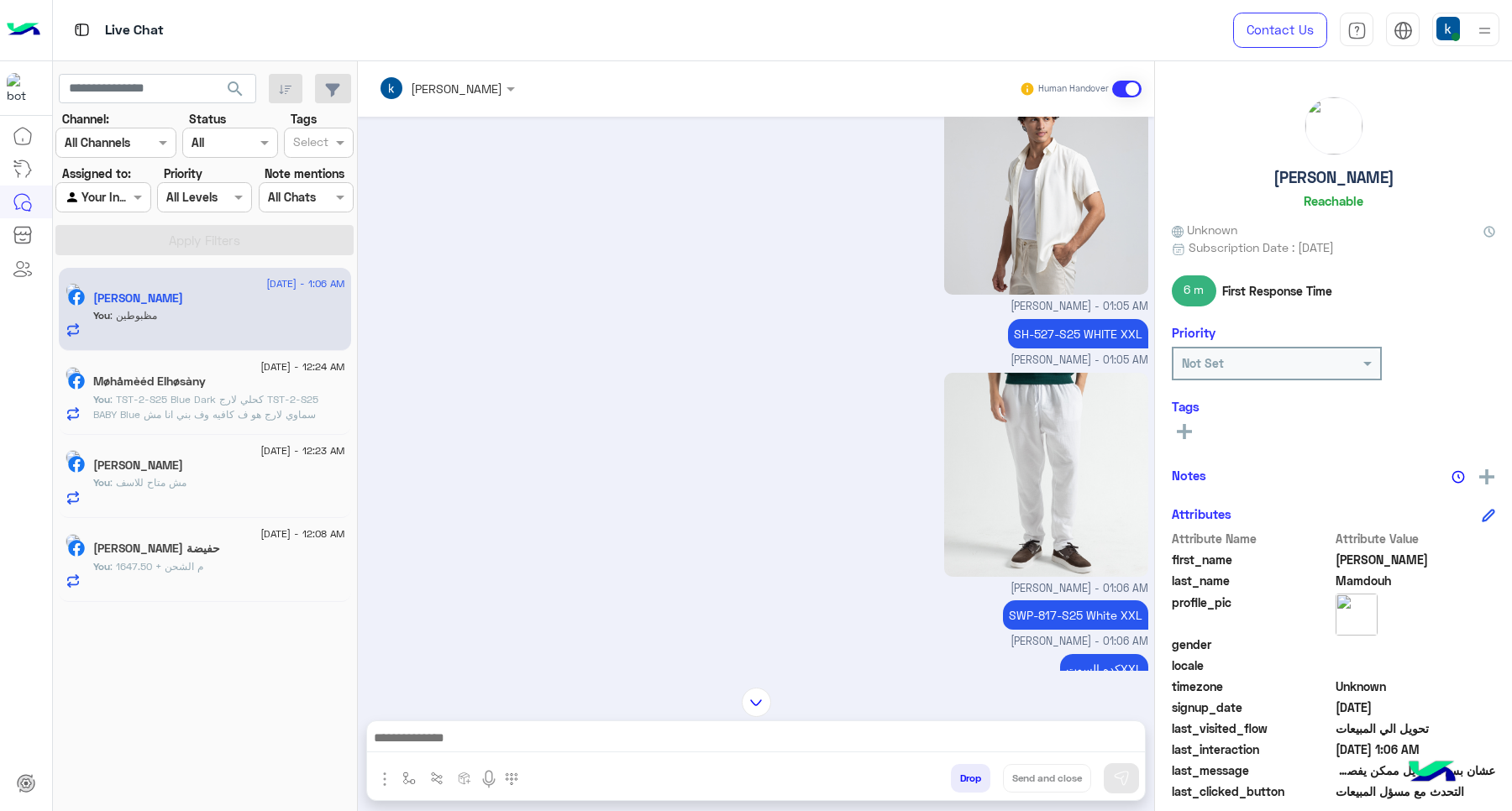
click at [1056, 327] on p "SH-527-S25 WHITE XXL" at bounding box center [1078, 333] width 140 height 30
click at [1049, 319] on p "SH-527-S25 WHITE XXL" at bounding box center [1078, 333] width 140 height 30
copy app-message "SH-527-S25 WHITE XXL"
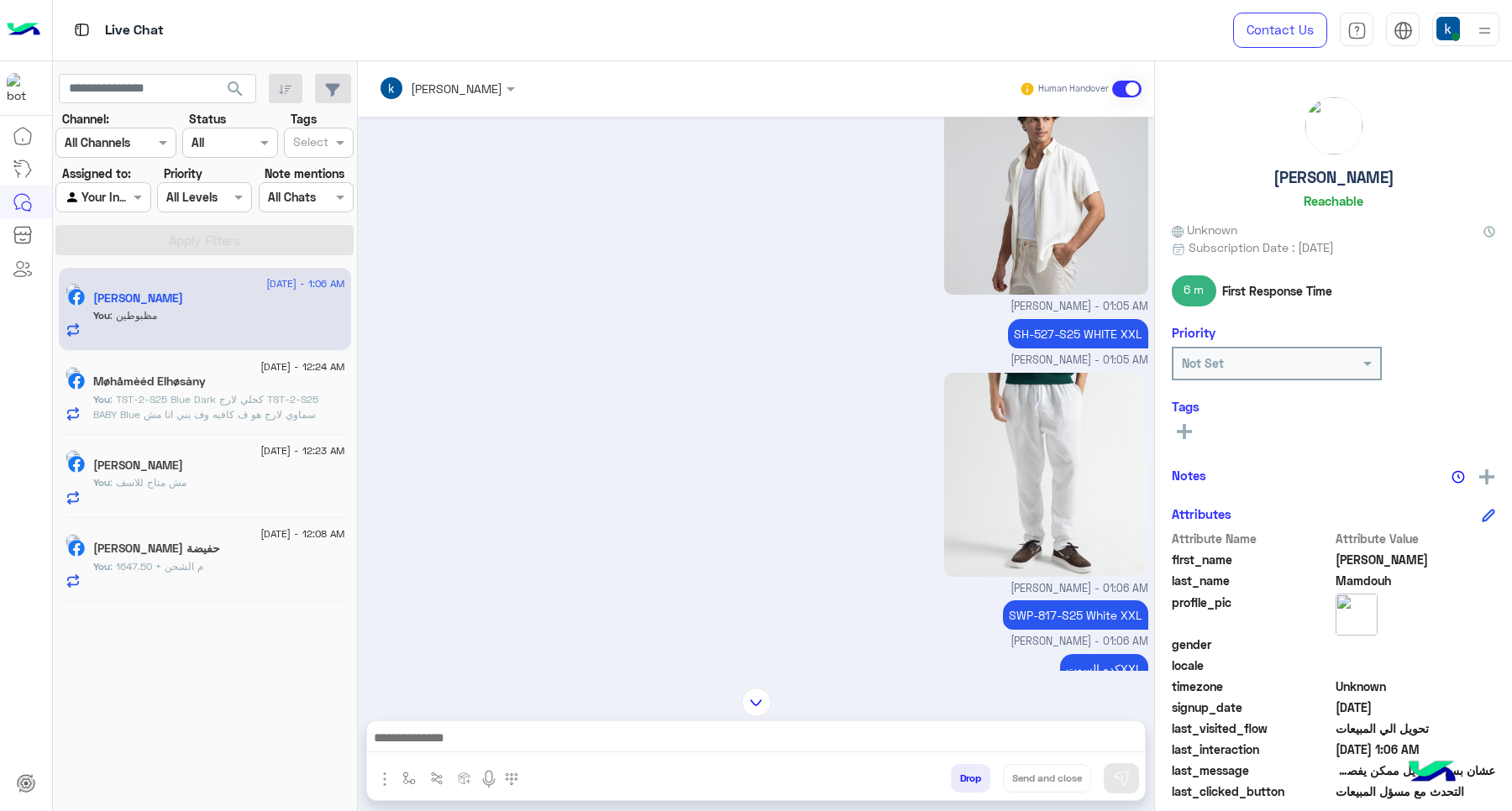
click at [1059, 602] on p "SWP-817-S25 White XXL" at bounding box center [1075, 615] width 146 height 30
copy app-message "SWP-817-S25 White XXL"
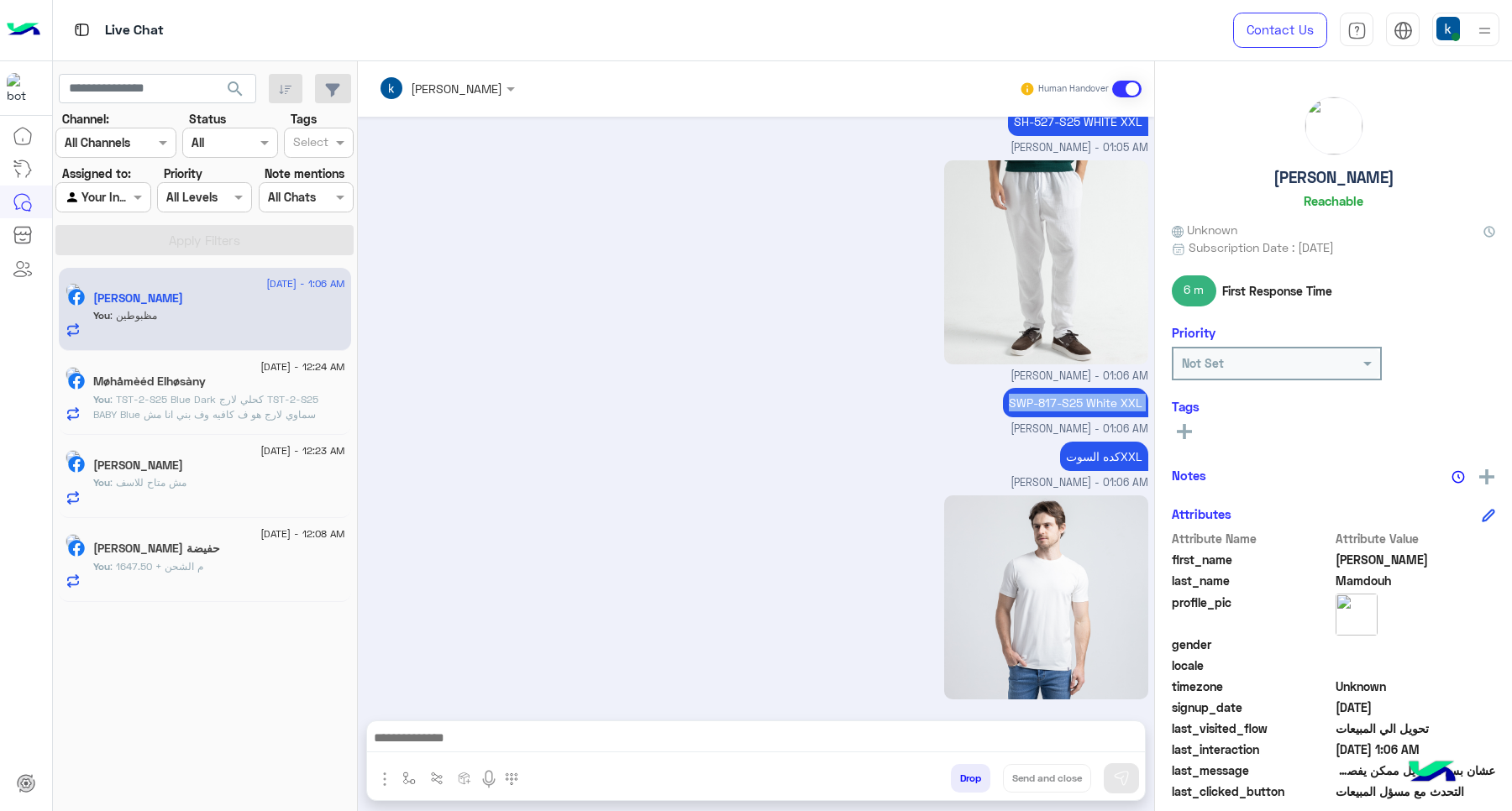
scroll to position [1376, 0]
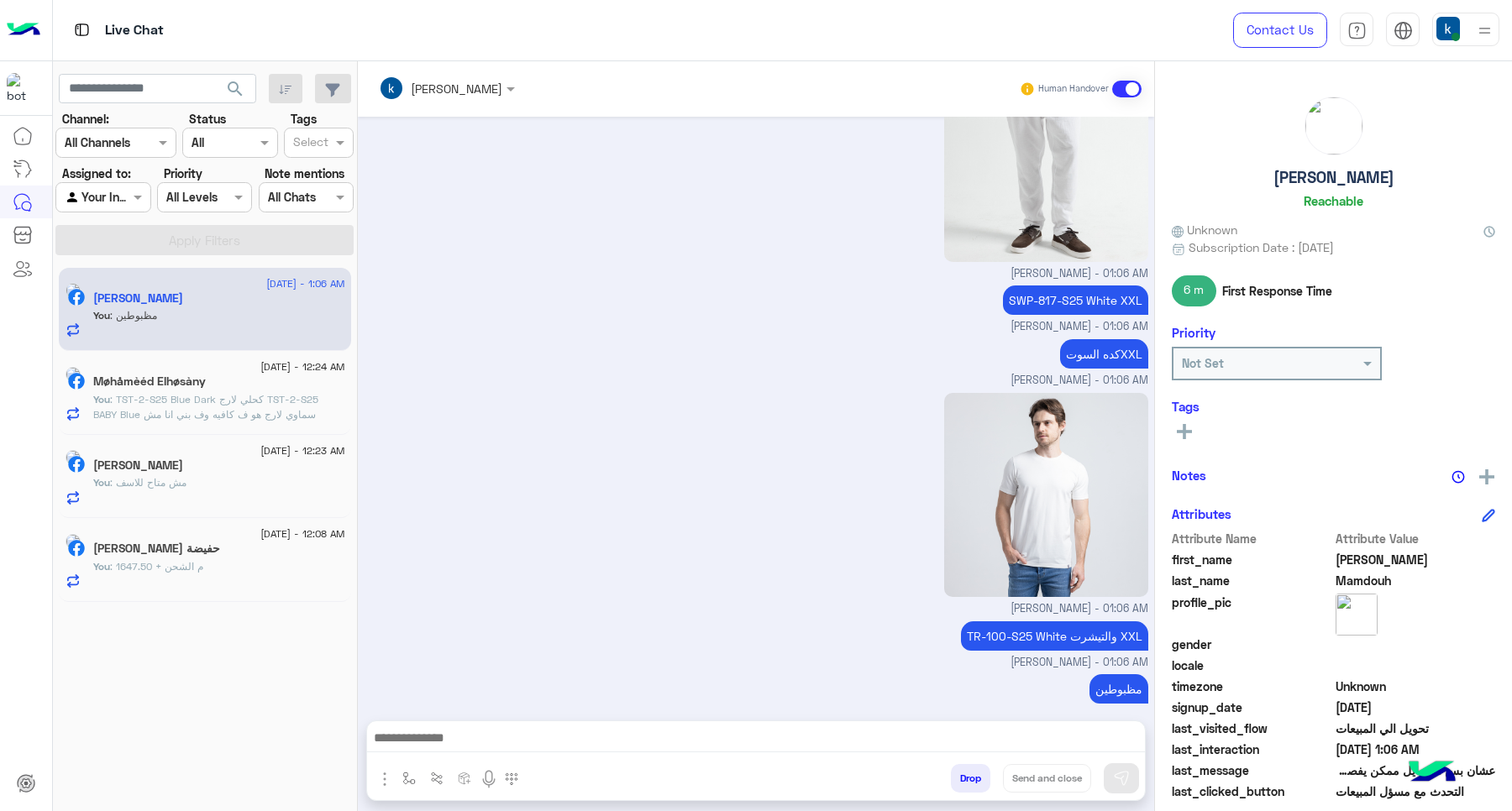
click at [968, 621] on p "TR-100-S25 White والتيشرت XXL" at bounding box center [1055, 636] width 188 height 30
drag, startPoint x: 968, startPoint y: 614, endPoint x: 1043, endPoint y: 626, distance: 76.0
click at [1043, 626] on p "TR-100-S25 White والتيشرت XXL" at bounding box center [1055, 636] width 188 height 30
copy p "TR-100-S25 White"
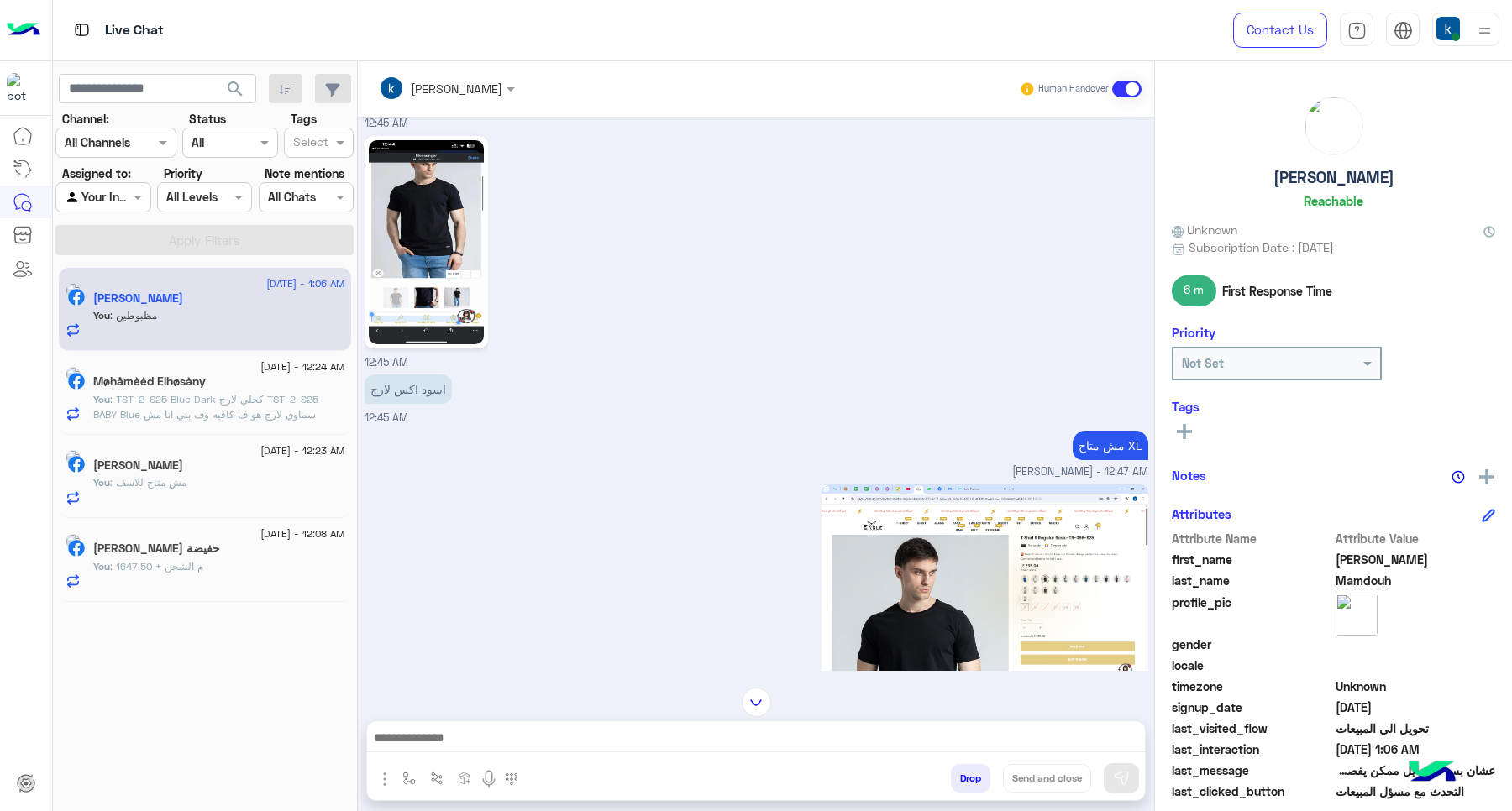
scroll to position [2226, 0]
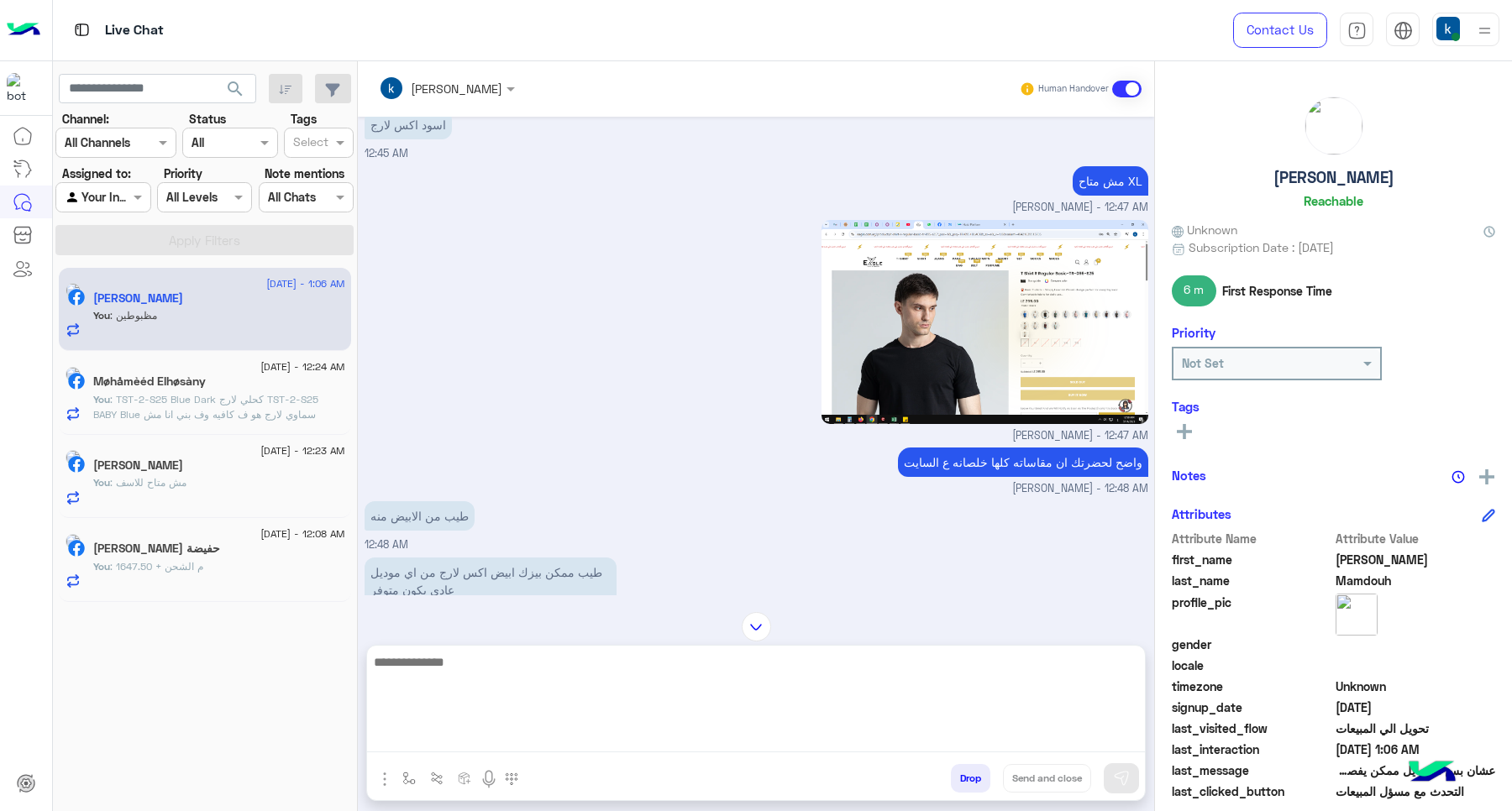
click at [527, 740] on textarea at bounding box center [756, 702] width 778 height 101
type textarea "*****"
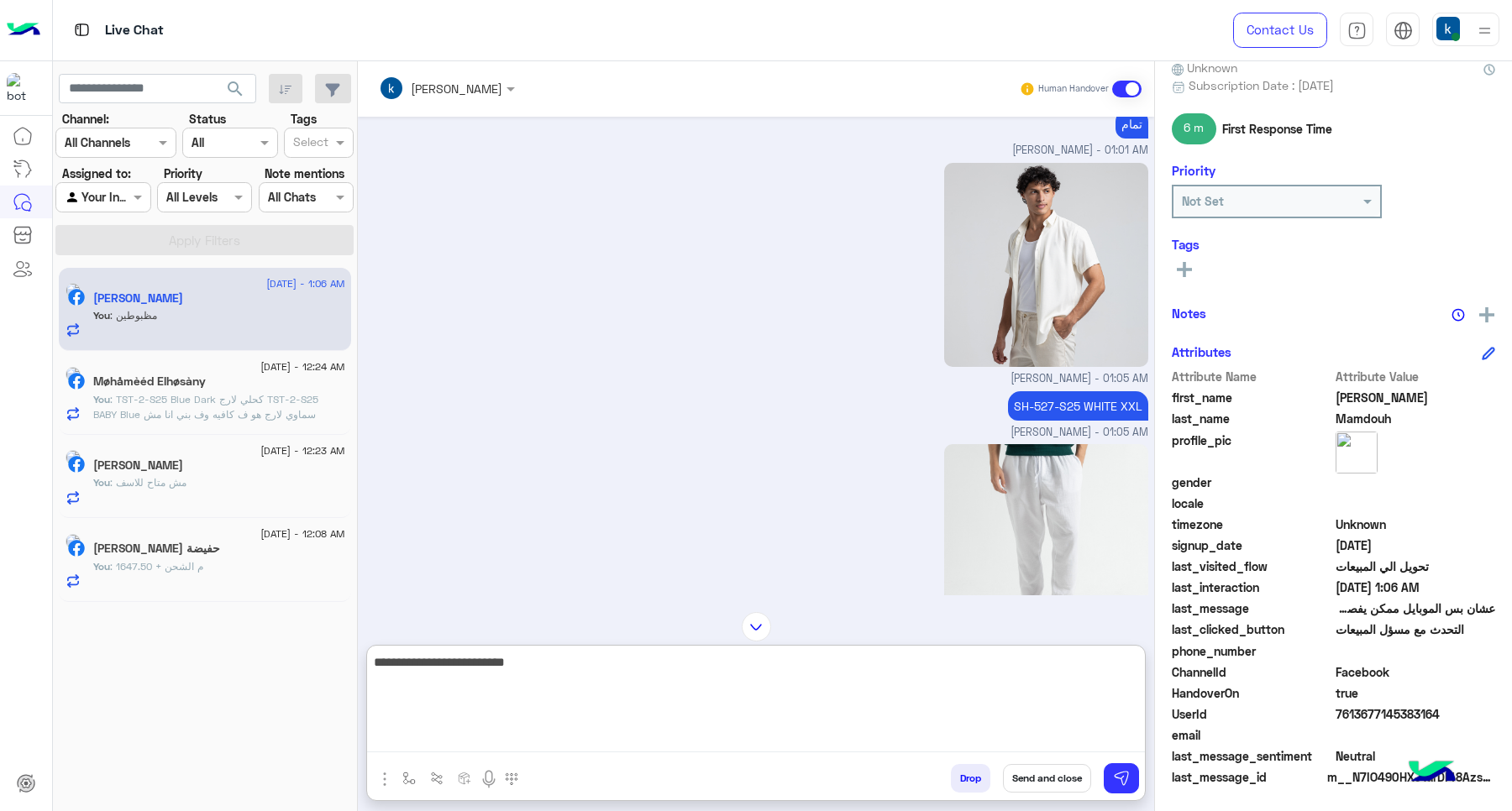
scroll to position [3276, 0]
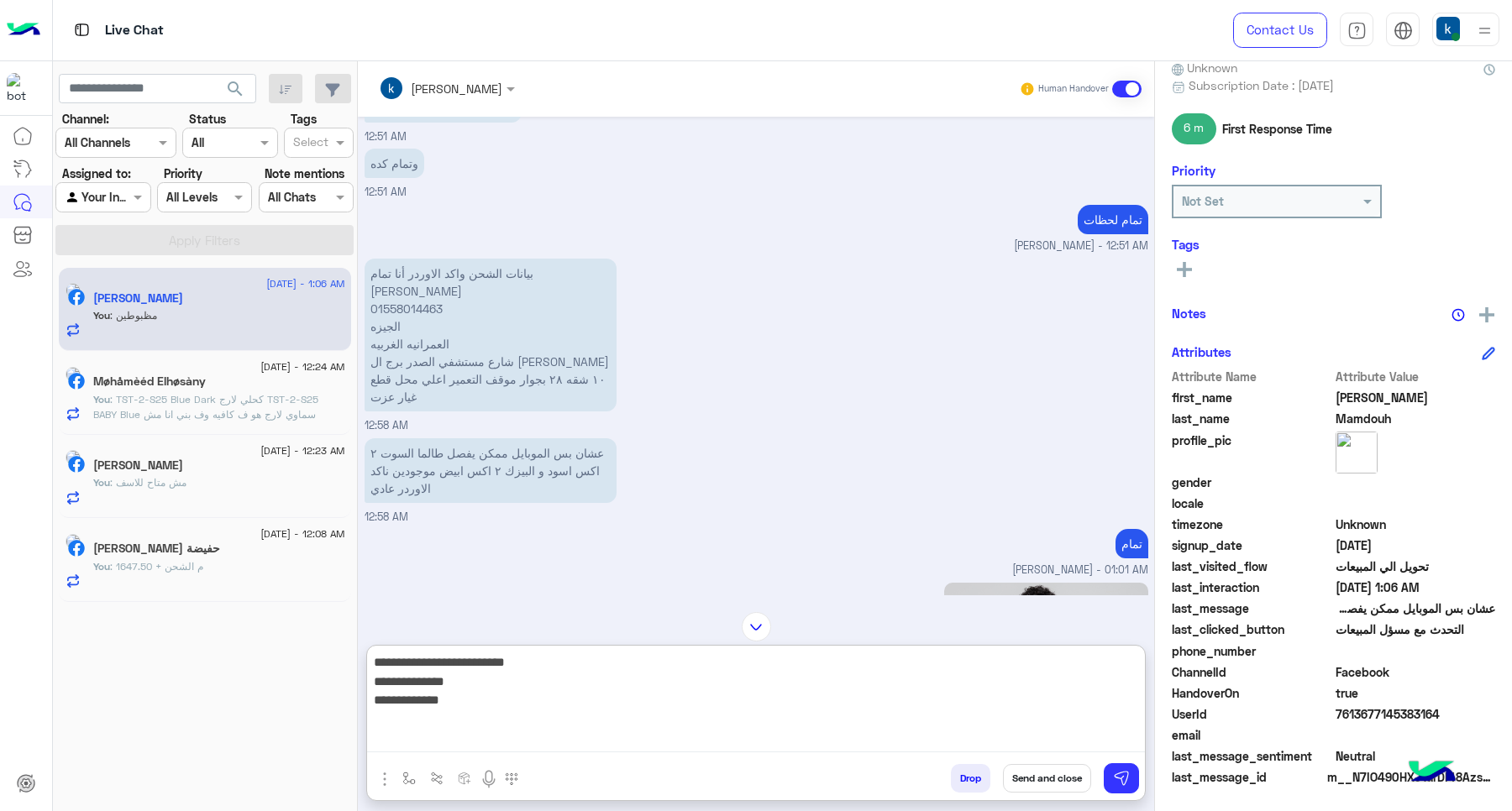
paste textarea "**********"
type textarea "**********"
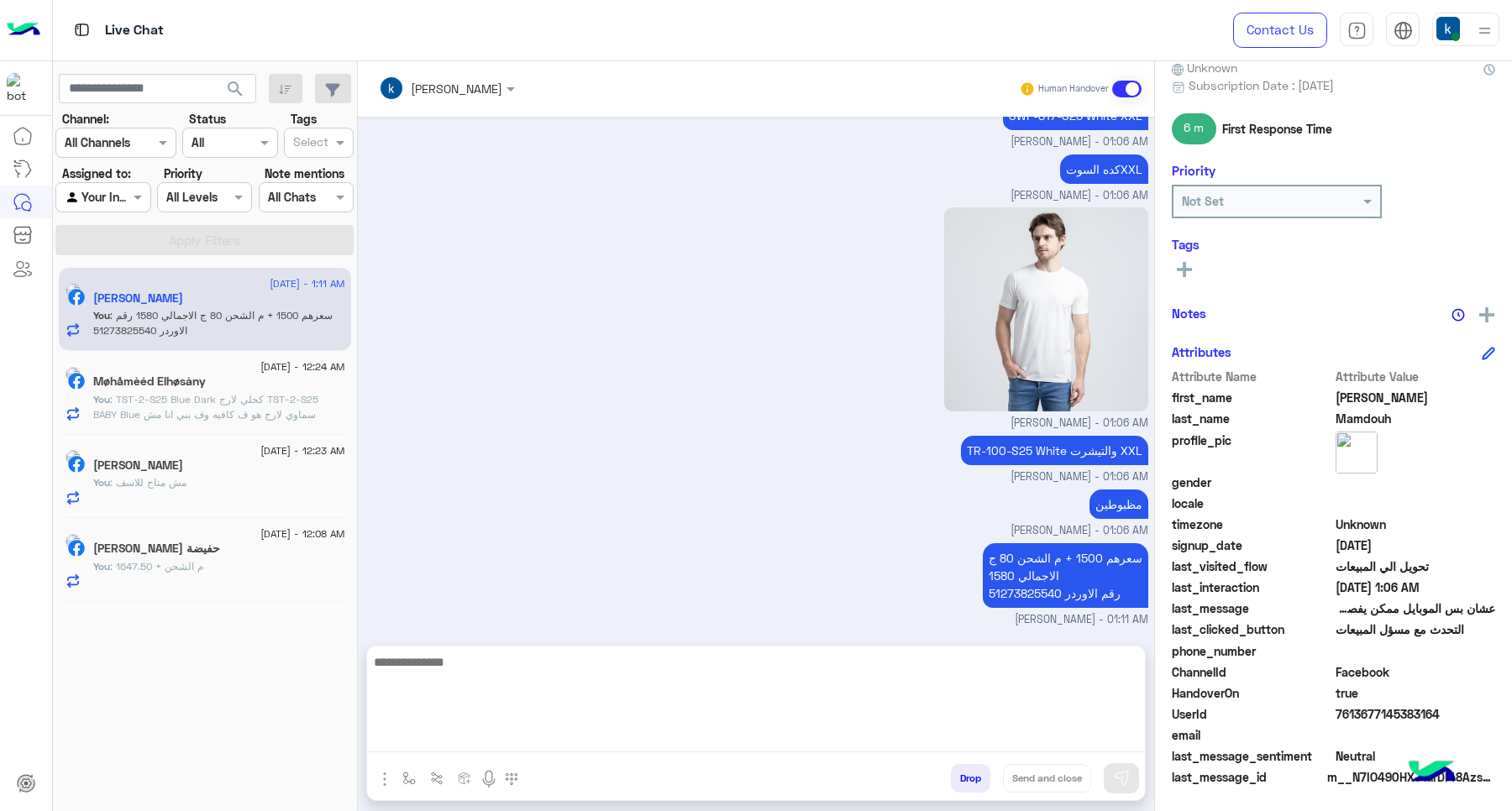
scroll to position [4296, 0]
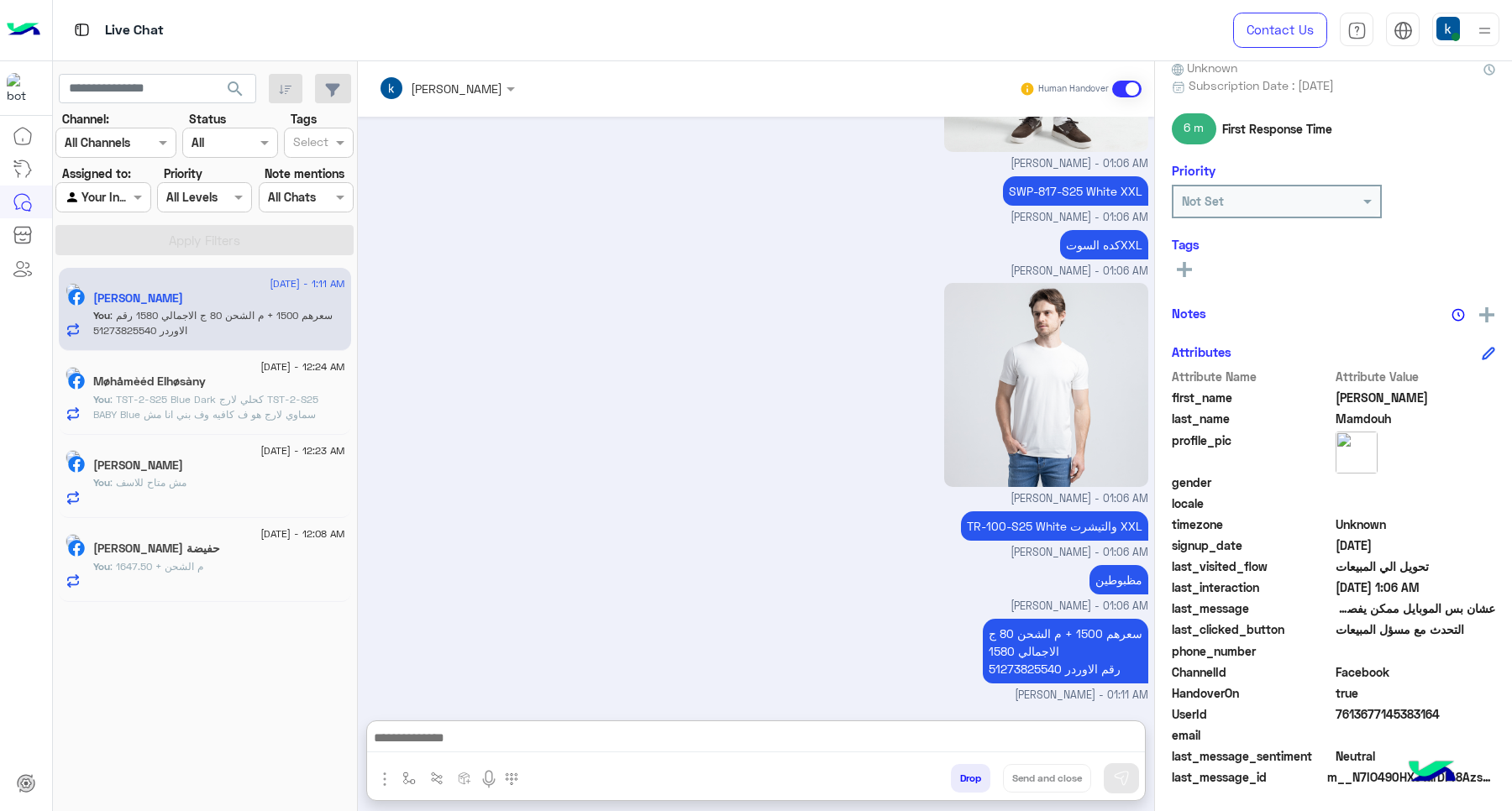
click at [1367, 707] on span "7613677145383164" at bounding box center [1416, 714] width 161 height 17
copy span "7613677145383164"
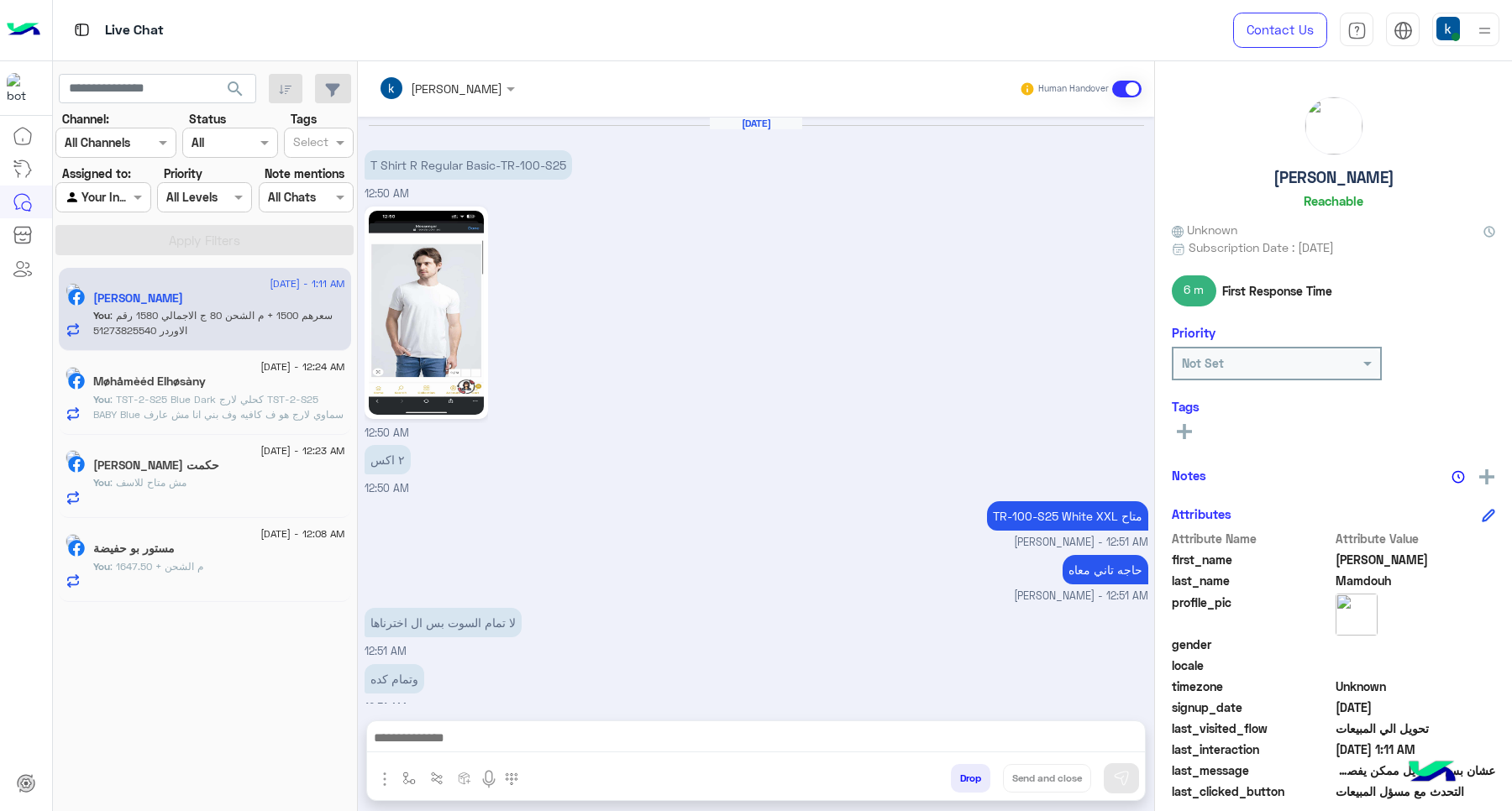
scroll to position [1412, 0]
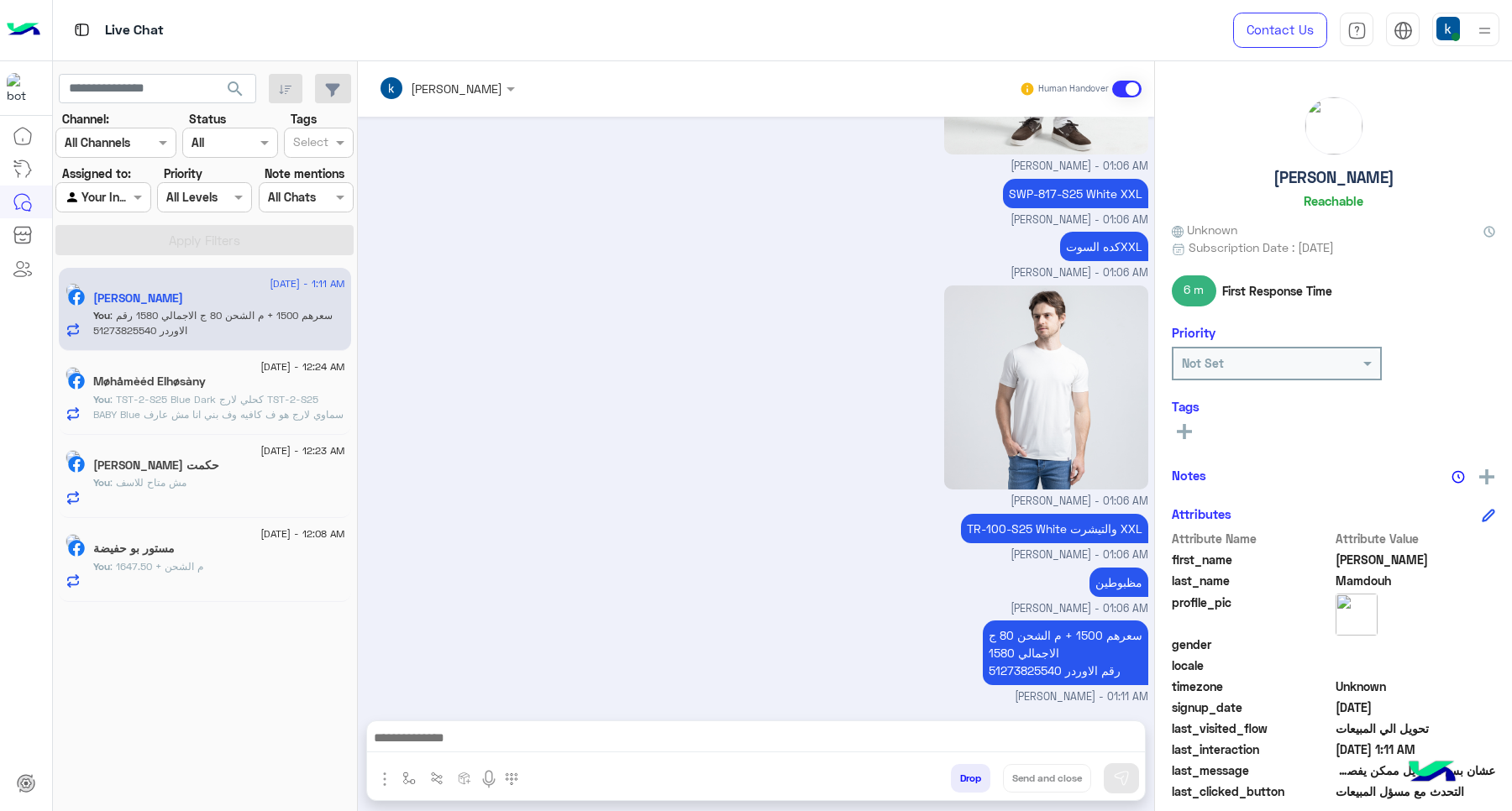
click at [952, 770] on button "Drop" at bounding box center [970, 778] width 39 height 29
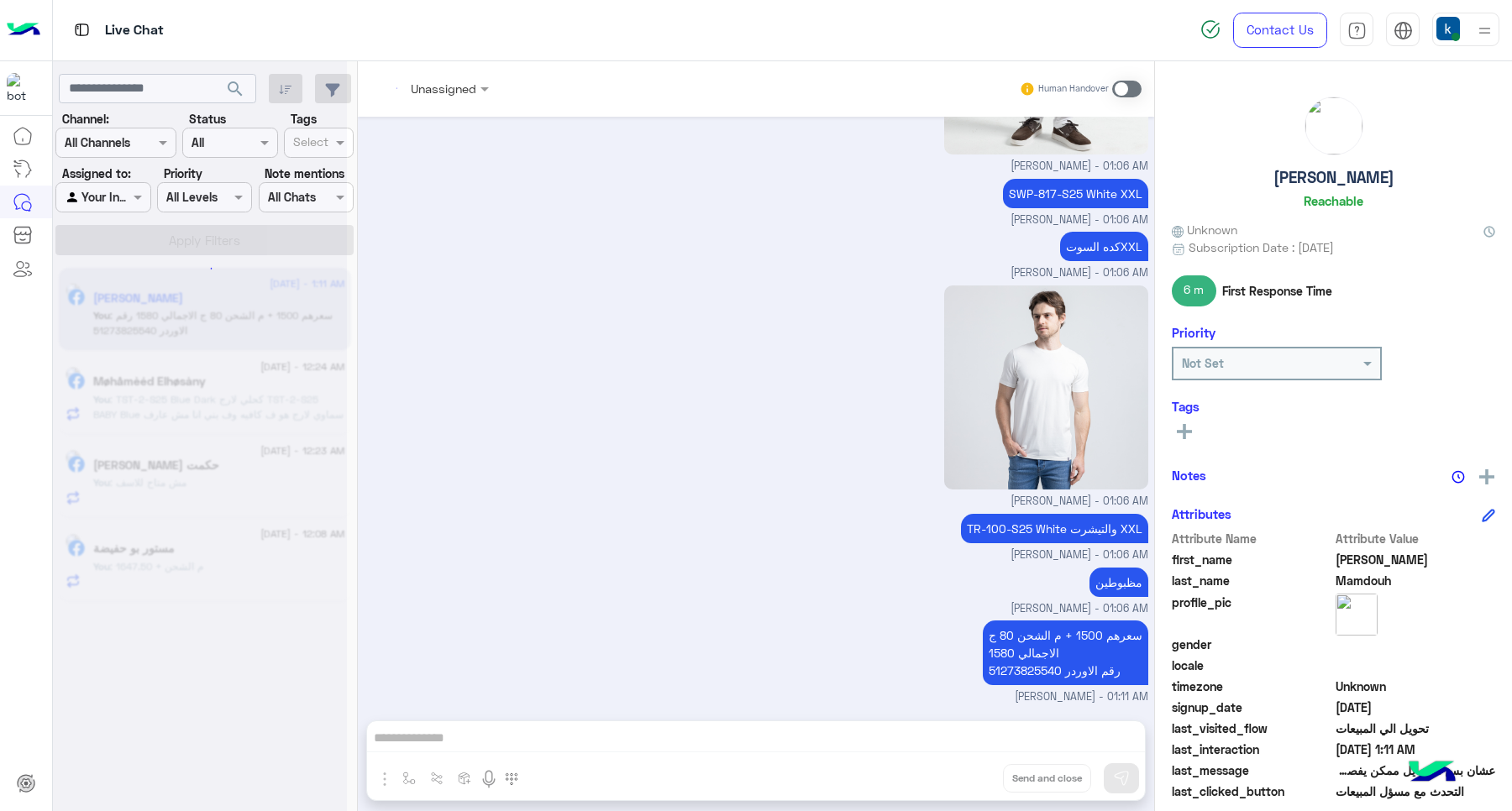
scroll to position [1442, 0]
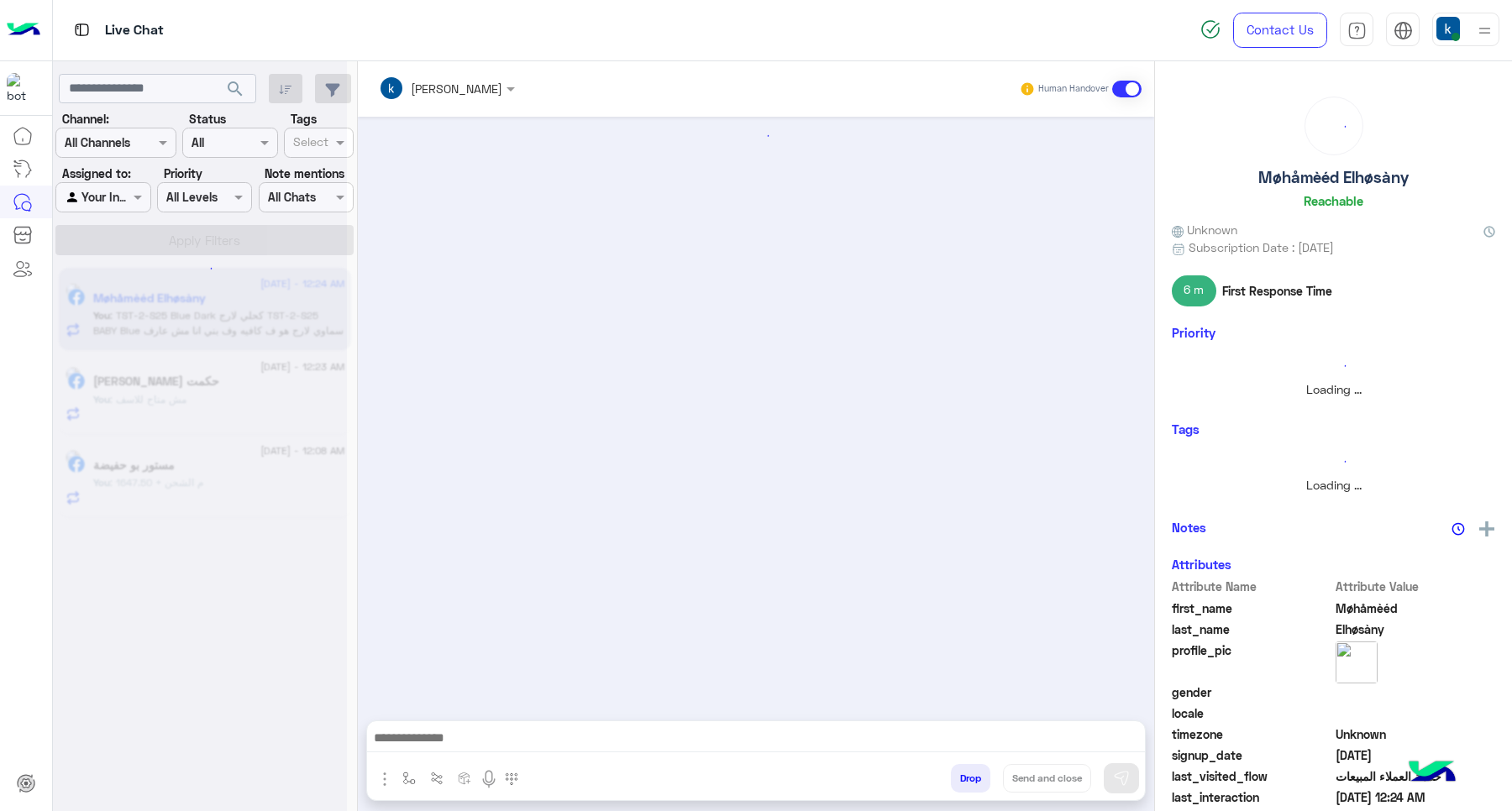
click at [959, 770] on button "Drop" at bounding box center [970, 778] width 39 height 29
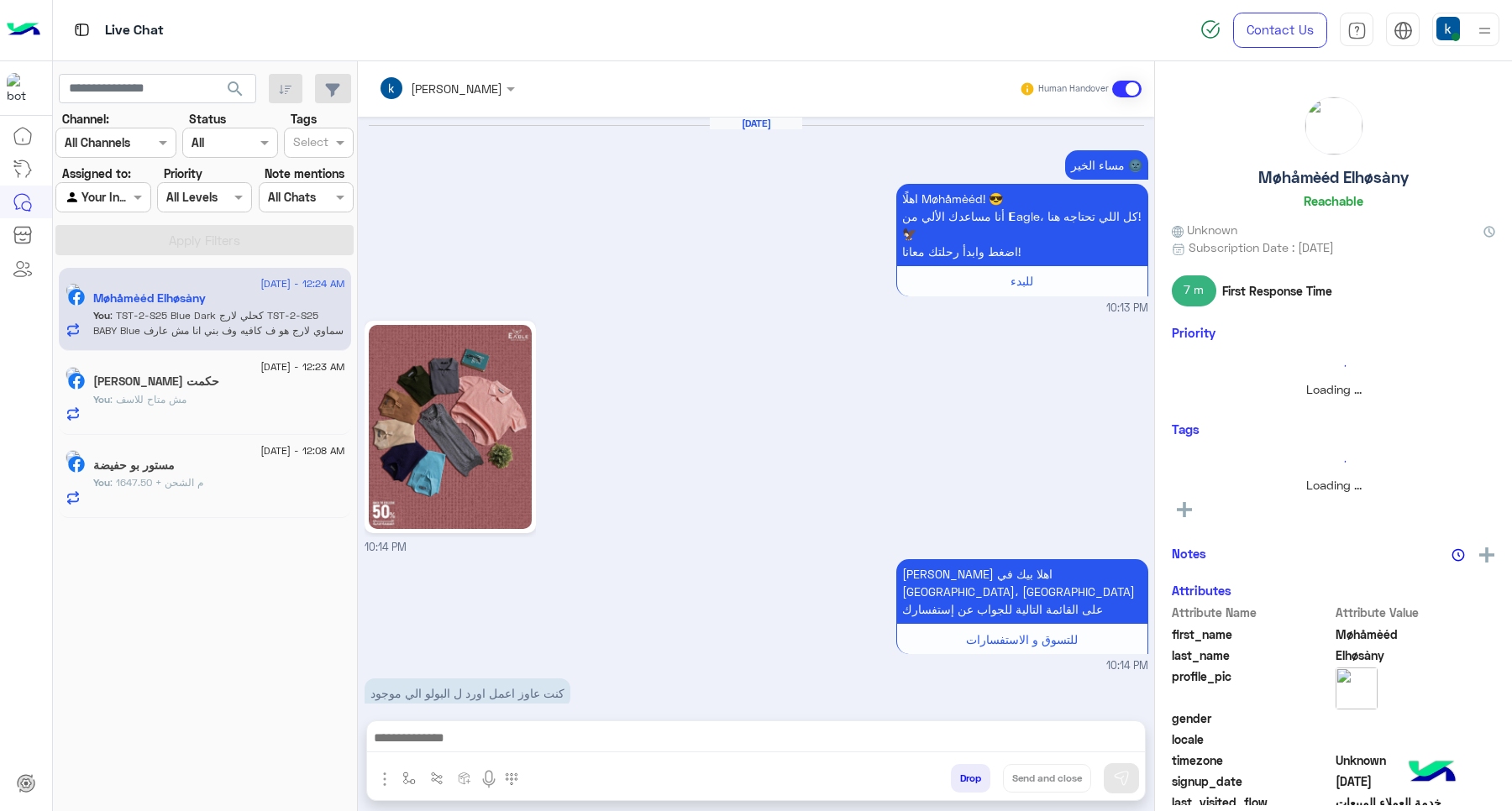
scroll to position [1810, 0]
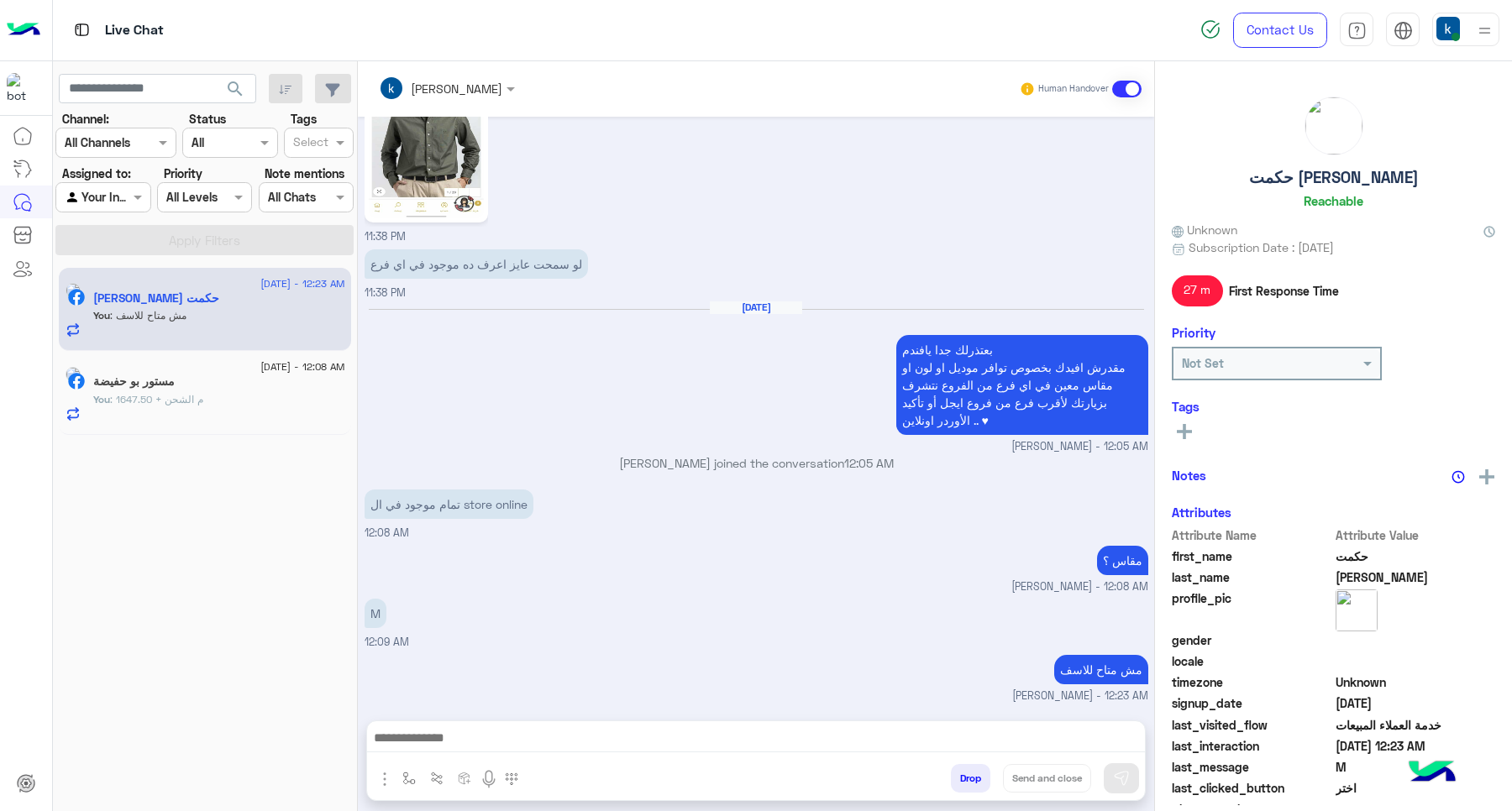
click at [959, 770] on button "Drop" at bounding box center [970, 778] width 39 height 29
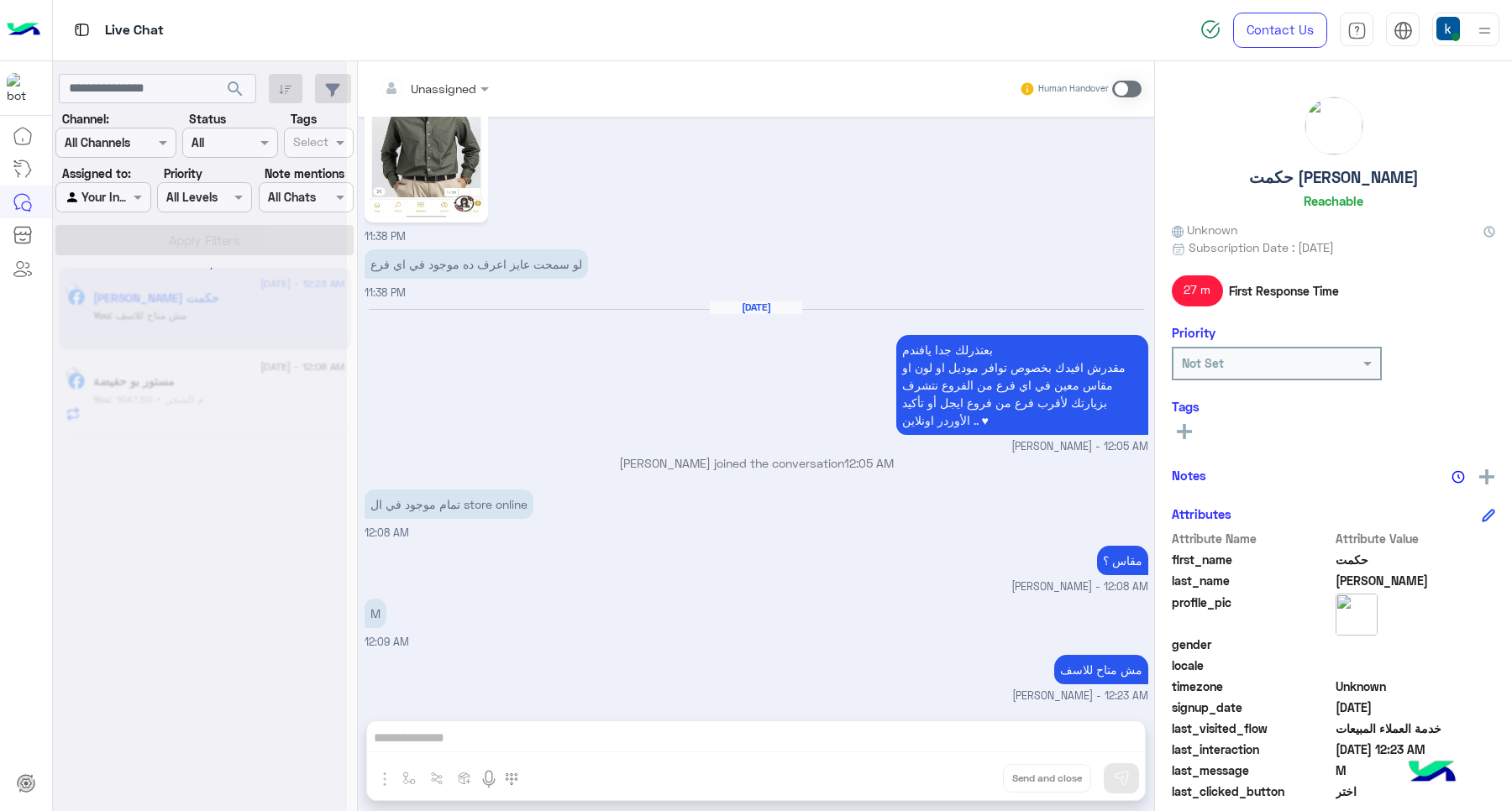
scroll to position [830, 0]
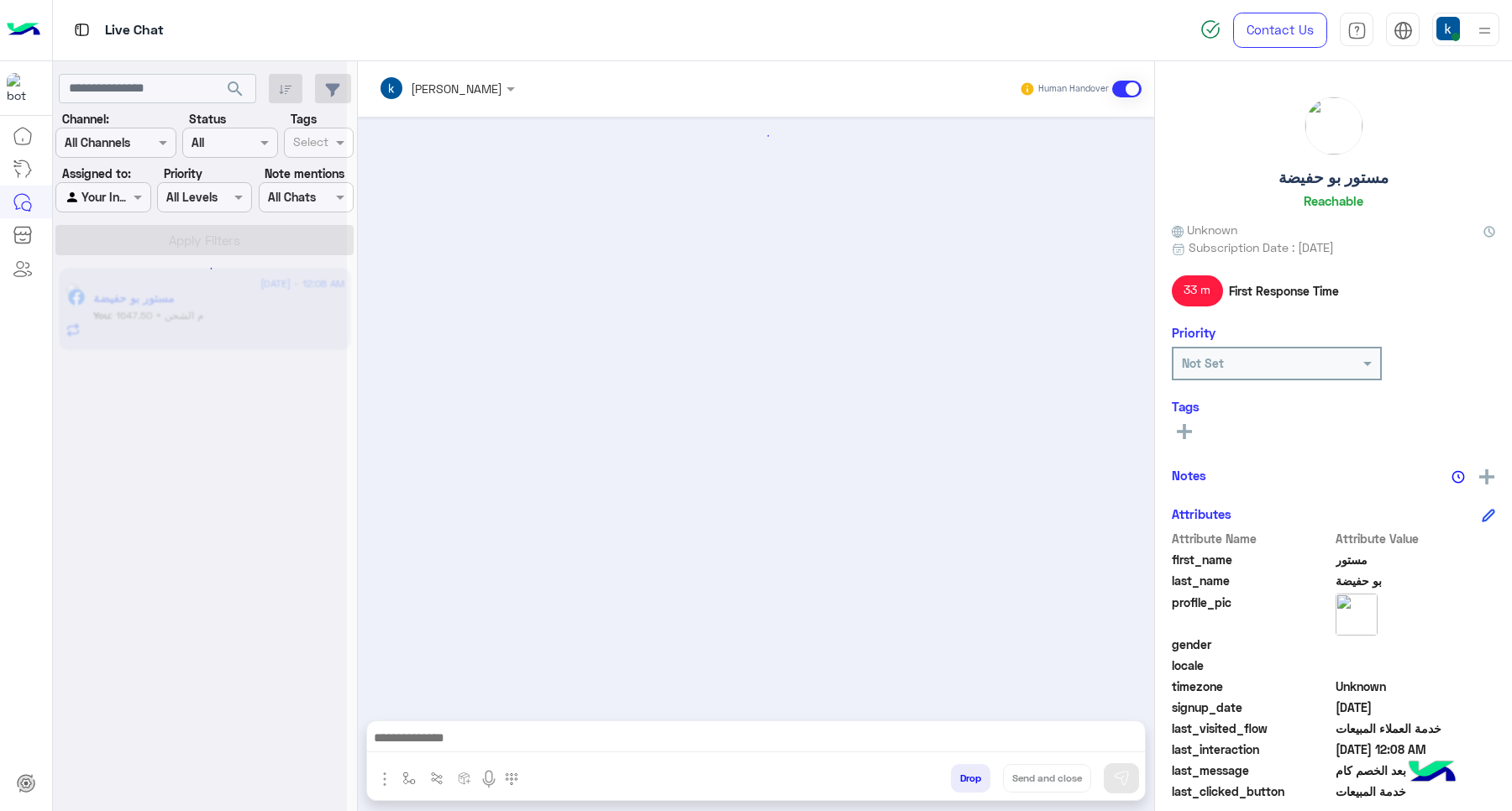
scroll to position [1300, 0]
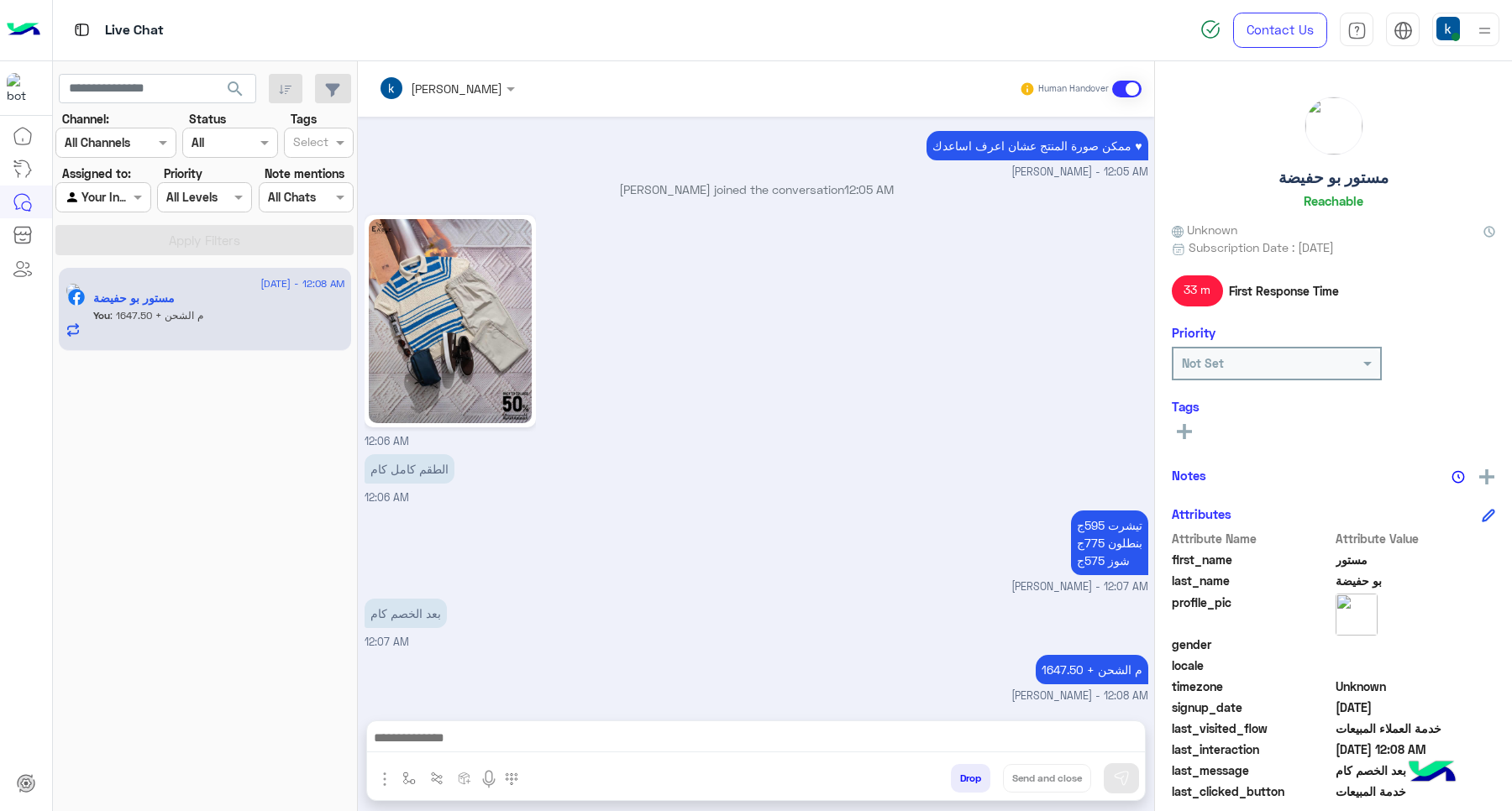
click at [959, 770] on button "Drop" at bounding box center [970, 778] width 39 height 29
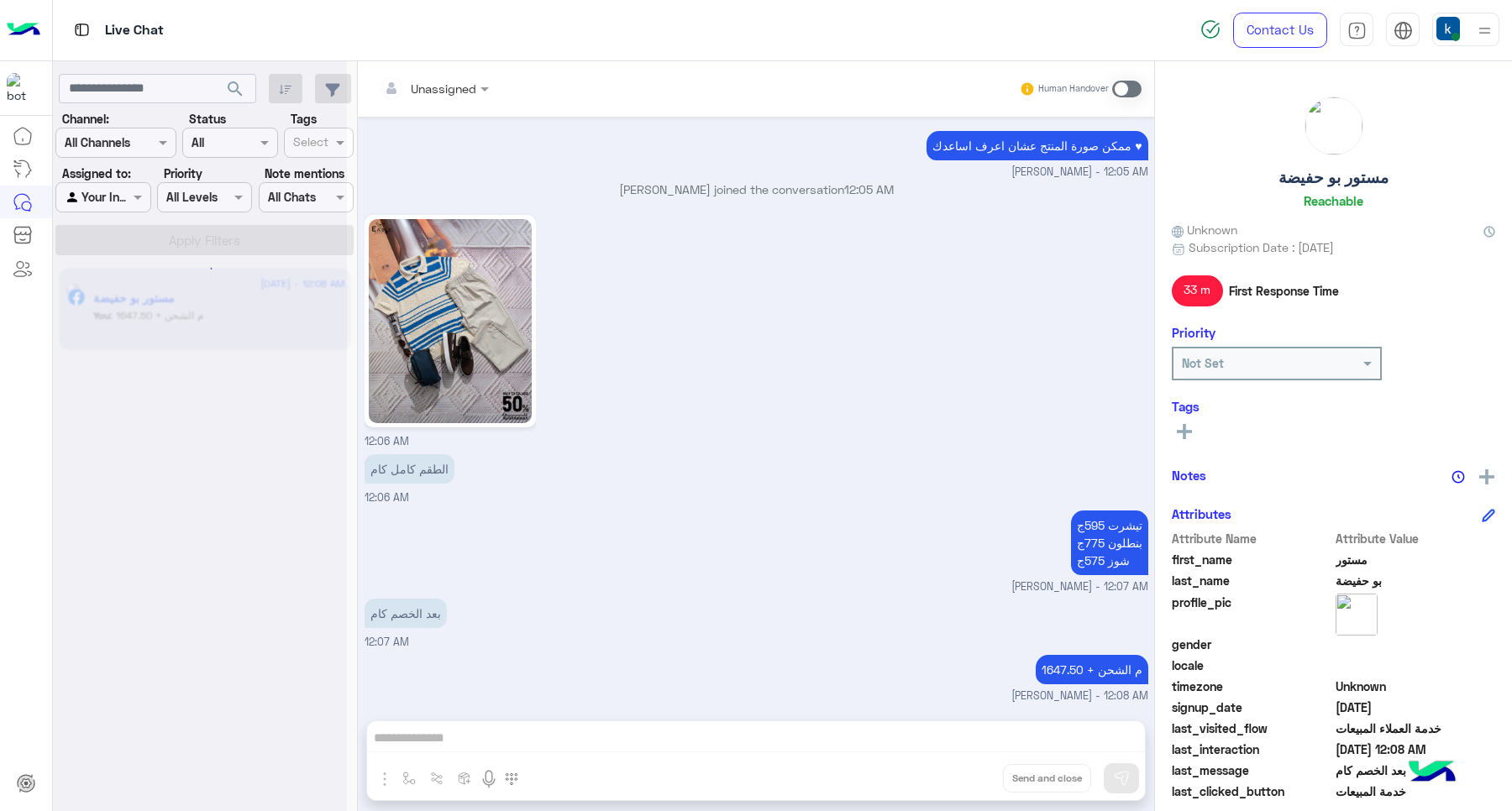
scroll to position [1331, 0]
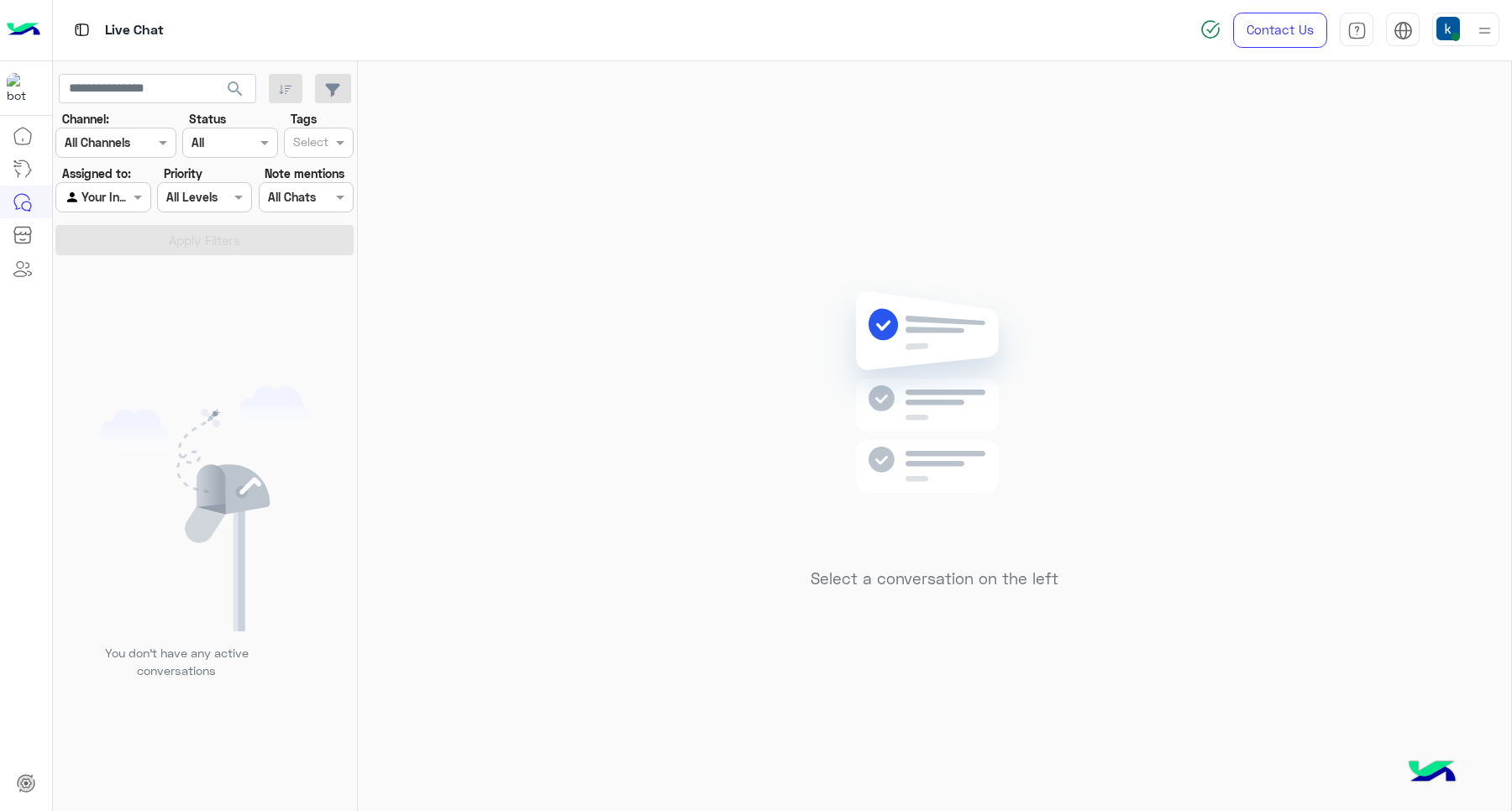
click at [1460, 35] on div at bounding box center [1466, 29] width 67 height 34
click at [605, 257] on div "Select a conversation on the left" at bounding box center [935, 439] width 1153 height 756
